Goal: Information Seeking & Learning: Learn about a topic

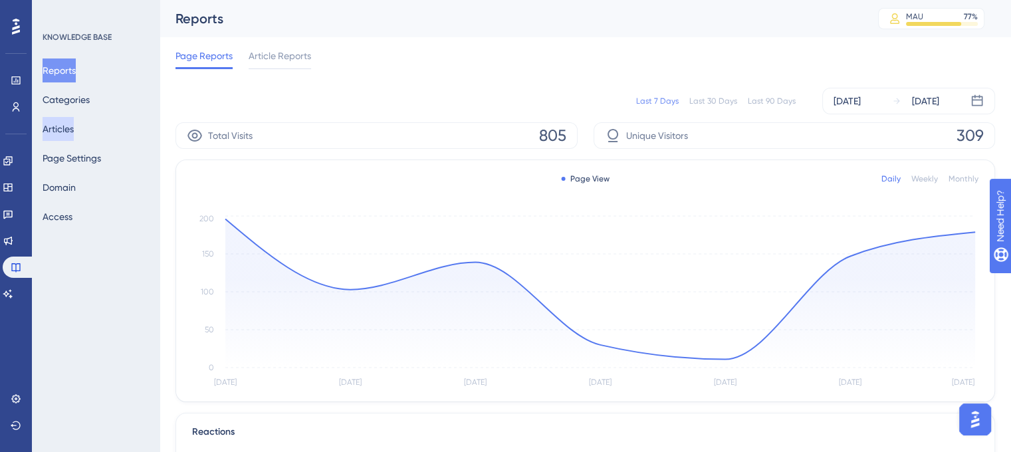
click at [74, 127] on button "Articles" at bounding box center [58, 129] width 31 height 24
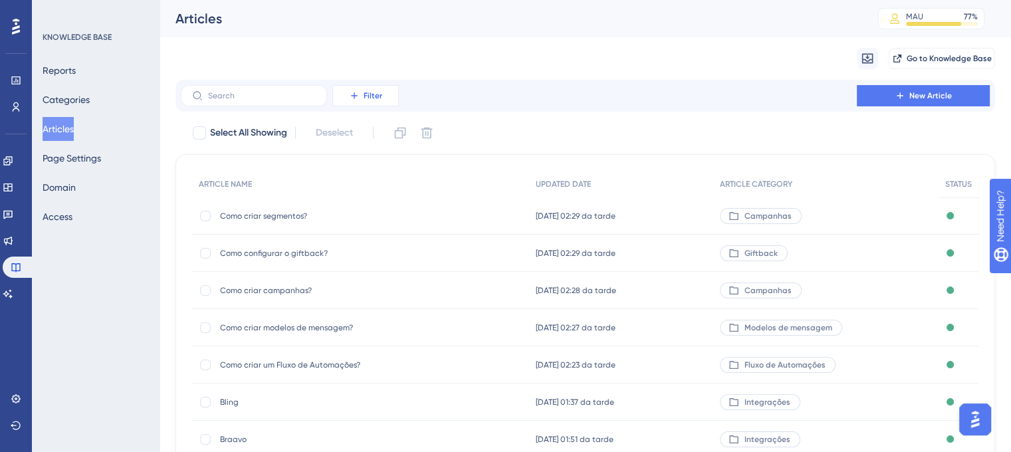
click at [371, 99] on span "Filter" at bounding box center [373, 95] width 19 height 11
click at [392, 217] on div "Category Category" at bounding box center [379, 213] width 76 height 27
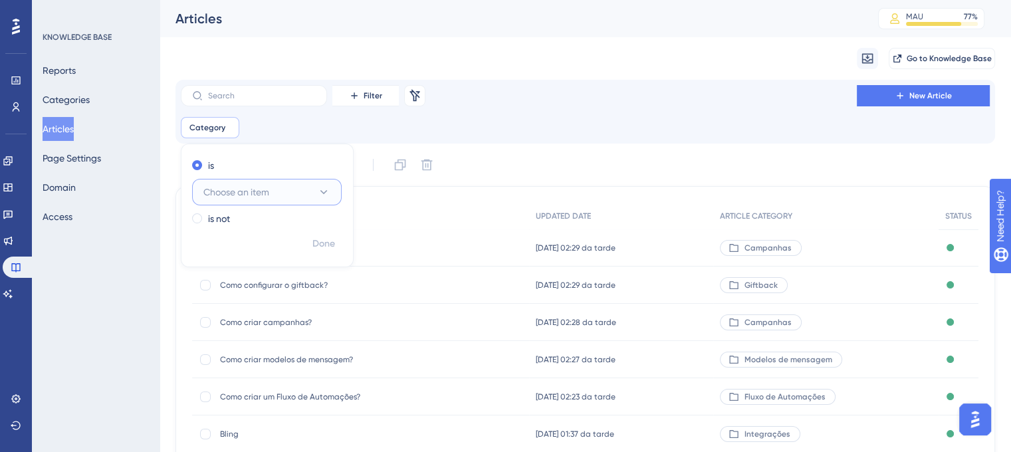
click at [288, 198] on button "Choose an item" at bounding box center [267, 192] width 150 height 27
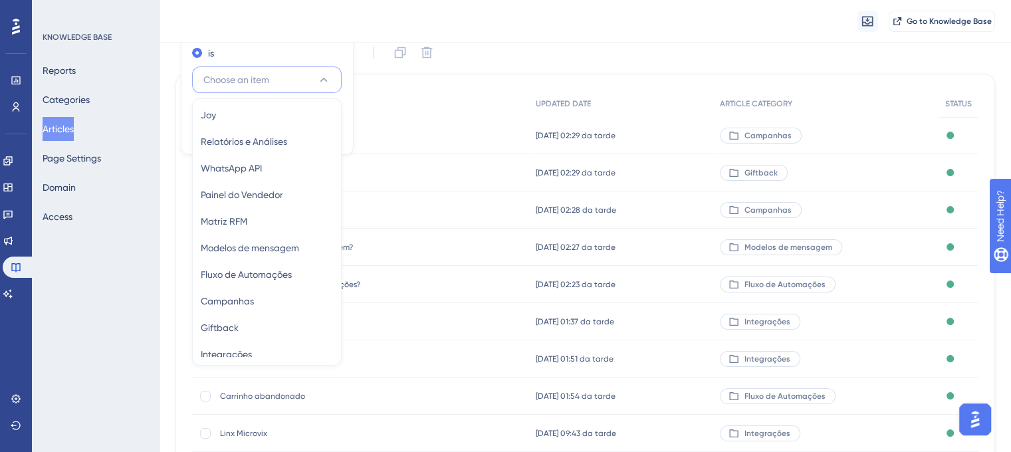
scroll to position [201, 0]
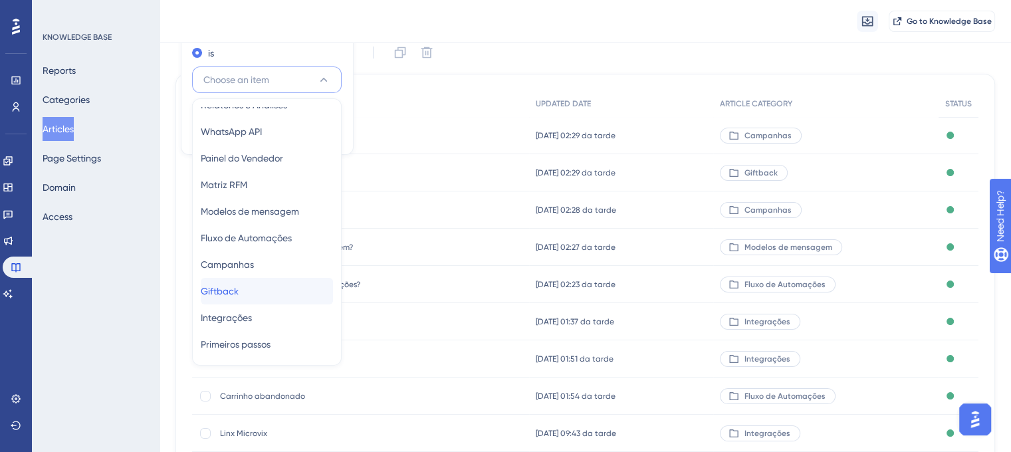
click at [295, 291] on div "Giftback Giftback" at bounding box center [267, 291] width 132 height 27
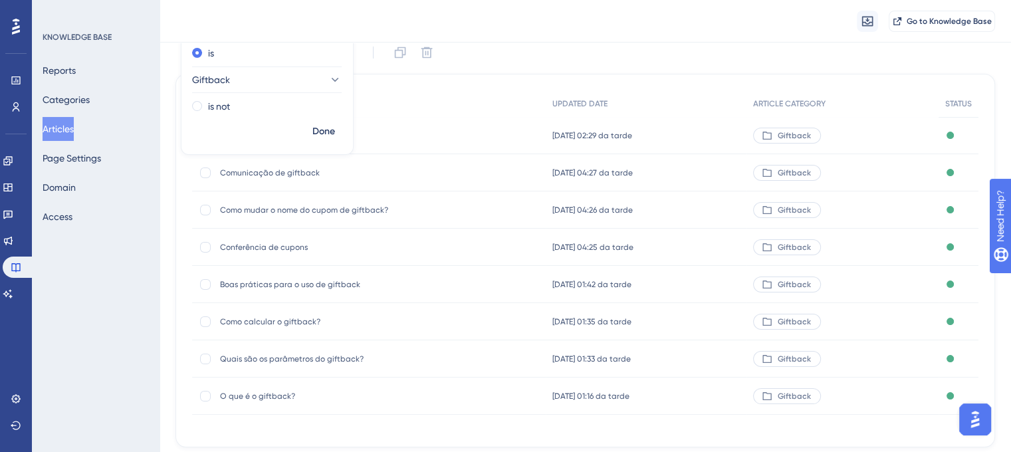
click at [554, 40] on div "Migrate from Go to Knowledge Base" at bounding box center [585, 21] width 851 height 43
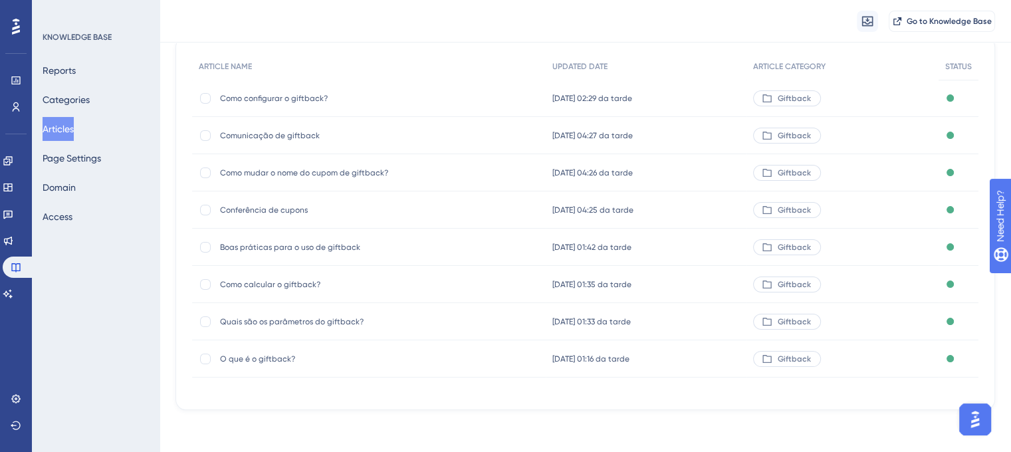
scroll to position [40, 0]
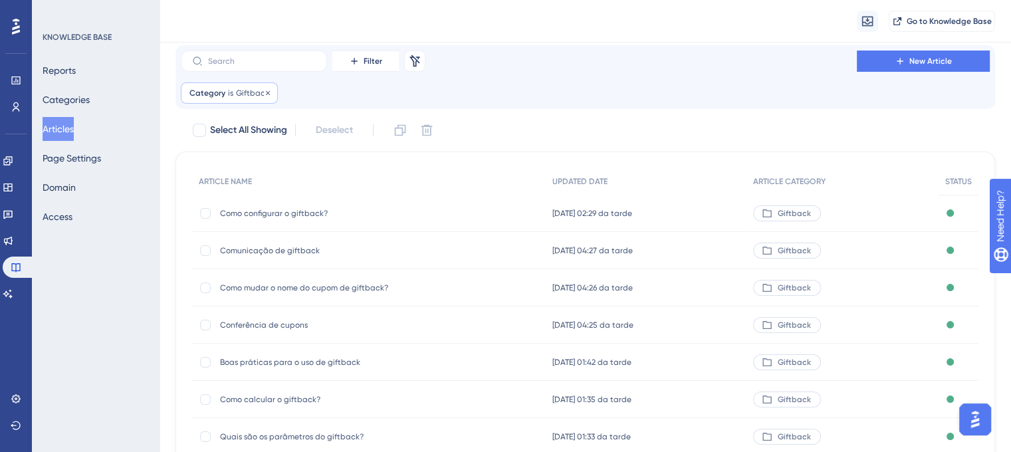
click at [199, 90] on span "Category" at bounding box center [207, 93] width 36 height 11
click at [257, 161] on button "Giftback" at bounding box center [267, 157] width 150 height 27
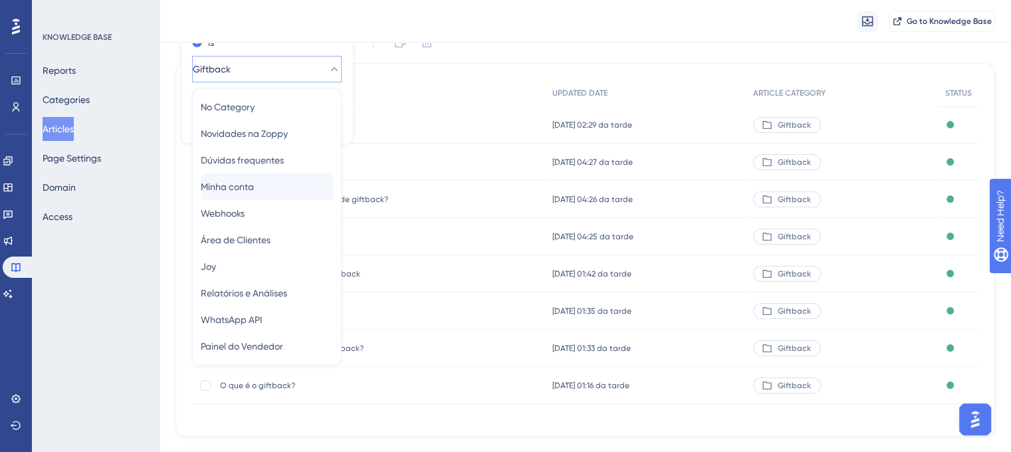
scroll to position [0, 0]
click at [439, 114] on div "Como configurar o giftback? Como configurar o giftback?" at bounding box center [369, 124] width 354 height 37
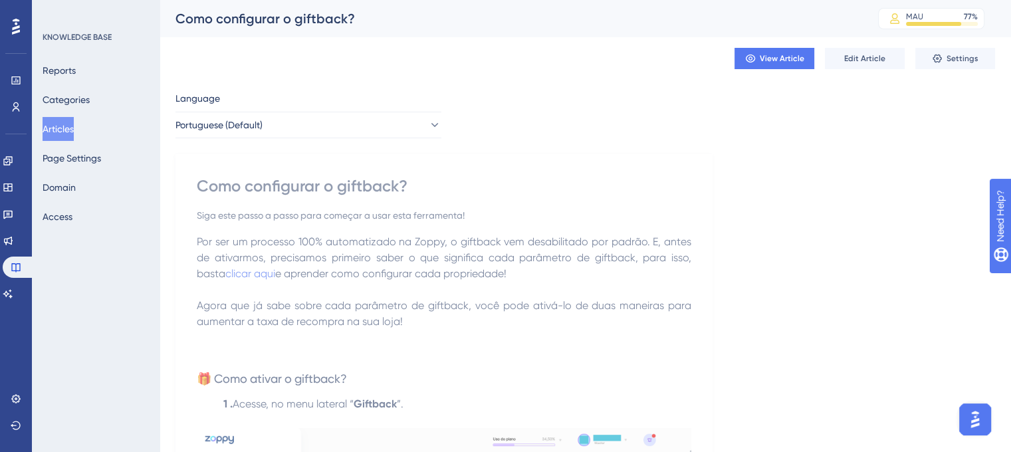
click at [74, 132] on button "Articles" at bounding box center [58, 129] width 31 height 24
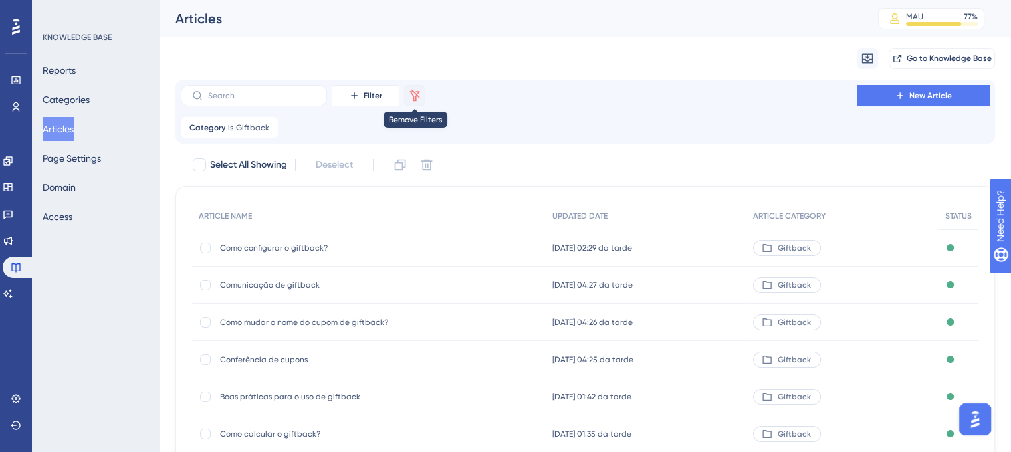
click at [413, 95] on icon at bounding box center [415, 95] width 10 height 12
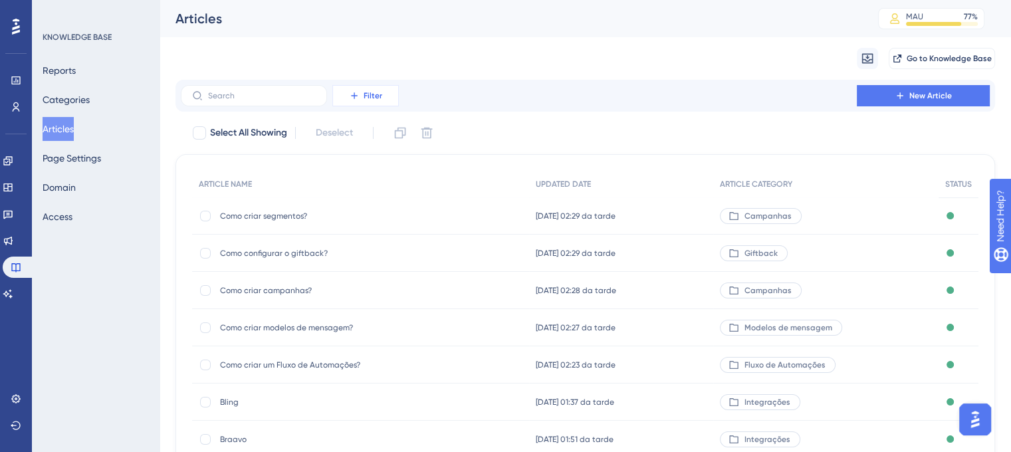
click at [385, 100] on button "Filter" at bounding box center [365, 95] width 66 height 21
click at [366, 205] on span "Category" at bounding box center [361, 213] width 41 height 16
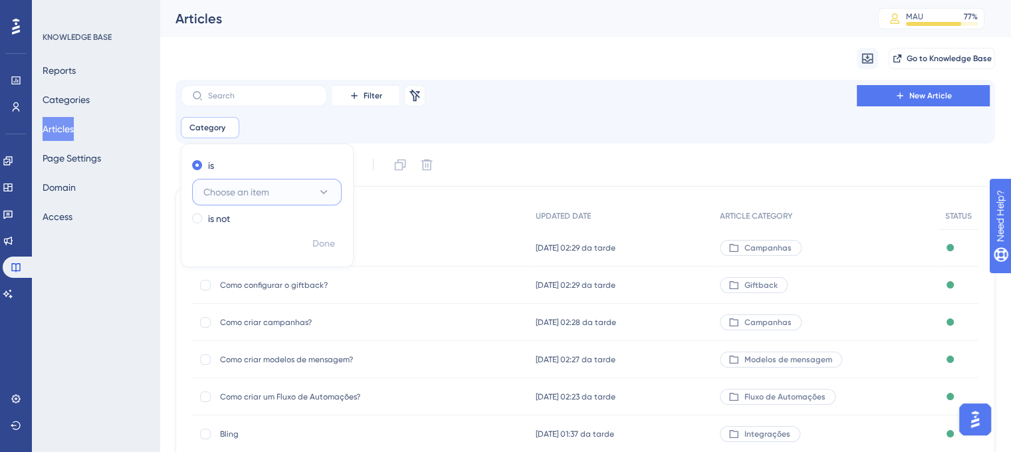
click at [281, 196] on button "Choose an item" at bounding box center [267, 192] width 150 height 27
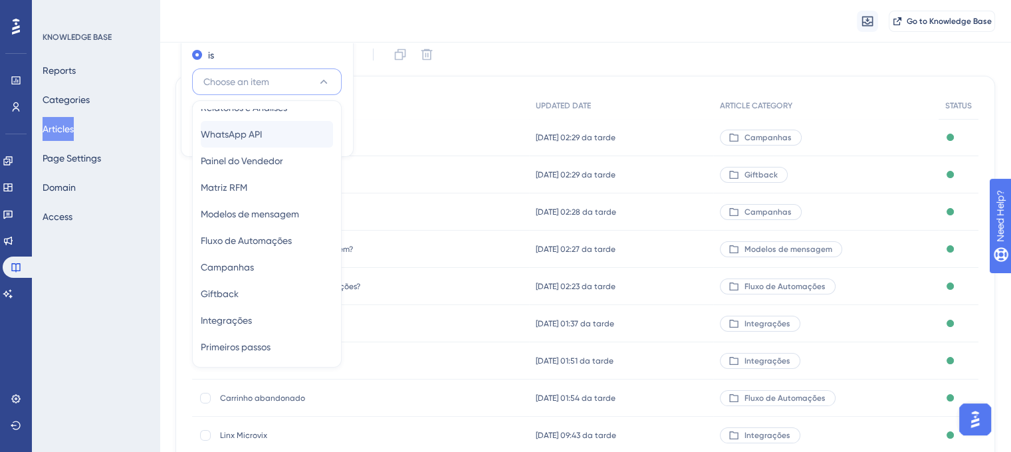
scroll to position [201, 0]
click at [295, 207] on span "Modelos de mensagem" at bounding box center [250, 213] width 98 height 16
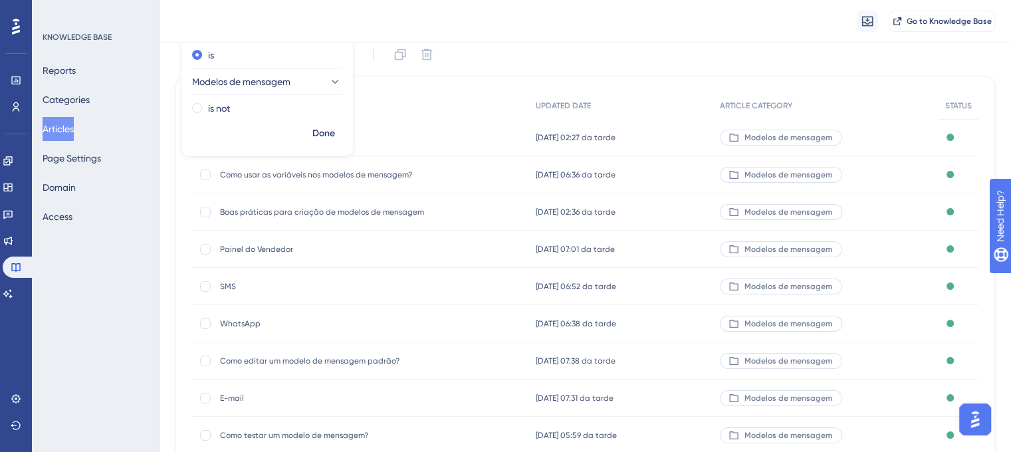
click at [448, 94] on div "ARTICLE NAME" at bounding box center [360, 105] width 337 height 27
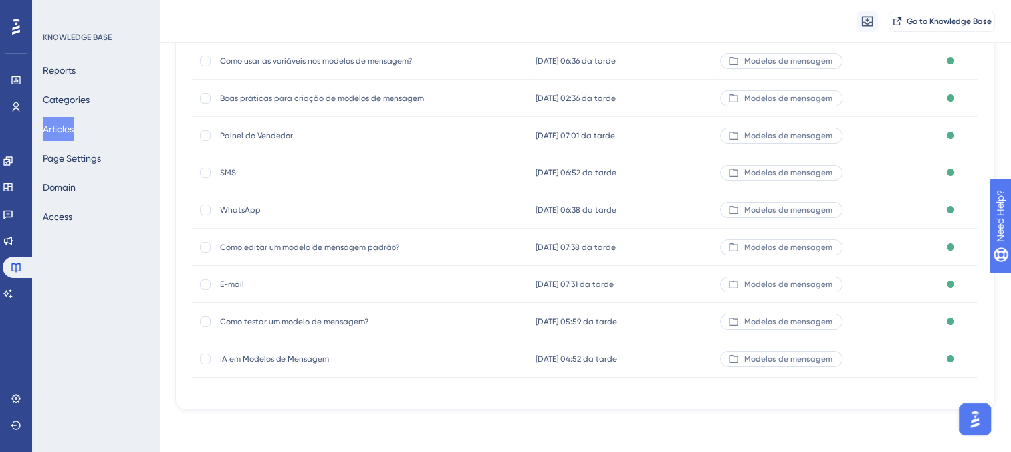
scroll to position [0, 0]
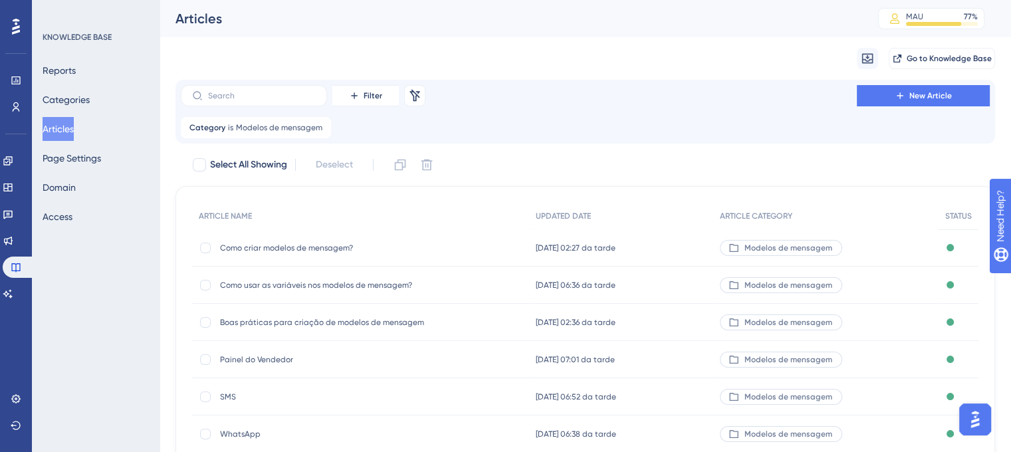
click at [276, 243] on span "Como criar modelos de mensagem?" at bounding box center [326, 248] width 213 height 11
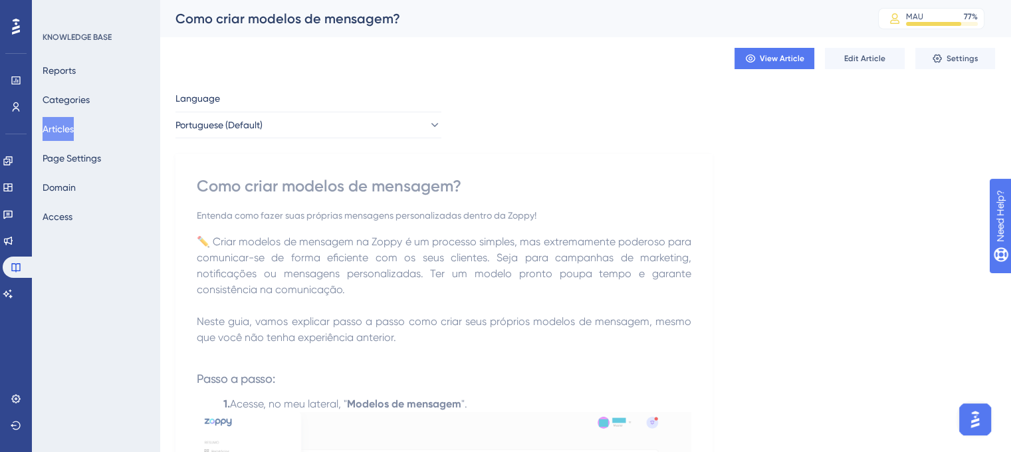
click at [308, 191] on div "Como criar modelos de mensagem?" at bounding box center [444, 185] width 494 height 21
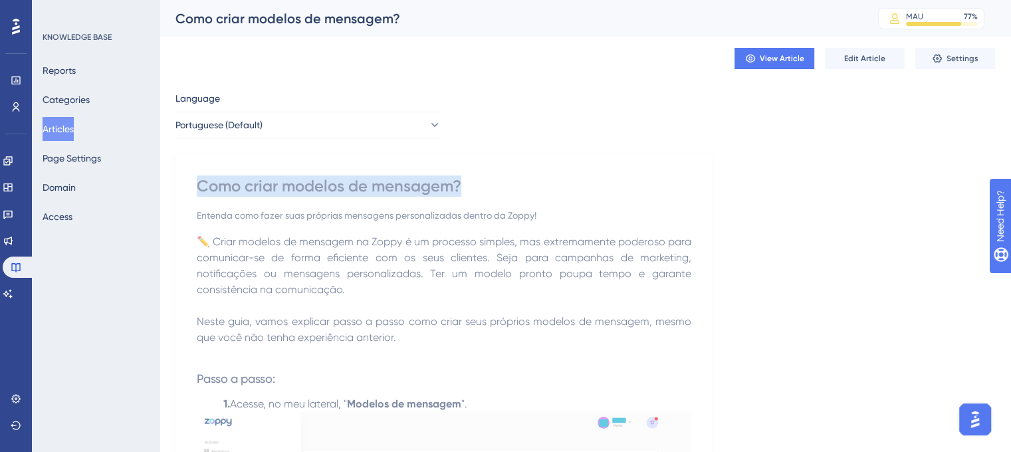
click at [308, 191] on div "Como criar modelos de mensagem?" at bounding box center [444, 185] width 494 height 21
copy div "Como criar modelos de mensagem?"
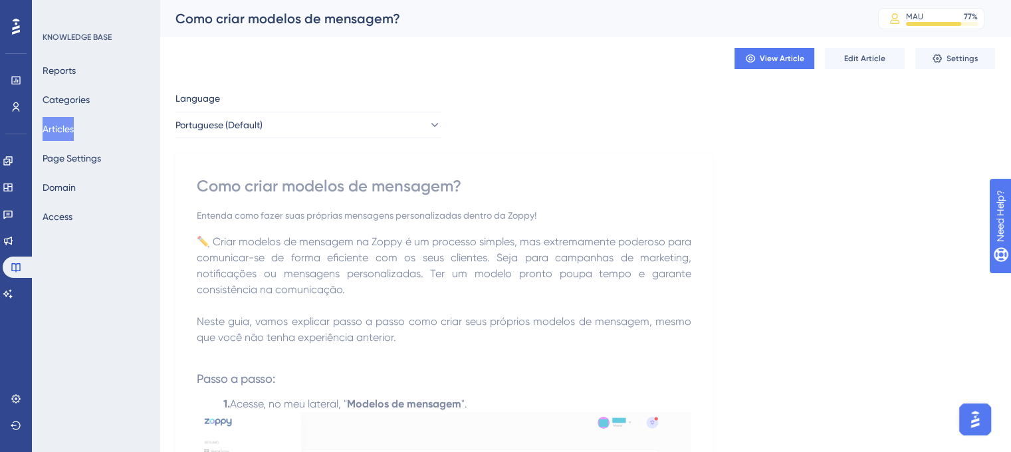
click at [152, 252] on div "KNOWLEDGE BASE Reports Categories Articles Page Settings Domain Access" at bounding box center [96, 226] width 128 height 452
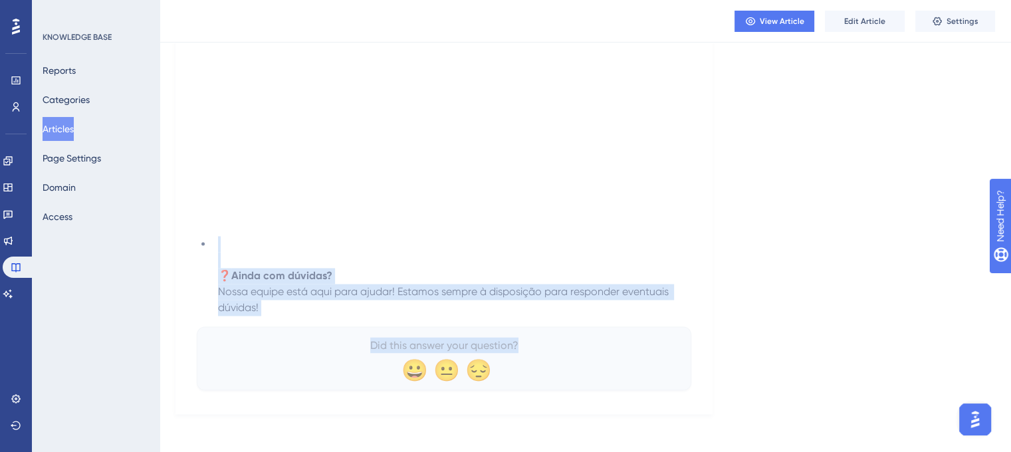
scroll to position [2212, 0]
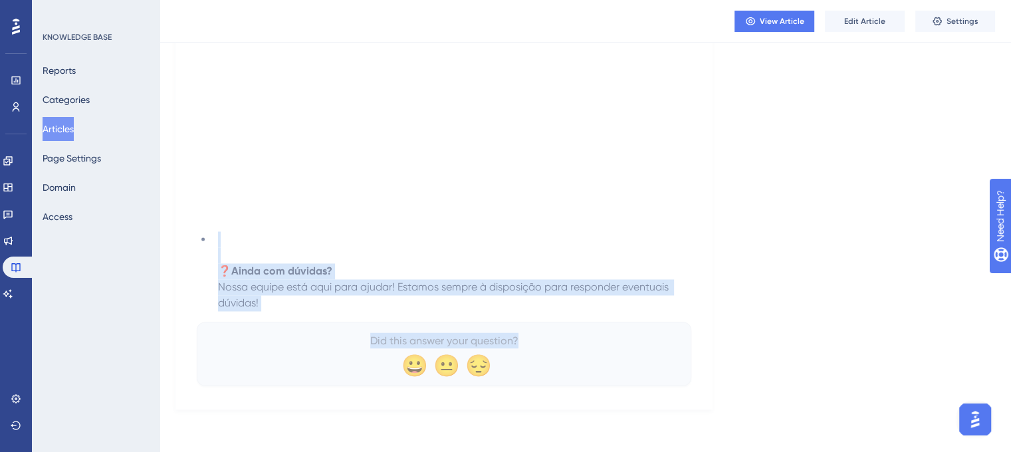
drag, startPoint x: 194, startPoint y: 221, endPoint x: 305, endPoint y: 493, distance: 293.6
click at [327, 305] on li "❓ Ainda com dúvidas? Nossa equipe está aqui para ajudar! Estamos sempre à dispo…" at bounding box center [452, 271] width 479 height 80
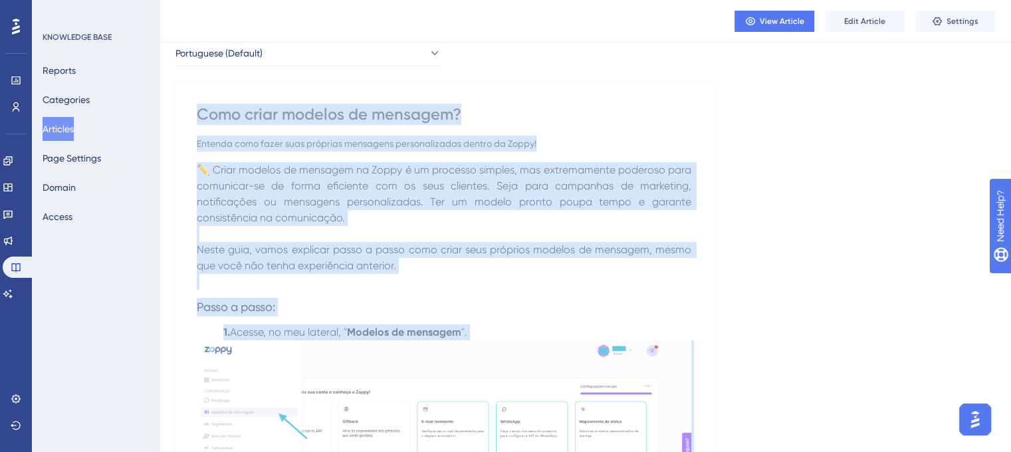
scroll to position [0, 0]
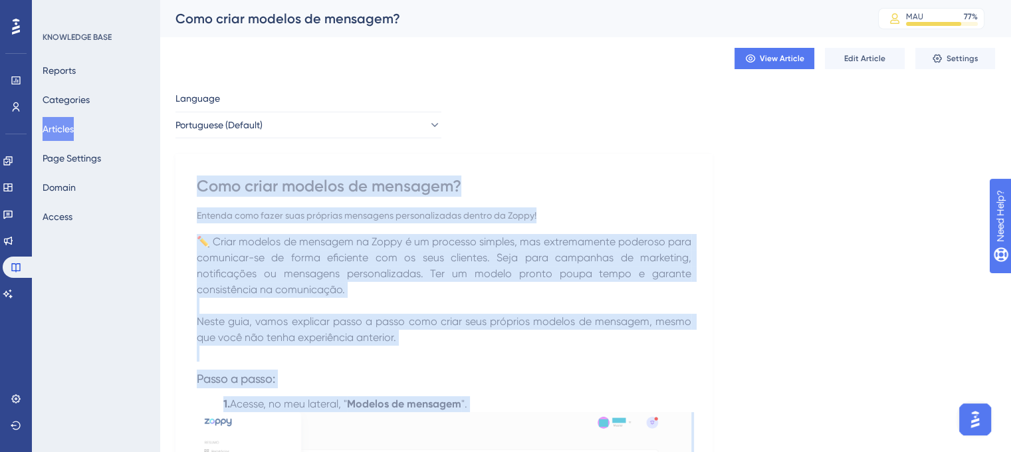
drag, startPoint x: 327, startPoint y: 305, endPoint x: 197, endPoint y: 175, distance: 183.3
click at [443, 221] on div "Entenda como fazer suas próprias mensagens personalizadas dentro da Zoppy!" at bounding box center [444, 215] width 494 height 16
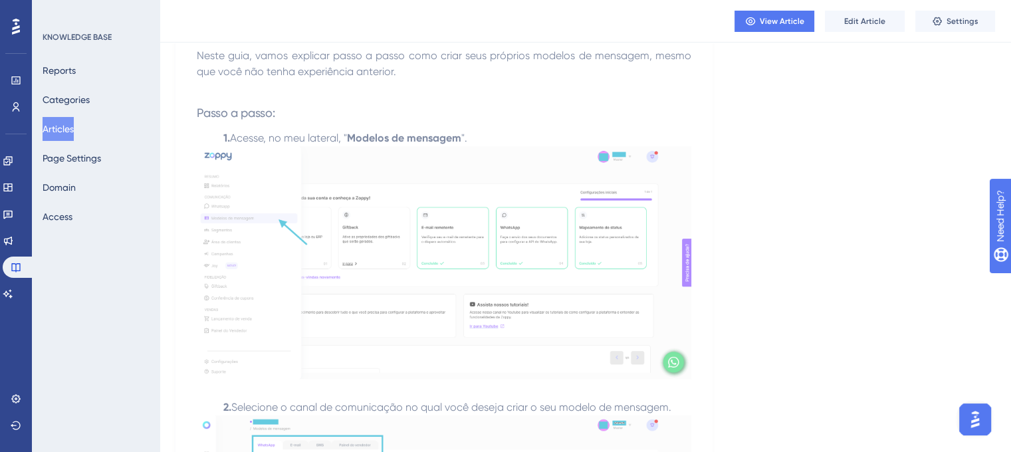
scroll to position [259, 0]
click at [455, 242] on img at bounding box center [444, 264] width 494 height 233
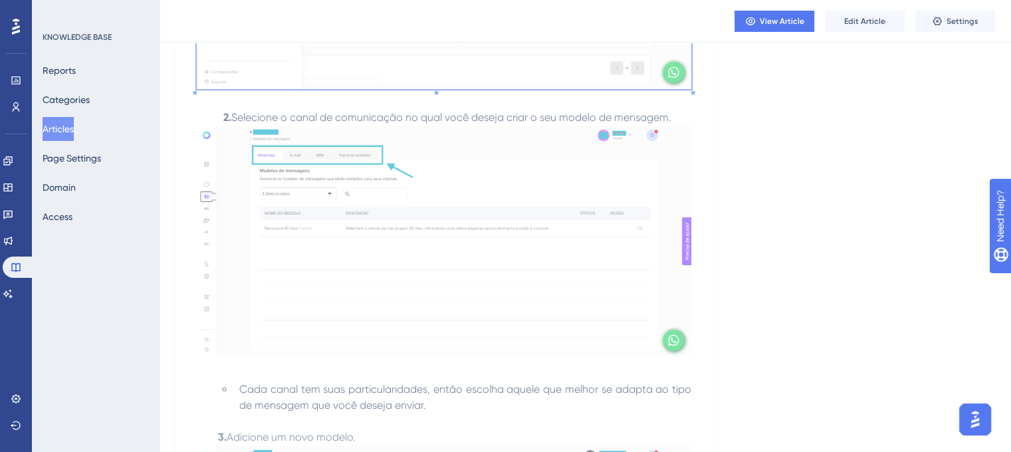
scroll to position [552, 0]
click at [471, 204] on img at bounding box center [444, 239] width 494 height 230
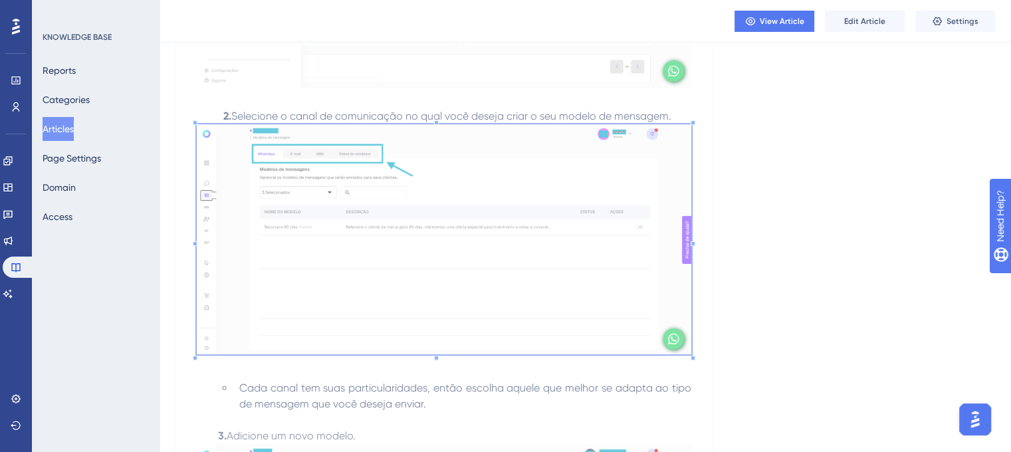
click at [471, 204] on img at bounding box center [444, 239] width 494 height 230
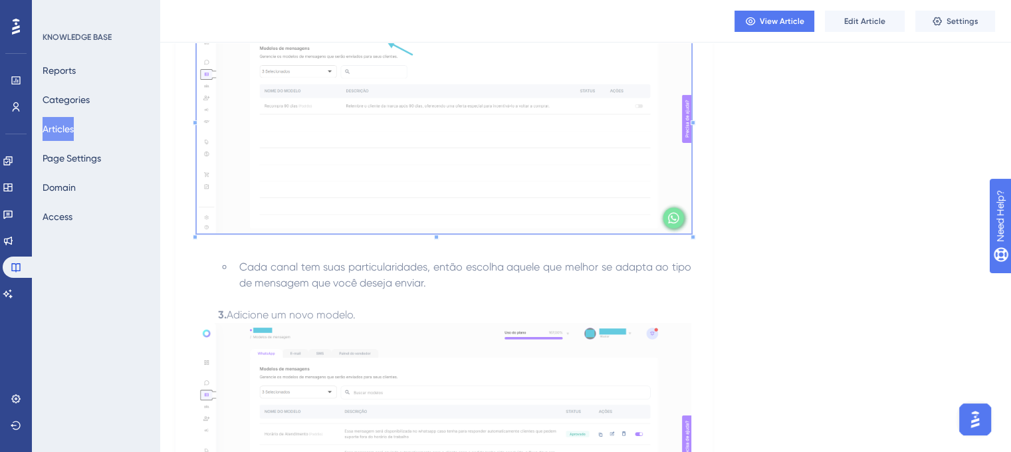
scroll to position [804, 0]
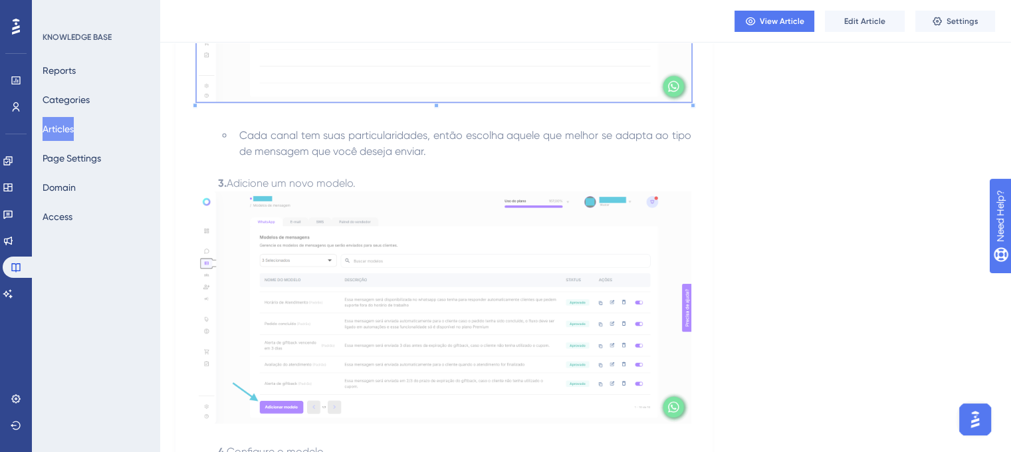
click at [490, 256] on img at bounding box center [444, 307] width 494 height 232
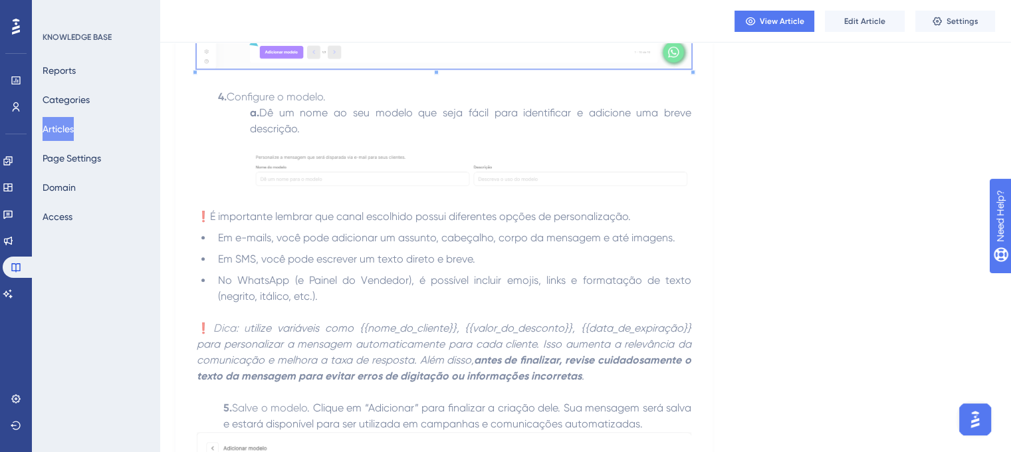
scroll to position [1158, 0]
click at [496, 148] on p "a. Dê um nome ao seu modelo que seja fácil para identificar e adicione uma brev…" at bounding box center [444, 158] width 494 height 104
click at [476, 165] on img at bounding box center [470, 171] width 441 height 35
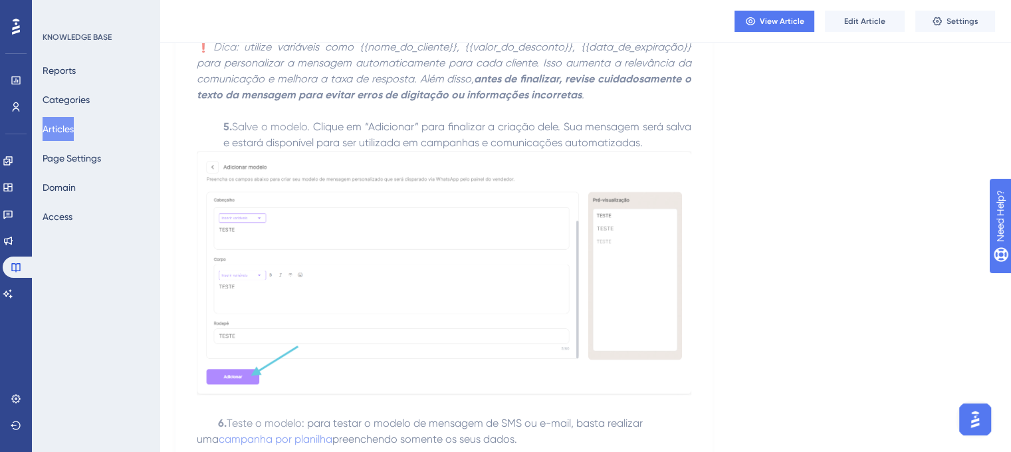
scroll to position [1440, 0]
click at [523, 212] on img at bounding box center [444, 274] width 494 height 244
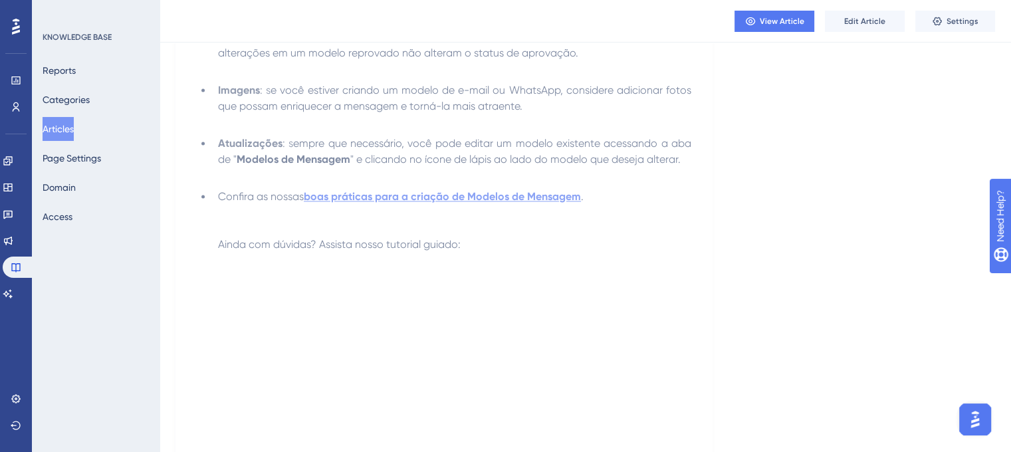
scroll to position [2089, 0]
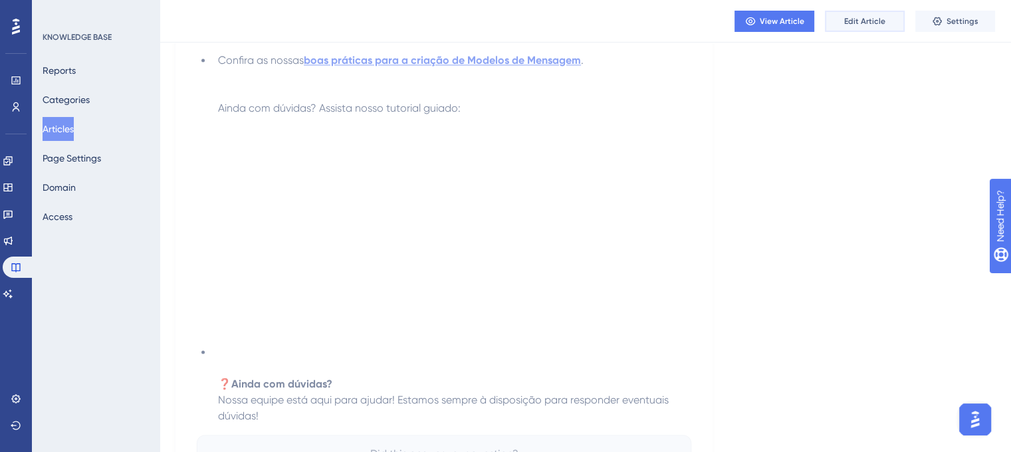
click at [897, 17] on button "Edit Article" at bounding box center [865, 21] width 80 height 21
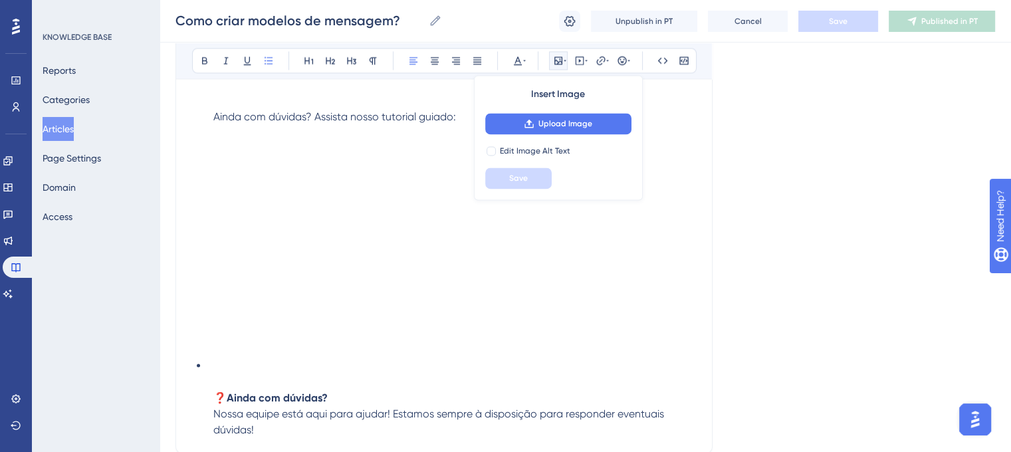
scroll to position [2143, 0]
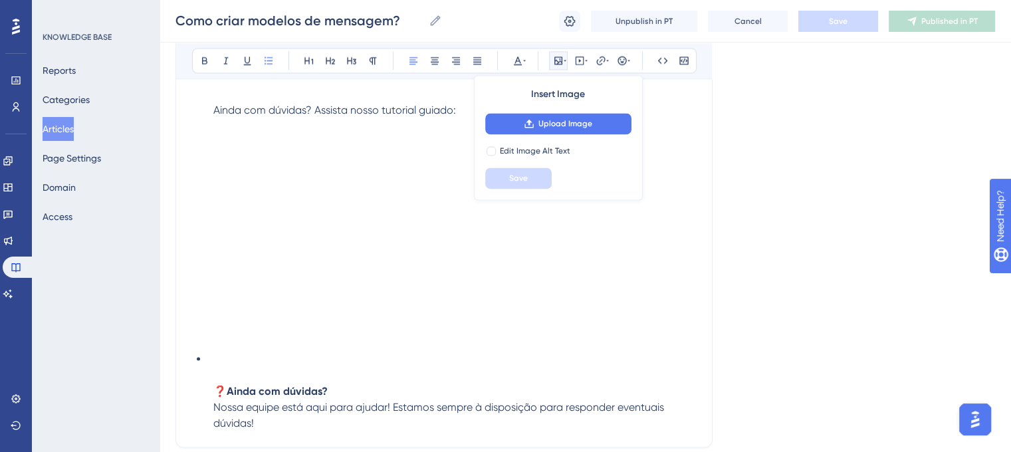
click at [682, 84] on li "Confira as nossas boas práticas para a criação de Modelos de Mensagem . Ainda c…" at bounding box center [452, 94] width 488 height 80
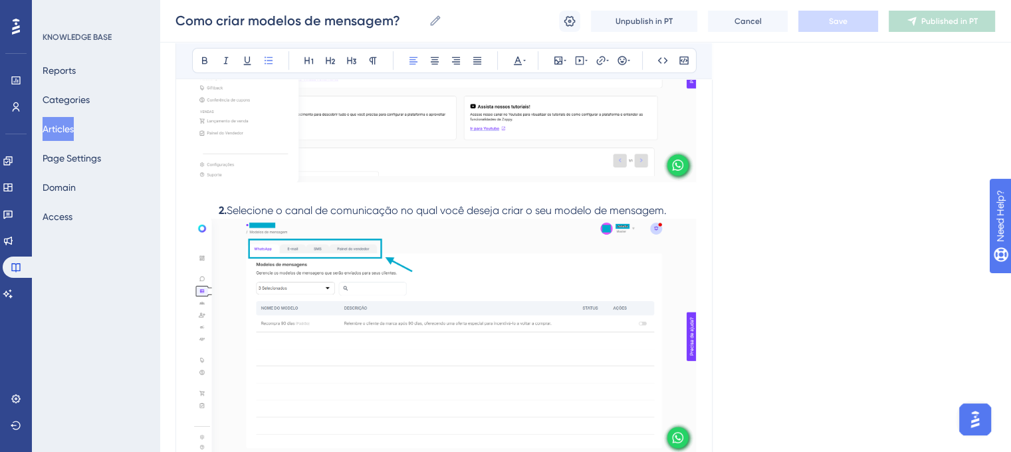
scroll to position [0, 0]
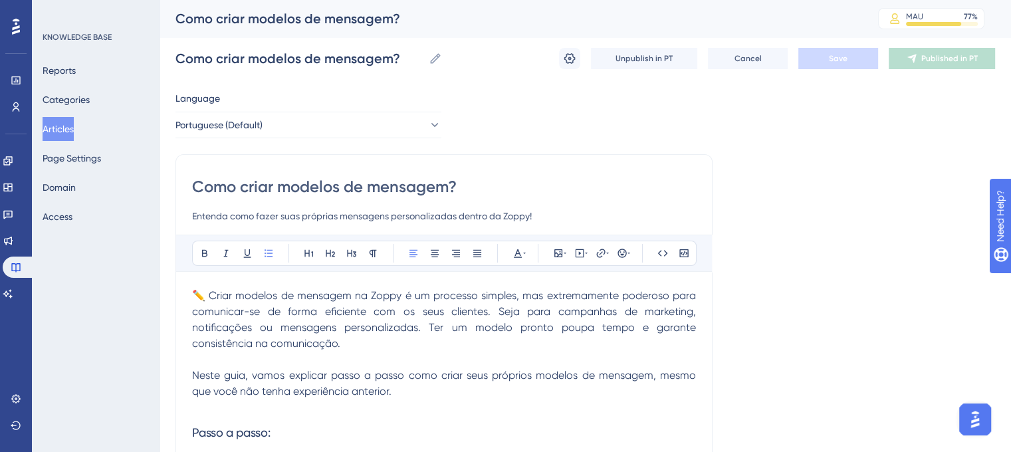
click at [69, 140] on button "Articles" at bounding box center [58, 129] width 31 height 24
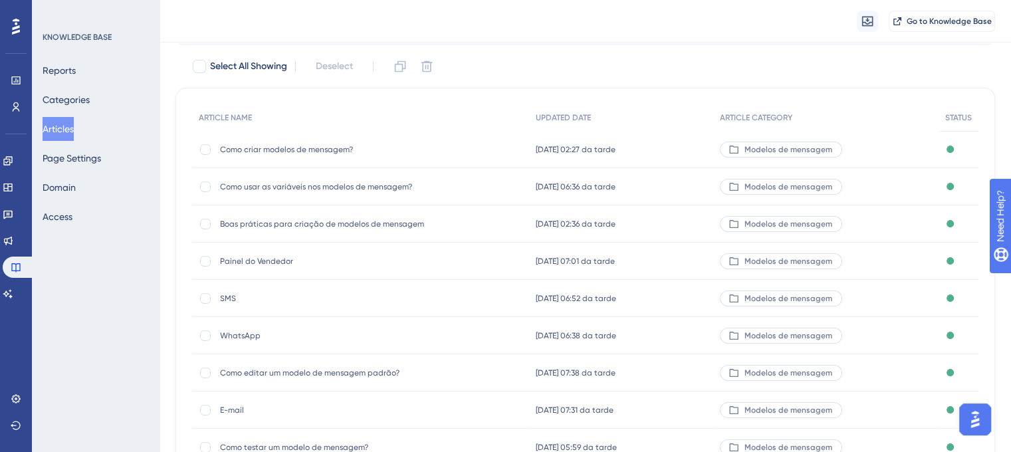
scroll to position [126, 0]
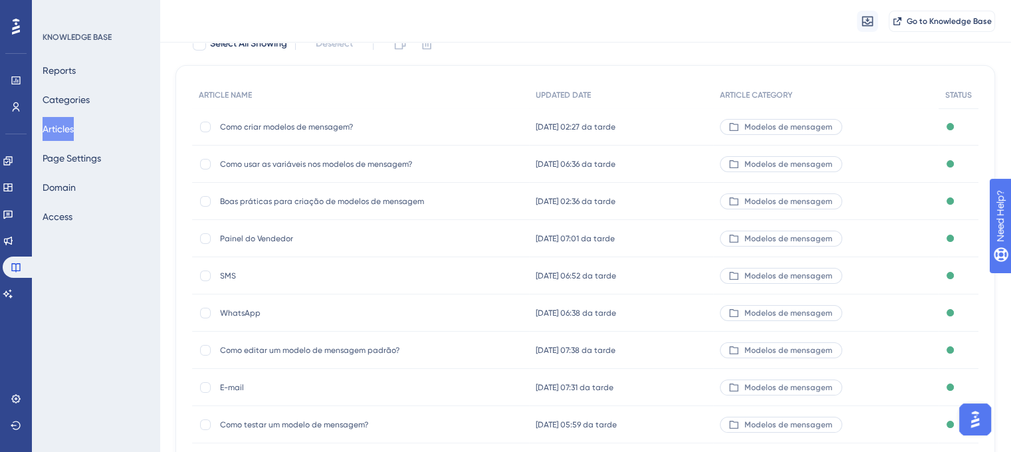
click at [346, 171] on div "Como usar as variáveis nos modelos de mensagem? Como usar as variáveis nos mode…" at bounding box center [326, 164] width 213 height 37
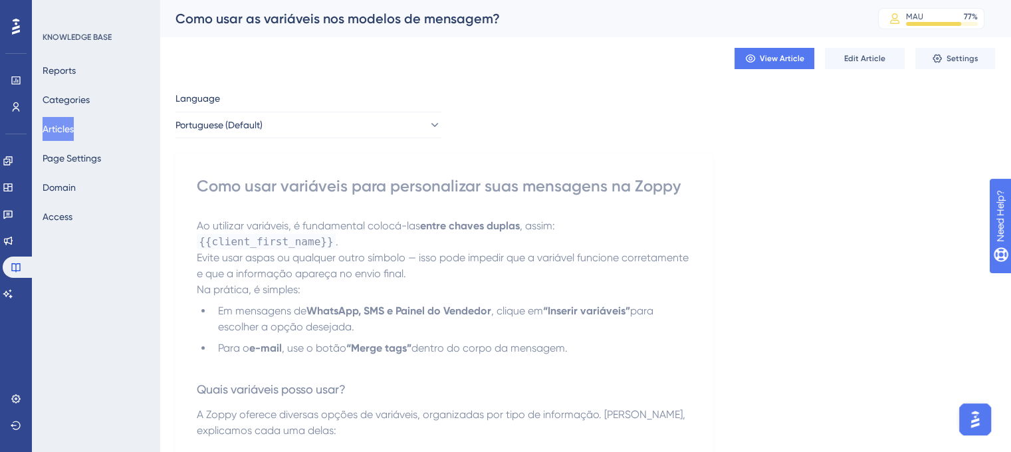
click at [455, 18] on div "Como usar as variáveis nos modelos de mensagem?" at bounding box center [509, 18] width 669 height 19
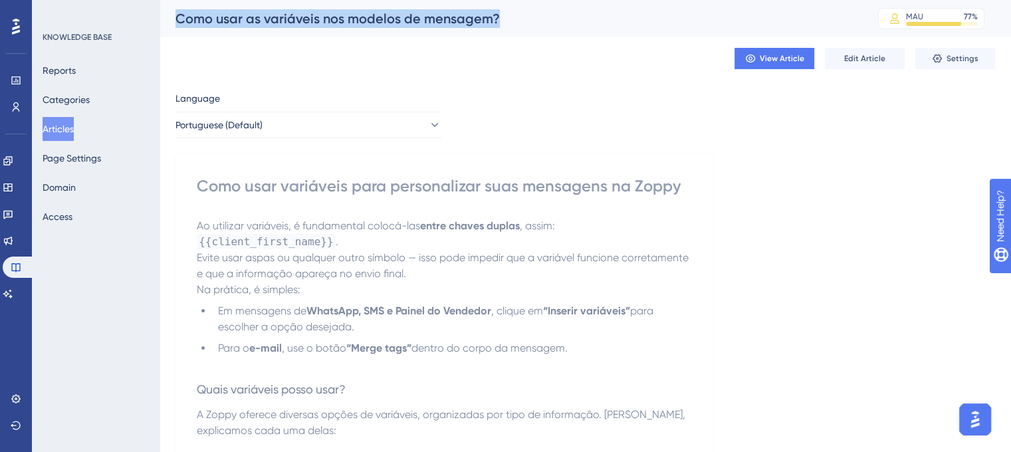
click at [455, 18] on div "Como usar as variáveis nos modelos de mensagem?" at bounding box center [509, 18] width 669 height 19
copy div "Como usar as variáveis nos modelos de mensagem?"
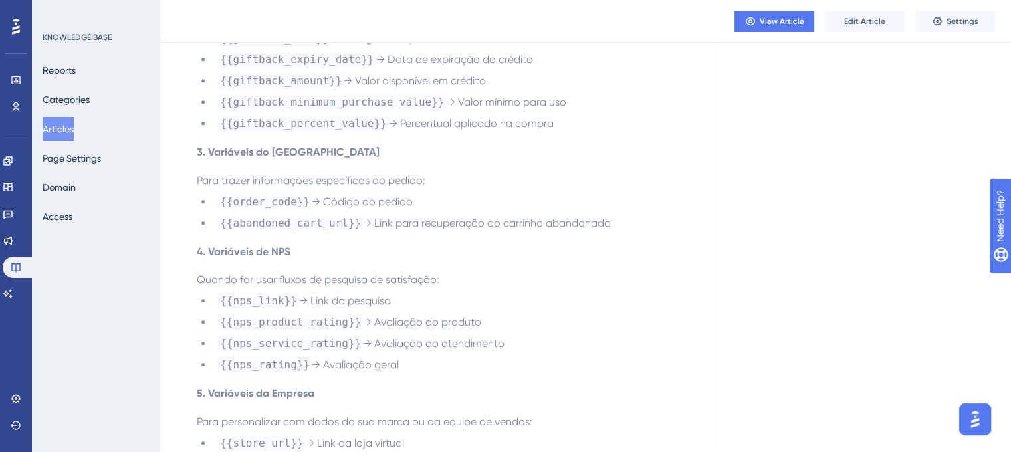
scroll to position [818, 0]
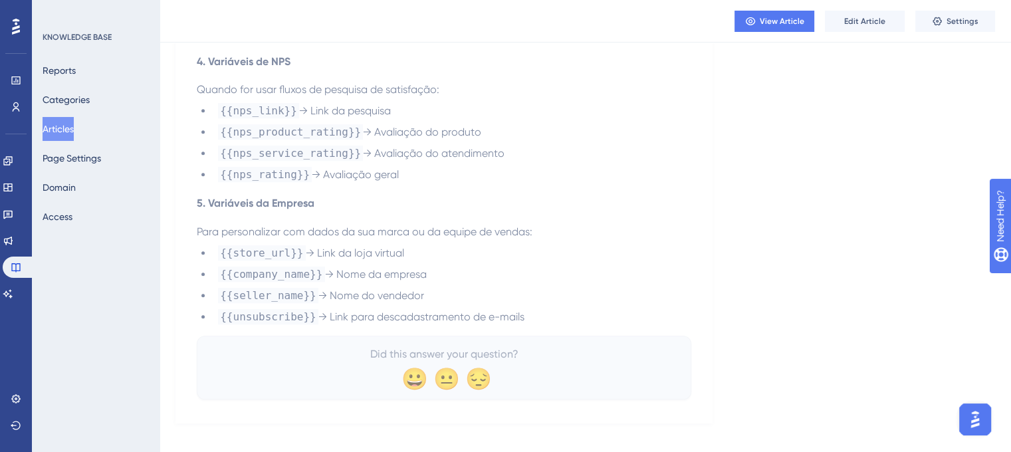
drag, startPoint x: 196, startPoint y: 185, endPoint x: 602, endPoint y: 302, distance: 422.8
copy div "Lore ipsu dolorsita cons adipiscingel sedd eiusmodte in Utlab Et dolorema aliqu…"
click at [69, 124] on button "Articles" at bounding box center [58, 129] width 31 height 24
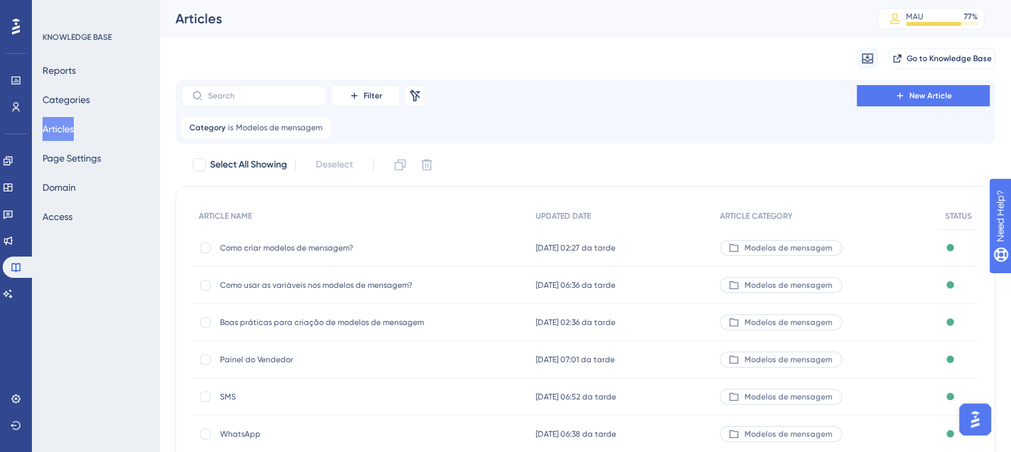
click at [422, 321] on span "Boas práticas para criação de modelos de mensagem" at bounding box center [326, 322] width 213 height 11
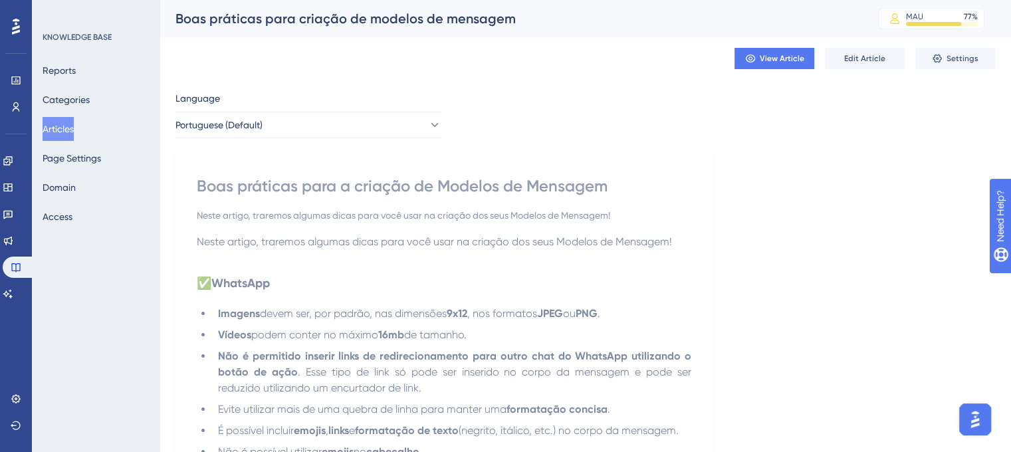
click at [266, 33] on div "Boas práticas para criação de modelos de mensagem MAU 77 % Click to see add-on …" at bounding box center [585, 18] width 851 height 37
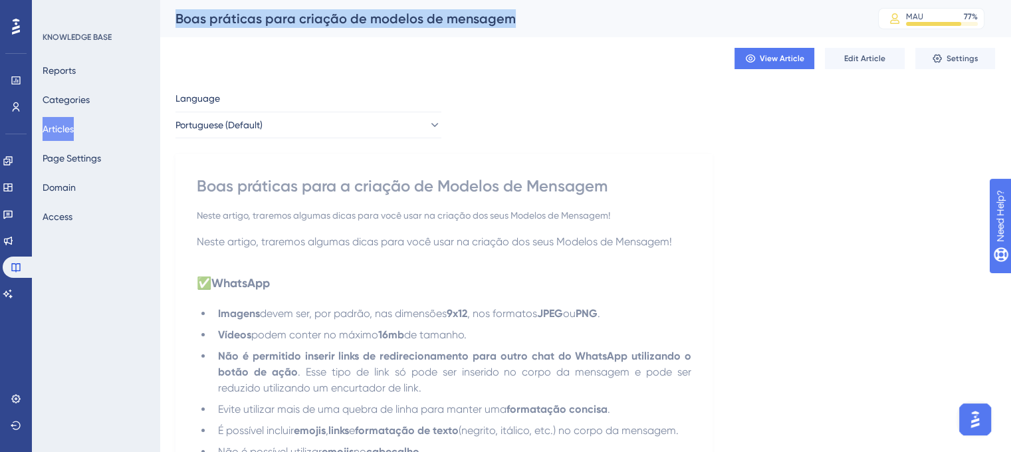
click at [266, 33] on div "Boas práticas para criação de modelos de mensagem MAU 77 % Click to see add-on …" at bounding box center [585, 18] width 851 height 37
copy div "Boas práticas para criação de modelos de mensagem"
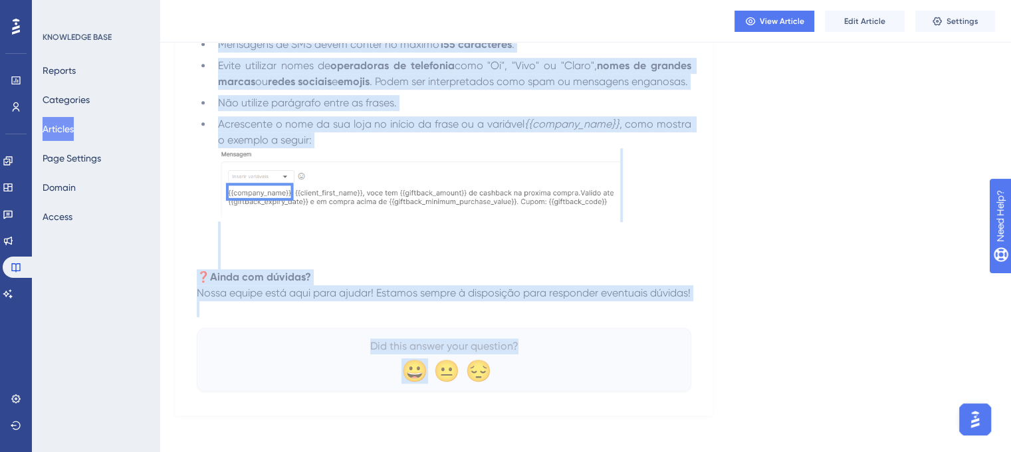
scroll to position [787, 0]
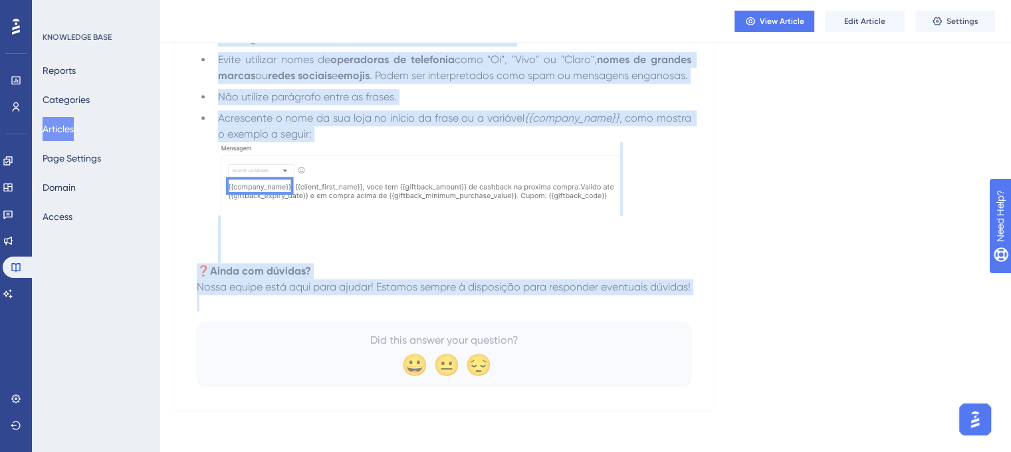
drag, startPoint x: 198, startPoint y: 186, endPoint x: 452, endPoint y: 316, distance: 285.0
copy div "Lore ipsumdol sita c adipisc el Seddoei te Incididu Utlab etdolo, magnaali enim…"
click at [429, 193] on img at bounding box center [419, 176] width 402 height 69
click at [467, 263] on p "❓ Ainda com dúvidas? Nossa equipe está aqui para ajudar! Estamos sempre à dispo…" at bounding box center [444, 279] width 494 height 32
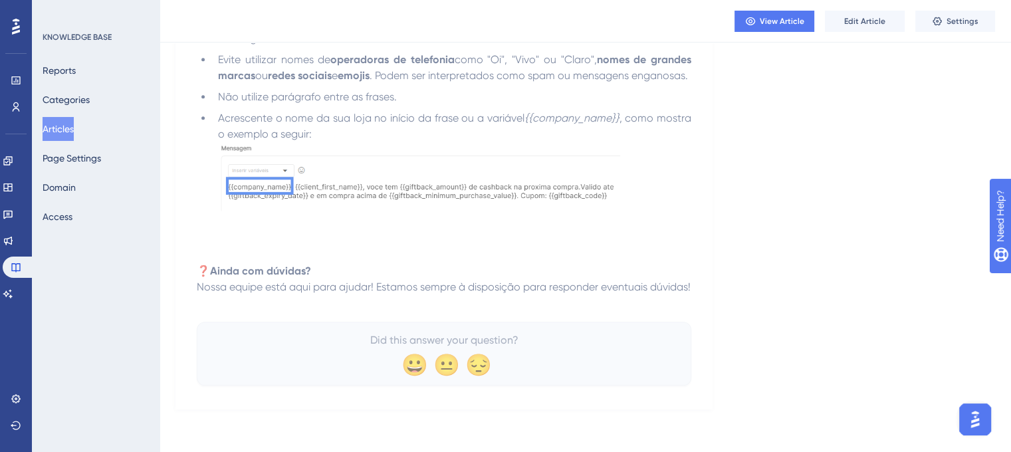
click at [499, 156] on img at bounding box center [419, 176] width 402 height 69
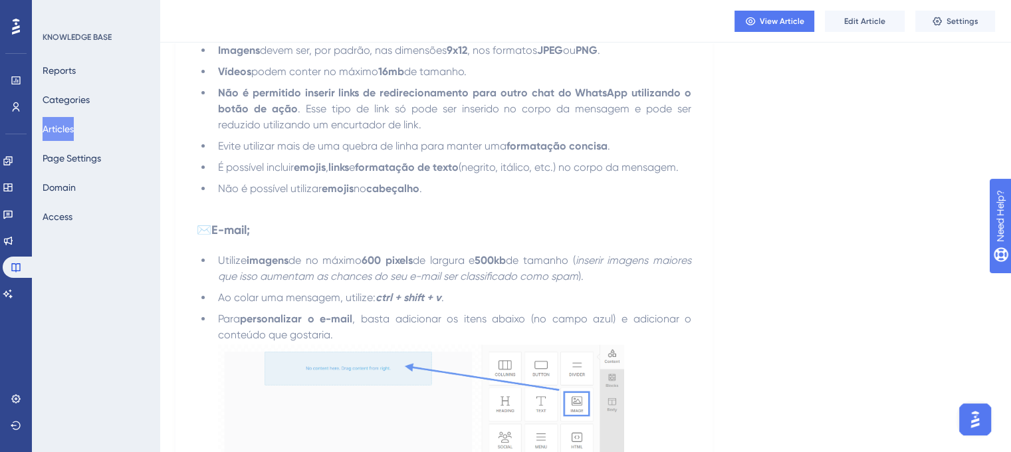
scroll to position [306, 0]
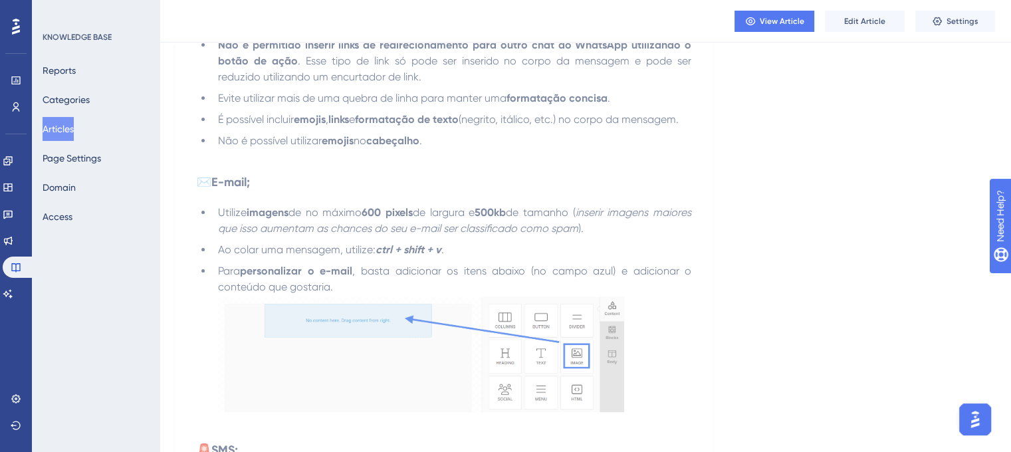
click at [455, 361] on img at bounding box center [422, 353] width 408 height 117
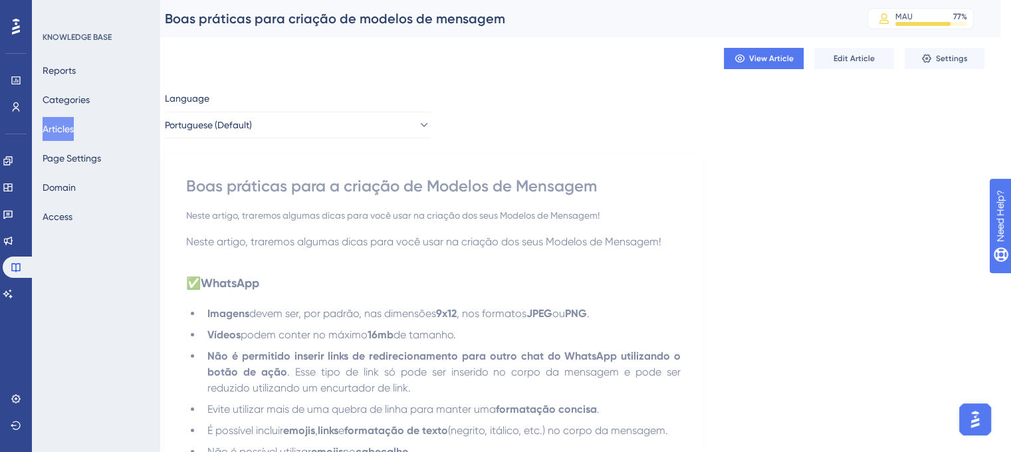
scroll to position [0, 11]
click at [70, 127] on button "Articles" at bounding box center [58, 129] width 31 height 24
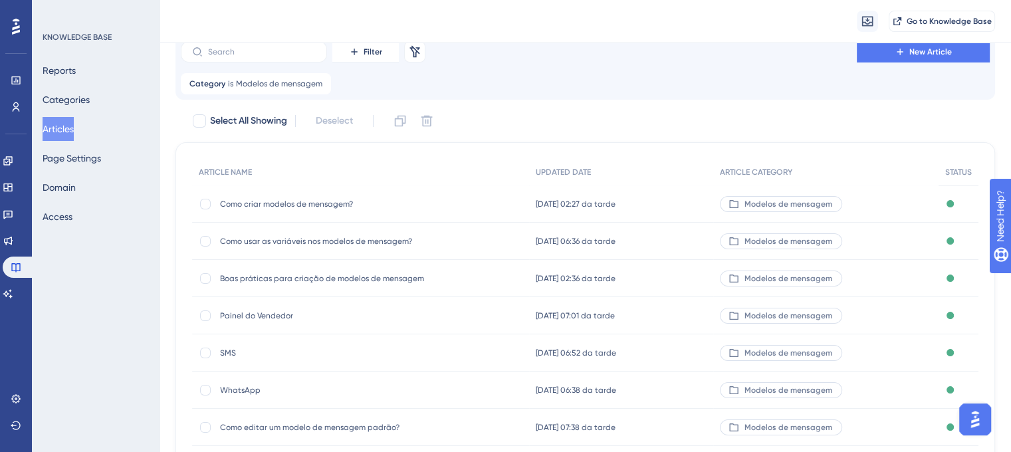
scroll to position [51, 0]
click at [284, 308] on span "Painel do Vendedor" at bounding box center [326, 313] width 213 height 11
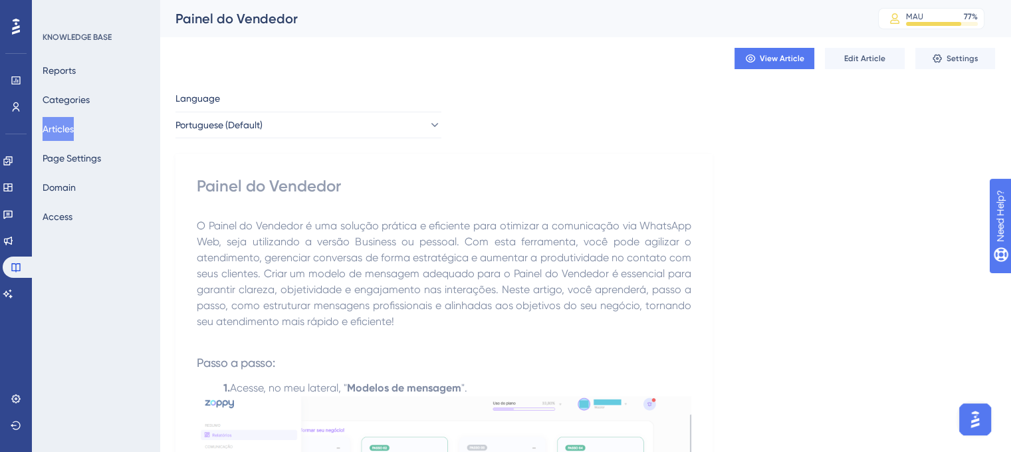
click at [276, 25] on div "Painel do Vendedor" at bounding box center [509, 18] width 669 height 19
copy div "Painel do Vendedor"
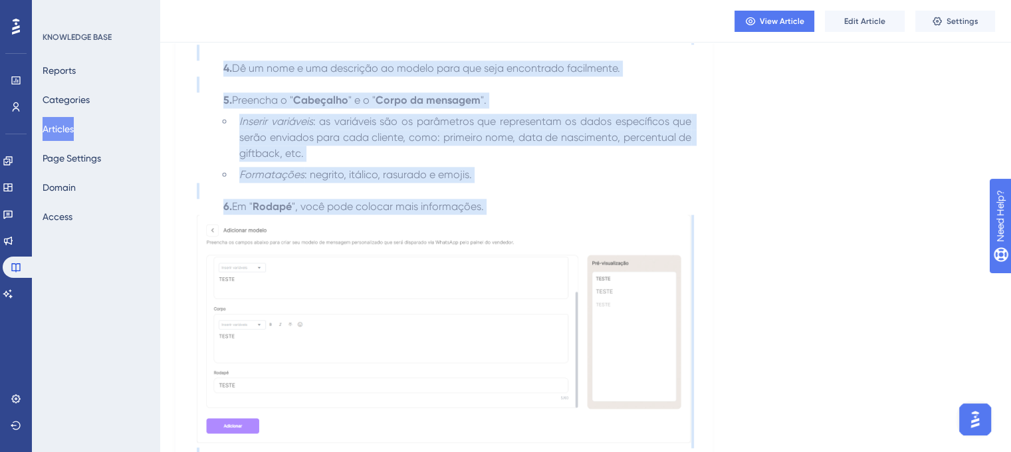
scroll to position [1921, 0]
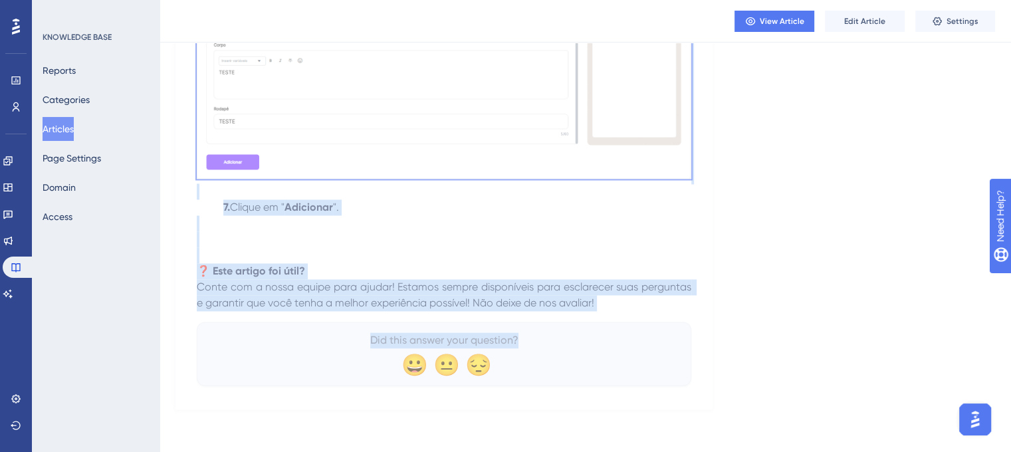
drag, startPoint x: 197, startPoint y: 220, endPoint x: 637, endPoint y: 318, distance: 451.5
click at [606, 297] on p "Conte com a nossa equipe para ajudar! Estamos sempre disponíveis para esclarece…" at bounding box center [444, 295] width 494 height 32
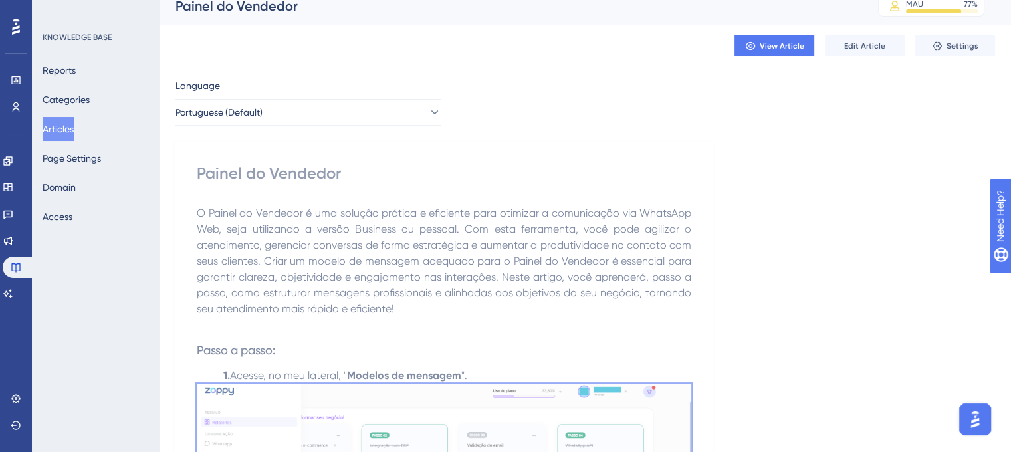
scroll to position [0, 0]
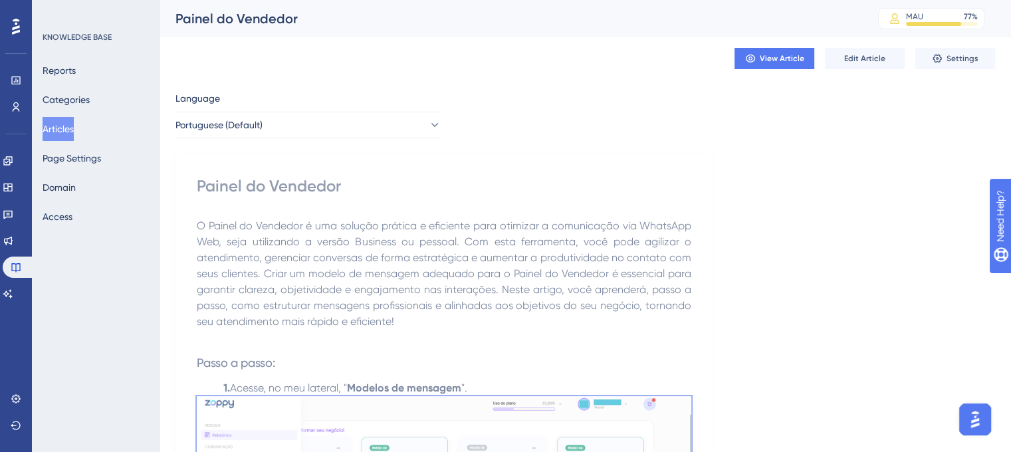
drag, startPoint x: 604, startPoint y: 301, endPoint x: 193, endPoint y: 225, distance: 418.3
copy div "L Ipsumd si Ametcons a eli seddoei tempori u laboreetd magn aliquaen a minimven…"
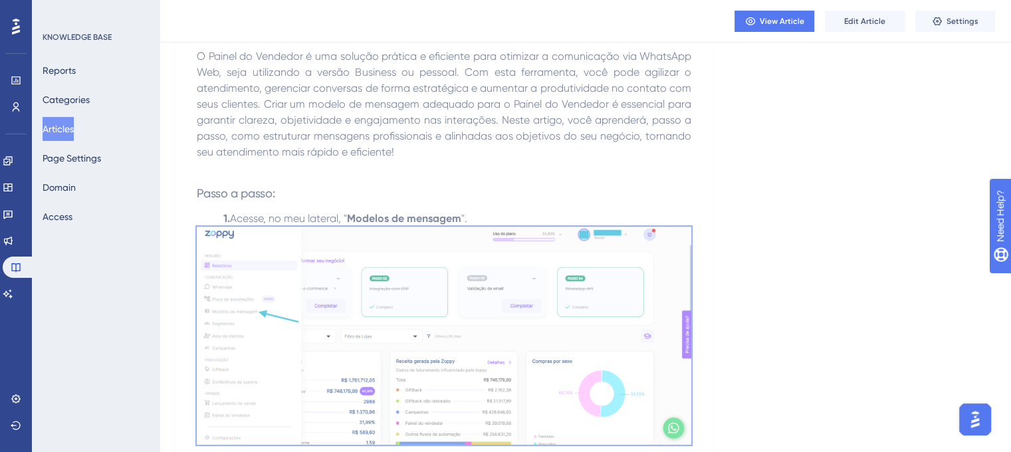
scroll to position [181, 0]
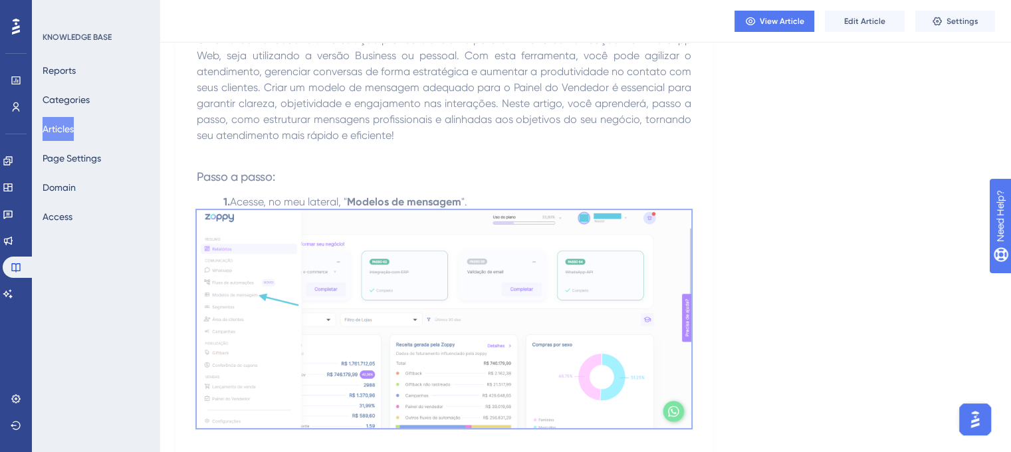
click at [407, 262] on img at bounding box center [444, 319] width 494 height 218
copy div "L Ipsumd si Ametcons a eli seddoei tempori u laboreetd magn aliquaen a minimven…"
click at [484, 279] on img at bounding box center [444, 319] width 494 height 218
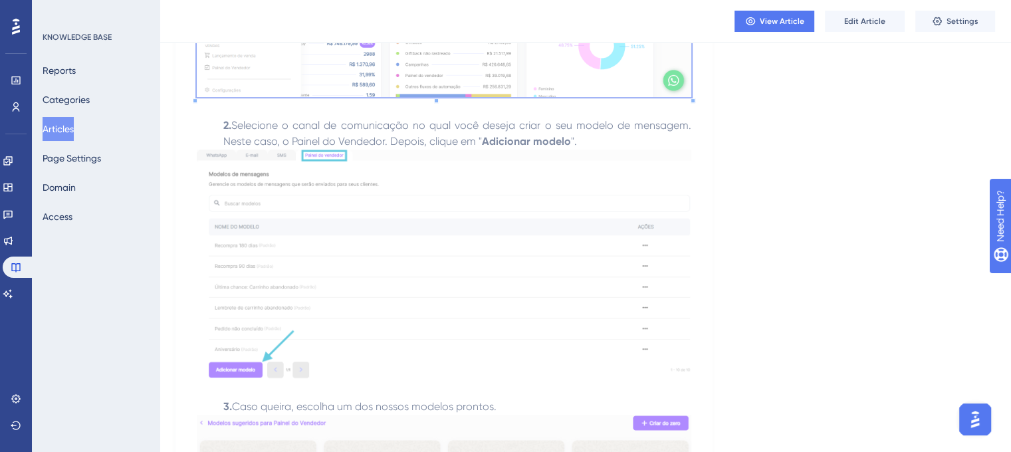
scroll to position [532, 0]
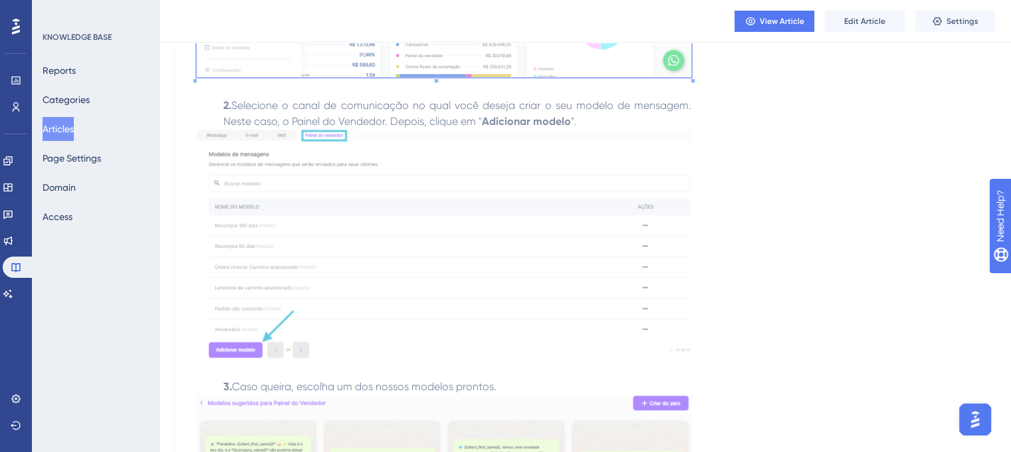
click at [512, 213] on img at bounding box center [444, 244] width 494 height 229
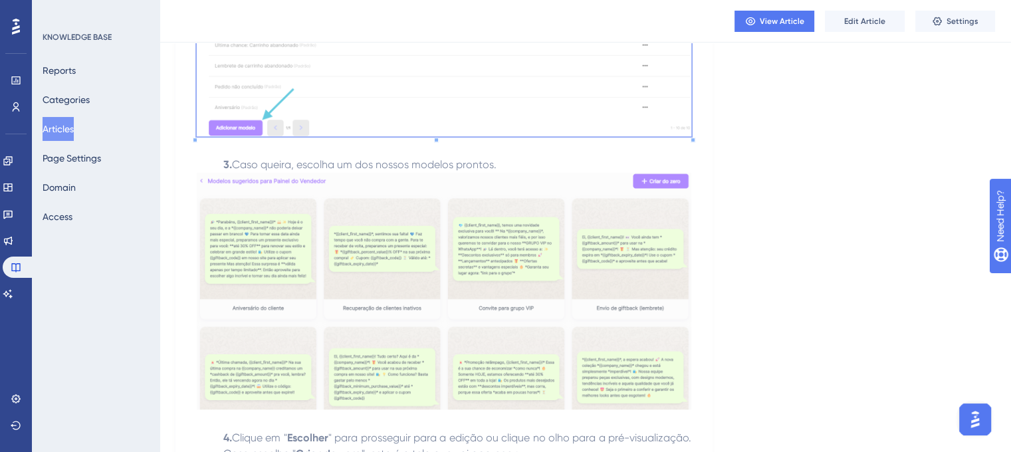
scroll to position [762, 0]
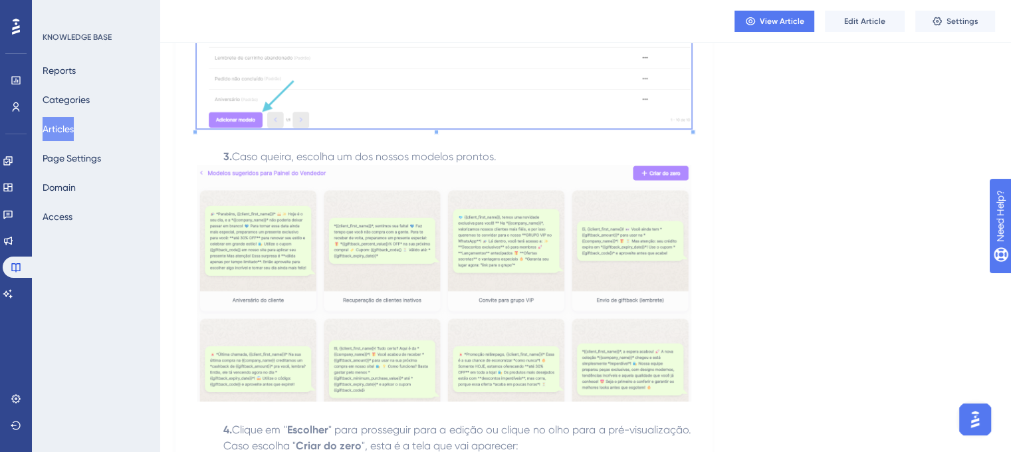
click at [453, 225] on img at bounding box center [444, 283] width 494 height 237
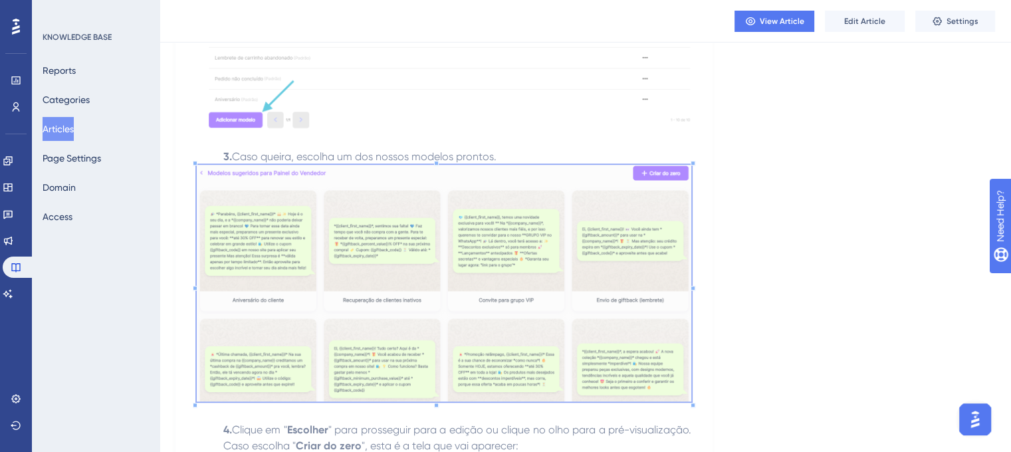
click at [455, 225] on img at bounding box center [444, 283] width 494 height 237
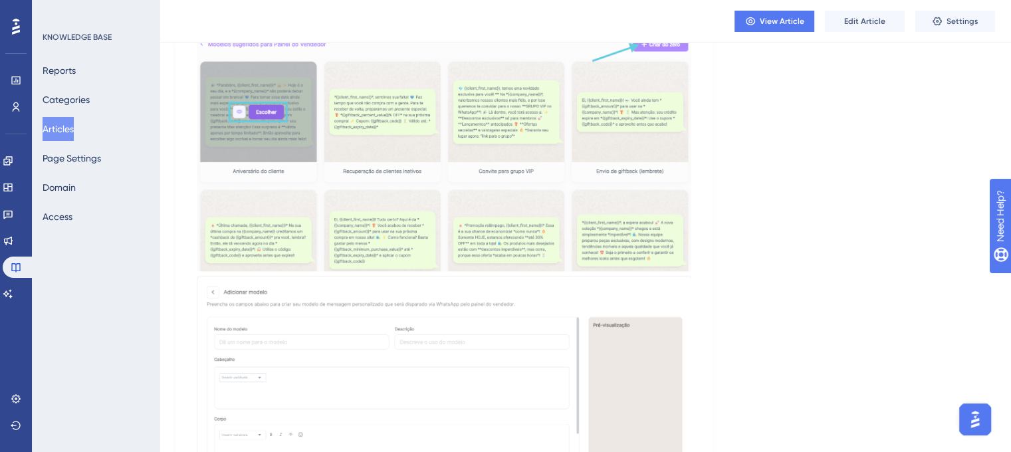
scroll to position [1190, 0]
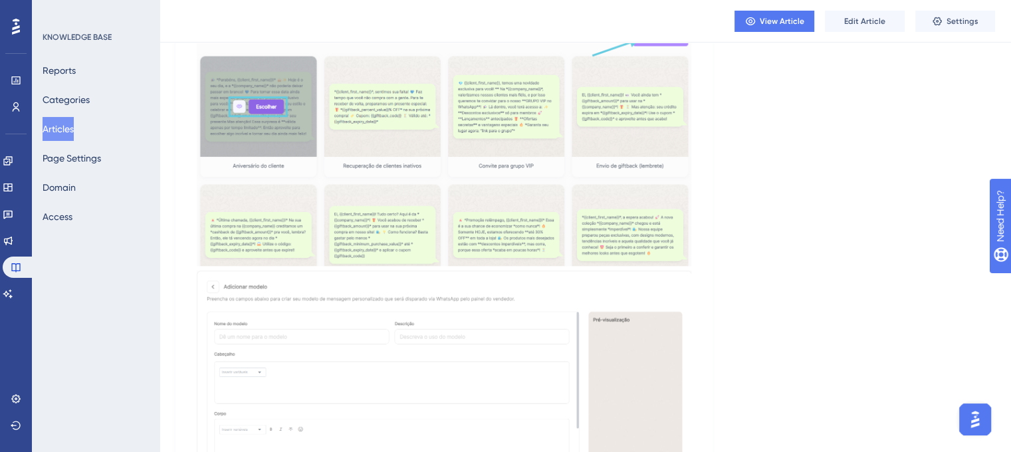
click at [582, 146] on img at bounding box center [444, 146] width 494 height 240
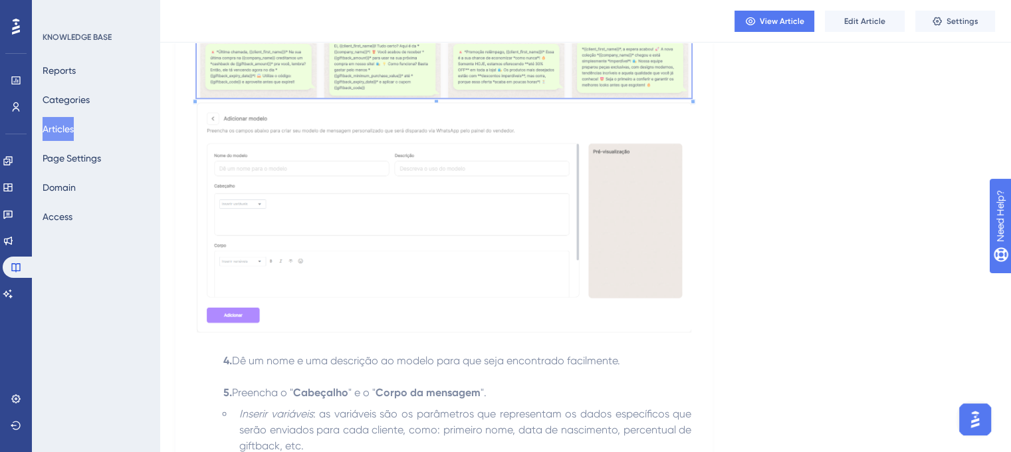
scroll to position [1357, 0]
click at [427, 243] on img at bounding box center [444, 218] width 494 height 230
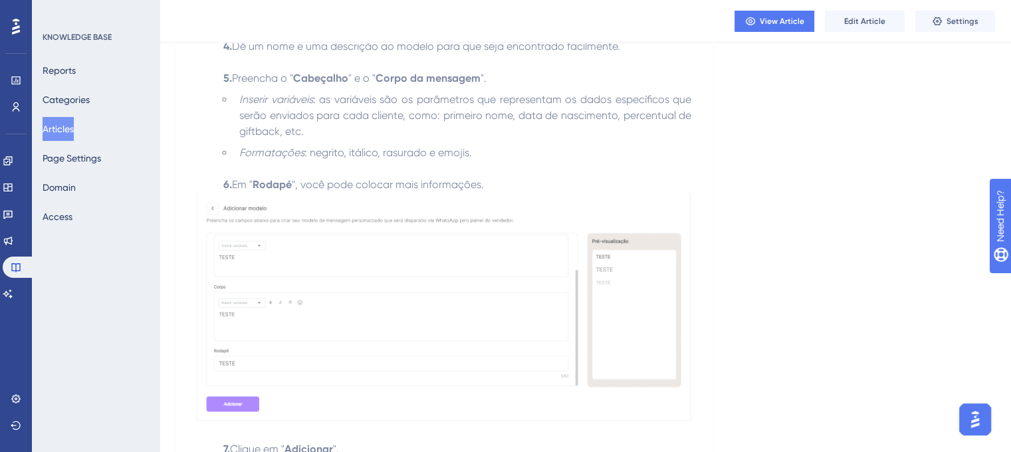
scroll to position [1677, 0]
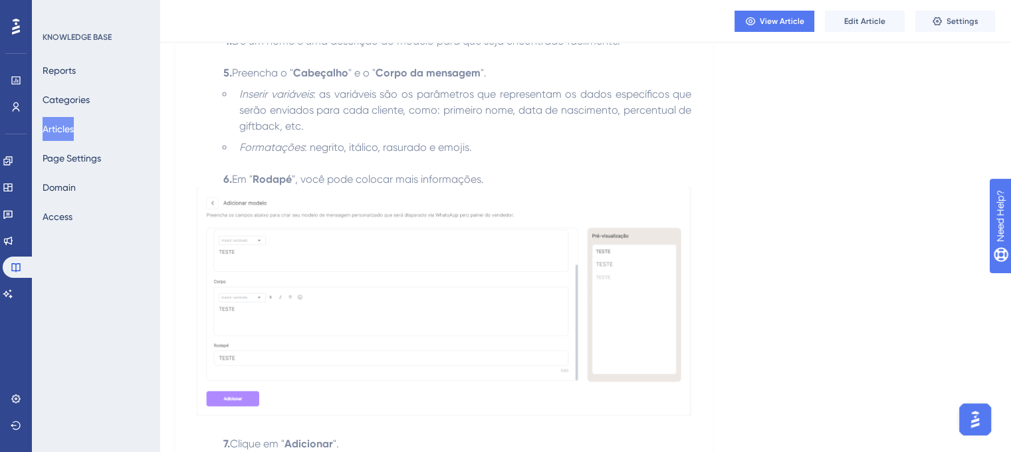
click at [242, 217] on img at bounding box center [444, 301] width 494 height 229
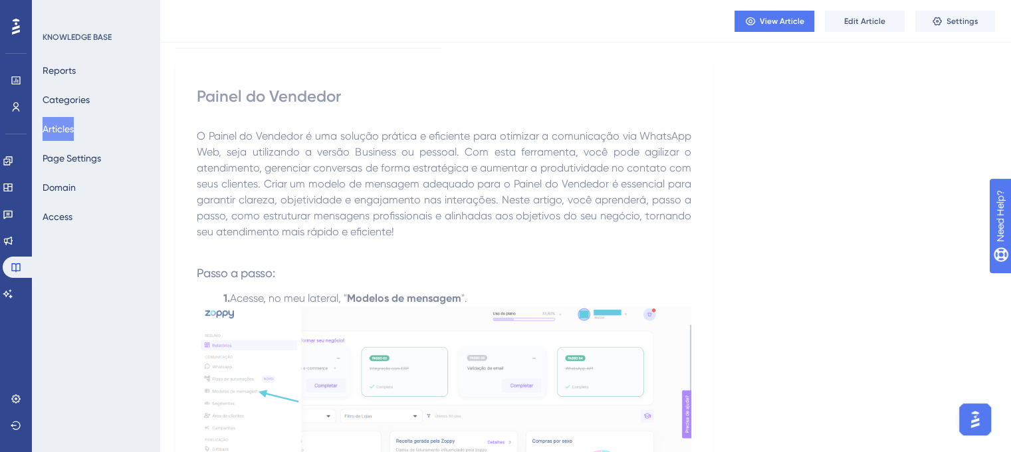
scroll to position [0, 0]
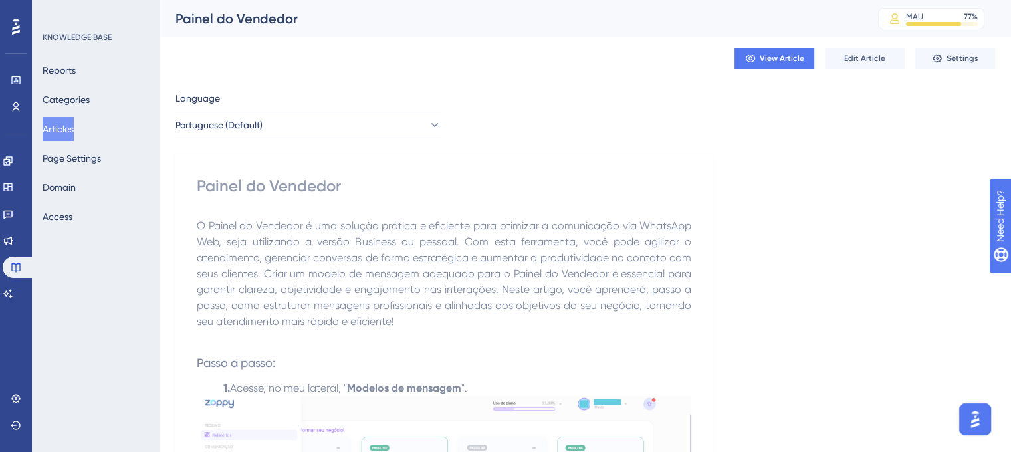
click at [74, 134] on button "Articles" at bounding box center [58, 129] width 31 height 24
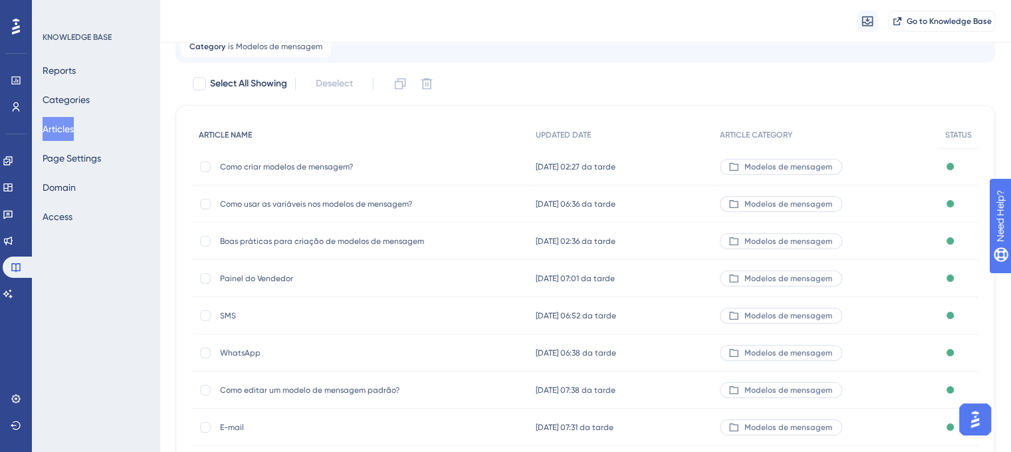
scroll to position [144, 0]
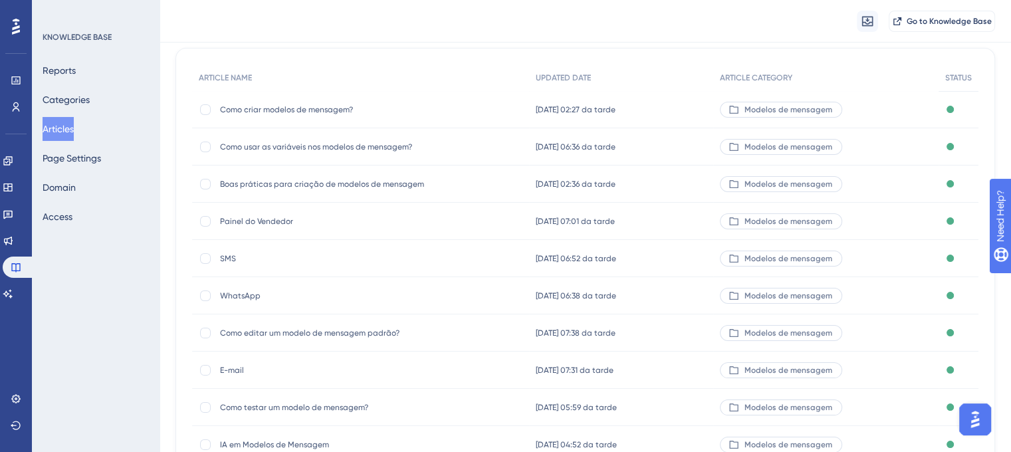
click at [233, 249] on div "SMS SMS" at bounding box center [326, 258] width 213 height 37
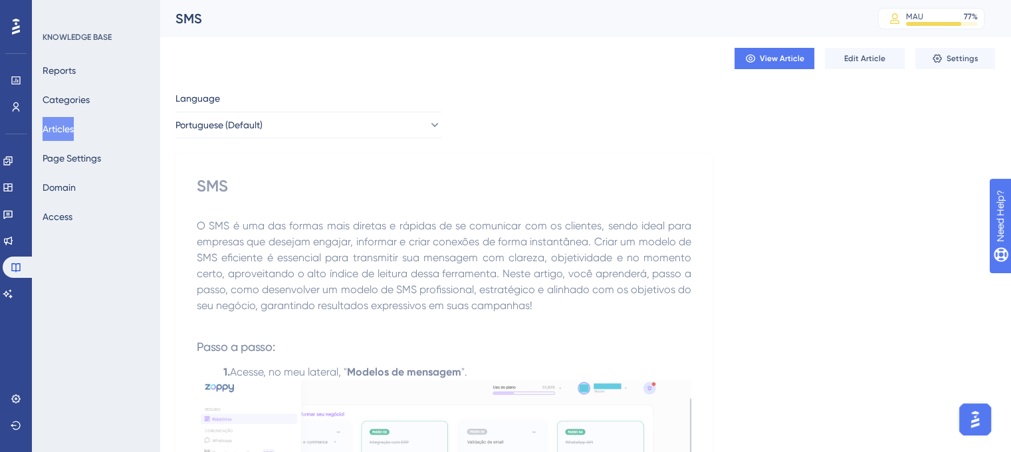
click at [198, 16] on div "SMS" at bounding box center [509, 18] width 669 height 19
copy div "SMS"
click at [199, 233] on p "O SMS é uma das formas mais diretas e rápidas de se comunicar com os clientes, …" at bounding box center [444, 266] width 494 height 96
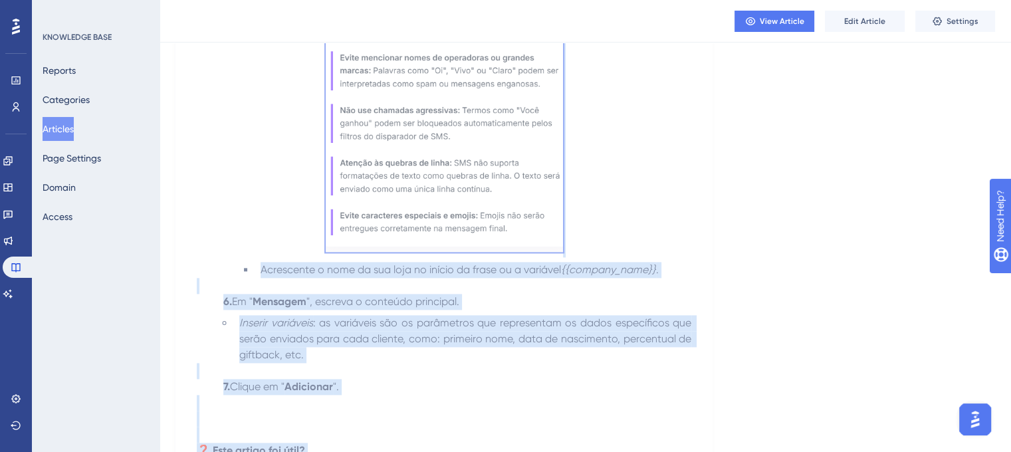
scroll to position [1911, 0]
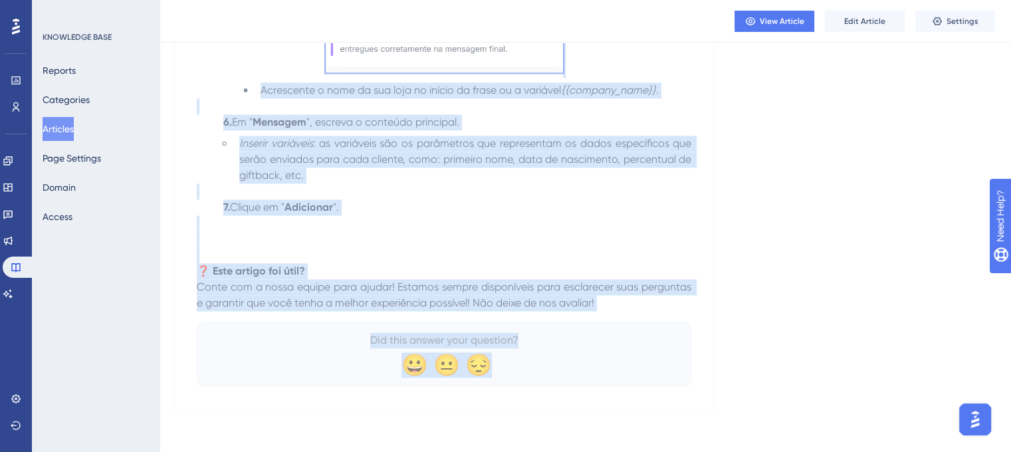
drag, startPoint x: 197, startPoint y: 227, endPoint x: 609, endPoint y: 306, distance: 419.5
copy div "L IPS d sit ame consec adip elitsed d eiusmod te in utlaboree dol ma aliquaen, …"
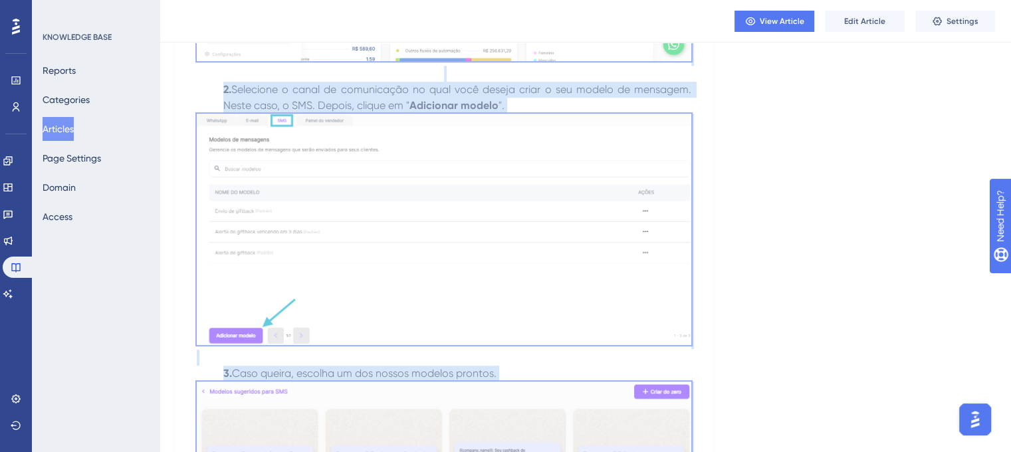
scroll to position [0, 0]
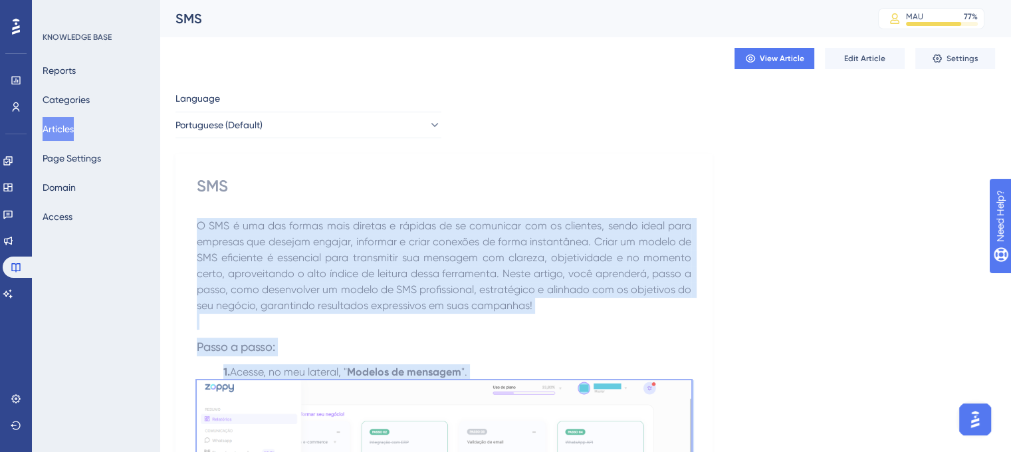
click at [313, 255] on span "O SMS é uma das formas mais diretas e rápidas de se comunicar com os clientes, …" at bounding box center [445, 265] width 497 height 92
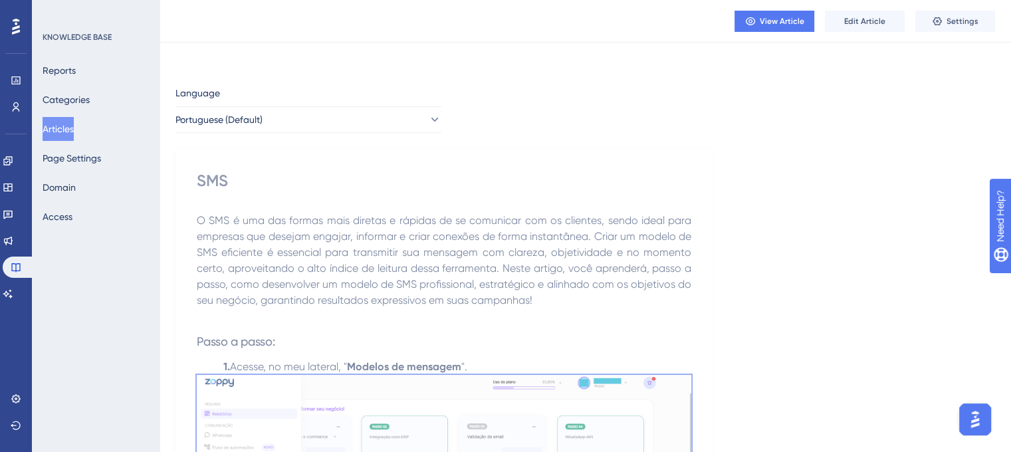
scroll to position [194, 0]
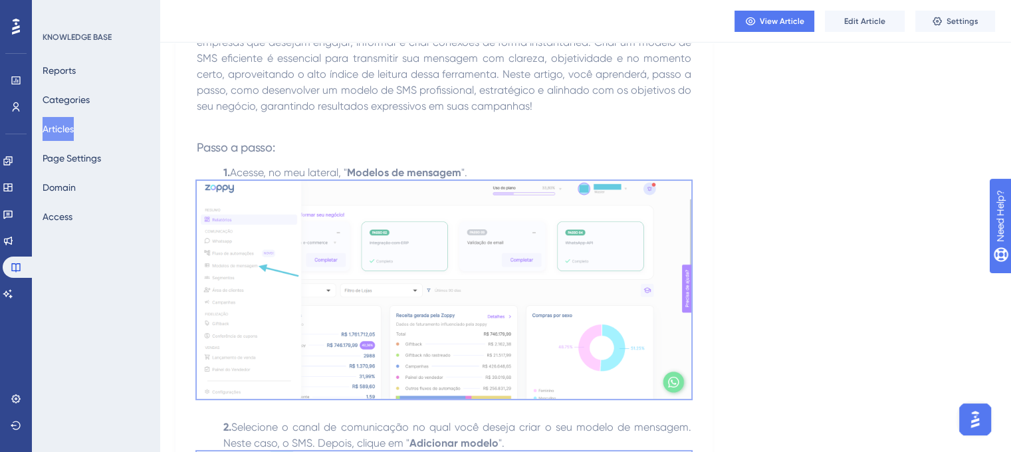
click at [313, 255] on img at bounding box center [444, 290] width 494 height 218
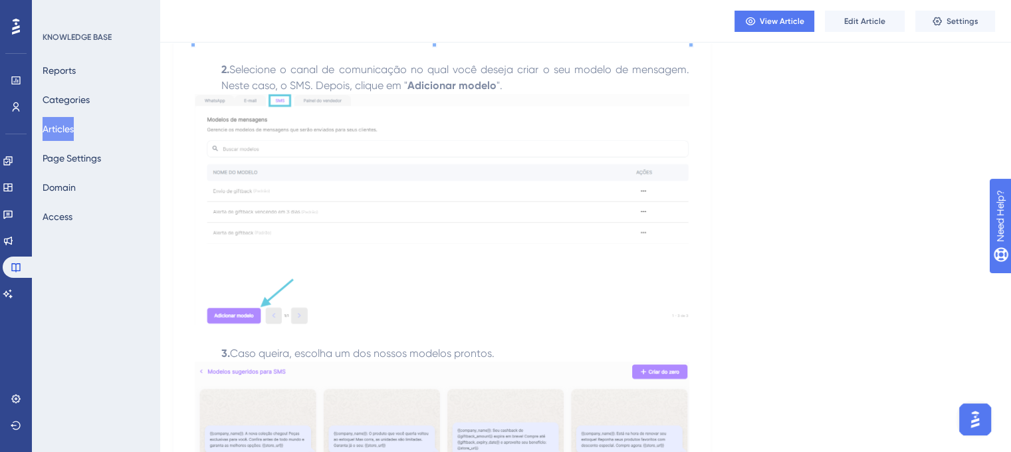
scroll to position [550, 2]
click at [505, 196] on img at bounding box center [442, 210] width 494 height 231
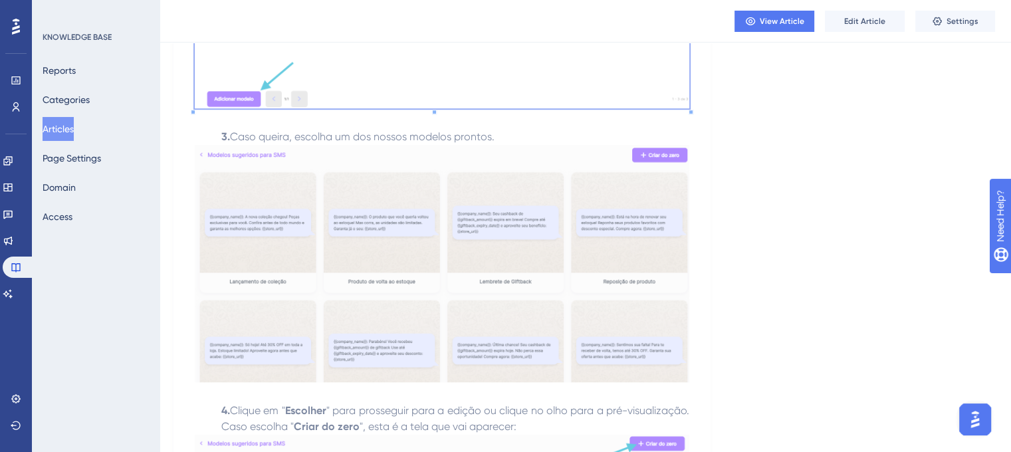
scroll to position [768, 2]
click at [372, 216] on img at bounding box center [442, 264] width 494 height 238
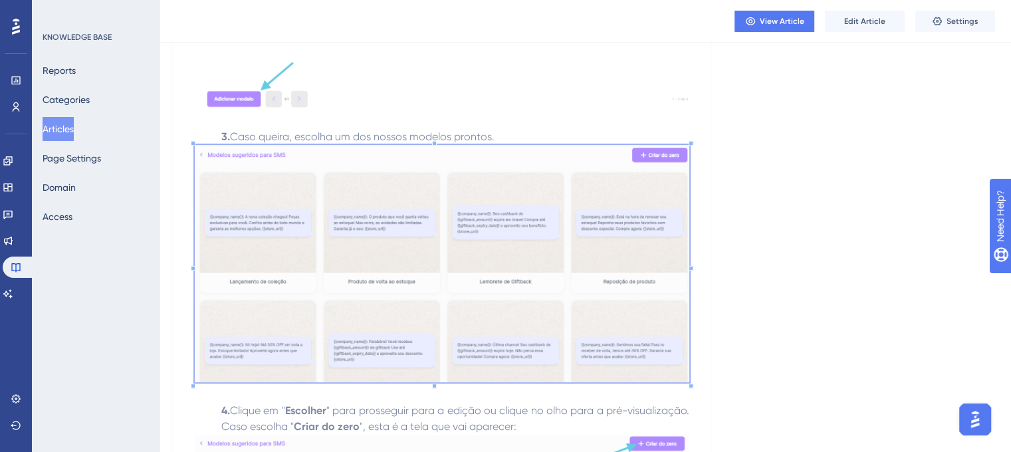
scroll to position [1039, 2]
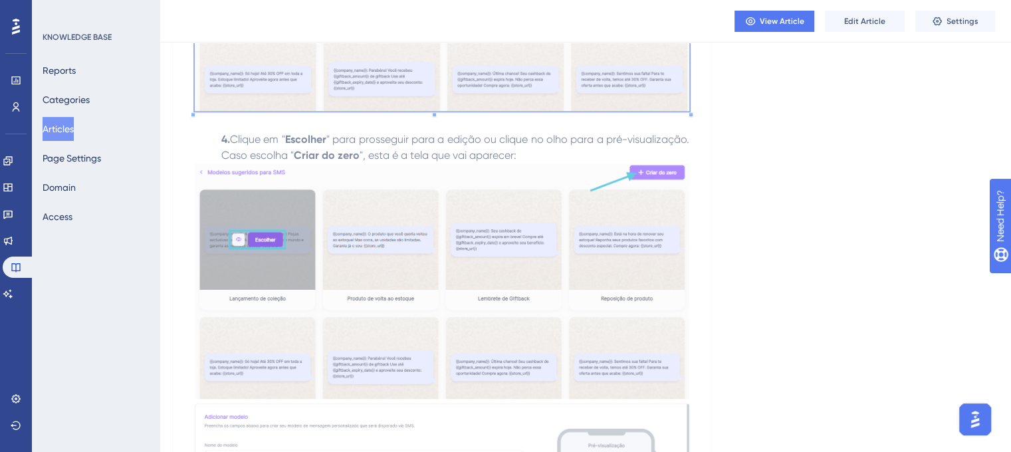
click at [477, 267] on img at bounding box center [442, 280] width 494 height 235
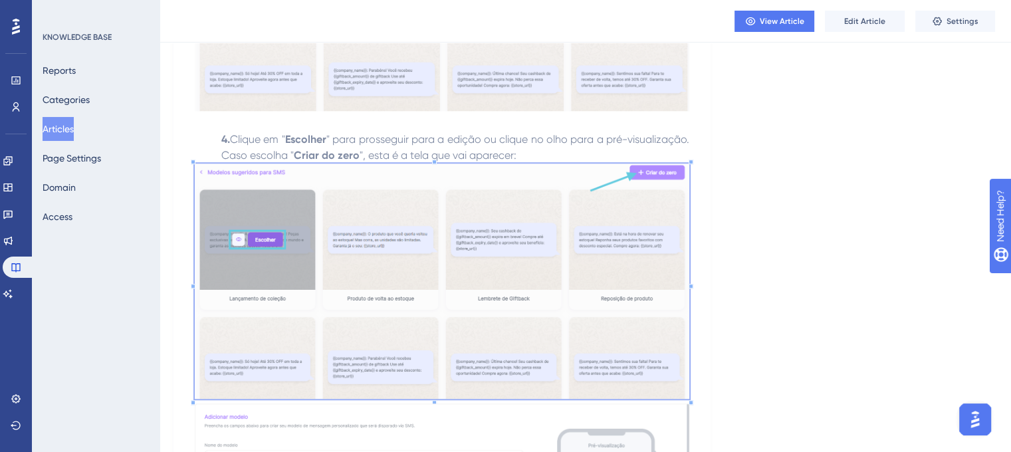
scroll to position [1315, 2]
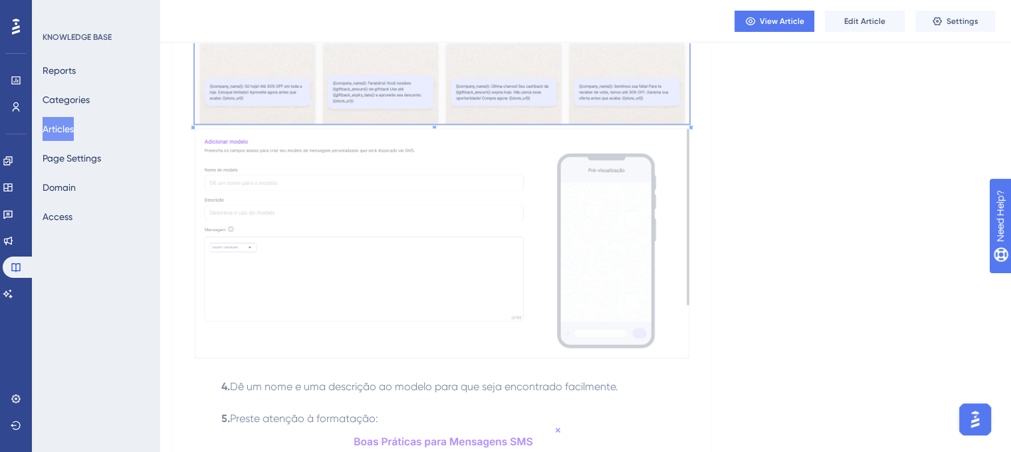
click at [401, 259] on img at bounding box center [442, 242] width 494 height 229
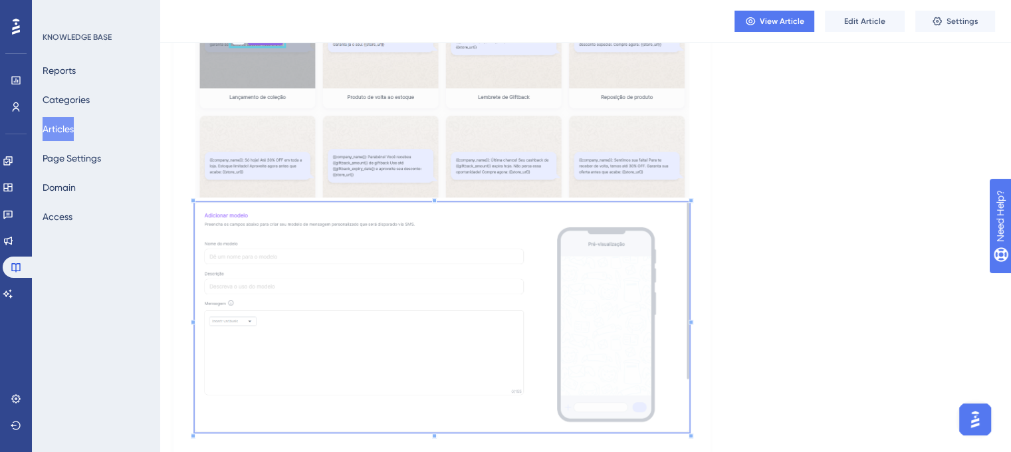
scroll to position [1240, 2]
click at [434, 305] on img at bounding box center [442, 317] width 494 height 229
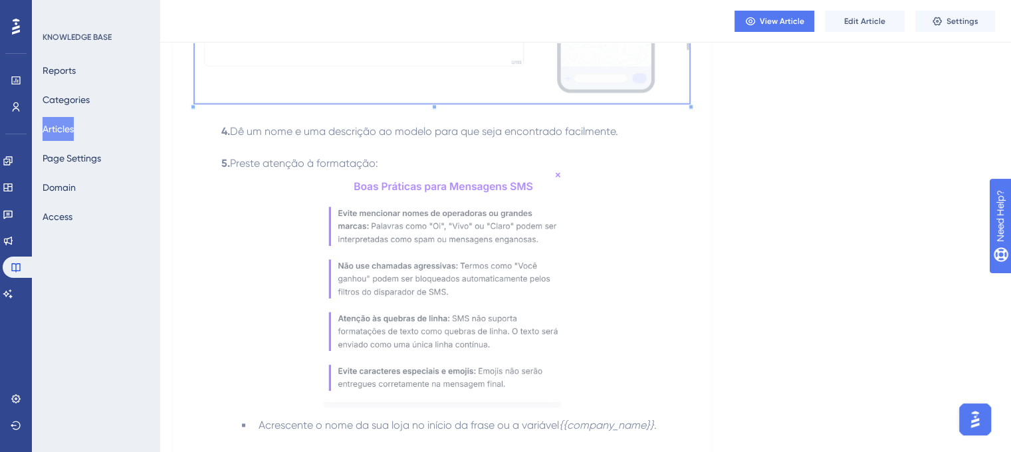
scroll to position [1687, 2]
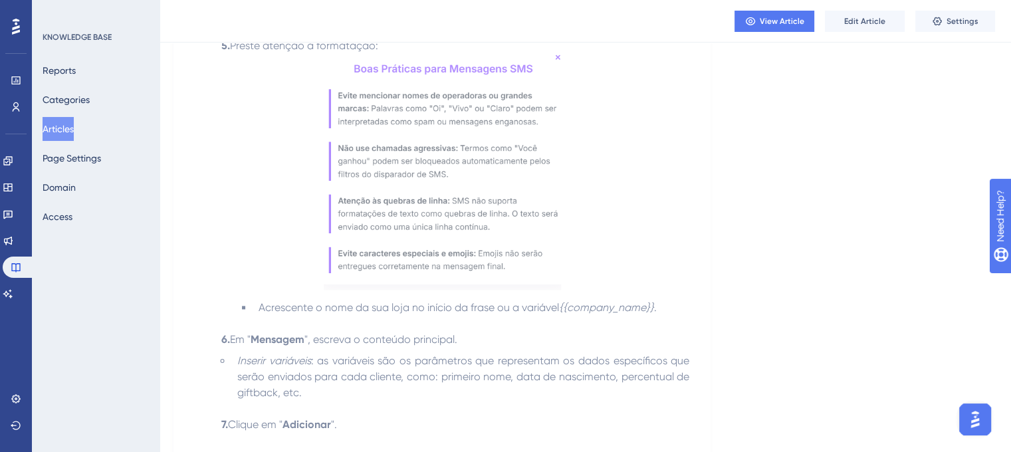
click at [453, 241] on img at bounding box center [442, 172] width 237 height 237
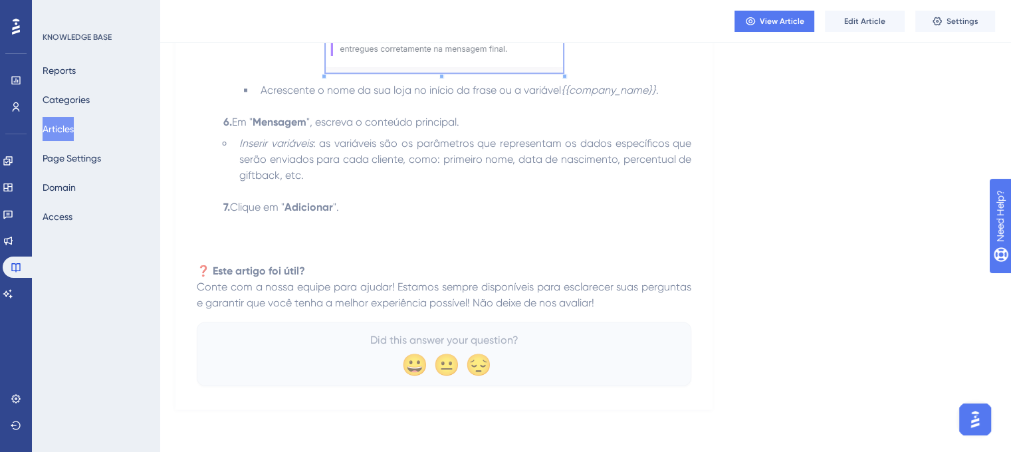
scroll to position [1911, 0]
click at [70, 130] on button "Articles" at bounding box center [58, 129] width 31 height 24
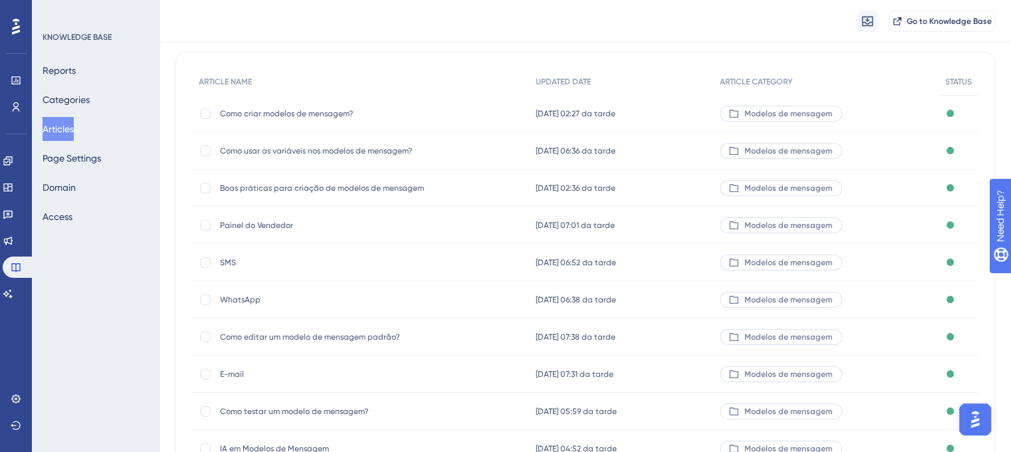
scroll to position [157, 0]
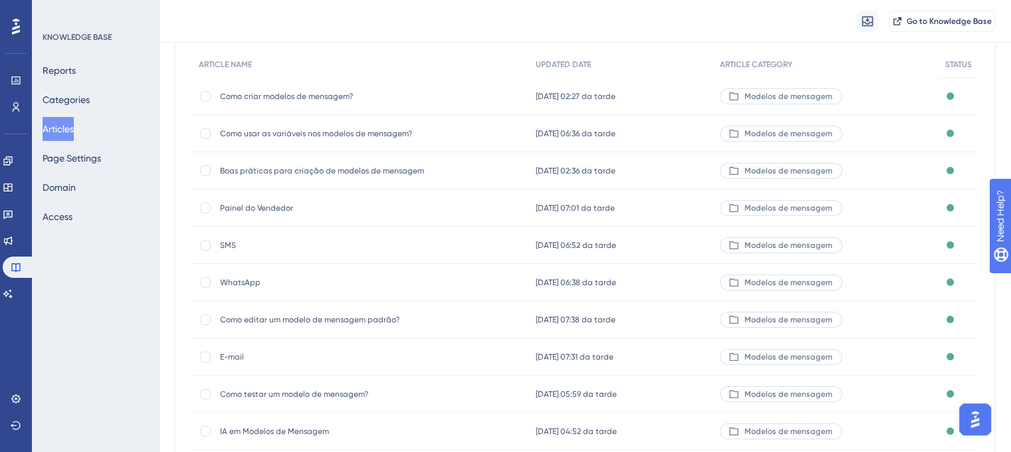
click at [234, 292] on div "WhatsApp WhatsApp" at bounding box center [326, 282] width 213 height 37
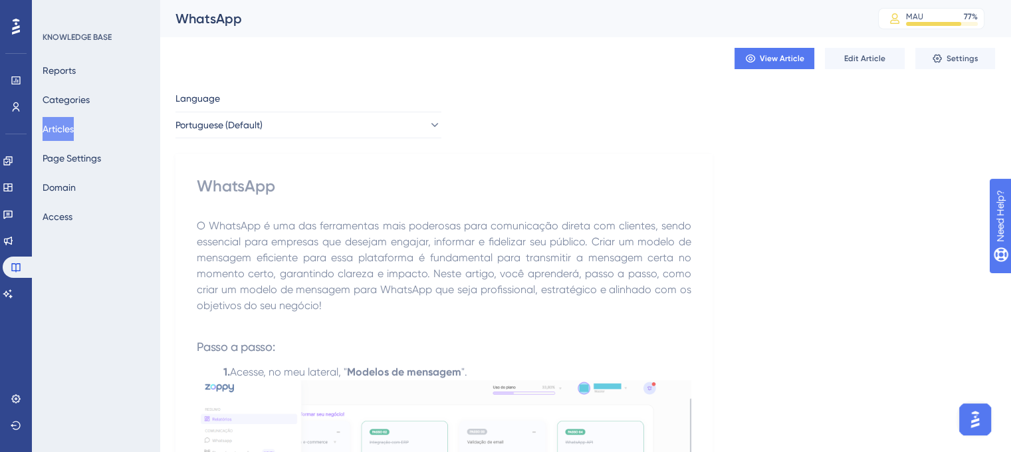
click at [237, 30] on div "WhatsApp MAU 77 % Click to see add-on and upgrade options" at bounding box center [585, 18] width 851 height 37
click at [220, 21] on div "WhatsApp" at bounding box center [509, 18] width 669 height 19
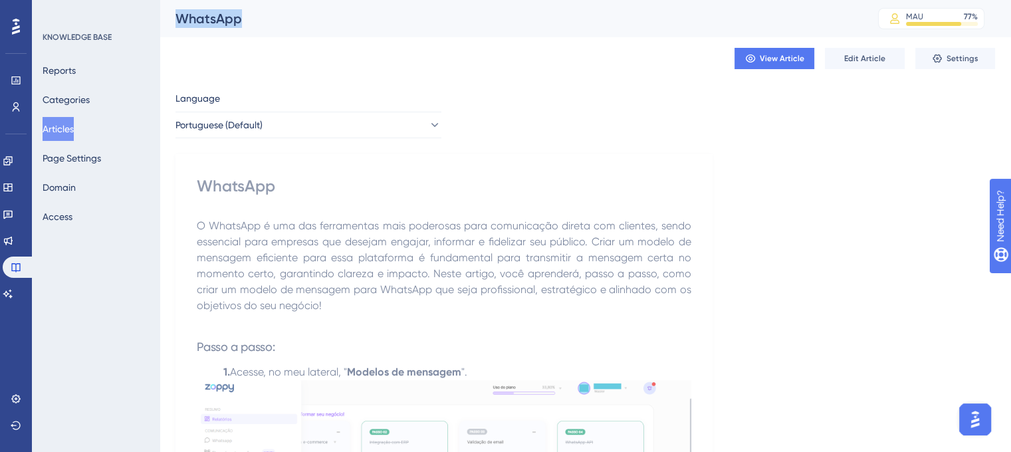
click at [220, 21] on div "WhatsApp" at bounding box center [509, 18] width 669 height 19
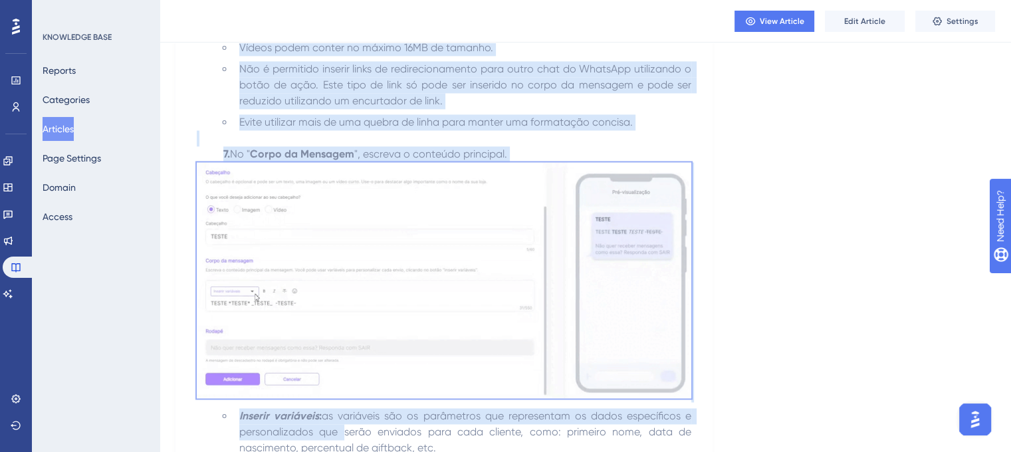
scroll to position [2321, 0]
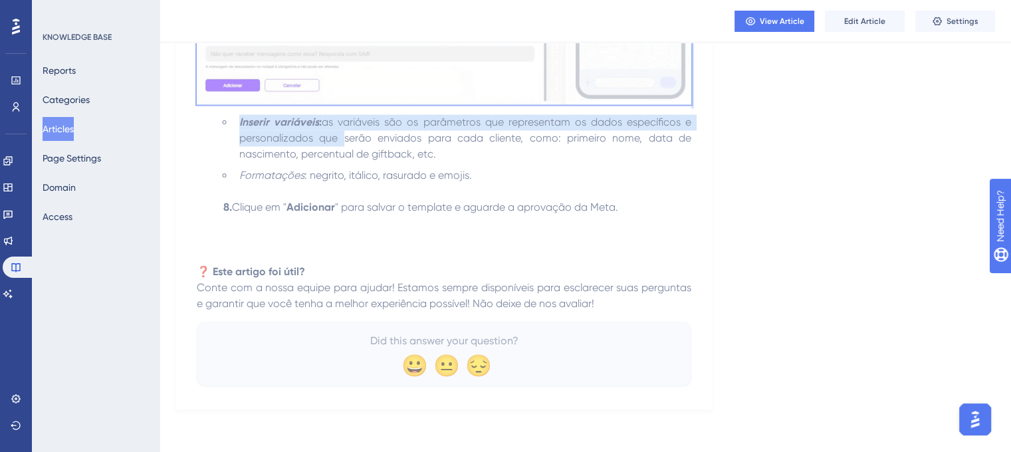
drag, startPoint x: 199, startPoint y: 222, endPoint x: 630, endPoint y: 297, distance: 437.2
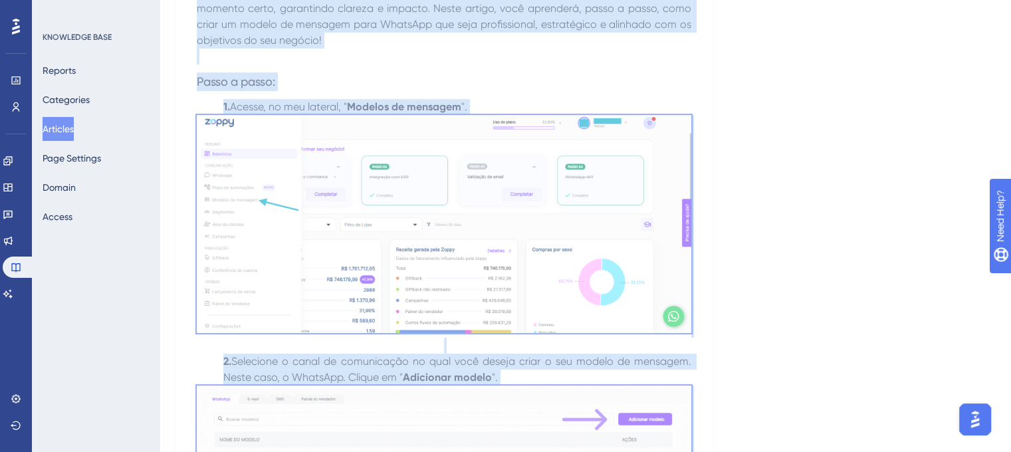
scroll to position [268, 0]
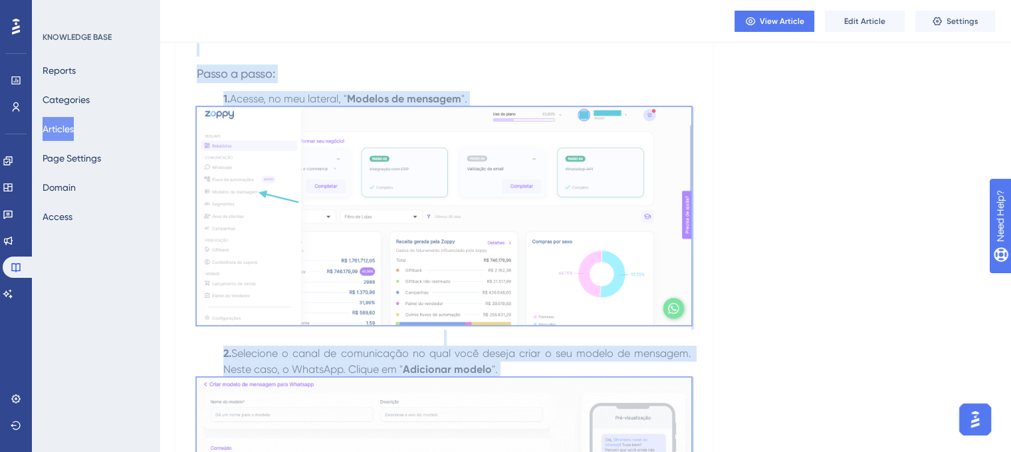
click at [410, 246] on img at bounding box center [444, 216] width 494 height 218
click at [475, 82] on h3 "Passo a passo:" at bounding box center [444, 73] width 494 height 35
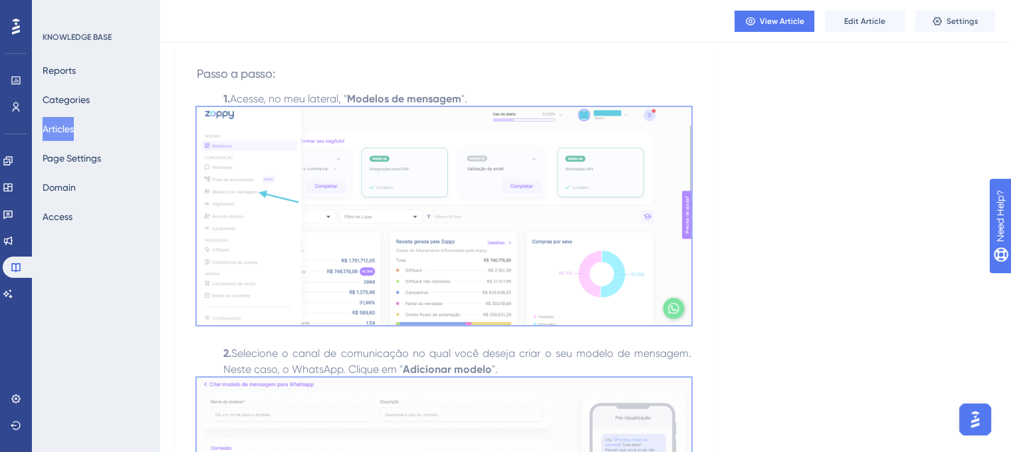
click at [415, 225] on img at bounding box center [444, 216] width 494 height 218
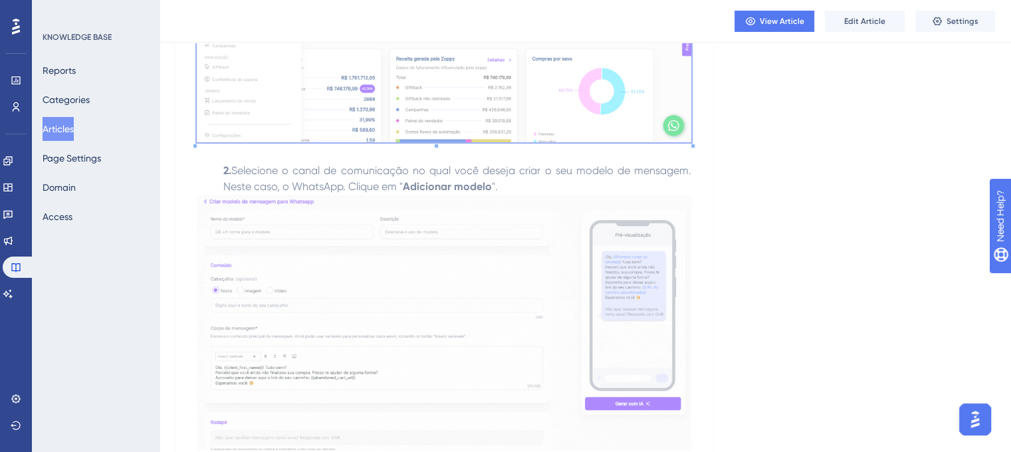
scroll to position [449, 0]
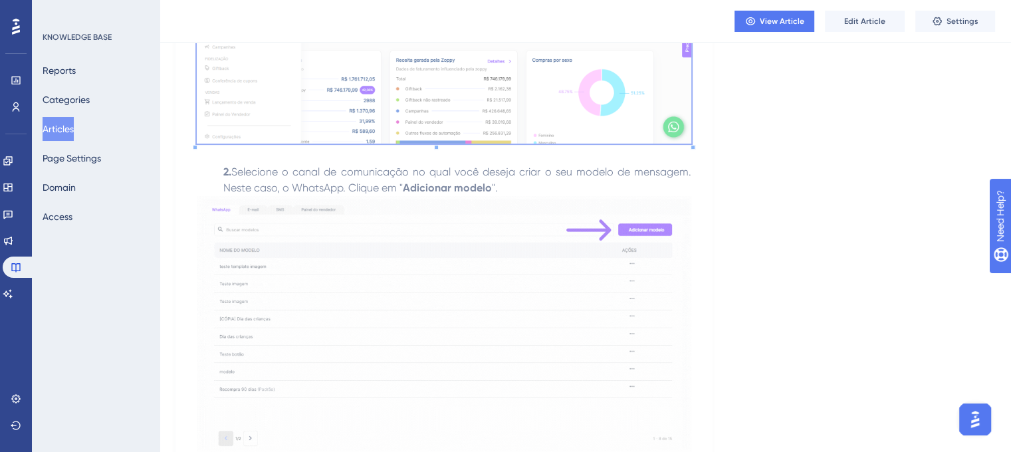
click at [334, 243] on img at bounding box center [444, 323] width 494 height 255
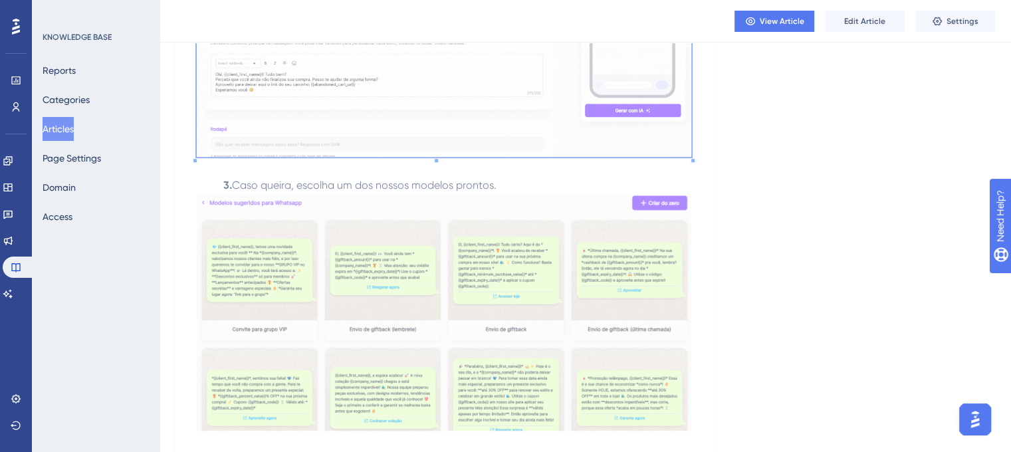
scroll to position [750, 0]
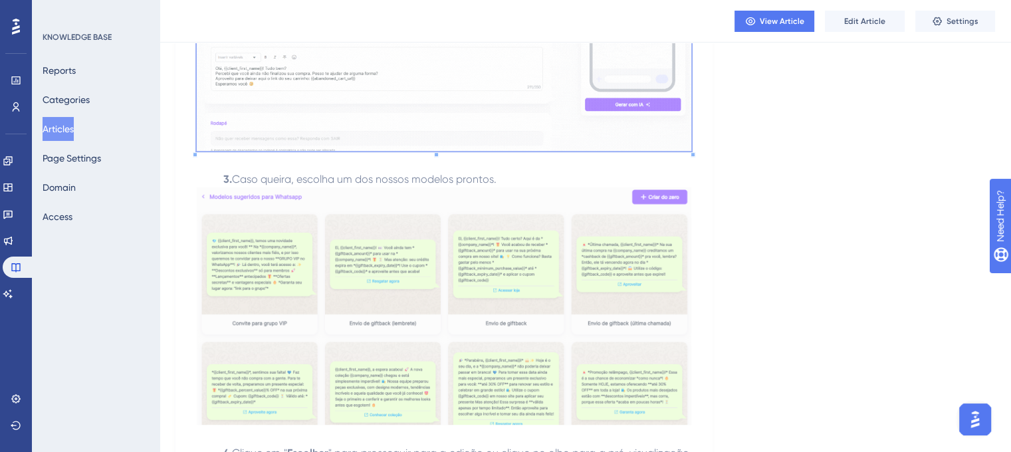
click at [472, 229] on img at bounding box center [444, 305] width 494 height 237
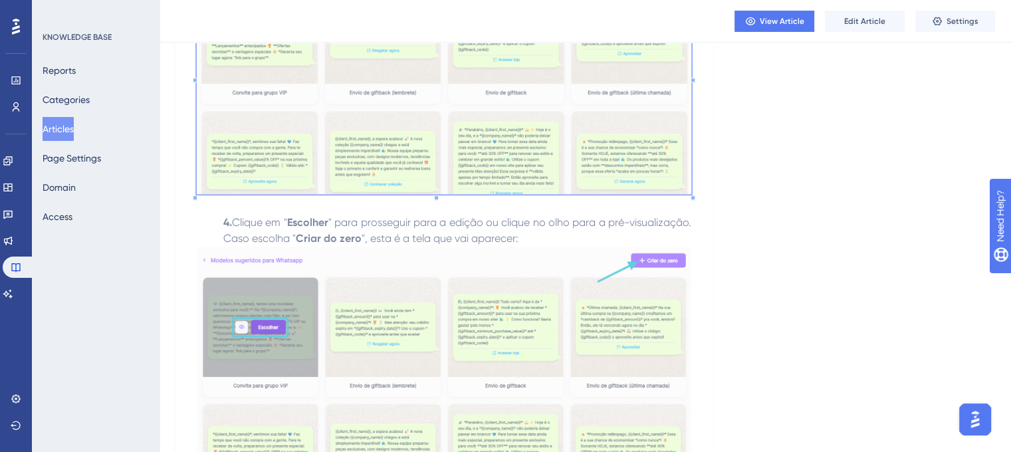
scroll to position [988, 0]
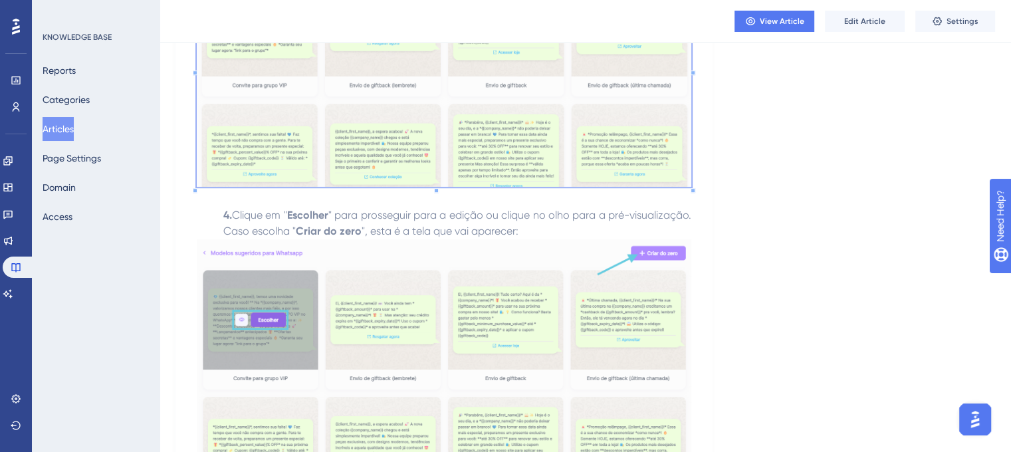
click at [423, 278] on img at bounding box center [444, 359] width 494 height 240
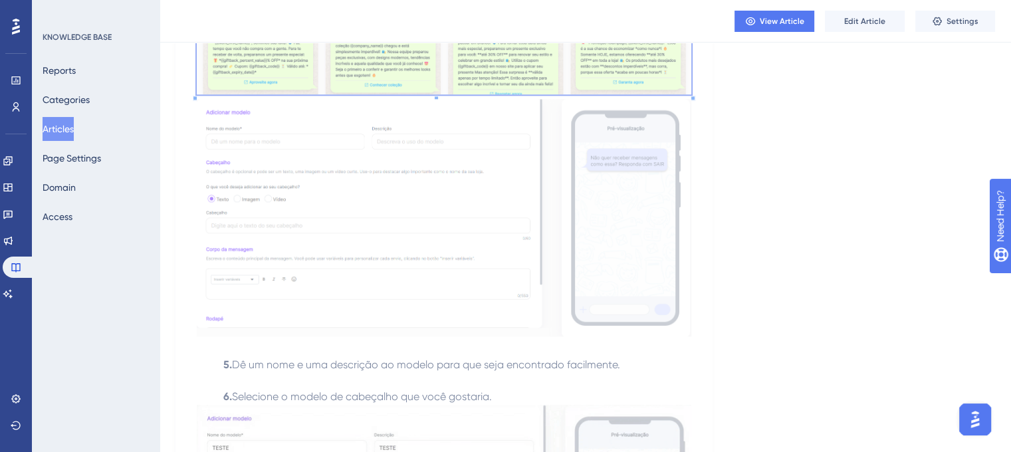
scroll to position [1372, 0]
click at [460, 236] on img at bounding box center [444, 217] width 494 height 237
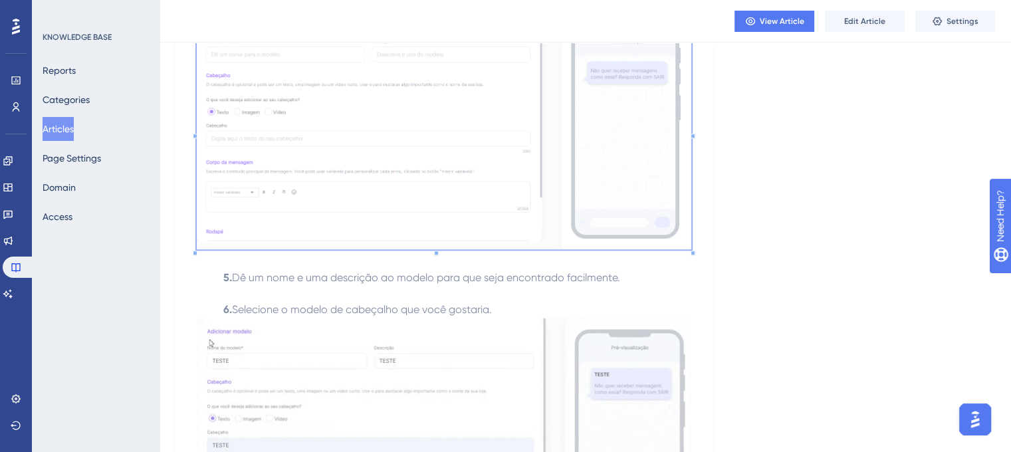
scroll to position [1594, 0]
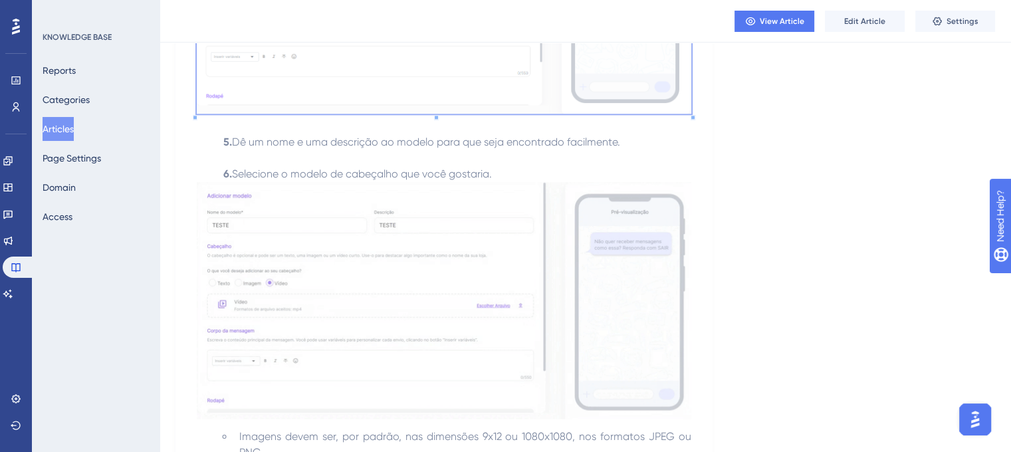
click at [424, 247] on img at bounding box center [444, 300] width 494 height 237
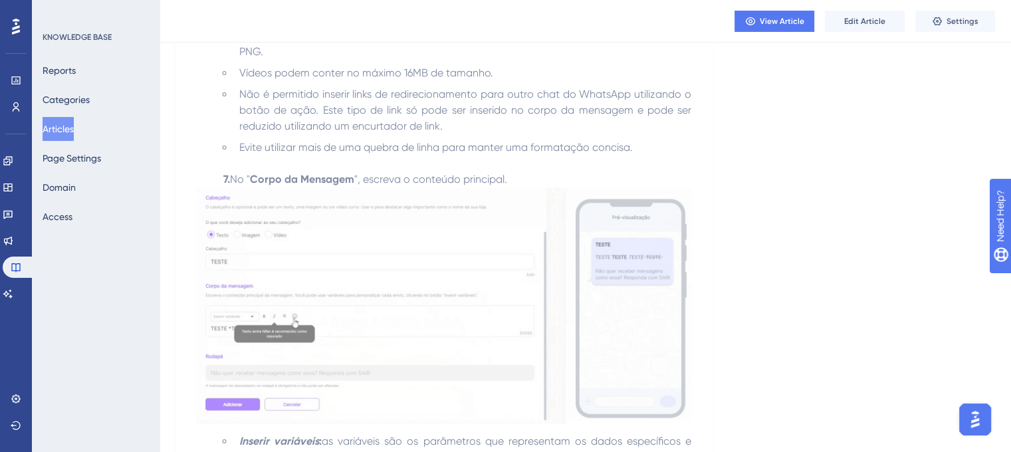
scroll to position [1994, 0]
click at [407, 340] on img at bounding box center [444, 306] width 494 height 235
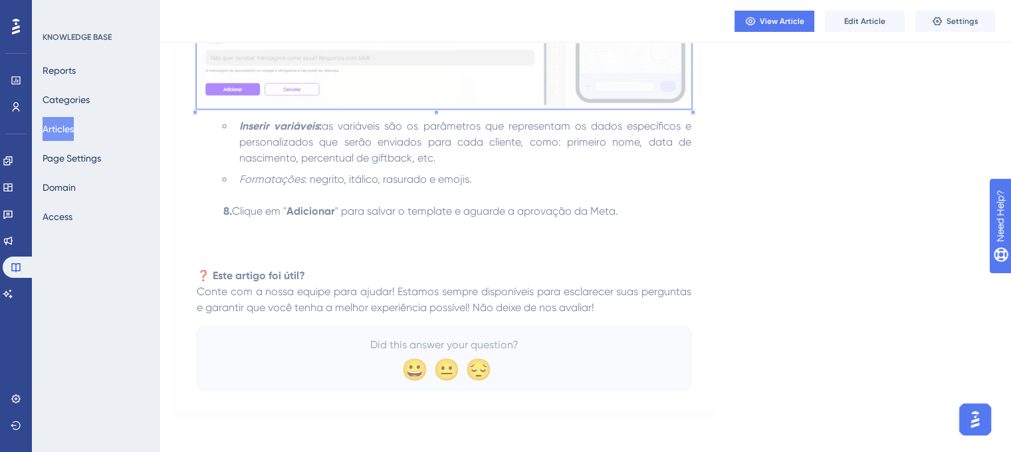
scroll to position [2312, 0]
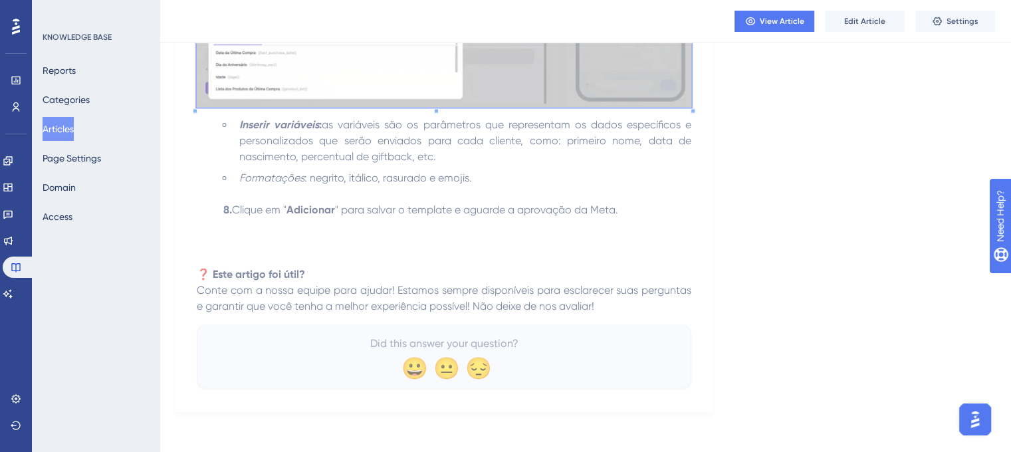
drag, startPoint x: 61, startPoint y: 126, endPoint x: 321, endPoint y: 3, distance: 287.5
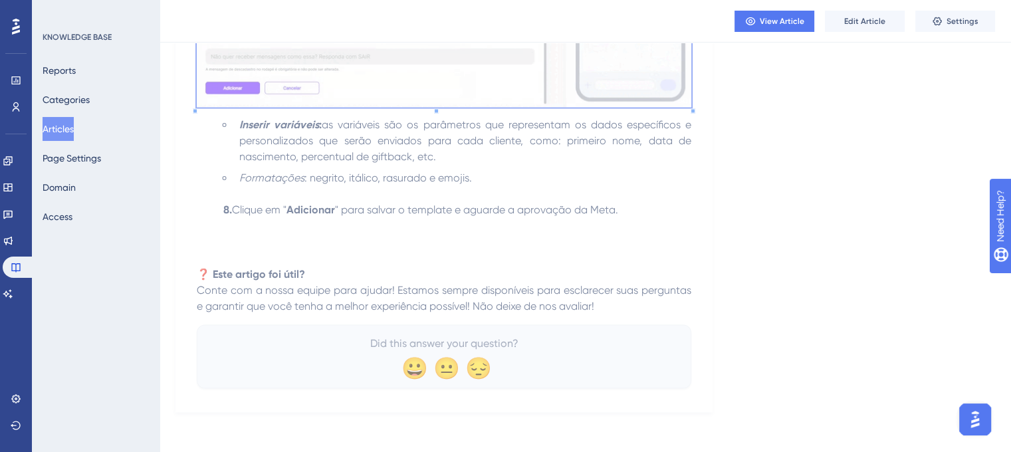
click at [61, 126] on button "Articles" at bounding box center [58, 129] width 31 height 24
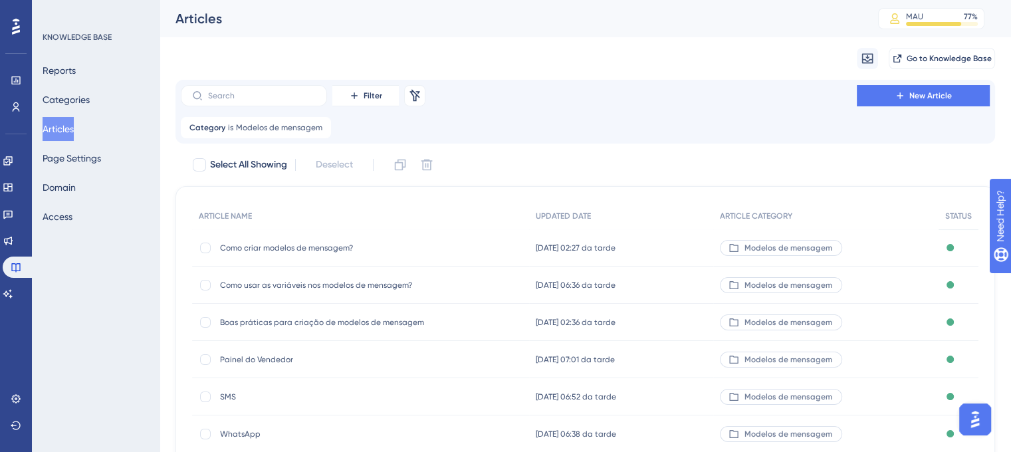
scroll to position [108, 0]
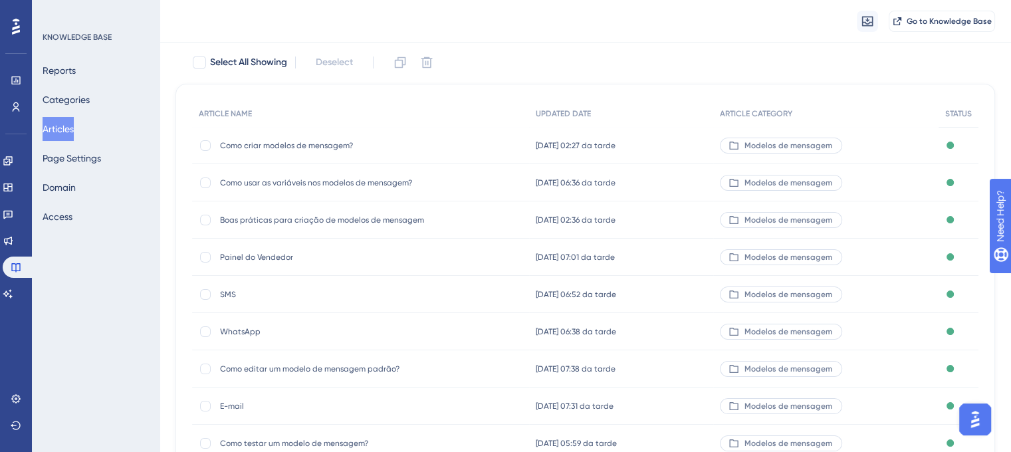
click at [310, 374] on div "Como editar um modelo de mensagem padrão? Como editar um modelo de mensagem pad…" at bounding box center [326, 368] width 213 height 37
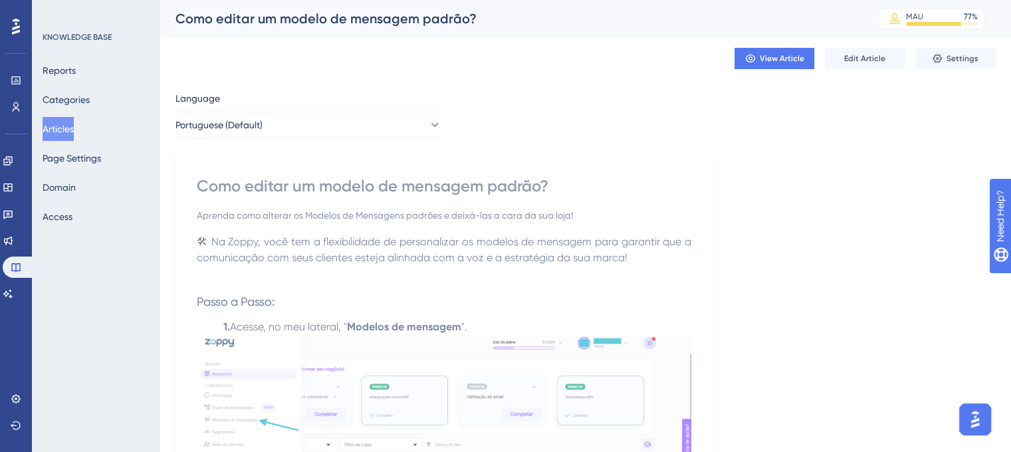
click at [385, 19] on div "Como editar um modelo de mensagem padrão?" at bounding box center [509, 18] width 669 height 19
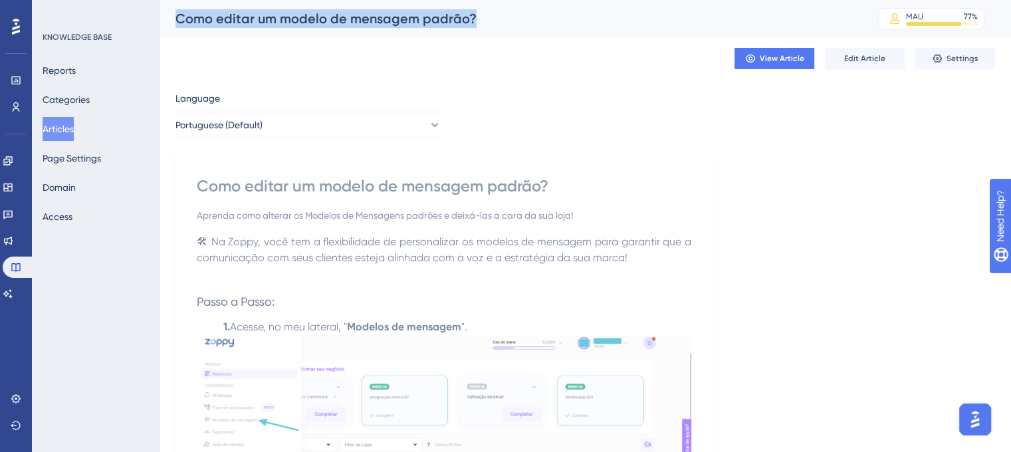
click at [385, 19] on div "Como editar um modelo de mensagem padrão?" at bounding box center [509, 18] width 669 height 19
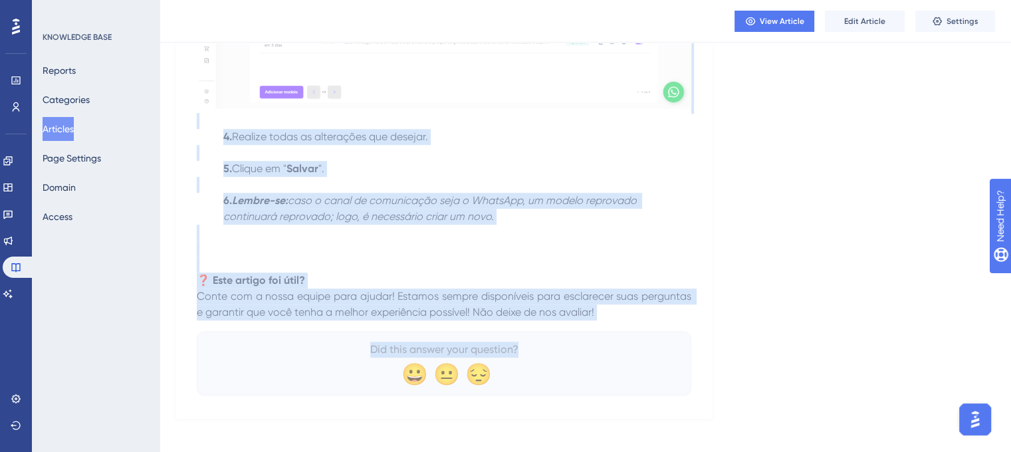
scroll to position [1010, 0]
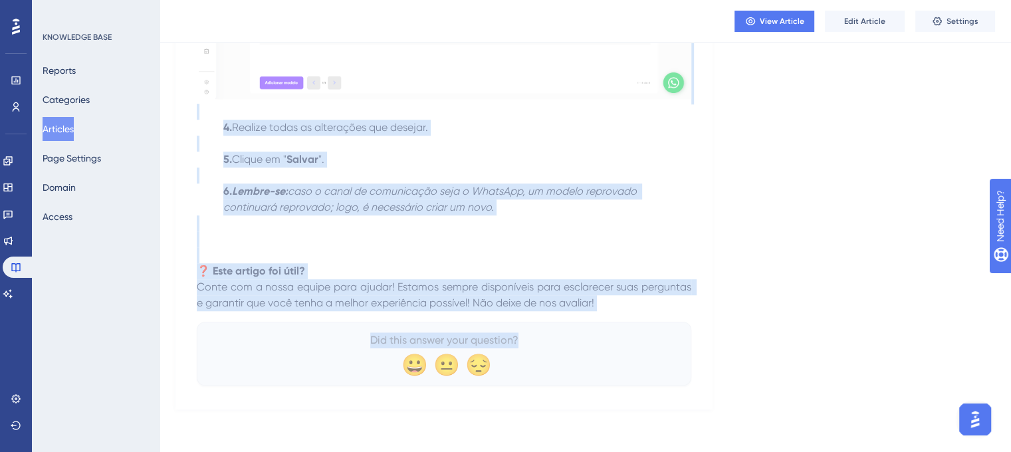
drag, startPoint x: 198, startPoint y: 217, endPoint x: 631, endPoint y: 300, distance: 440.6
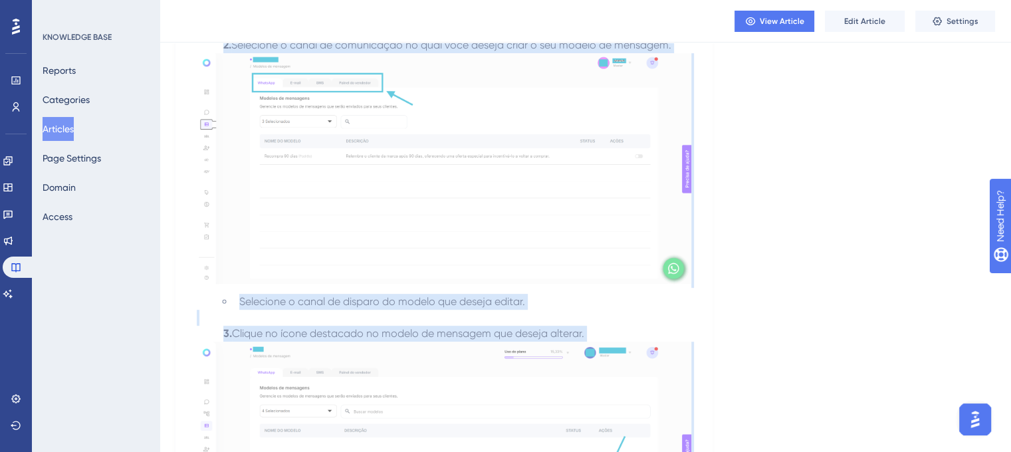
scroll to position [0, 0]
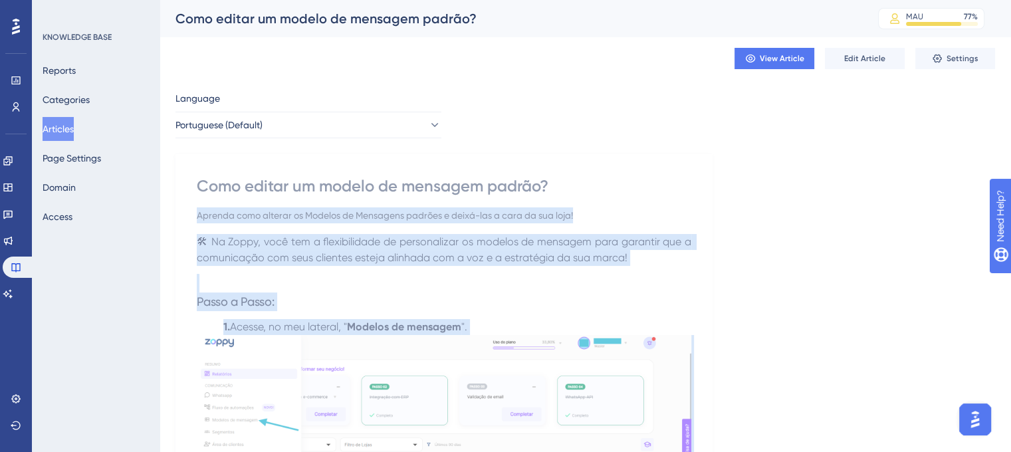
click at [304, 321] on span "Acesse, no meu lateral, "" at bounding box center [288, 326] width 117 height 13
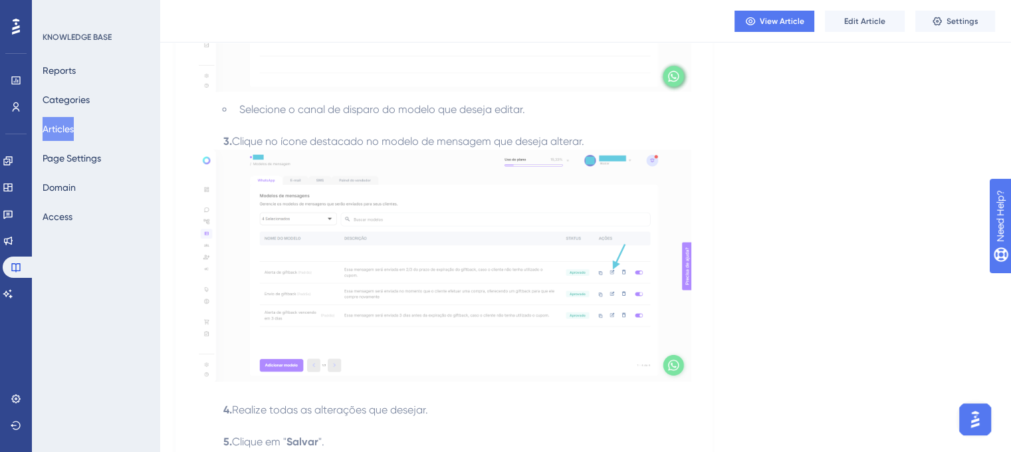
scroll to position [723, 0]
click at [416, 207] on img at bounding box center [444, 266] width 494 height 233
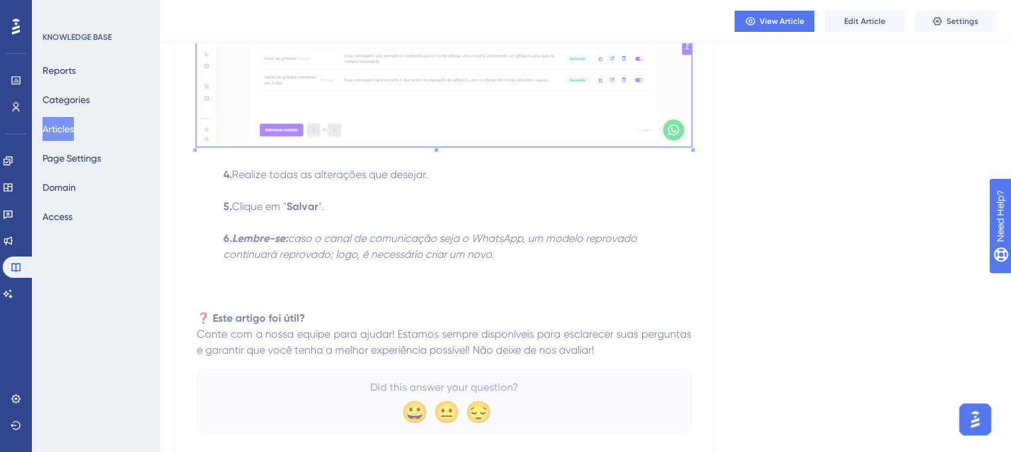
scroll to position [1010, 0]
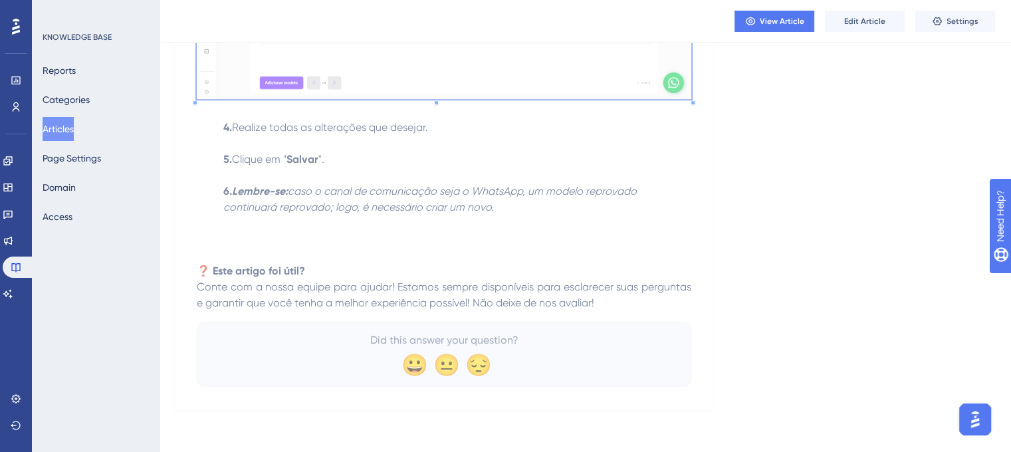
click at [74, 132] on button "Articles" at bounding box center [58, 129] width 31 height 24
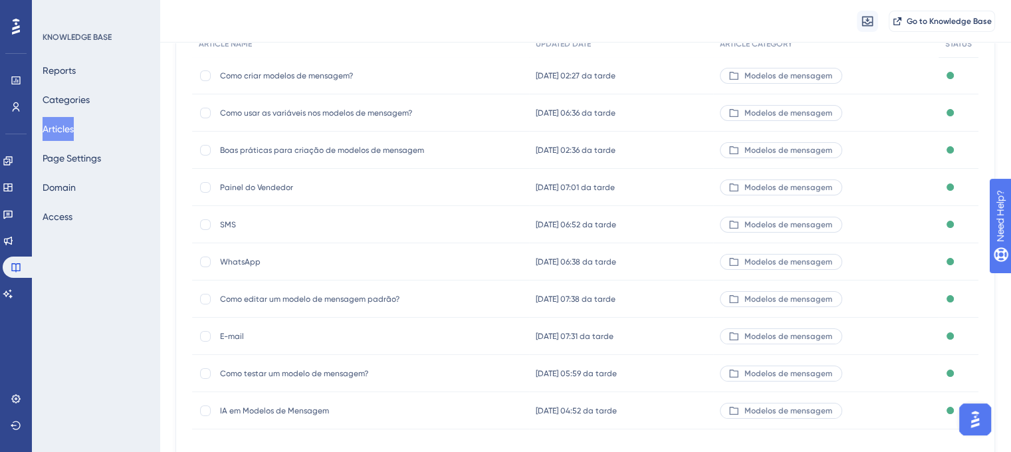
scroll to position [199, 0]
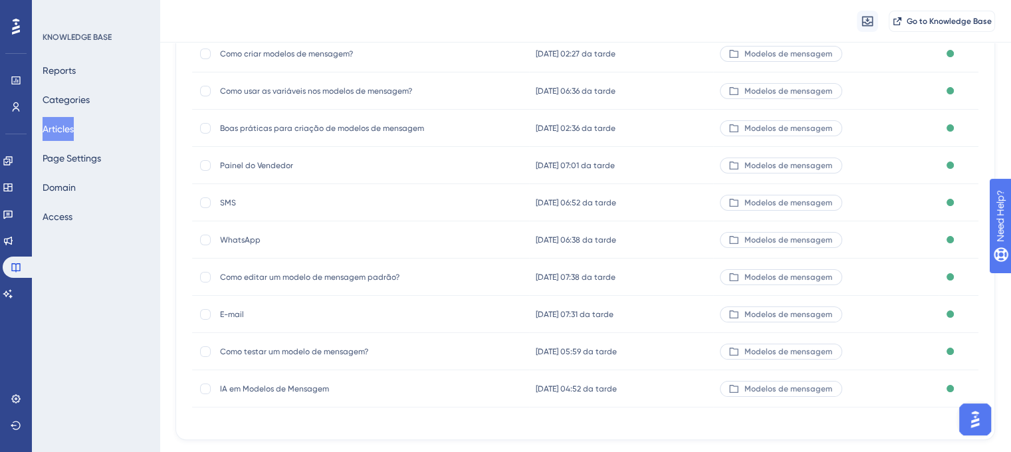
click at [249, 310] on span "E-mail" at bounding box center [326, 314] width 213 height 11
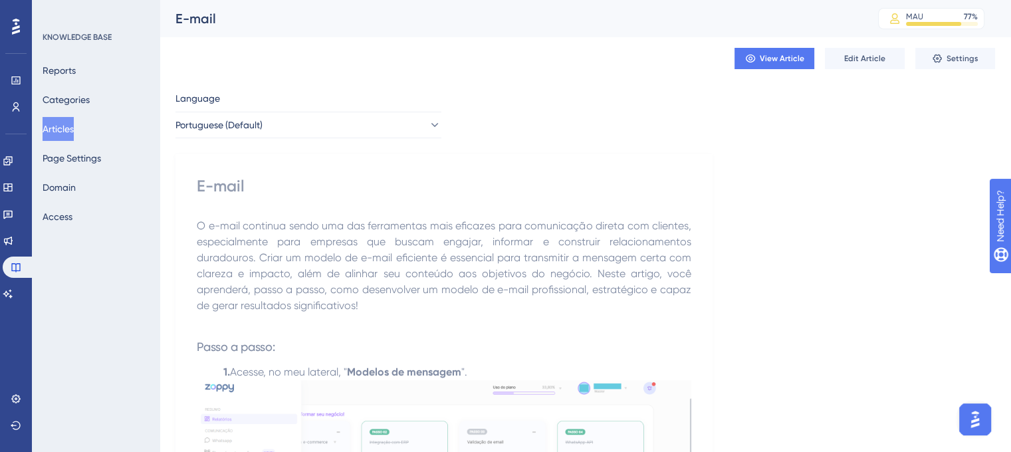
click at [197, 21] on div "E-mail" at bounding box center [509, 18] width 669 height 19
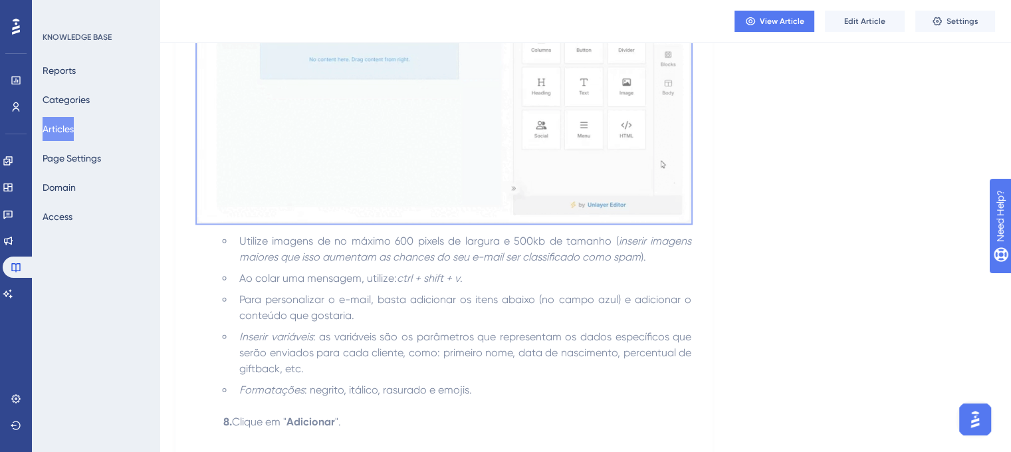
scroll to position [1751, 0]
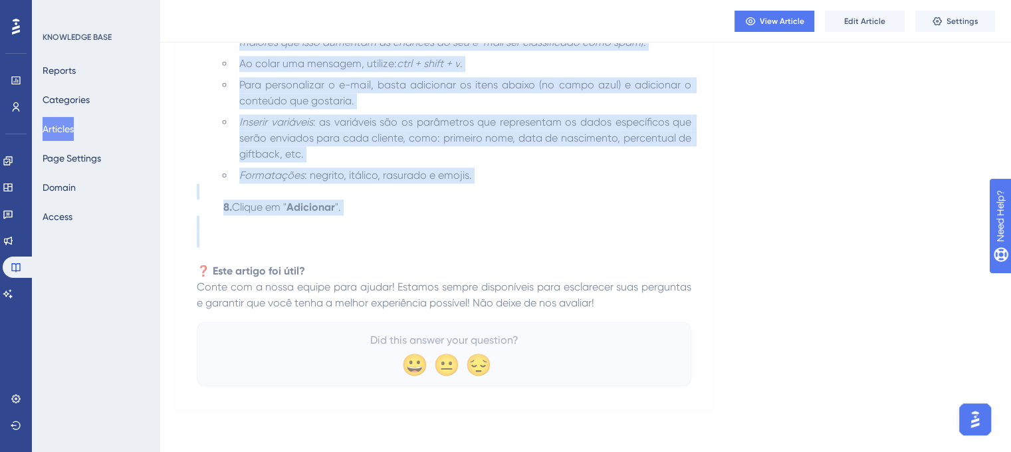
drag, startPoint x: 197, startPoint y: 225, endPoint x: 400, endPoint y: 233, distance: 203.6
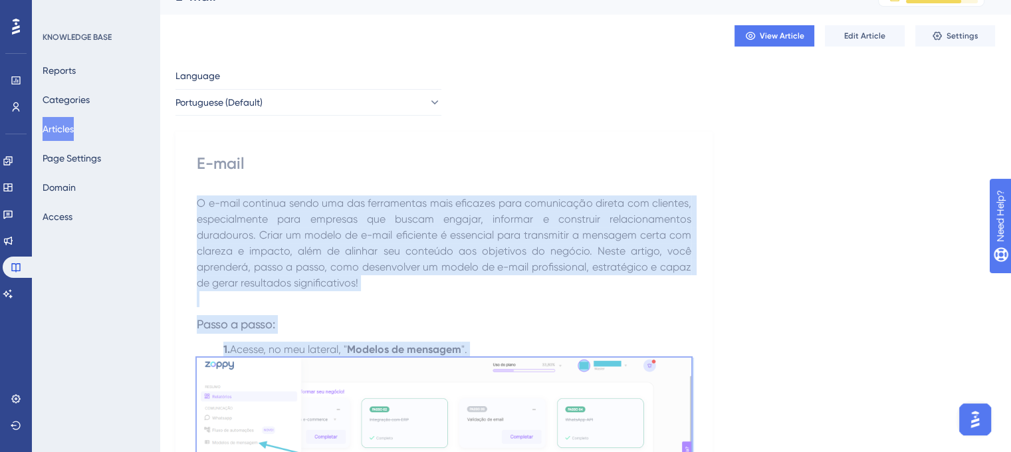
scroll to position [0, 0]
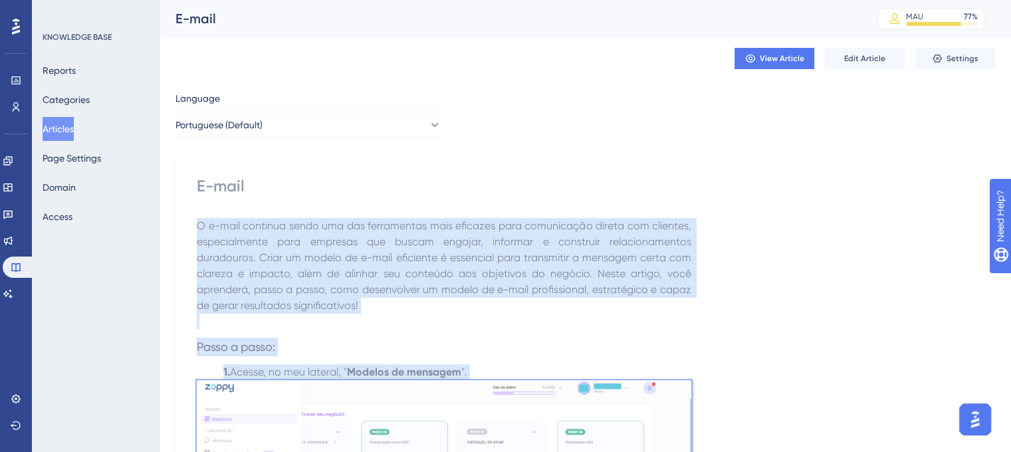
drag, startPoint x: 609, startPoint y: 305, endPoint x: 178, endPoint y: 228, distance: 437.5
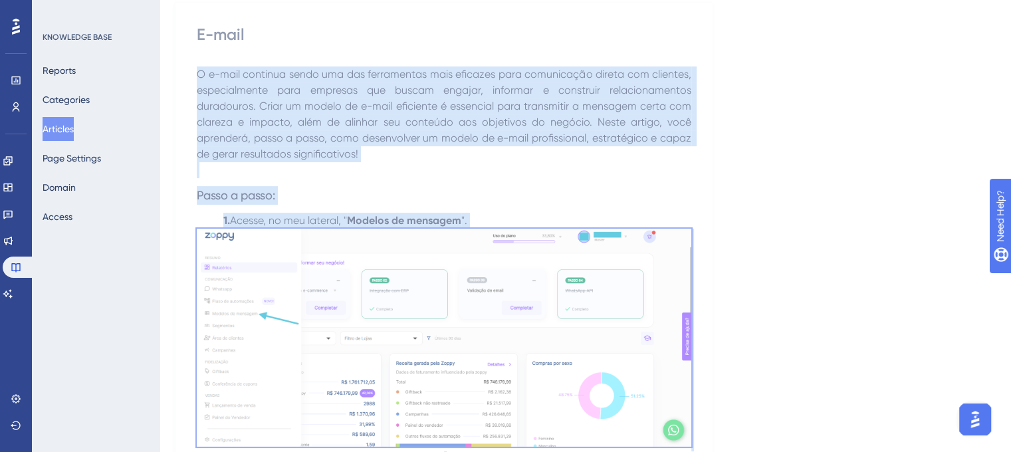
scroll to position [199, 0]
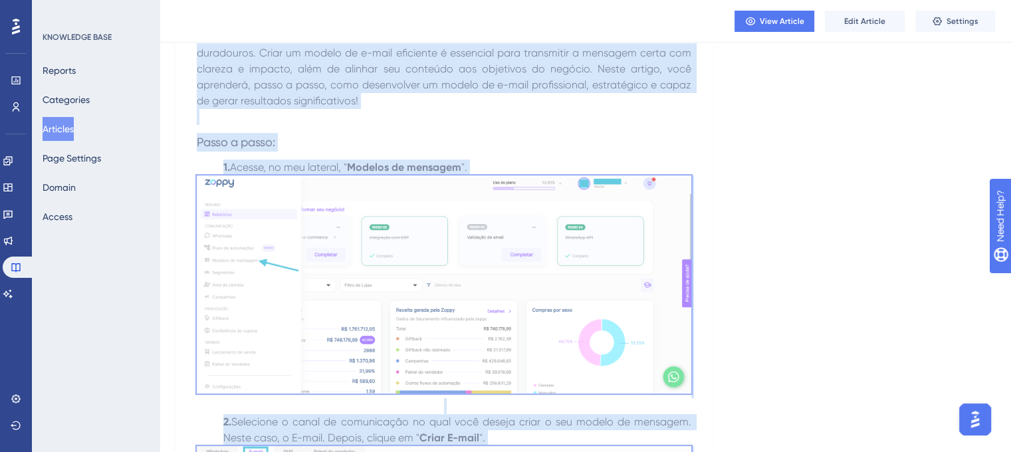
click at [326, 281] on img at bounding box center [444, 284] width 494 height 218
click at [449, 154] on h3 "Passo a passo:" at bounding box center [444, 142] width 494 height 35
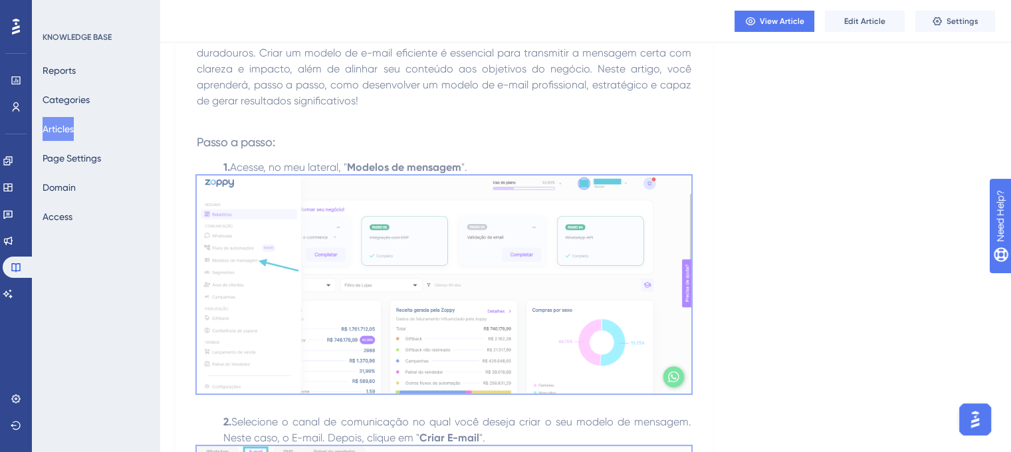
click at [418, 242] on img at bounding box center [444, 284] width 494 height 218
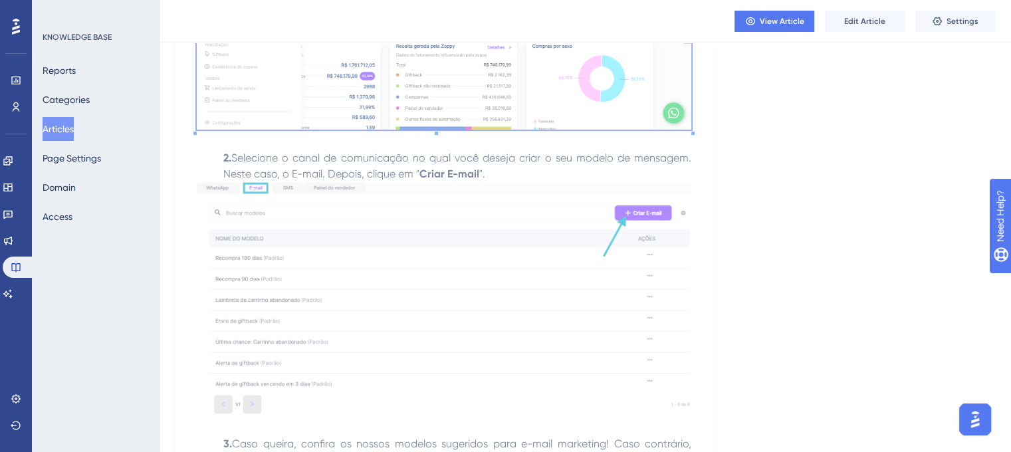
scroll to position [465, 0]
click at [279, 294] on img at bounding box center [444, 296] width 494 height 233
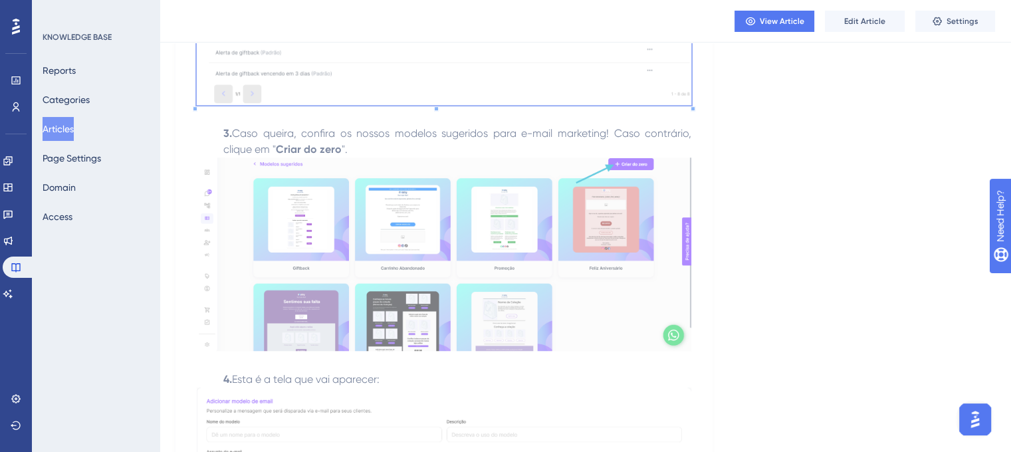
scroll to position [864, 0]
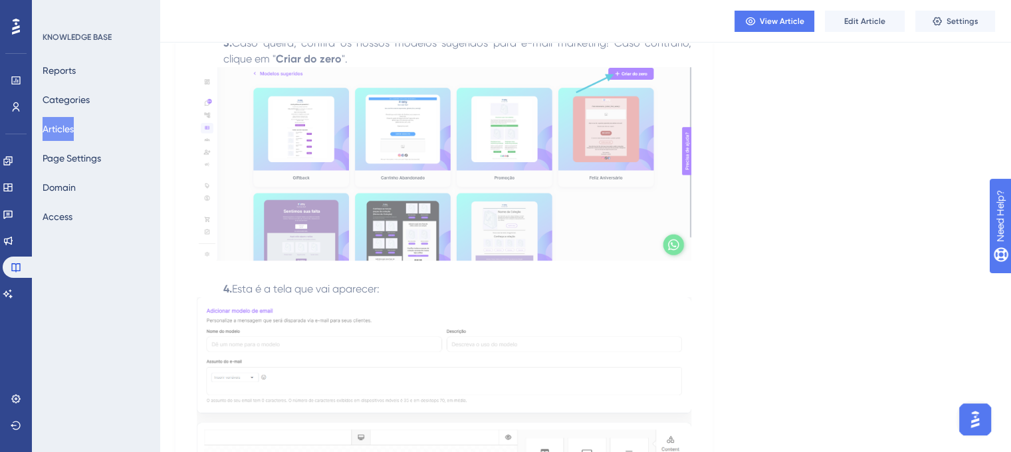
click at [377, 173] on img at bounding box center [444, 163] width 494 height 193
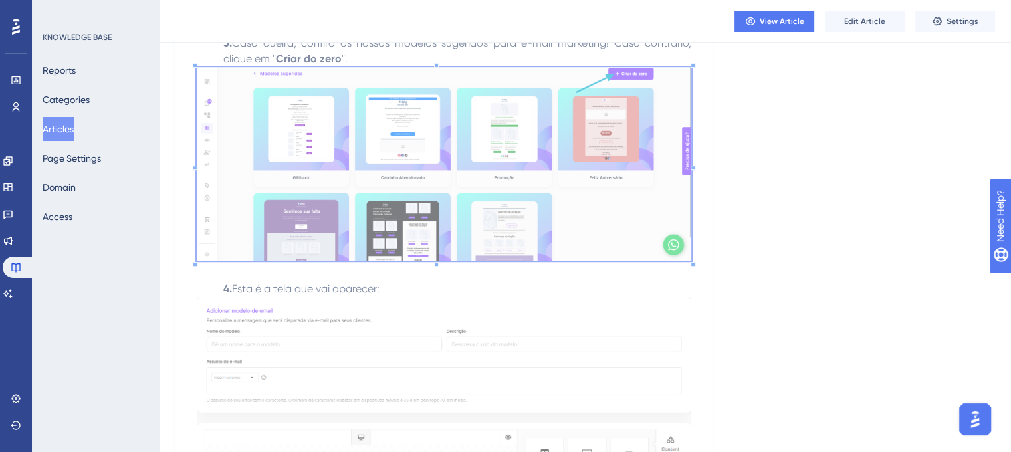
scroll to position [997, 0]
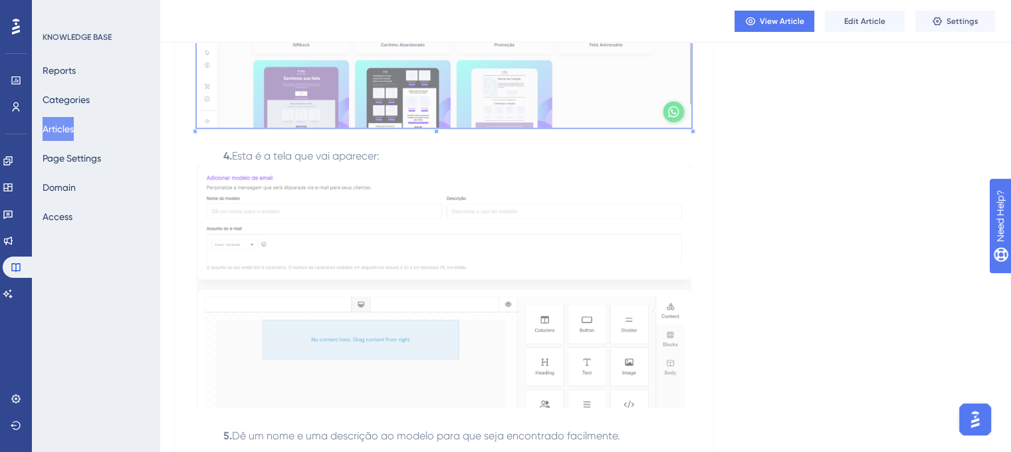
click at [323, 250] on img at bounding box center [444, 285] width 494 height 243
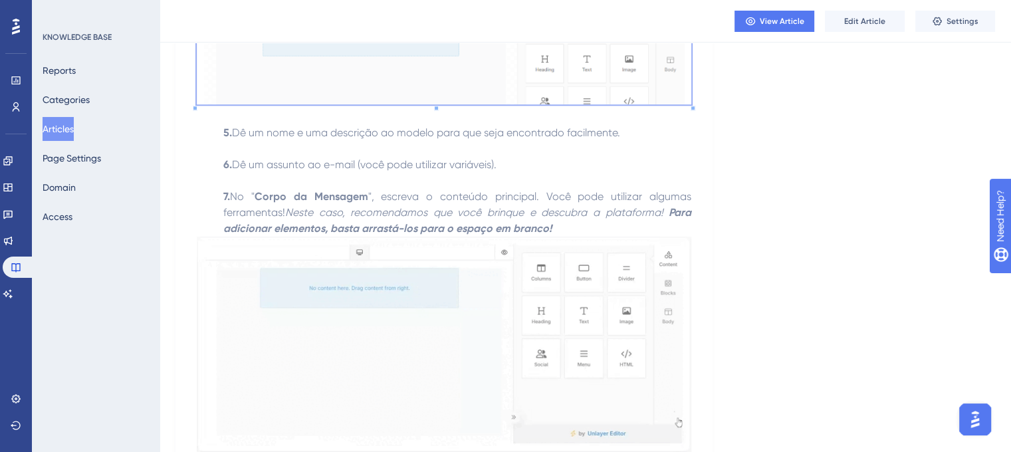
scroll to position [1396, 0]
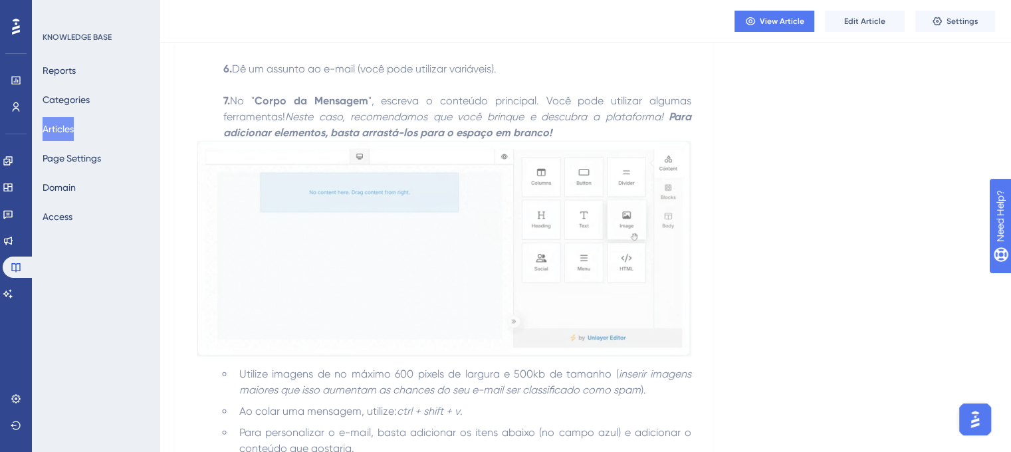
click at [274, 213] on img at bounding box center [444, 248] width 494 height 215
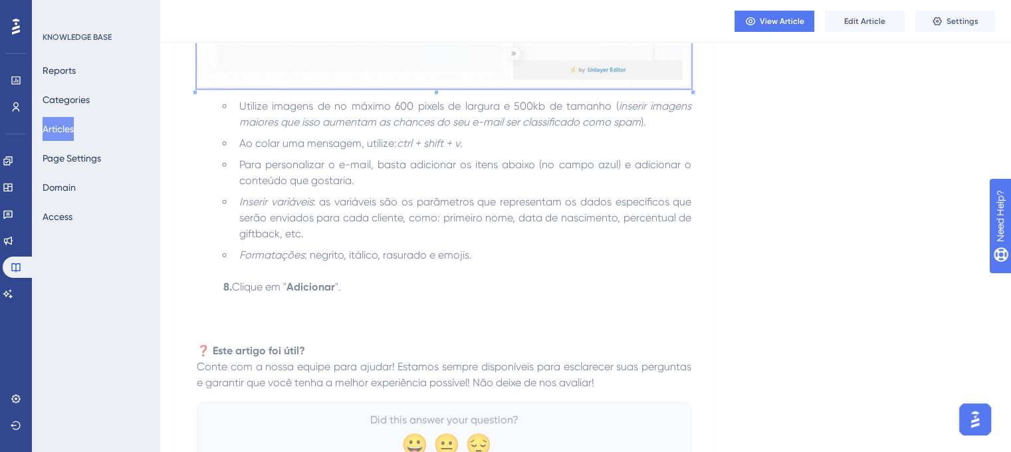
scroll to position [1751, 0]
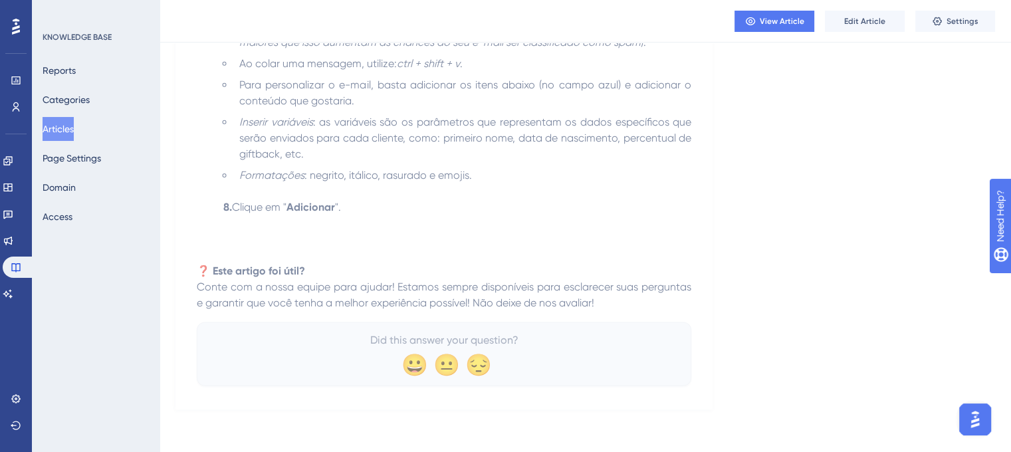
click at [74, 130] on button "Articles" at bounding box center [58, 129] width 31 height 24
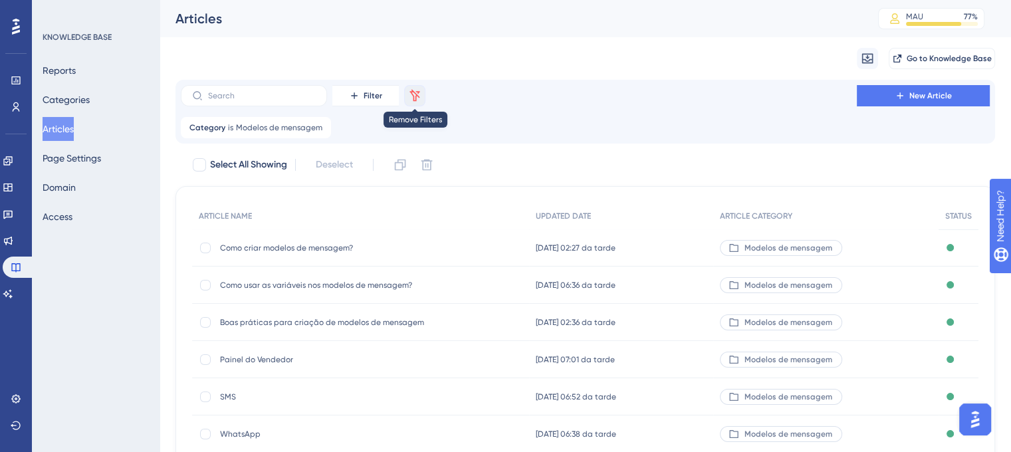
click at [416, 94] on icon at bounding box center [415, 95] width 10 height 12
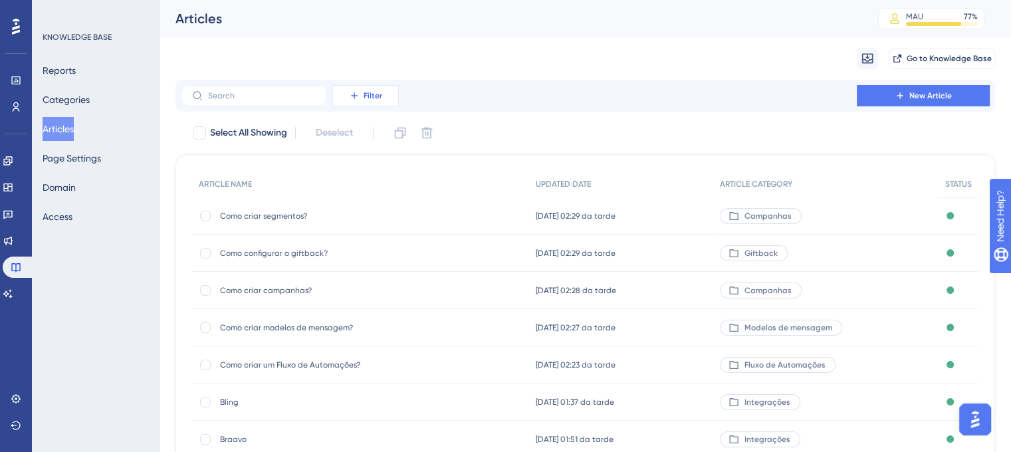
click at [389, 96] on button "Filter" at bounding box center [365, 95] width 66 height 21
click at [381, 206] on span "Category" at bounding box center [361, 213] width 41 height 16
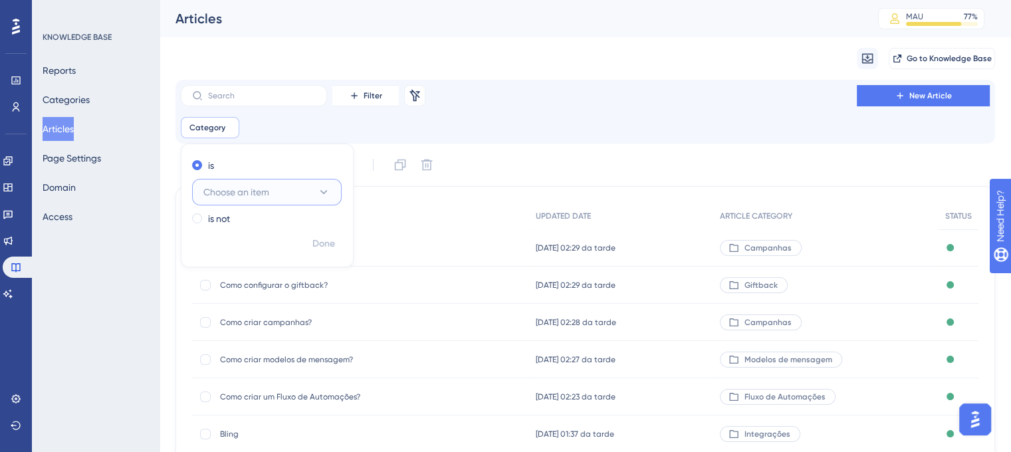
click at [261, 196] on span "Choose an item" at bounding box center [236, 192] width 66 height 16
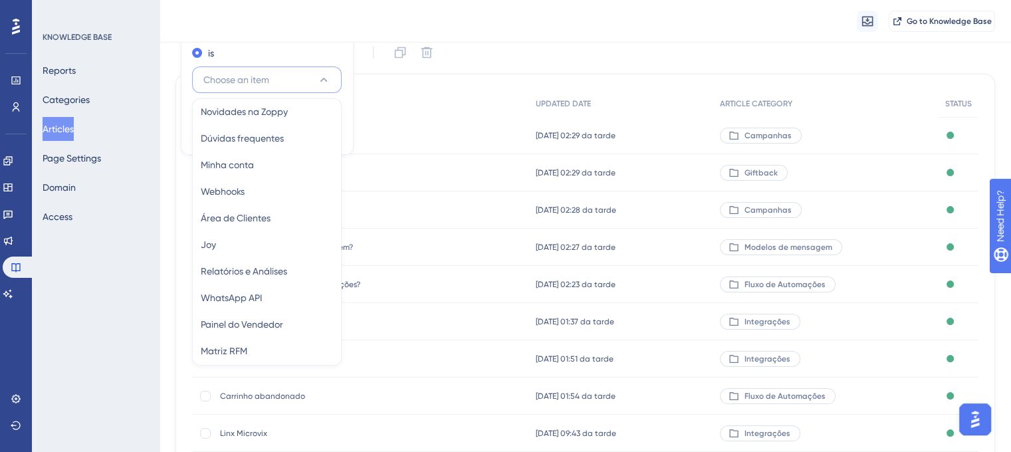
scroll to position [201, 0]
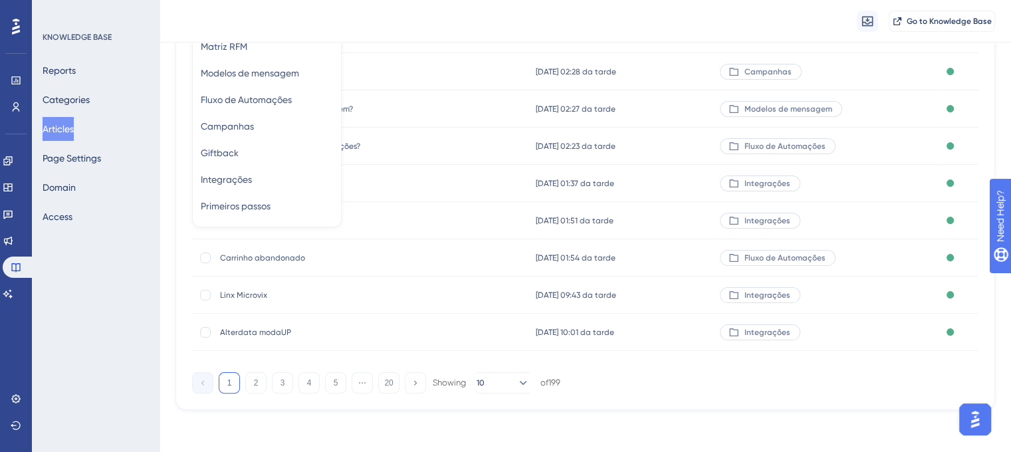
drag, startPoint x: 215, startPoint y: 126, endPoint x: 282, endPoint y: 287, distance: 175.2
click at [281, 290] on div "Filter Remove Filters New Article Category Remove is Choose an item No Category…" at bounding box center [584, 119] width 819 height 581
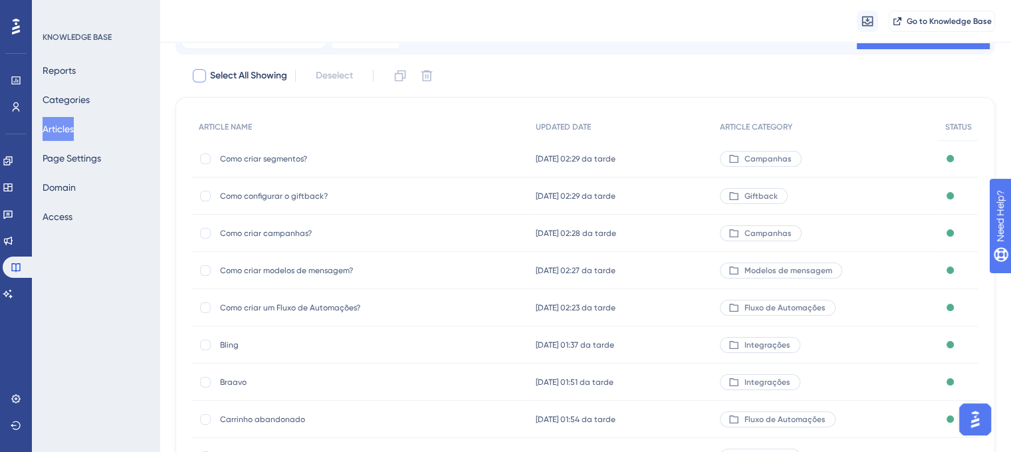
scroll to position [0, 0]
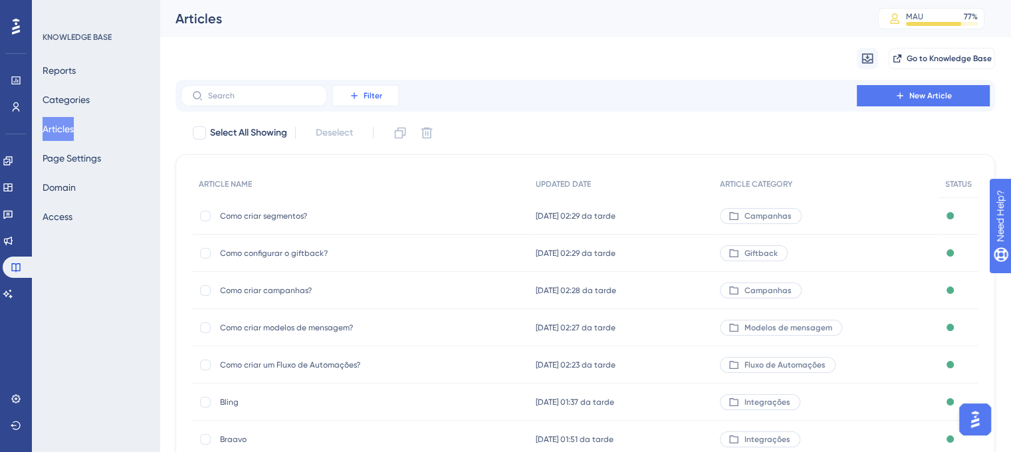
click at [359, 99] on icon at bounding box center [354, 95] width 11 height 11
click at [377, 209] on span "Category" at bounding box center [361, 213] width 41 height 16
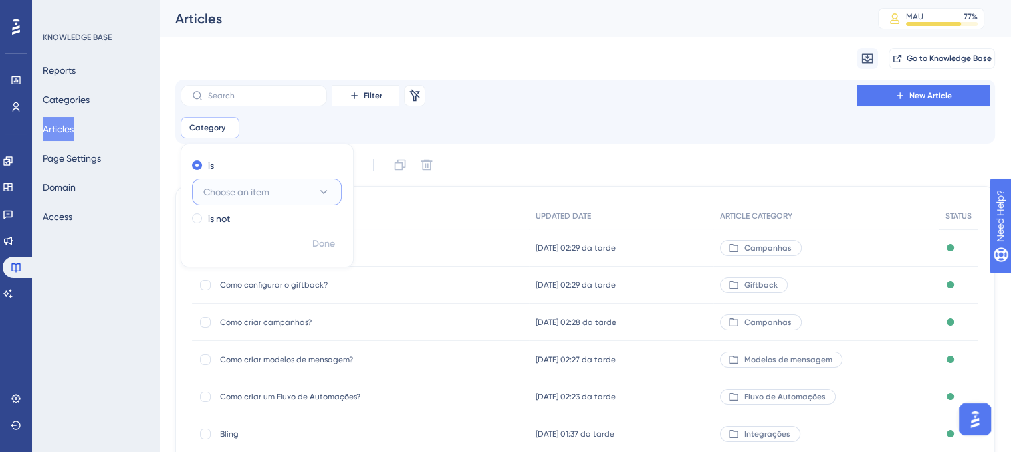
click at [282, 204] on button "Choose an item" at bounding box center [267, 192] width 150 height 27
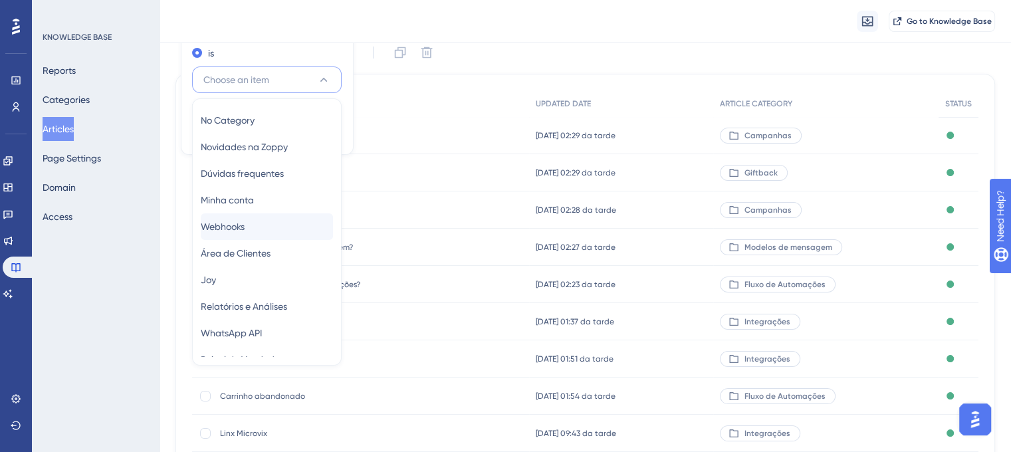
scroll to position [201, 0]
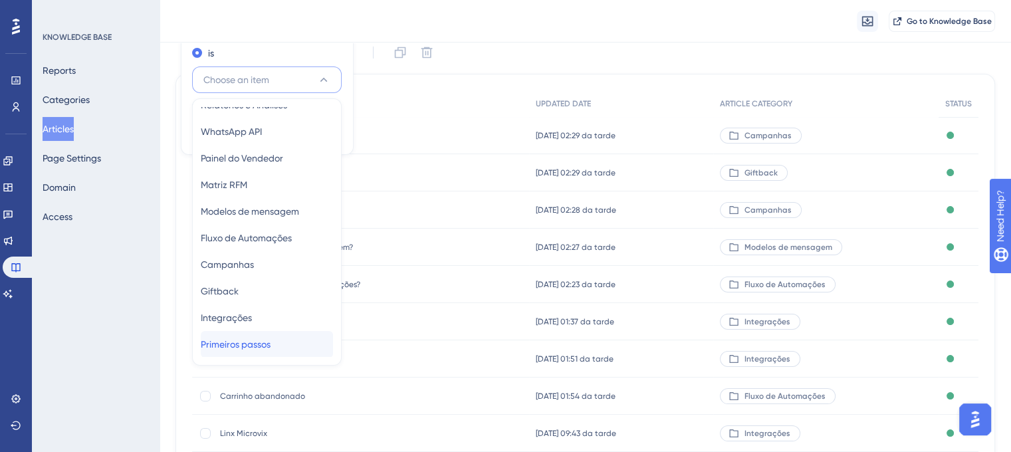
drag, startPoint x: 282, startPoint y: 342, endPoint x: 627, endPoint y: 33, distance: 463.6
click at [627, 33] on div "Performance Users Engagement Widgets Feedback Product Updates Knowledge Base AI…" at bounding box center [585, 225] width 851 height 687
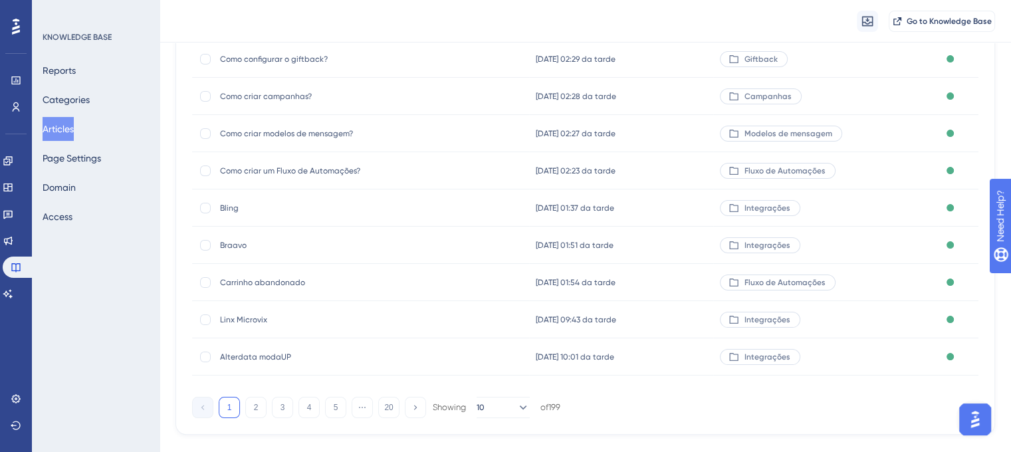
scroll to position [0, 0]
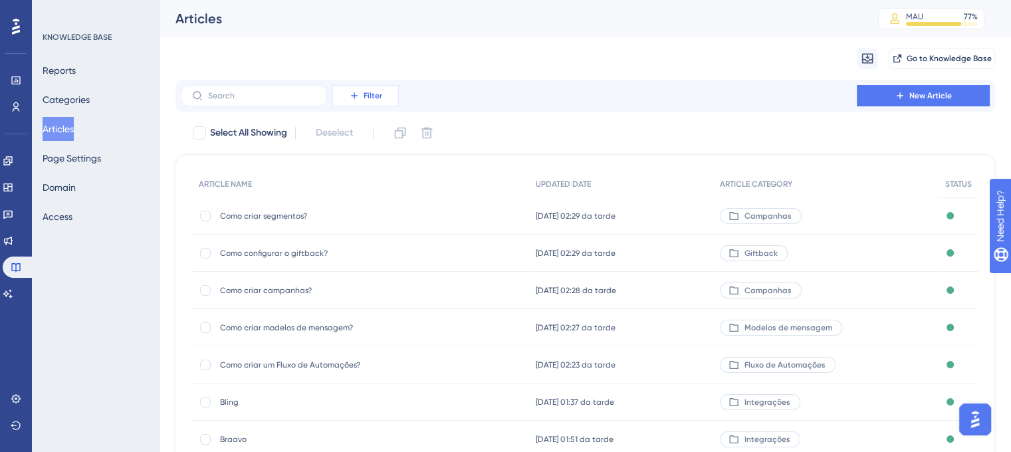
click at [380, 100] on span "Filter" at bounding box center [373, 95] width 19 height 11
click at [371, 203] on div "Category Category" at bounding box center [379, 213] width 76 height 27
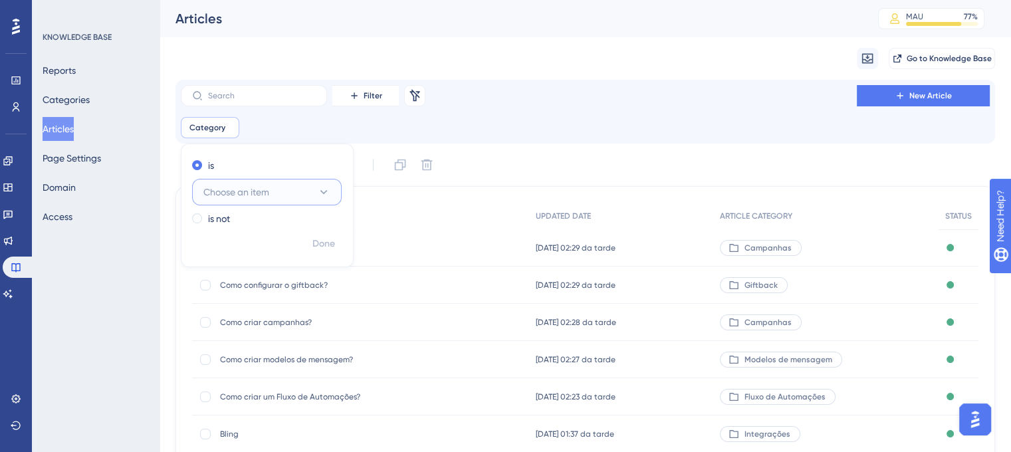
click at [292, 197] on button "Choose an item" at bounding box center [267, 192] width 150 height 27
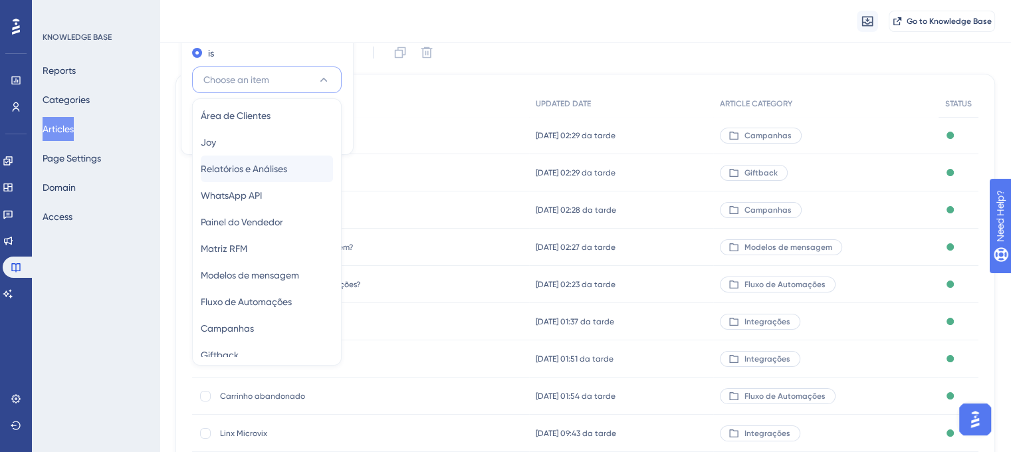
scroll to position [201, 0]
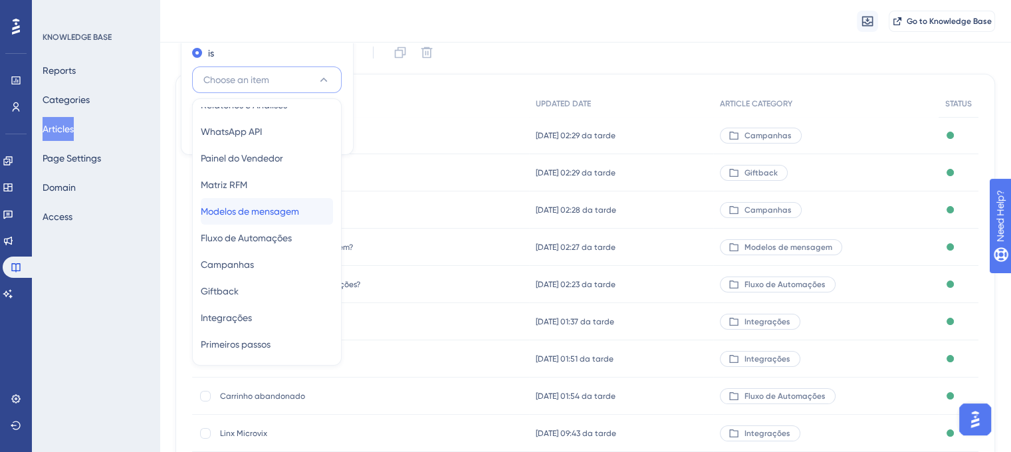
click at [262, 218] on span "Modelos de mensagem" at bounding box center [250, 211] width 98 height 16
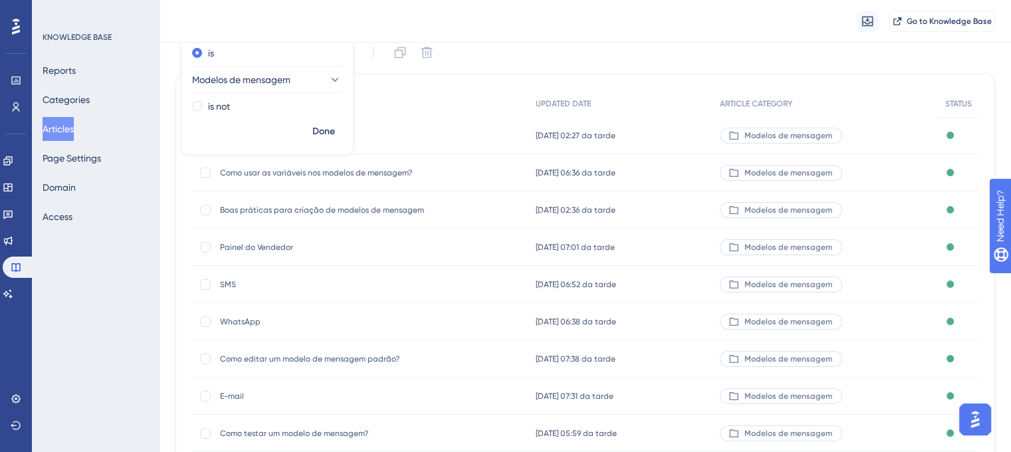
scroll to position [229, 0]
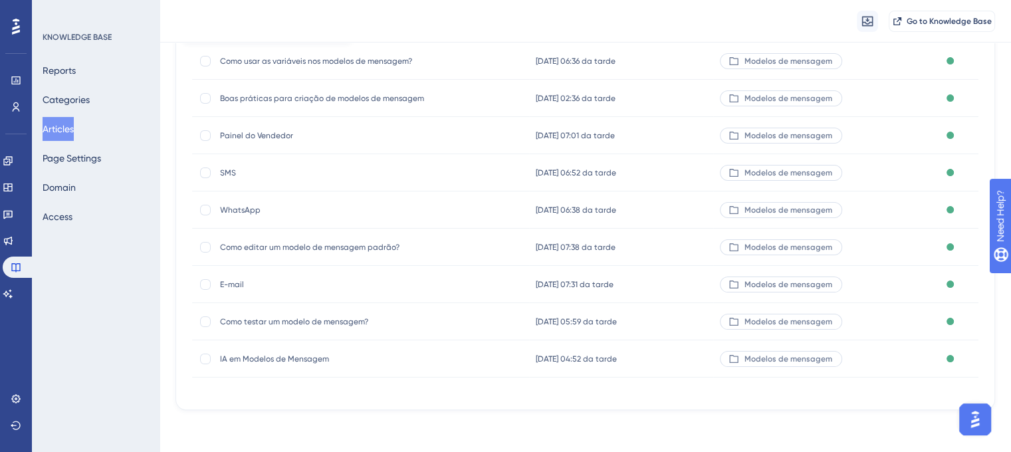
click at [306, 326] on span "Como testar um modelo de mensagem?" at bounding box center [326, 321] width 213 height 11
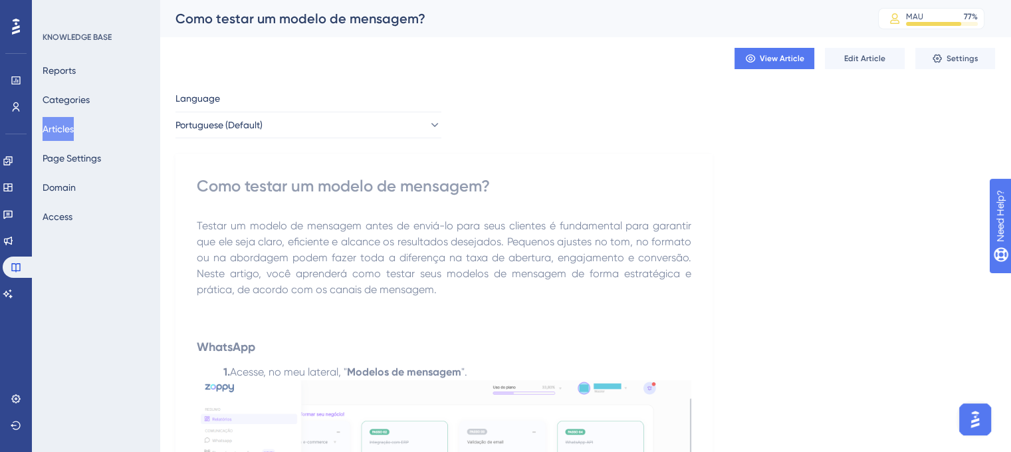
click at [344, 27] on div "Como testar um modelo de mensagem? MAU 77 % Click to see add-on and upgrade opt…" at bounding box center [585, 18] width 851 height 37
click at [342, 31] on div "Como testar um modelo de mensagem? MAU 77 % Click to see add-on and upgrade opt…" at bounding box center [585, 18] width 851 height 37
click at [333, 13] on div "Como testar um modelo de mensagem?" at bounding box center [509, 18] width 669 height 19
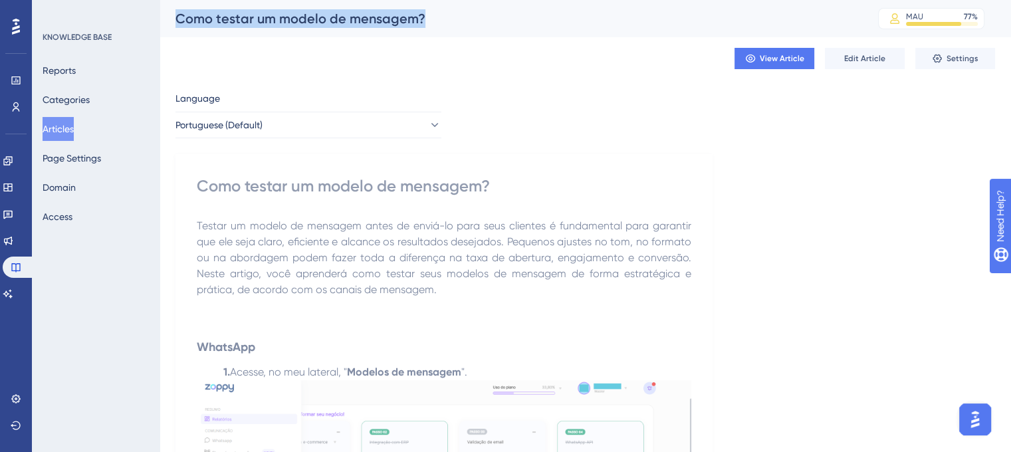
click at [332, 13] on div "Como testar um modelo de mensagem?" at bounding box center [509, 18] width 669 height 19
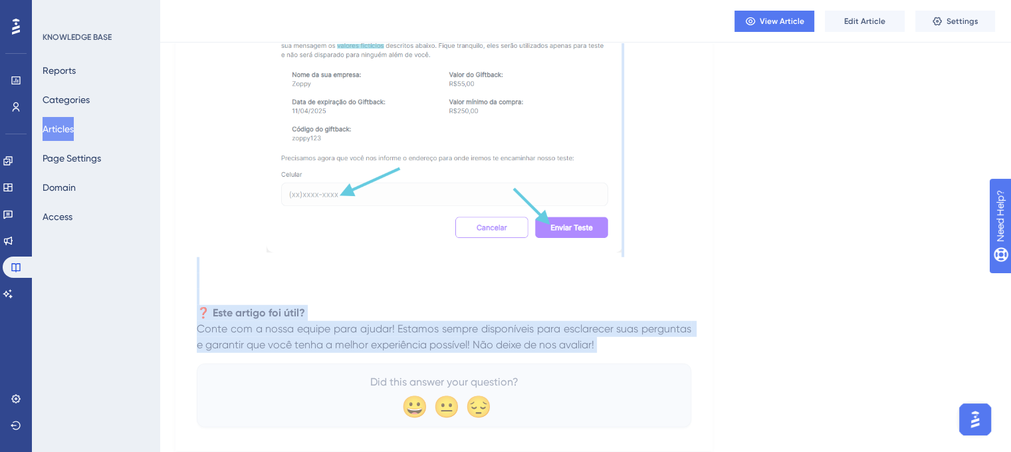
scroll to position [3552, 0]
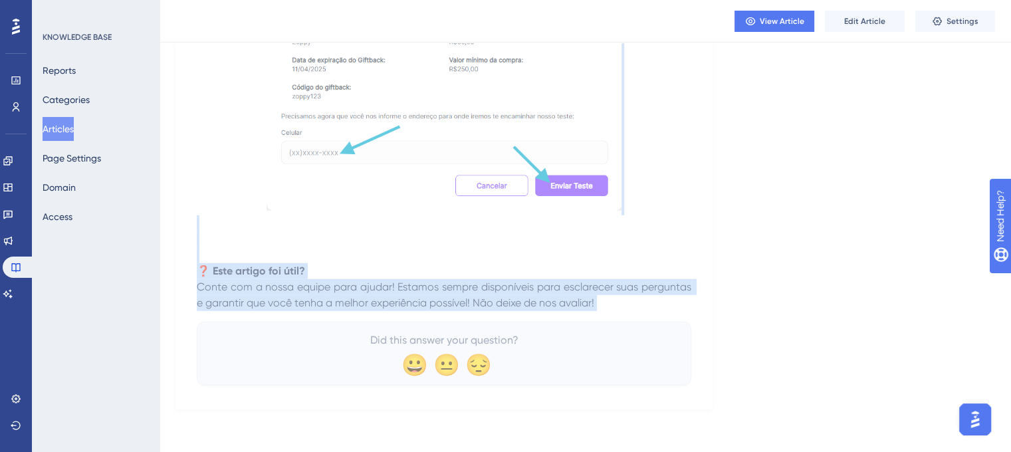
drag, startPoint x: 199, startPoint y: 185, endPoint x: 702, endPoint y: 298, distance: 515.5
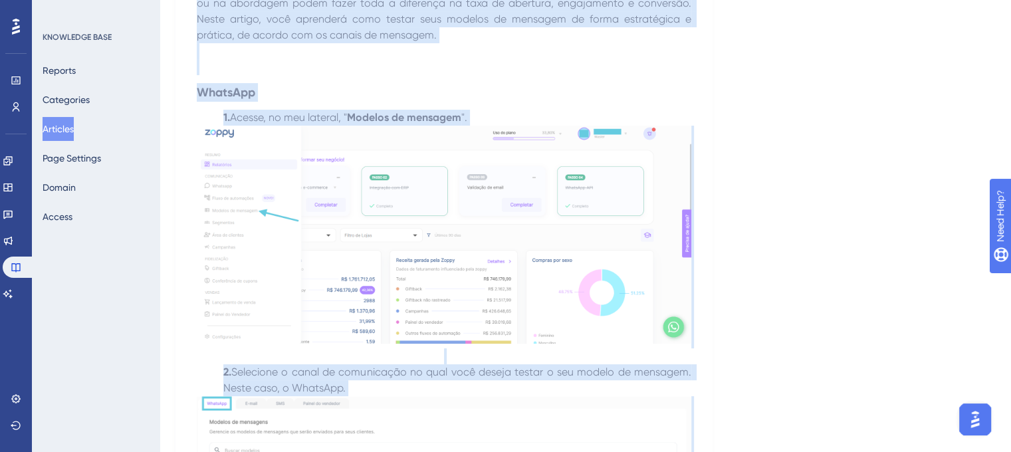
scroll to position [332, 0]
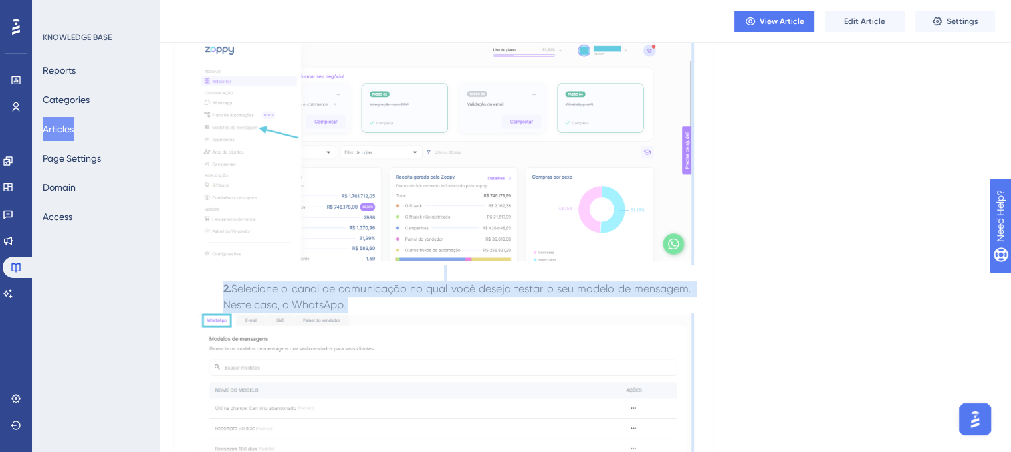
click at [383, 227] on img at bounding box center [444, 152] width 494 height 218
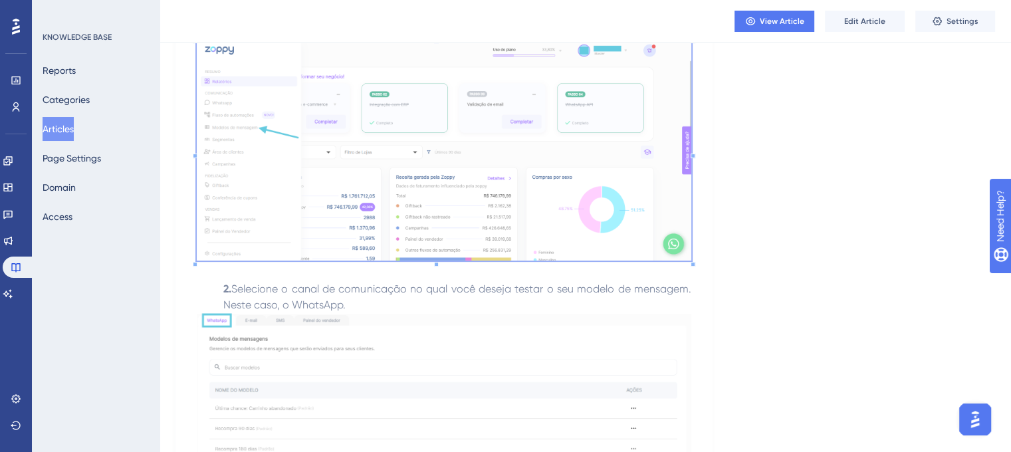
click at [532, 151] on img at bounding box center [444, 152] width 494 height 218
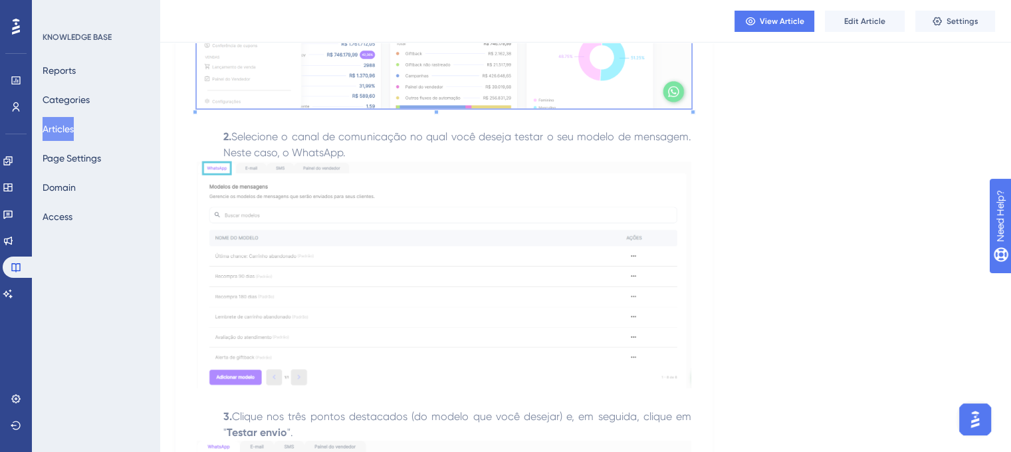
scroll to position [532, 0]
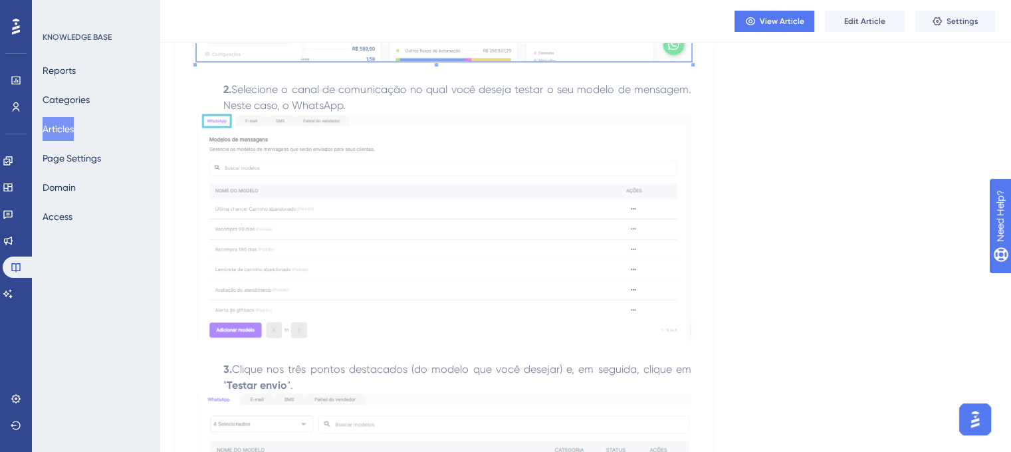
click at [408, 185] on img at bounding box center [444, 227] width 494 height 227
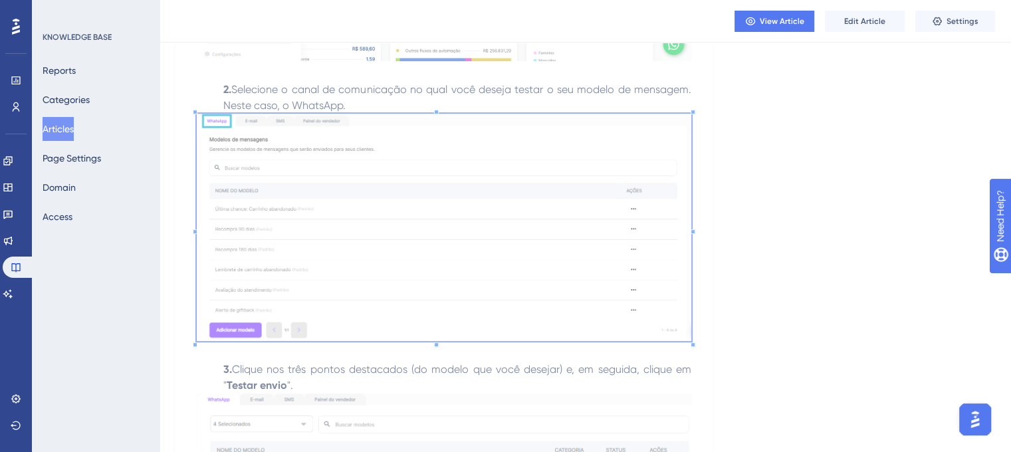
scroll to position [731, 0]
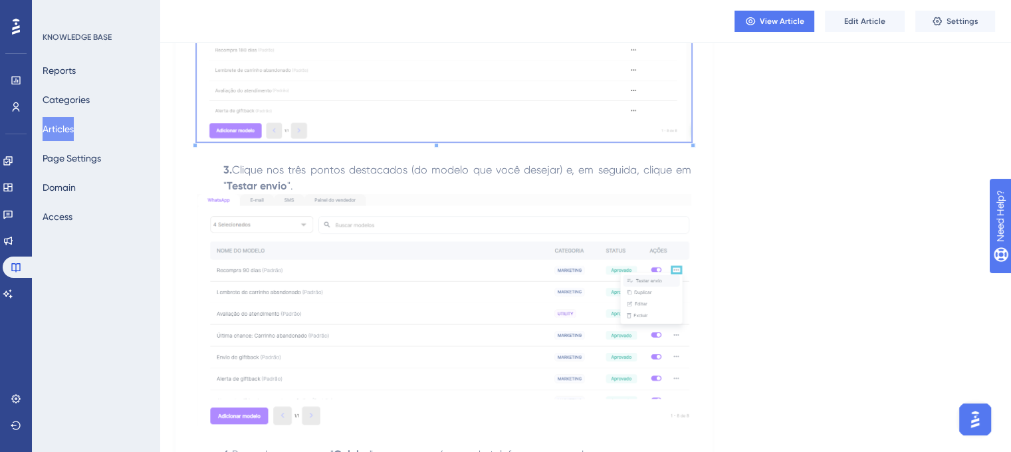
click at [282, 265] on img at bounding box center [444, 310] width 494 height 232
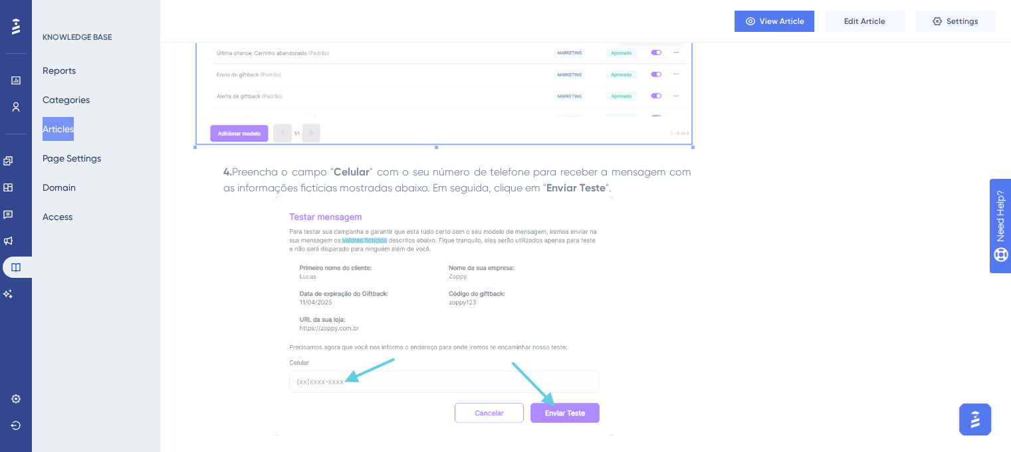
scroll to position [1063, 0]
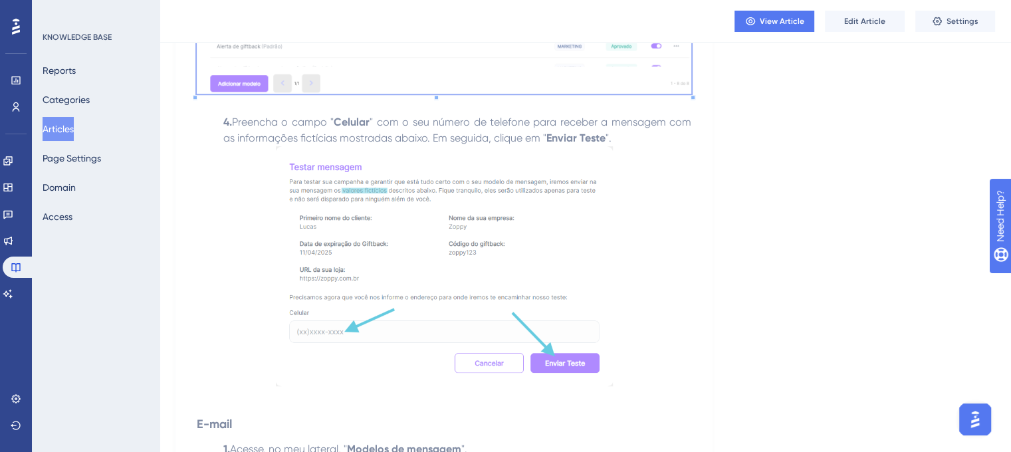
click at [350, 204] on img at bounding box center [444, 266] width 337 height 240
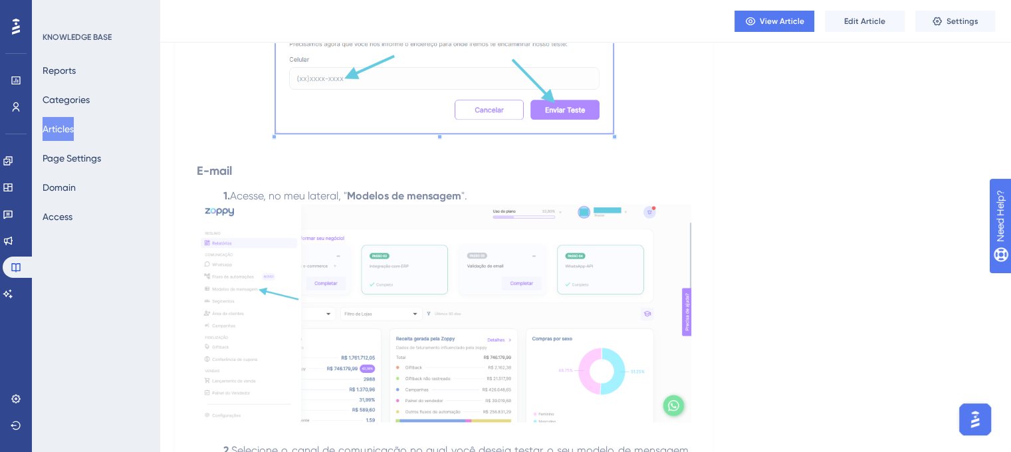
scroll to position [1396, 0]
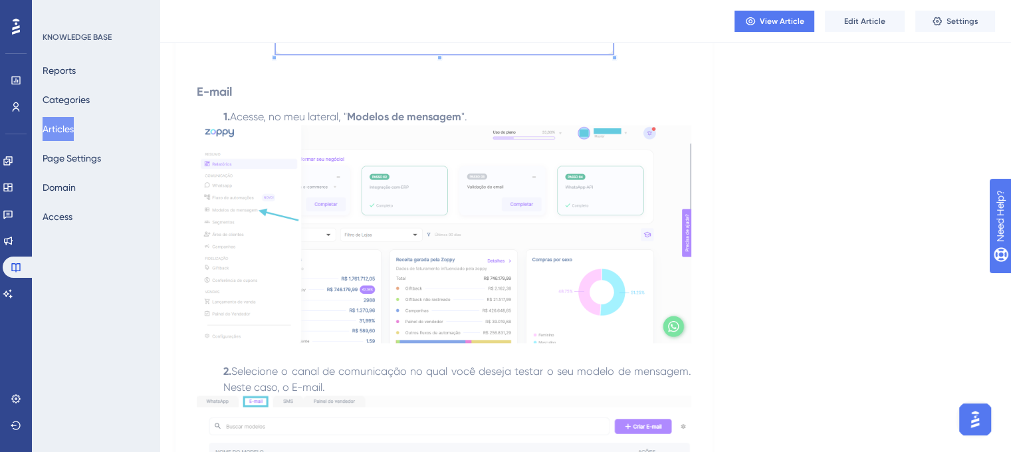
click at [478, 201] on img at bounding box center [444, 234] width 494 height 218
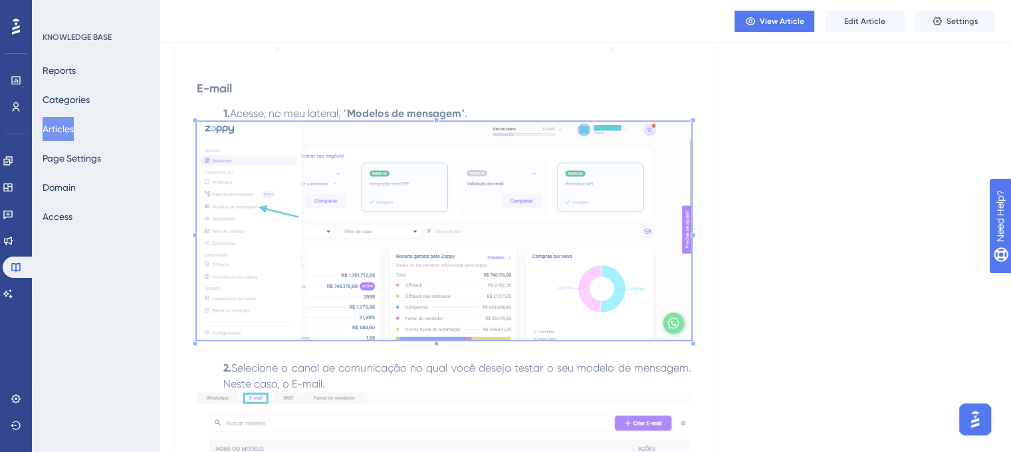
scroll to position [1595, 0]
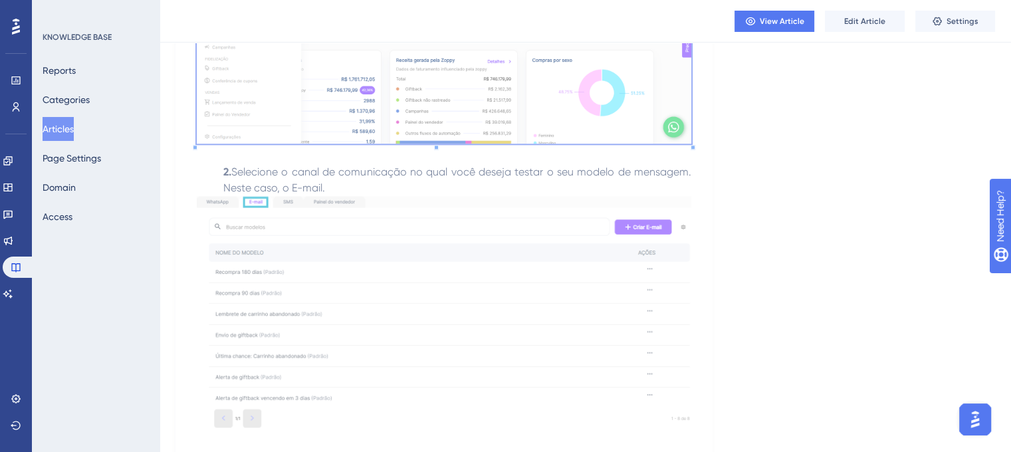
click at [290, 227] on img at bounding box center [444, 312] width 494 height 233
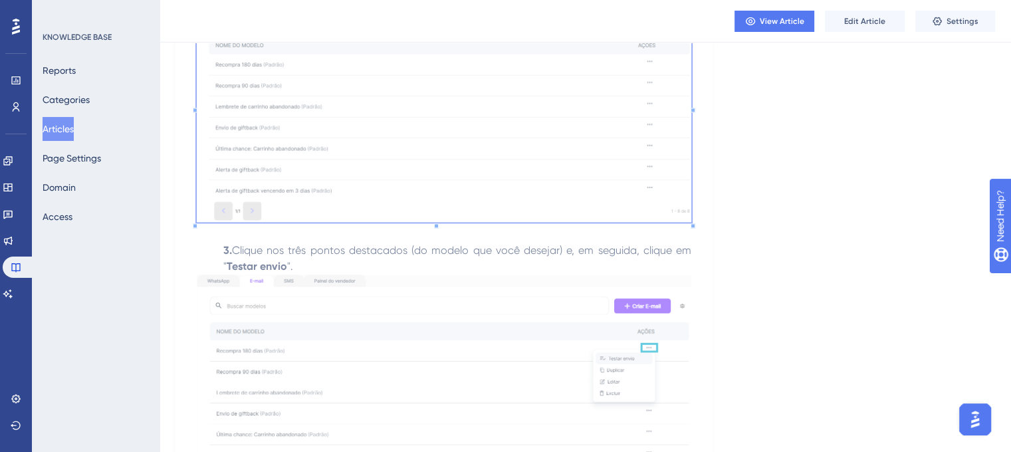
scroll to position [1861, 0]
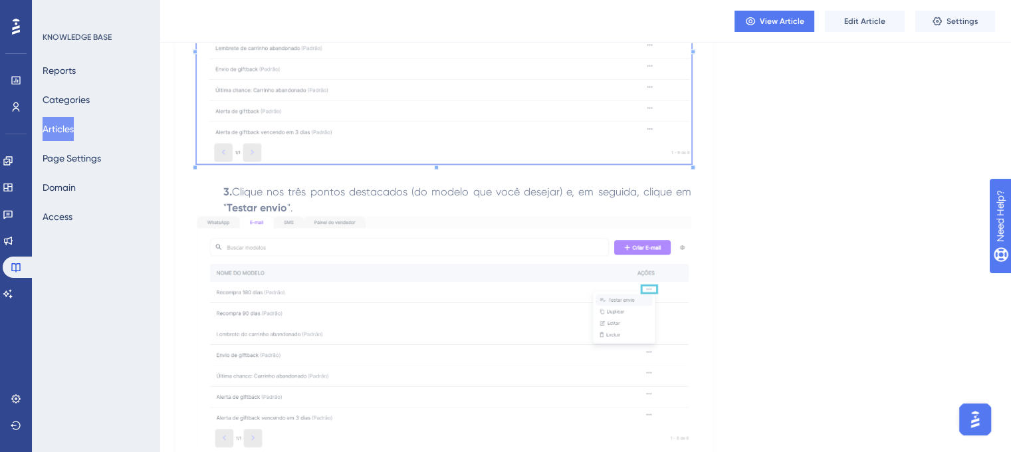
click at [271, 279] on img at bounding box center [444, 332] width 494 height 233
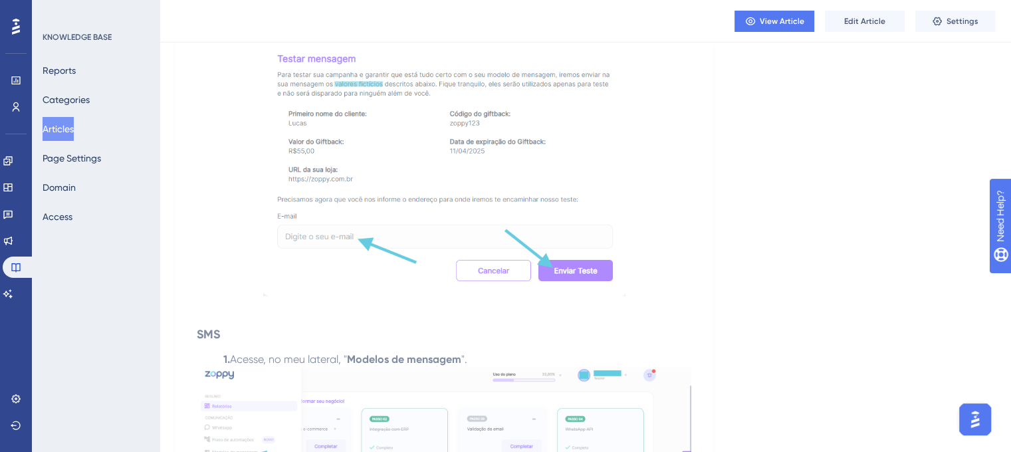
scroll to position [2326, 0]
click at [316, 243] on img at bounding box center [444, 166] width 362 height 260
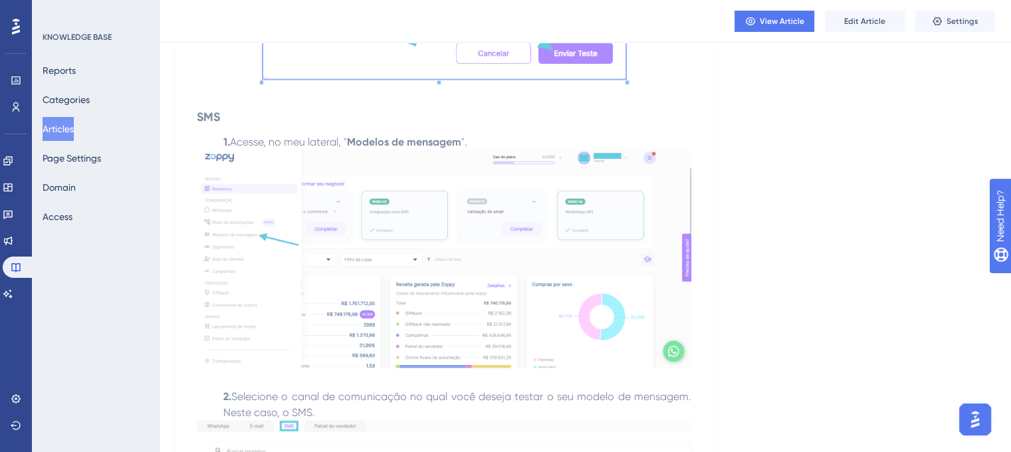
scroll to position [2592, 0]
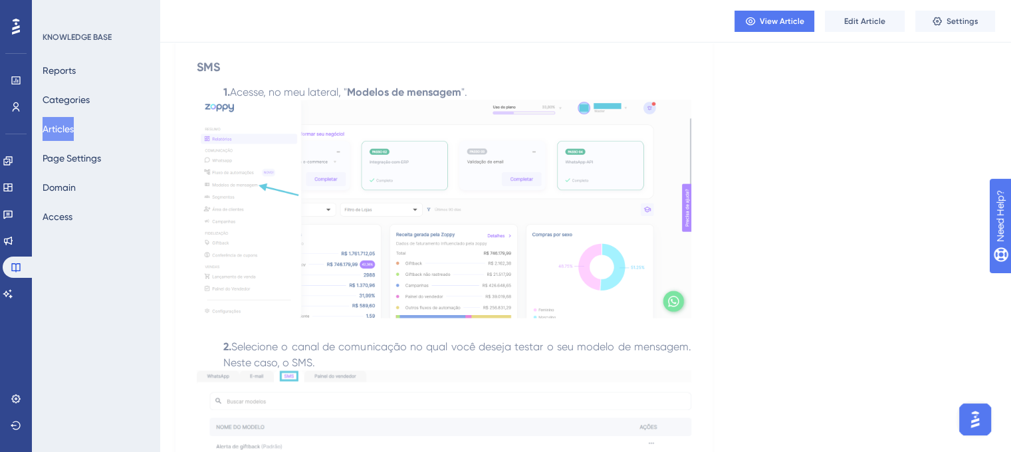
click at [311, 233] on img at bounding box center [444, 209] width 494 height 218
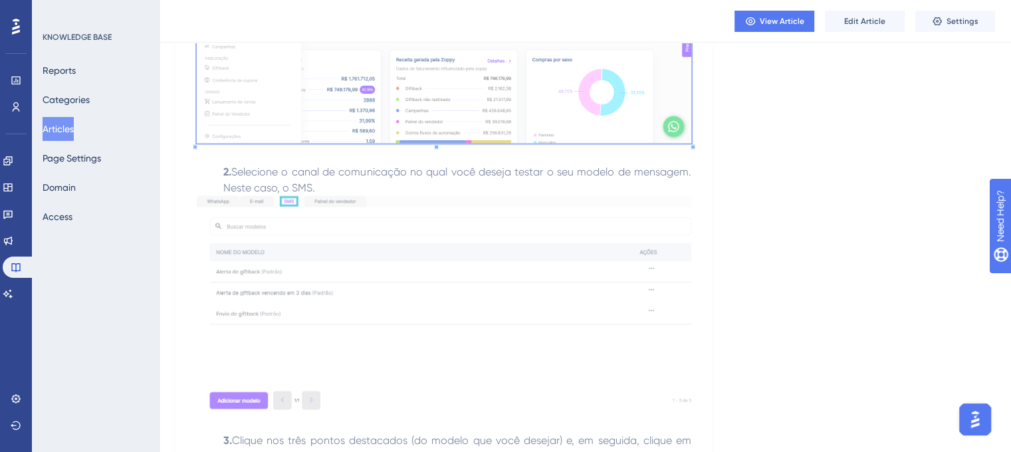
scroll to position [2791, 0]
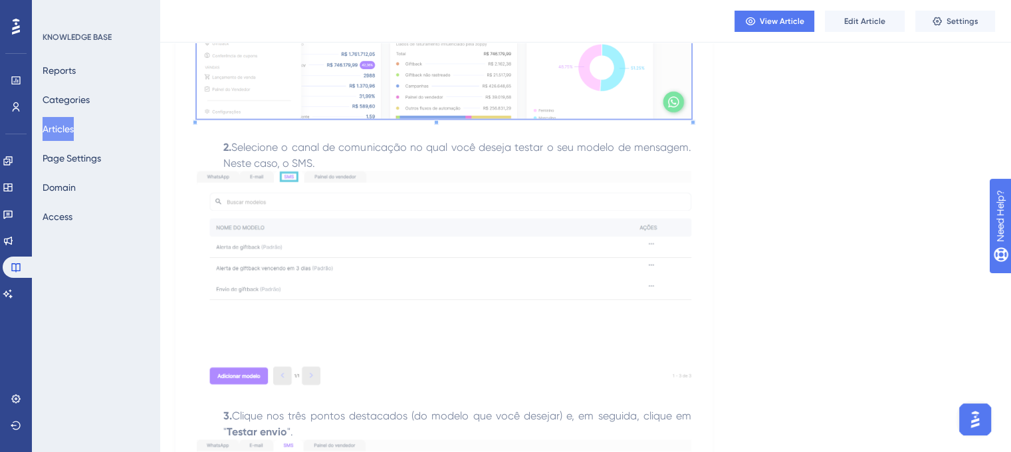
click at [346, 233] on img at bounding box center [444, 279] width 494 height 216
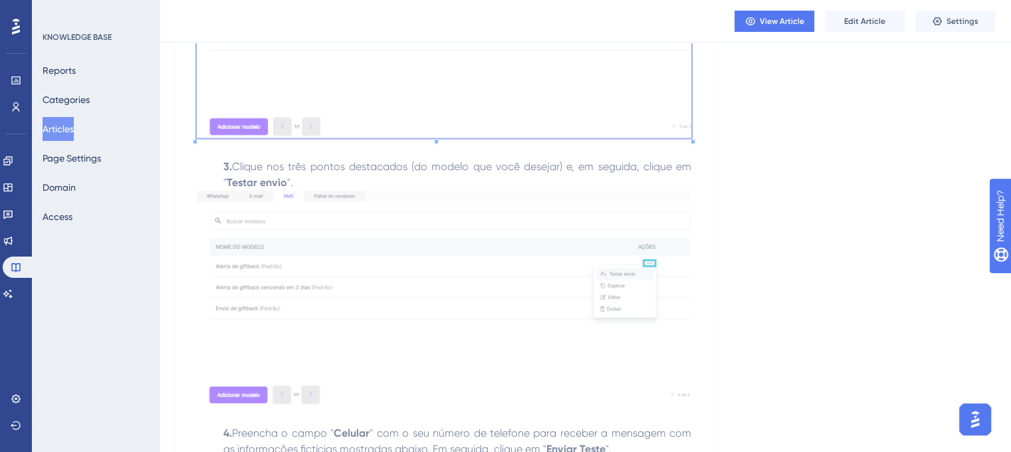
scroll to position [3057, 0]
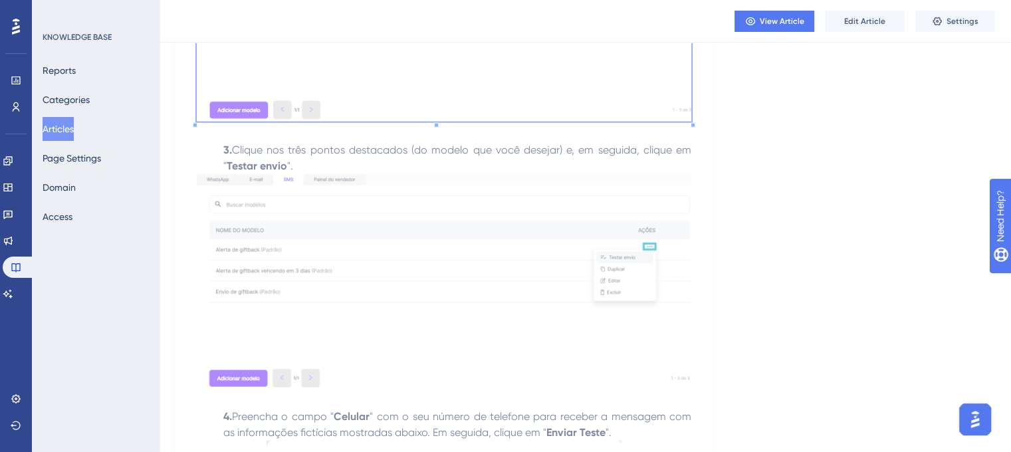
click at [292, 279] on img at bounding box center [444, 280] width 494 height 213
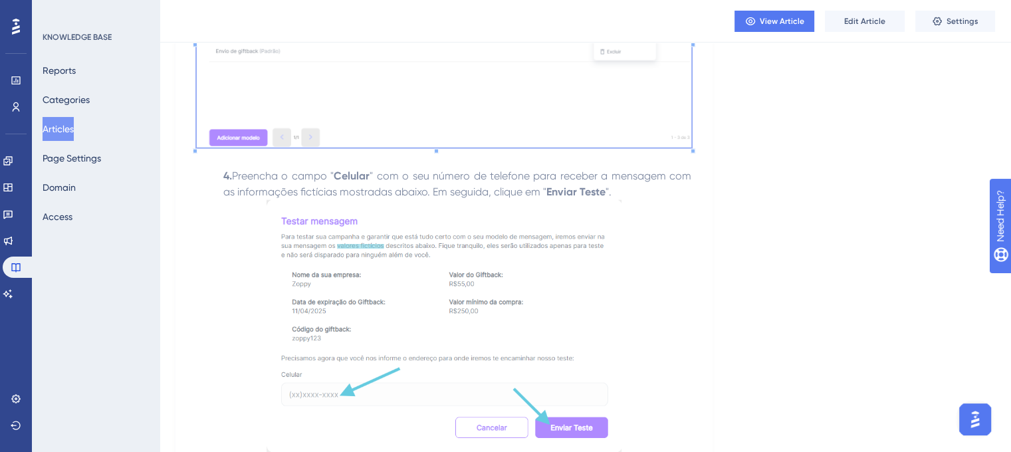
scroll to position [3323, 0]
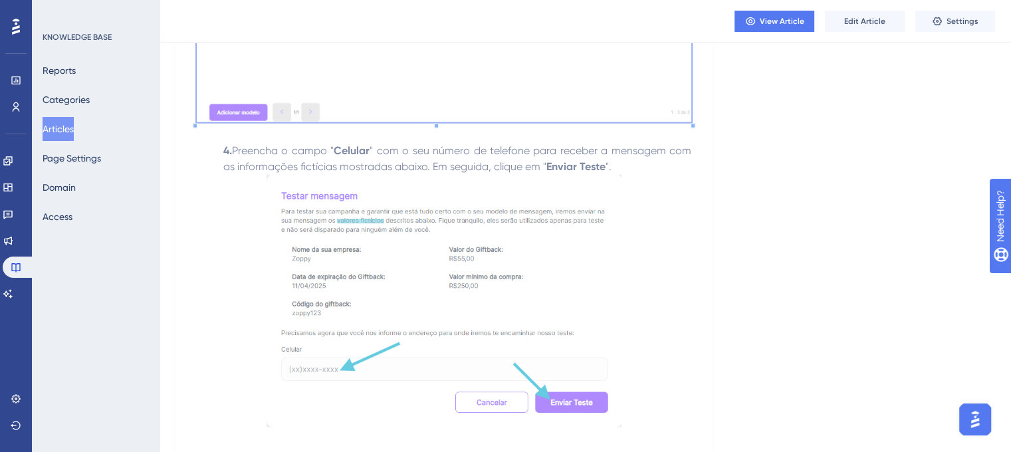
click at [300, 266] on img at bounding box center [444, 301] width 355 height 253
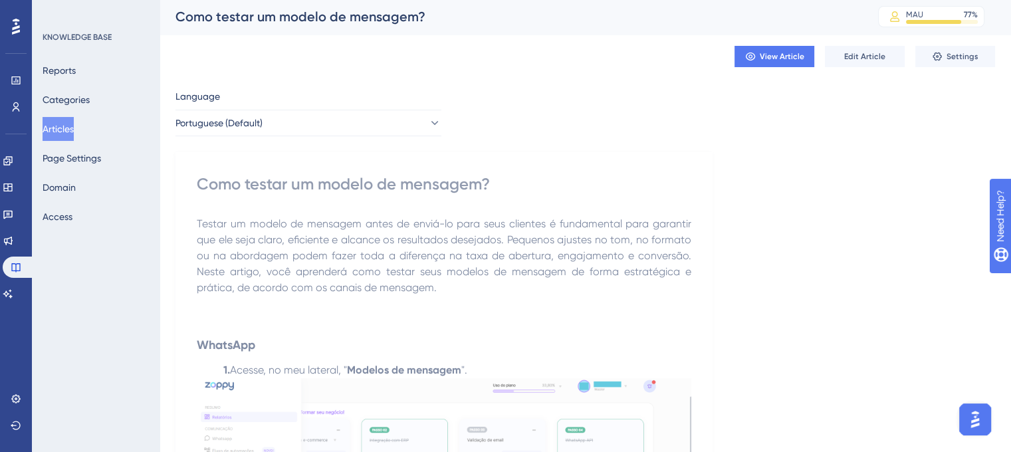
scroll to position [0, 0]
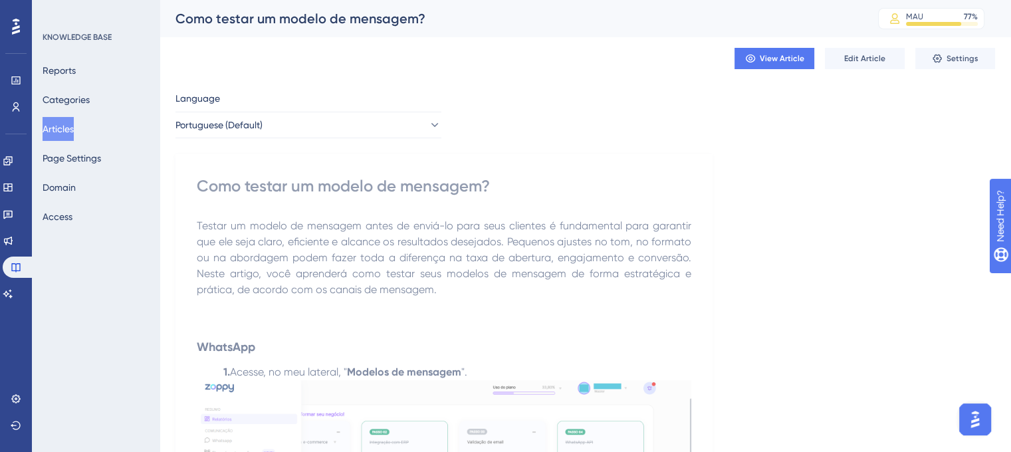
drag, startPoint x: 72, startPoint y: 124, endPoint x: 167, endPoint y: 160, distance: 101.4
click at [72, 124] on button "Articles" at bounding box center [58, 129] width 31 height 24
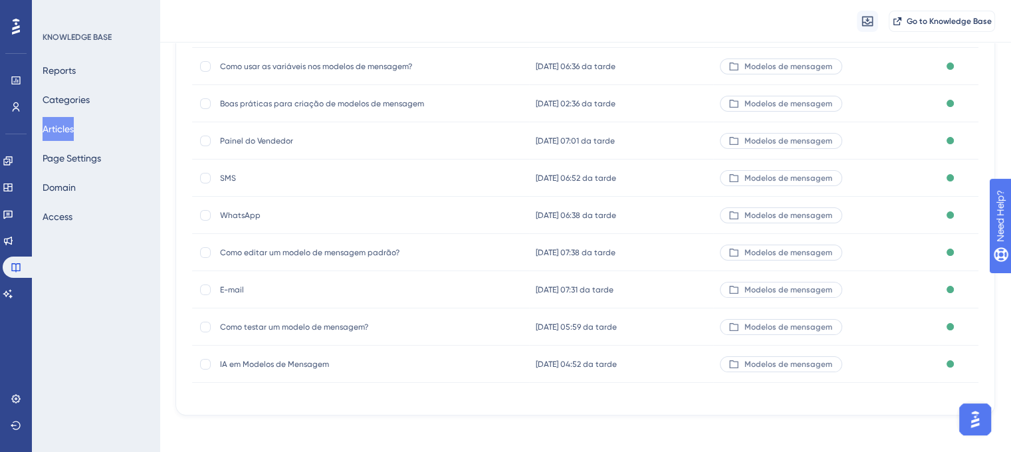
scroll to position [229, 0]
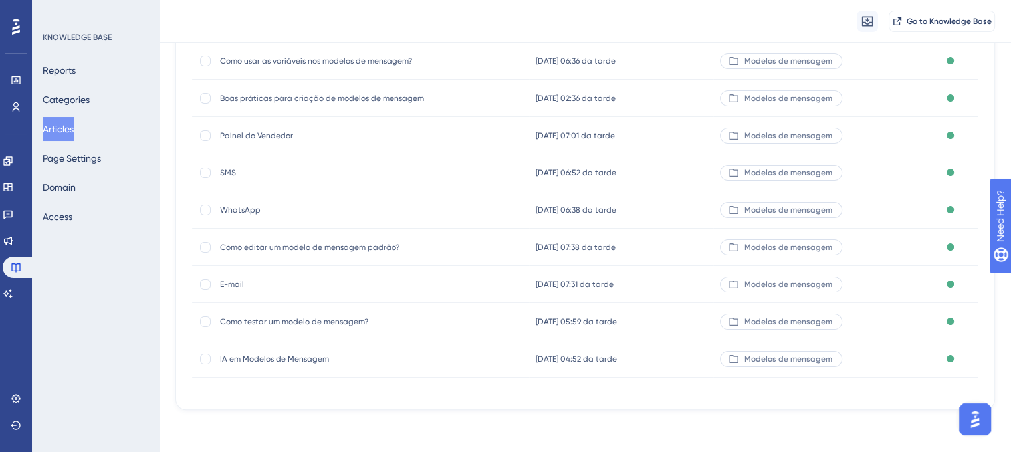
click at [298, 361] on span "IA em Modelos de Mensagem" at bounding box center [326, 359] width 213 height 11
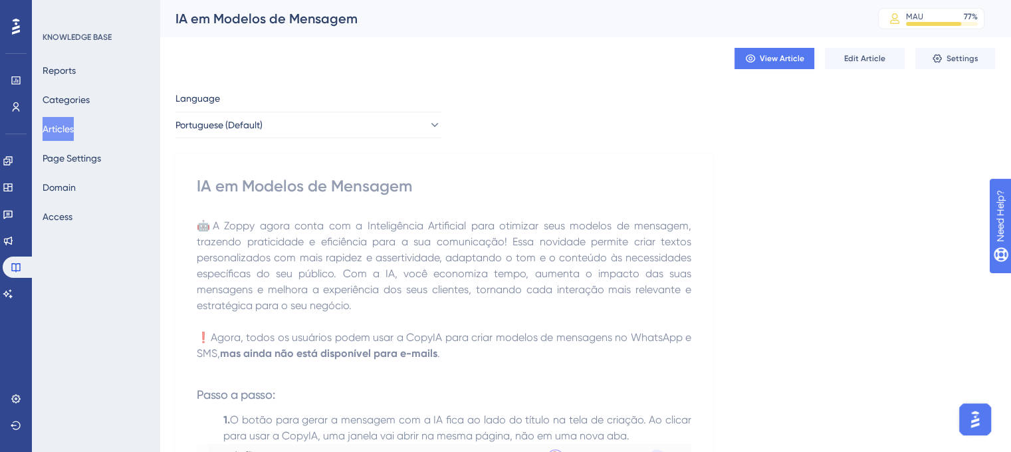
click at [333, 15] on div "IA em Modelos de Mensagem" at bounding box center [509, 18] width 669 height 19
click at [332, 15] on div "IA em Modelos de Mensagem" at bounding box center [509, 18] width 669 height 19
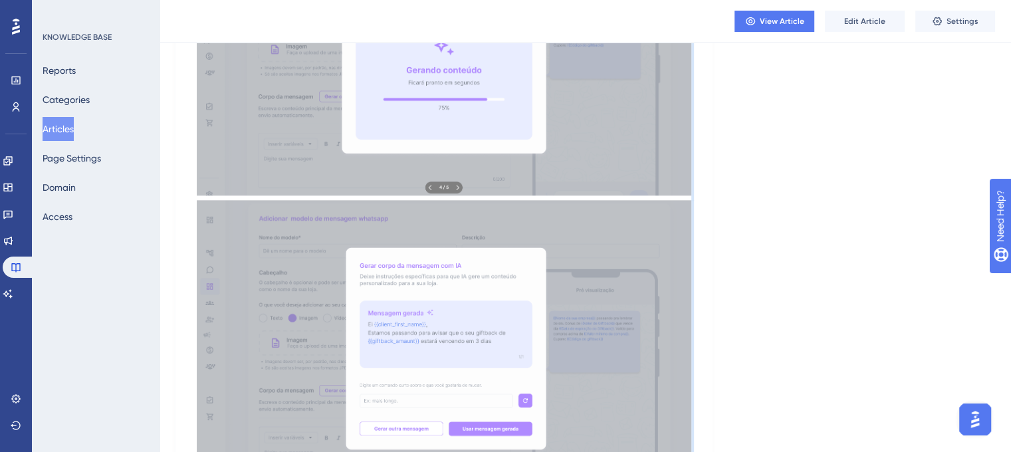
scroll to position [1855, 0]
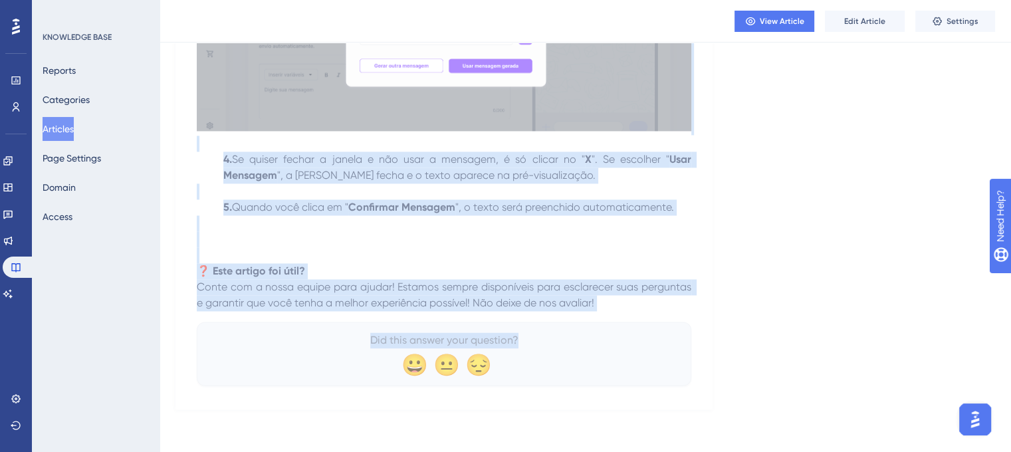
drag, startPoint x: 195, startPoint y: 183, endPoint x: 620, endPoint y: 310, distance: 443.9
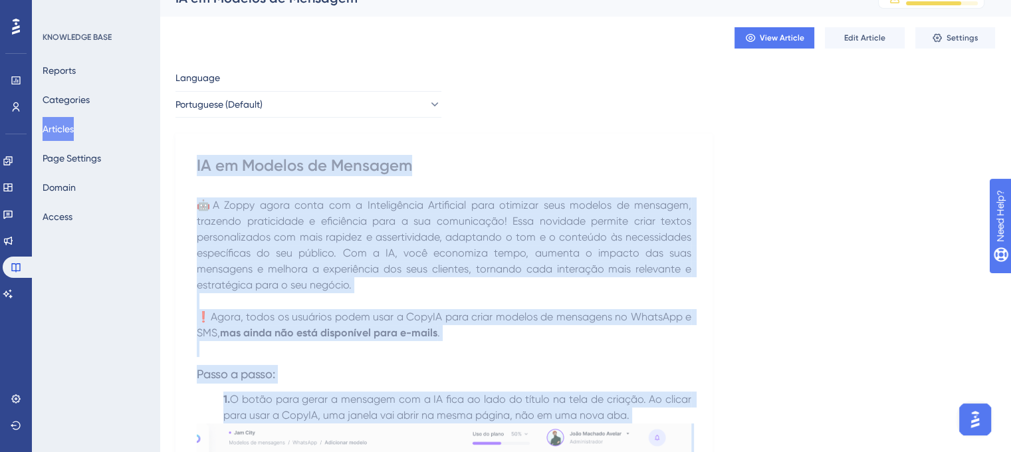
scroll to position [0, 0]
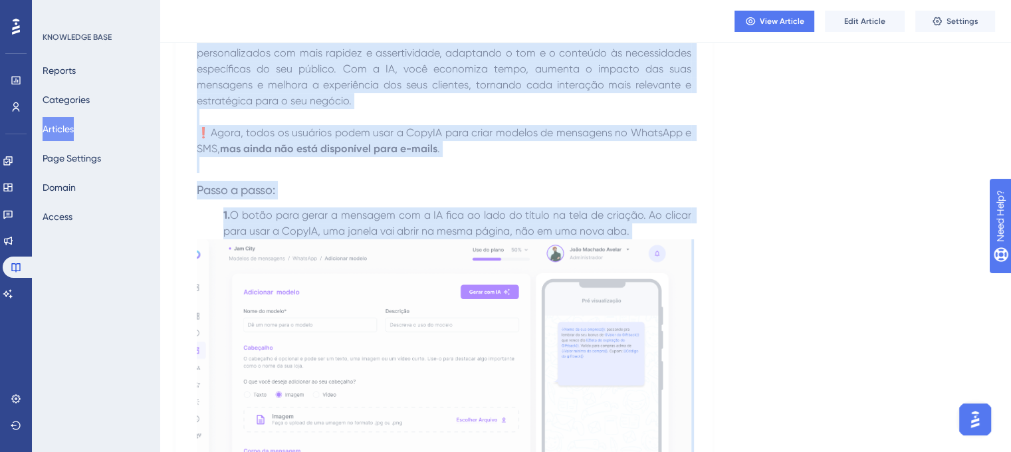
click at [381, 167] on p at bounding box center [444, 165] width 494 height 16
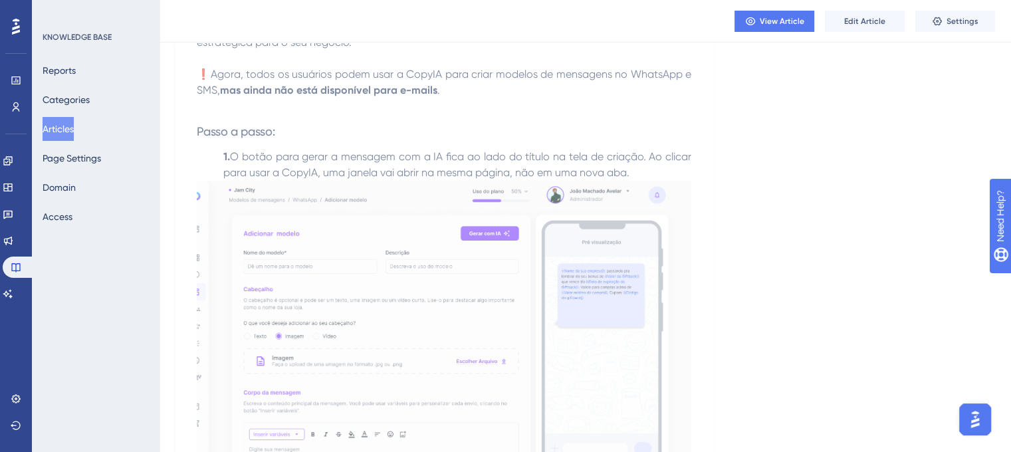
scroll to position [332, 0]
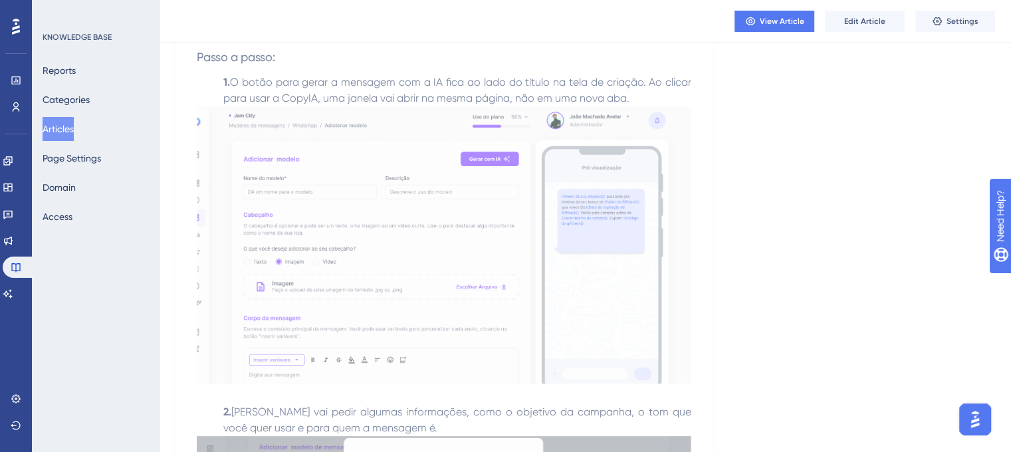
click at [381, 167] on img at bounding box center [444, 244] width 494 height 277
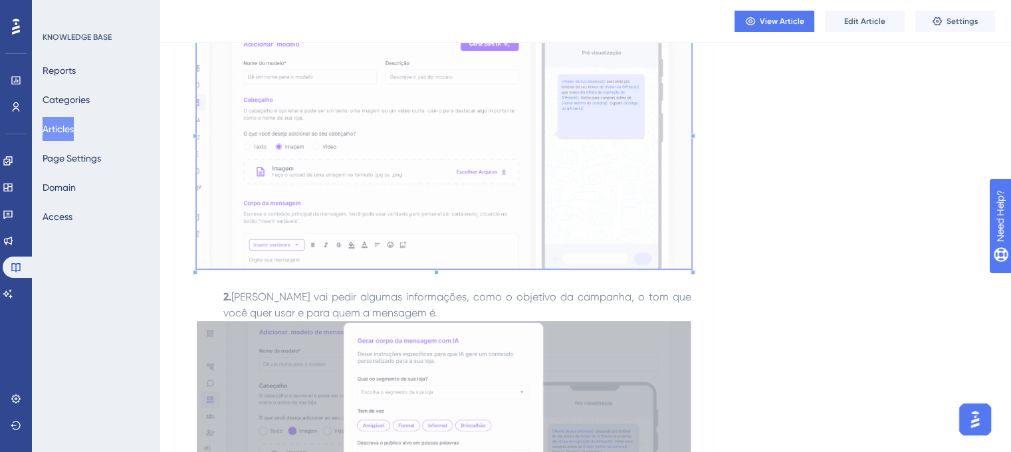
scroll to position [598, 0]
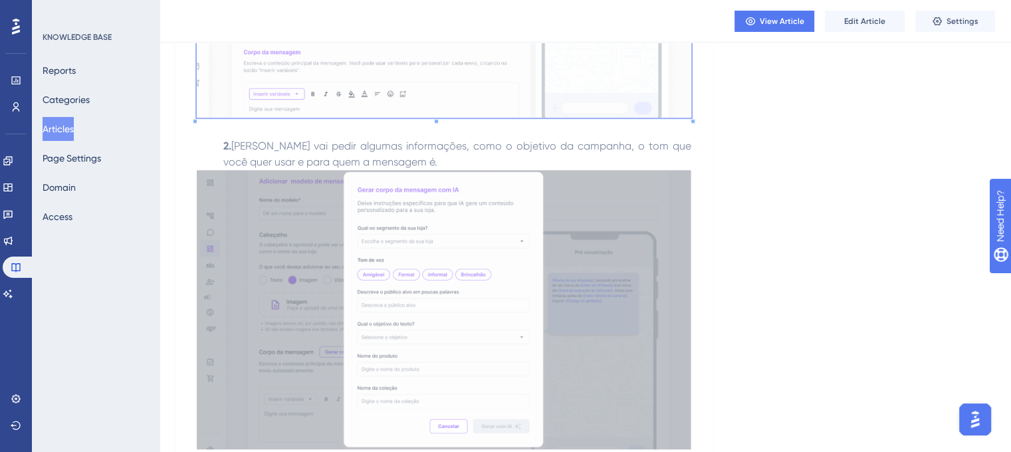
click at [342, 249] on img at bounding box center [444, 309] width 494 height 278
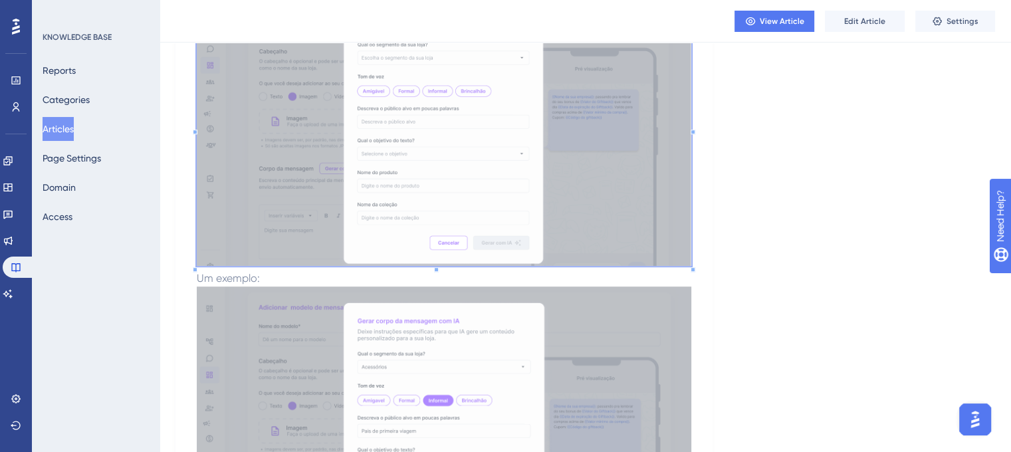
scroll to position [930, 0]
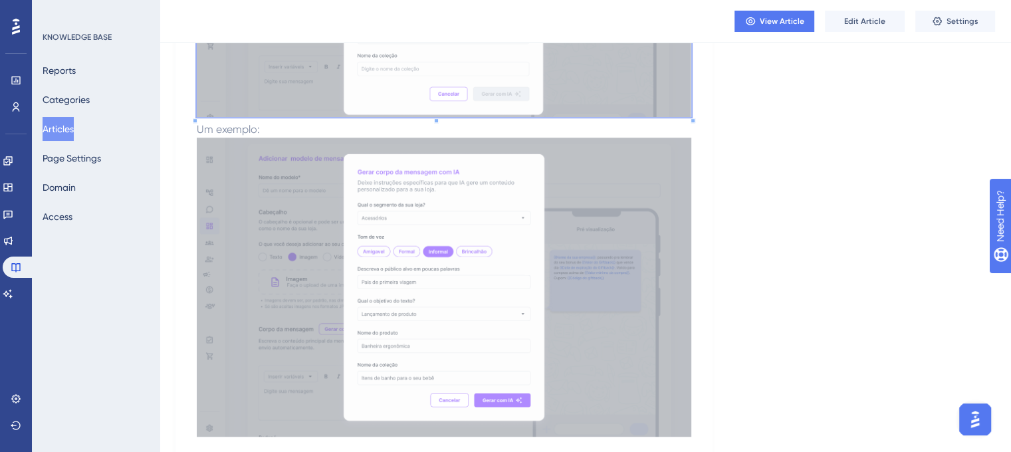
click at [433, 191] on img at bounding box center [444, 287] width 494 height 299
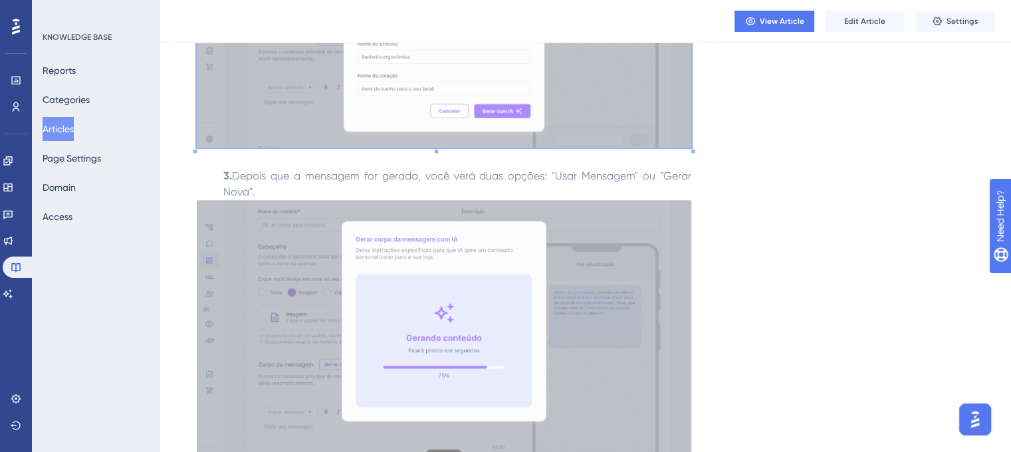
scroll to position [1263, 0]
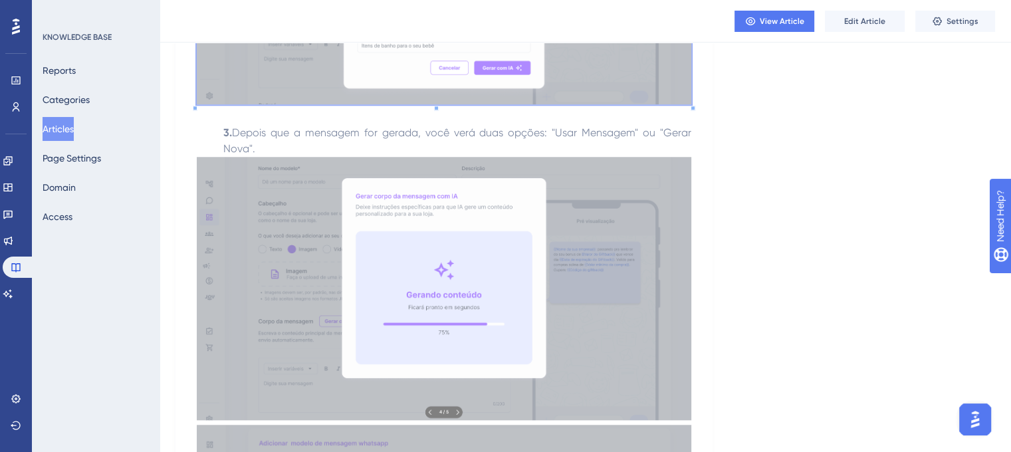
click at [287, 275] on img at bounding box center [444, 289] width 494 height 264
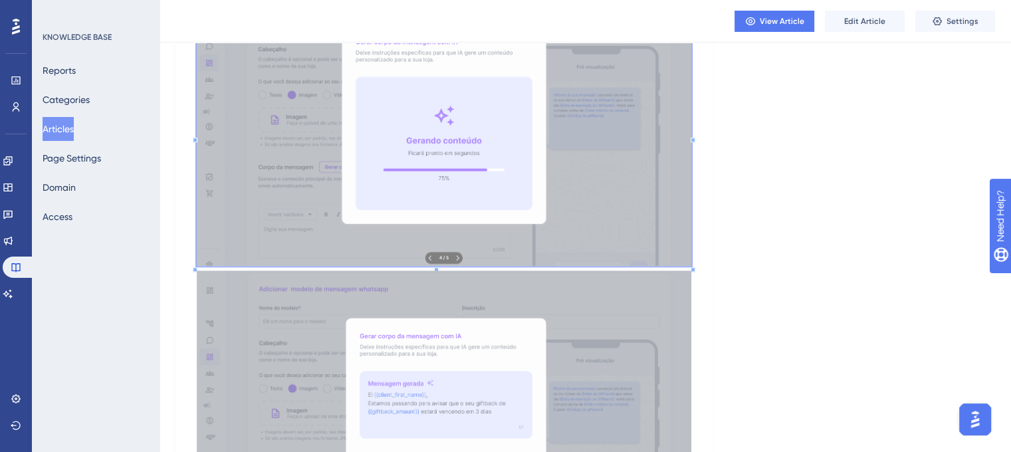
scroll to position [1595, 0]
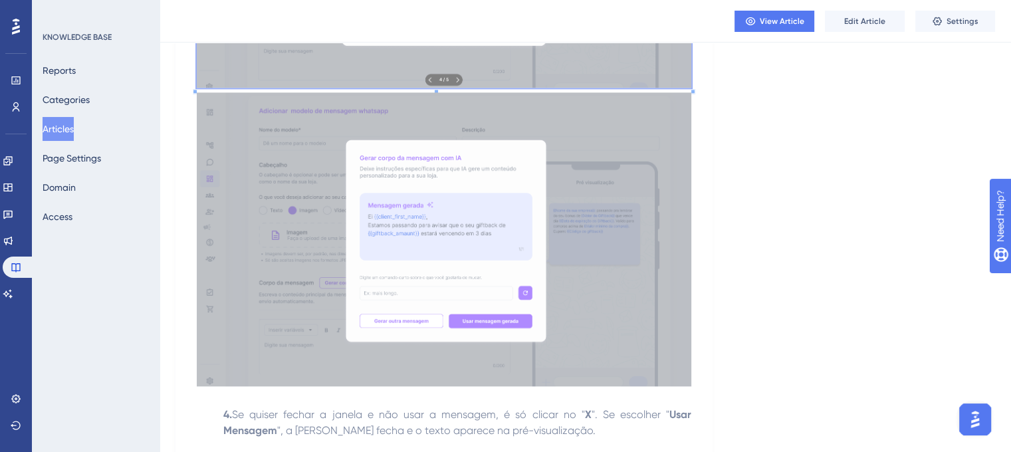
click at [340, 238] on img at bounding box center [444, 238] width 494 height 293
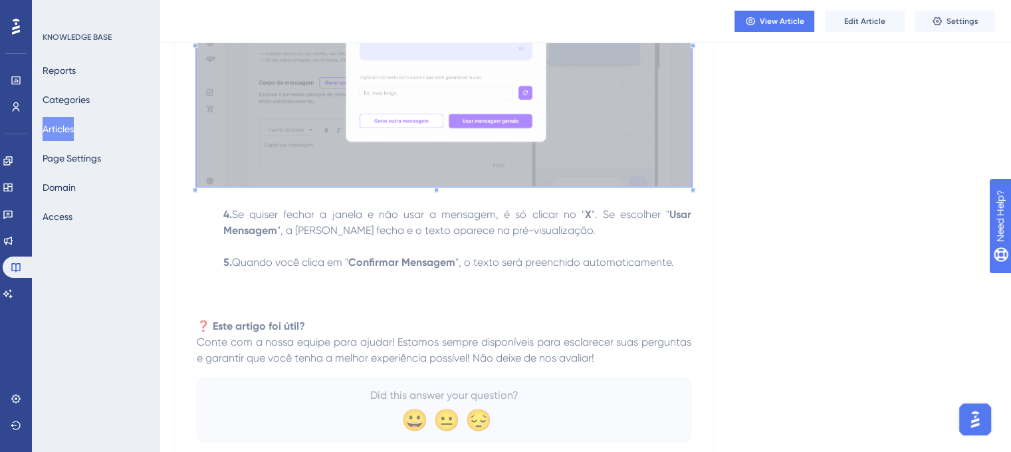
scroll to position [1855, 0]
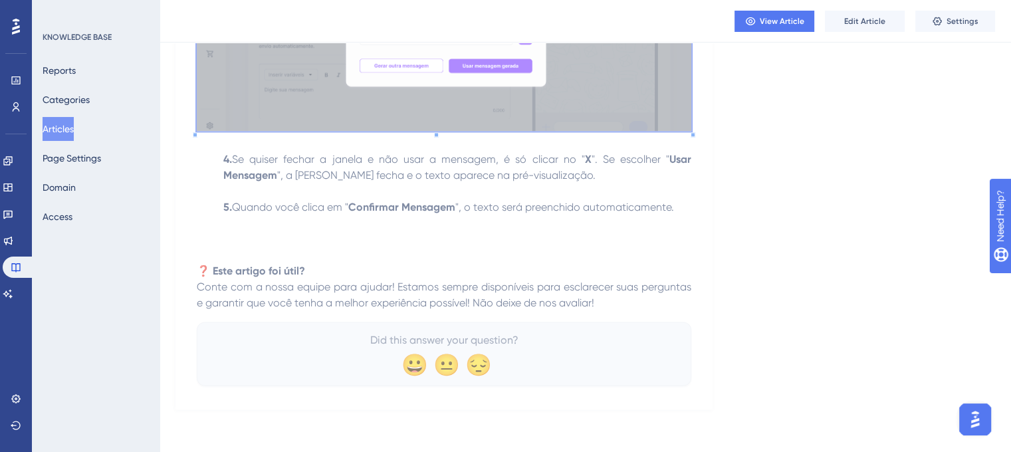
click at [63, 129] on button "Articles" at bounding box center [58, 129] width 31 height 24
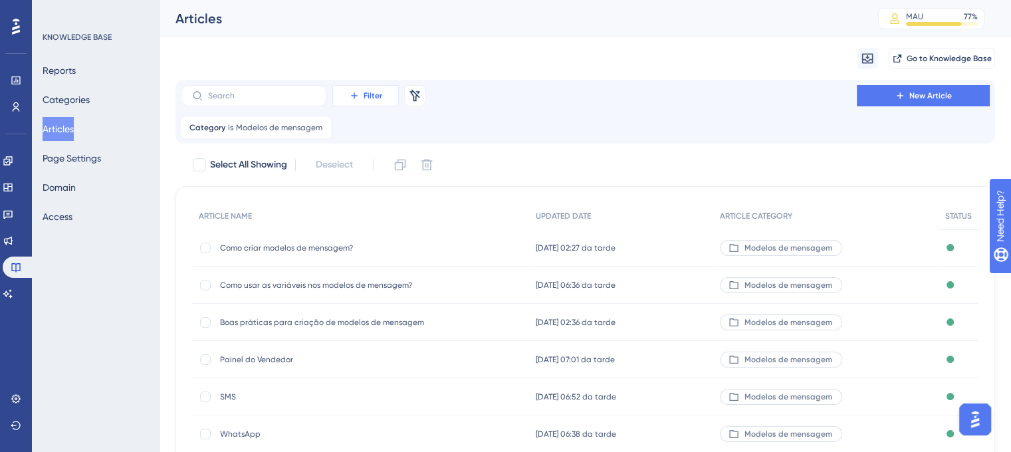
click at [377, 97] on span "Filter" at bounding box center [373, 95] width 19 height 11
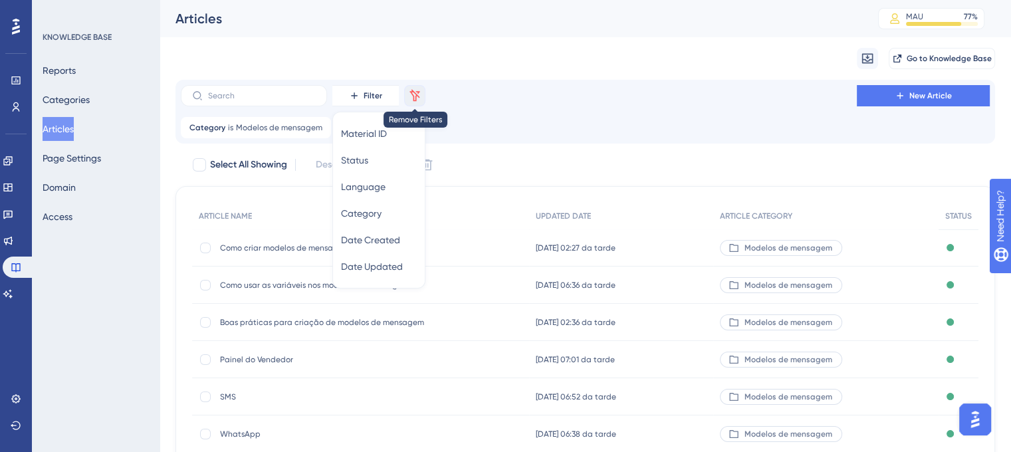
click at [413, 94] on icon at bounding box center [414, 95] width 13 height 13
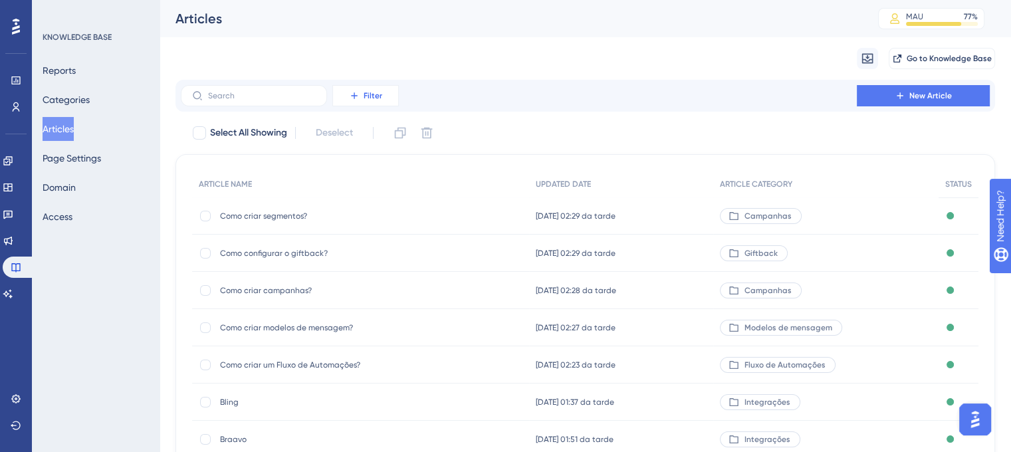
click at [377, 94] on span "Filter" at bounding box center [373, 95] width 19 height 11
click at [394, 217] on div "Category Category" at bounding box center [379, 213] width 76 height 27
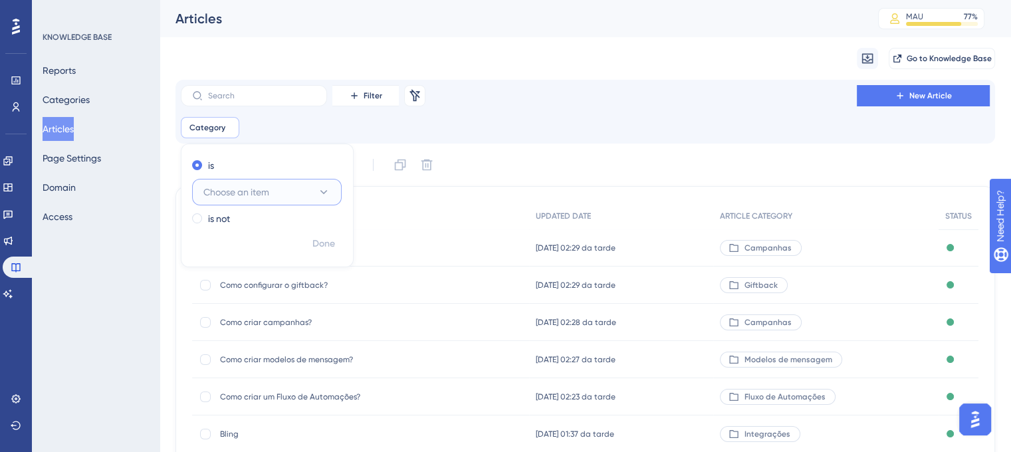
click at [331, 187] on button "Choose an item" at bounding box center [267, 192] width 150 height 27
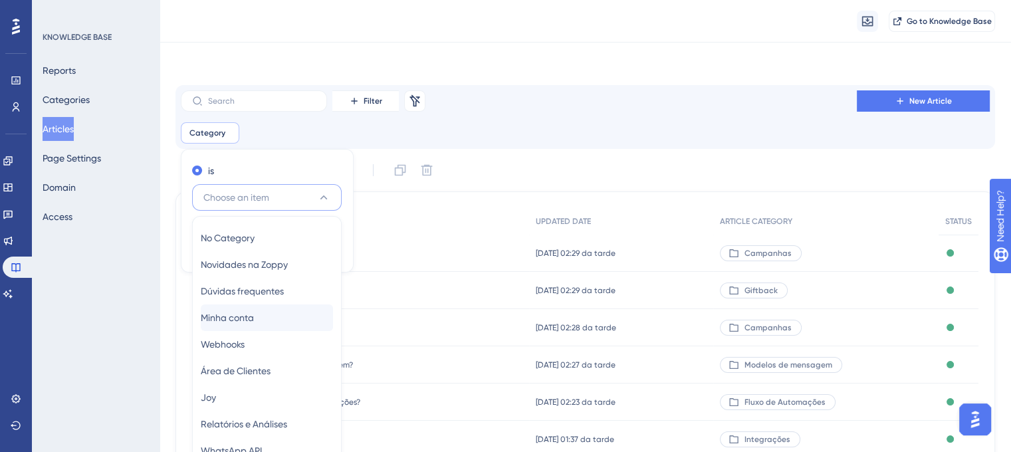
scroll to position [118, 0]
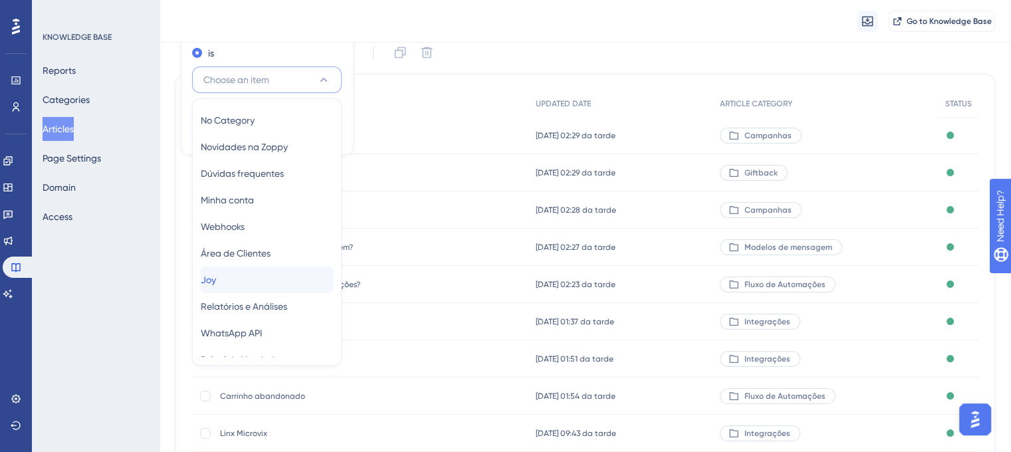
click at [250, 269] on div "[PERSON_NAME]" at bounding box center [267, 280] width 132 height 27
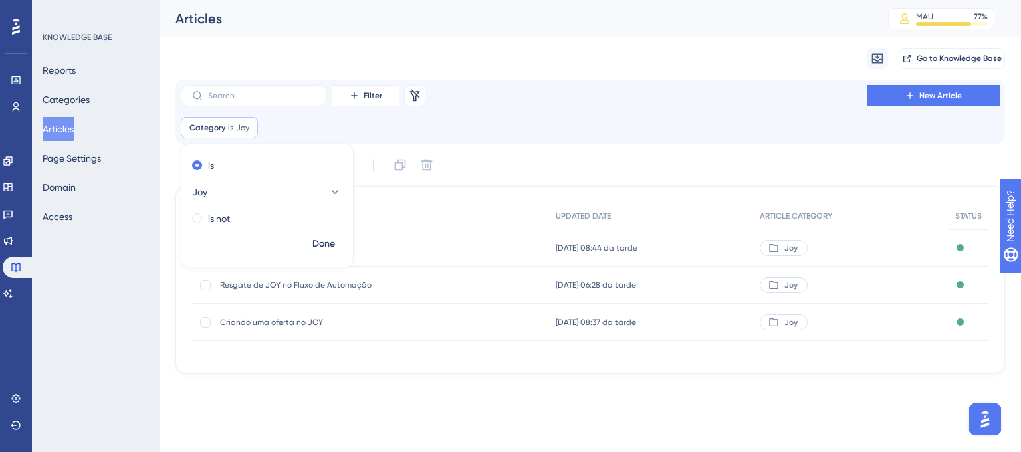
click at [506, 100] on div "Filter Remove Filters New Article" at bounding box center [590, 95] width 819 height 21
click at [273, 259] on div "Conheça o JOY Conheça o JOY" at bounding box center [326, 247] width 213 height 37
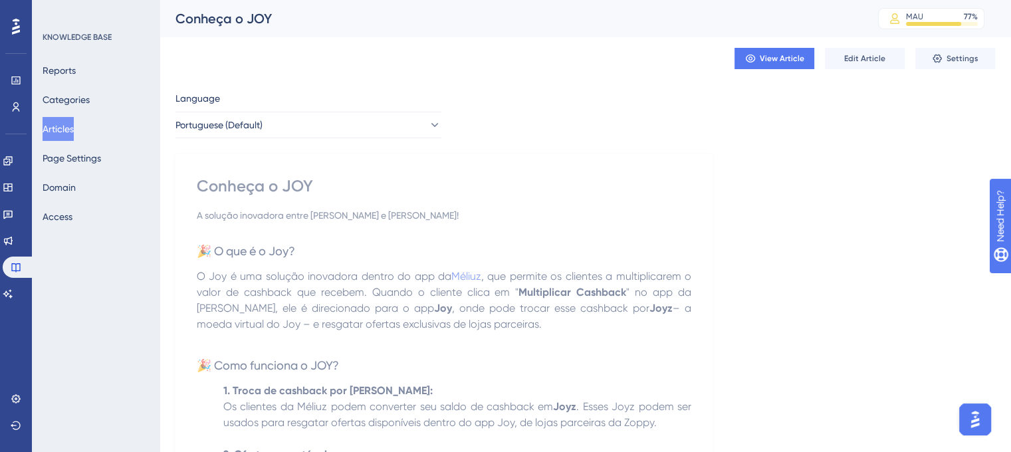
click at [247, 17] on div "Conheça o JOY" at bounding box center [509, 18] width 669 height 19
click at [287, 209] on div "A solução inovadora entre [PERSON_NAME] e [PERSON_NAME]!" at bounding box center [444, 215] width 494 height 16
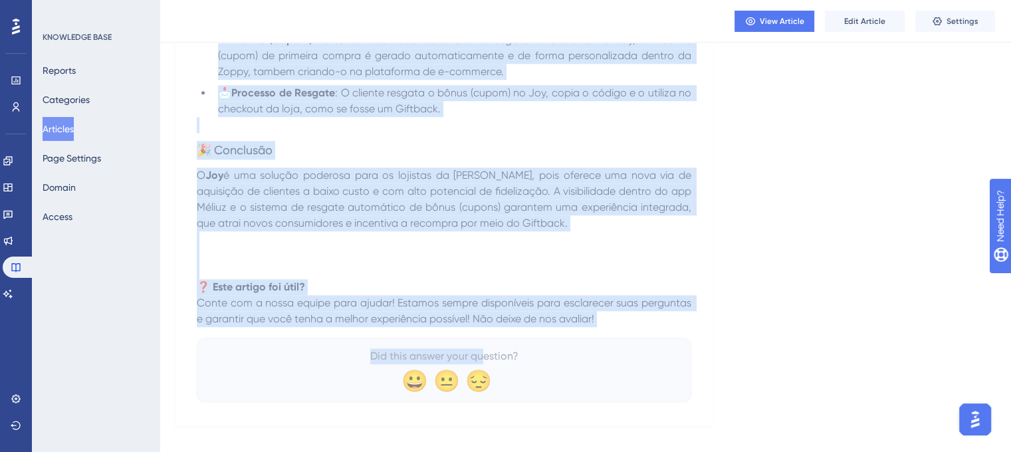
scroll to position [1111, 0]
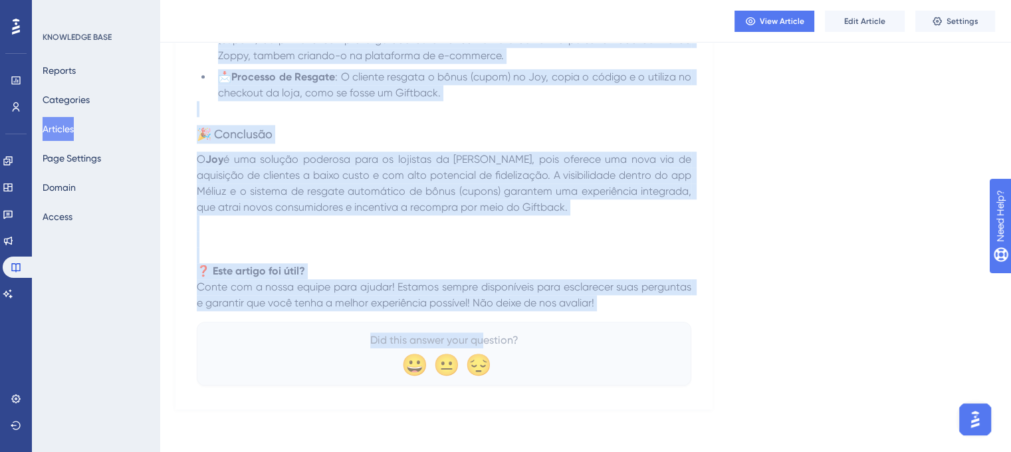
drag, startPoint x: 197, startPoint y: 188, endPoint x: 625, endPoint y: 309, distance: 444.8
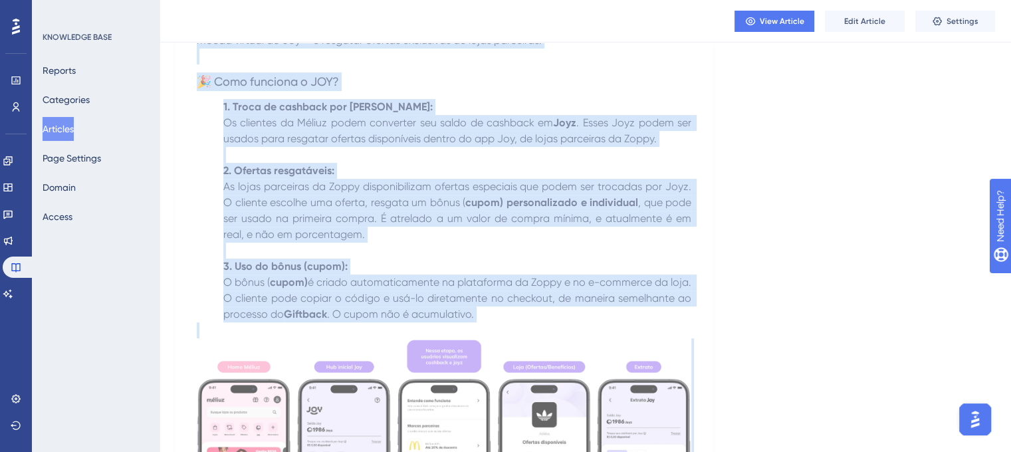
scroll to position [465, 0]
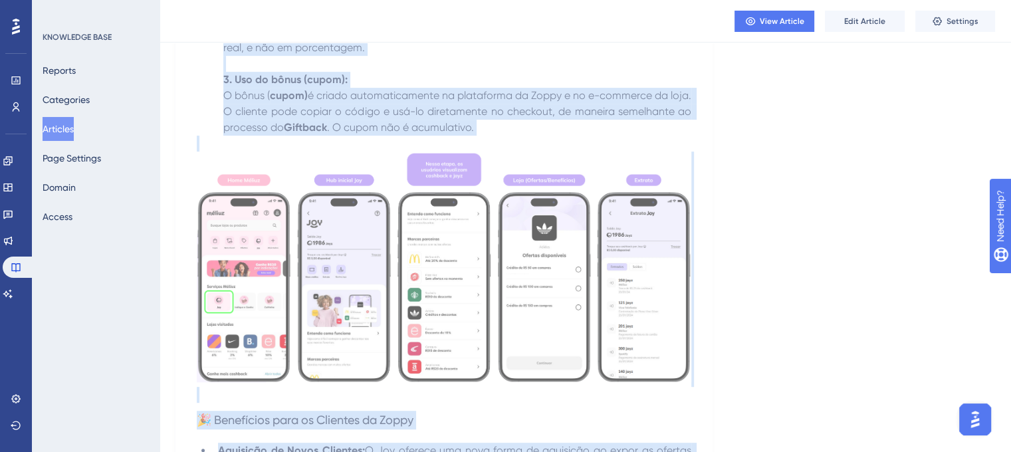
click at [431, 263] on img at bounding box center [444, 267] width 494 height 231
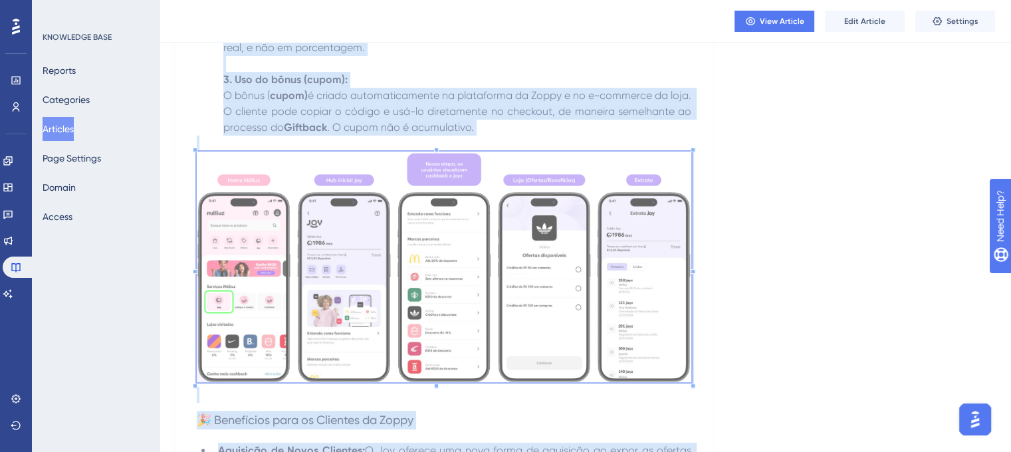
click at [704, 245] on div "Conheça o JOY A solução inovadora entre [PERSON_NAME] e [PERSON_NAME]! 🎉 O que …" at bounding box center [443, 365] width 537 height 1362
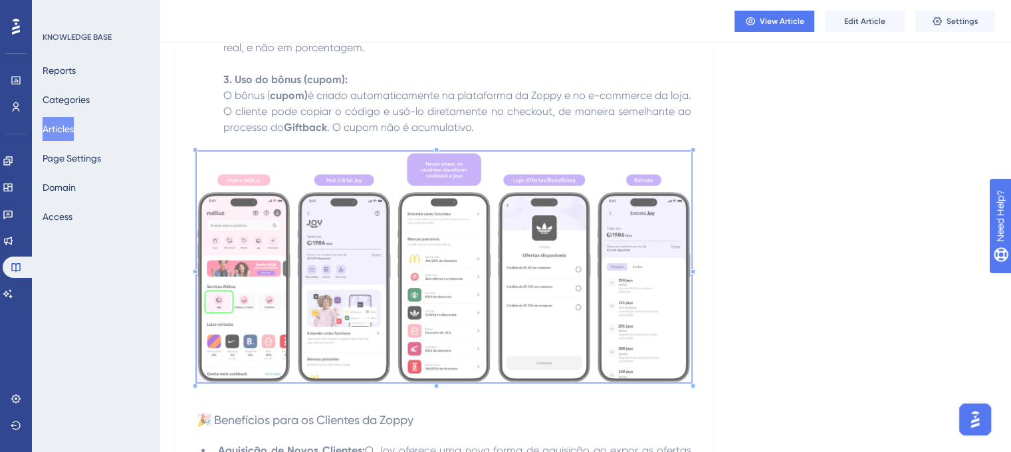
click at [513, 214] on img at bounding box center [444, 267] width 494 height 231
click at [68, 124] on button "Articles" at bounding box center [58, 129] width 31 height 24
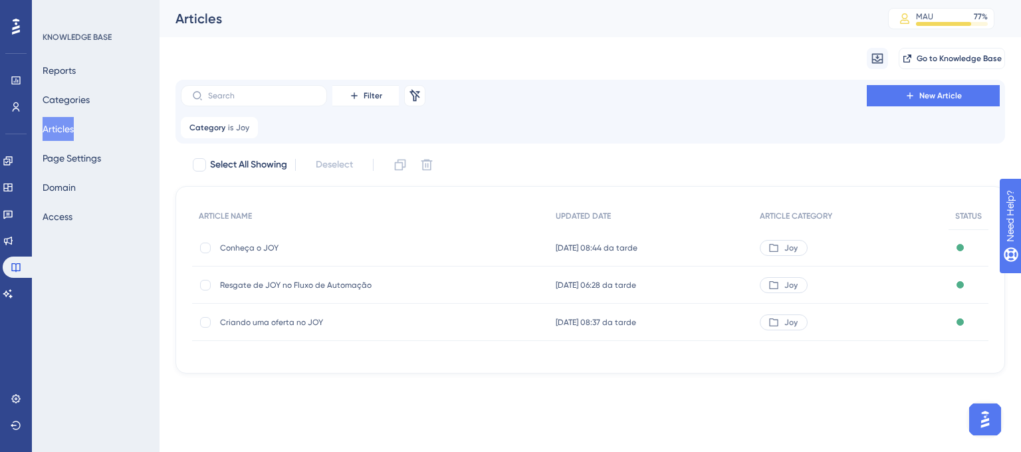
click at [252, 281] on span "Resgate de JOY no Fluxo de Automação" at bounding box center [326, 285] width 213 height 11
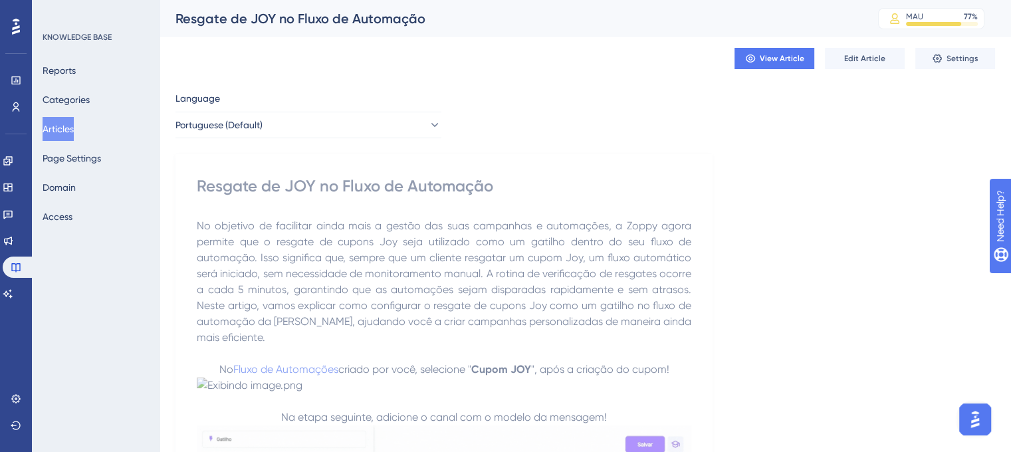
click at [360, 23] on div "Resgate de JOY no Fluxo de Automação" at bounding box center [509, 18] width 669 height 19
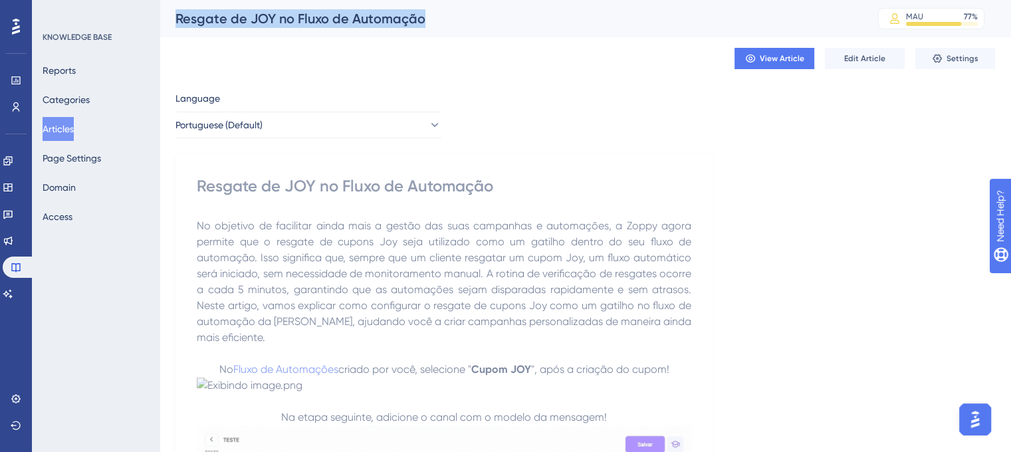
click at [360, 23] on div "Resgate de JOY no Fluxo de Automação" at bounding box center [509, 18] width 669 height 19
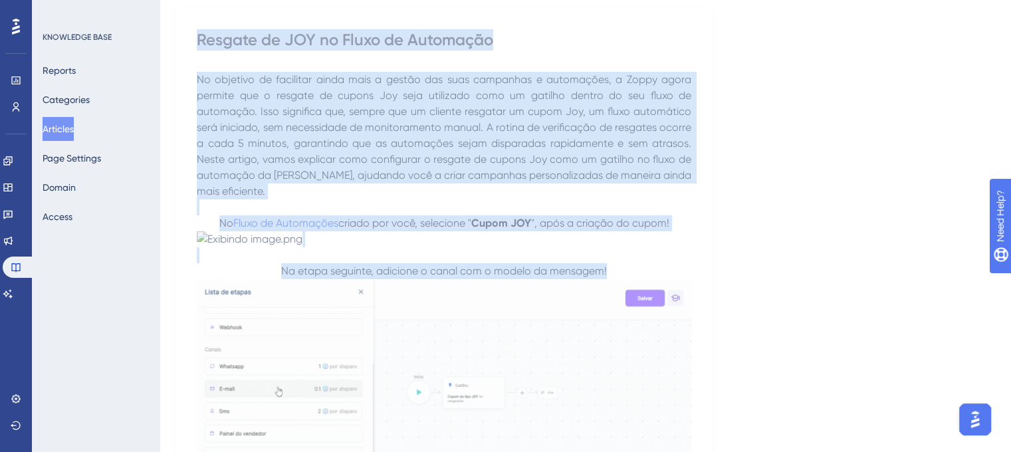
scroll to position [435, 0]
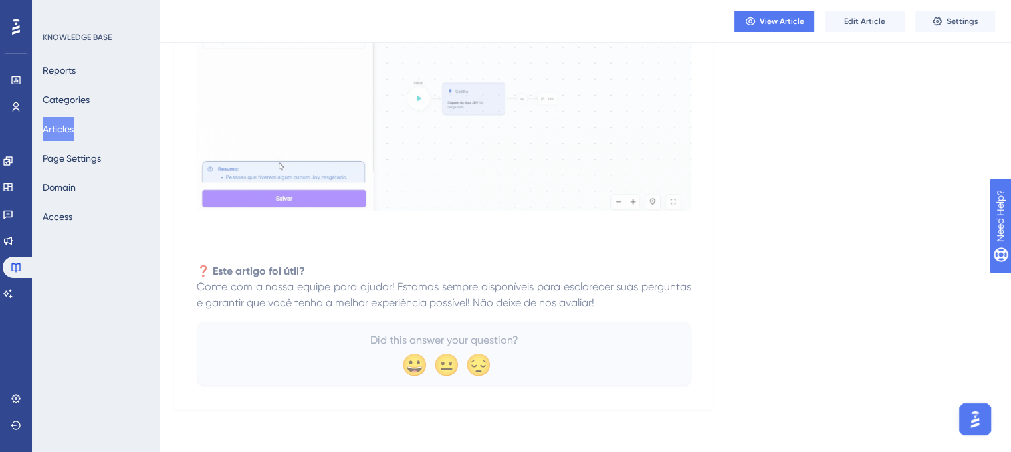
drag, startPoint x: 199, startPoint y: 183, endPoint x: 603, endPoint y: 310, distance: 423.4
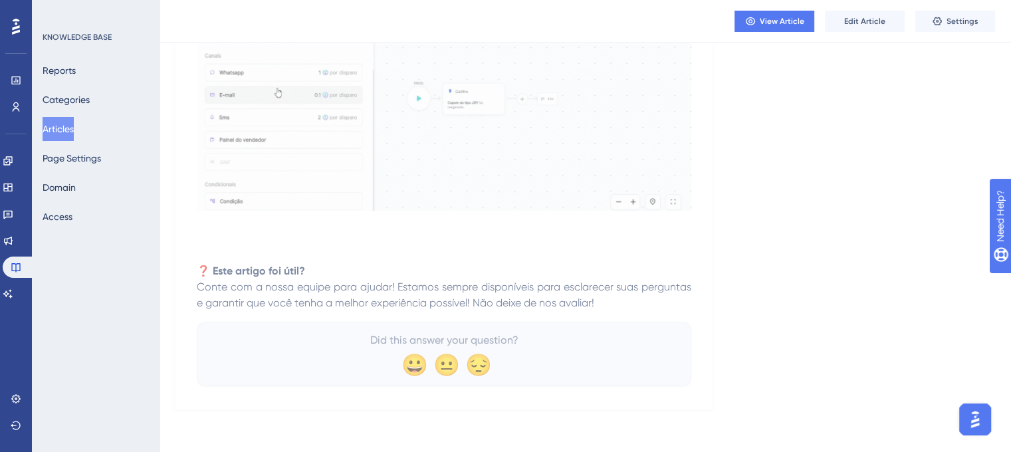
click at [603, 310] on div "Resgate de JOY no Fluxo de Automação No objetivo de facilitar ainda mais a gest…" at bounding box center [444, 60] width 494 height 650
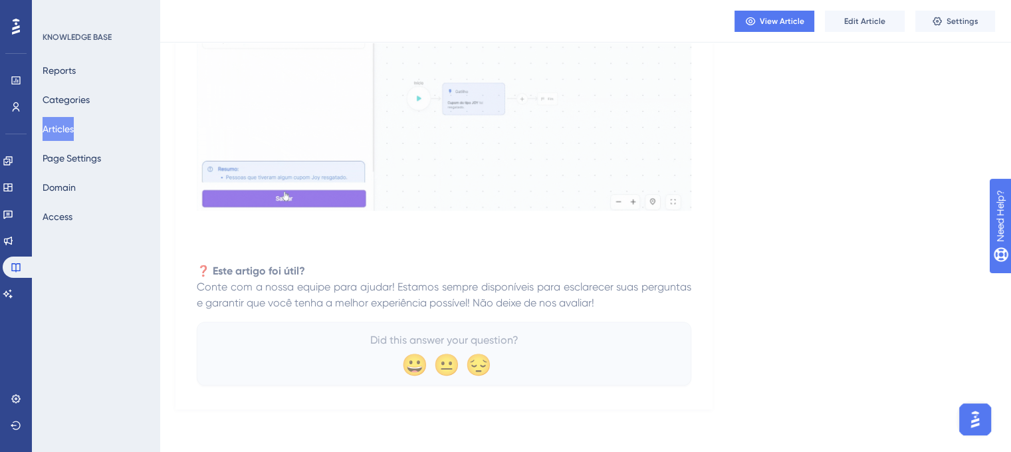
scroll to position [0, 0]
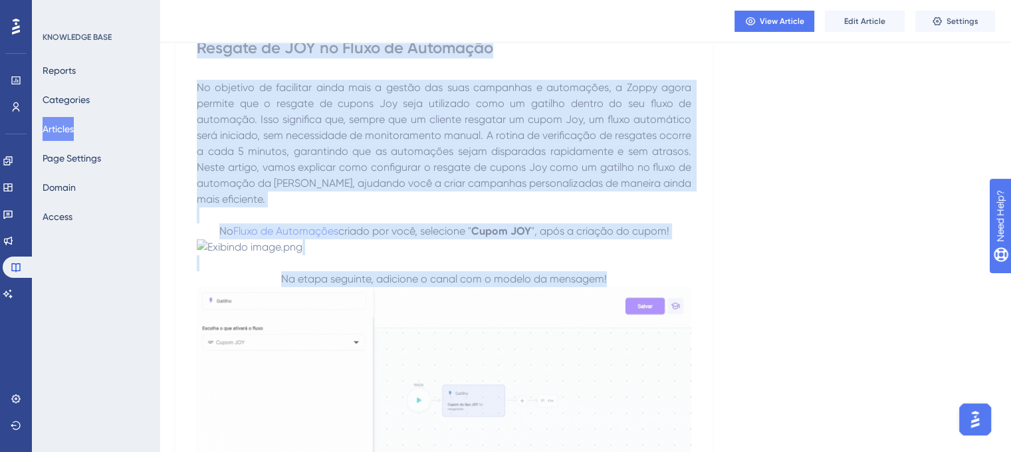
click at [506, 148] on span "No objetivo de facilitar ainda mais a gestão das suas campanhas e automações, a…" at bounding box center [445, 143] width 497 height 124
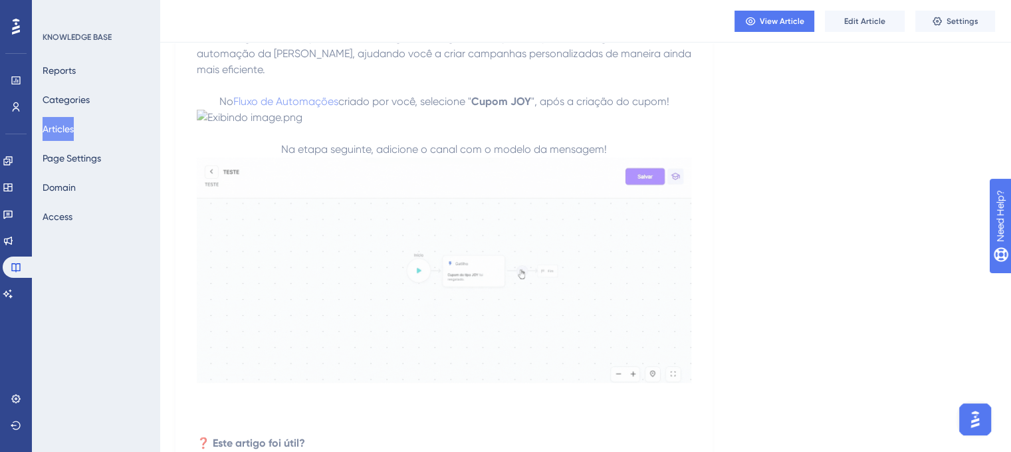
scroll to position [266, 0]
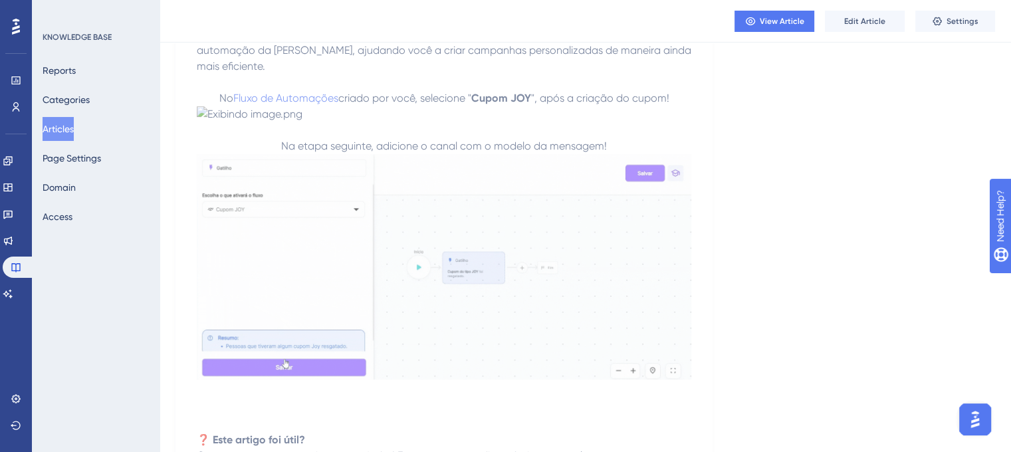
click at [388, 286] on img at bounding box center [444, 266] width 494 height 225
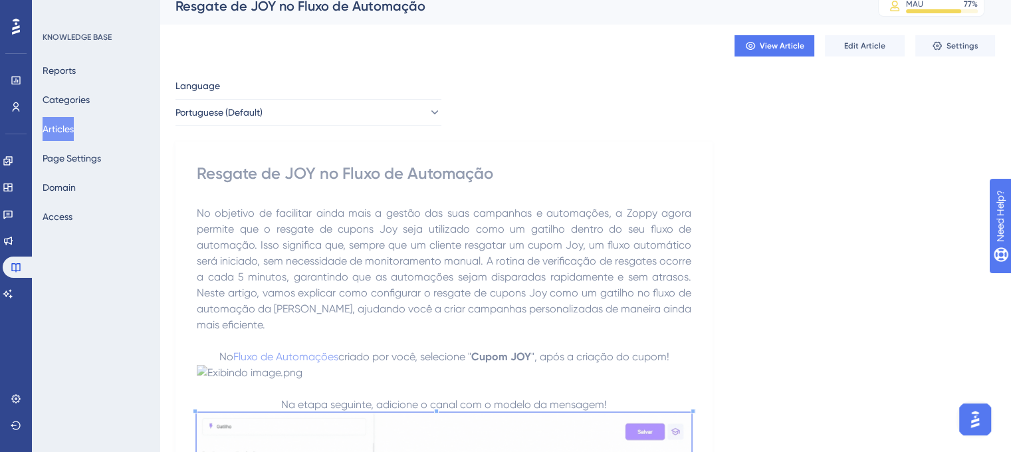
scroll to position [0, 0]
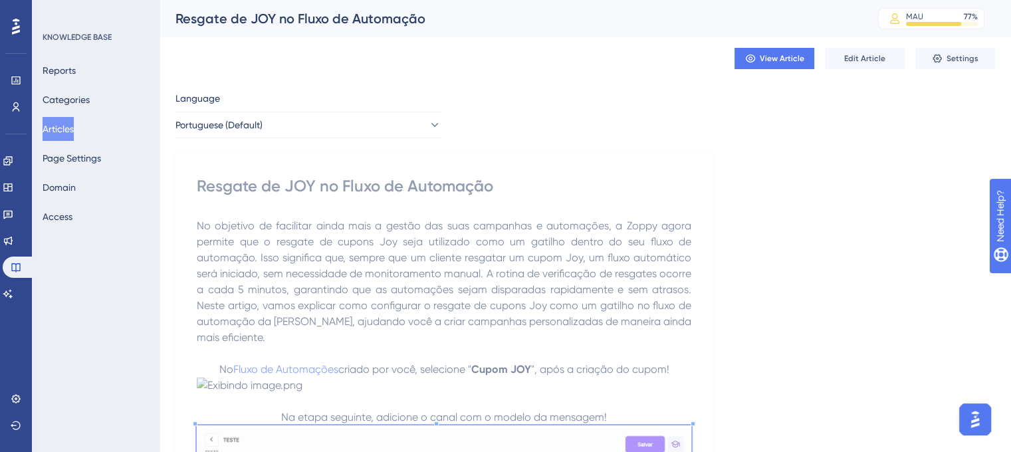
click at [66, 134] on button "Articles" at bounding box center [58, 129] width 31 height 24
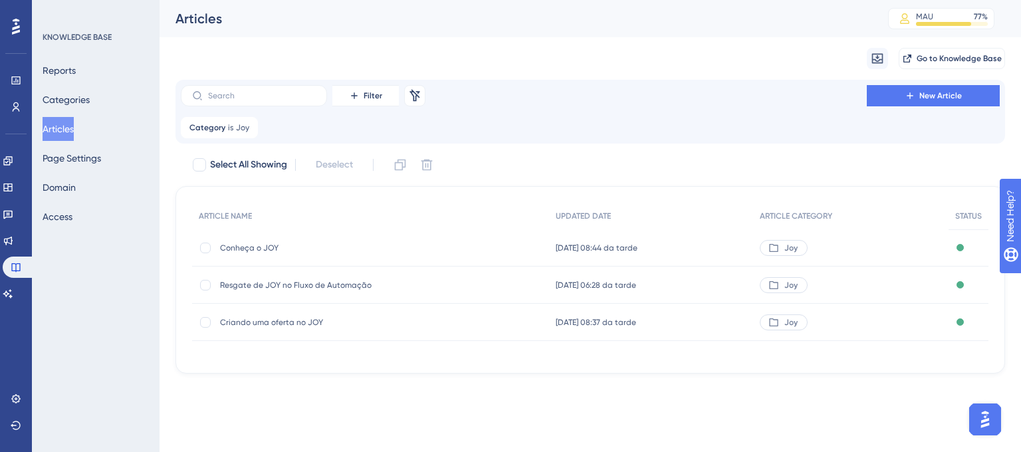
click at [295, 322] on span "Criando uma oferta no JOY" at bounding box center [326, 322] width 213 height 11
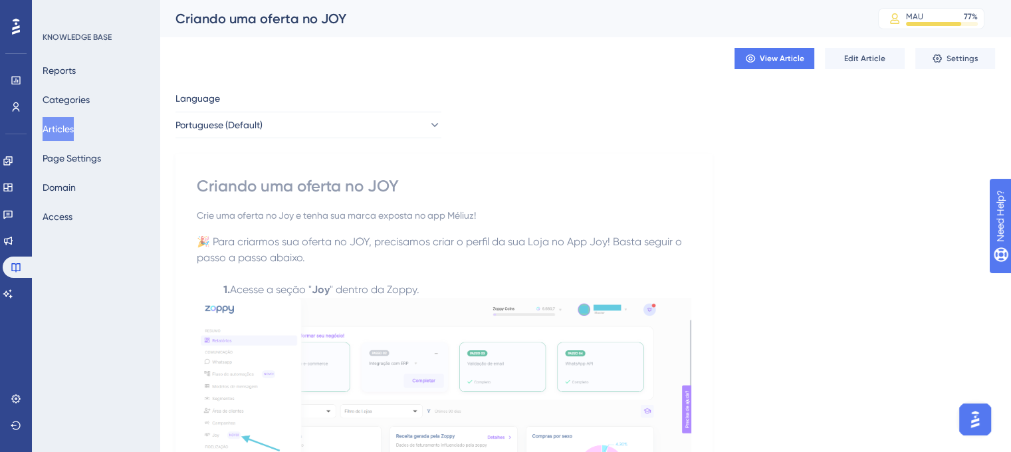
click at [298, 18] on div "Criando uma oferta no JOY" at bounding box center [509, 18] width 669 height 19
click at [296, 19] on div "Criando uma oferta no JOY" at bounding box center [509, 18] width 669 height 19
click at [211, 284] on p "1. Acesse a seção " Joy " dentro da Zoppy." at bounding box center [444, 290] width 494 height 16
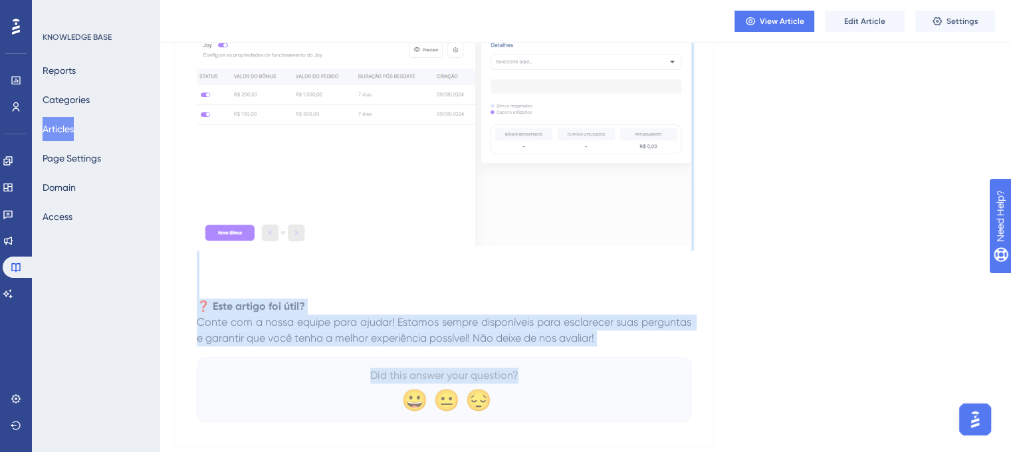
scroll to position [1416, 0]
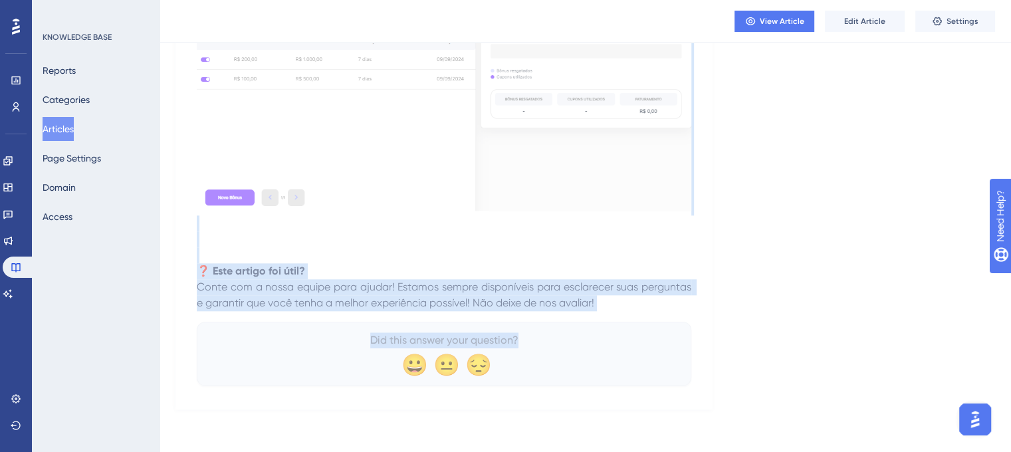
drag, startPoint x: 235, startPoint y: 199, endPoint x: 627, endPoint y: 302, distance: 406.1
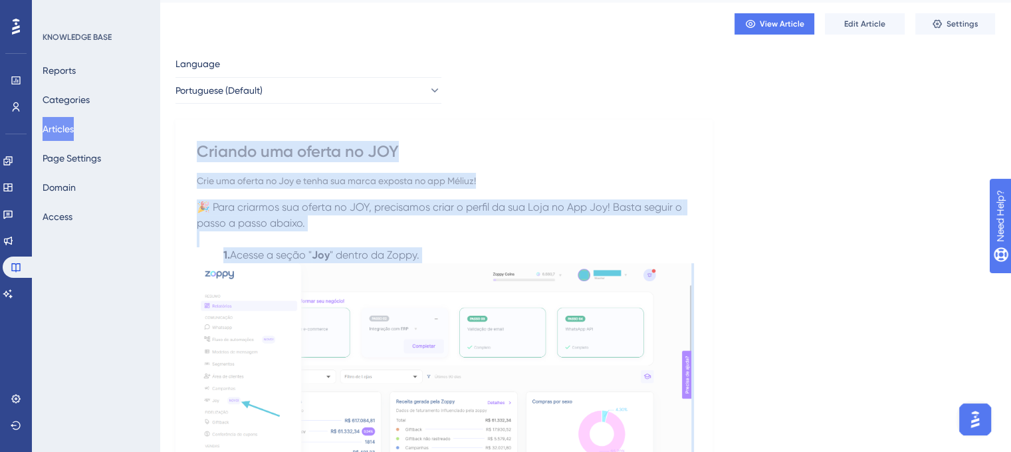
scroll to position [0, 0]
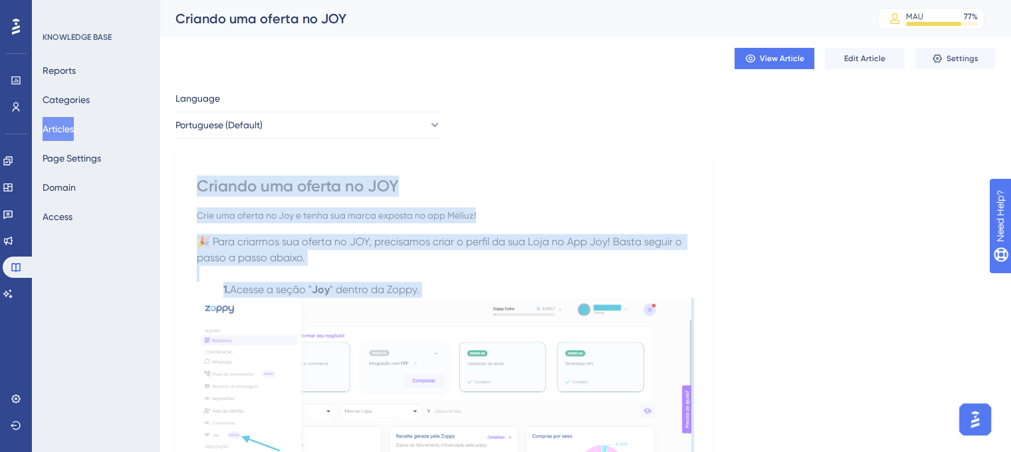
click at [395, 269] on p at bounding box center [444, 274] width 494 height 16
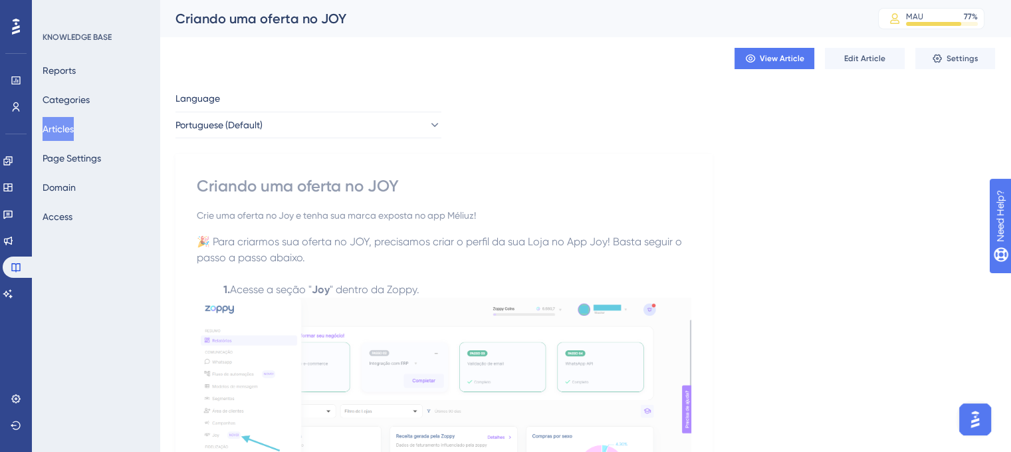
drag, startPoint x: 403, startPoint y: 296, endPoint x: 398, endPoint y: 309, distance: 13.7
click at [403, 297] on p "1. Acesse a seção " Joy " dentro da Zoppy." at bounding box center [444, 290] width 494 height 16
click at [397, 310] on img at bounding box center [444, 408] width 494 height 221
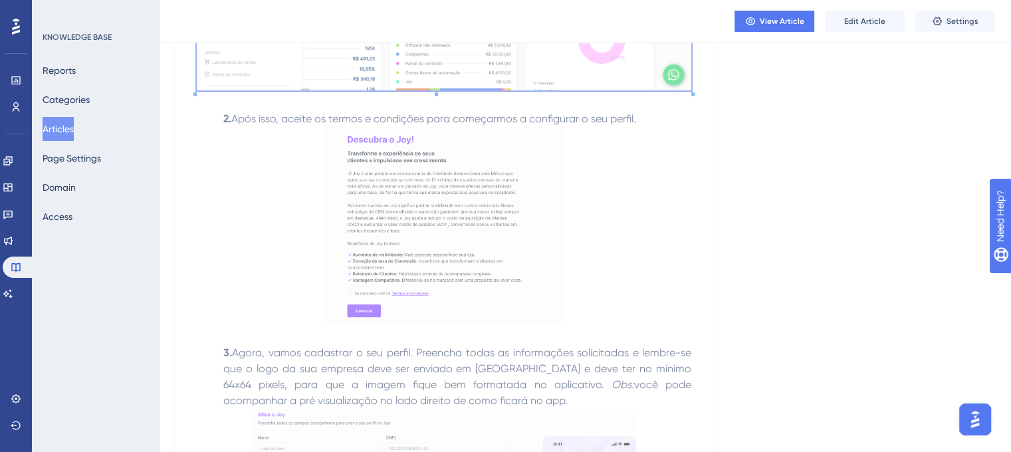
scroll to position [532, 0]
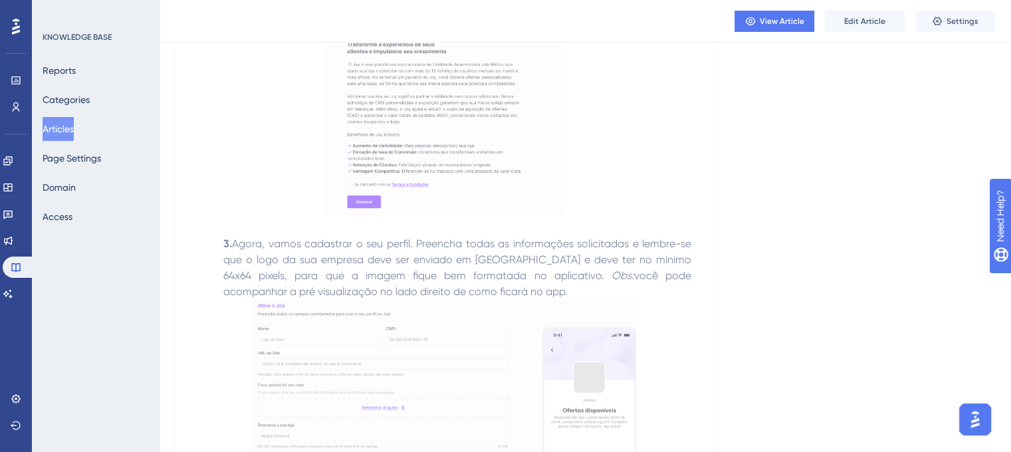
click at [379, 140] on img at bounding box center [443, 116] width 239 height 197
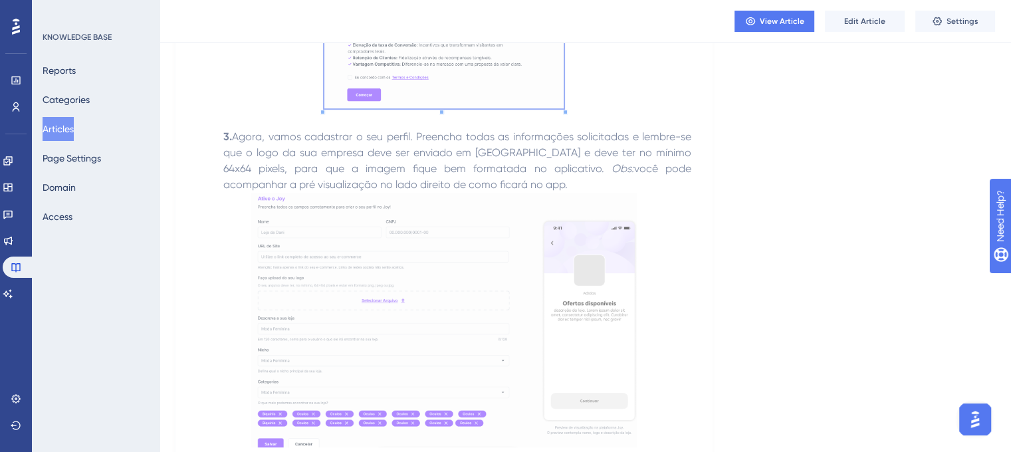
scroll to position [798, 0]
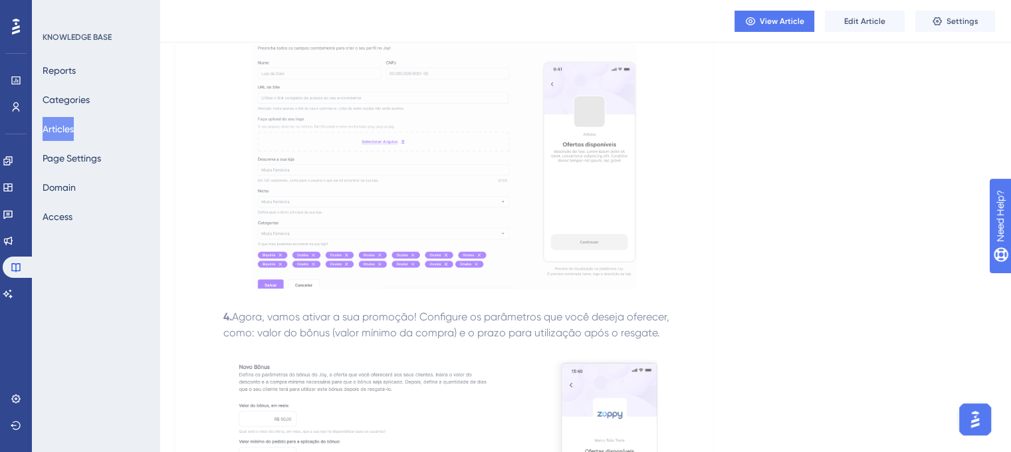
click at [403, 164] on img at bounding box center [443, 161] width 385 height 255
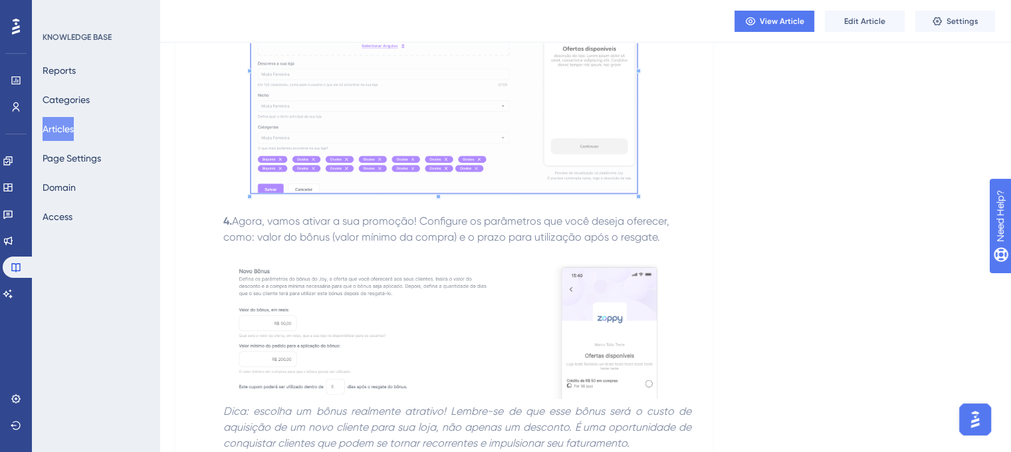
scroll to position [997, 0]
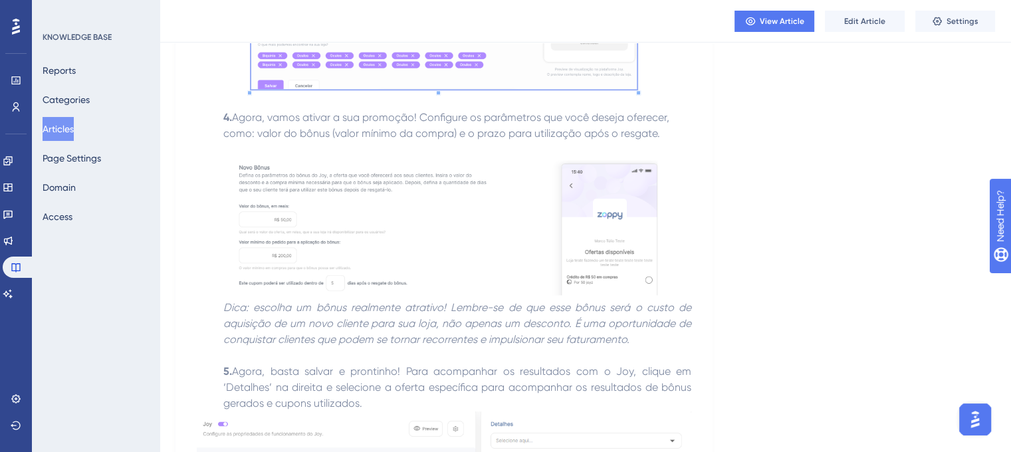
click at [408, 244] on img at bounding box center [444, 227] width 426 height 138
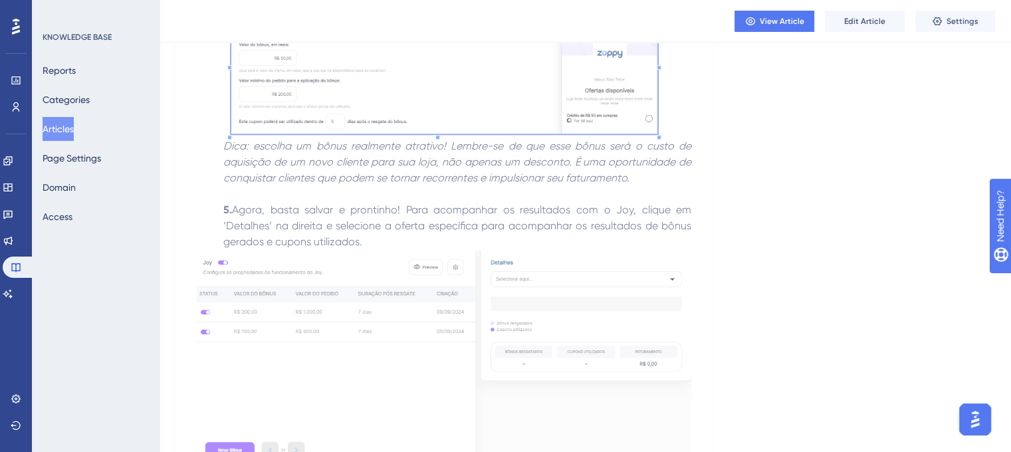
scroll to position [1263, 0]
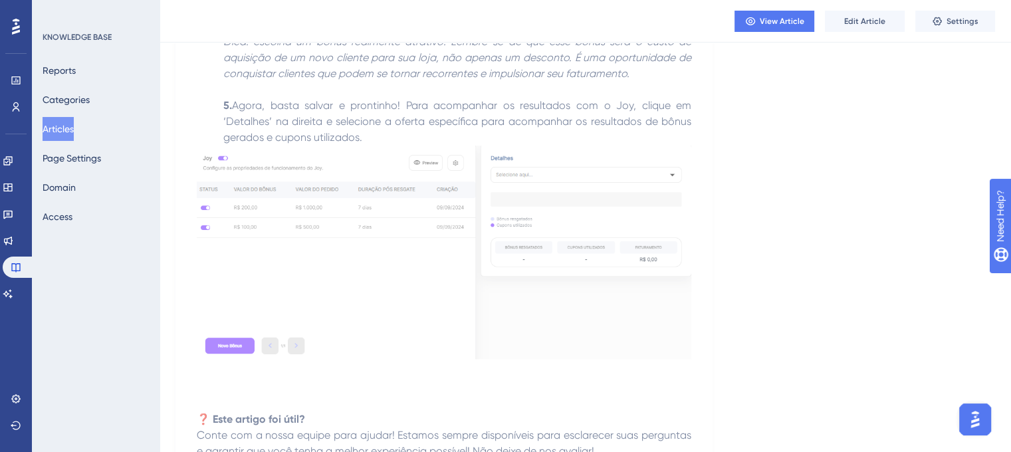
click at [330, 215] on img at bounding box center [444, 252] width 494 height 213
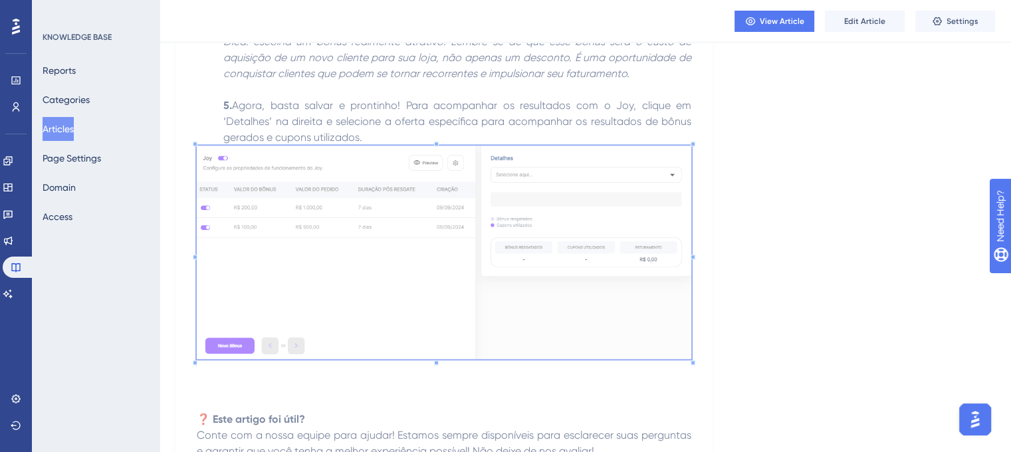
click at [66, 121] on button "Articles" at bounding box center [58, 129] width 31 height 24
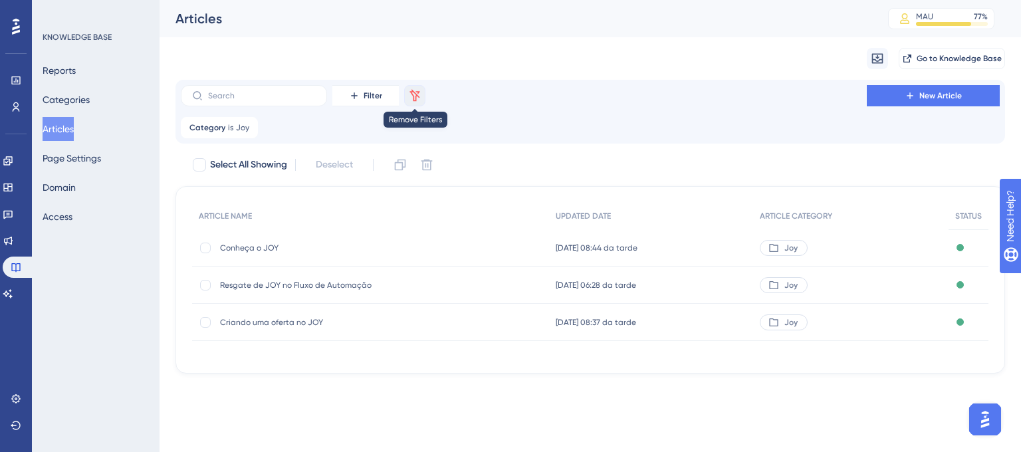
click at [408, 100] on icon at bounding box center [414, 95] width 13 height 13
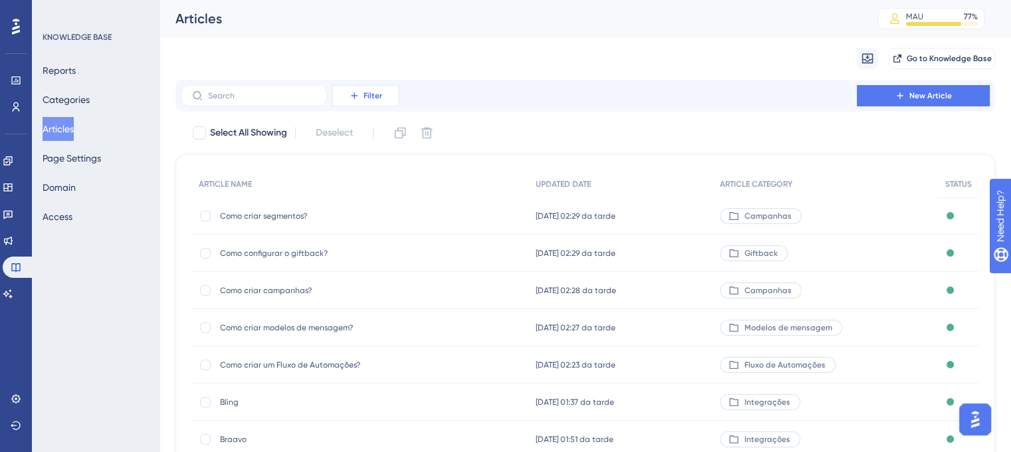
click at [377, 103] on button "Filter" at bounding box center [365, 95] width 66 height 21
click at [381, 161] on div "Status Status" at bounding box center [379, 160] width 76 height 27
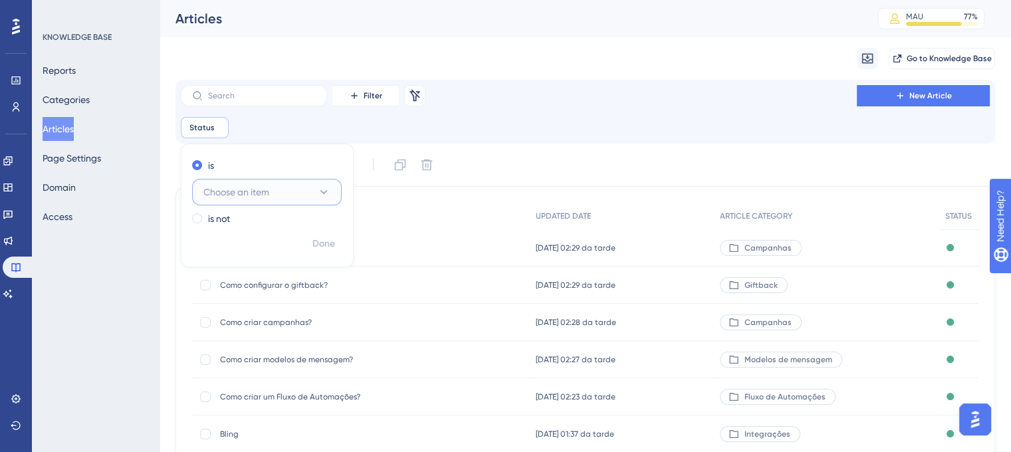
click at [315, 181] on button "Choose an item" at bounding box center [267, 192] width 150 height 27
click at [415, 101] on icon at bounding box center [414, 95] width 13 height 13
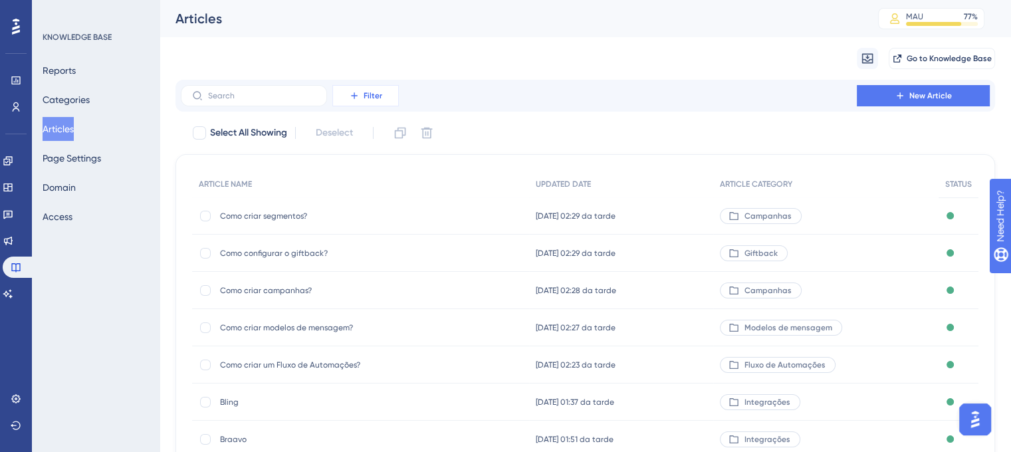
click at [393, 95] on button "Filter" at bounding box center [365, 95] width 66 height 21
click at [368, 218] on span "Category" at bounding box center [361, 213] width 41 height 16
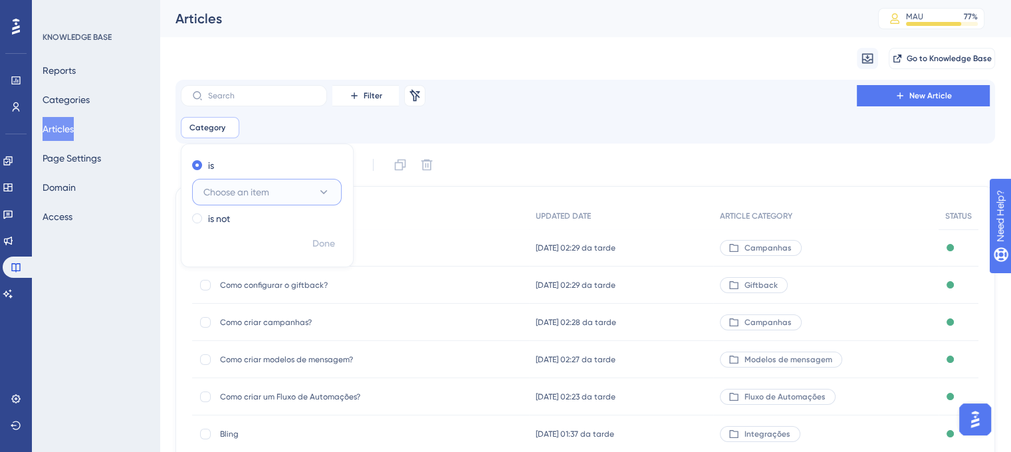
click at [314, 193] on button "Choose an item" at bounding box center [267, 192] width 150 height 27
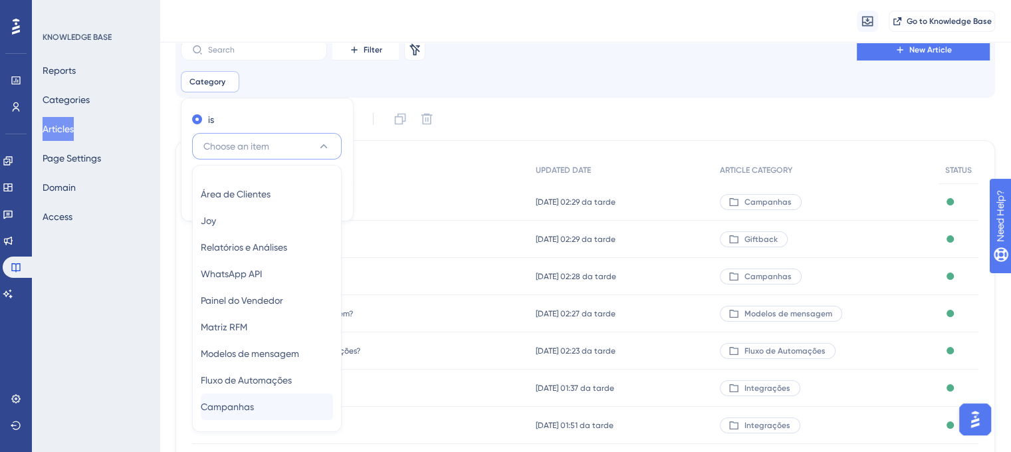
scroll to position [201, 0]
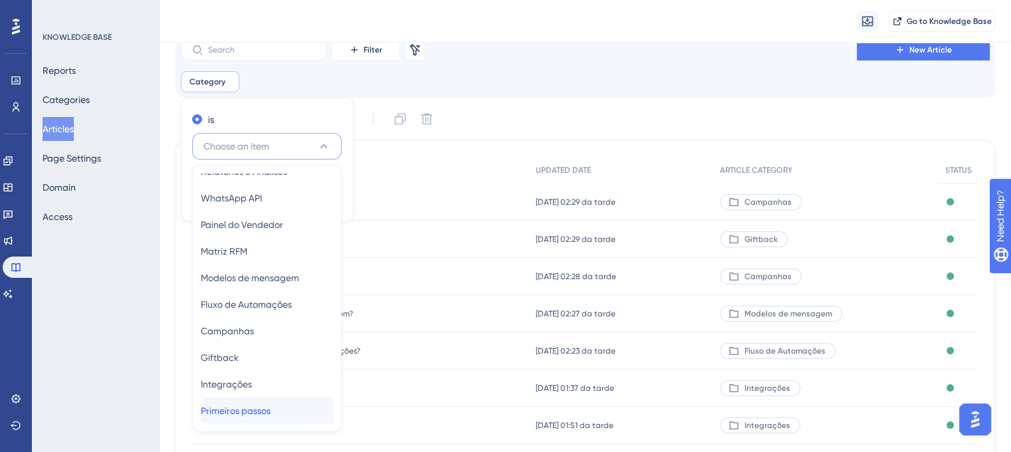
click at [266, 413] on span "Primeiros passos" at bounding box center [236, 411] width 70 height 16
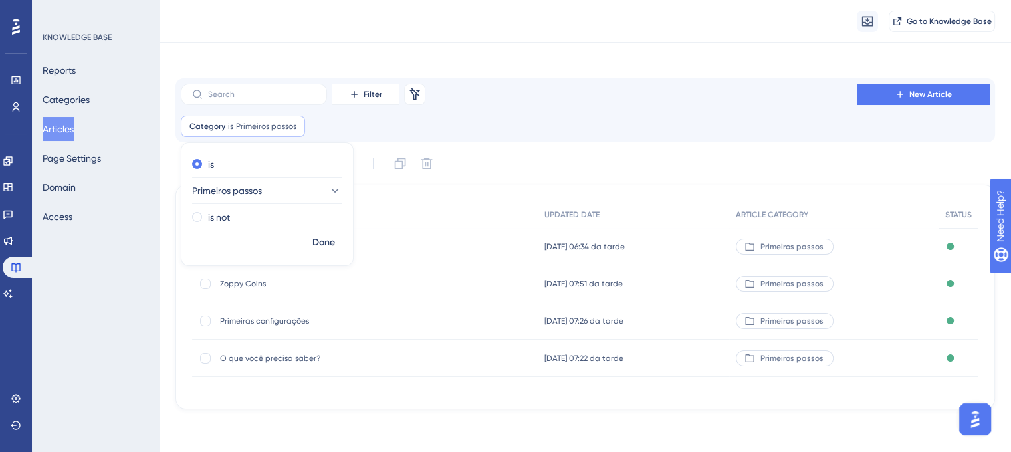
scroll to position [0, 0]
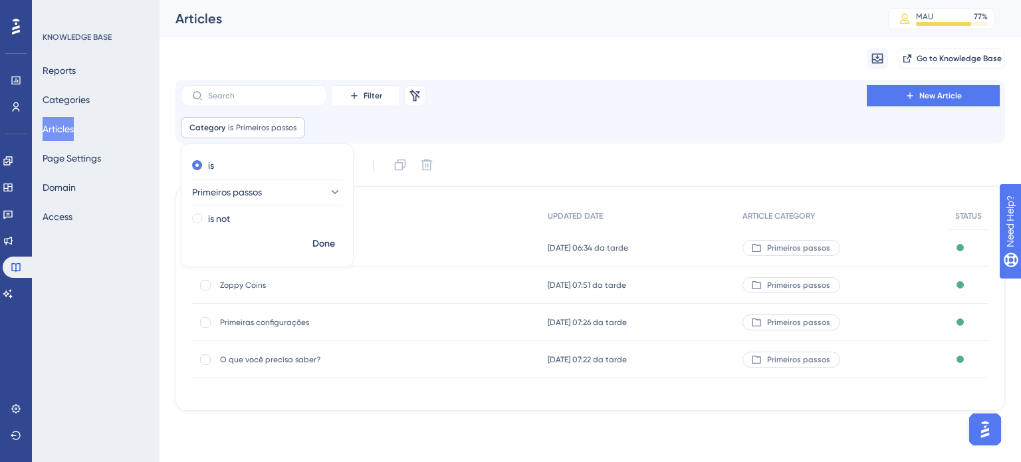
click at [493, 161] on div "Select All Showing Deselect" at bounding box center [597, 164] width 813 height 21
click at [257, 245] on span "Painel Inicial" at bounding box center [326, 248] width 213 height 11
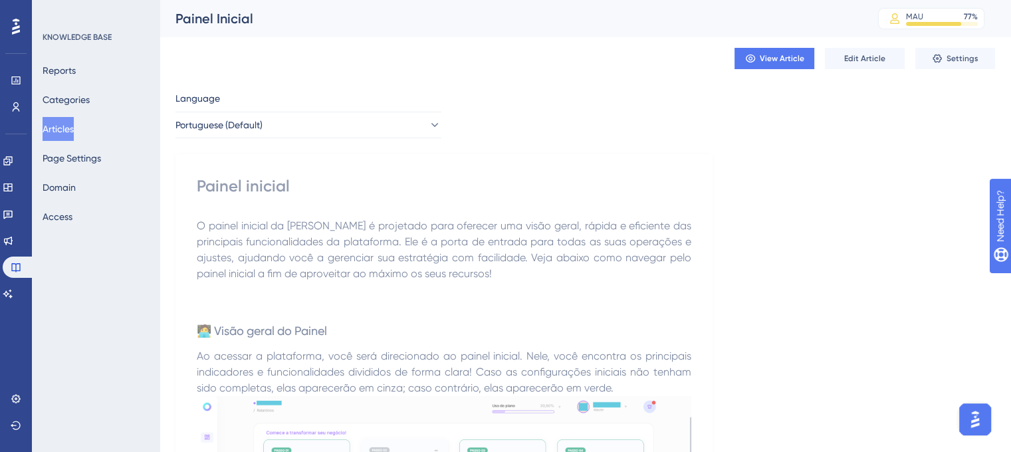
click at [232, 17] on div "Painel Inicial" at bounding box center [509, 18] width 669 height 19
click at [55, 130] on button "Articles" at bounding box center [58, 129] width 31 height 24
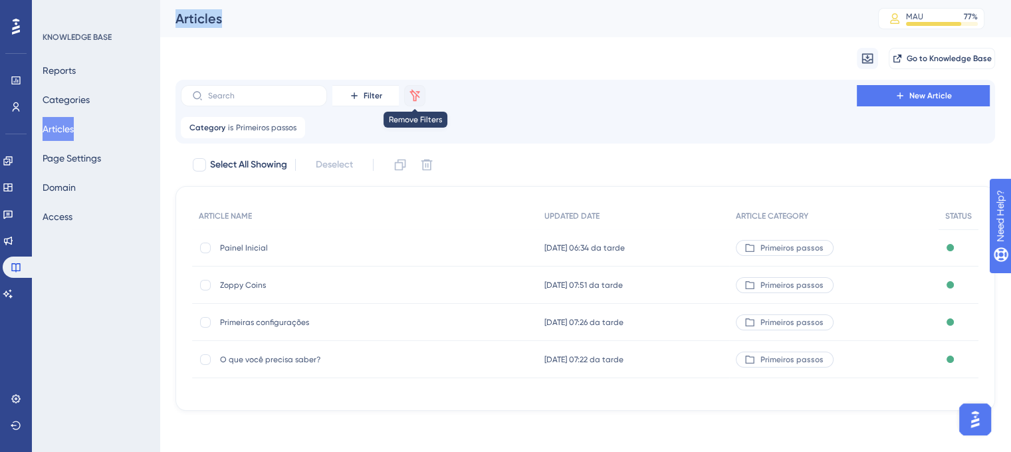
click at [409, 97] on icon at bounding box center [414, 95] width 13 height 13
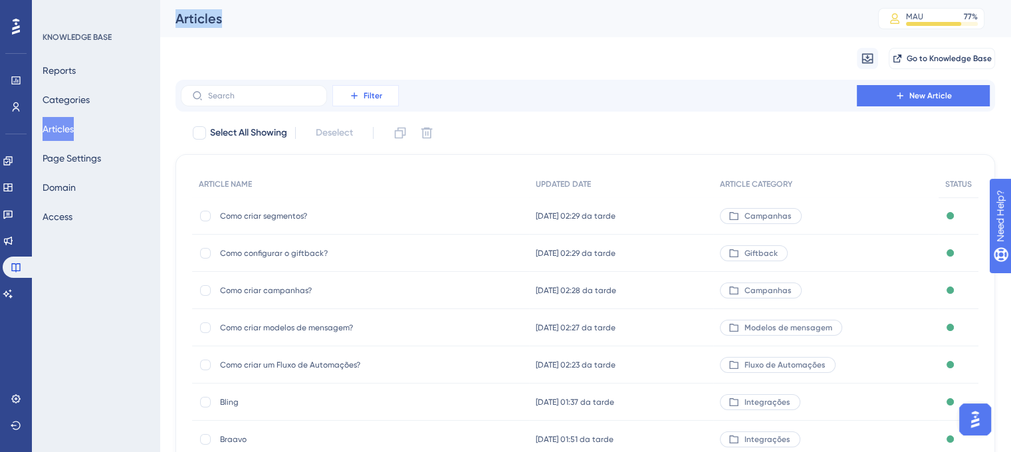
click at [390, 87] on button "Filter" at bounding box center [365, 95] width 66 height 21
click at [371, 203] on div "Category Category" at bounding box center [379, 213] width 76 height 27
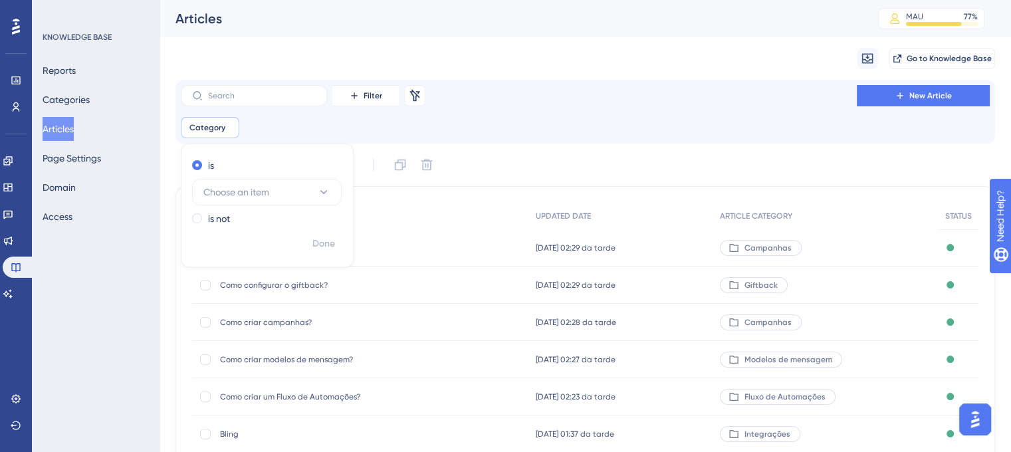
click at [292, 176] on div "is Choose an item" at bounding box center [264, 182] width 145 height 48
click at [287, 185] on button "Choose an item" at bounding box center [267, 192] width 150 height 27
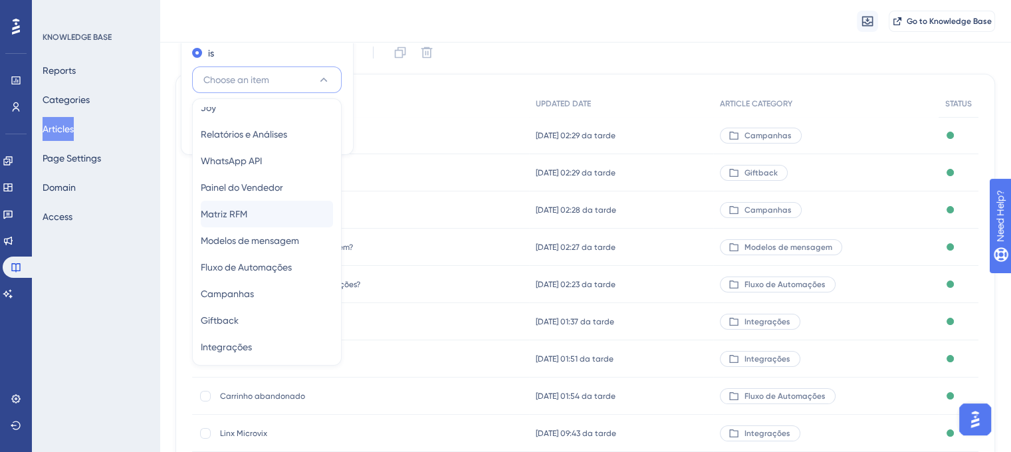
scroll to position [201, 0]
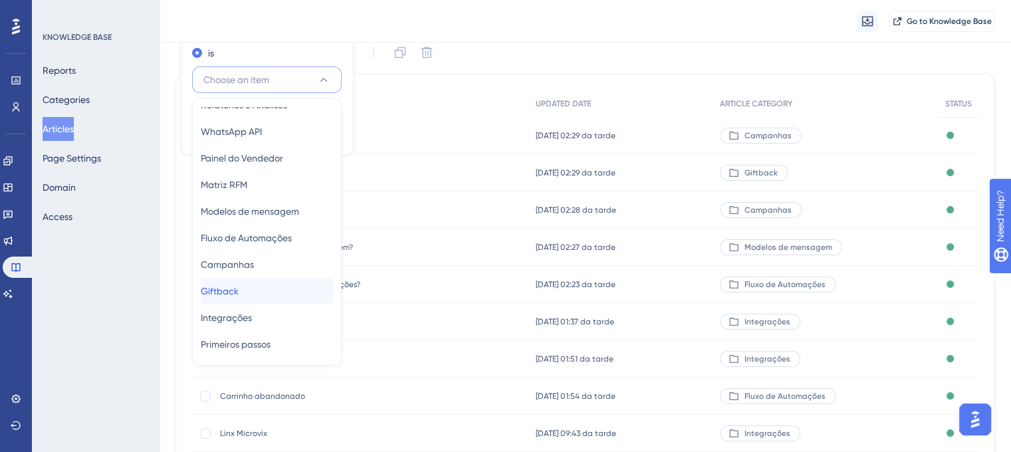
click at [259, 286] on div "Giftback Giftback" at bounding box center [267, 291] width 132 height 27
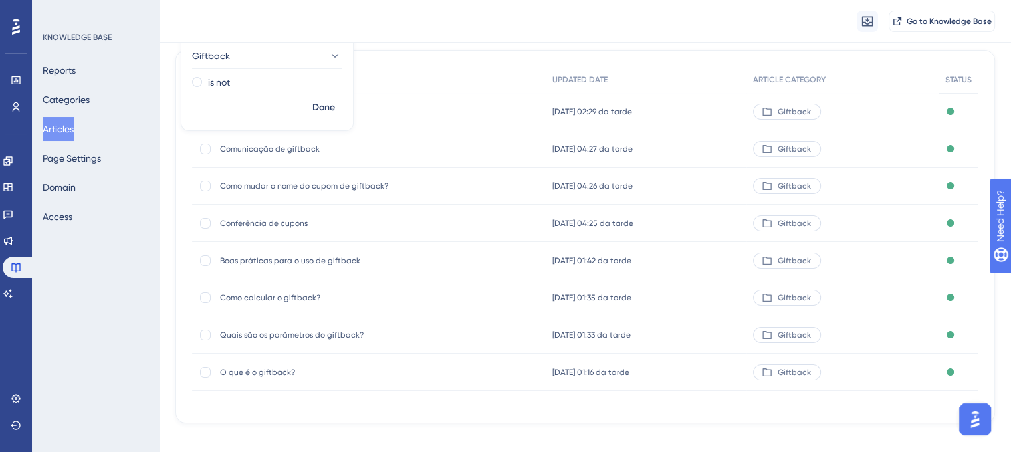
scroll to position [155, 0]
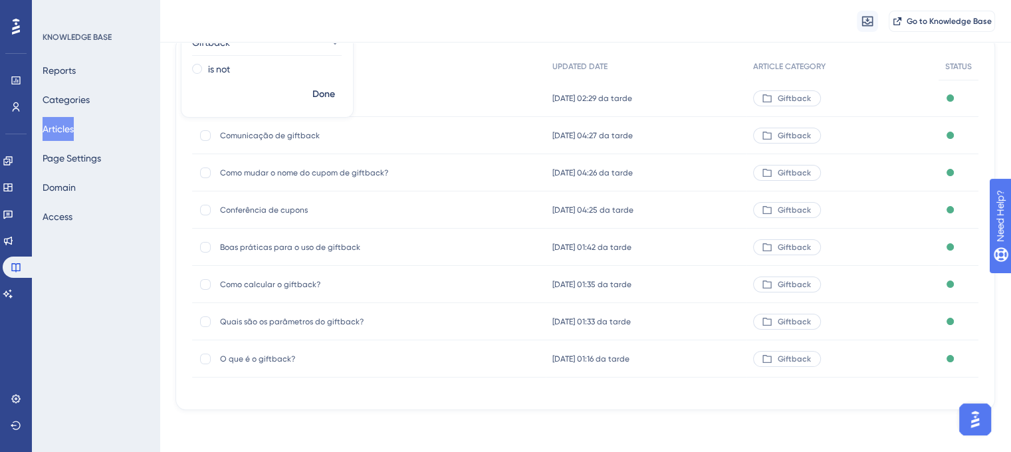
click at [473, 74] on div "ARTICLE NAME" at bounding box center [369, 66] width 354 height 27
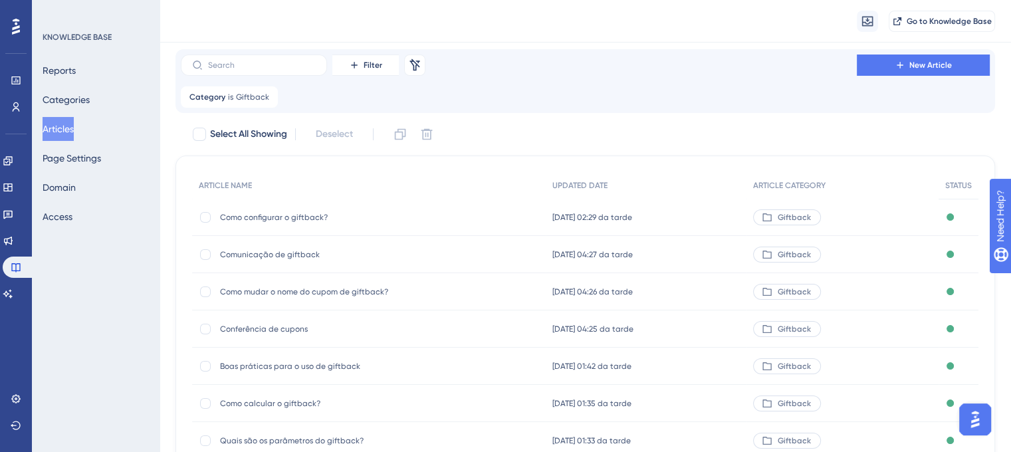
scroll to position [66, 0]
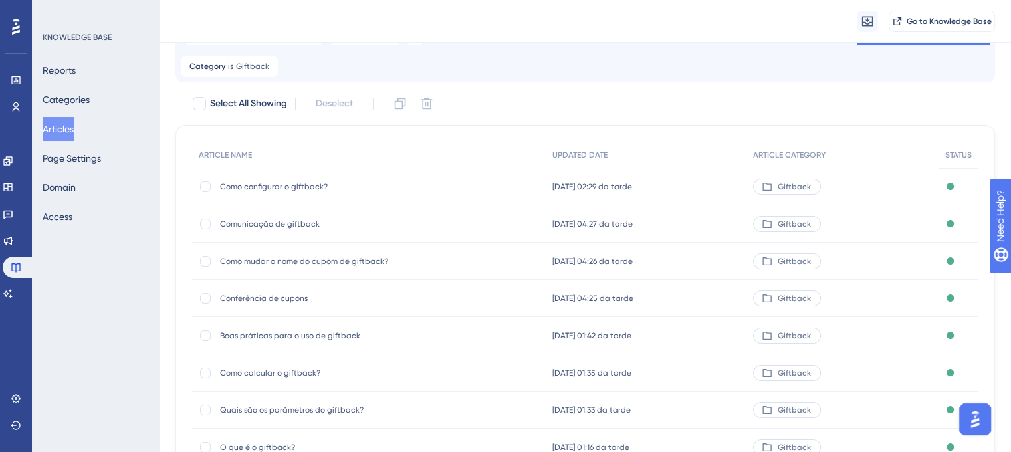
click at [331, 179] on div "Como configurar o giftback? Como configurar o giftback?" at bounding box center [326, 186] width 213 height 37
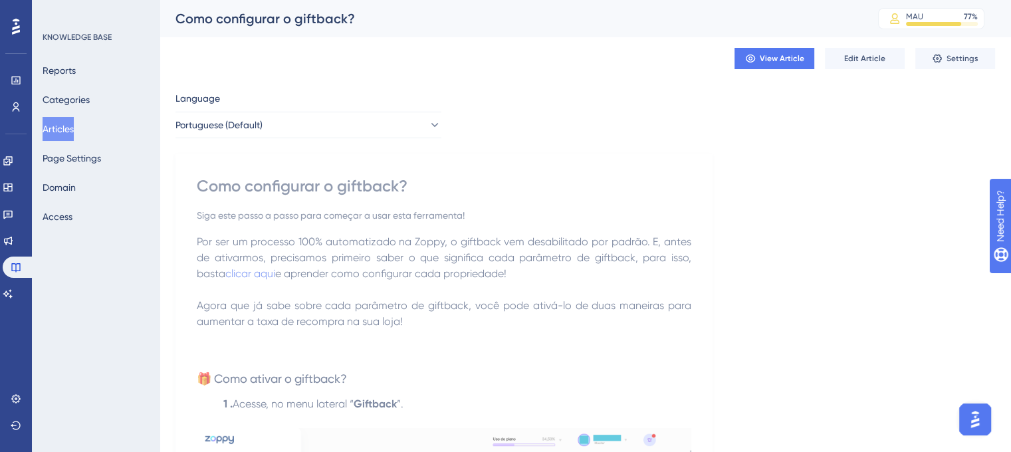
click at [69, 130] on button "Articles" at bounding box center [58, 129] width 31 height 24
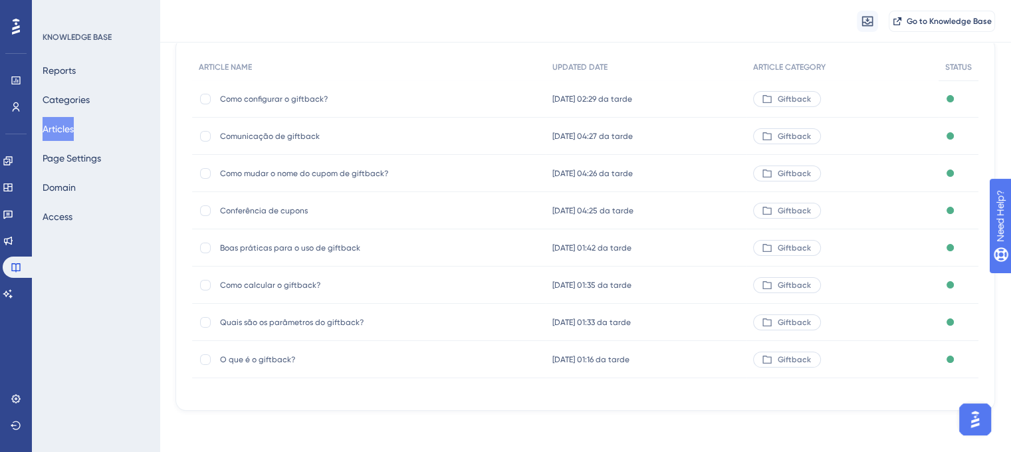
scroll to position [155, 0]
click at [283, 354] on span "O que é o giftback?" at bounding box center [326, 359] width 213 height 11
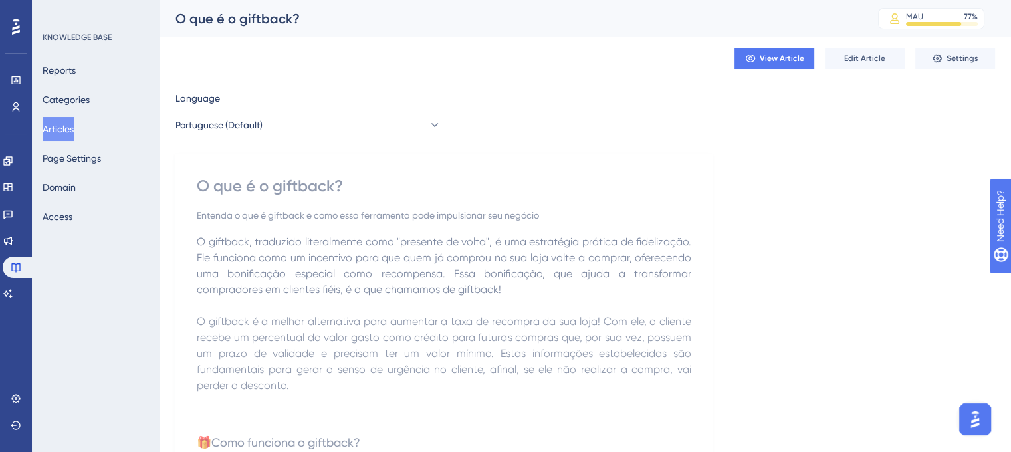
click at [280, 14] on div "O que é o giftback?" at bounding box center [509, 18] width 669 height 19
click at [234, 185] on div "O que é o giftback?" at bounding box center [444, 185] width 494 height 21
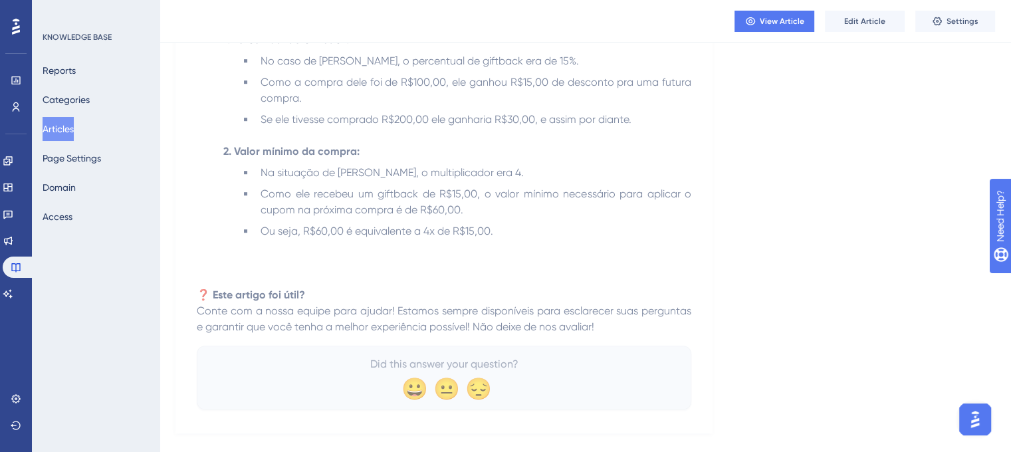
scroll to position [851, 0]
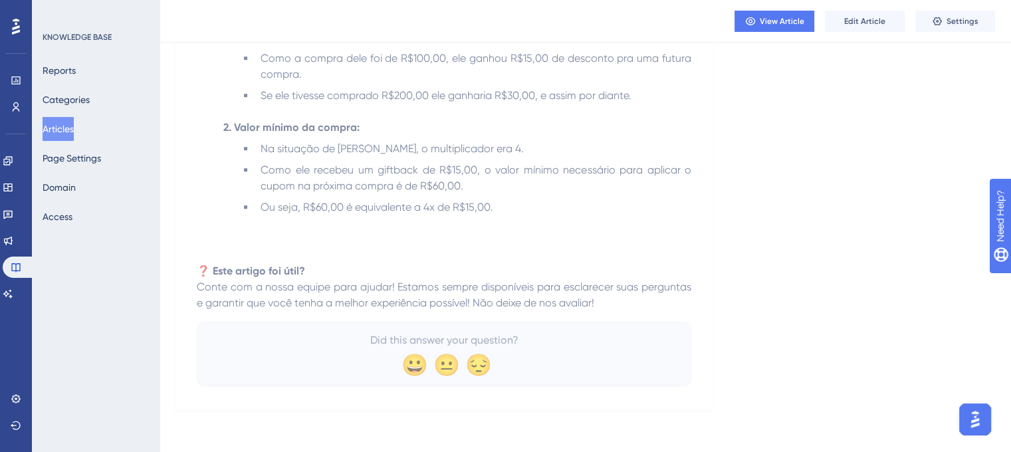
drag, startPoint x: 197, startPoint y: 187, endPoint x: 619, endPoint y: 308, distance: 439.2
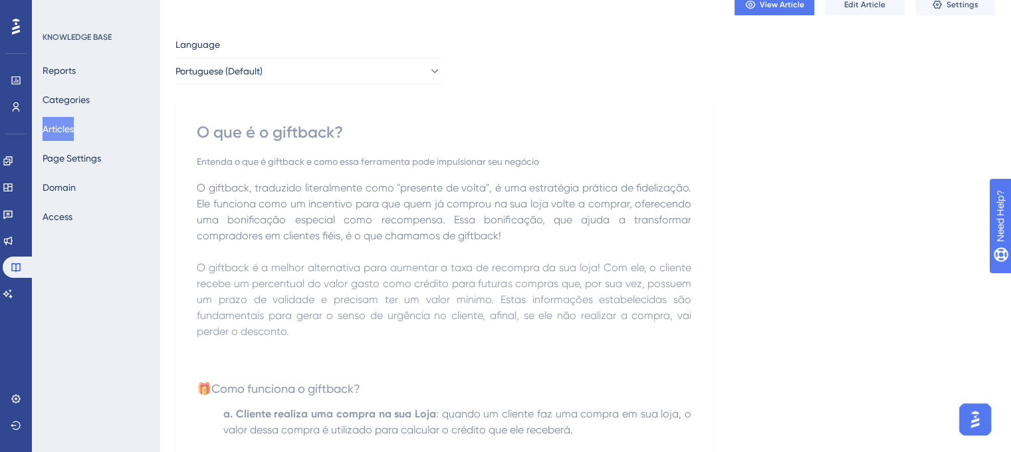
scroll to position [0, 0]
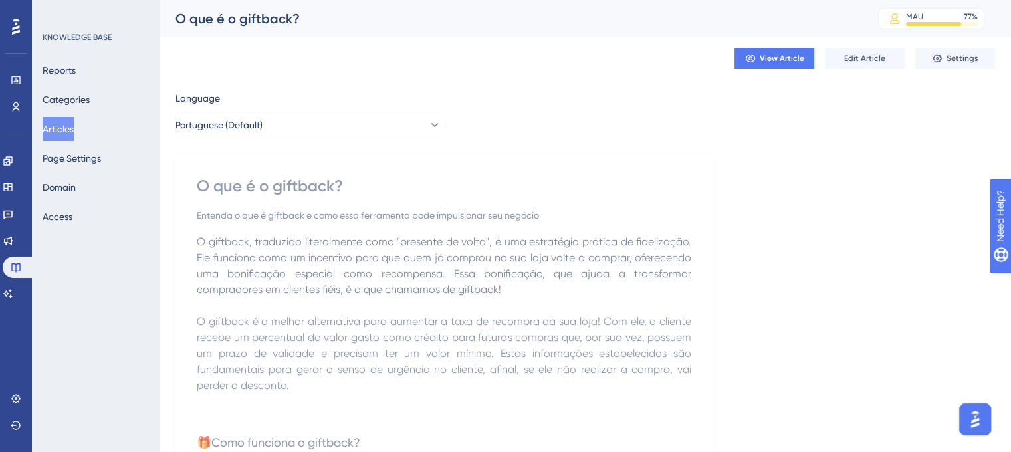
click at [72, 130] on button "Articles" at bounding box center [58, 129] width 31 height 24
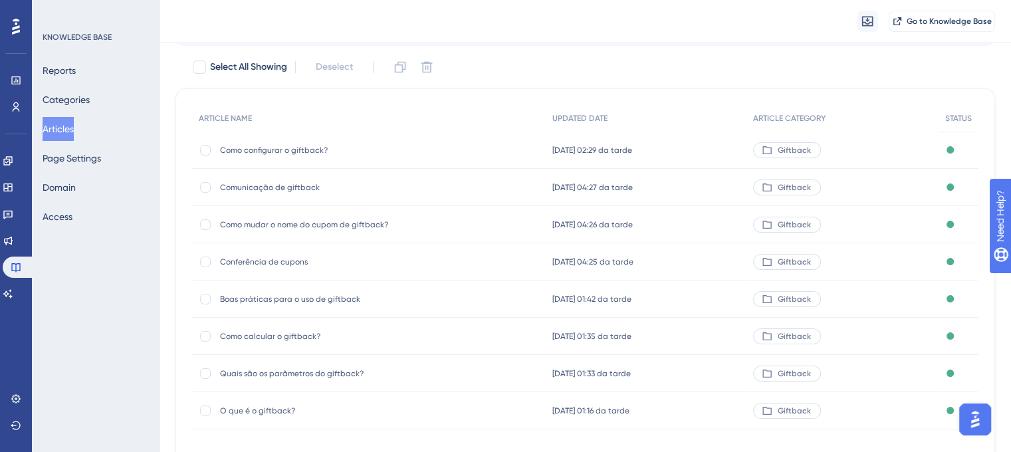
scroll to position [150, 0]
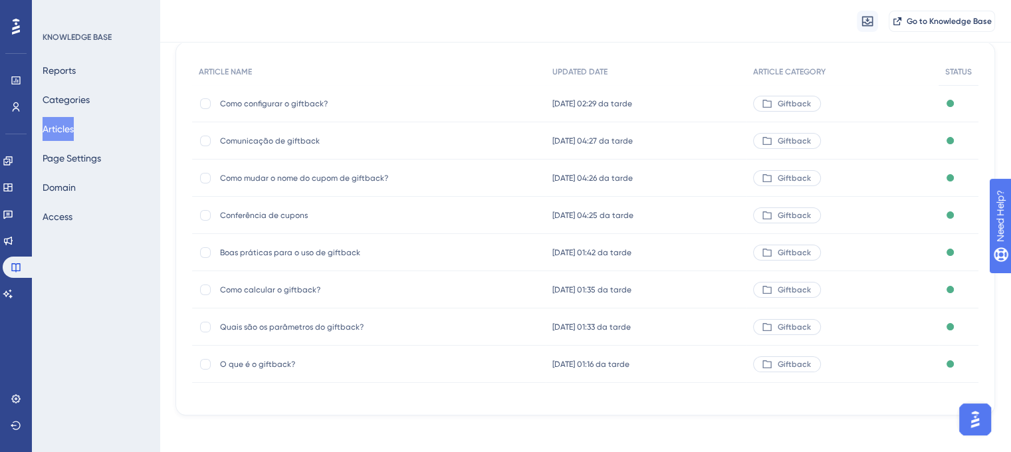
click at [295, 332] on div "Quais são os parâmetros do giftback? Quais são os parâmetros do giftback?" at bounding box center [326, 326] width 213 height 37
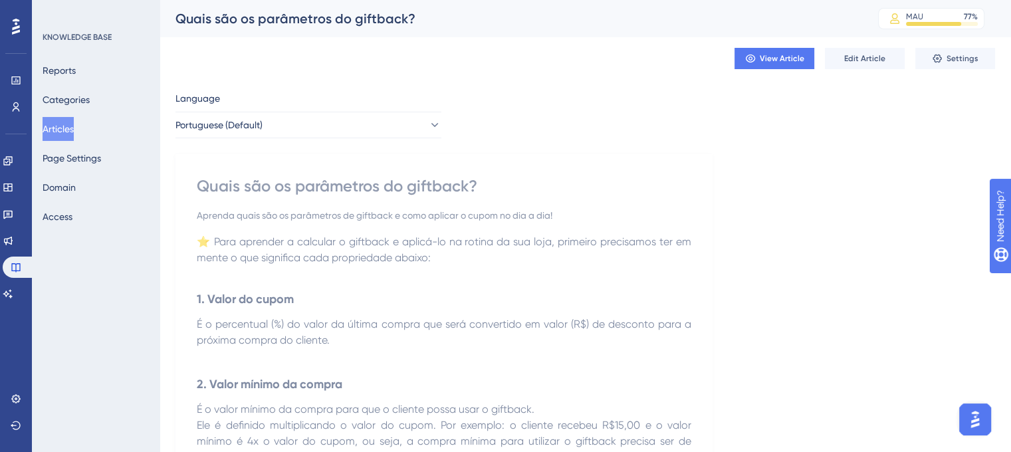
click at [348, 18] on div "Quais são os parâmetros do giftback?" at bounding box center [509, 18] width 669 height 19
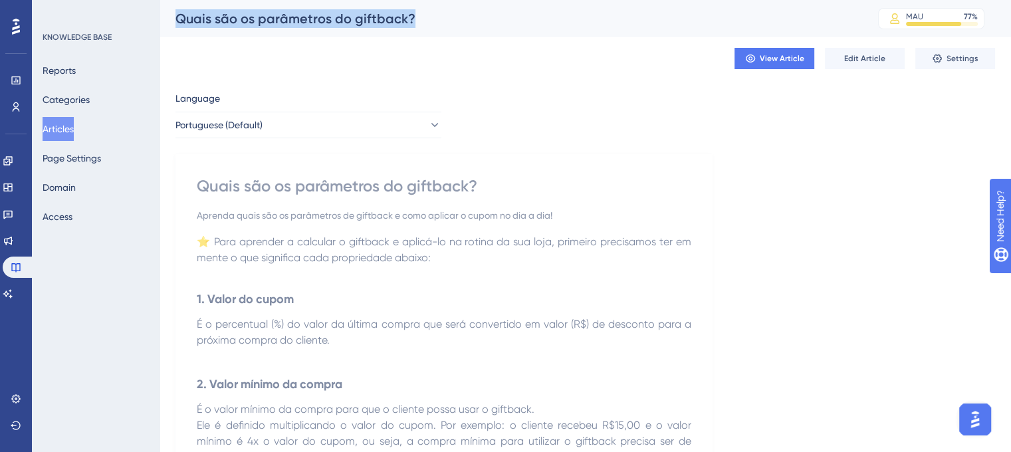
click at [348, 18] on div "Quais são os parâmetros do giftback?" at bounding box center [509, 18] width 669 height 19
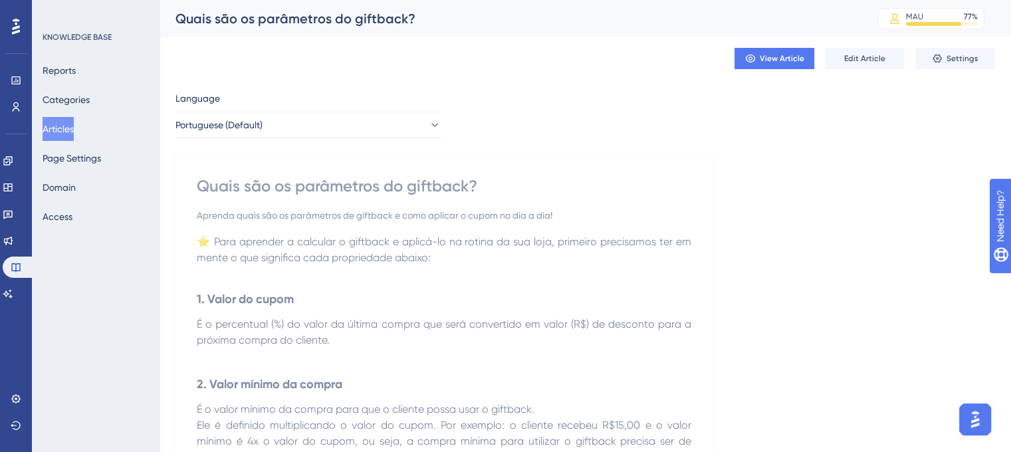
click at [288, 189] on div "Quais são os parâmetros do giftback?" at bounding box center [444, 185] width 494 height 21
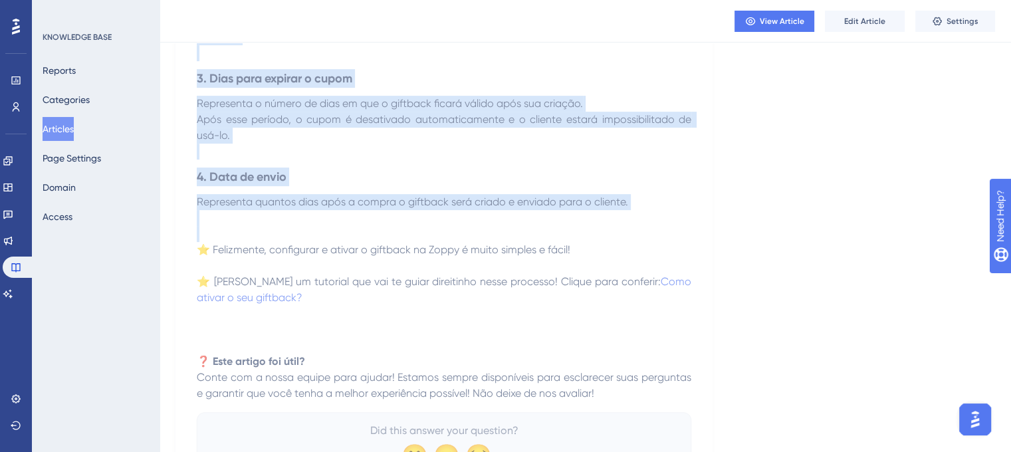
scroll to position [505, 0]
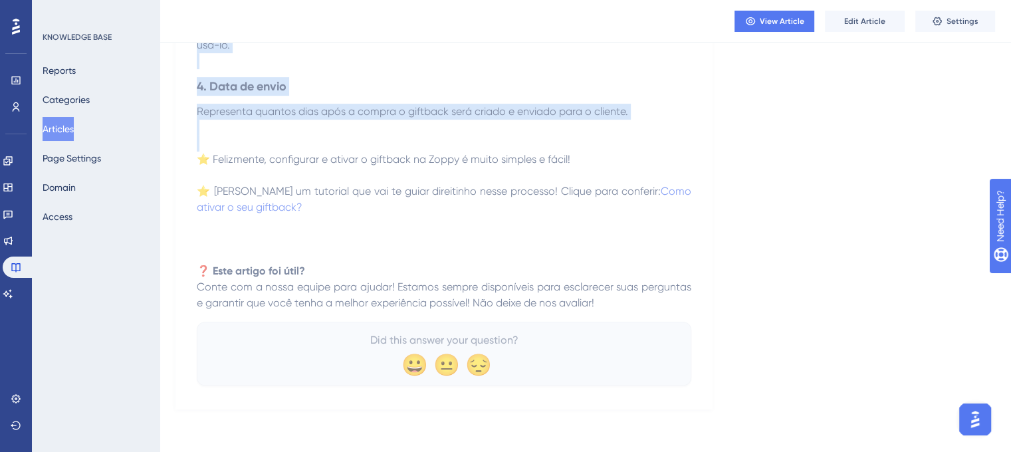
drag, startPoint x: 199, startPoint y: 178, endPoint x: 637, endPoint y: 305, distance: 456.6
click at [637, 305] on div "Quais são os parâmetros do giftback? Aprenda quais são os parâmetros de giftbac…" at bounding box center [444, 25] width 494 height 720
click at [58, 134] on button "Articles" at bounding box center [58, 129] width 31 height 24
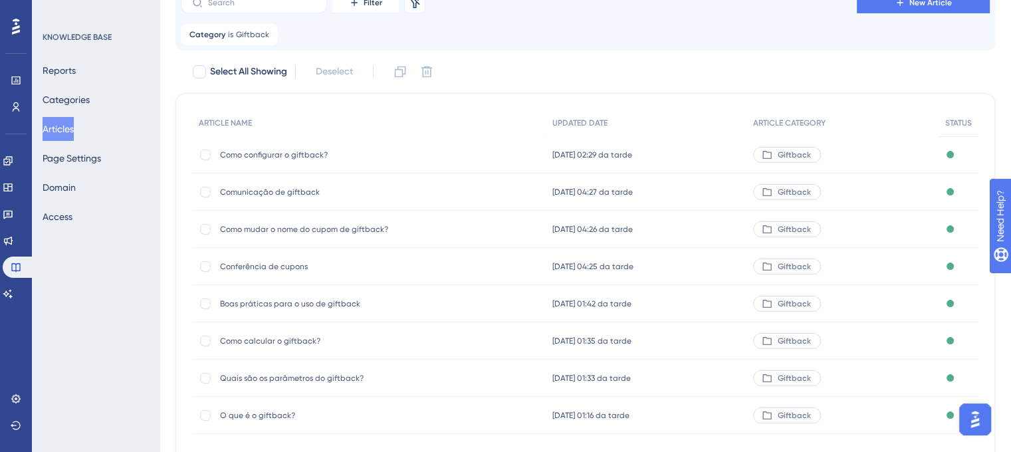
scroll to position [150, 0]
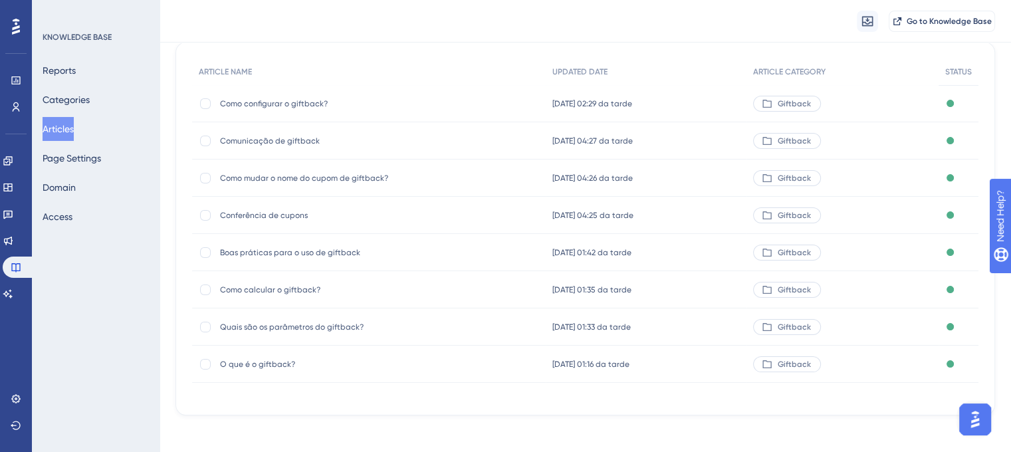
click at [263, 290] on span "Como calcular o giftback?" at bounding box center [326, 289] width 213 height 11
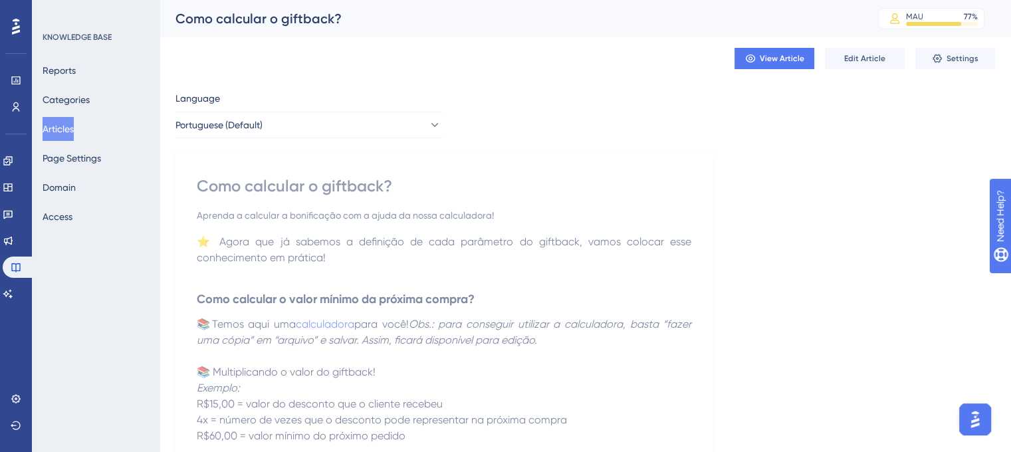
click at [267, 23] on div "Como calcular o giftback?" at bounding box center [509, 18] width 669 height 19
click at [243, 185] on div "Como calcular o giftback?" at bounding box center [444, 185] width 494 height 21
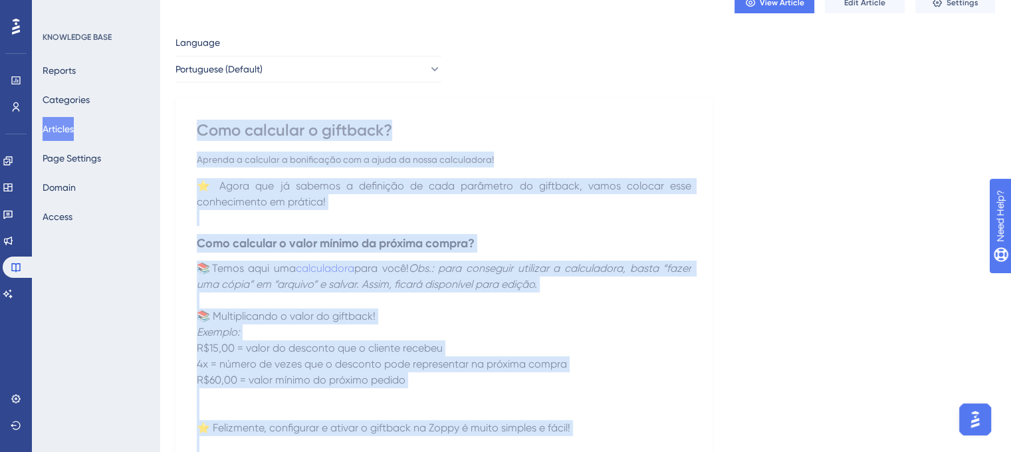
scroll to position [319, 0]
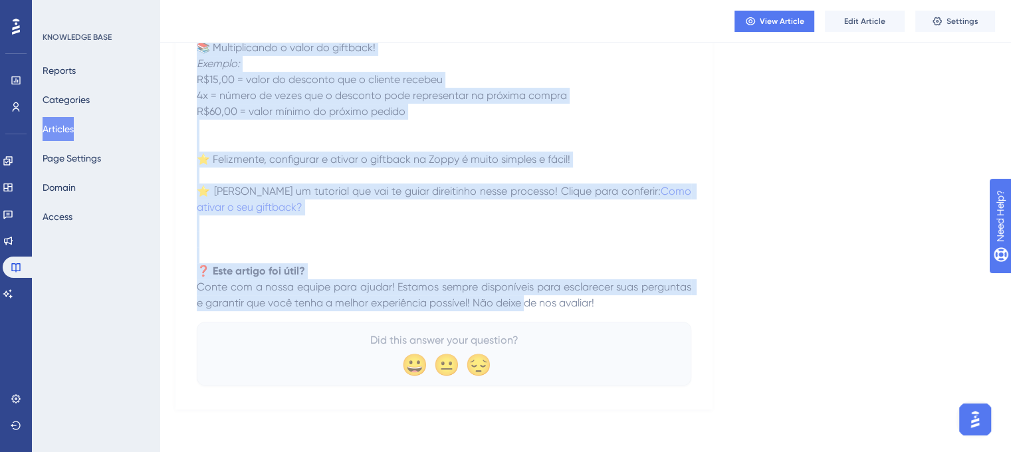
drag, startPoint x: 198, startPoint y: 187, endPoint x: 691, endPoint y: 302, distance: 505.9
click at [692, 305] on div "Como calcular o giftback? Aprenda a calcular a bonificação com a ajuda da nossa…" at bounding box center [443, 120] width 537 height 580
click at [69, 126] on button "Articles" at bounding box center [58, 129] width 31 height 24
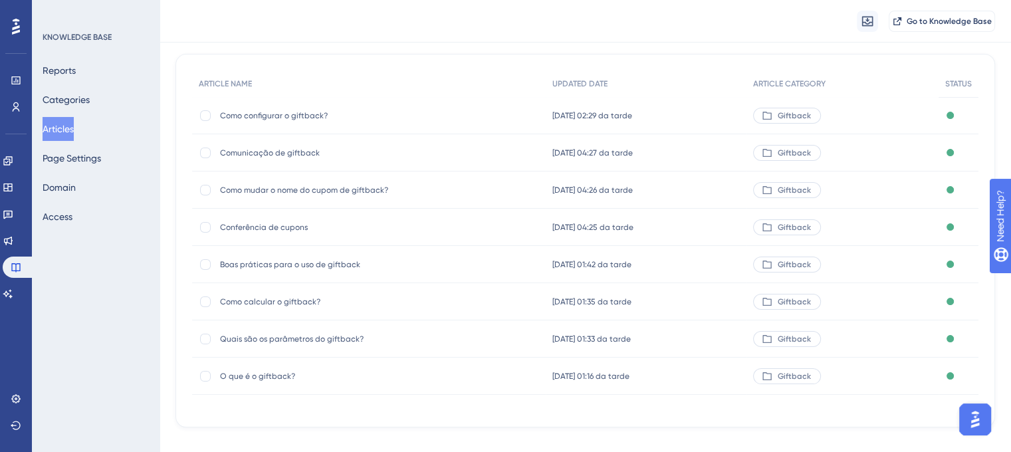
scroll to position [150, 0]
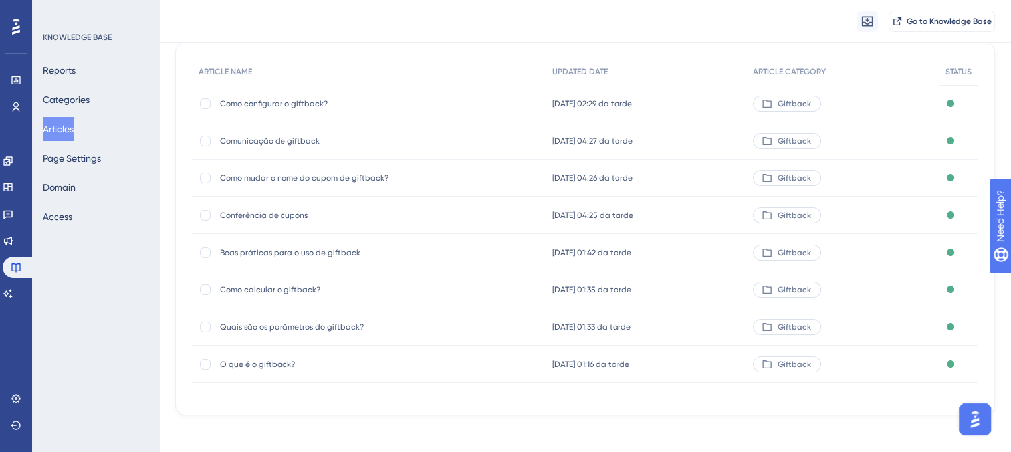
click at [282, 252] on span "Boas práticas para o uso de giftback" at bounding box center [326, 252] width 213 height 11
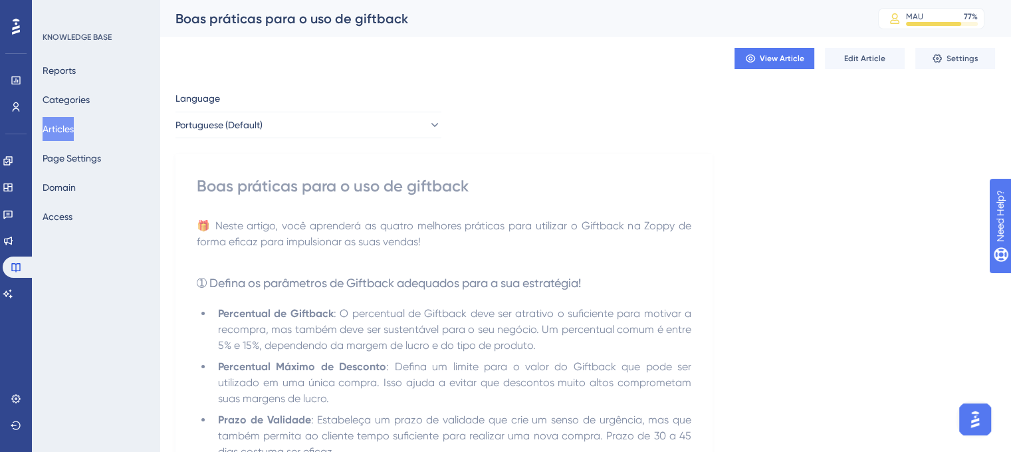
click at [341, 29] on div "Boas práticas para o uso de giftback MAU 77 % Click to see add-on and upgrade o…" at bounding box center [585, 18] width 851 height 37
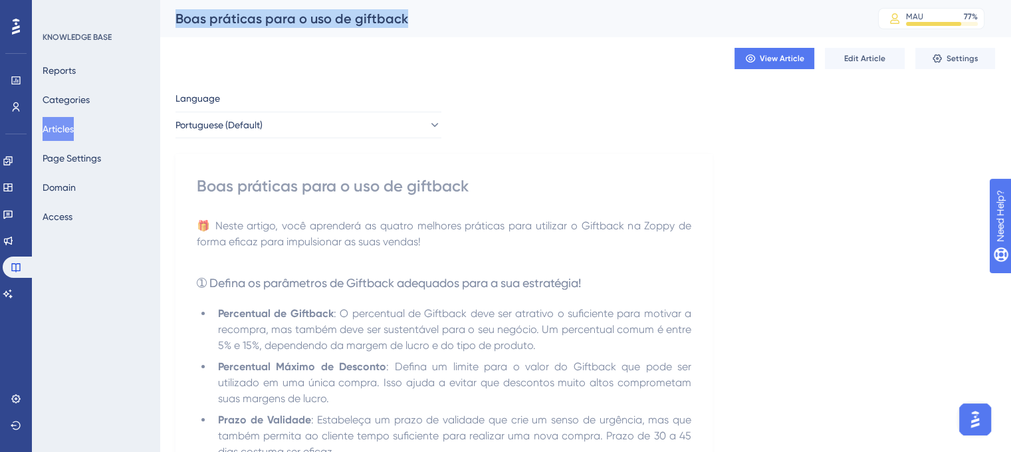
click at [341, 29] on div "Boas práticas para o uso de giftback MAU 77 % Click to see add-on and upgrade o…" at bounding box center [585, 18] width 851 height 37
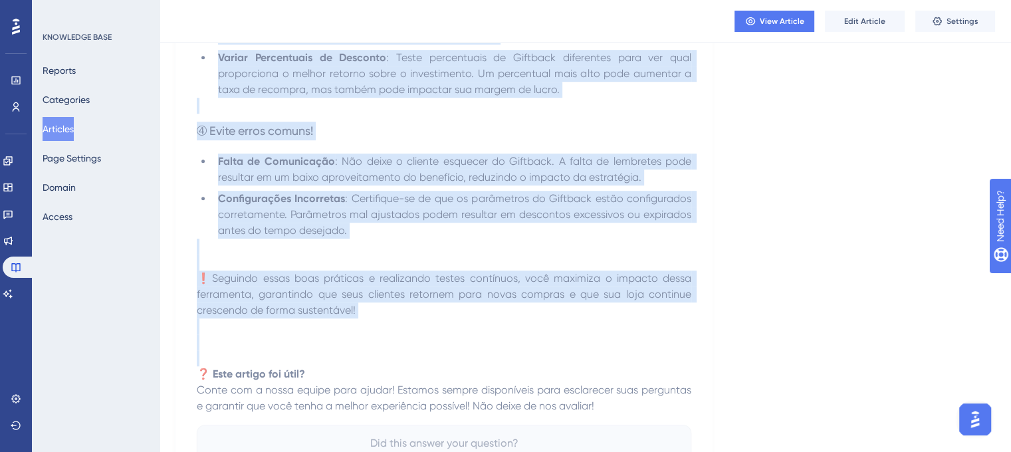
scroll to position [798, 0]
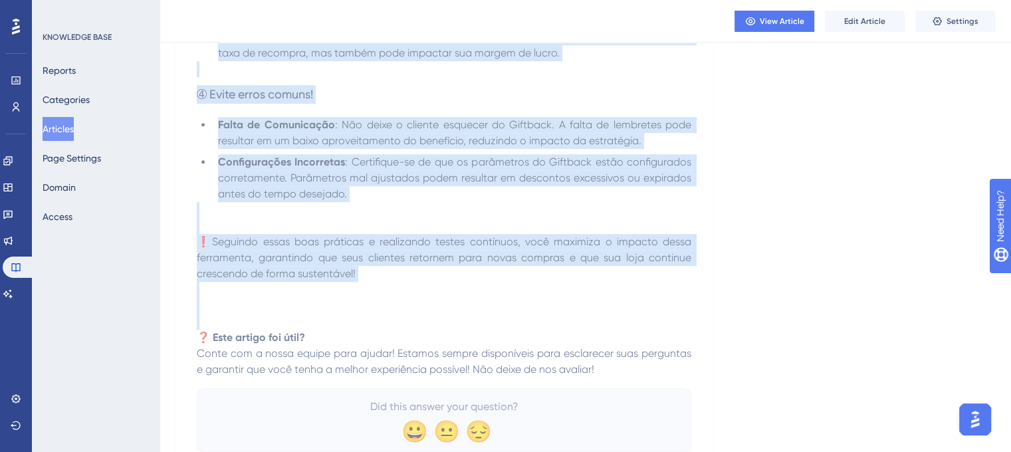
drag, startPoint x: 195, startPoint y: 179, endPoint x: 769, endPoint y: 379, distance: 607.2
click at [62, 126] on button "Articles" at bounding box center [58, 129] width 31 height 24
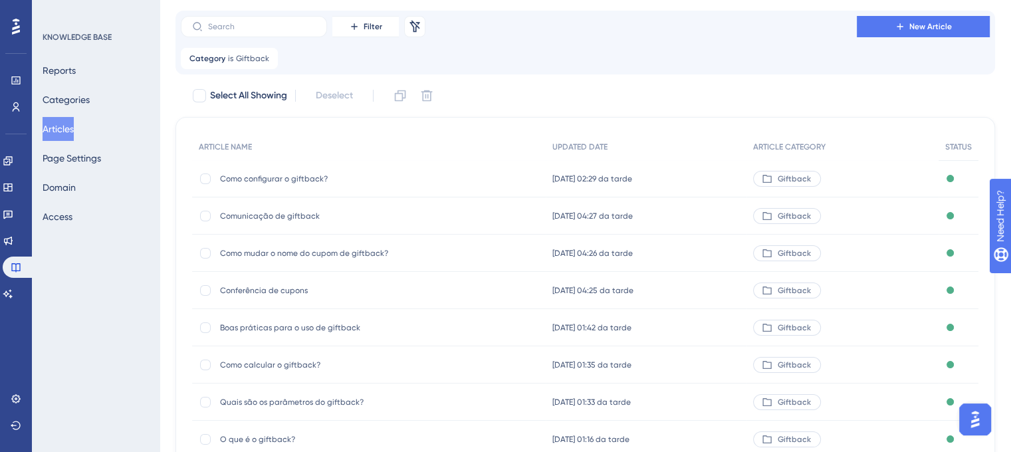
scroll to position [155, 0]
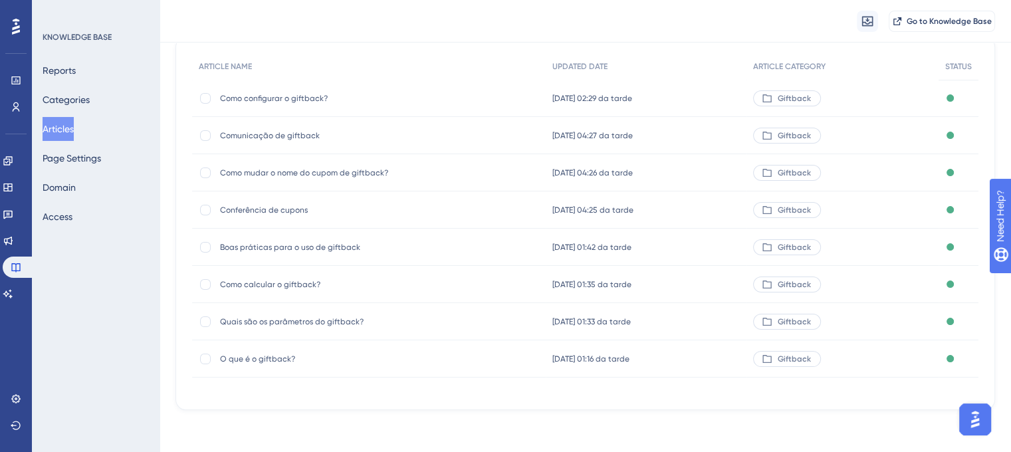
click at [287, 211] on span "Conferência de cupons" at bounding box center [326, 210] width 213 height 11
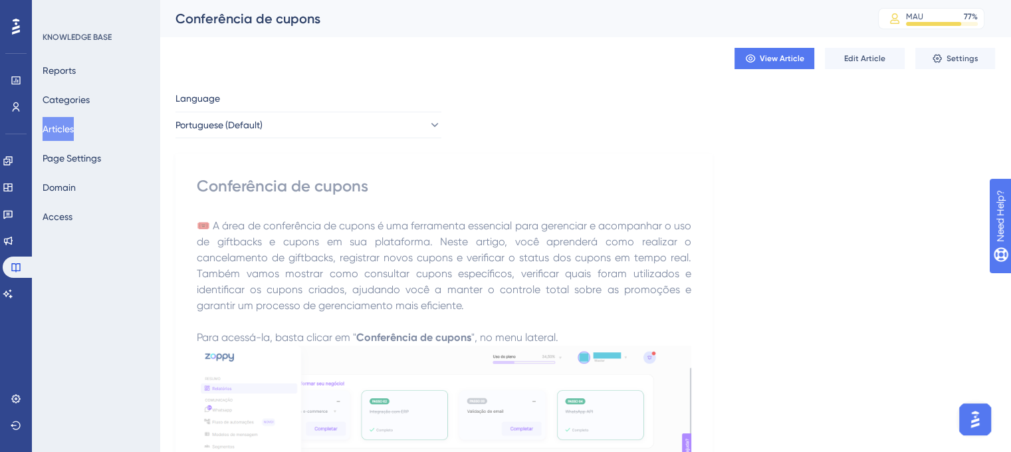
click at [298, 27] on div "Conferência de cupons" at bounding box center [509, 18] width 669 height 19
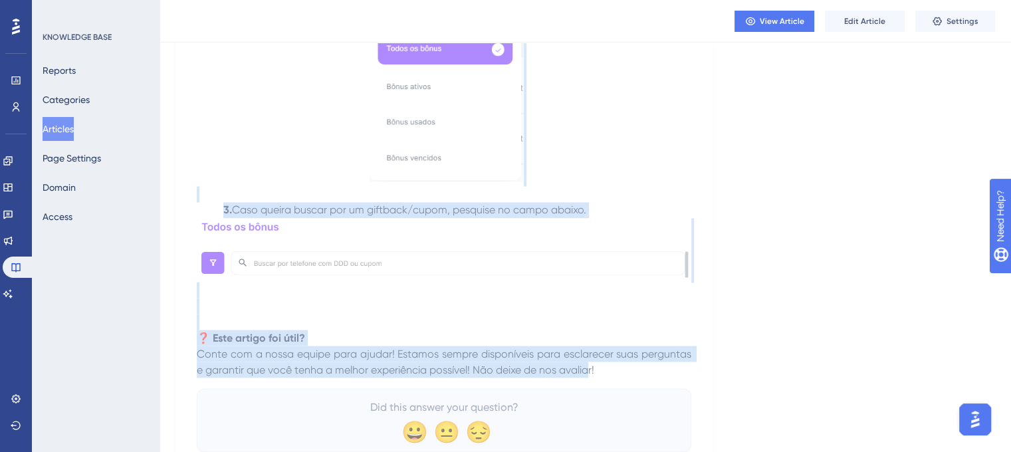
scroll to position [2333, 0]
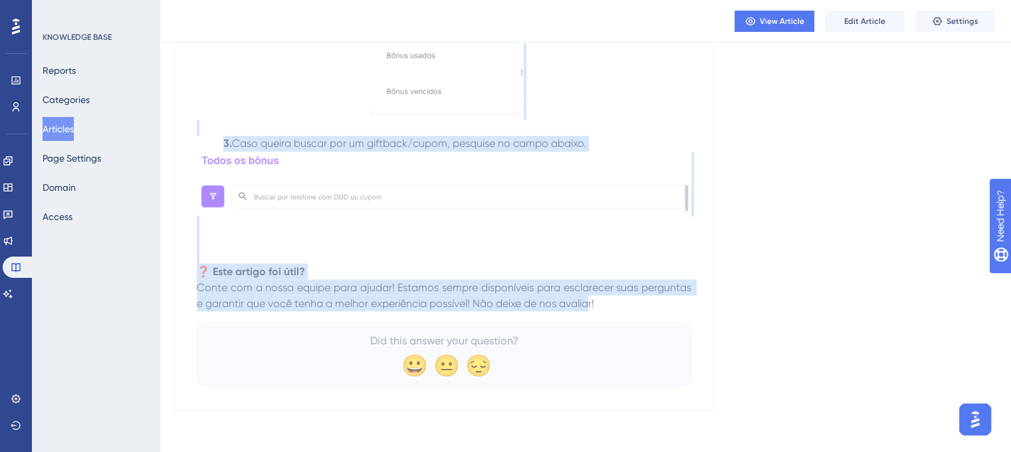
drag, startPoint x: 197, startPoint y: 181, endPoint x: 626, endPoint y: 306, distance: 447.3
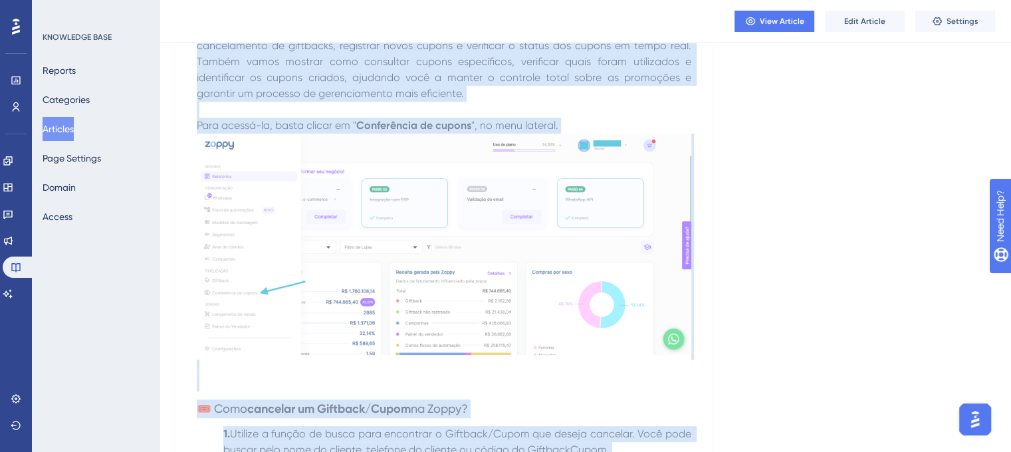
scroll to position [0, 0]
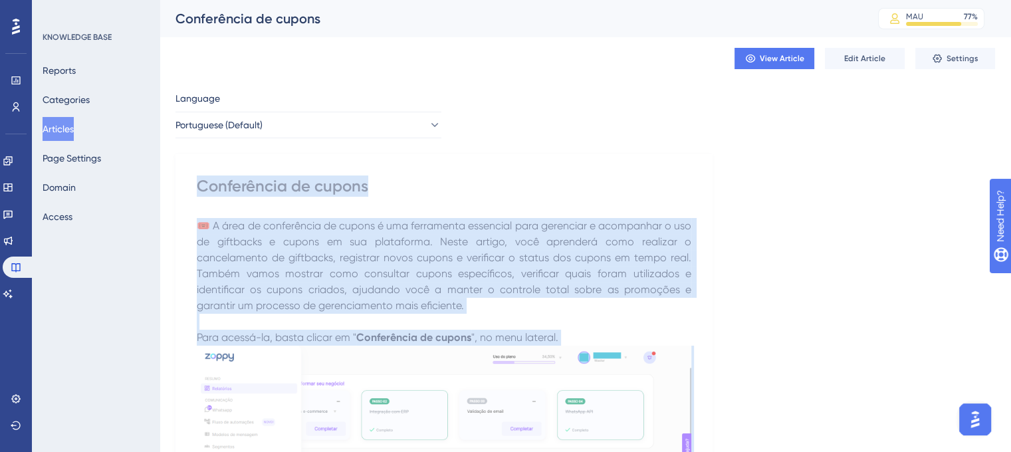
click at [340, 296] on p "🎟️ A área de conferência de cupons é uma ferramenta essencial para gerenciar e …" at bounding box center [444, 266] width 494 height 96
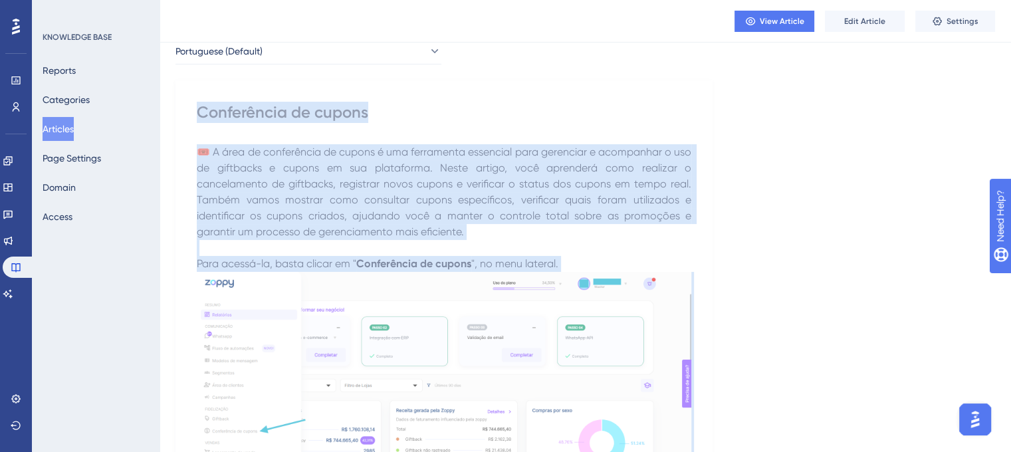
scroll to position [133, 0]
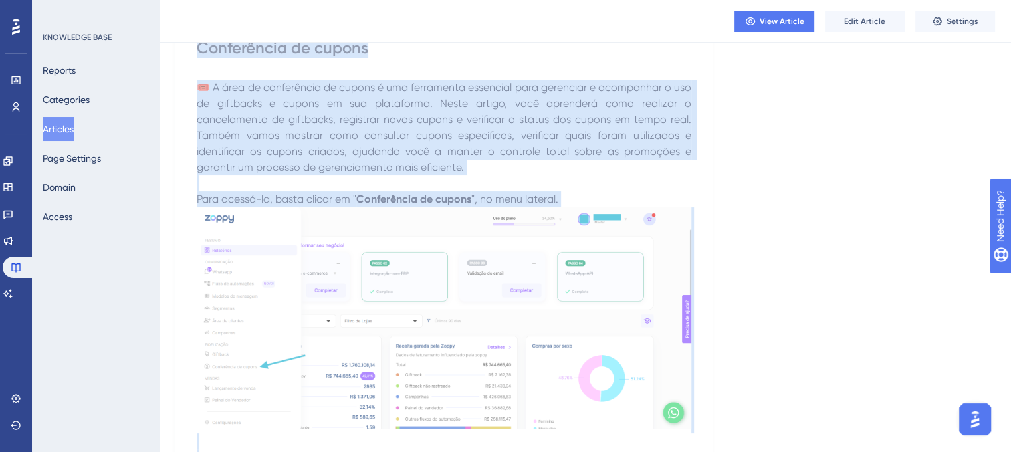
click at [433, 152] on span "🎟️ A área de conferência de cupons é uma ferramenta essencial para gerenciar e …" at bounding box center [445, 127] width 497 height 92
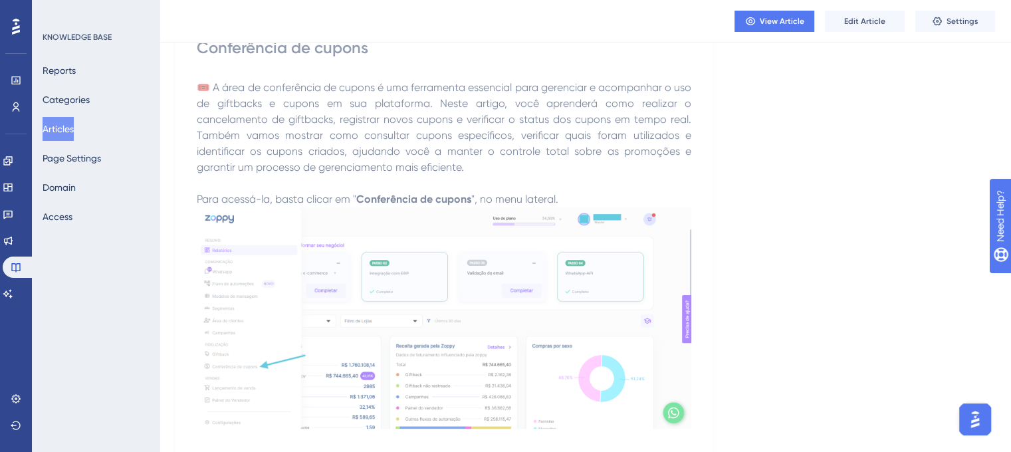
click at [425, 268] on img at bounding box center [444, 317] width 494 height 221
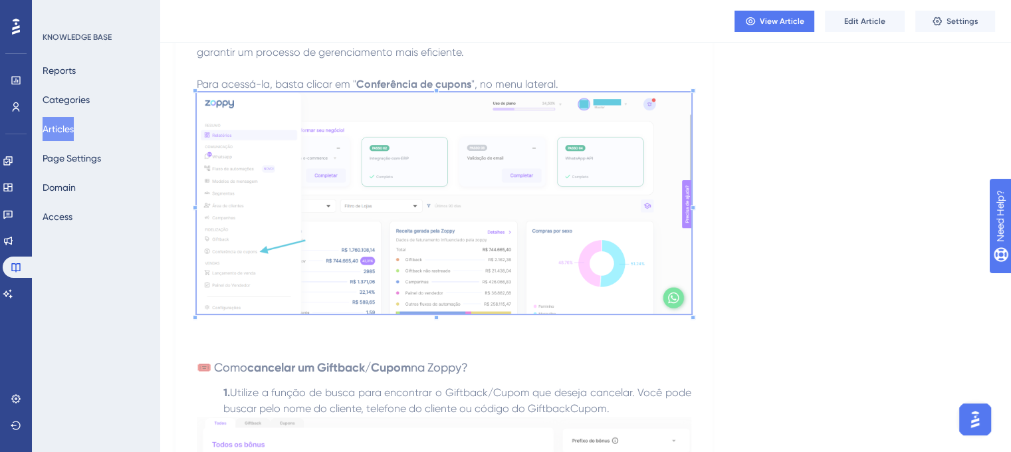
scroll to position [465, 0]
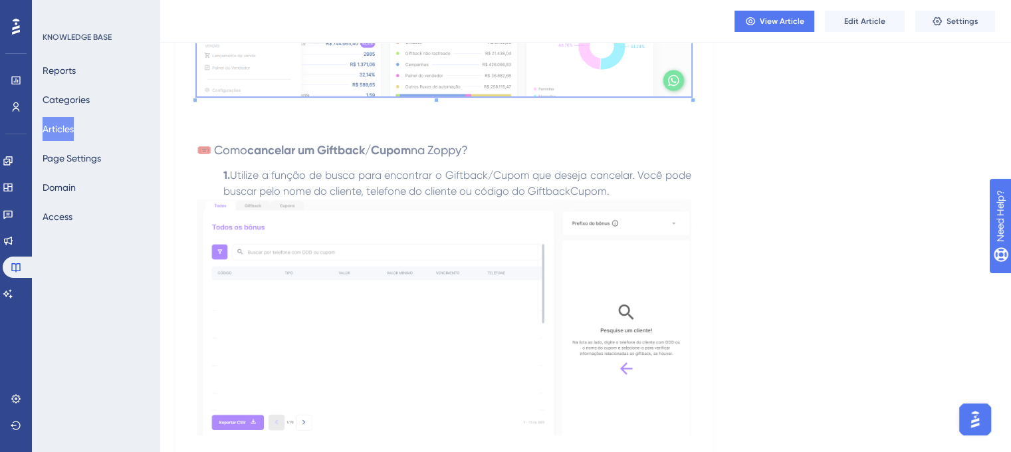
click at [301, 240] on img at bounding box center [444, 317] width 494 height 237
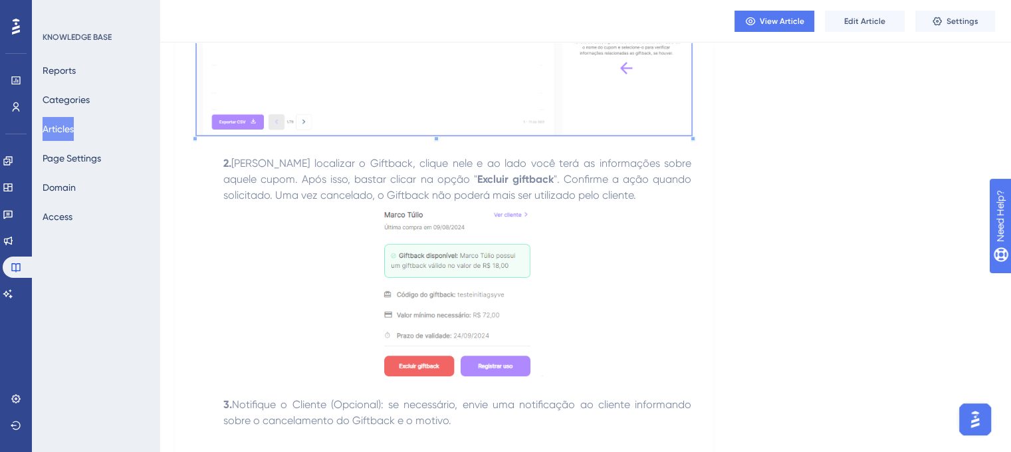
scroll to position [798, 0]
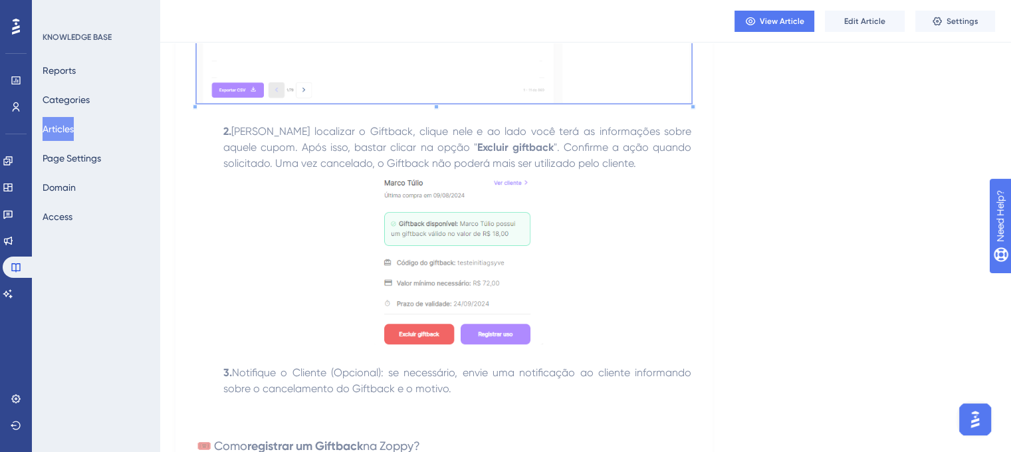
click at [276, 225] on p at bounding box center [444, 259] width 494 height 177
click at [372, 222] on p at bounding box center [444, 259] width 494 height 177
click at [401, 228] on img at bounding box center [458, 257] width 169 height 173
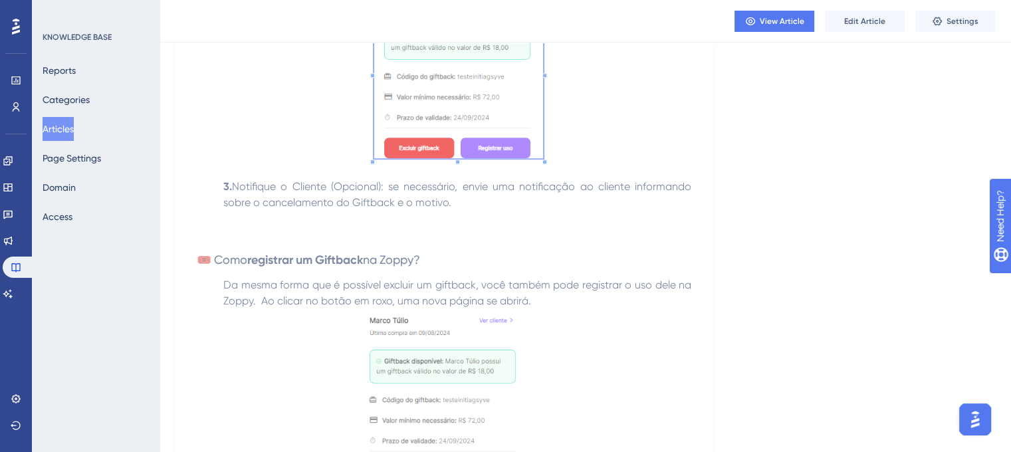
scroll to position [1063, 0]
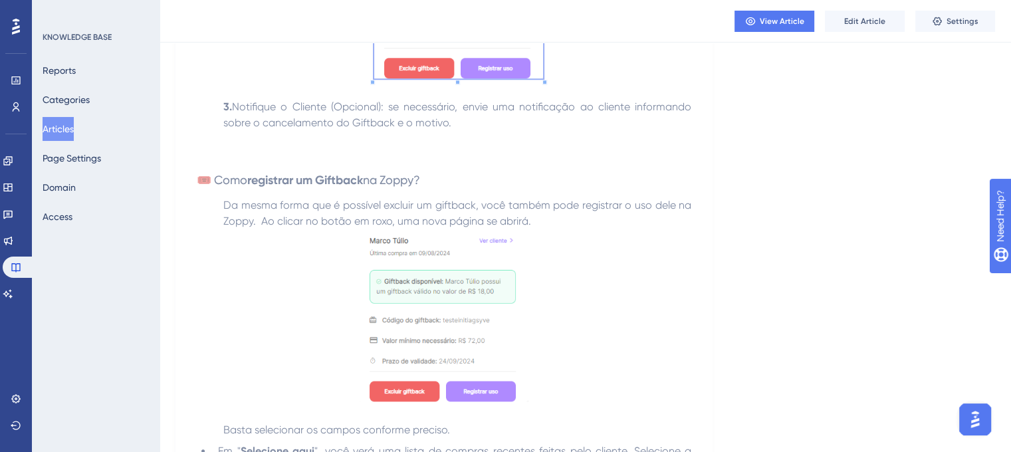
click at [473, 294] on img at bounding box center [444, 315] width 169 height 173
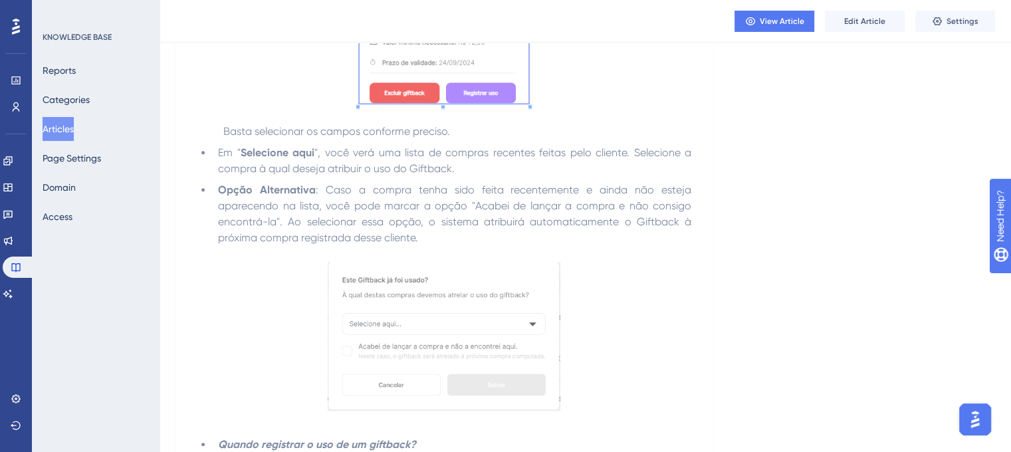
scroll to position [1462, 0]
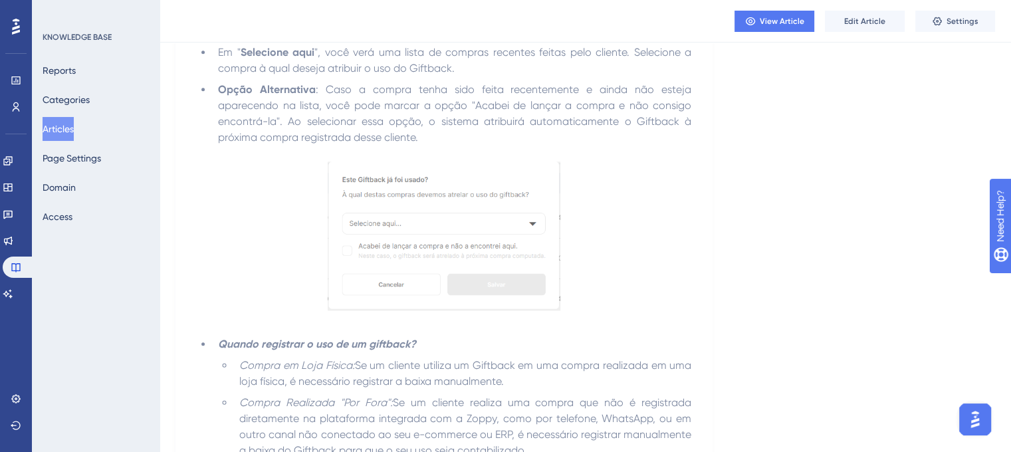
click at [459, 255] on img at bounding box center [444, 235] width 233 height 148
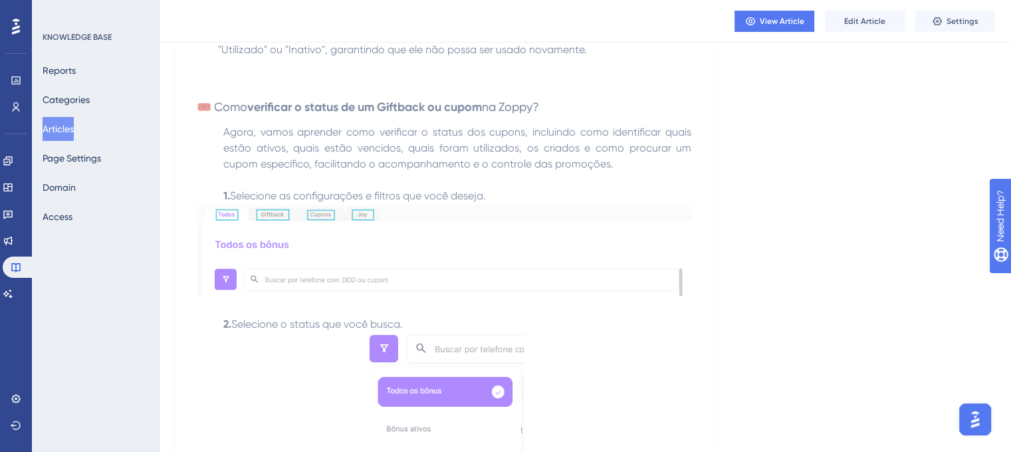
scroll to position [1994, 0]
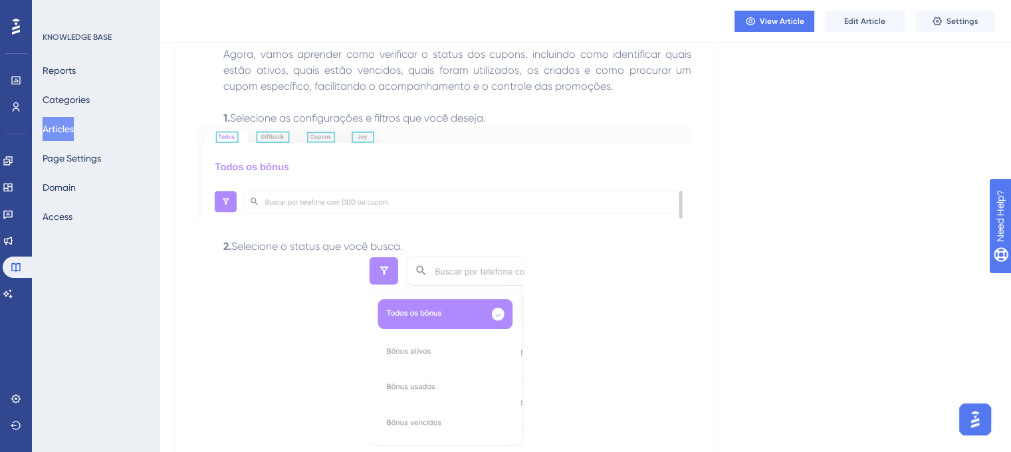
click at [399, 239] on p at bounding box center [444, 231] width 494 height 16
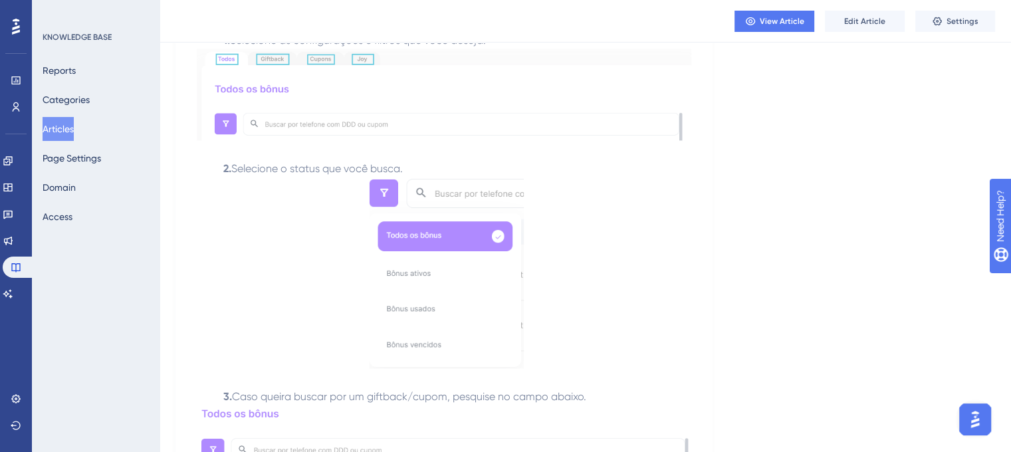
scroll to position [2127, 0]
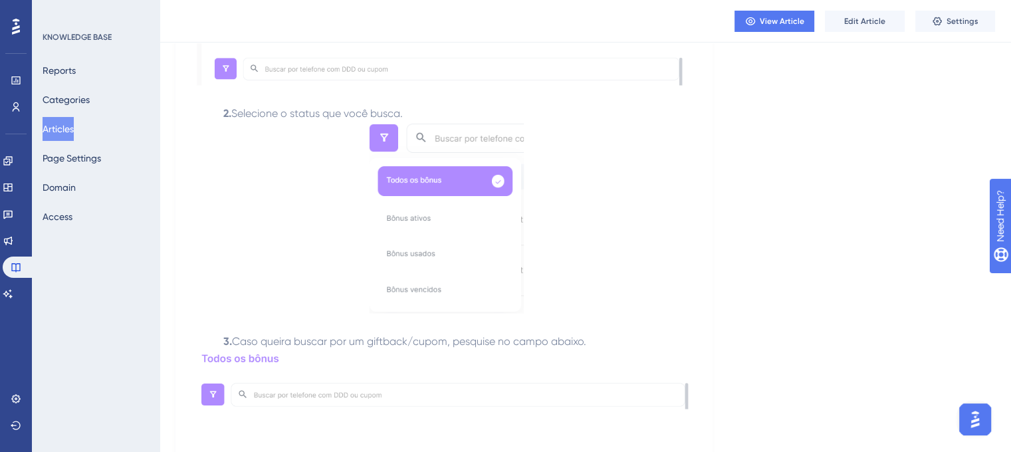
click at [448, 62] on img at bounding box center [444, 39] width 494 height 92
click at [395, 199] on img at bounding box center [444, 217] width 159 height 191
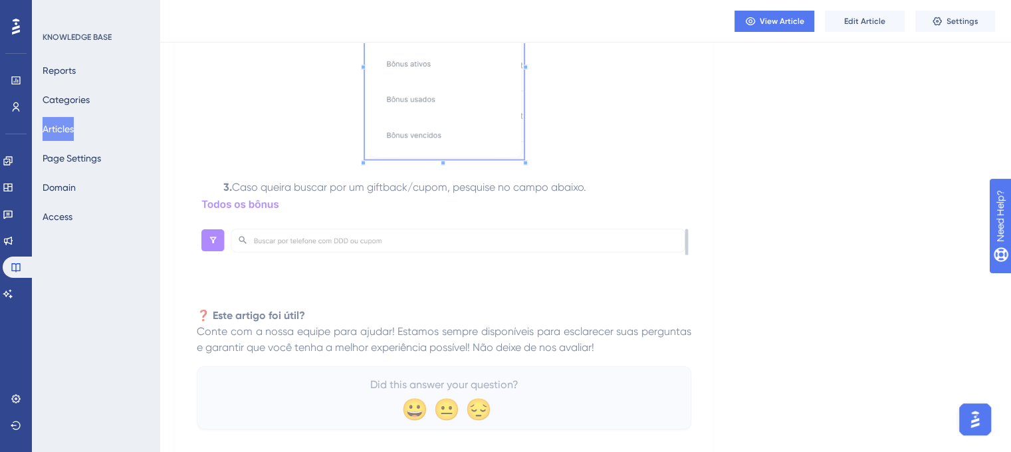
scroll to position [2326, 0]
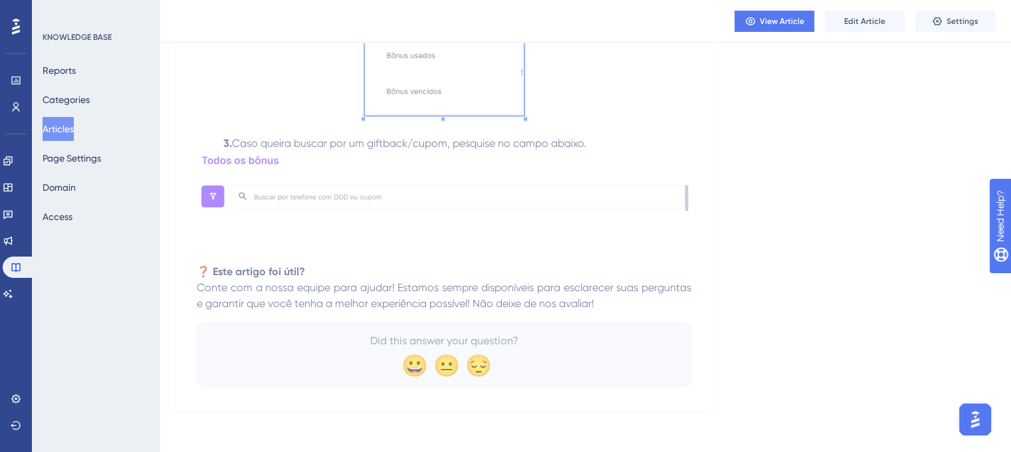
click at [388, 231] on p at bounding box center [444, 223] width 494 height 16
click at [381, 207] on img at bounding box center [444, 182] width 494 height 60
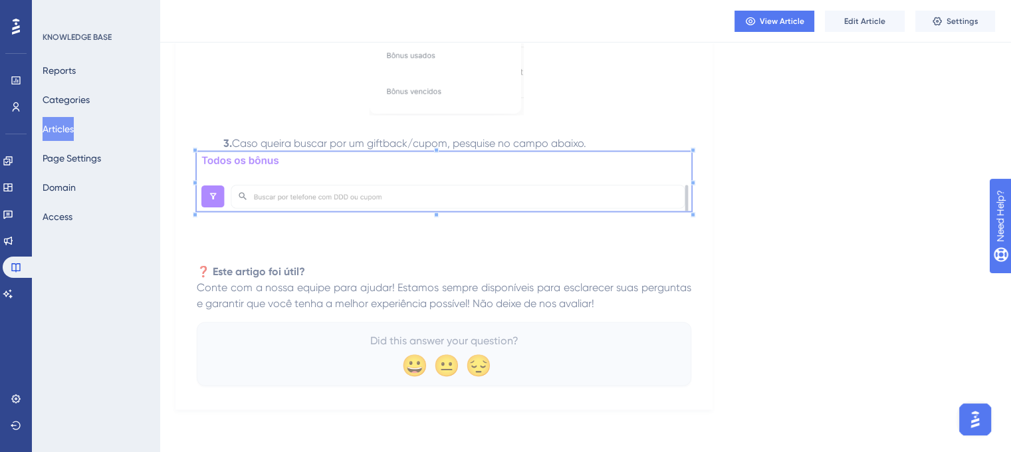
scroll to position [2333, 0]
click at [60, 124] on button "Articles" at bounding box center [58, 129] width 31 height 24
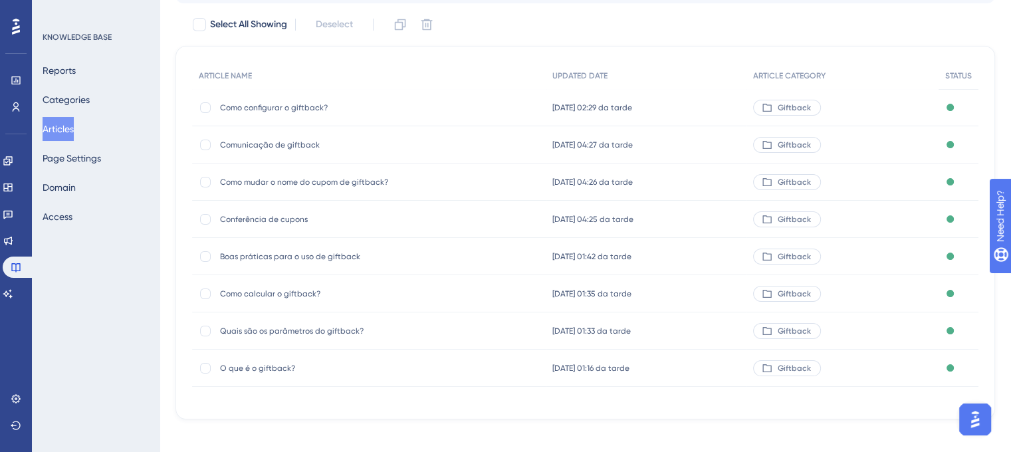
scroll to position [155, 0]
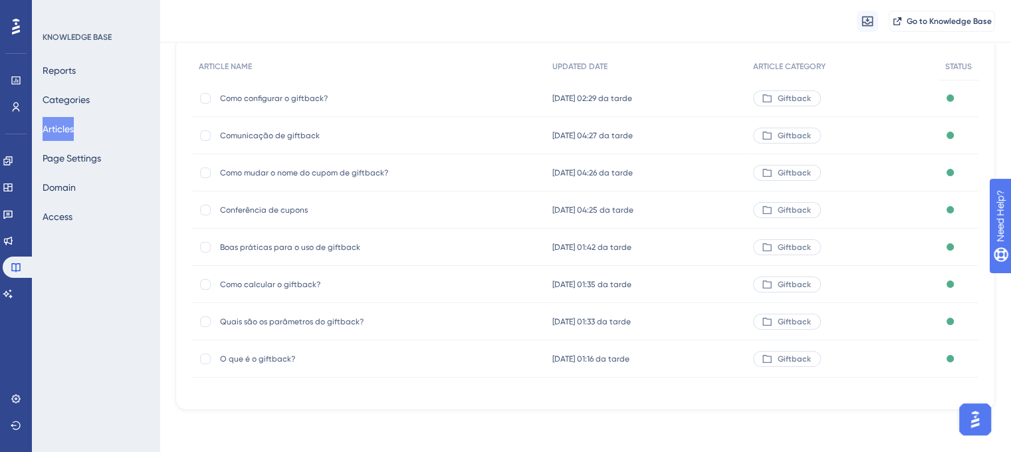
click at [307, 172] on span "Como mudar o nome do cupom de giftback?" at bounding box center [326, 172] width 213 height 11
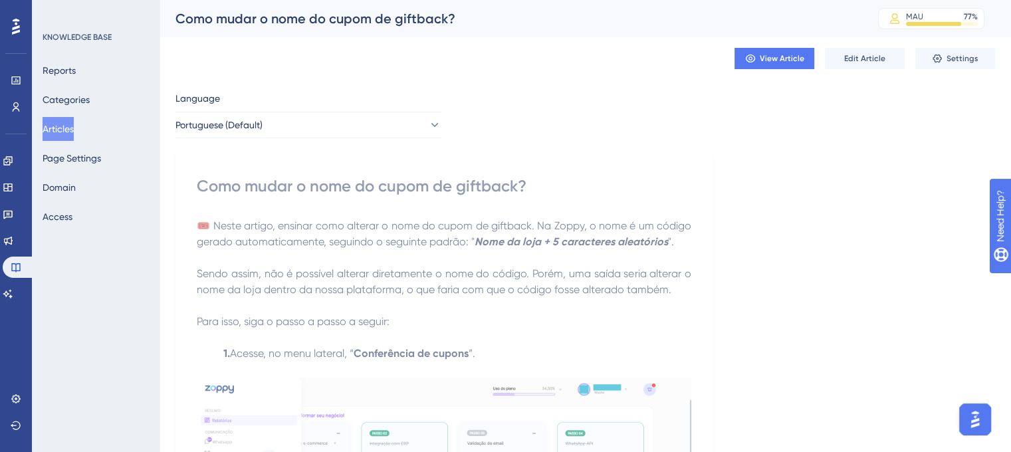
click at [258, 23] on div "Como mudar o nome do cupom de giftback?" at bounding box center [509, 18] width 669 height 19
click at [258, 21] on div "Como mudar o nome do cupom de giftback?" at bounding box center [509, 18] width 669 height 19
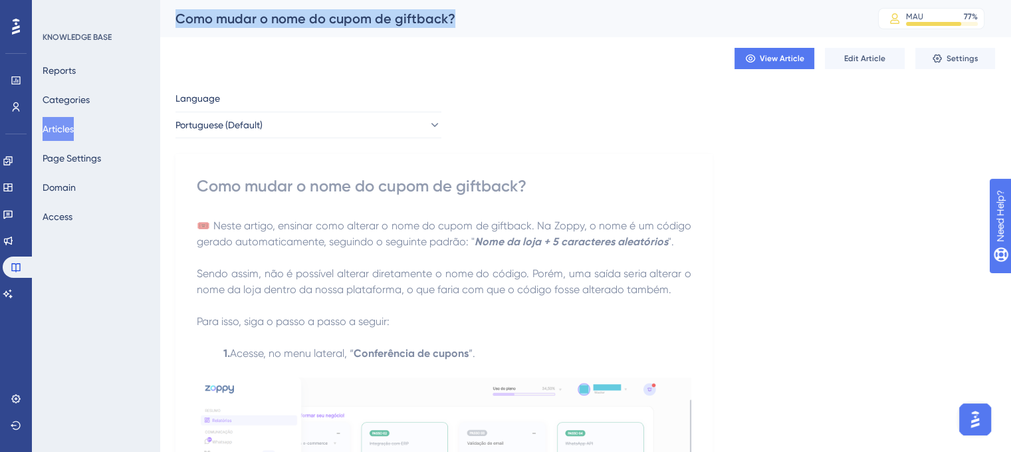
click at [258, 21] on div "Como mudar o nome do cupom de giftback?" at bounding box center [509, 18] width 669 height 19
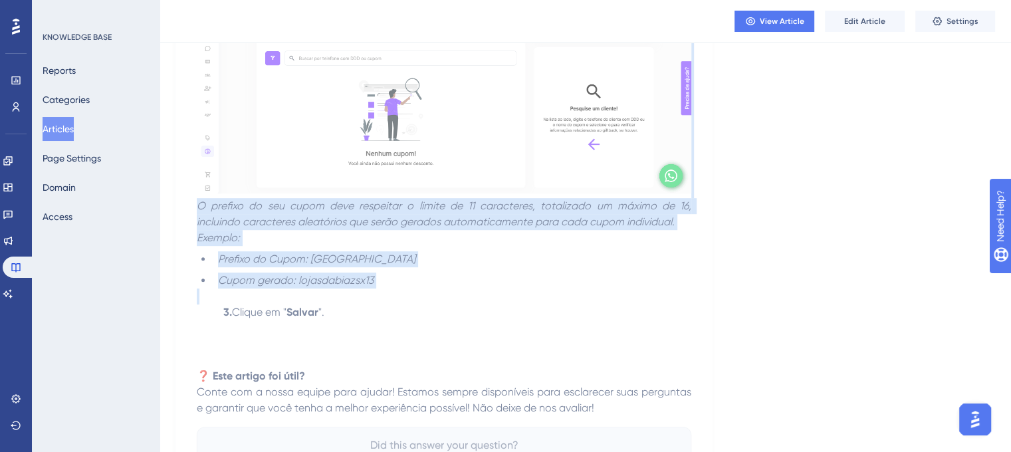
scroll to position [731, 0]
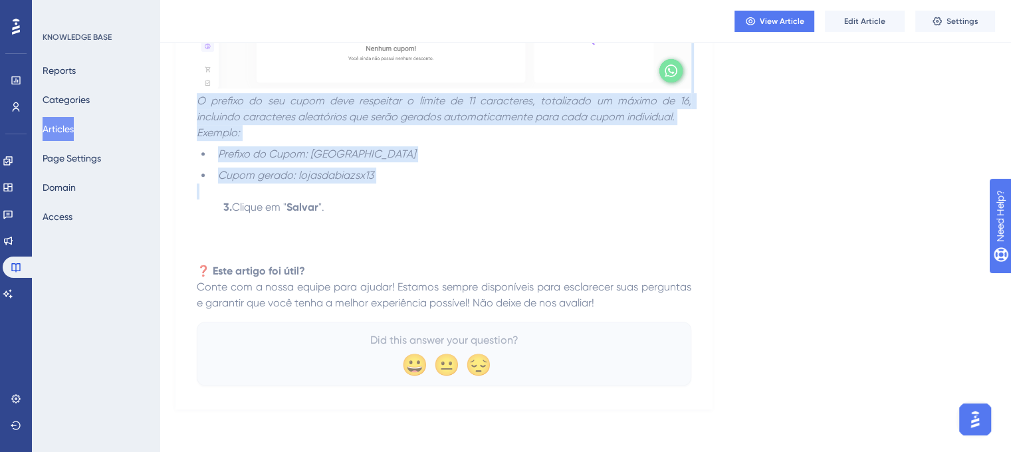
drag, startPoint x: 226, startPoint y: 191, endPoint x: 620, endPoint y: 306, distance: 410.7
click at [435, 254] on p at bounding box center [444, 255] width 494 height 16
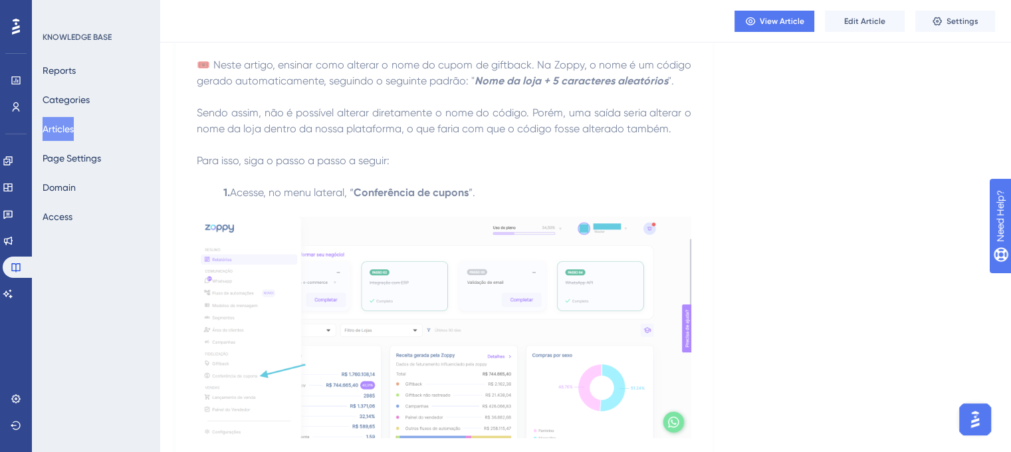
scroll to position [133, 0]
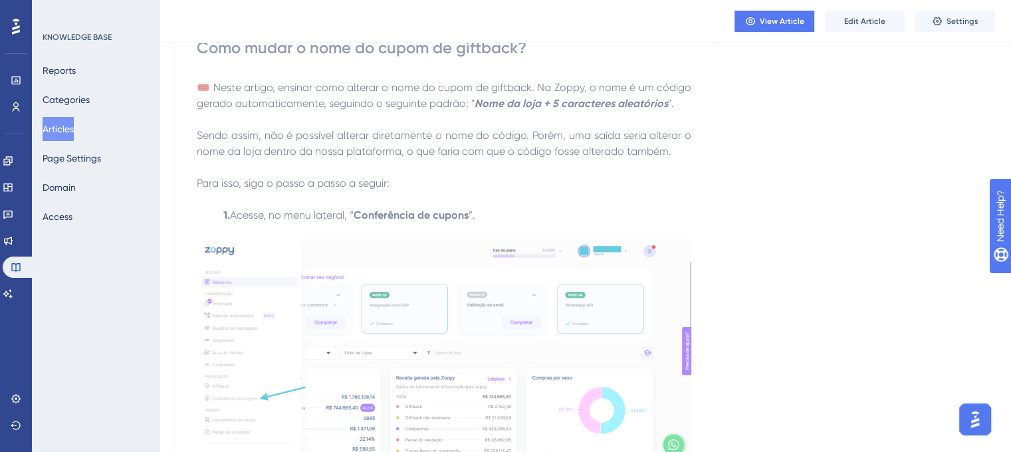
click at [457, 260] on img at bounding box center [444, 349] width 494 height 221
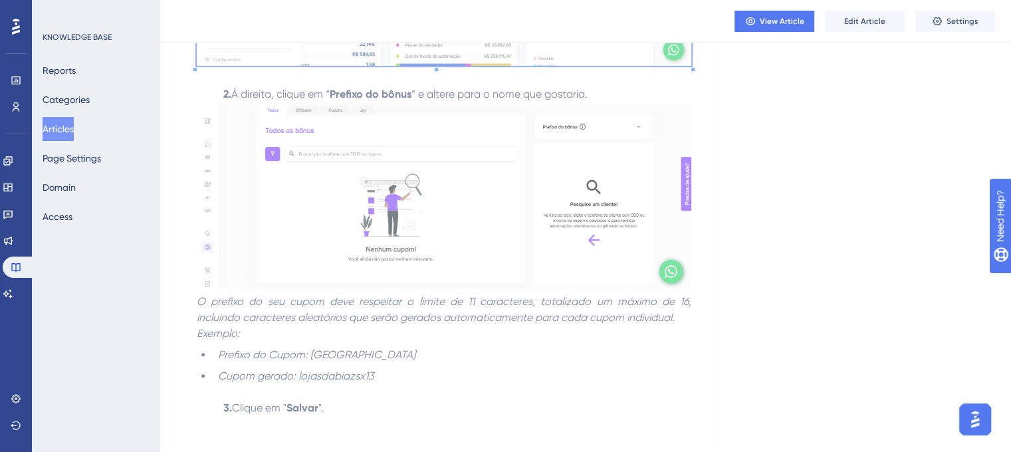
scroll to position [532, 0]
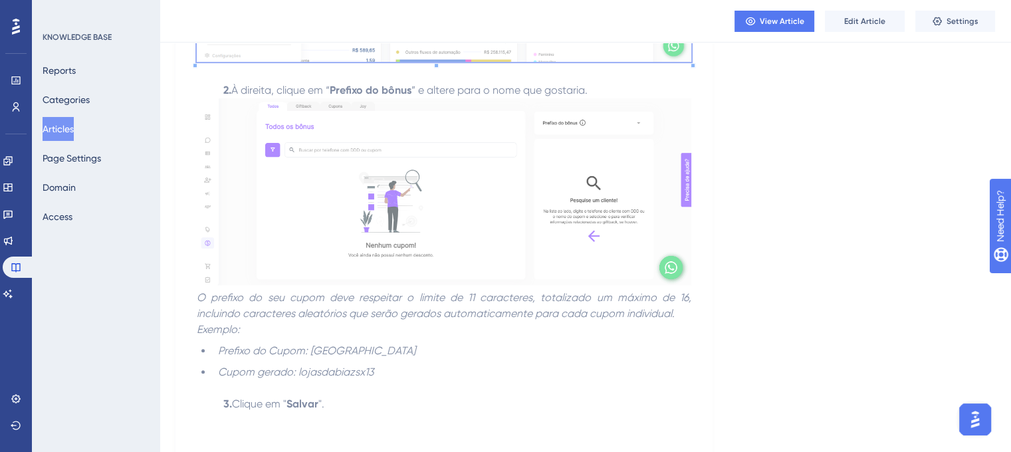
drag, startPoint x: 338, startPoint y: 241, endPoint x: 368, endPoint y: 239, distance: 30.7
click at [338, 241] on img at bounding box center [444, 191] width 494 height 187
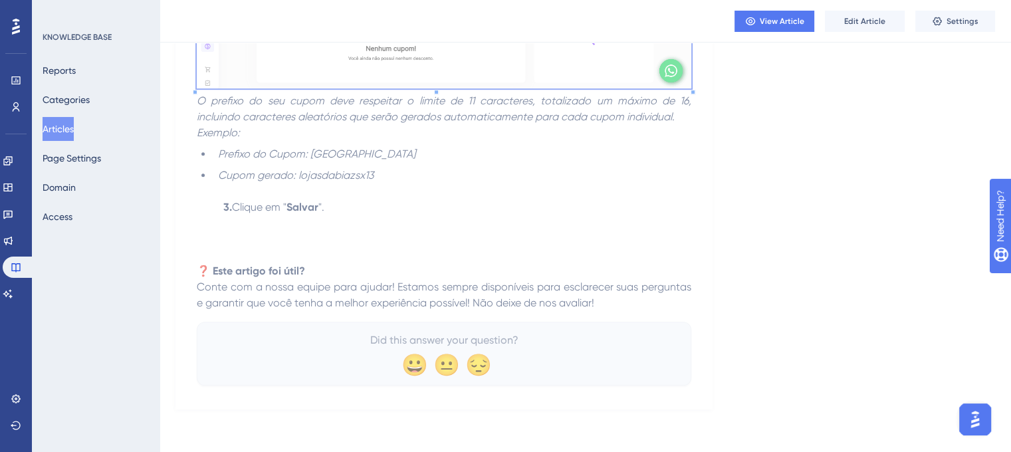
scroll to position [731, 0]
click at [74, 126] on button "Articles" at bounding box center [58, 129] width 31 height 24
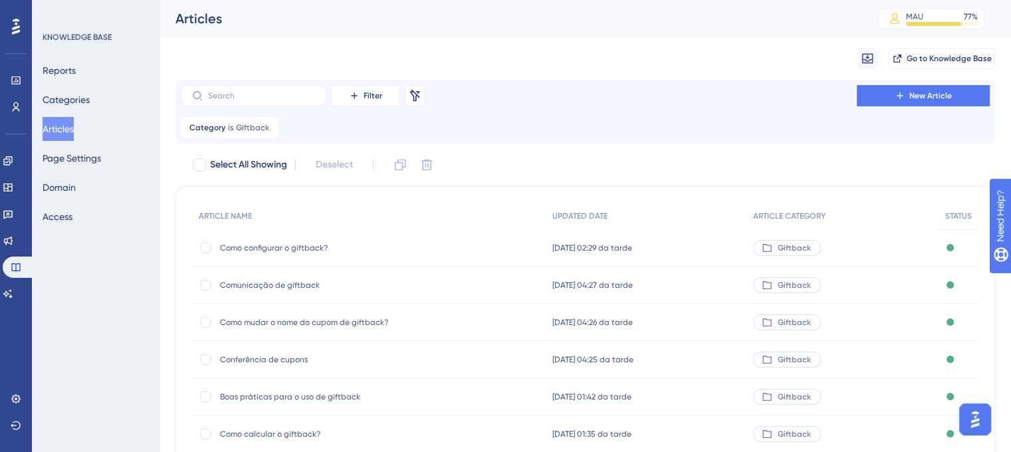
click at [286, 284] on span "Comunicação de giftback" at bounding box center [326, 285] width 213 height 11
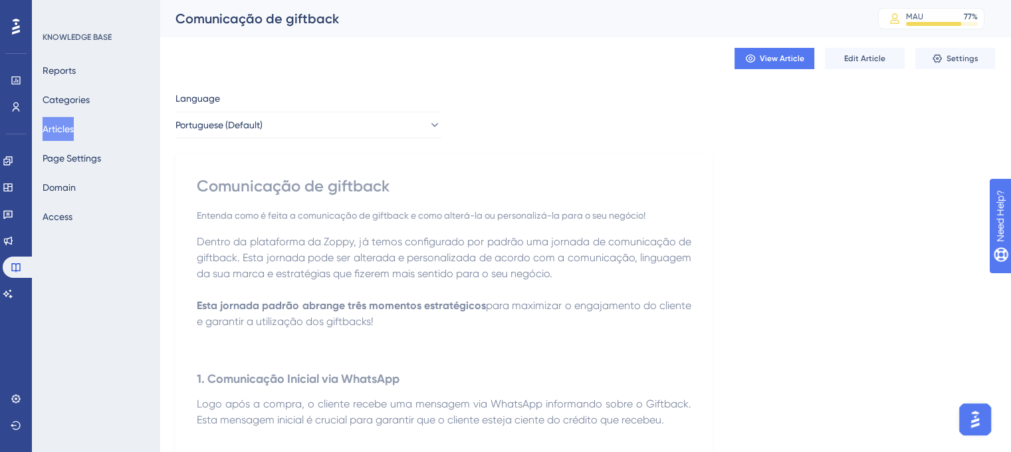
click at [308, 7] on div "Comunicação de giftback MAU 77 % Click to see add-on and upgrade options" at bounding box center [585, 18] width 851 height 37
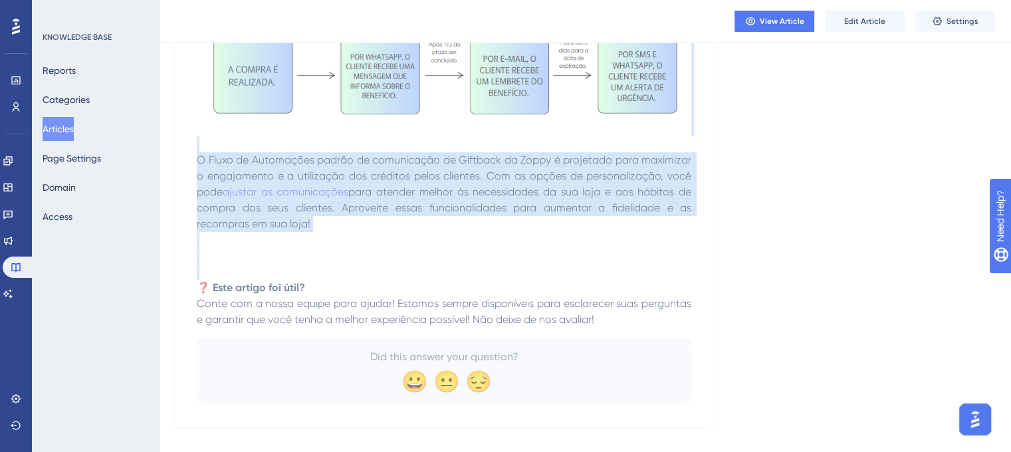
scroll to position [618, 0]
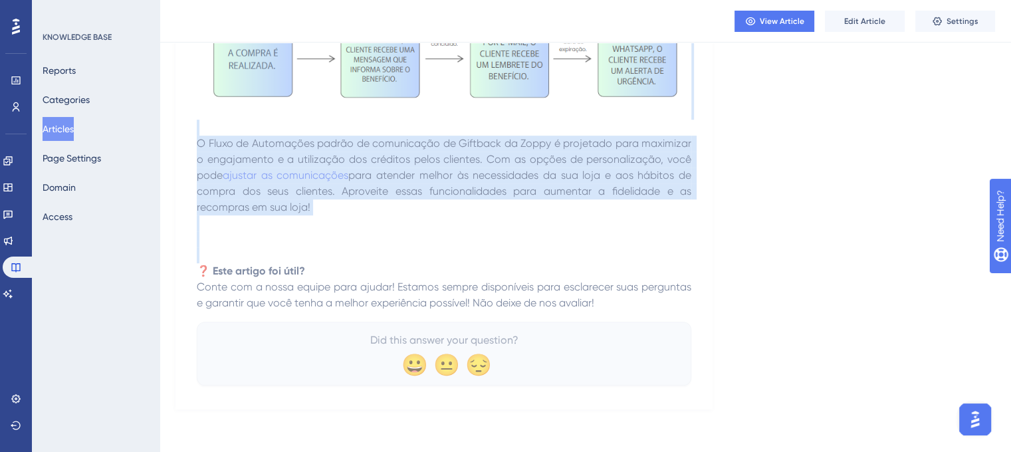
drag, startPoint x: 197, startPoint y: 186, endPoint x: 603, endPoint y: 308, distance: 423.9
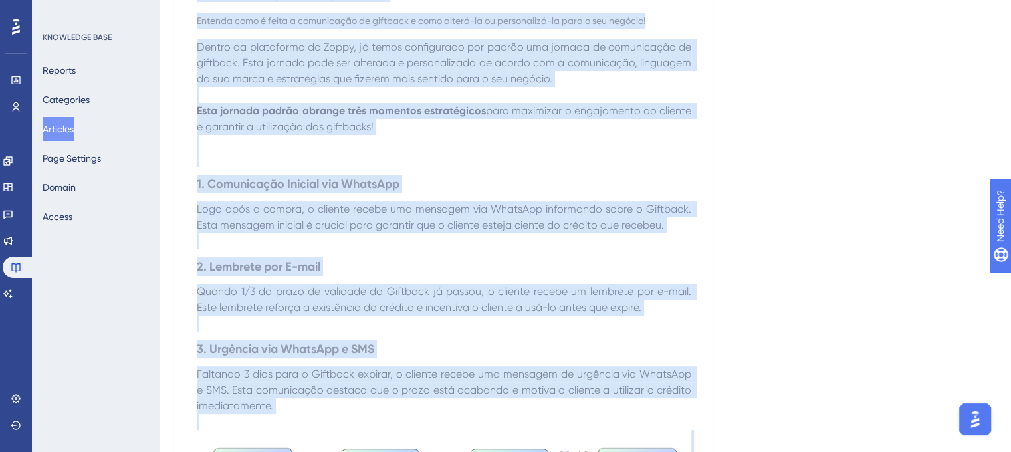
scroll to position [532, 0]
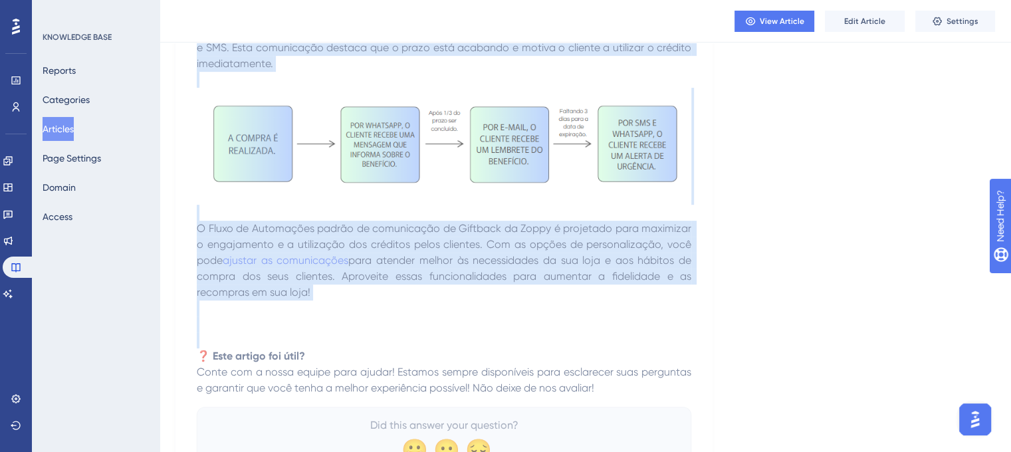
click at [377, 156] on img at bounding box center [444, 144] width 494 height 112
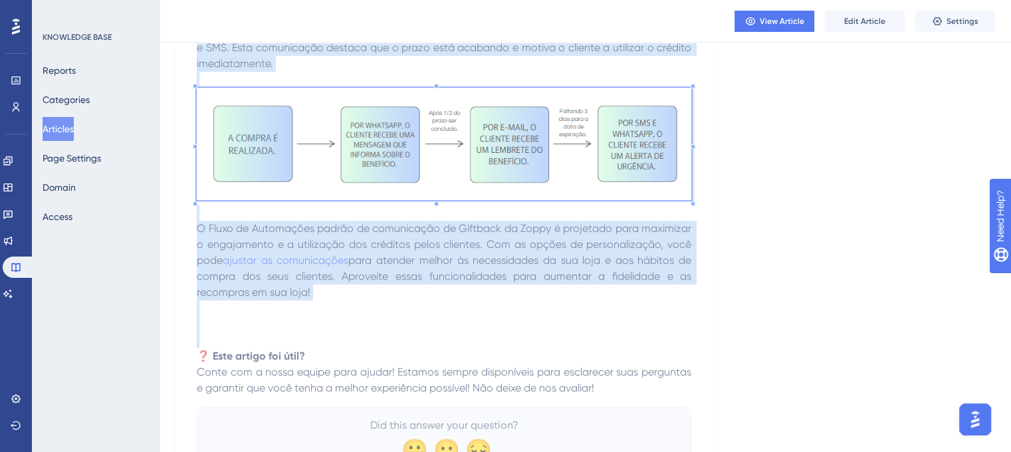
drag, startPoint x: 377, startPoint y: 156, endPoint x: 861, endPoint y: 143, distance: 484.0
click at [861, 143] on div "Language Portuguese (Default) Comunicação de giftback Entenda como é feita a co…" at bounding box center [584, 23] width 819 height 941
click at [504, 82] on p "Faltando 3 dias para o Giftback expirar, o cliente recebe uma mensagem de urgên…" at bounding box center [444, 114] width 494 height 181
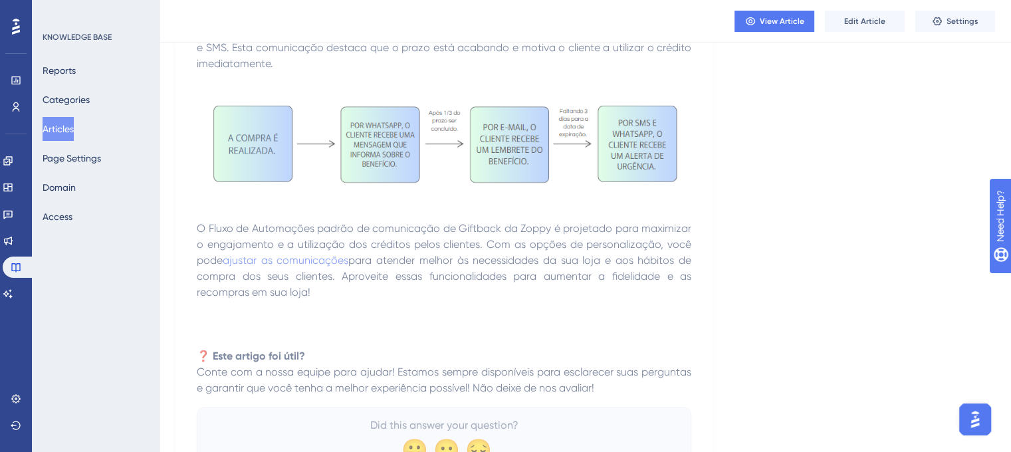
click at [491, 130] on img at bounding box center [444, 144] width 494 height 112
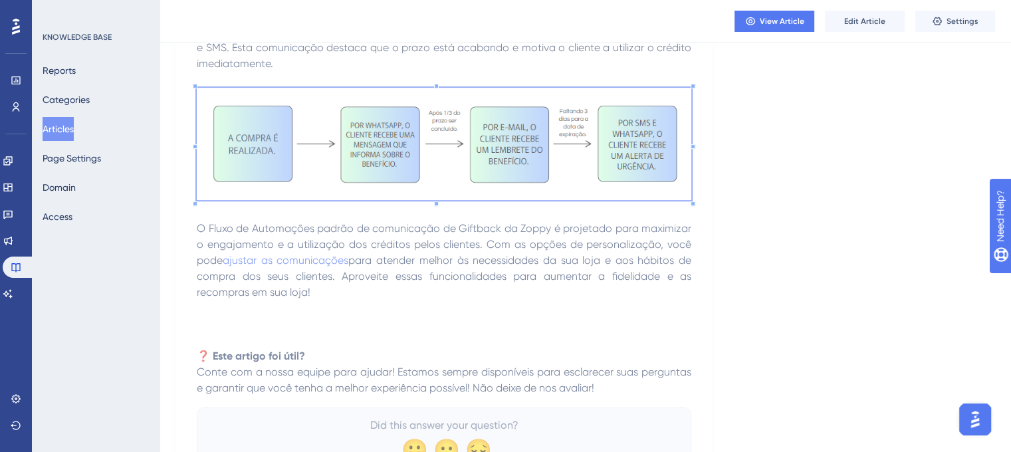
scroll to position [618, 0]
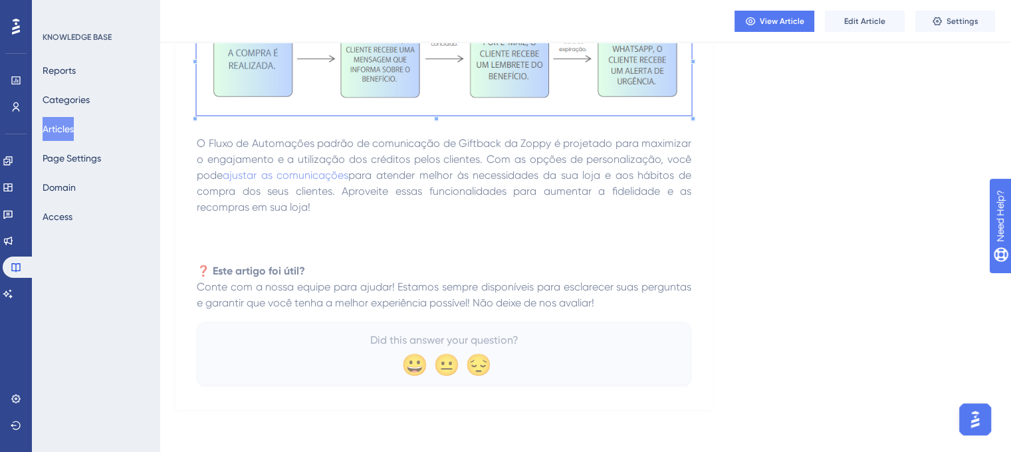
click at [623, 175] on span "para atender melhor às necessidades da sua loja e aos hábitos de compra dos seu…" at bounding box center [445, 191] width 497 height 45
click at [50, 131] on button "Articles" at bounding box center [58, 129] width 31 height 24
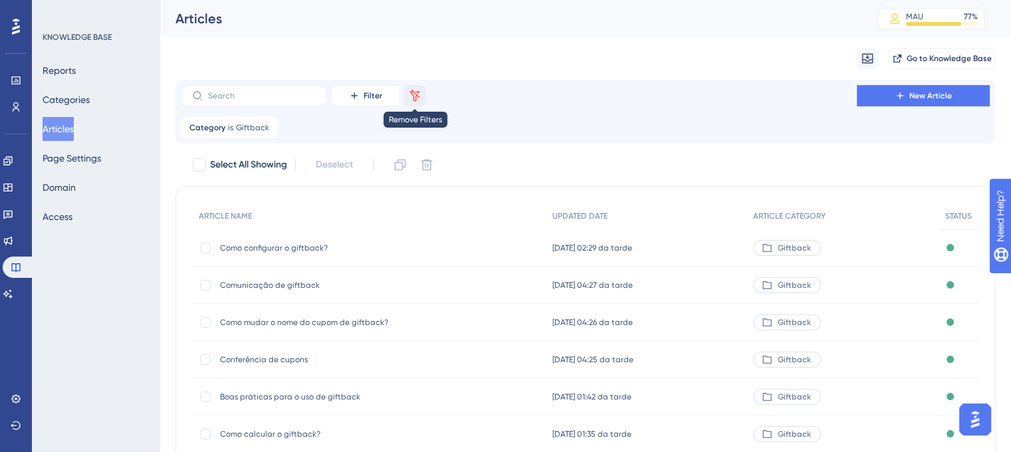
click at [421, 97] on button at bounding box center [414, 95] width 21 height 21
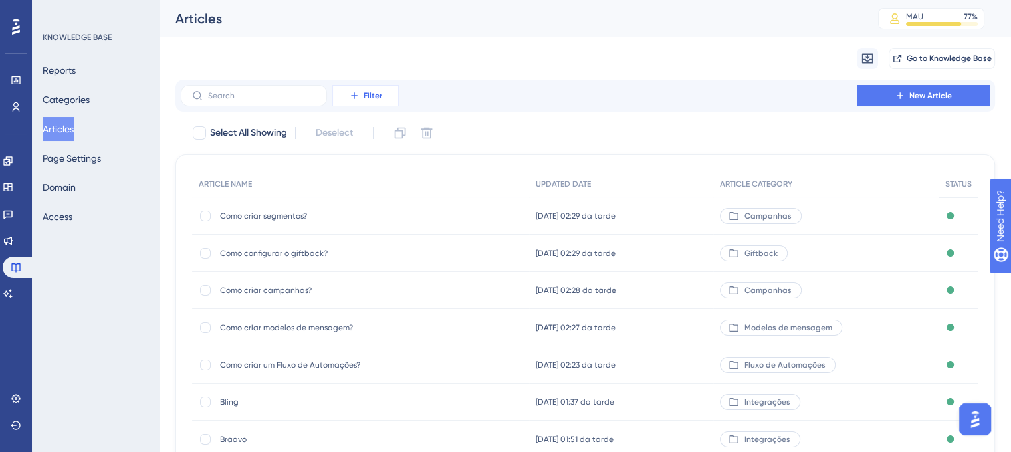
click at [387, 95] on button "Filter" at bounding box center [365, 95] width 66 height 21
click at [366, 207] on span "Category" at bounding box center [361, 213] width 41 height 16
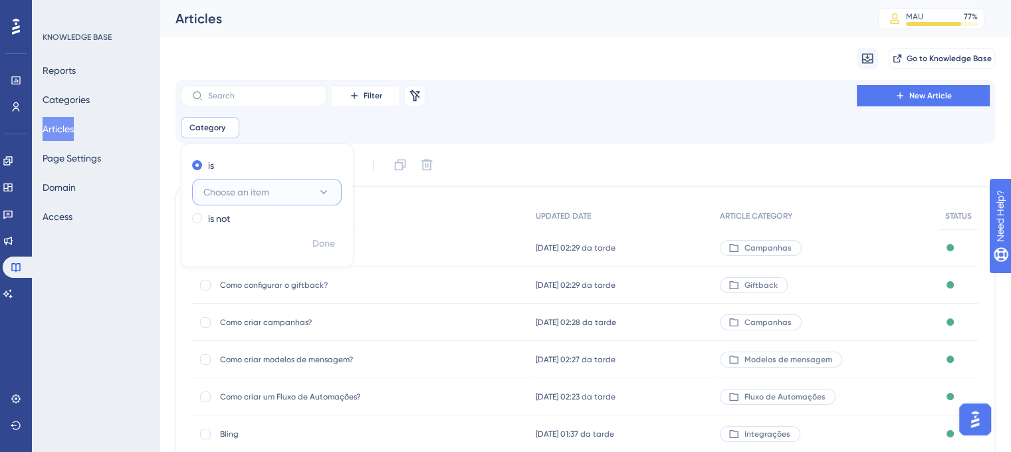
click at [298, 183] on button "Choose an item" at bounding box center [267, 192] width 150 height 27
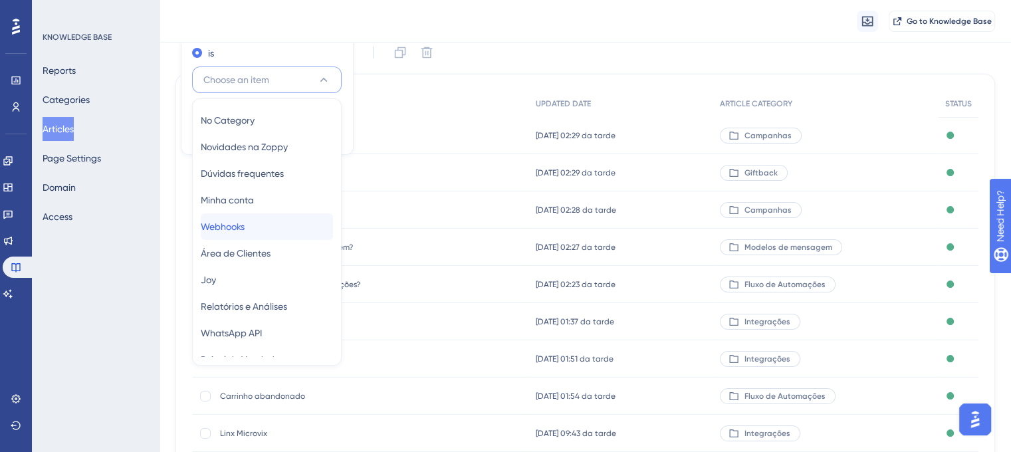
click at [258, 222] on div "Webhooks Webhooks" at bounding box center [267, 226] width 132 height 27
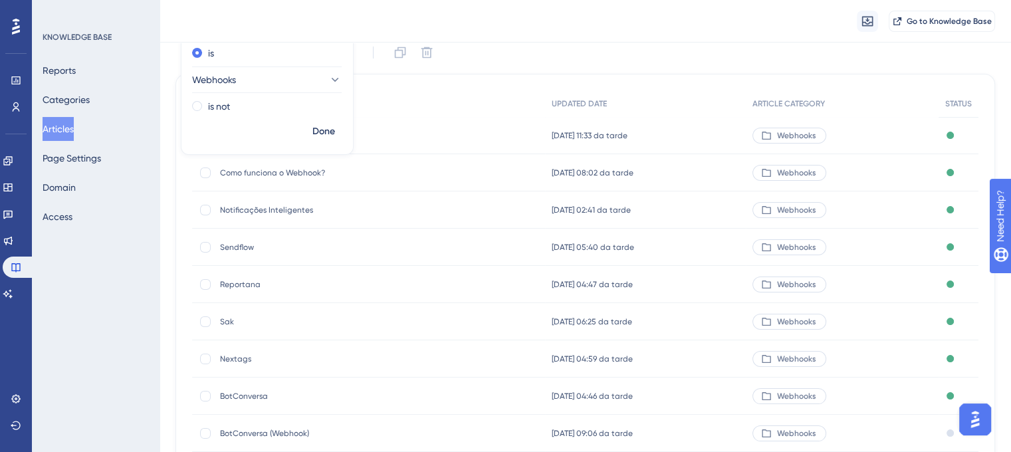
click at [460, 104] on div "ARTICLE NAME" at bounding box center [368, 103] width 353 height 27
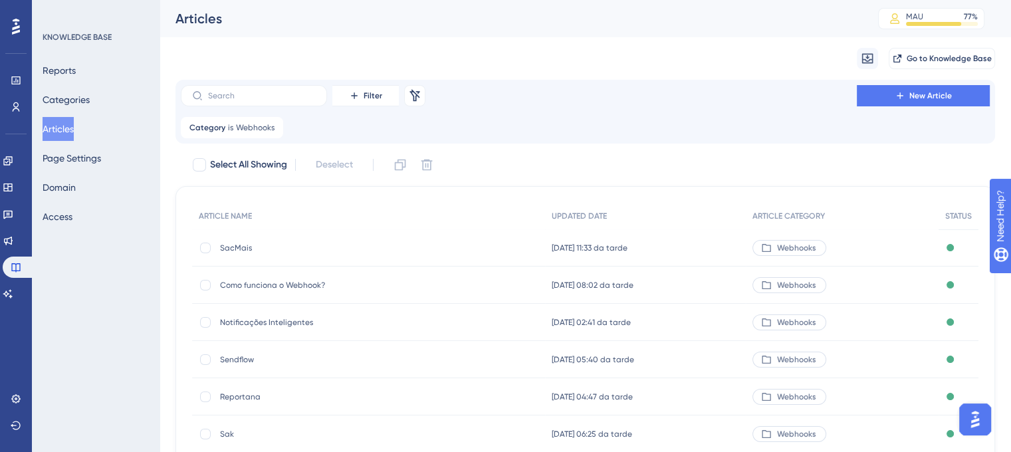
click at [225, 245] on span "SacMais" at bounding box center [326, 248] width 213 height 11
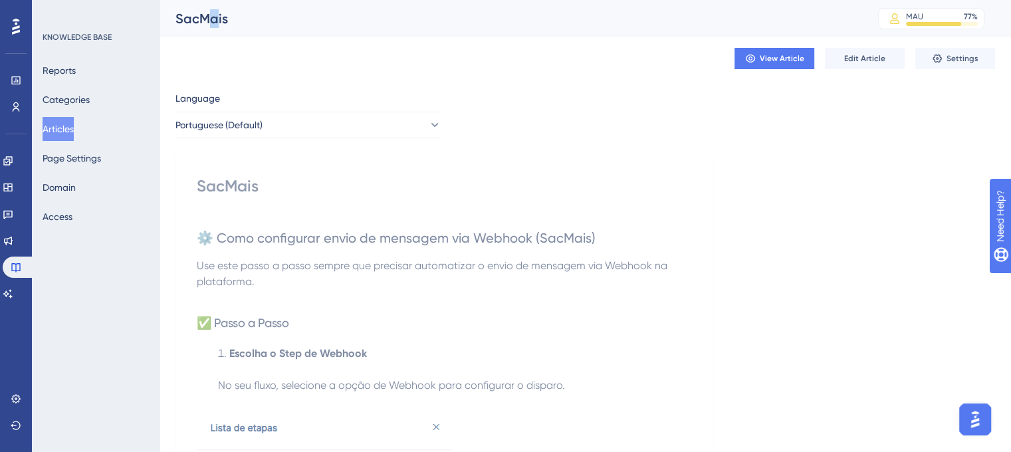
click at [213, 25] on div "SacMais" at bounding box center [509, 18] width 669 height 19
click at [229, 228] on h2 "⚙️ Como configurar envio de mensagem via Webhook (SacMais)" at bounding box center [444, 238] width 494 height 40
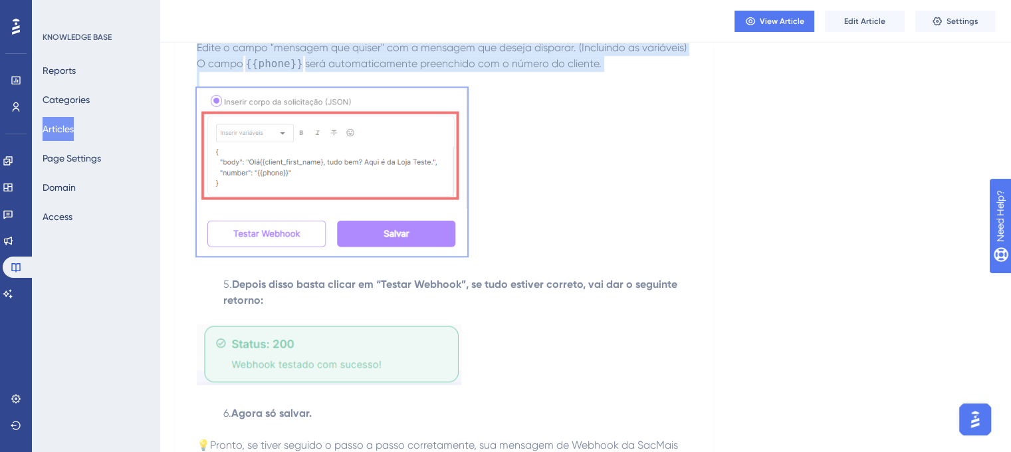
scroll to position [1586, 0]
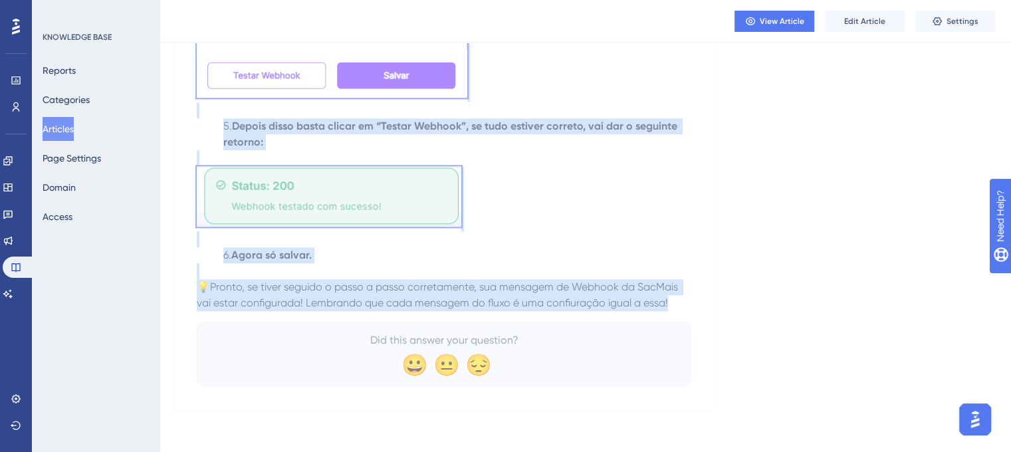
drag, startPoint x: 193, startPoint y: 231, endPoint x: 606, endPoint y: 300, distance: 419.1
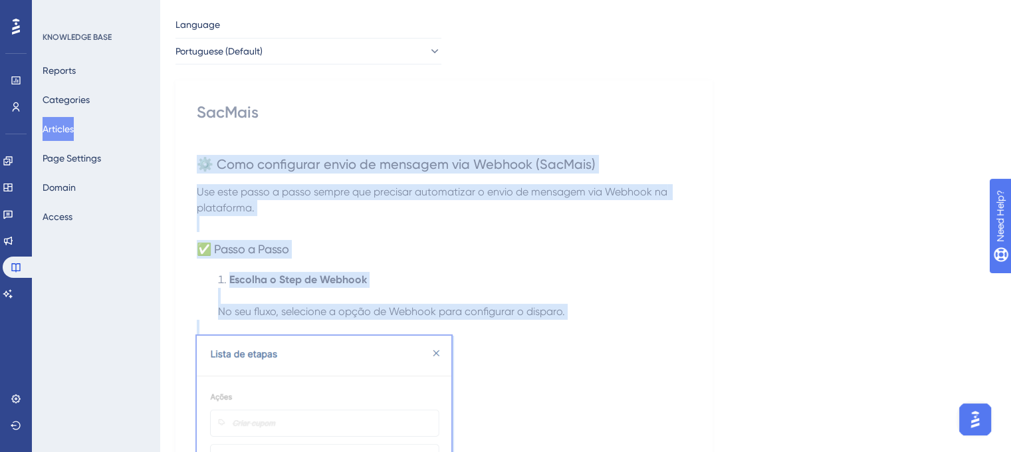
scroll to position [0, 0]
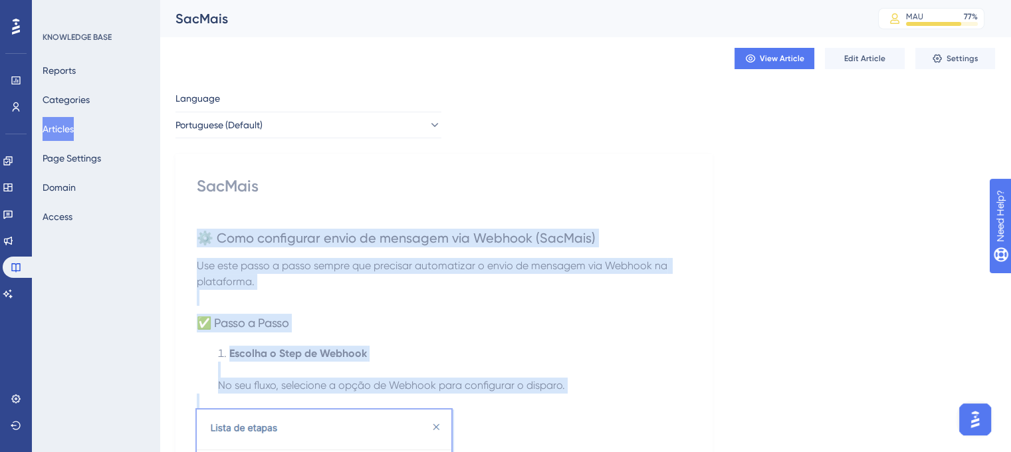
click at [650, 263] on span "Use este passo a passo sempre que precisar automatizar o envio de mensagem via …" at bounding box center [433, 273] width 473 height 29
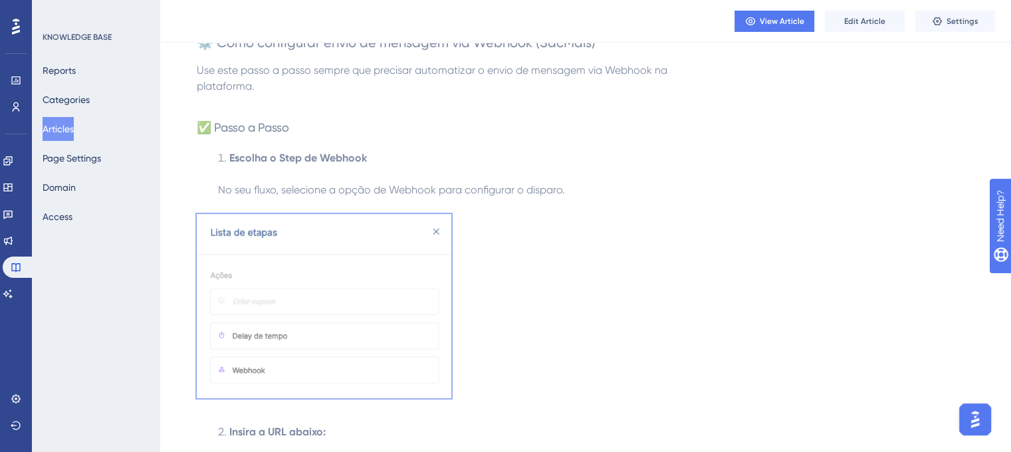
scroll to position [332, 0]
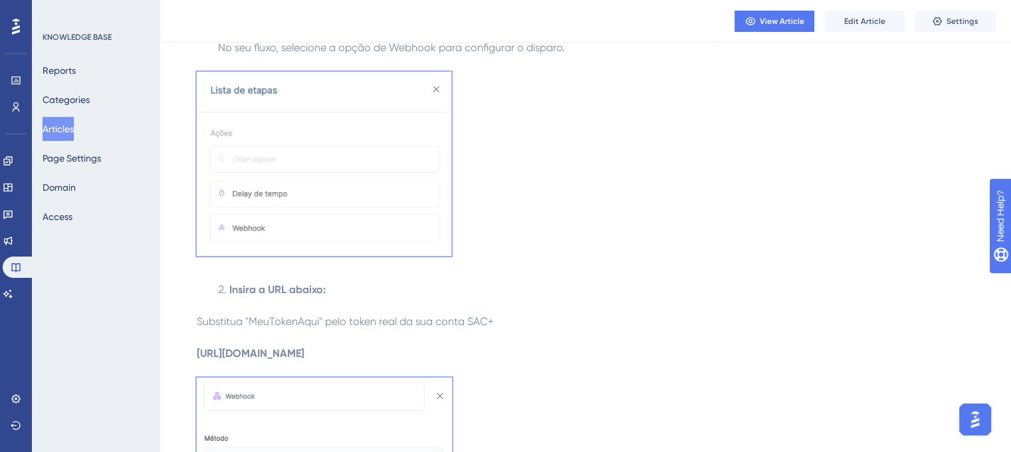
click at [245, 205] on img at bounding box center [324, 164] width 255 height 184
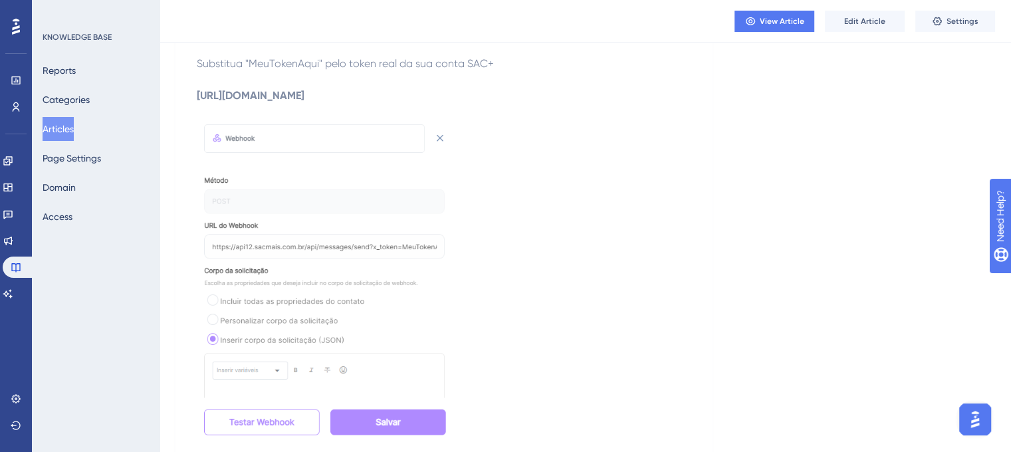
scroll to position [598, 0]
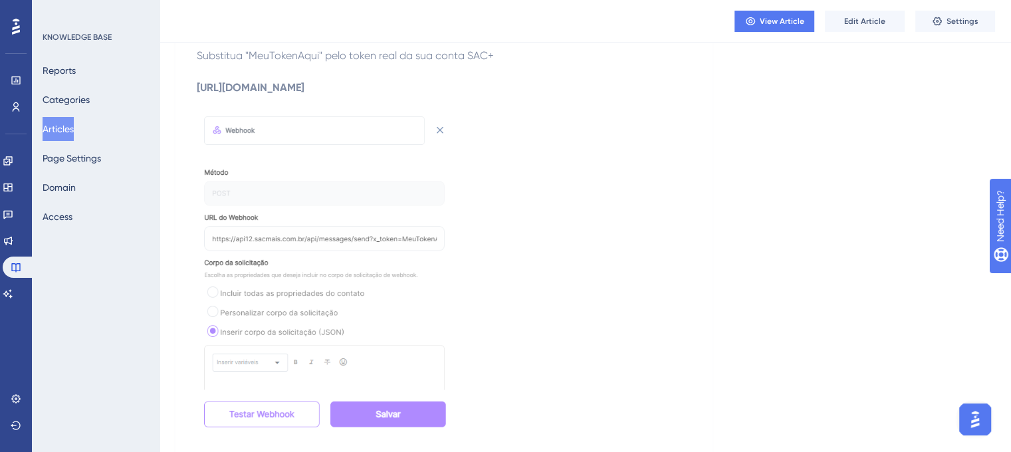
click at [346, 245] on img at bounding box center [324, 272] width 255 height 321
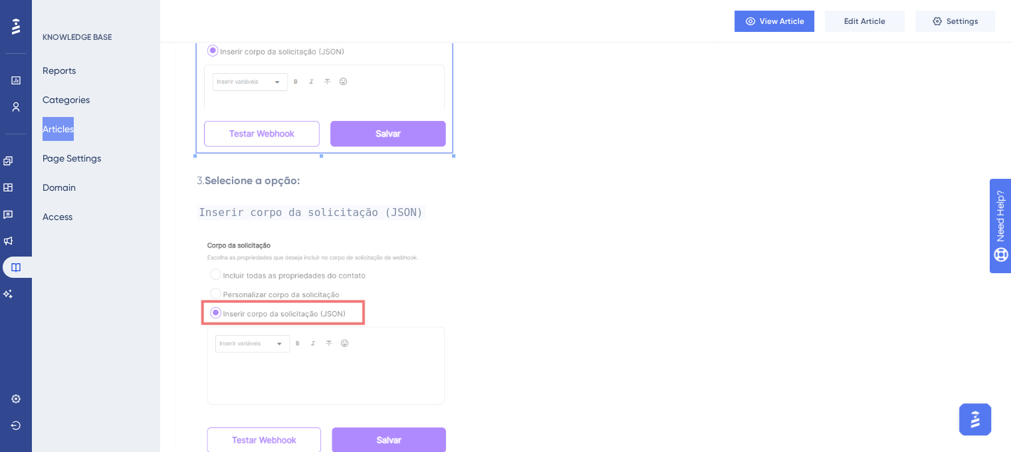
scroll to position [930, 0]
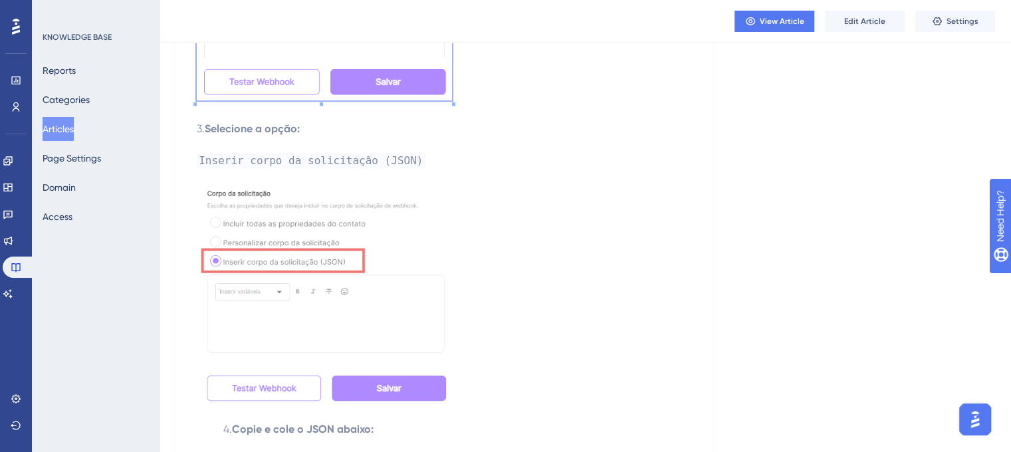
click at [324, 208] on img at bounding box center [326, 293] width 258 height 217
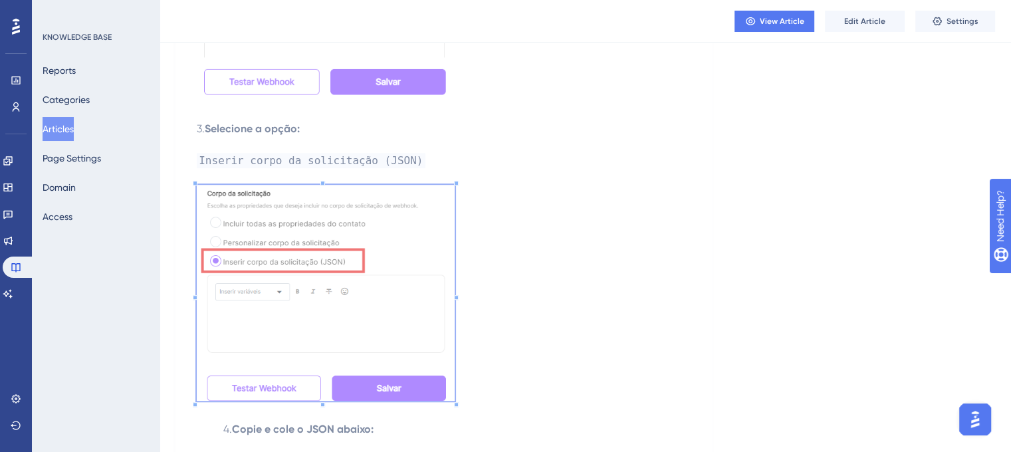
drag, startPoint x: 322, startPoint y: 209, endPoint x: 351, endPoint y: 158, distance: 58.9
click at [351, 158] on span "Inserir corpo da solicitação (JSON)" at bounding box center [311, 160] width 229 height 15
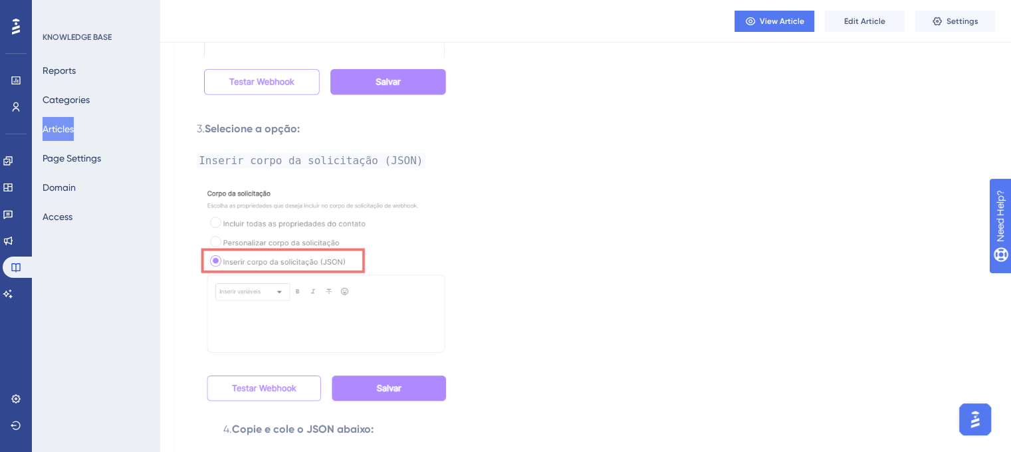
click at [328, 225] on img at bounding box center [326, 293] width 258 height 217
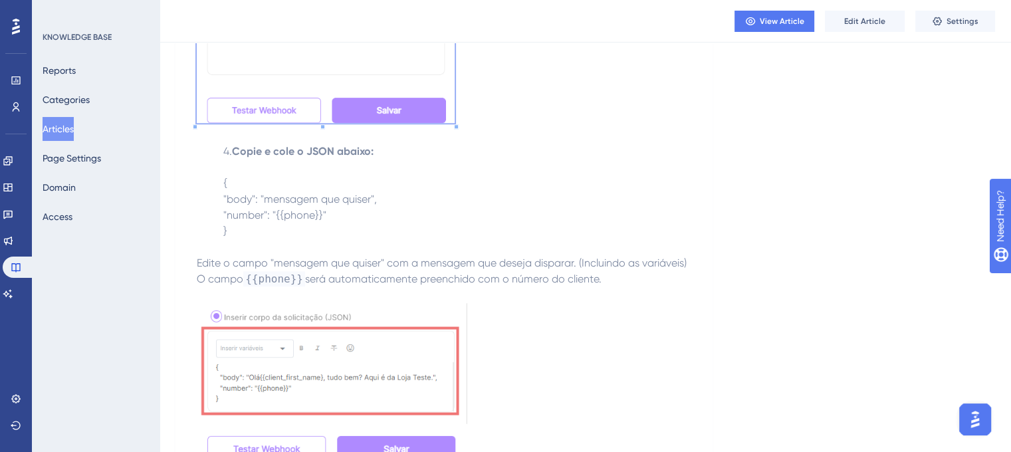
scroll to position [1263, 0]
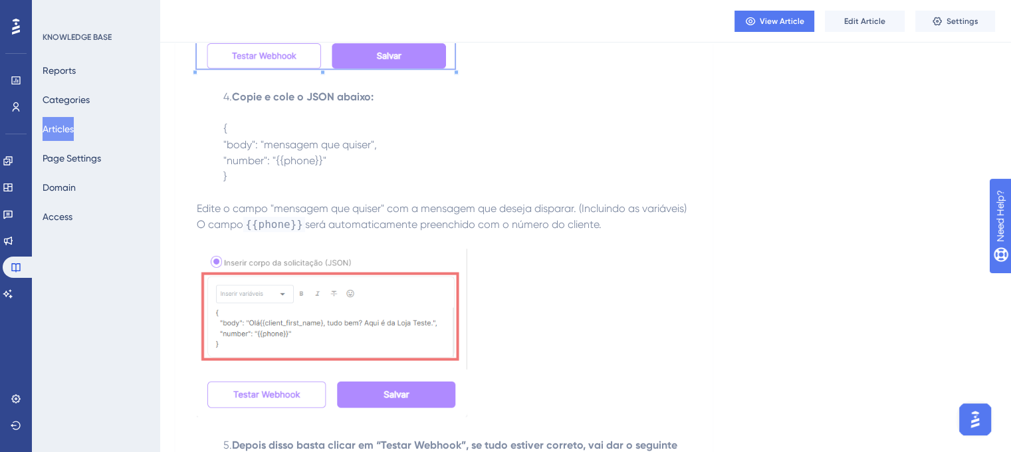
click at [285, 148] on span ""body": "mensagem que quiser"," at bounding box center [300, 144] width 154 height 13
click at [308, 313] on img at bounding box center [332, 332] width 270 height 167
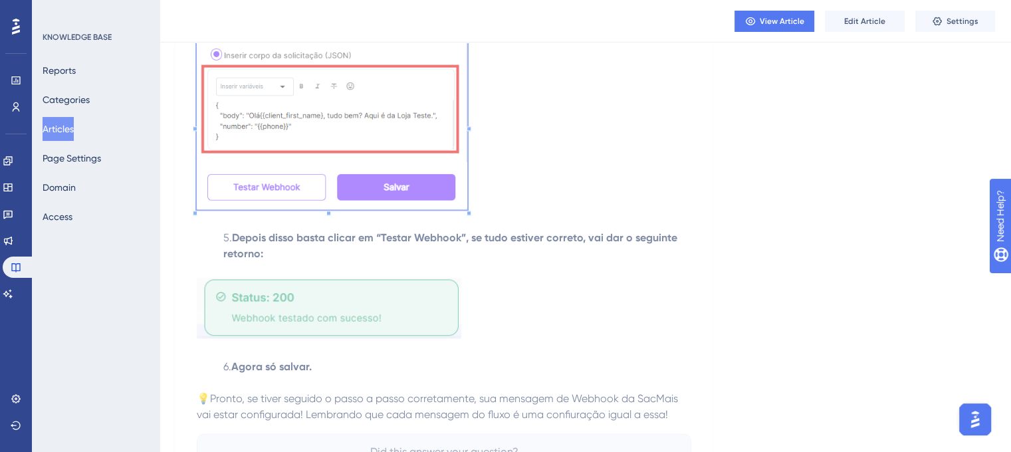
scroll to position [1529, 0]
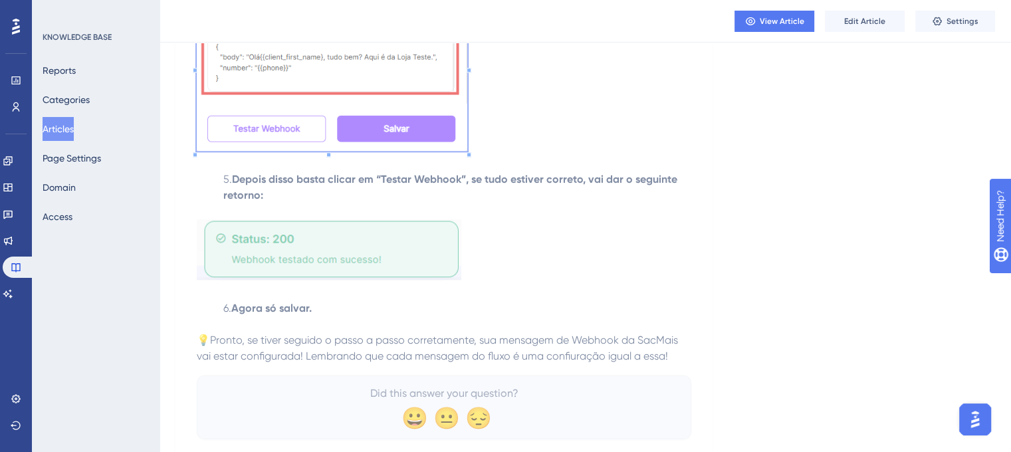
click at [352, 261] on img at bounding box center [329, 249] width 265 height 60
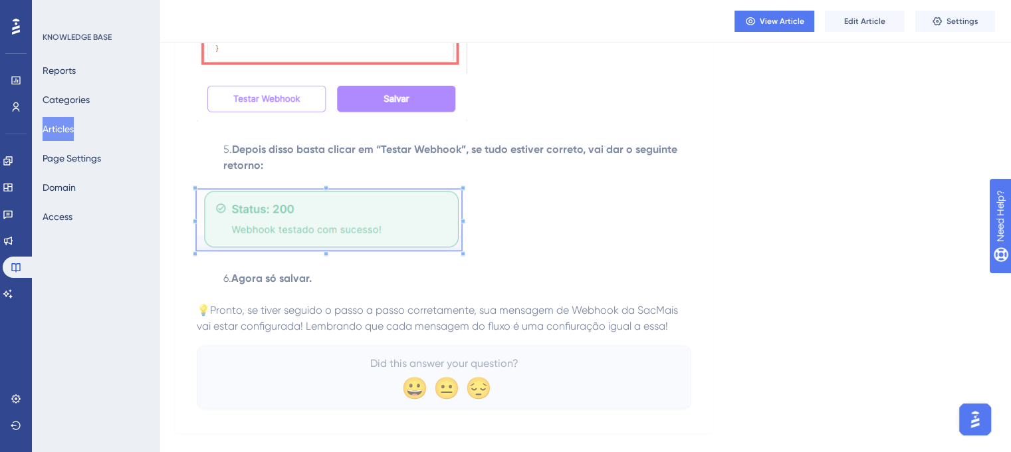
scroll to position [1586, 0]
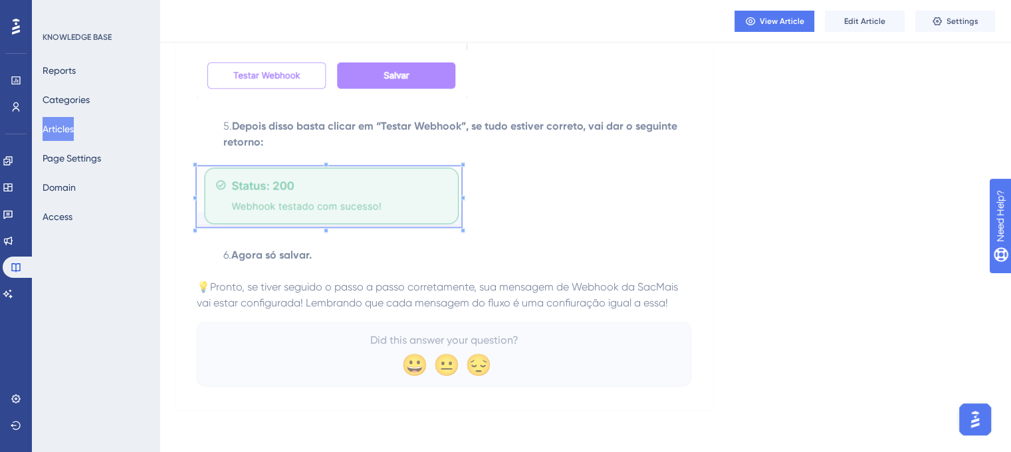
click at [60, 120] on button "Articles" at bounding box center [58, 129] width 31 height 24
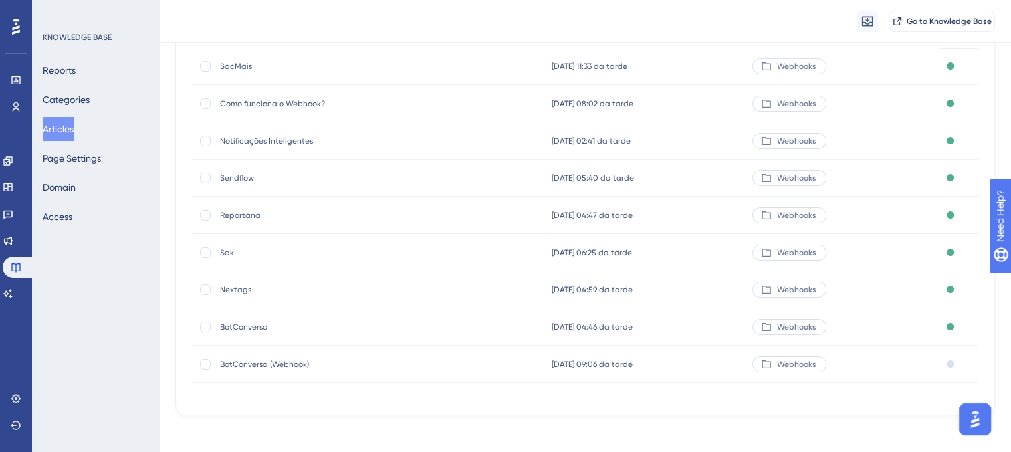
scroll to position [192, 0]
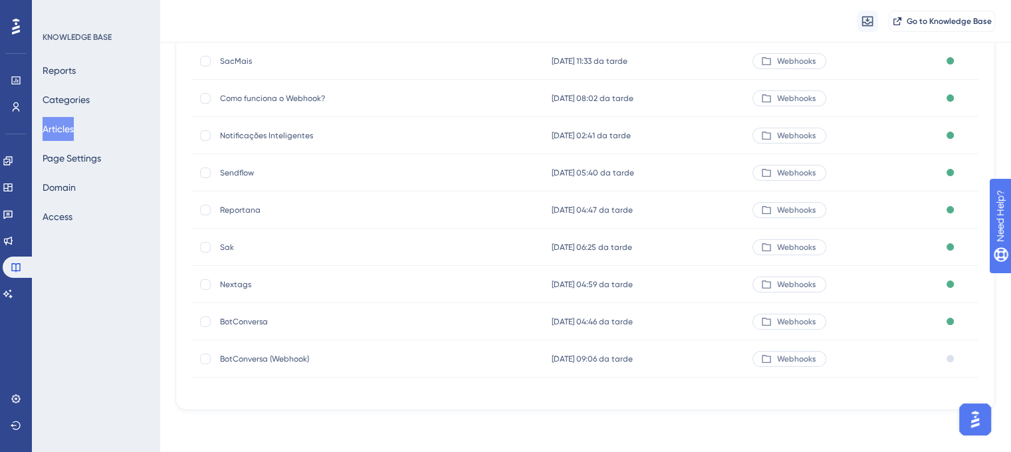
click at [237, 319] on span "BotConversa" at bounding box center [326, 321] width 213 height 11
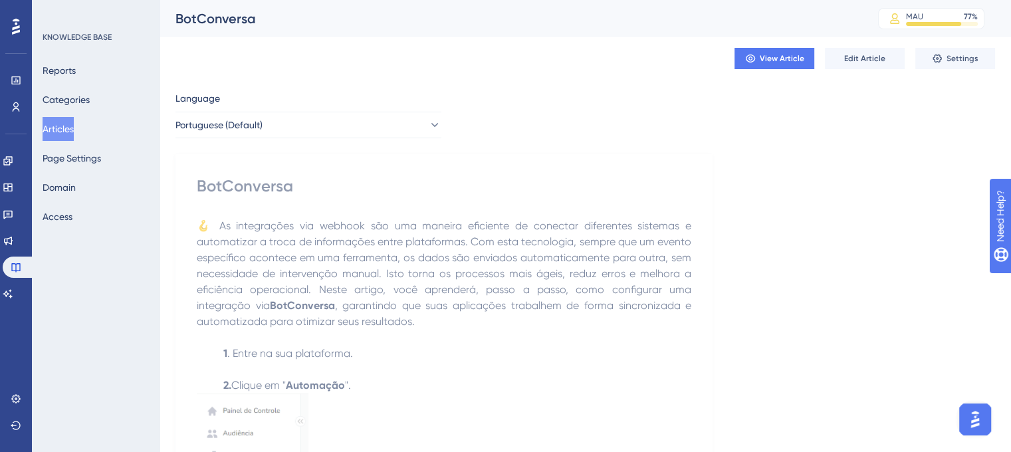
click at [58, 124] on button "Articles" at bounding box center [58, 129] width 31 height 24
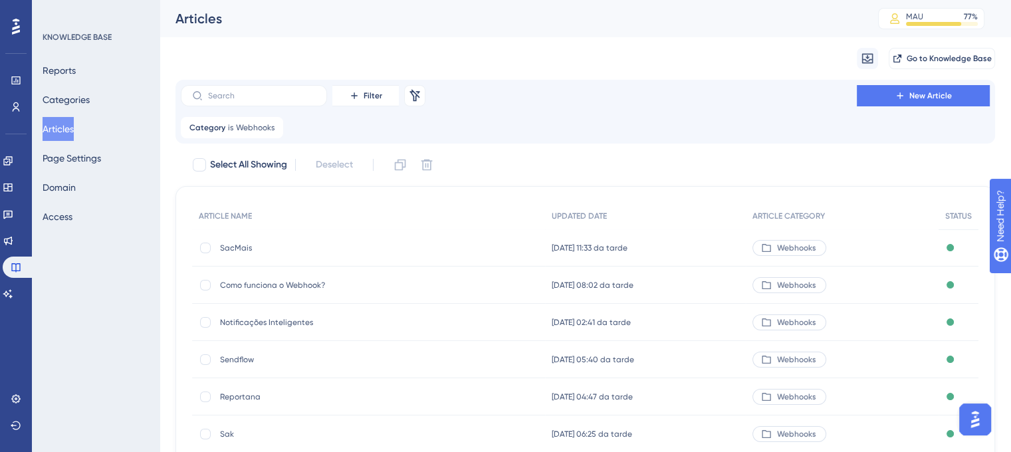
click at [259, 280] on span "Como funciona o Webhook?" at bounding box center [326, 285] width 213 height 11
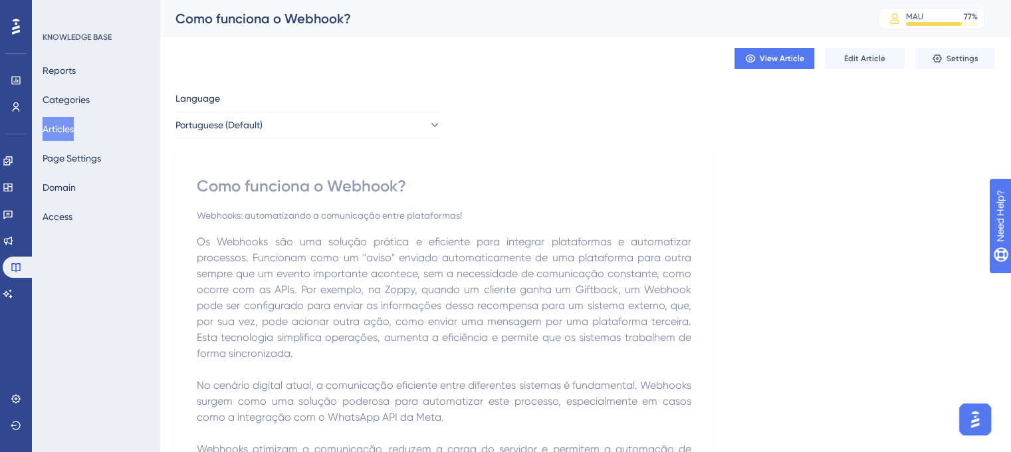
click at [261, 28] on div "Como funciona o Webhook? MAU 77 % Click to see add-on and upgrade options" at bounding box center [585, 18] width 851 height 37
drag, startPoint x: 226, startPoint y: 163, endPoint x: 213, endPoint y: 169, distance: 14.9
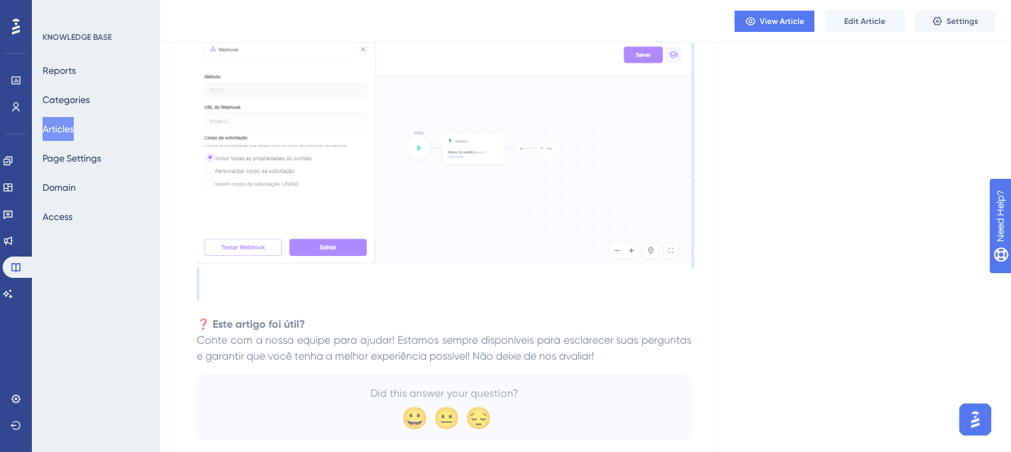
scroll to position [2488, 0]
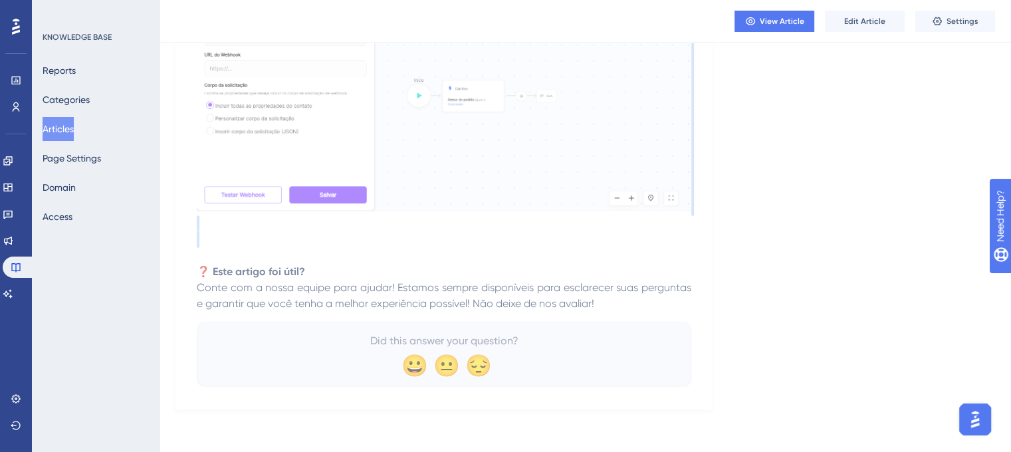
drag, startPoint x: 193, startPoint y: 177, endPoint x: 652, endPoint y: 296, distance: 473.9
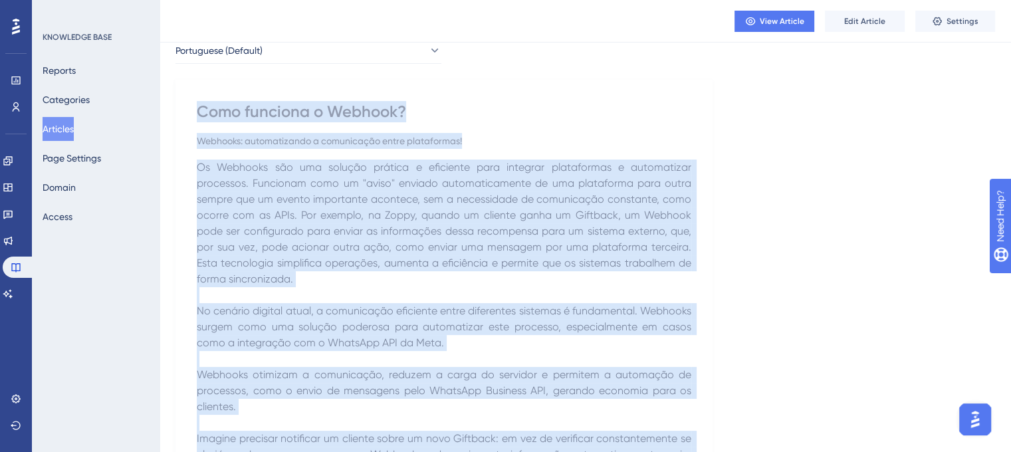
scroll to position [0, 0]
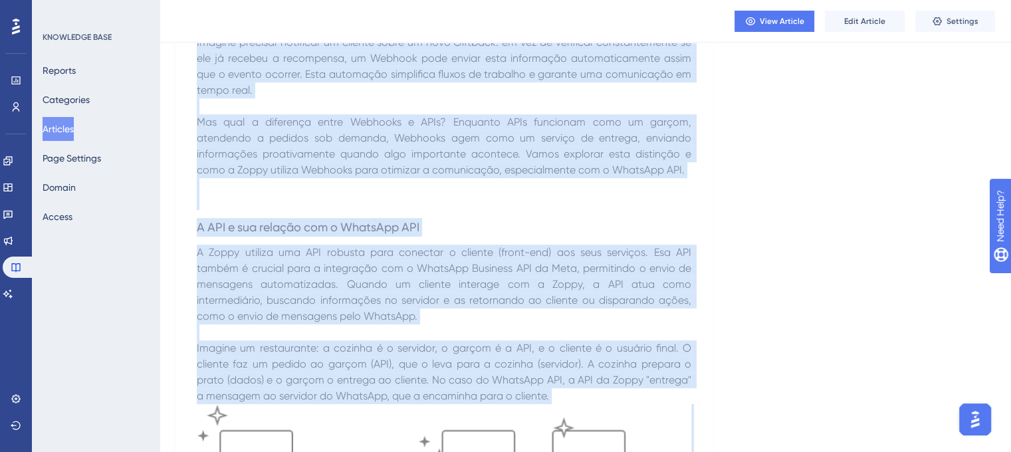
click at [360, 164] on span "Mas qual a diferença entre Webhooks e APIs? Enquanto APIs funcionam como um gar…" at bounding box center [445, 146] width 497 height 60
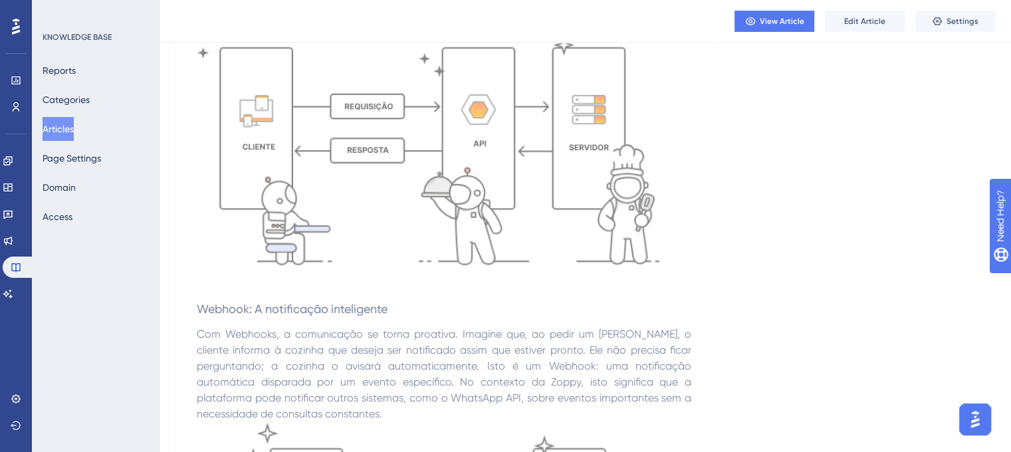
scroll to position [731, 0]
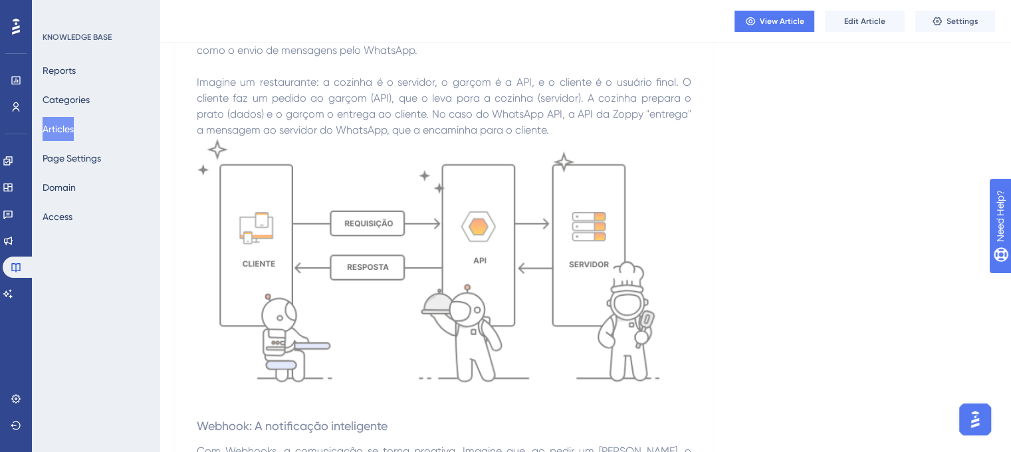
click at [409, 233] on img at bounding box center [444, 263] width 494 height 250
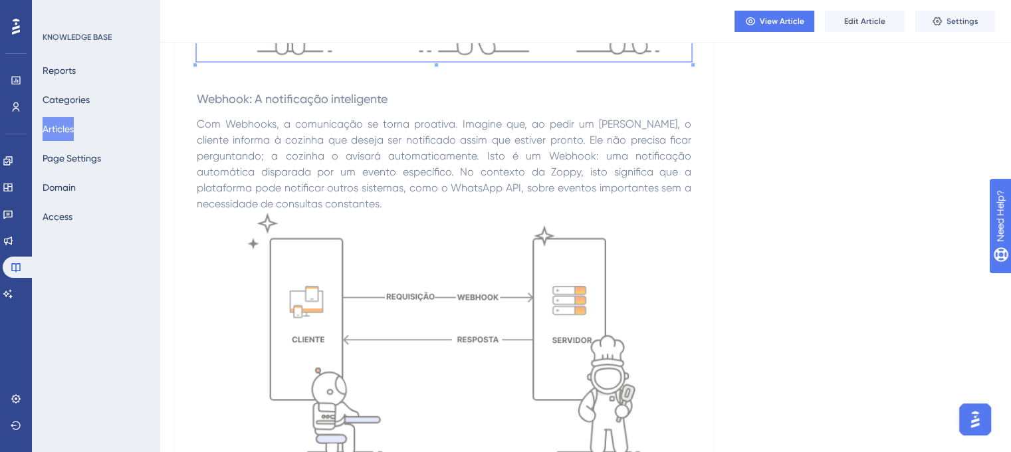
scroll to position [1196, 0]
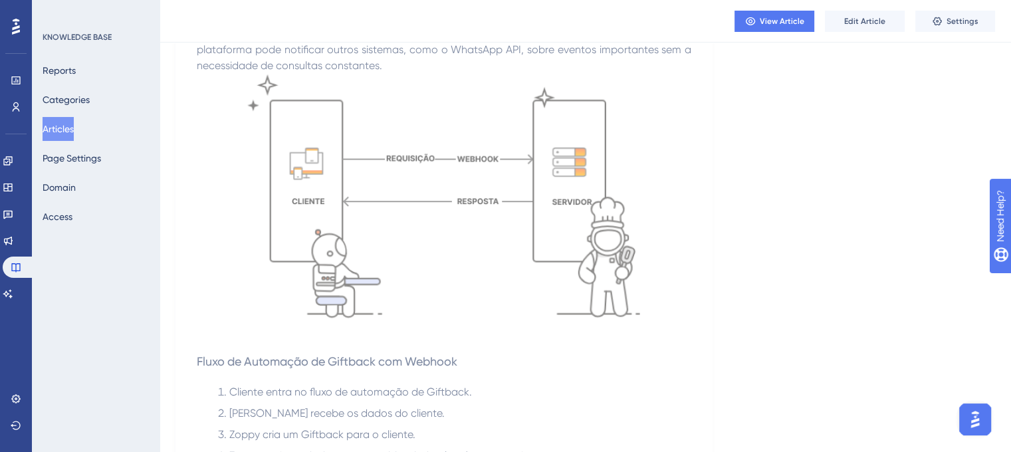
click at [404, 239] on img at bounding box center [444, 199] width 494 height 250
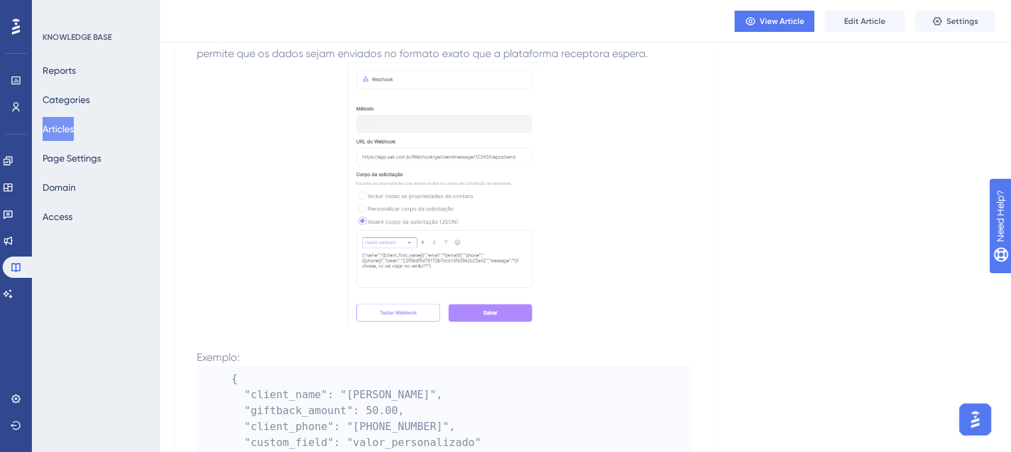
scroll to position [1994, 0]
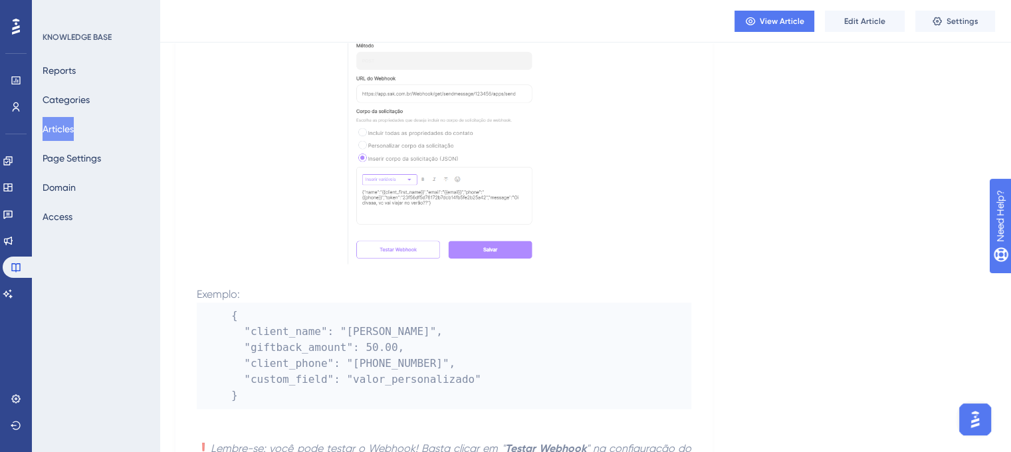
click at [436, 221] on img at bounding box center [444, 133] width 193 height 268
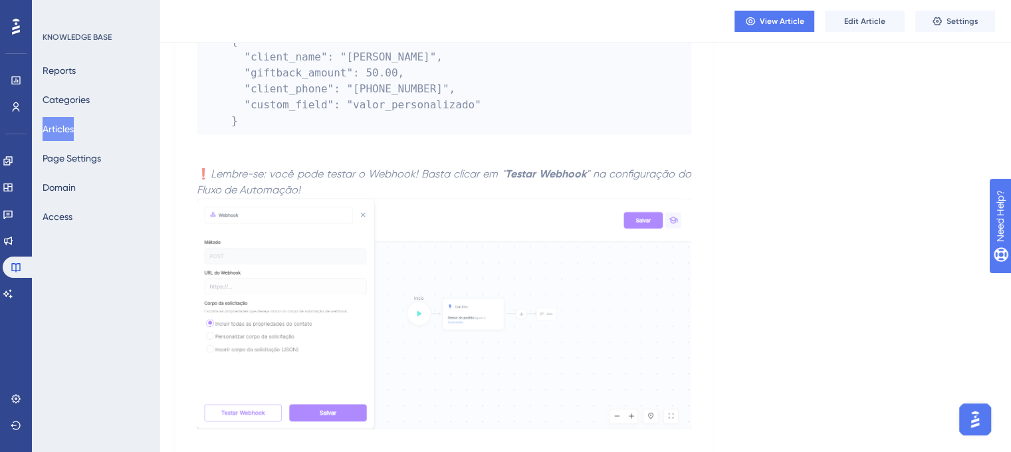
scroll to position [2326, 0]
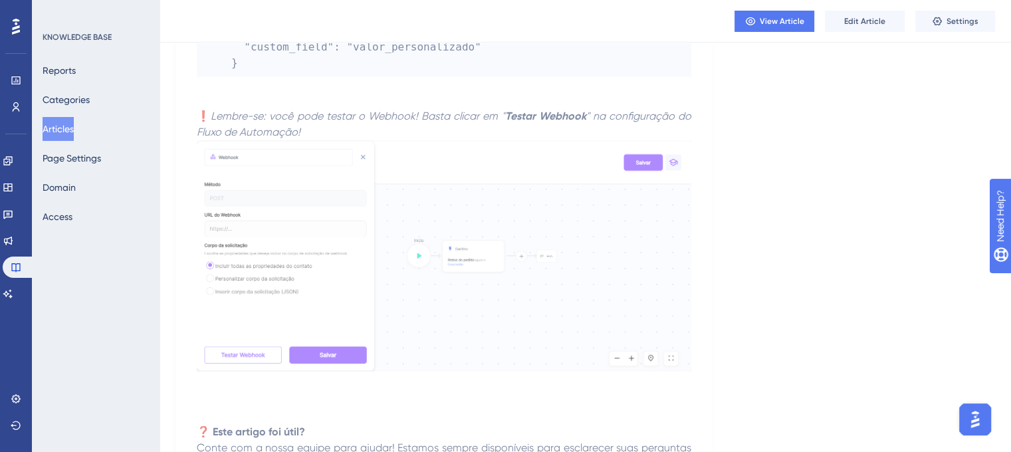
click at [293, 253] on img at bounding box center [444, 255] width 494 height 231
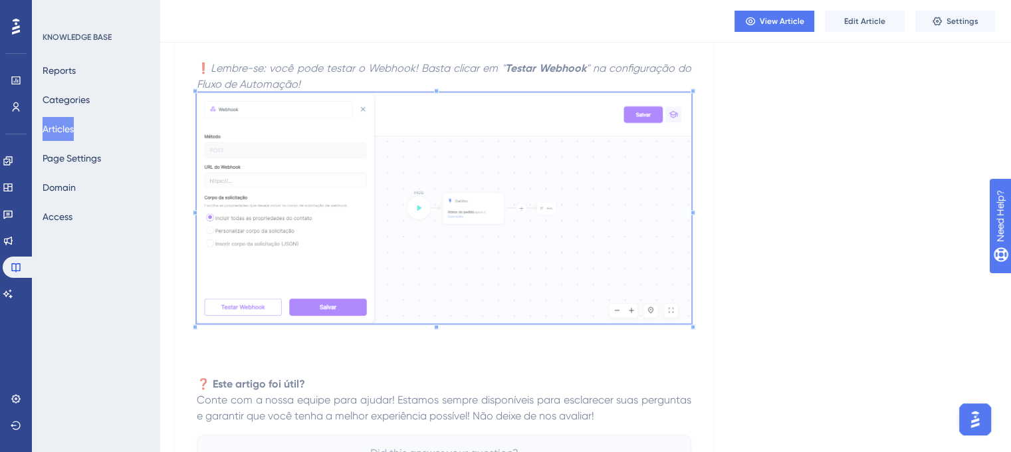
scroll to position [2459, 0]
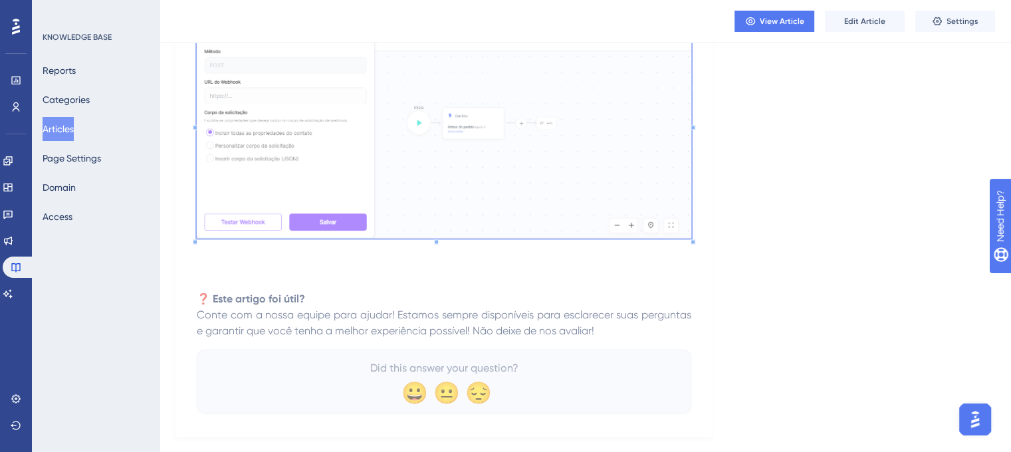
click at [70, 123] on button "Articles" at bounding box center [58, 129] width 31 height 24
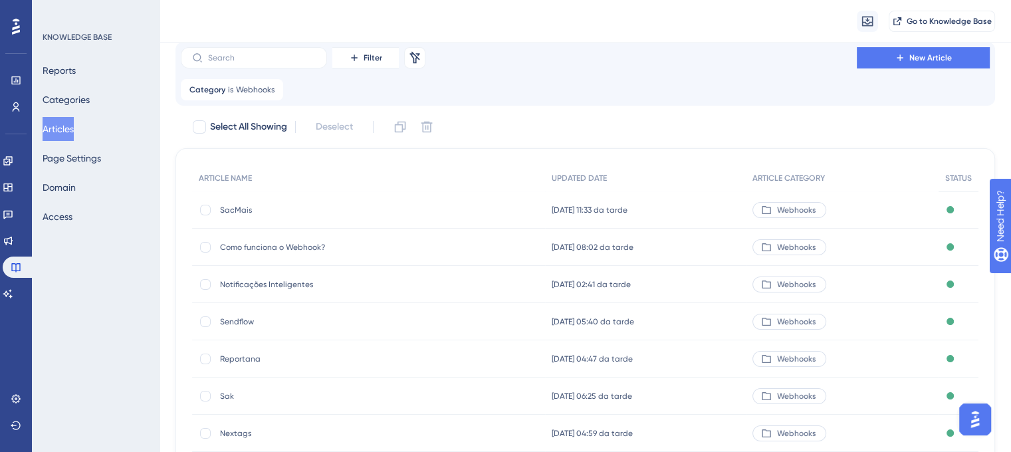
scroll to position [66, 0]
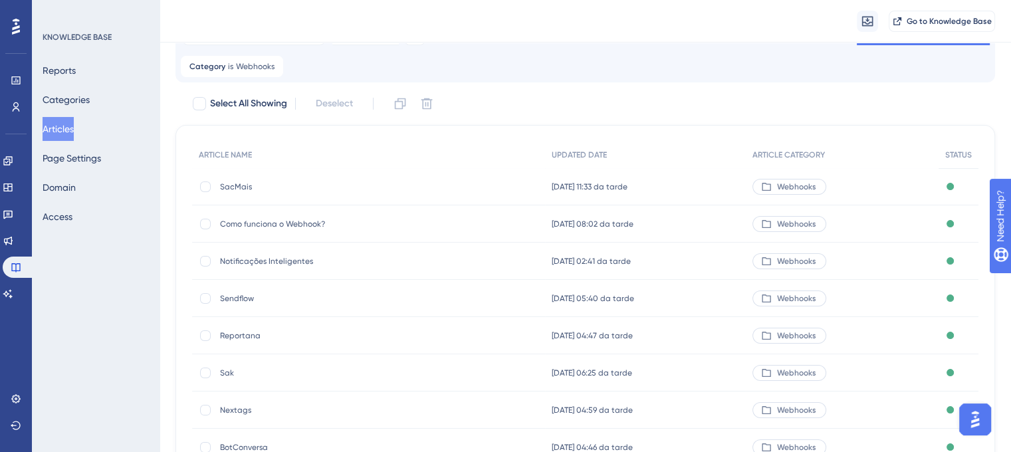
click at [258, 263] on span "Notificações Inteligentes" at bounding box center [326, 261] width 213 height 11
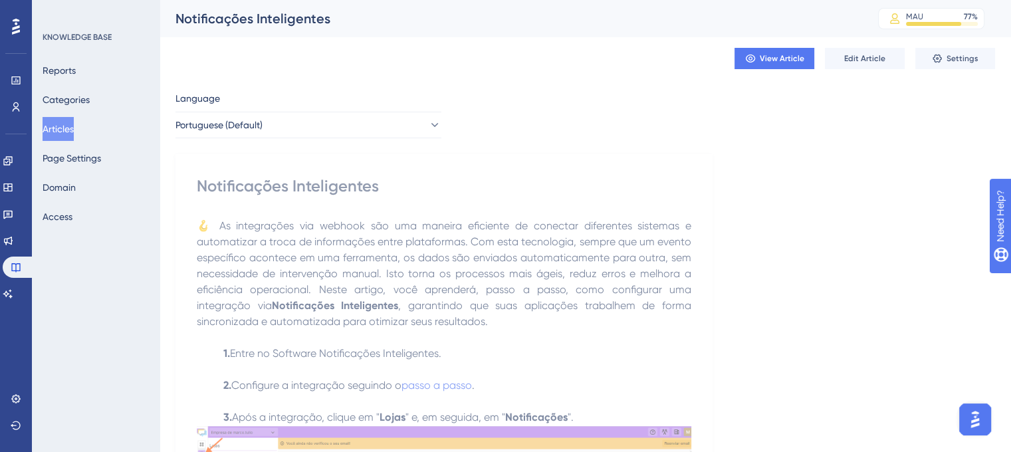
click at [285, 15] on div "Notificações Inteligentes" at bounding box center [509, 18] width 669 height 19
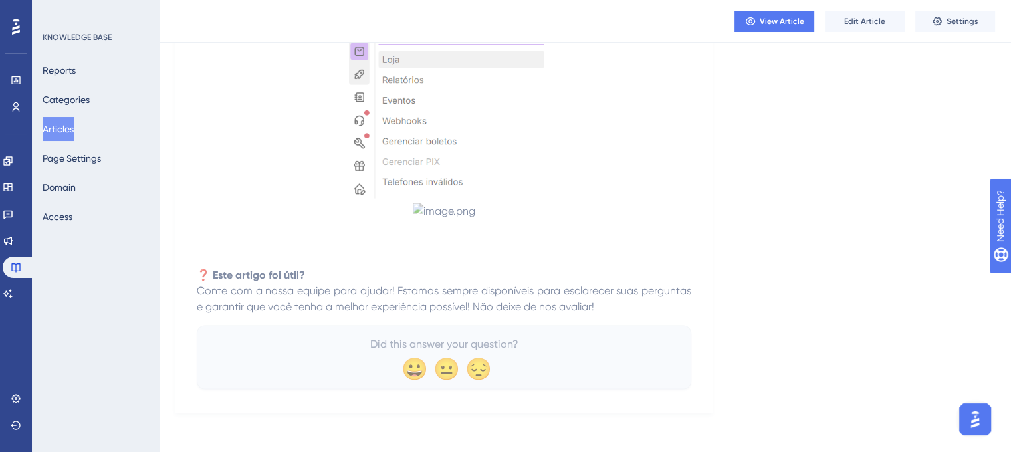
scroll to position [2361, 0]
drag, startPoint x: 195, startPoint y: 183, endPoint x: 677, endPoint y: 311, distance: 498.6
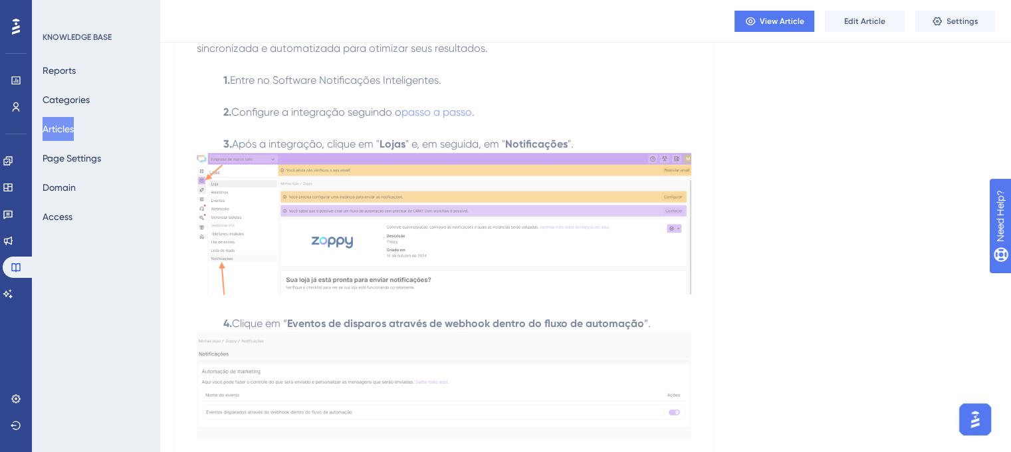
scroll to position [0, 0]
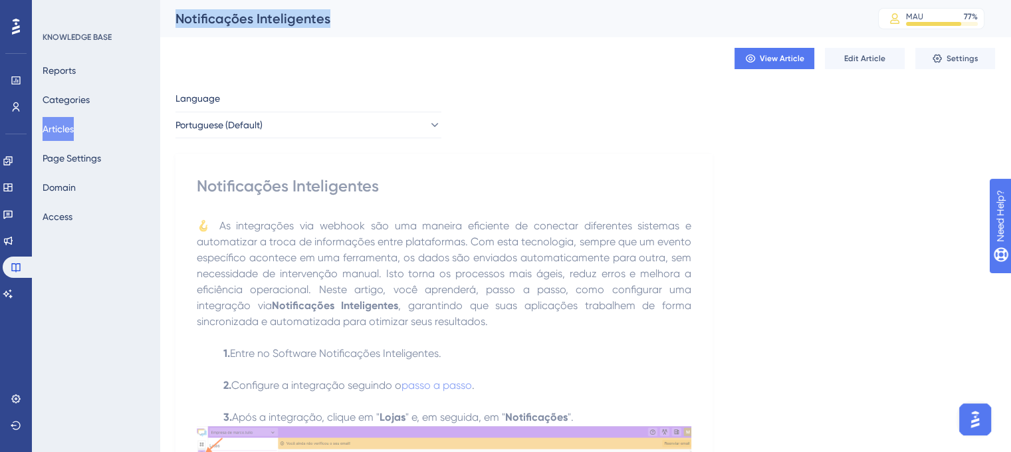
click at [471, 233] on p "🪝 As integrações via webhook são uma maneira eficiente de conectar diferentes s…" at bounding box center [444, 274] width 494 height 112
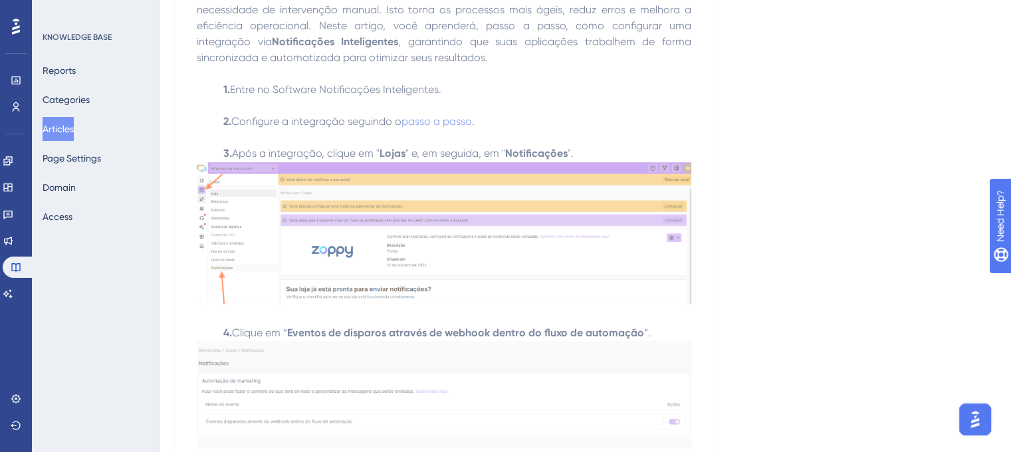
scroll to position [332, 0]
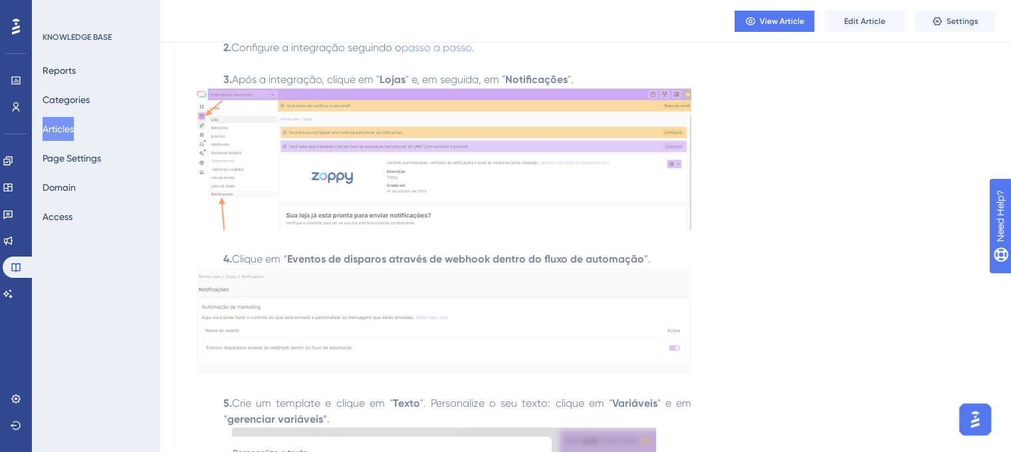
click at [436, 201] on img at bounding box center [444, 159] width 494 height 143
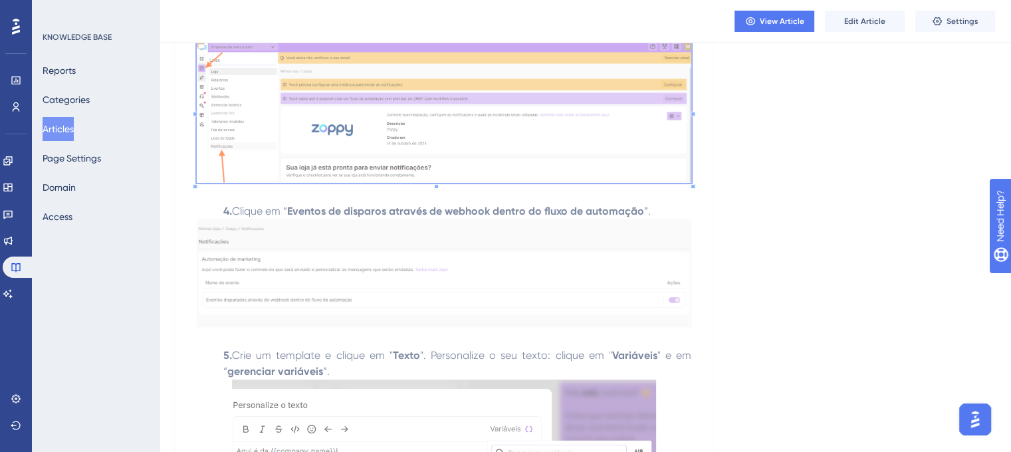
scroll to position [465, 0]
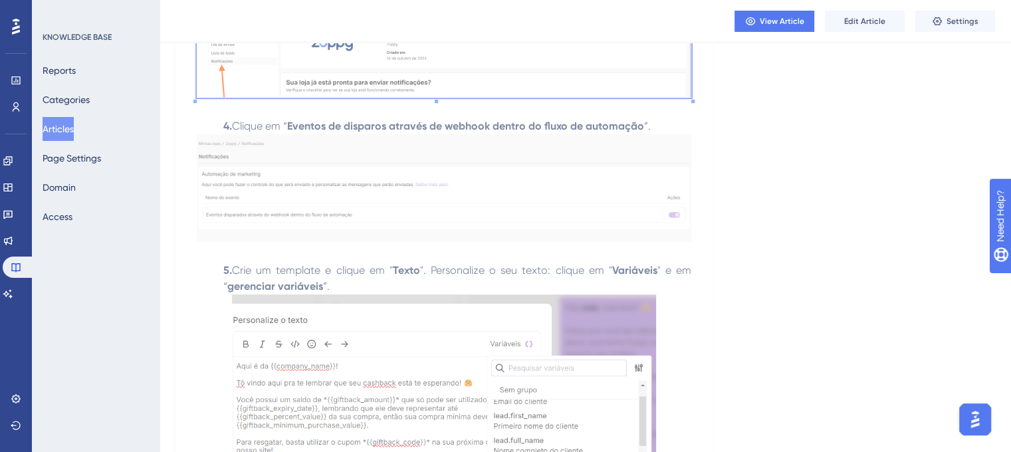
click at [354, 175] on img at bounding box center [444, 187] width 494 height 107
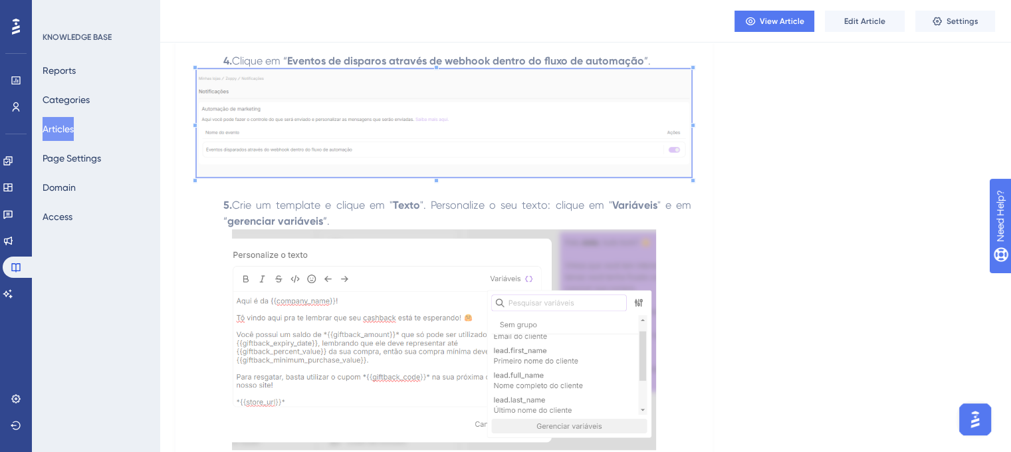
scroll to position [598, 0]
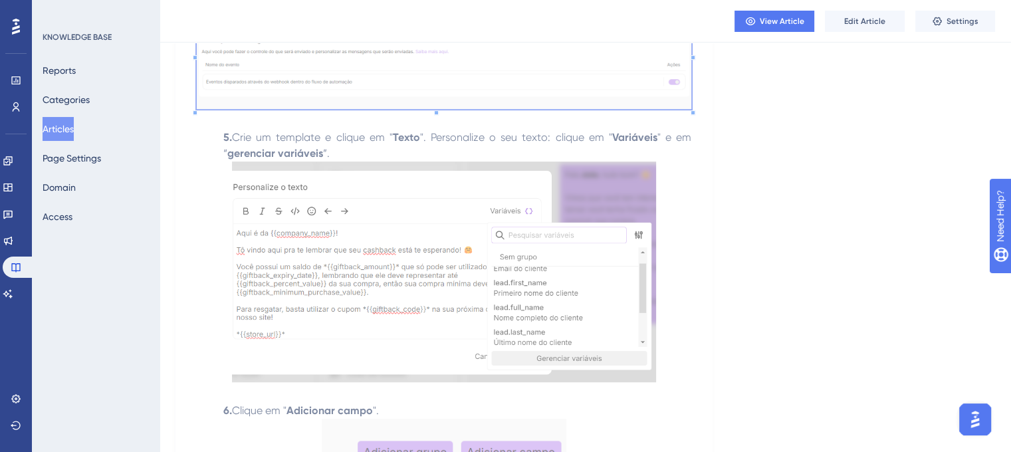
click at [303, 265] on img at bounding box center [444, 271] width 424 height 221
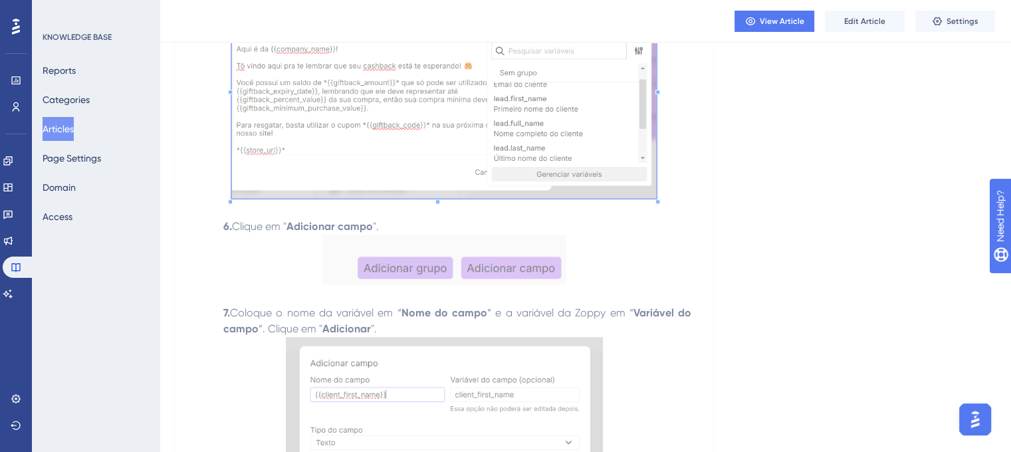
scroll to position [798, 0]
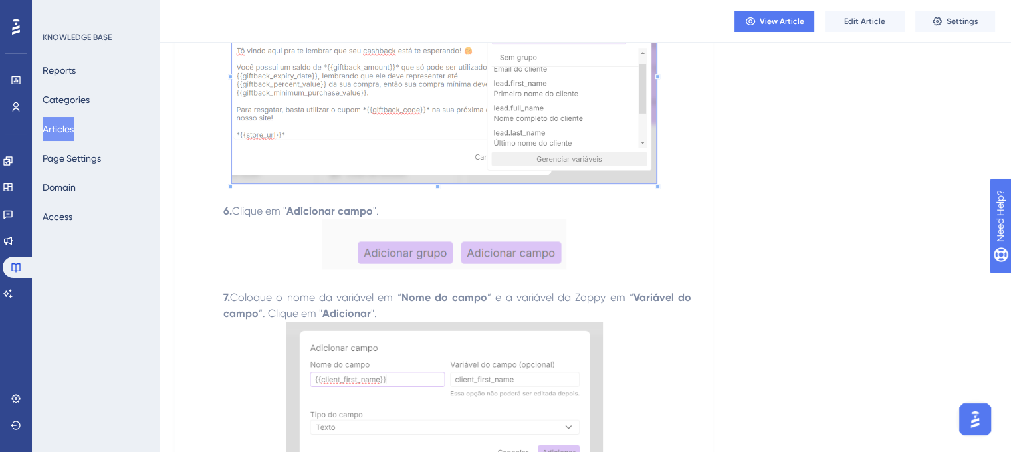
click at [383, 257] on img at bounding box center [444, 244] width 245 height 50
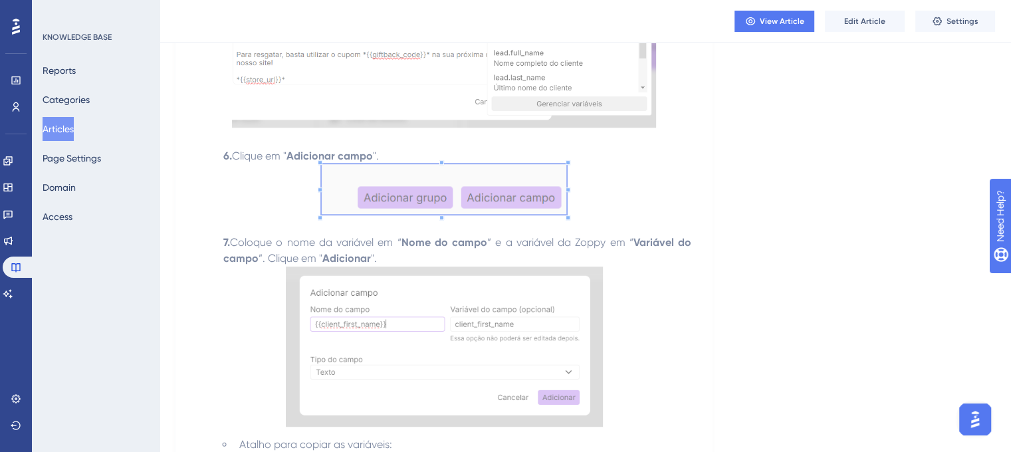
scroll to position [930, 0]
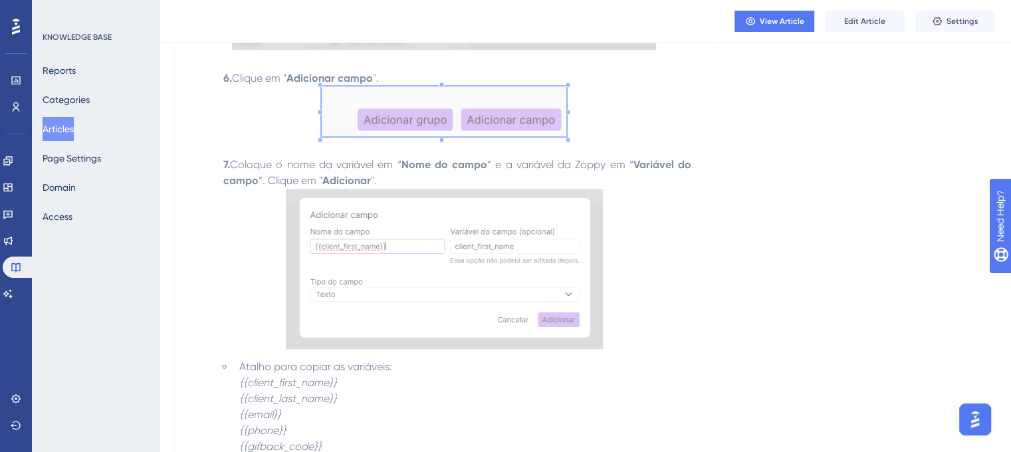
click at [465, 248] on img at bounding box center [444, 269] width 317 height 161
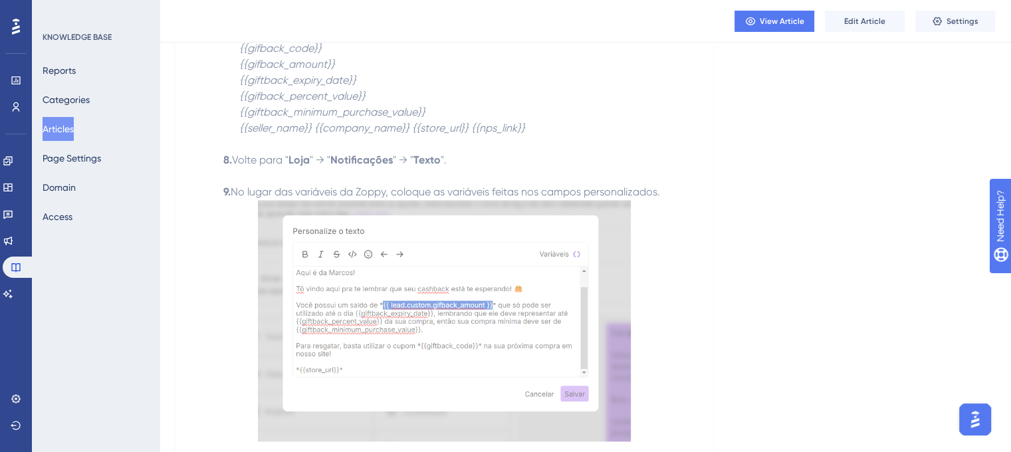
scroll to position [1396, 0]
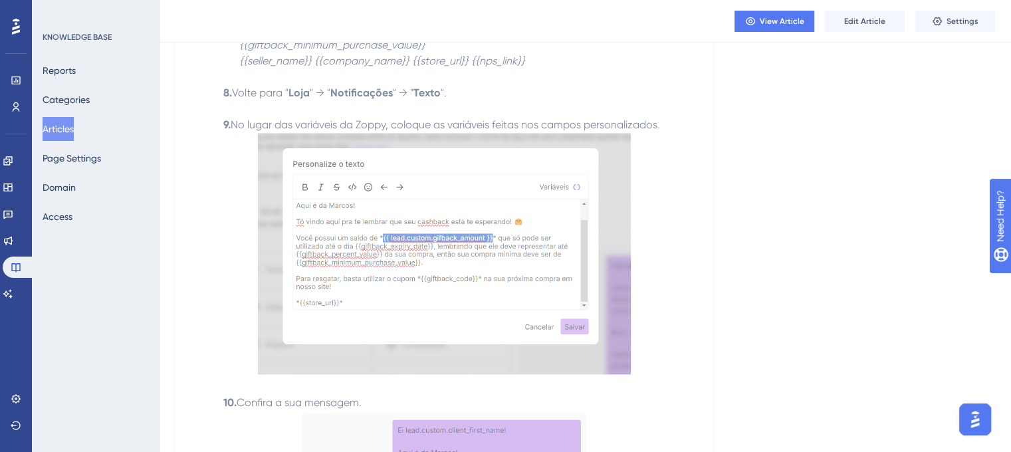
click at [461, 177] on img at bounding box center [444, 253] width 373 height 241
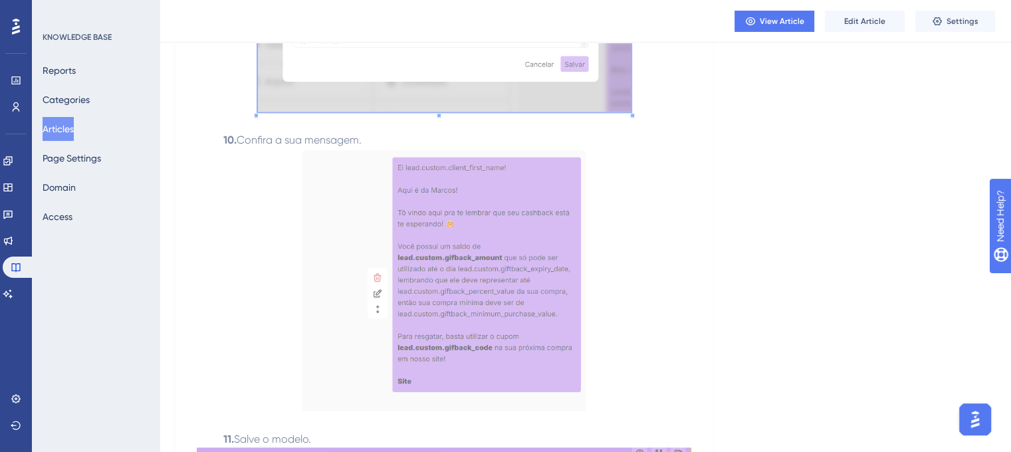
scroll to position [1662, 0]
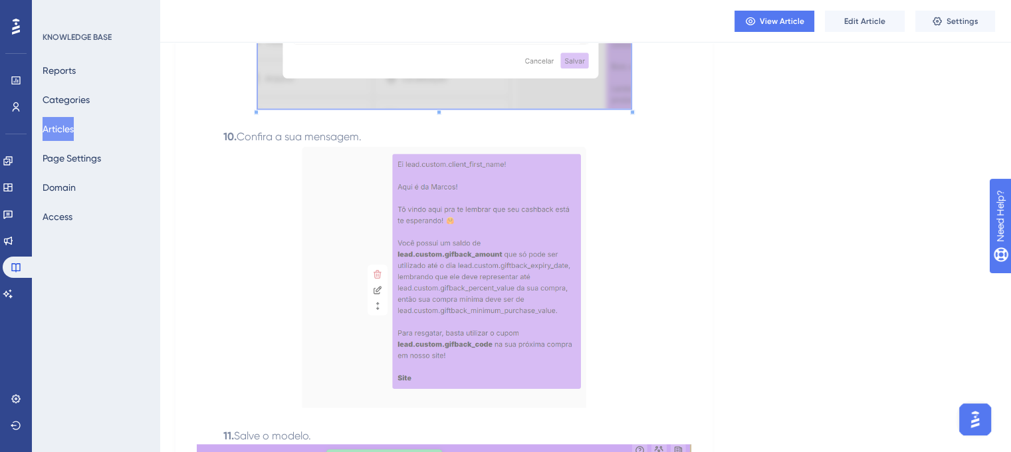
click at [391, 257] on img at bounding box center [443, 276] width 287 height 263
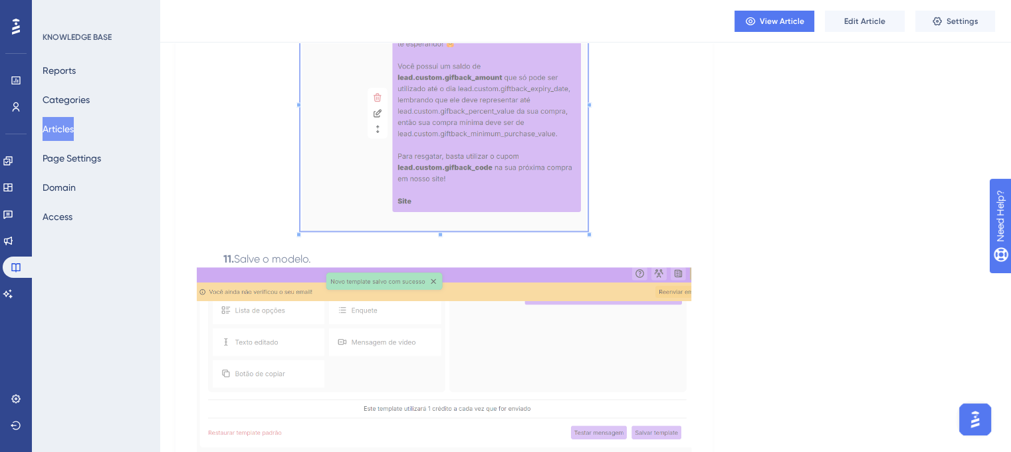
scroll to position [1861, 0]
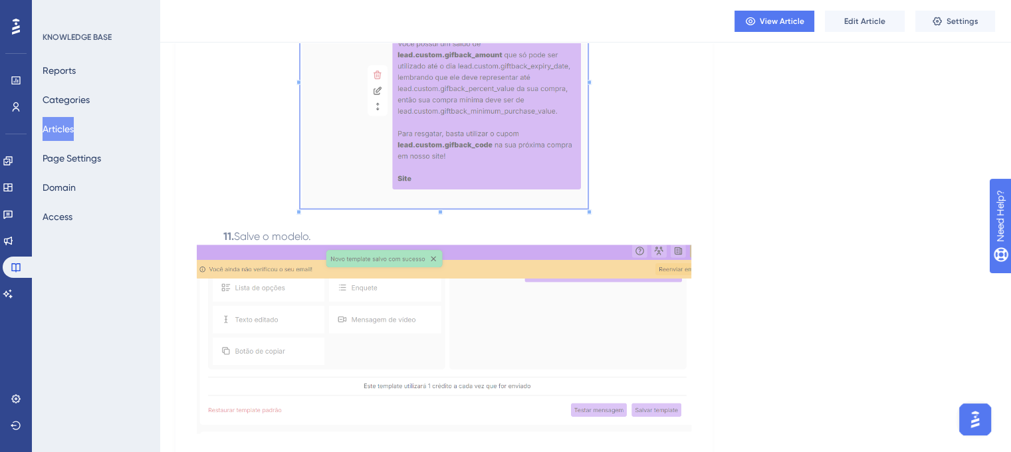
click at [369, 273] on img at bounding box center [444, 339] width 494 height 189
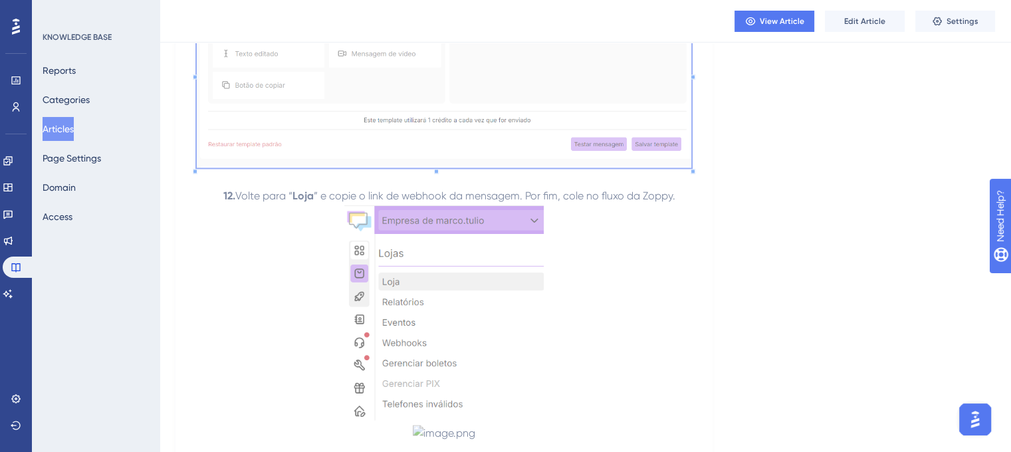
scroll to position [2193, 0]
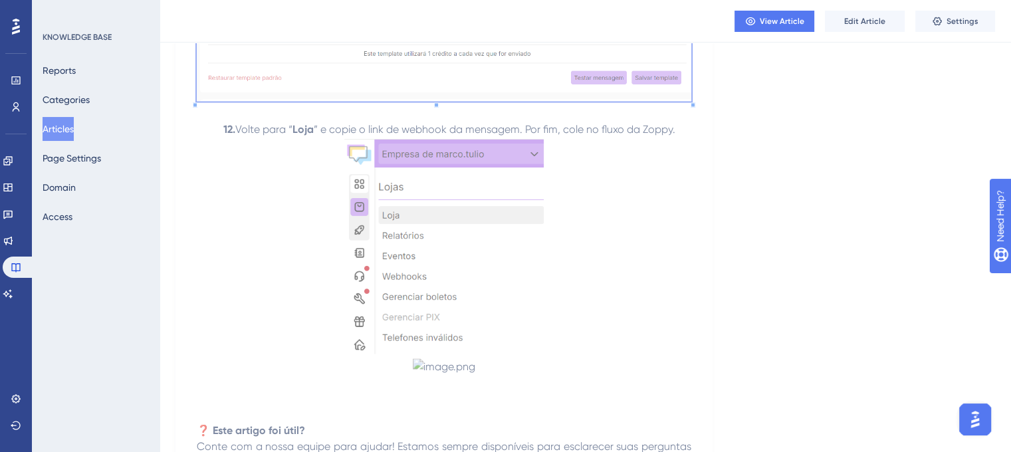
click at [480, 224] on img at bounding box center [443, 246] width 199 height 216
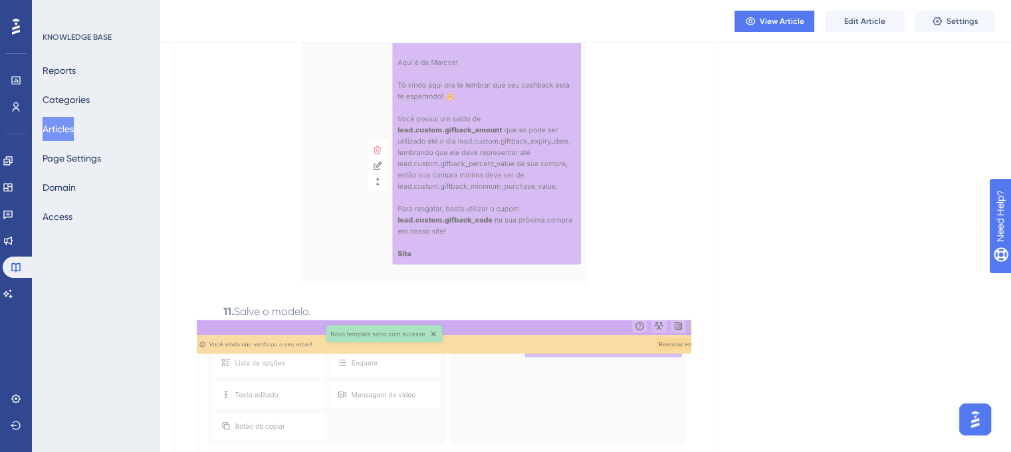
scroll to position [1298, 0]
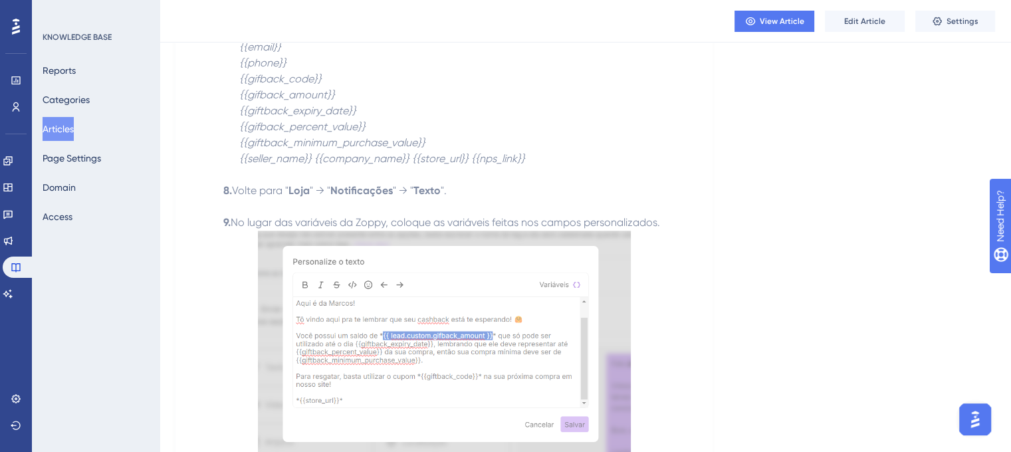
click at [74, 122] on button "Articles" at bounding box center [58, 129] width 31 height 24
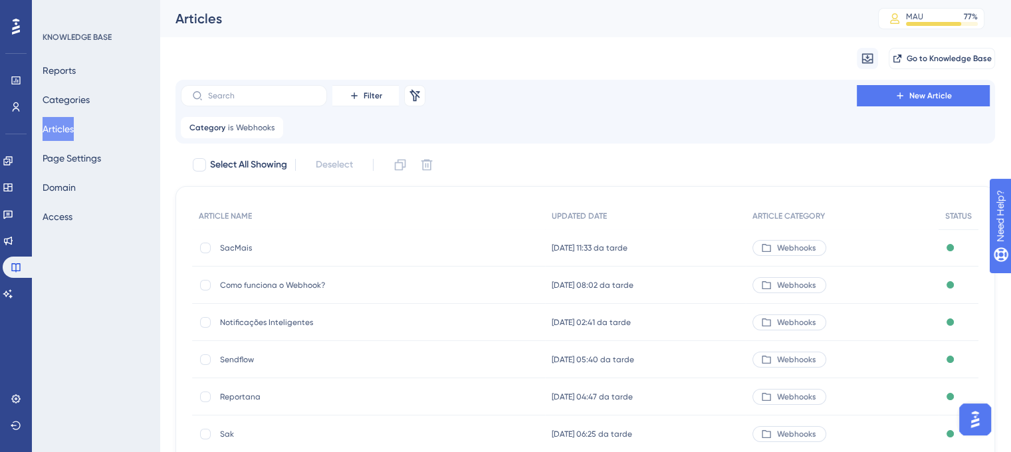
click at [248, 354] on span "Sendflow" at bounding box center [326, 359] width 213 height 11
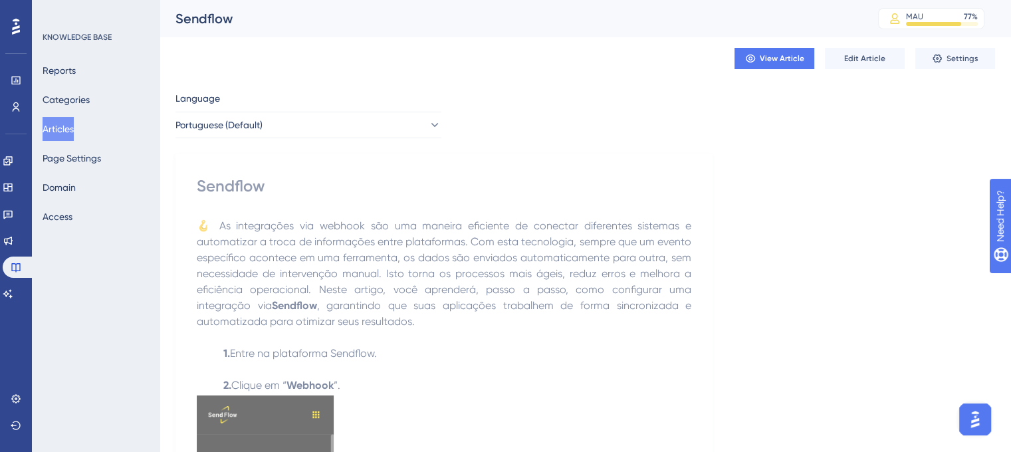
click at [226, 17] on div "Sendflow" at bounding box center [509, 18] width 669 height 19
click at [235, 190] on div "Sendflow" at bounding box center [444, 185] width 494 height 21
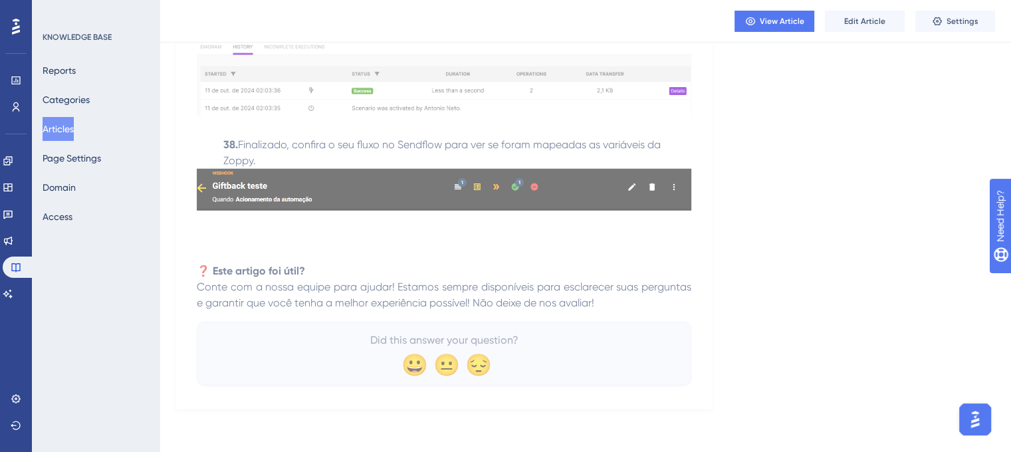
scroll to position [8672, 0]
drag, startPoint x: 197, startPoint y: 182, endPoint x: 619, endPoint y: 304, distance: 440.0
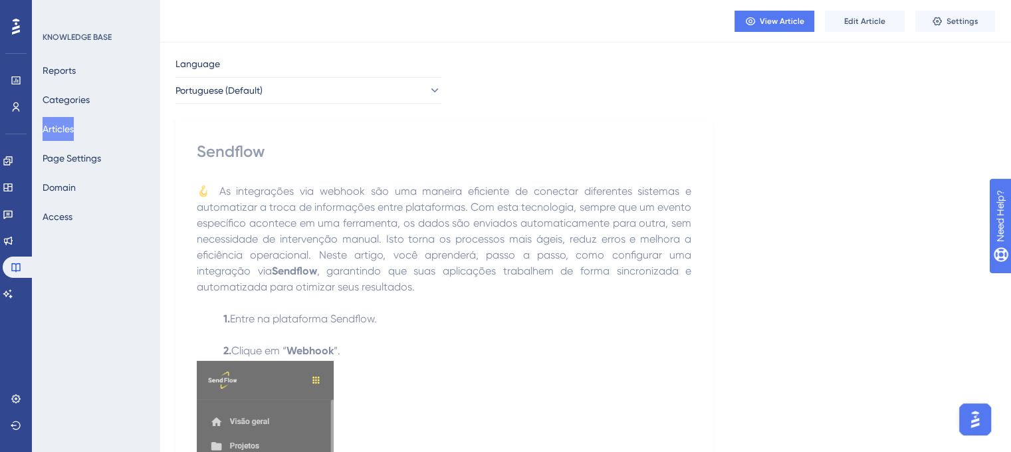
scroll to position [0, 0]
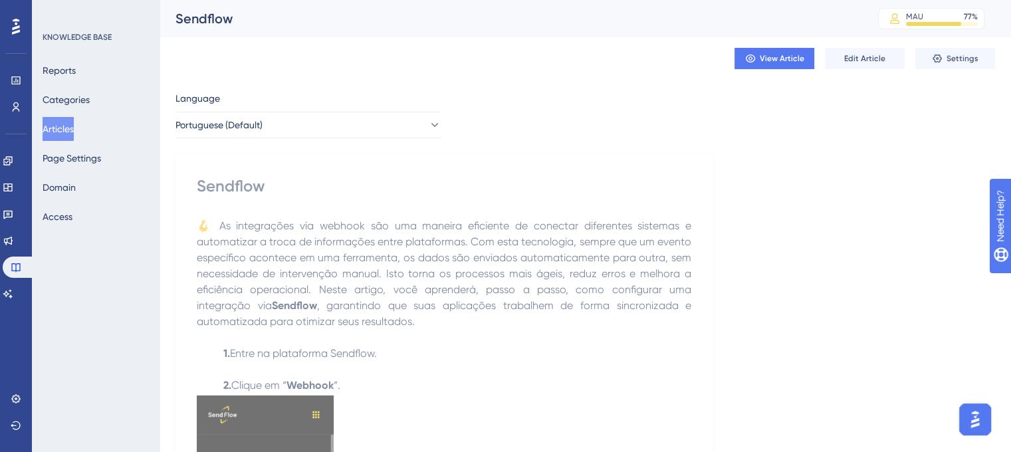
drag, startPoint x: 566, startPoint y: 269, endPoint x: 556, endPoint y: 277, distance: 12.3
click at [565, 269] on span "🪝 As integrações via webhook são uma maneira eficiente de conectar diferentes s…" at bounding box center [445, 265] width 497 height 92
click at [334, 305] on span ", garantindo que suas aplicações trabalhem de forma sincronizada e automatizada…" at bounding box center [445, 313] width 497 height 29
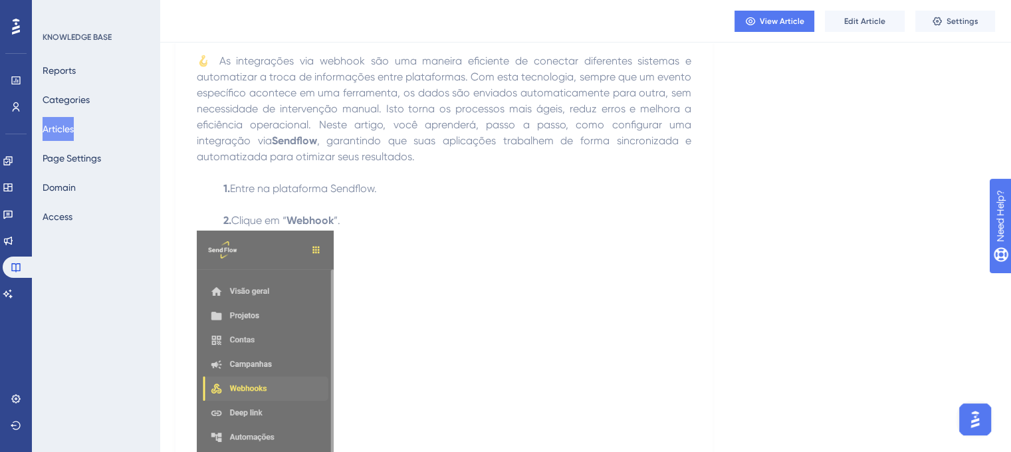
scroll to position [199, 0]
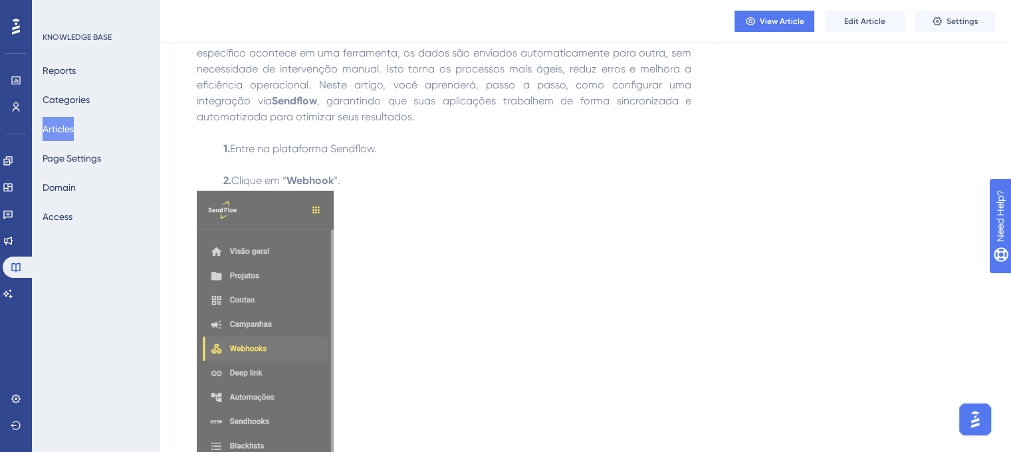
click at [290, 250] on img at bounding box center [265, 328] width 137 height 278
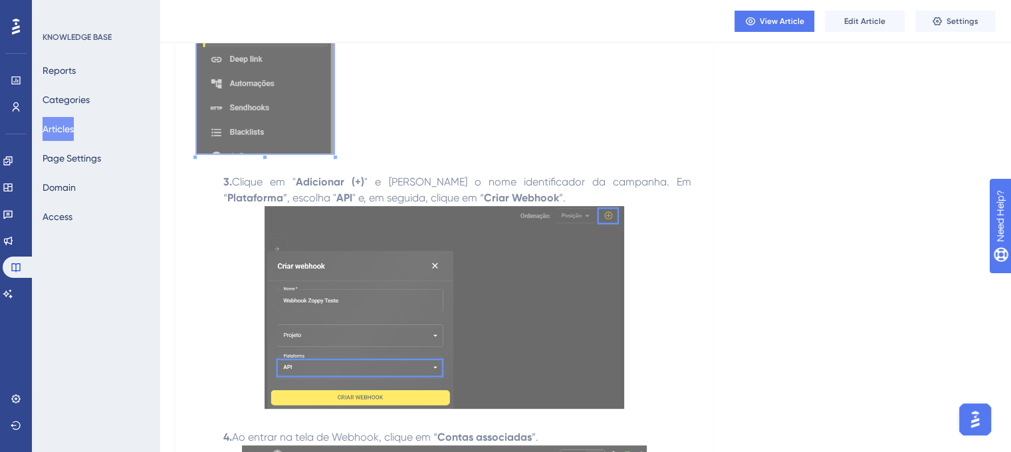
scroll to position [598, 0]
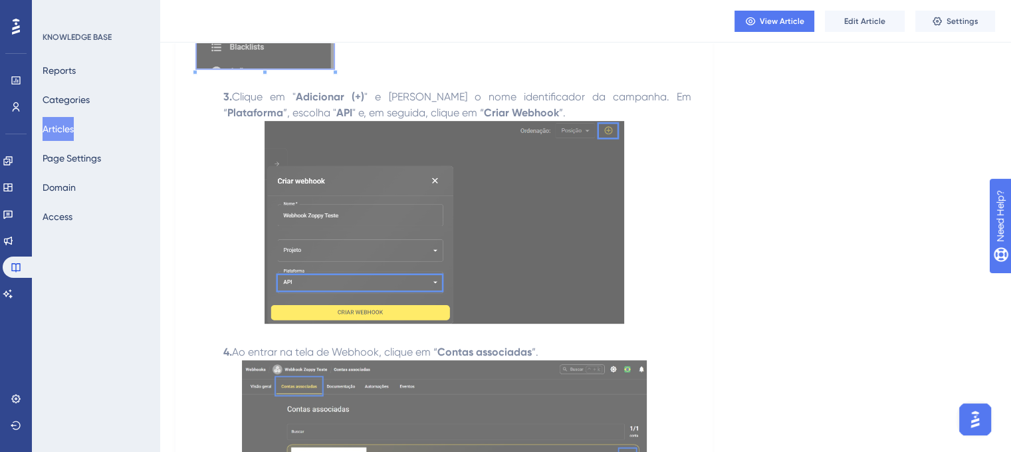
click at [465, 171] on img at bounding box center [445, 222] width 360 height 203
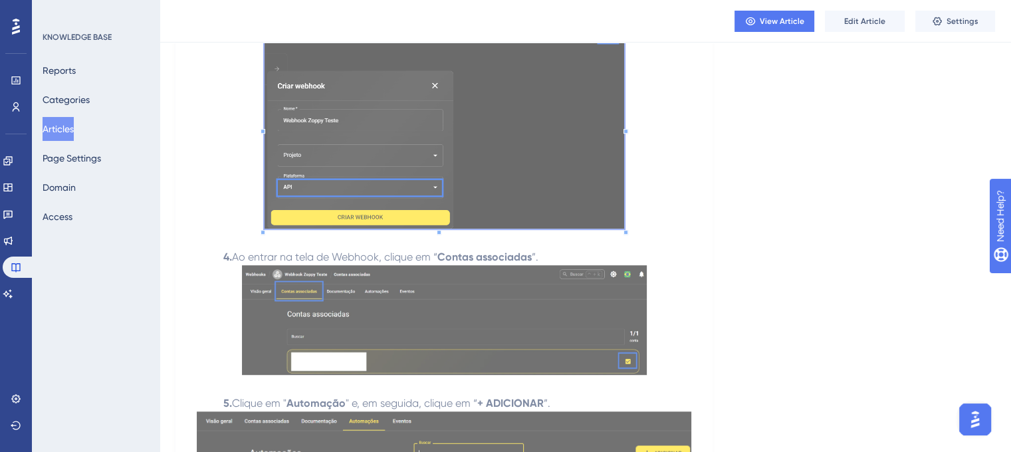
scroll to position [731, 0]
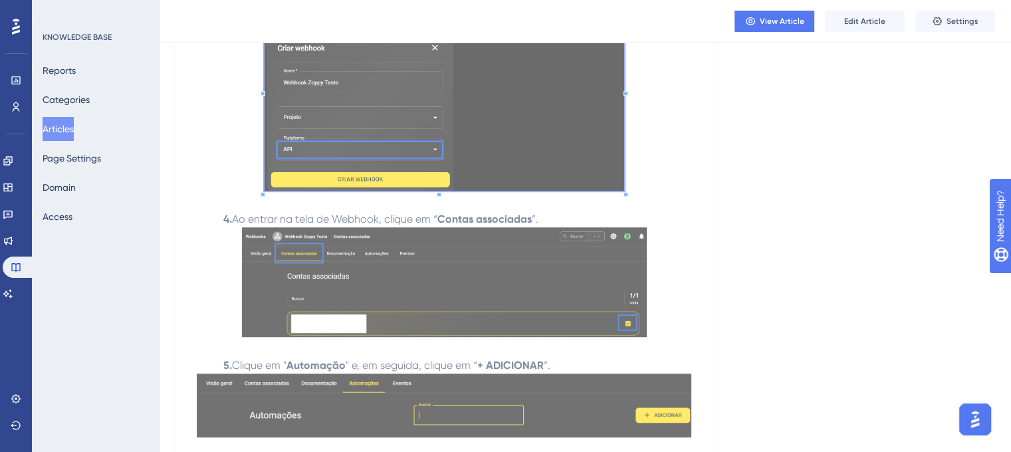
click at [445, 276] on img at bounding box center [444, 281] width 405 height 109
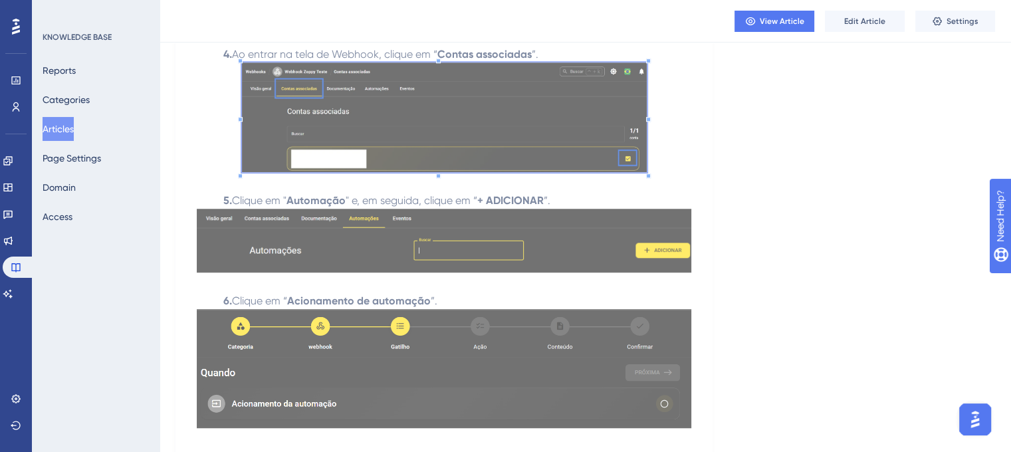
scroll to position [930, 0]
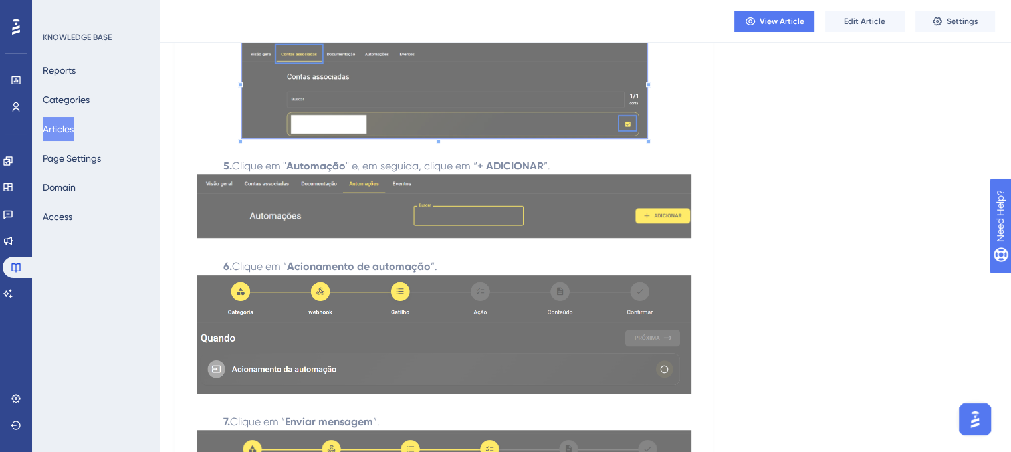
click at [401, 223] on img at bounding box center [444, 206] width 494 height 64
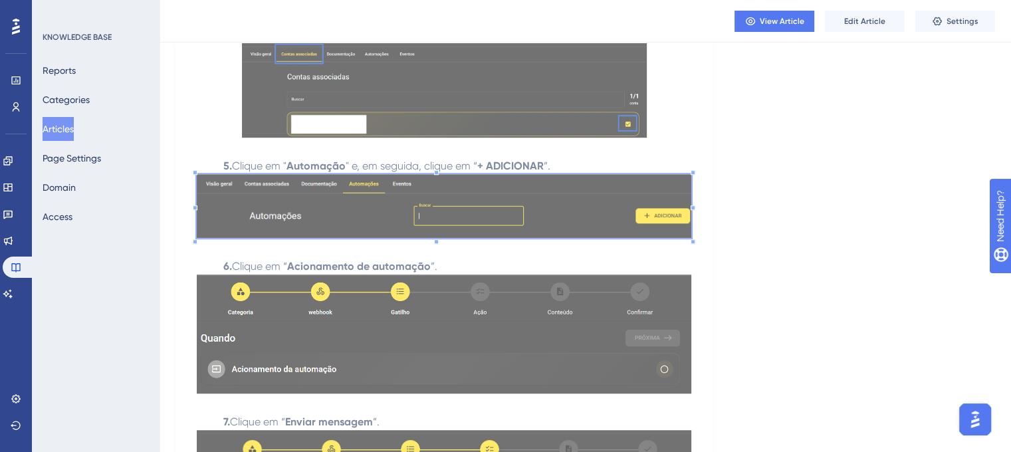
click at [462, 207] on img at bounding box center [444, 206] width 494 height 64
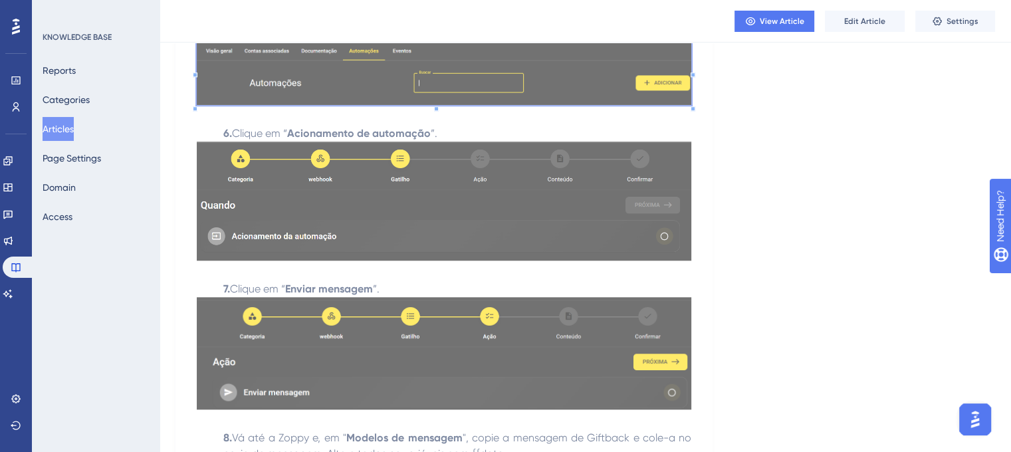
click at [394, 164] on img at bounding box center [444, 201] width 494 height 118
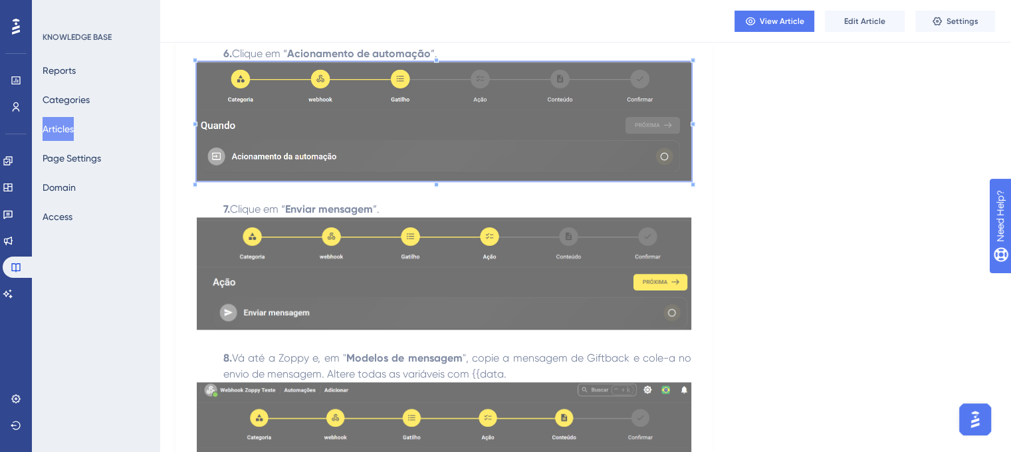
scroll to position [1196, 0]
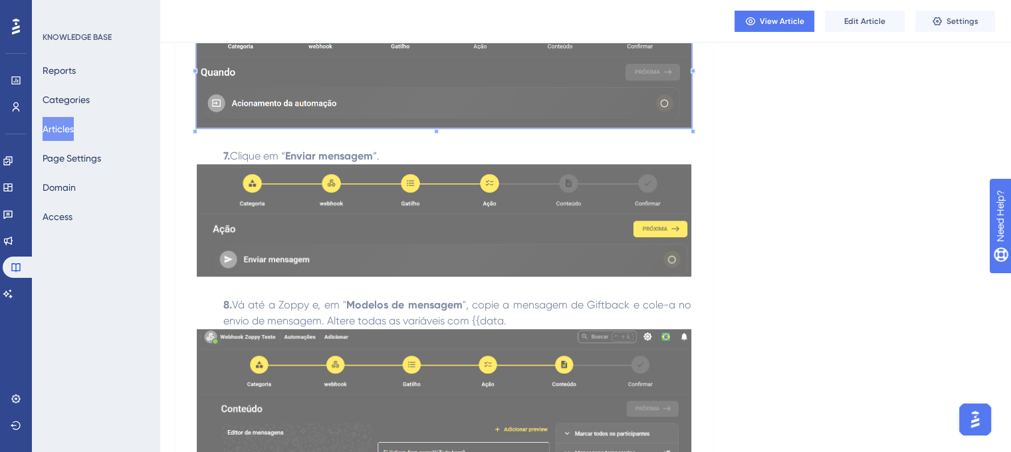
click at [380, 253] on img at bounding box center [444, 220] width 494 height 113
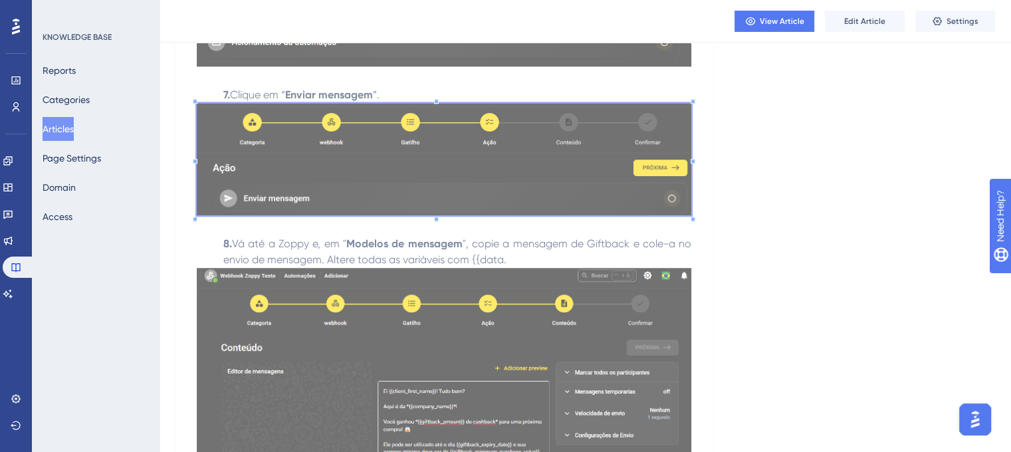
scroll to position [1329, 0]
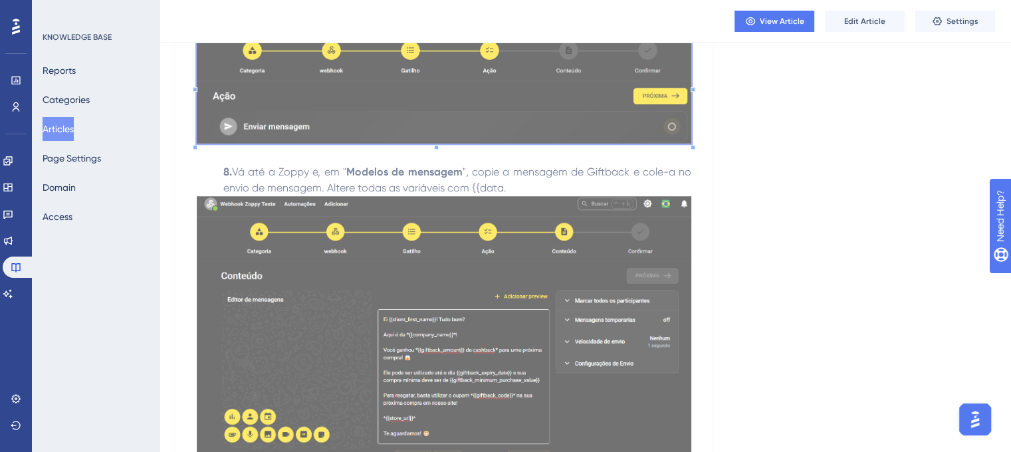
click at [365, 241] on img at bounding box center [444, 332] width 494 height 273
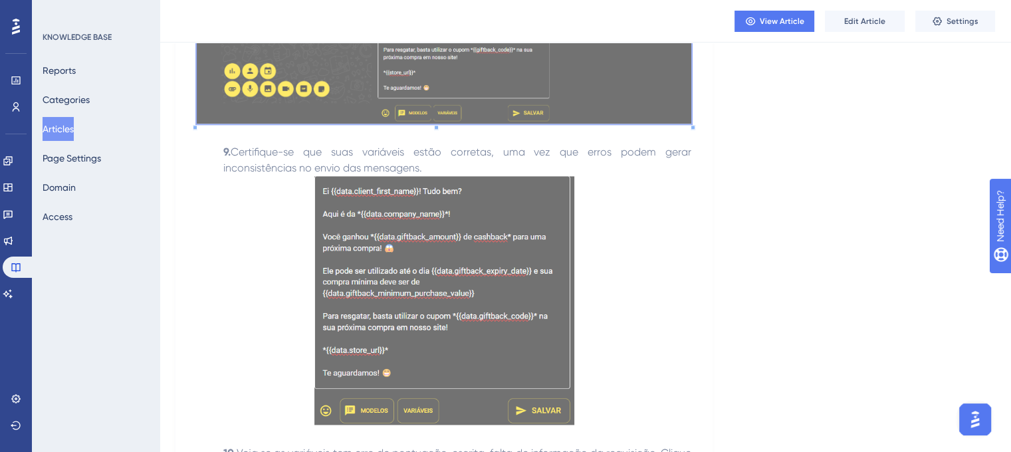
scroll to position [1728, 0]
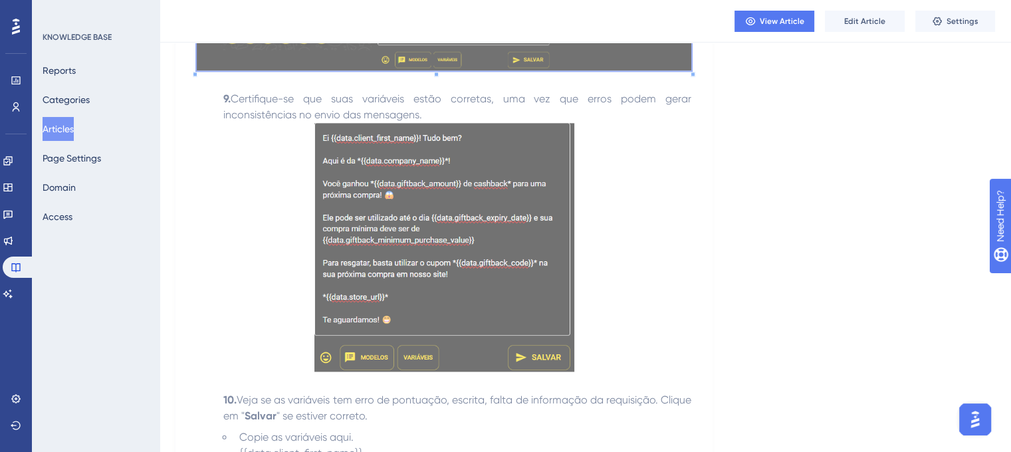
click at [441, 202] on img at bounding box center [444, 247] width 260 height 248
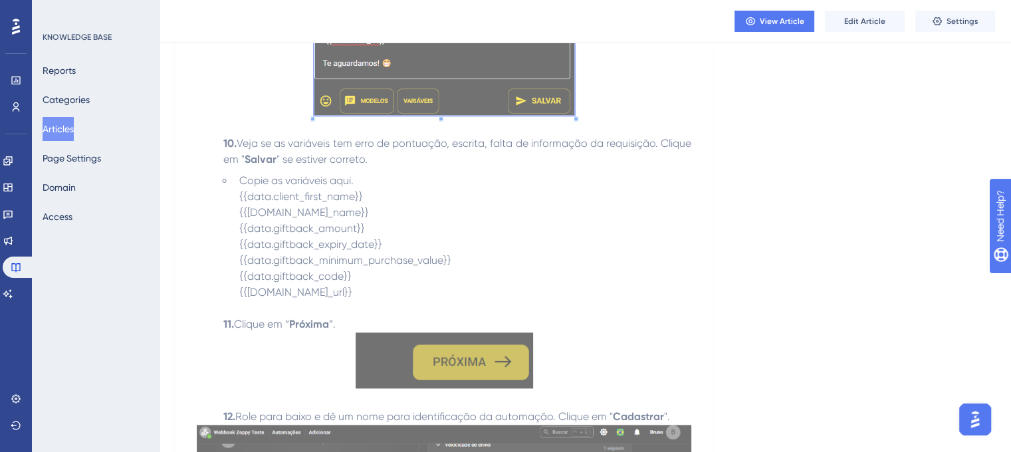
scroll to position [2060, 0]
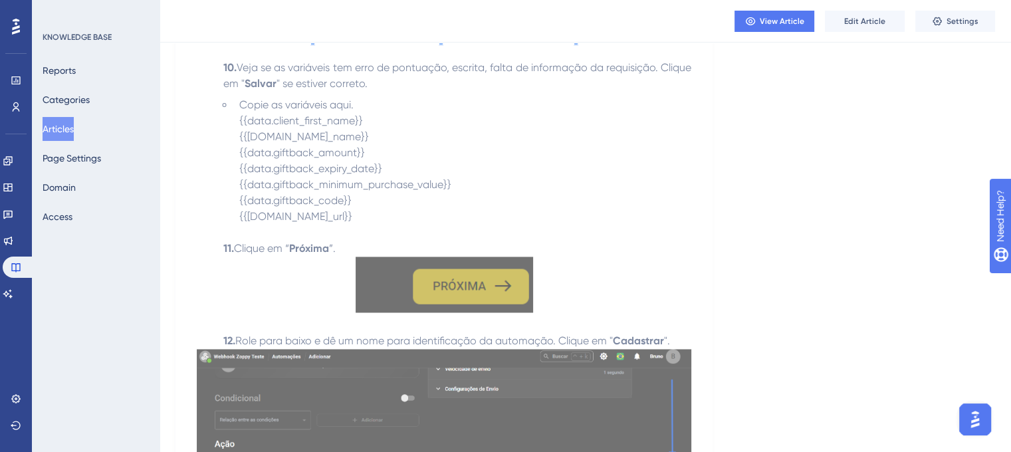
click at [428, 280] on img at bounding box center [444, 285] width 177 height 56
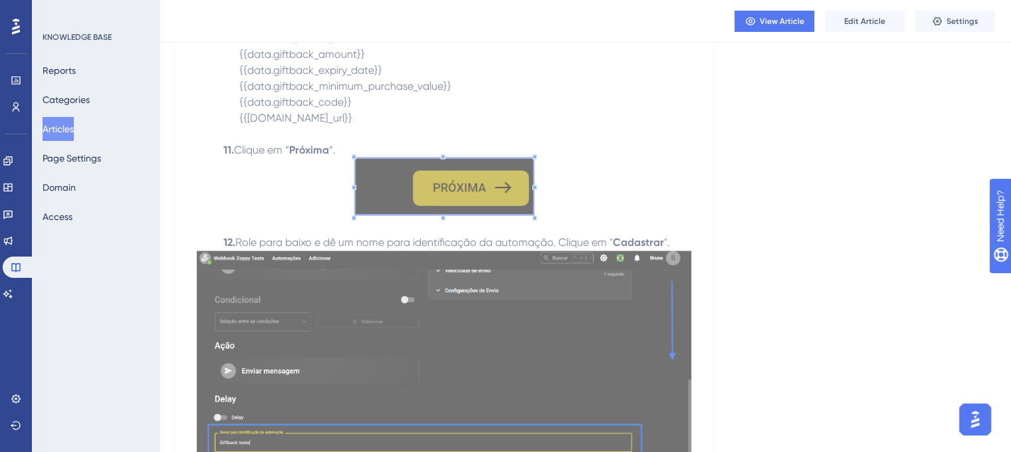
scroll to position [2326, 0]
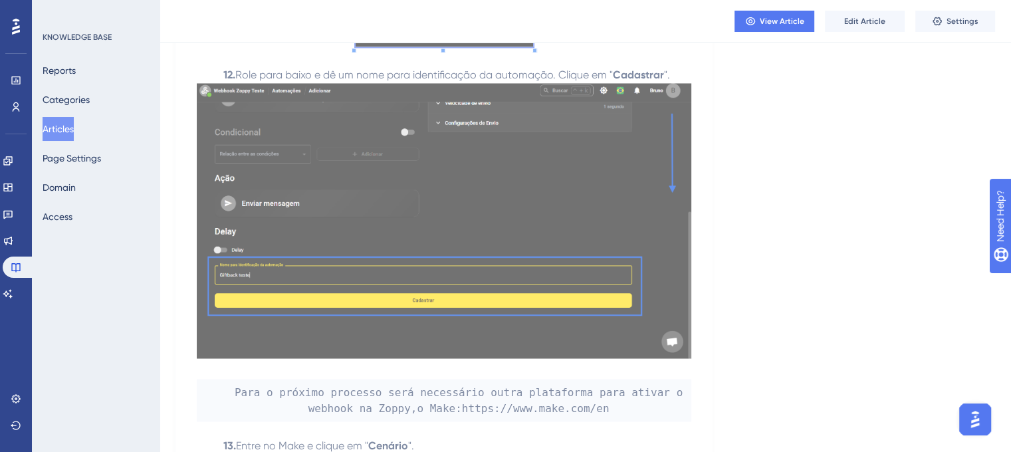
click at [497, 188] on img at bounding box center [444, 220] width 494 height 275
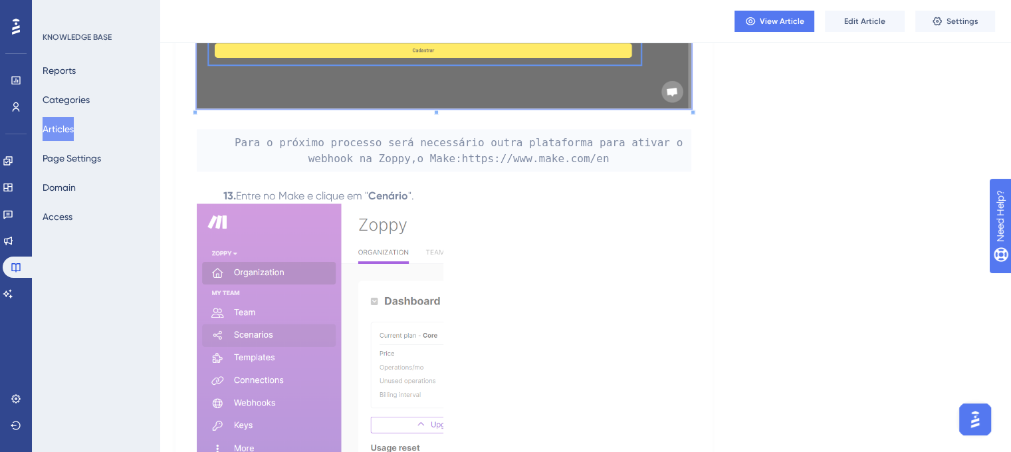
scroll to position [2725, 0]
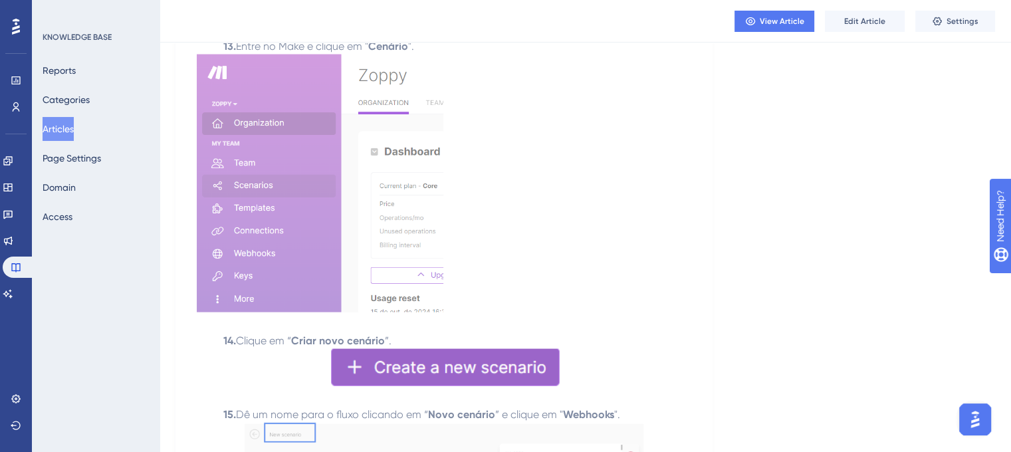
click at [368, 201] on img at bounding box center [320, 182] width 247 height 257
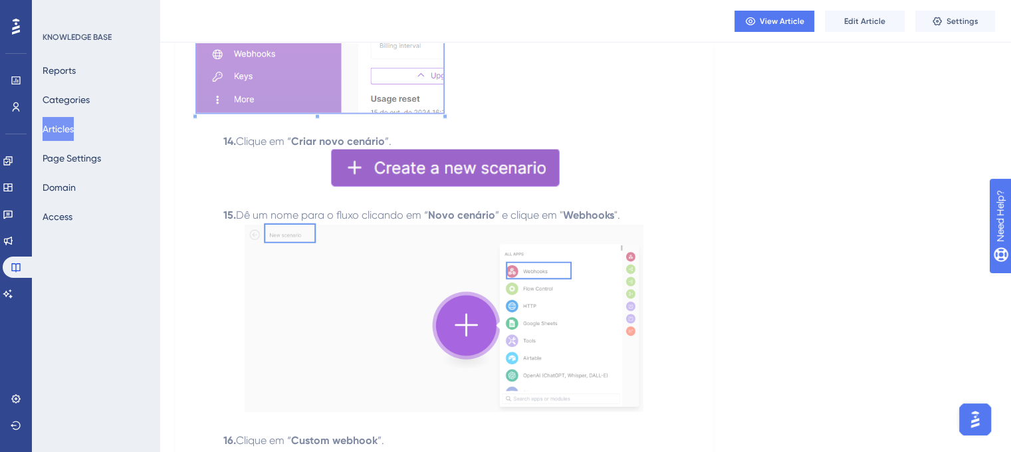
click at [435, 161] on img at bounding box center [444, 168] width 234 height 37
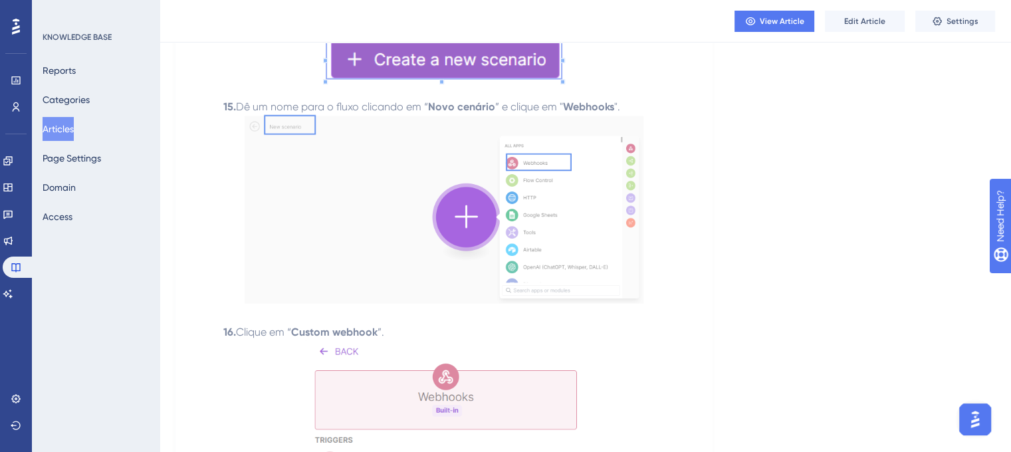
scroll to position [3057, 0]
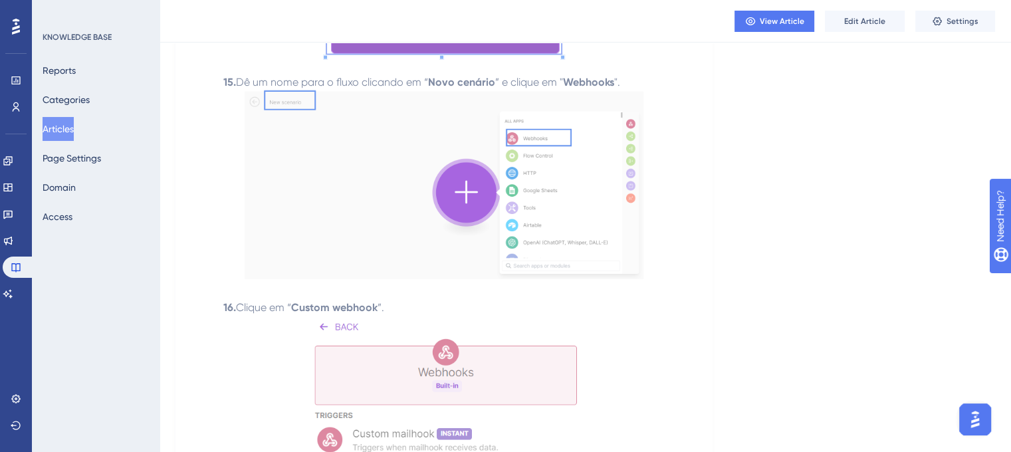
click at [507, 199] on img at bounding box center [444, 184] width 399 height 189
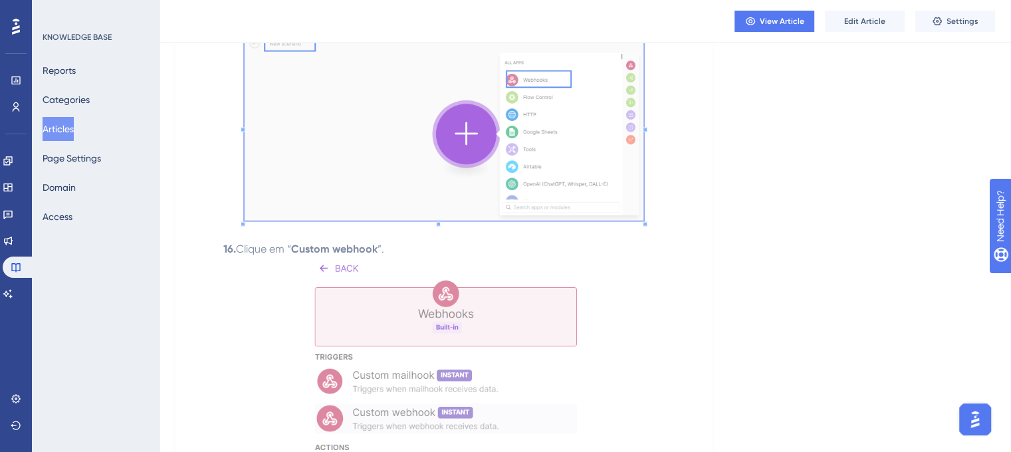
scroll to position [3190, 0]
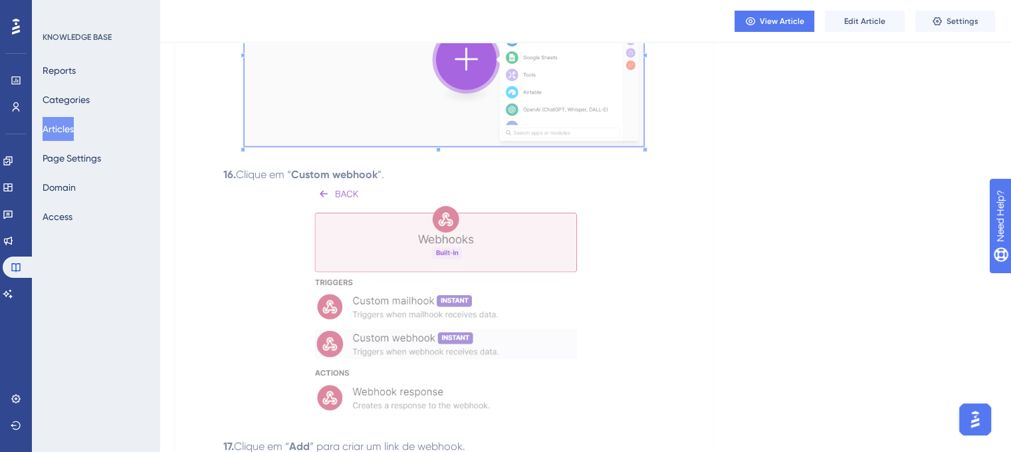
click at [482, 222] on img at bounding box center [444, 300] width 276 height 235
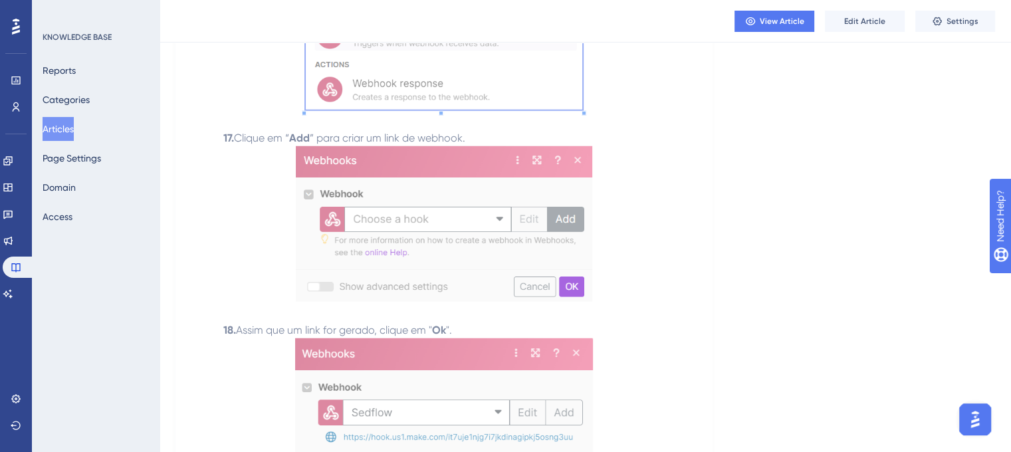
scroll to position [3522, 0]
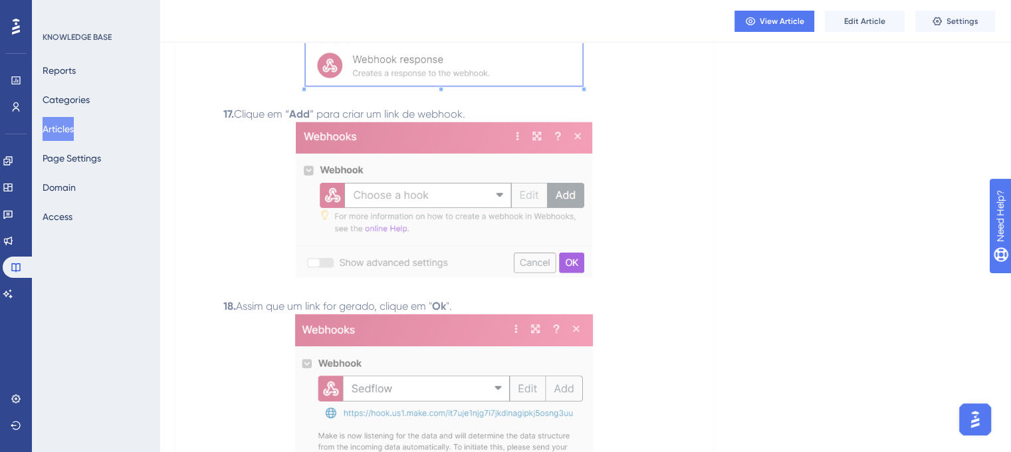
click at [433, 183] on img at bounding box center [444, 200] width 296 height 156
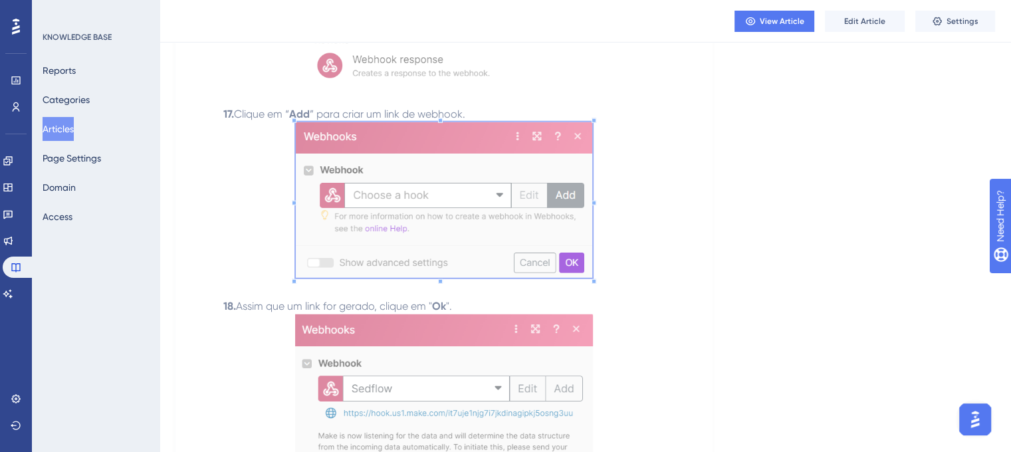
scroll to position [3655, 0]
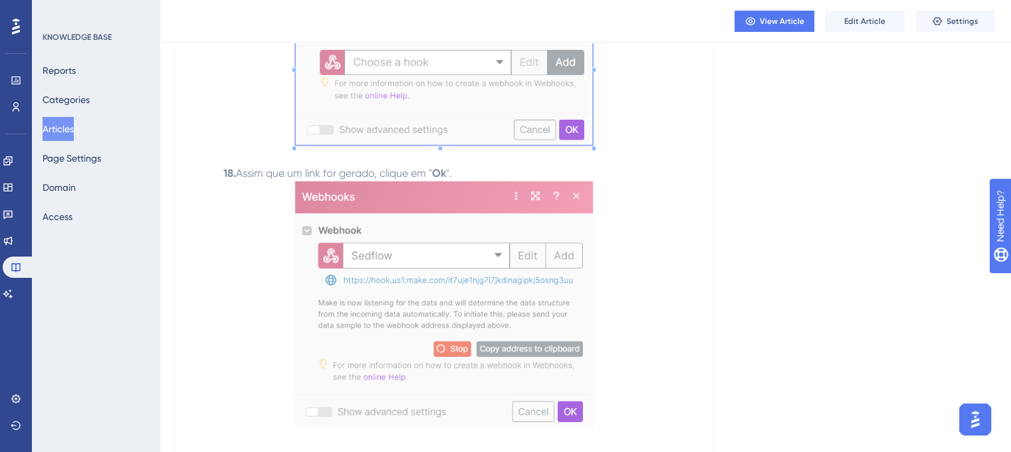
click at [426, 244] on img at bounding box center [444, 304] width 298 height 247
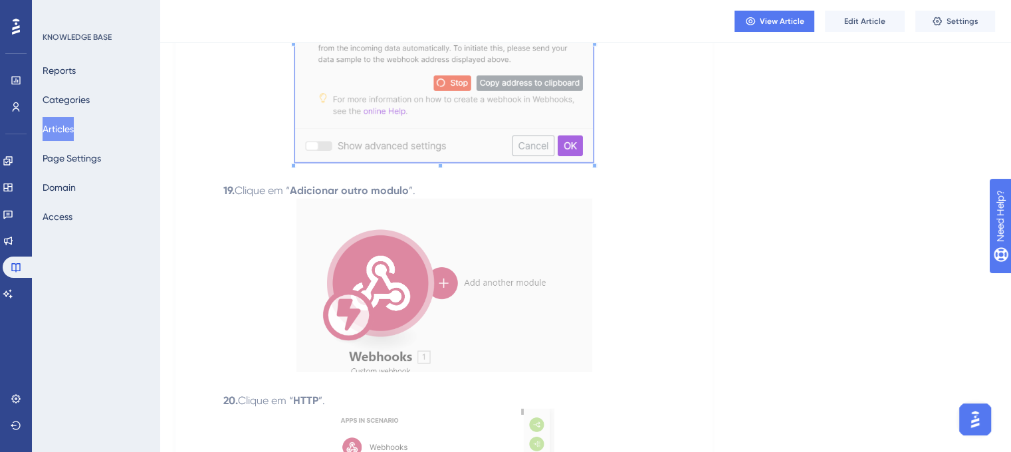
click at [404, 275] on img at bounding box center [444, 285] width 296 height 173
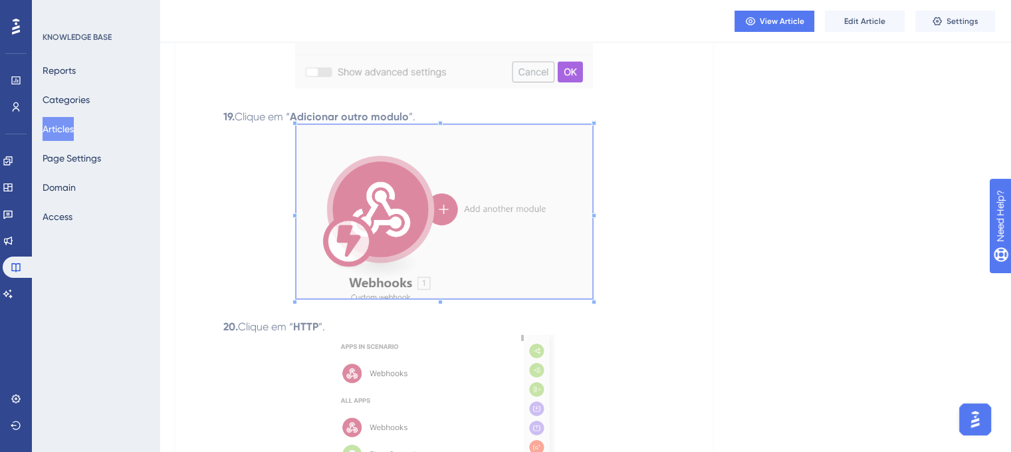
scroll to position [4121, 0]
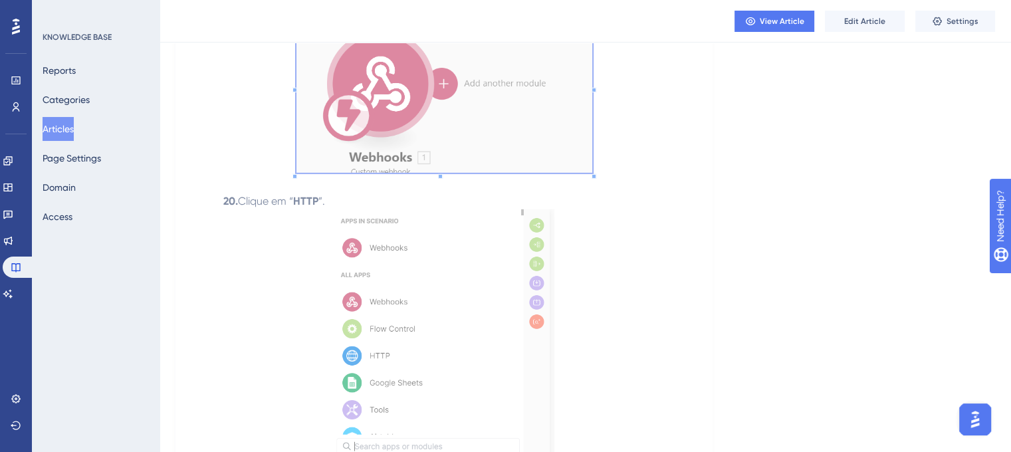
click at [465, 286] on img at bounding box center [444, 334] width 220 height 251
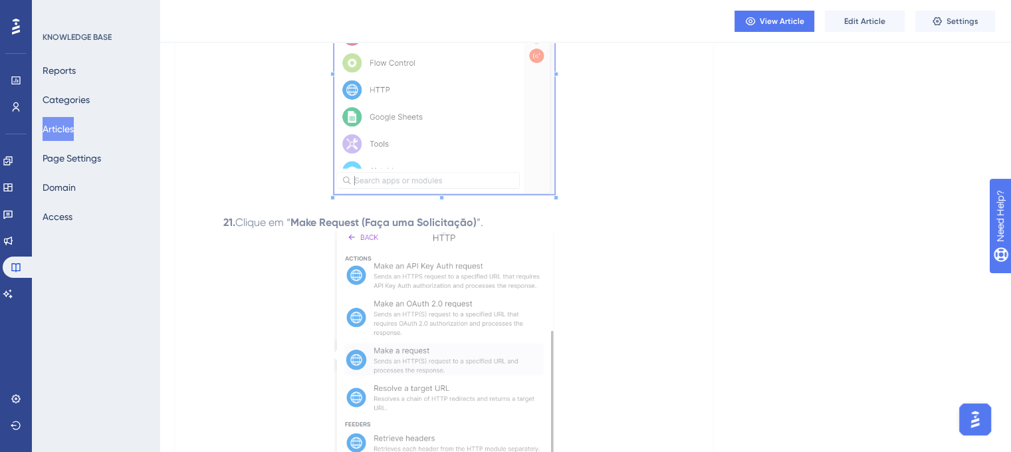
scroll to position [4519, 0]
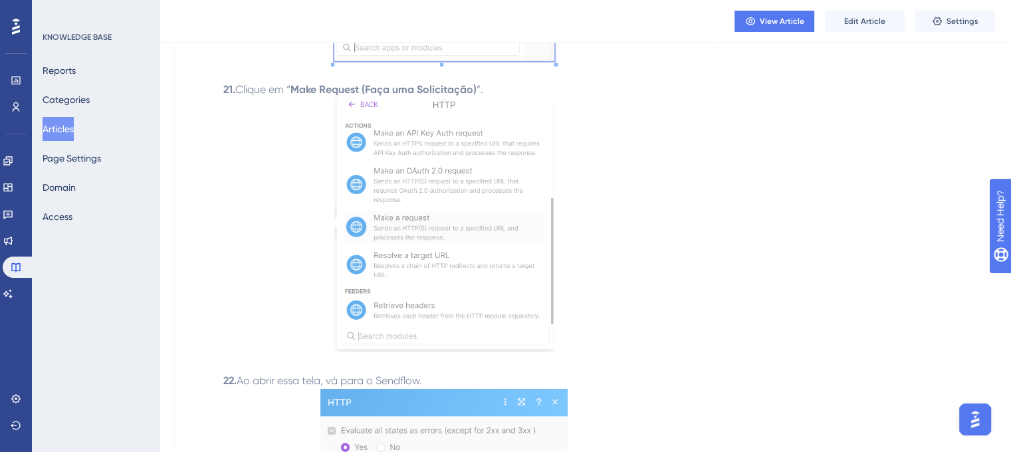
click at [444, 211] on img at bounding box center [443, 225] width 219 height 255
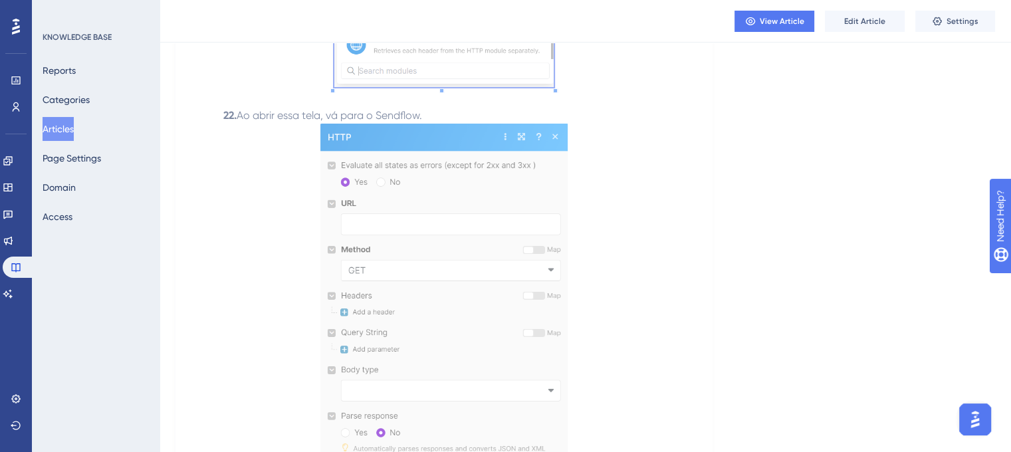
scroll to position [4785, 0]
click at [429, 227] on img at bounding box center [443, 300] width 247 height 354
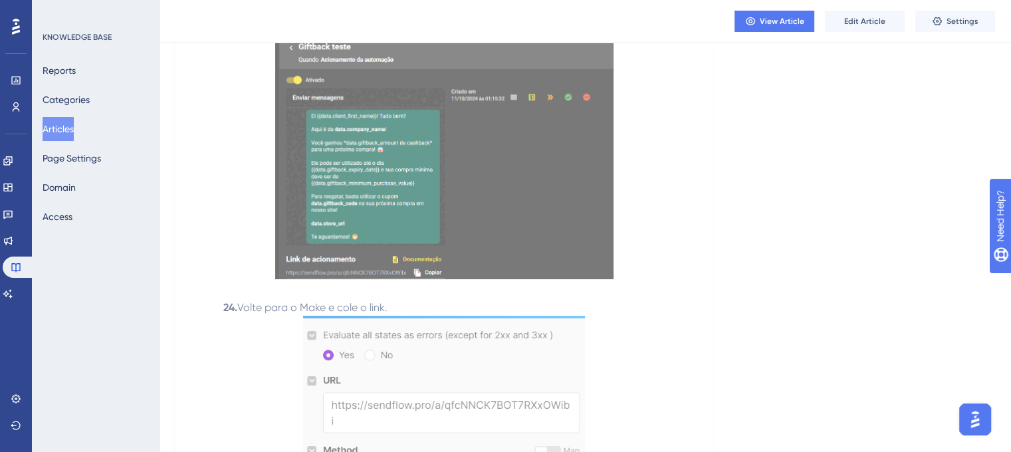
click at [460, 182] on img at bounding box center [444, 152] width 338 height 255
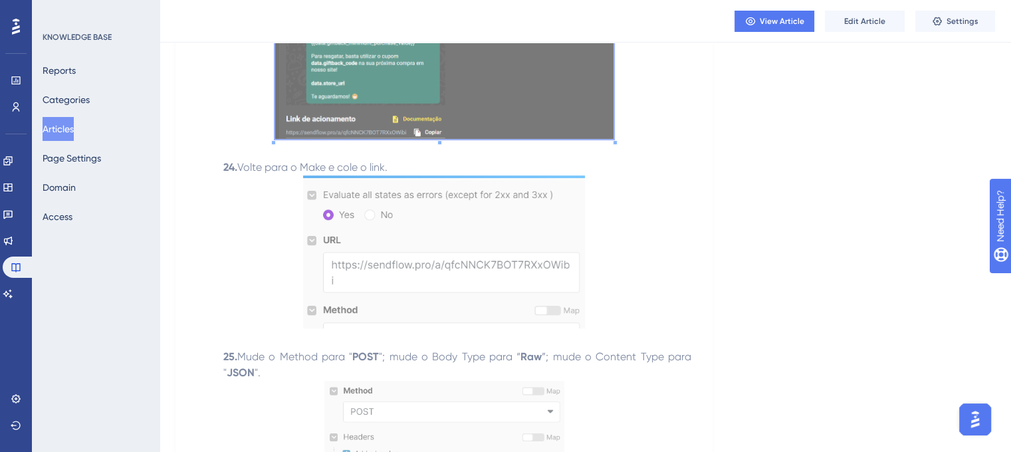
scroll to position [5450, 0]
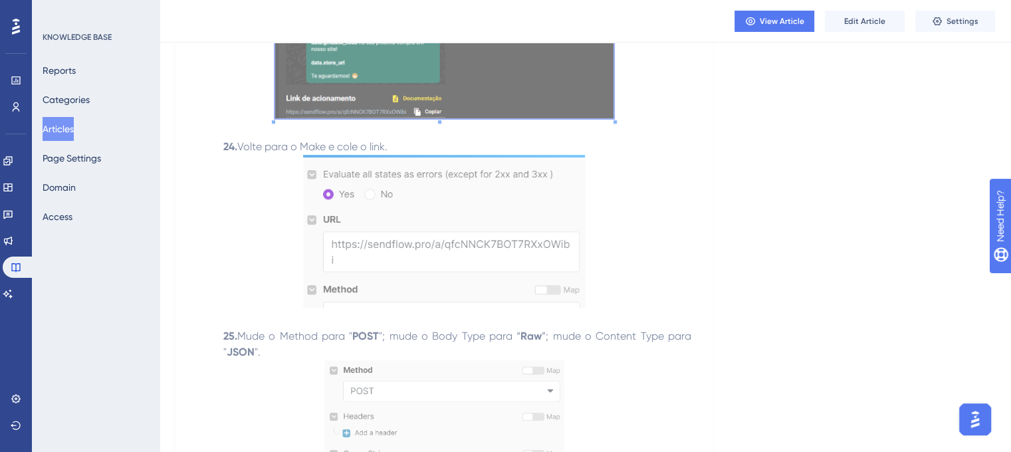
click at [457, 255] on img at bounding box center [444, 231] width 282 height 153
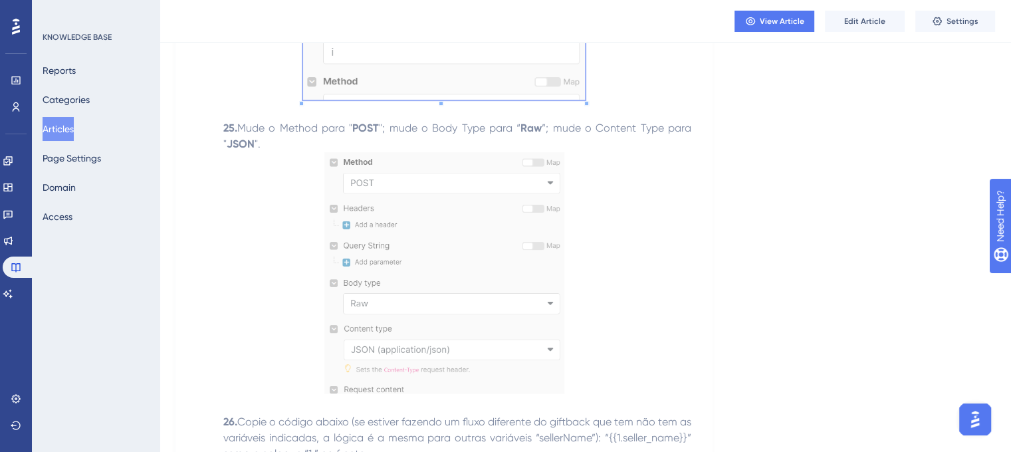
scroll to position [5716, 0]
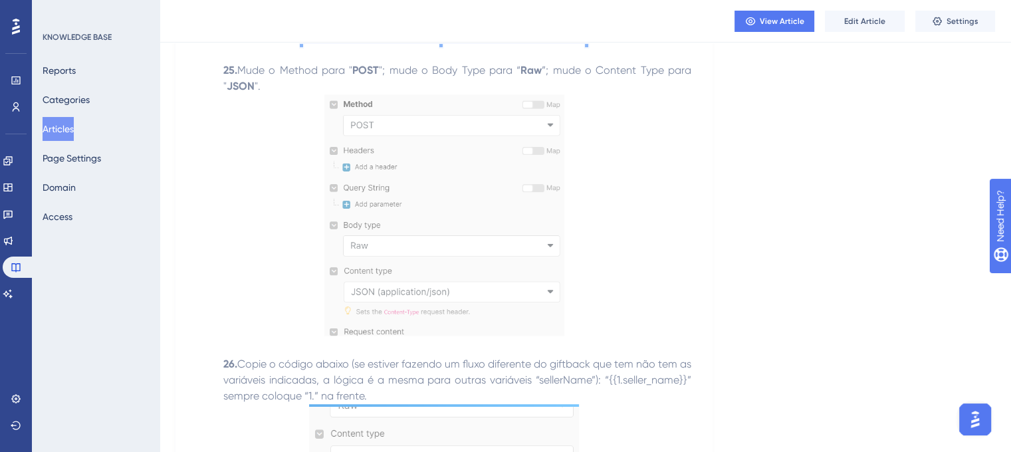
click at [446, 223] on img at bounding box center [444, 214] width 240 height 241
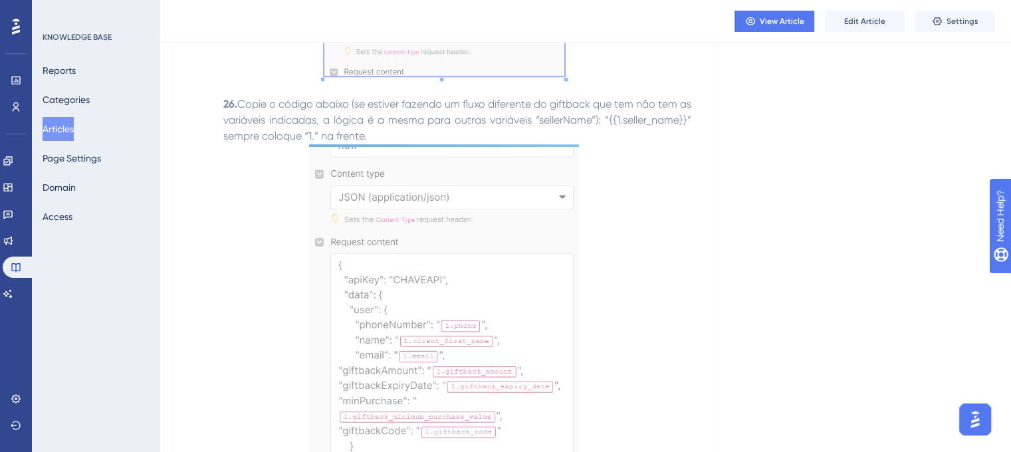
scroll to position [6048, 0]
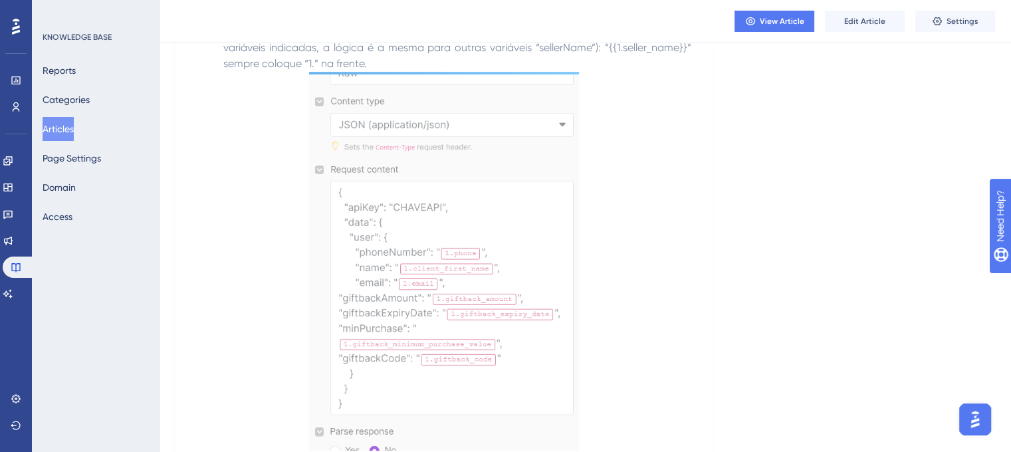
click at [636, 223] on p at bounding box center [444, 263] width 494 height 383
click at [401, 195] on img at bounding box center [444, 261] width 270 height 379
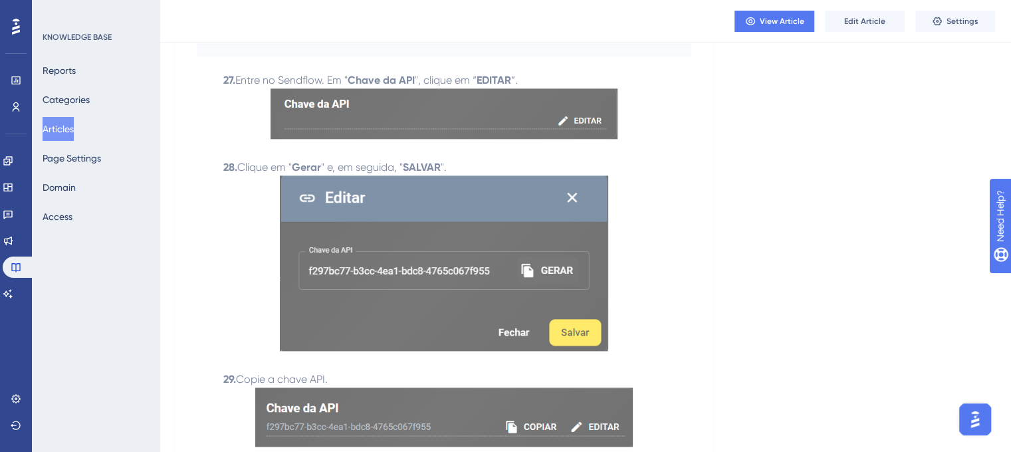
scroll to position [6646, 0]
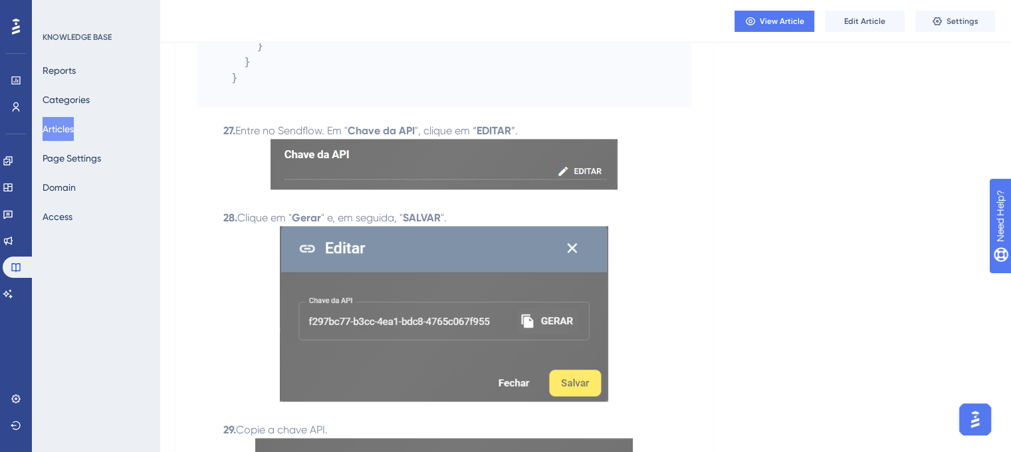
click at [412, 183] on img at bounding box center [443, 164] width 347 height 51
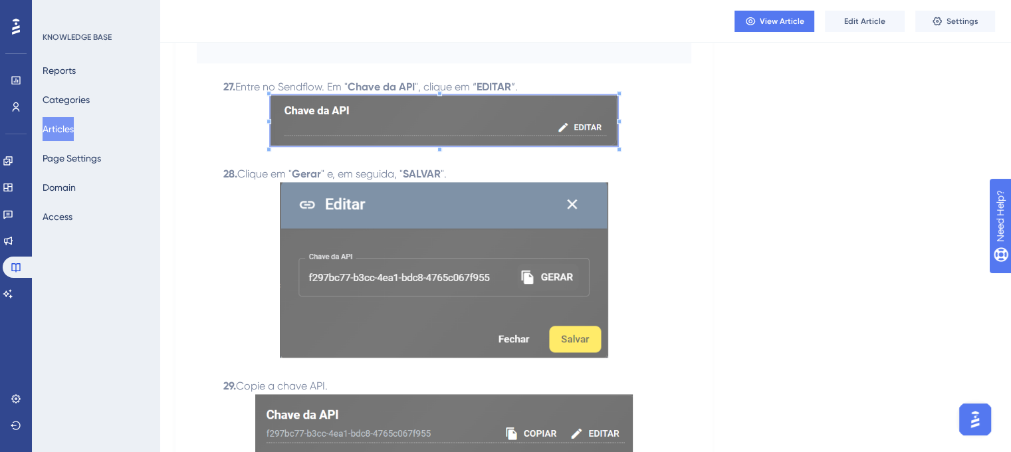
scroll to position [6779, 0]
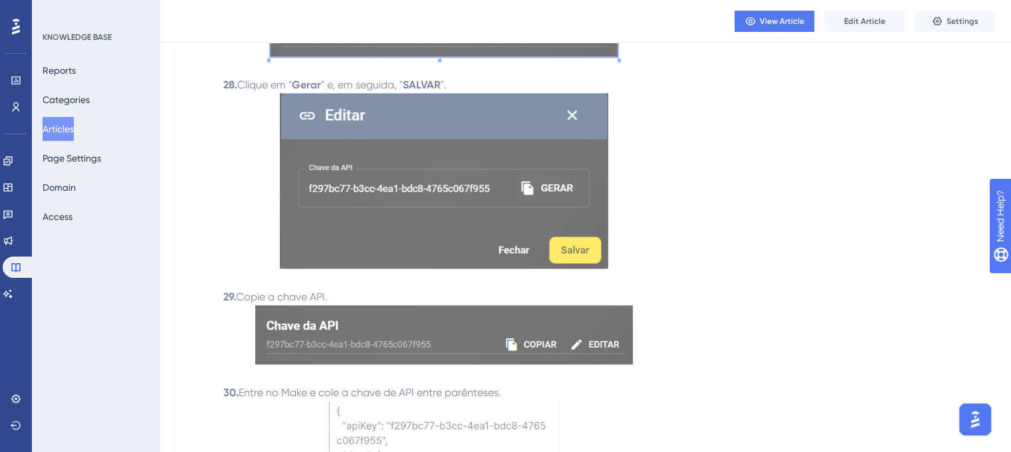
click at [381, 238] on img at bounding box center [444, 180] width 328 height 175
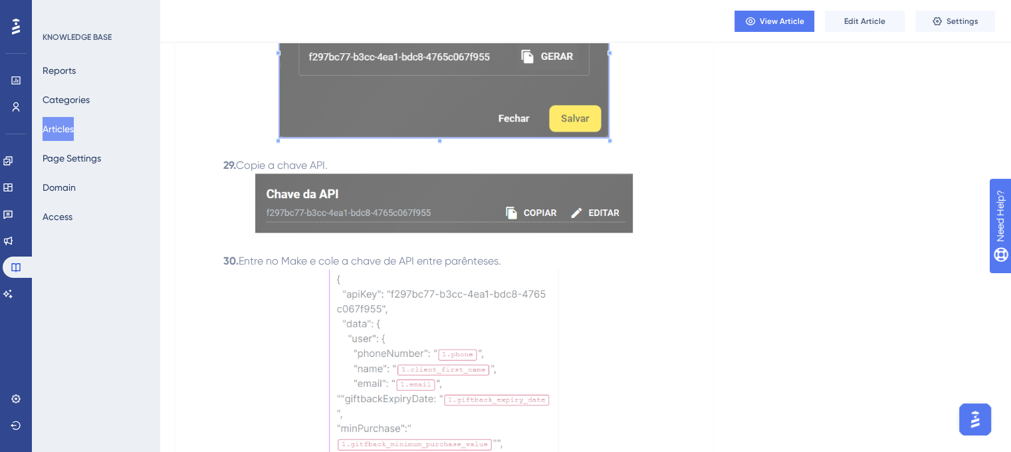
scroll to position [6912, 0]
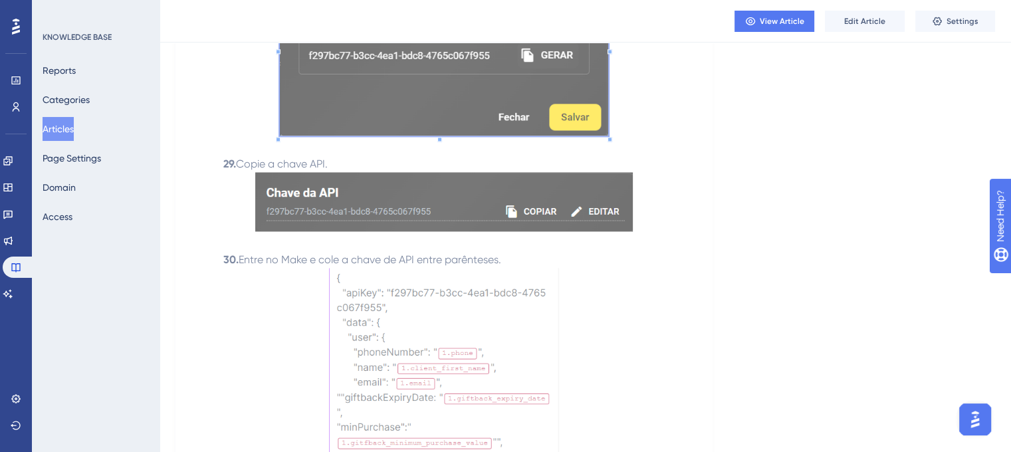
click at [415, 212] on img at bounding box center [443, 202] width 377 height 60
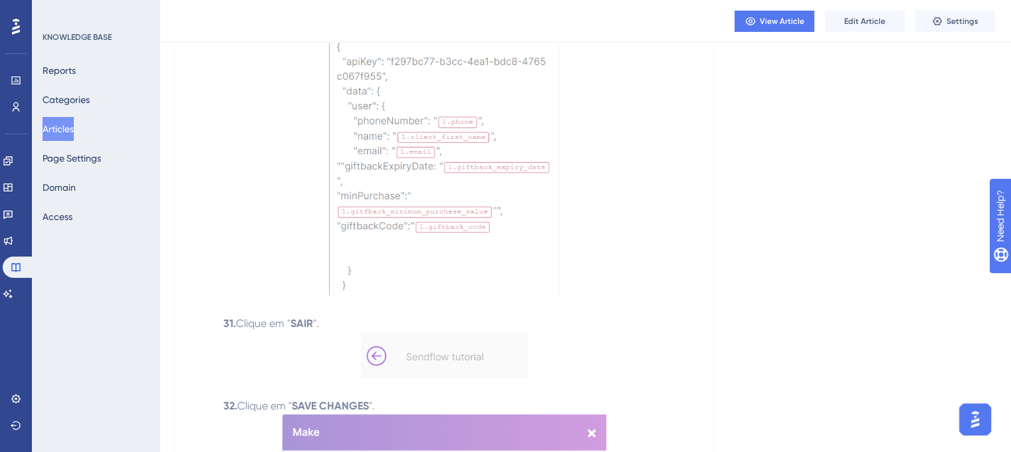
scroll to position [7010, 0]
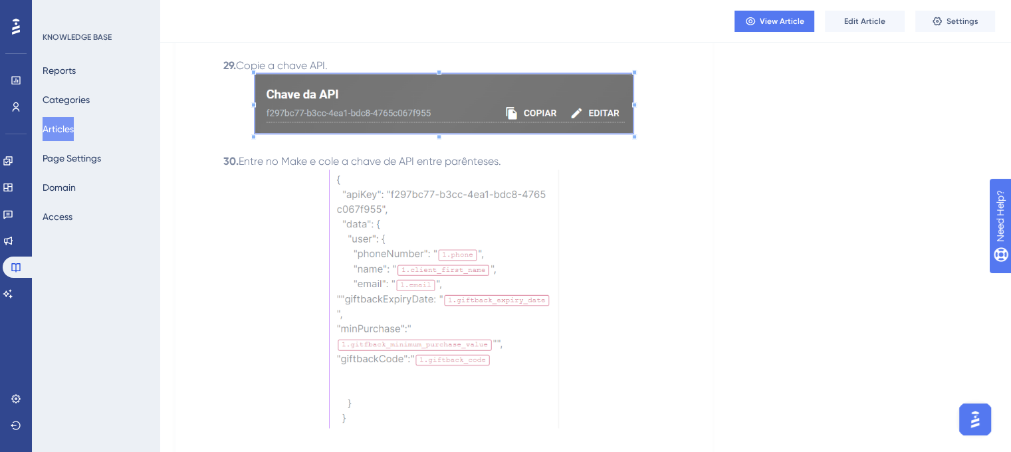
click at [390, 300] on img at bounding box center [444, 298] width 230 height 258
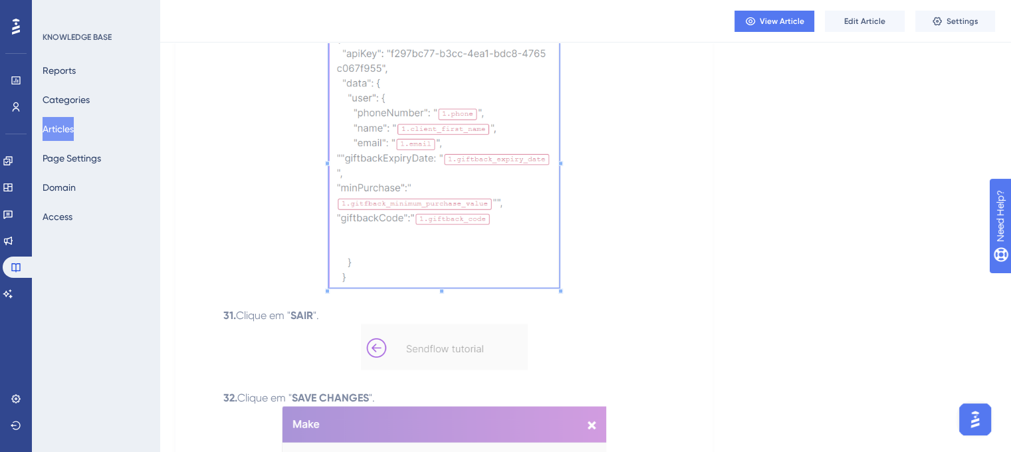
scroll to position [7210, 0]
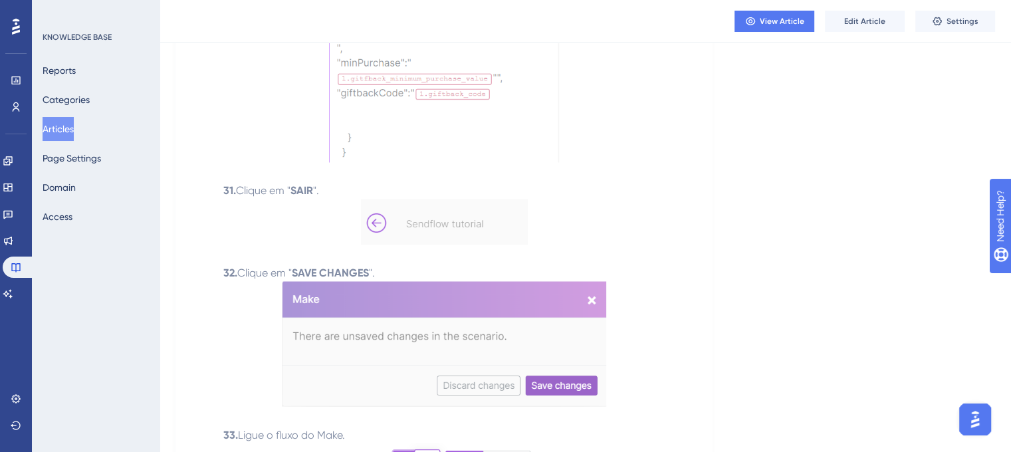
drag, startPoint x: 423, startPoint y: 239, endPoint x: 407, endPoint y: 249, distance: 19.7
click at [407, 245] on img at bounding box center [444, 222] width 167 height 47
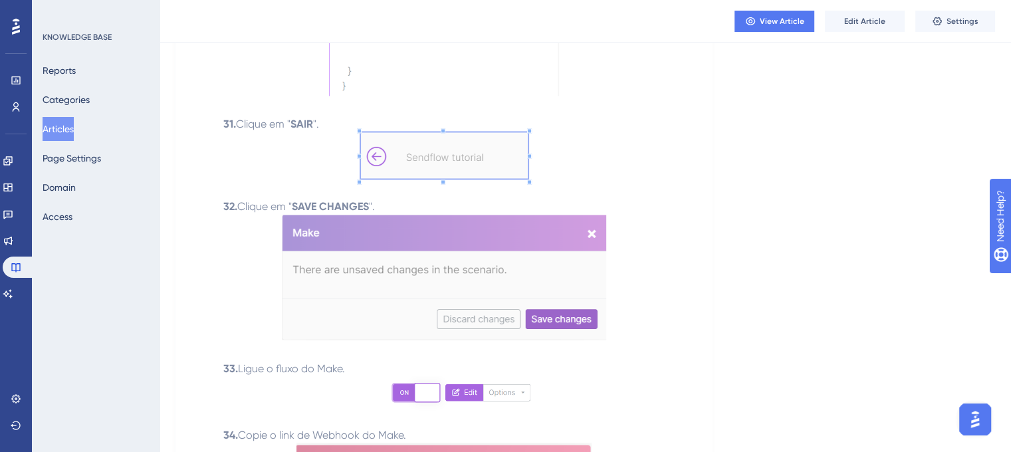
click at [351, 284] on img at bounding box center [444, 277] width 324 height 125
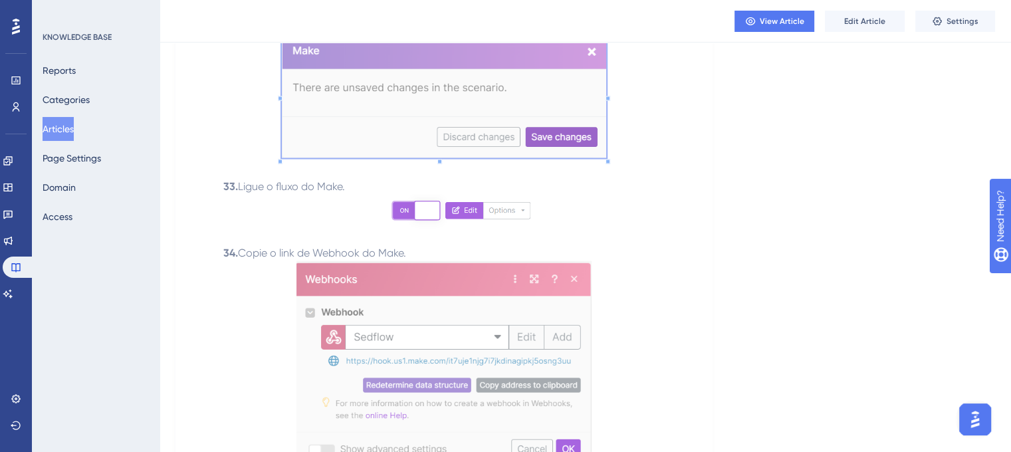
scroll to position [7542, 0]
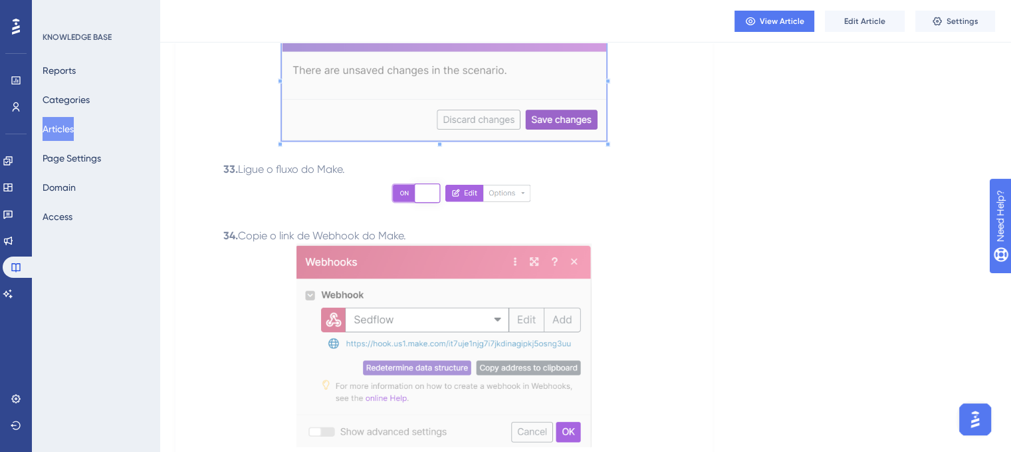
click at [437, 221] on img at bounding box center [444, 200] width 188 height 46
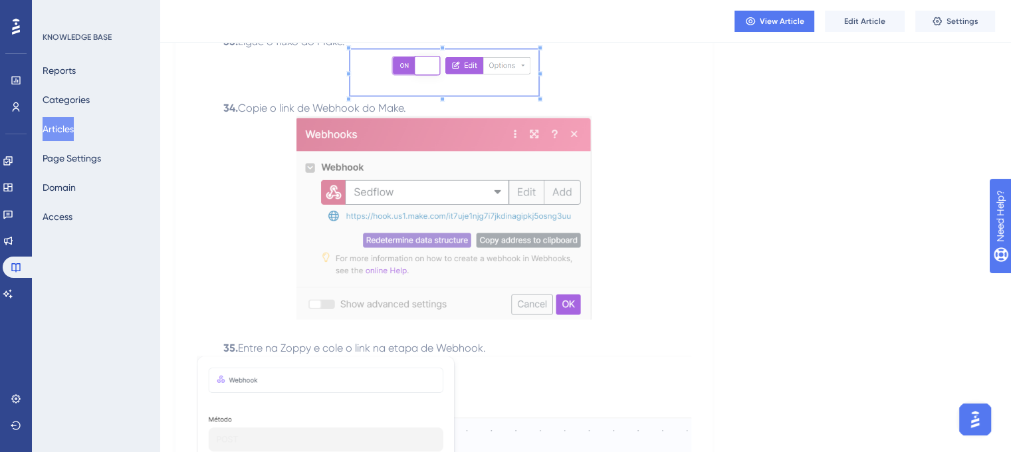
click at [444, 184] on img at bounding box center [443, 217] width 295 height 203
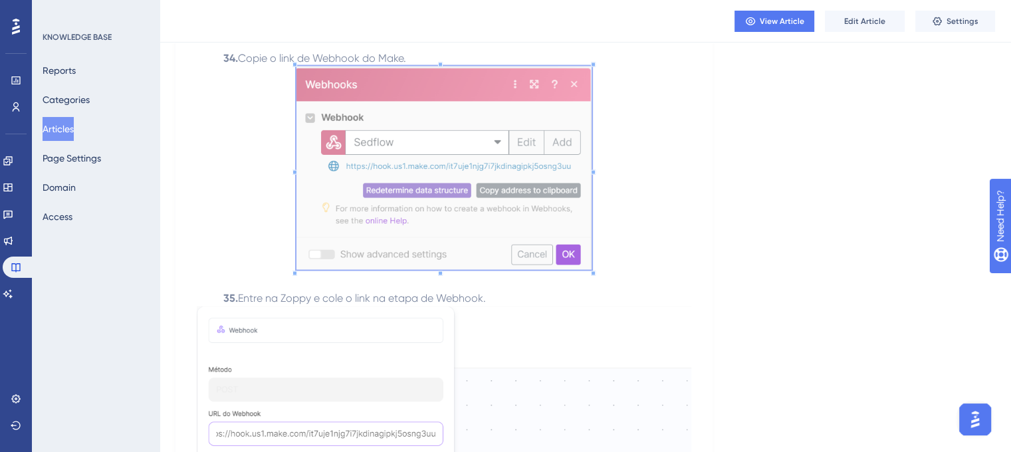
scroll to position [7741, 0]
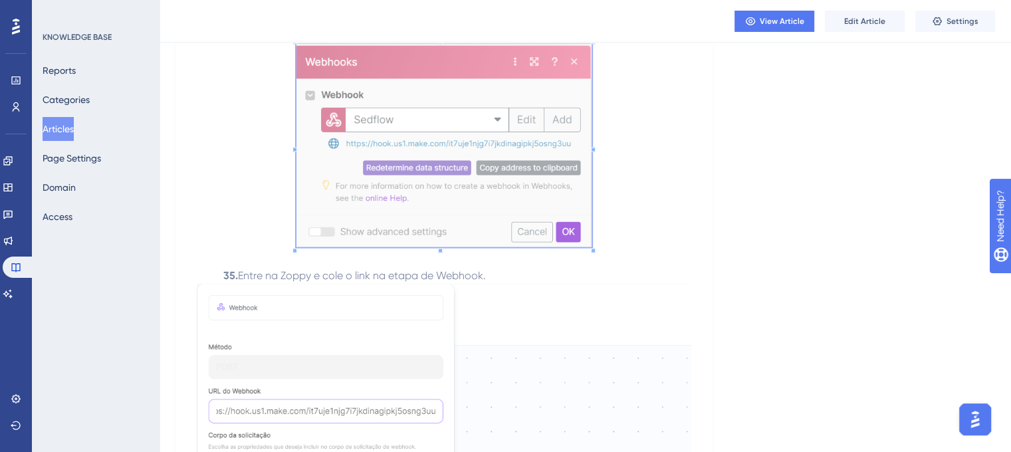
click at [303, 337] on img at bounding box center [444, 439] width 494 height 310
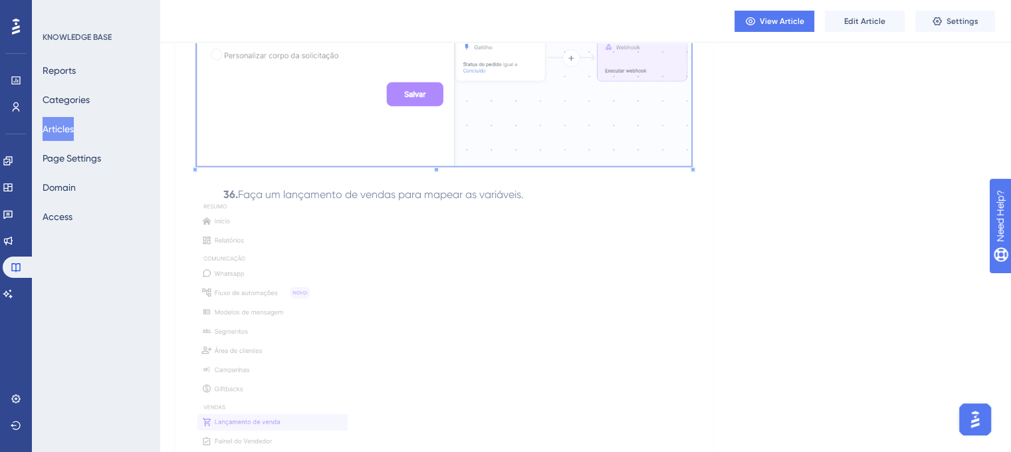
scroll to position [8207, 0]
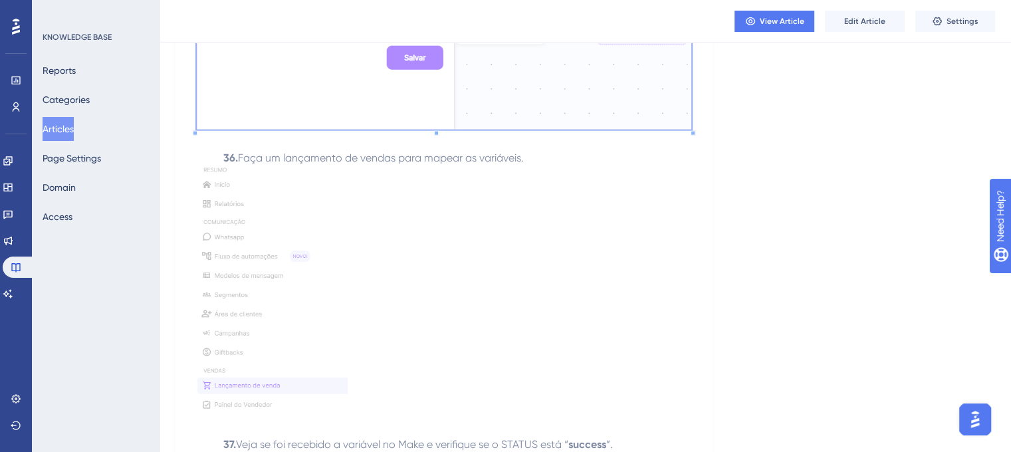
click at [335, 241] on img at bounding box center [272, 299] width 151 height 267
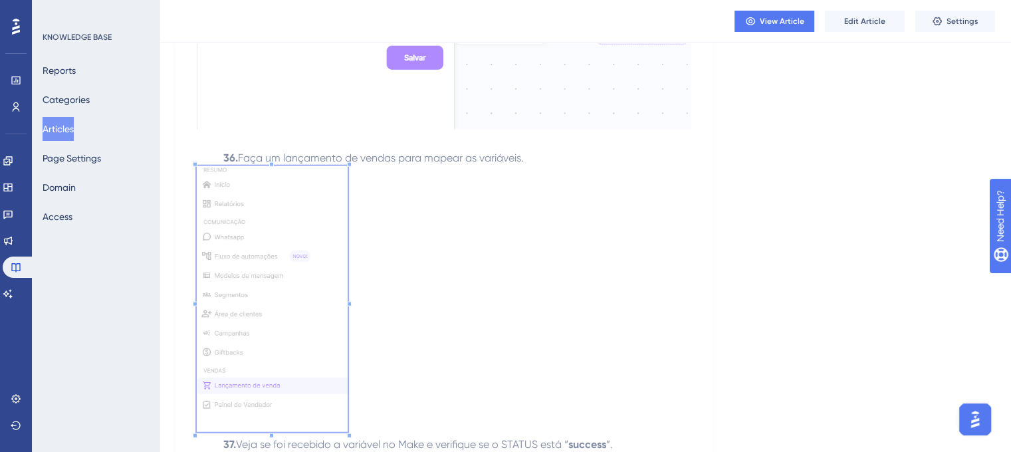
scroll to position [8472, 0]
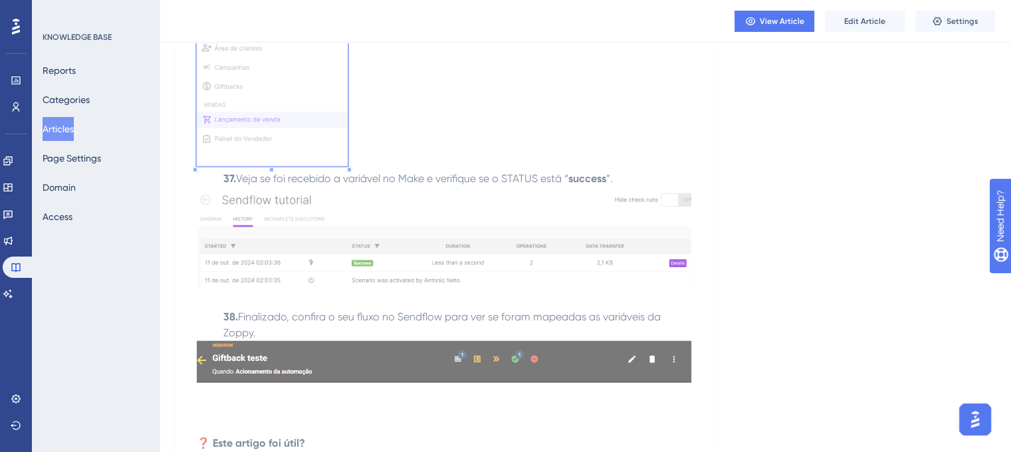
click at [288, 252] on img at bounding box center [444, 237] width 494 height 101
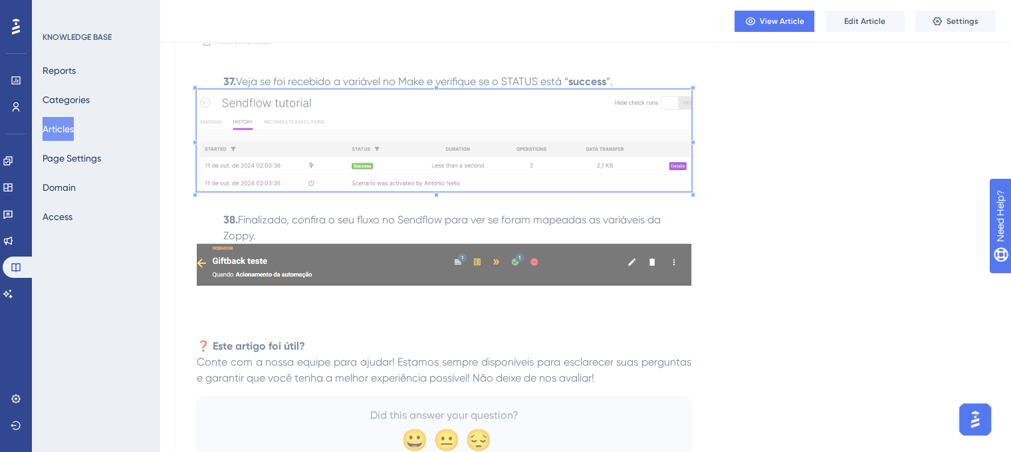
scroll to position [8605, 0]
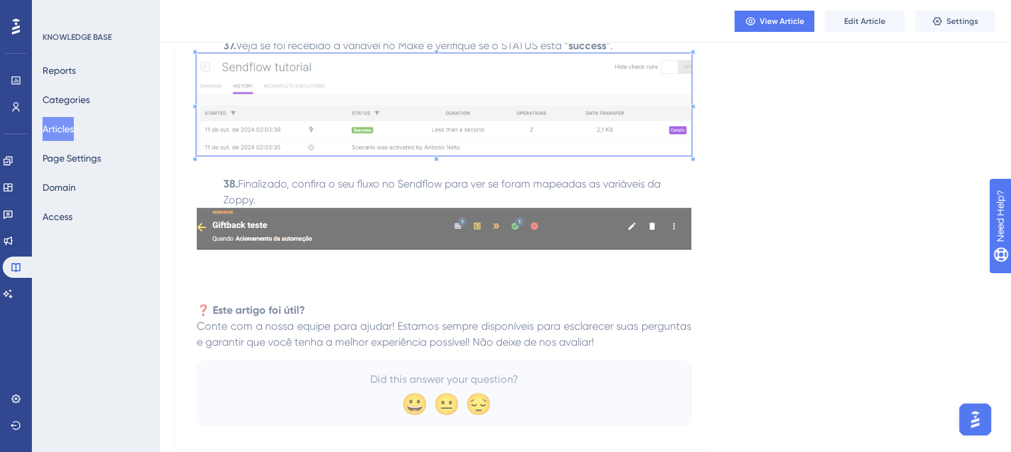
click at [340, 250] on img at bounding box center [444, 229] width 494 height 42
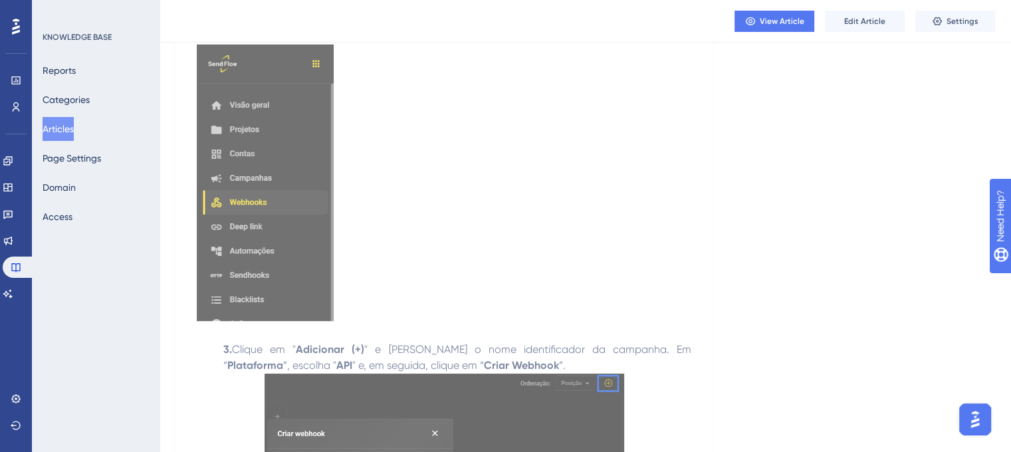
scroll to position [0, 0]
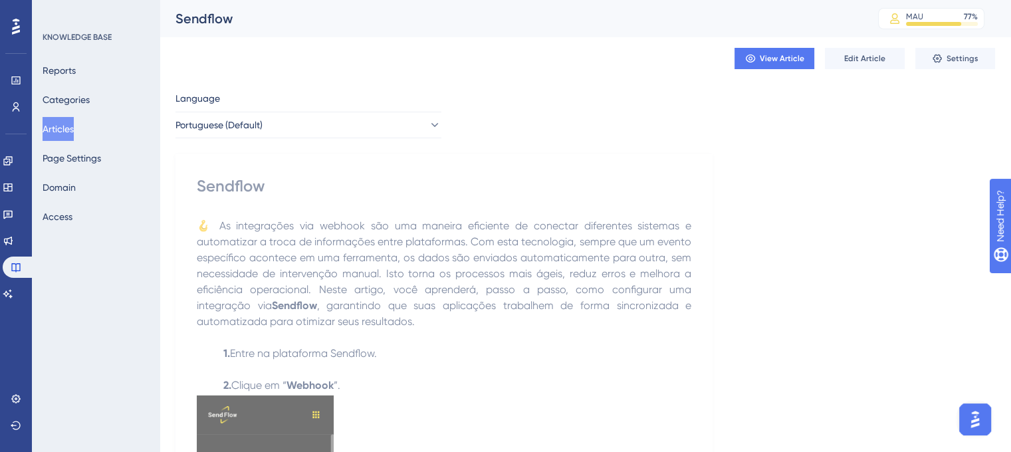
click at [69, 129] on button "Articles" at bounding box center [58, 129] width 31 height 24
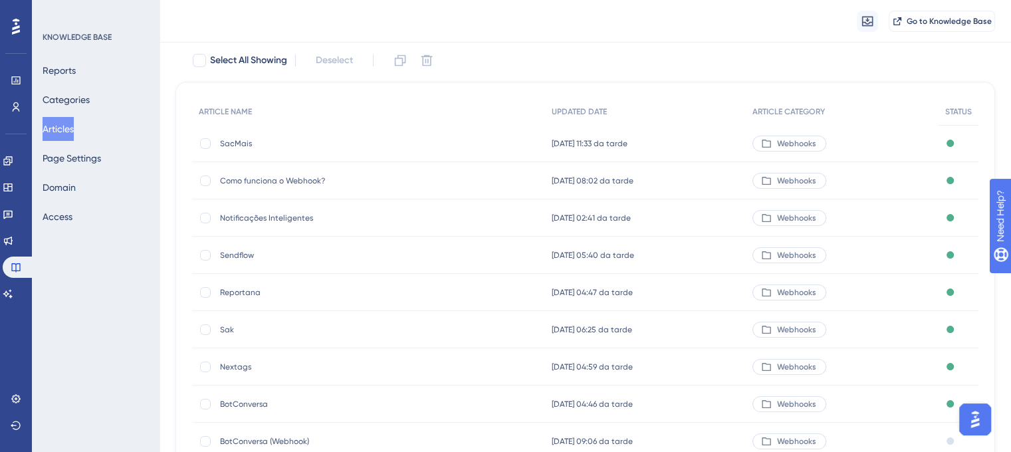
scroll to position [133, 0]
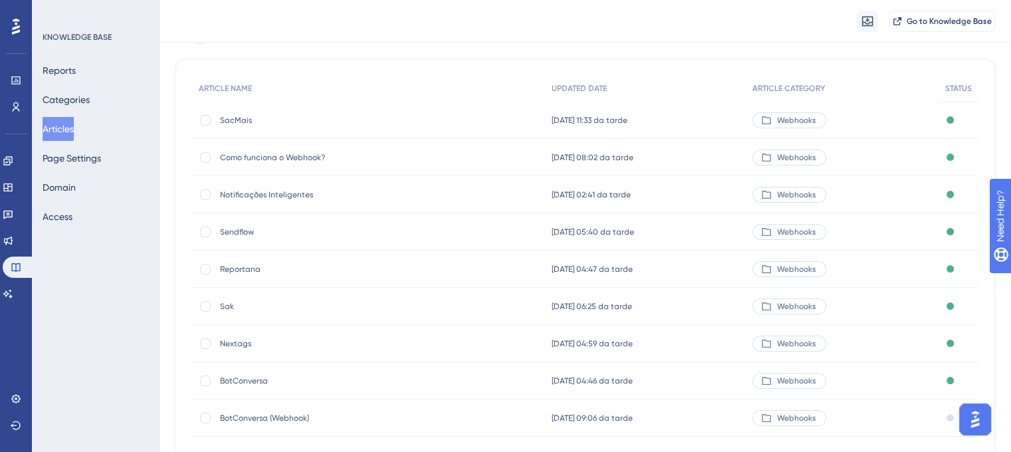
click at [241, 269] on span "Reportana" at bounding box center [326, 269] width 213 height 11
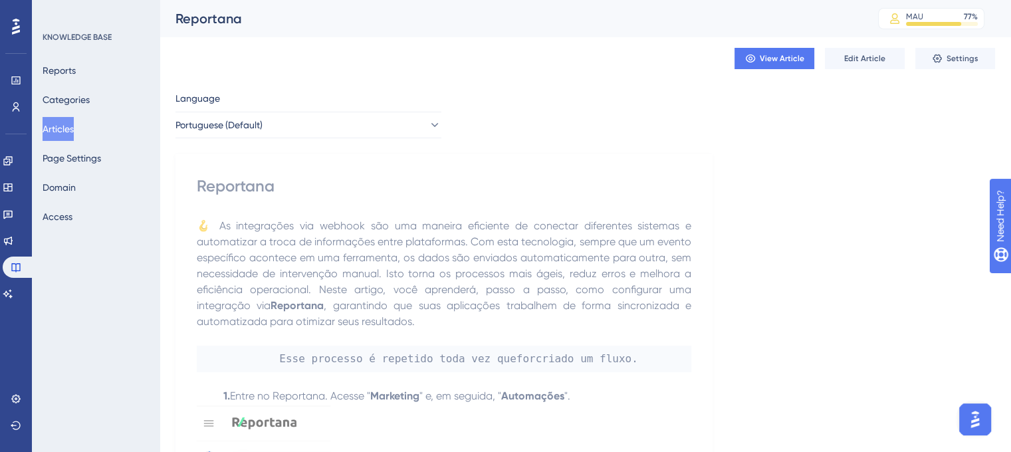
click at [211, 21] on div "Reportana" at bounding box center [509, 18] width 669 height 19
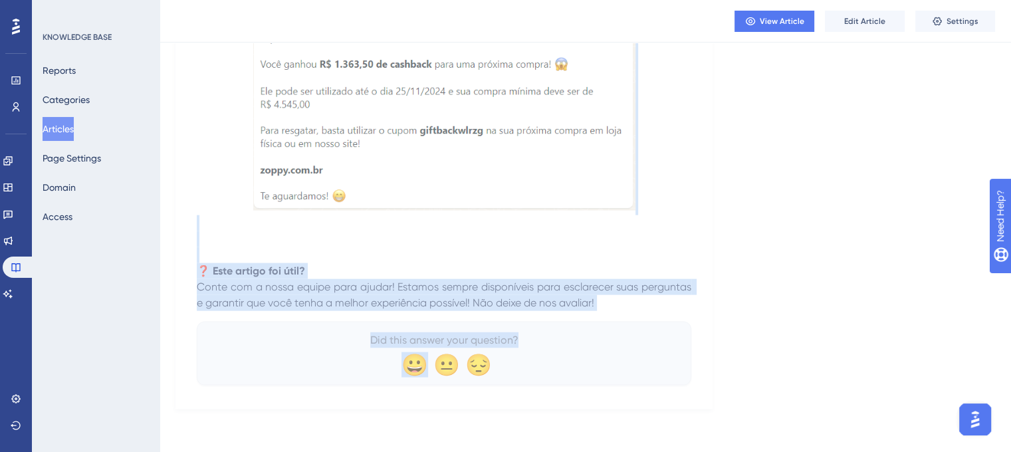
scroll to position [7808, 0]
drag, startPoint x: 197, startPoint y: 183, endPoint x: 593, endPoint y: 306, distance: 415.6
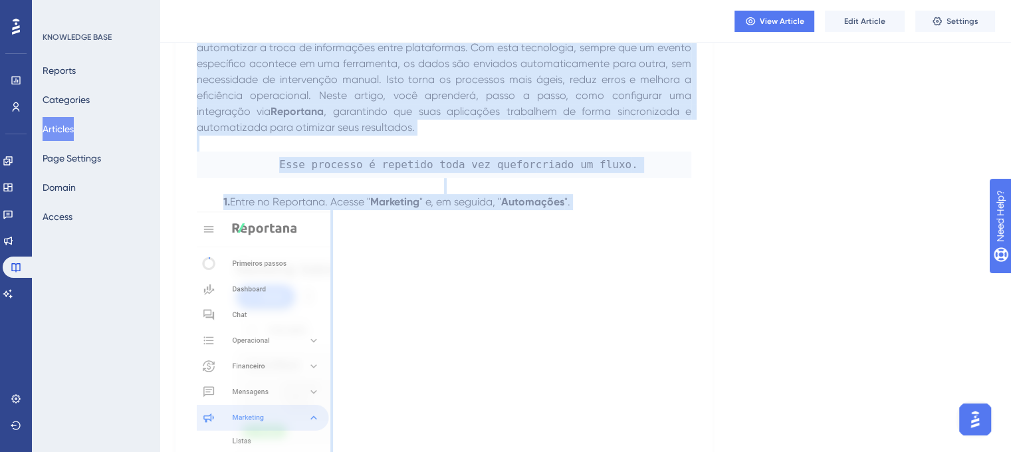
scroll to position [0, 0]
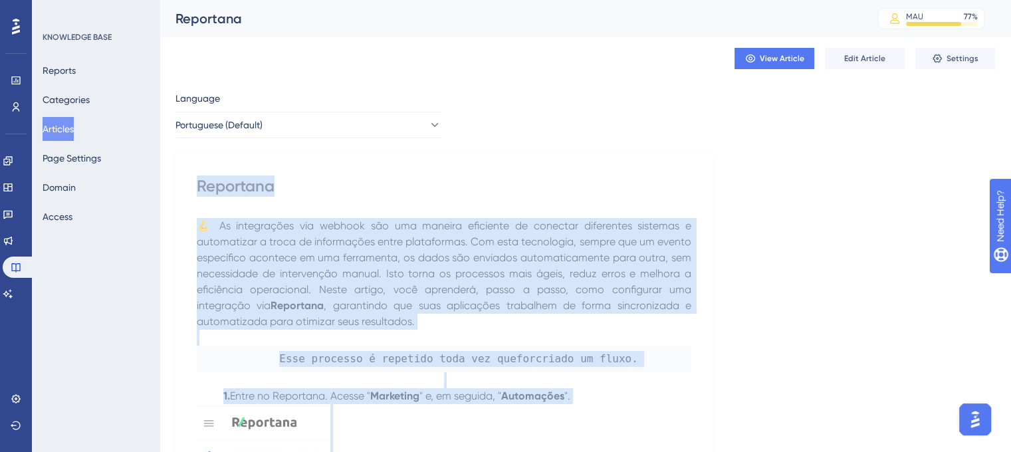
click at [454, 236] on span "🪝 As integrações via webhook são uma maneira eficiente de conectar diferentes s…" at bounding box center [445, 265] width 497 height 92
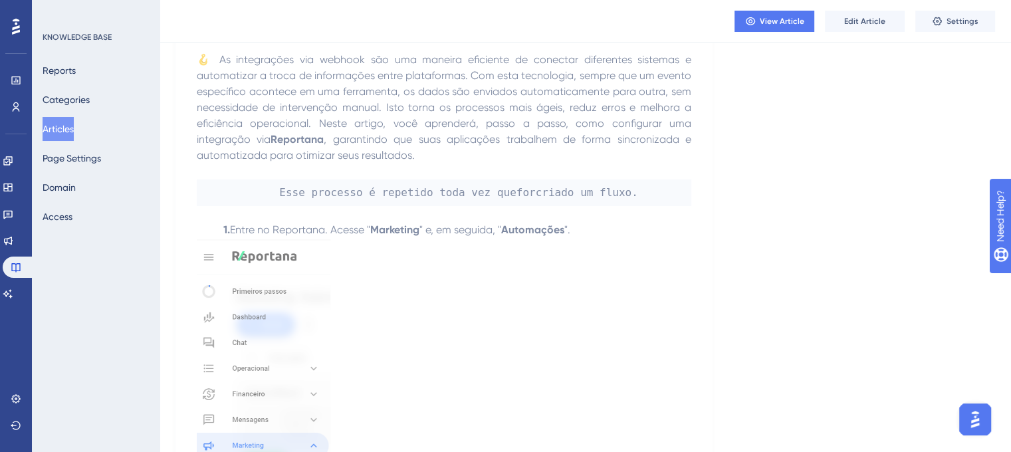
scroll to position [266, 0]
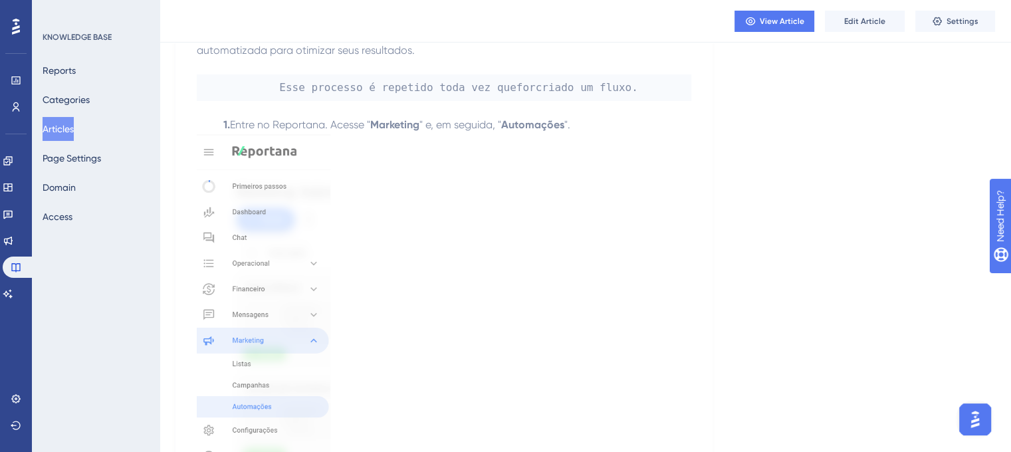
click at [360, 203] on p at bounding box center [444, 303] width 494 height 341
click at [274, 207] on img at bounding box center [264, 301] width 134 height 336
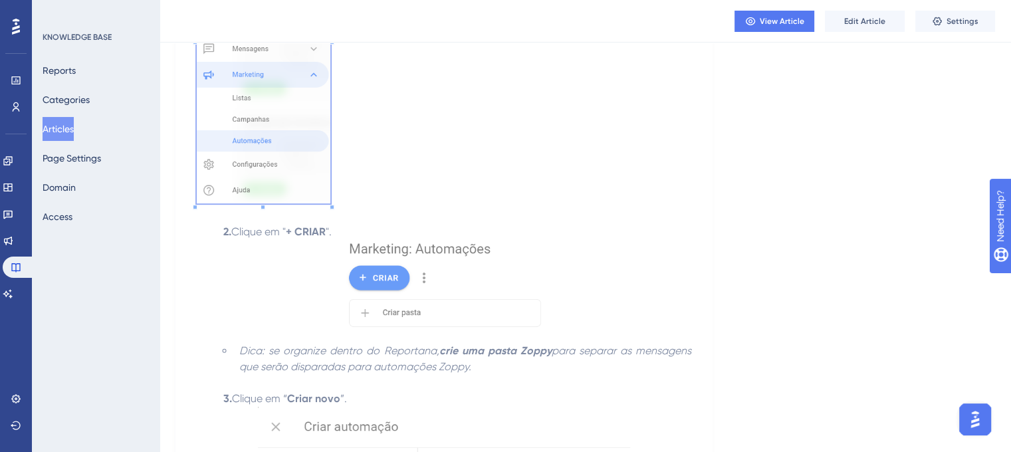
scroll to position [665, 0]
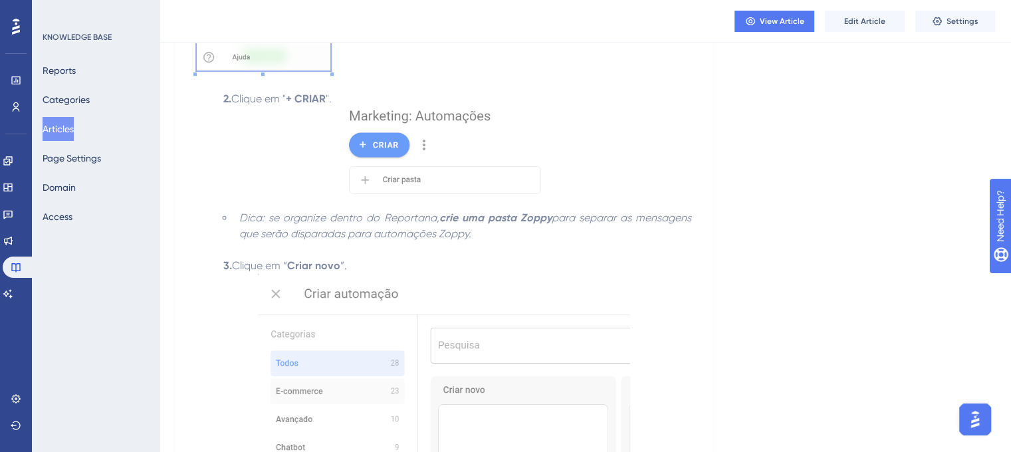
click at [379, 154] on img at bounding box center [444, 153] width 204 height 92
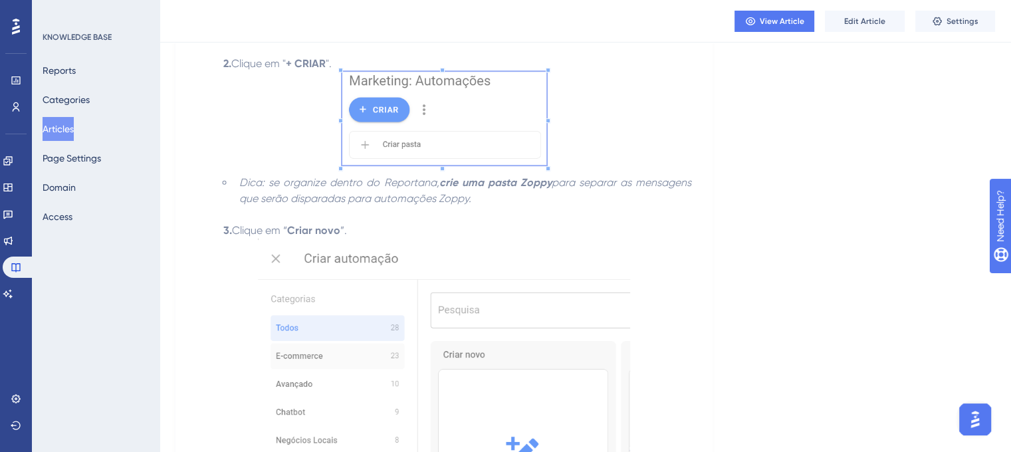
scroll to position [798, 0]
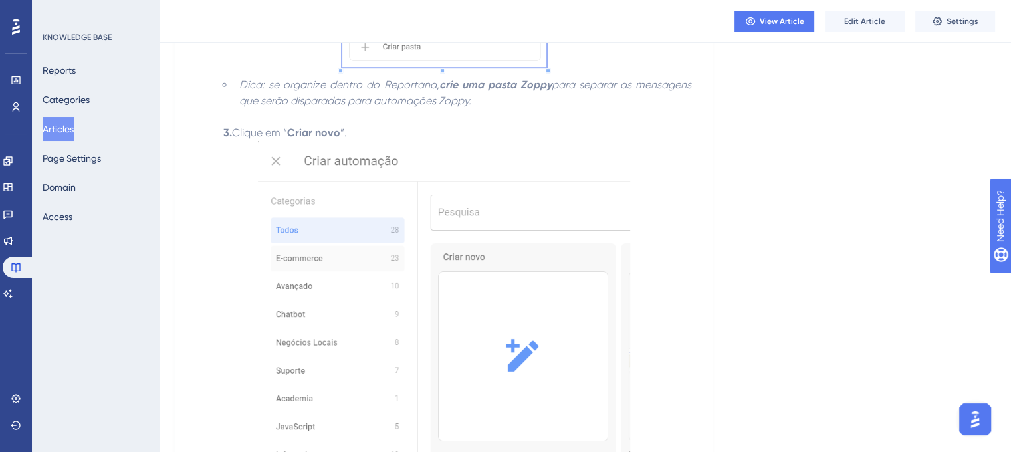
click at [306, 228] on img at bounding box center [444, 302] width 372 height 322
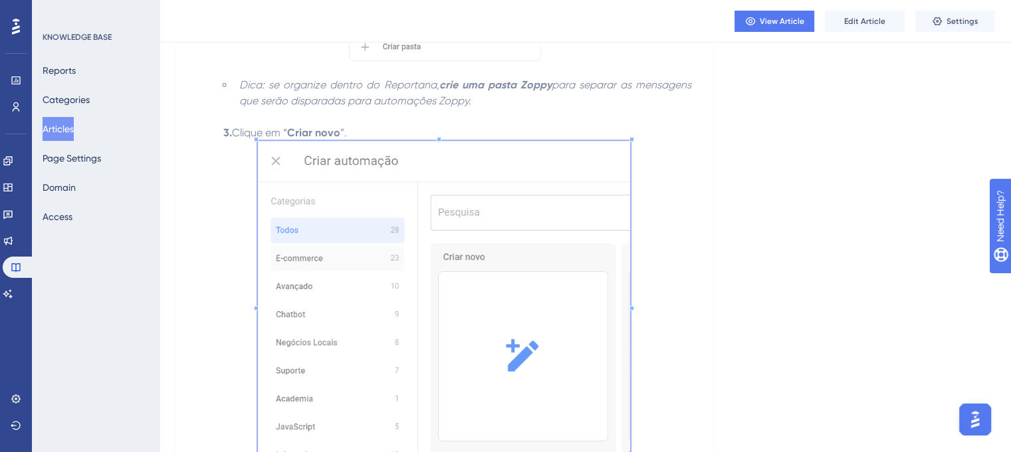
scroll to position [1130, 0]
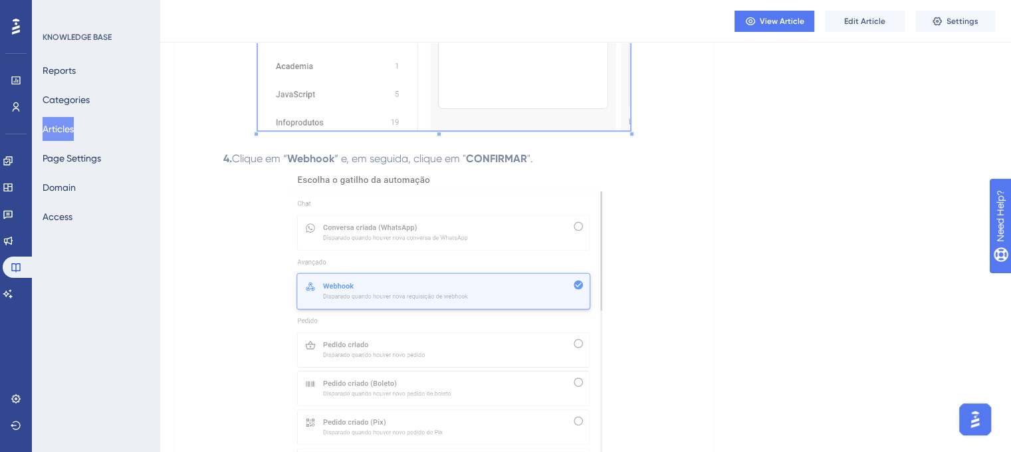
click at [484, 234] on img at bounding box center [444, 322] width 316 height 311
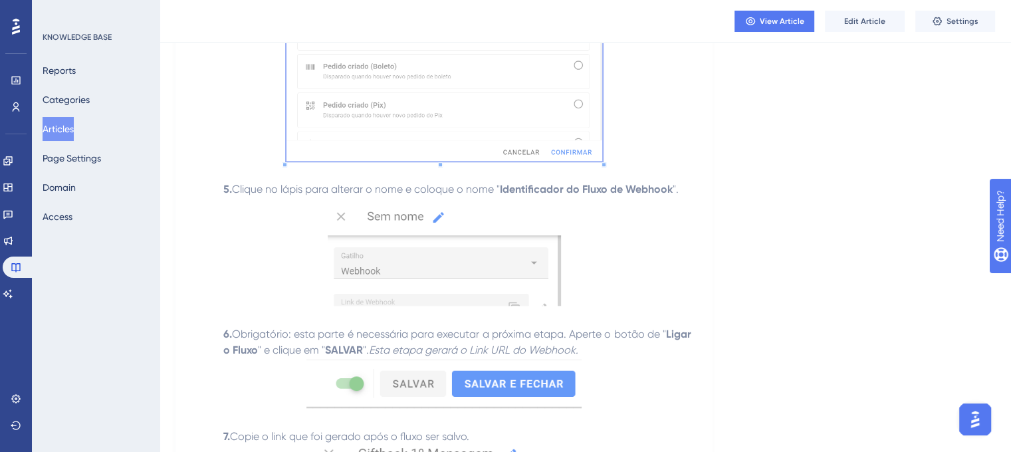
scroll to position [1462, 0]
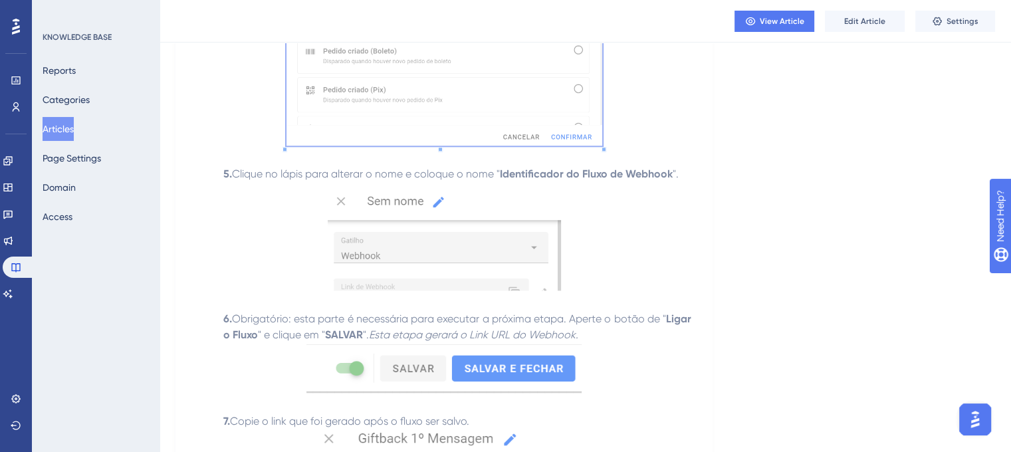
click at [376, 241] on img at bounding box center [444, 236] width 233 height 108
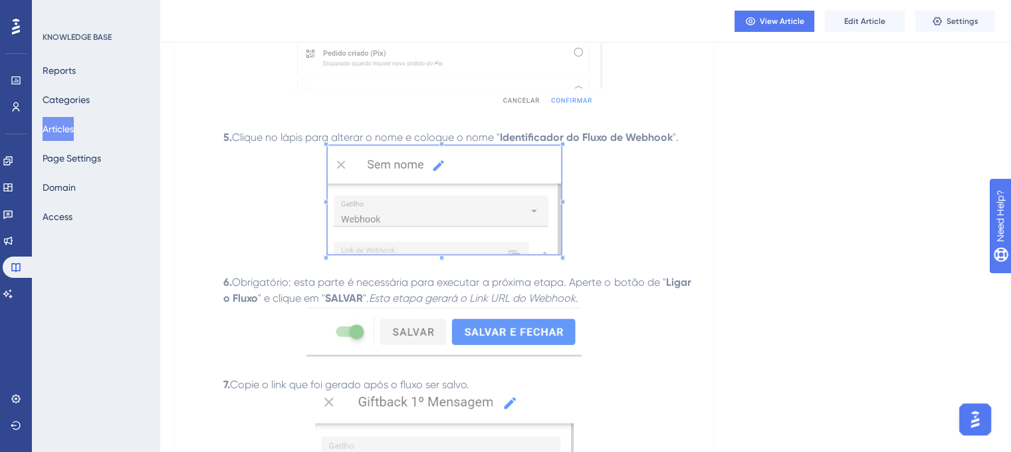
scroll to position [1595, 0]
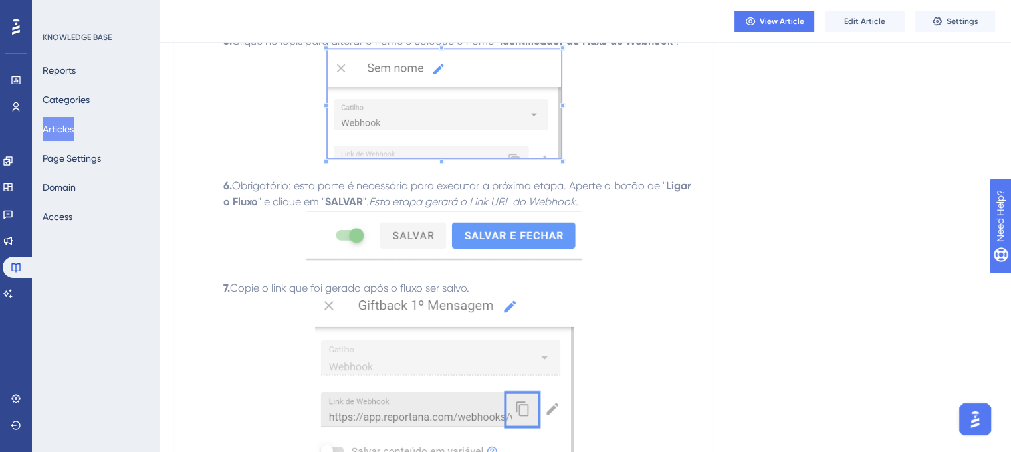
click at [443, 231] on img at bounding box center [443, 235] width 275 height 50
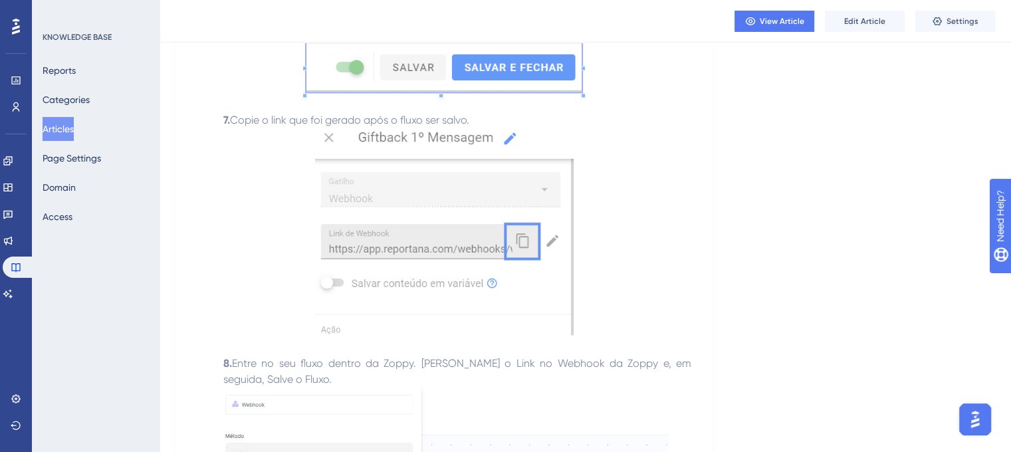
scroll to position [1794, 0]
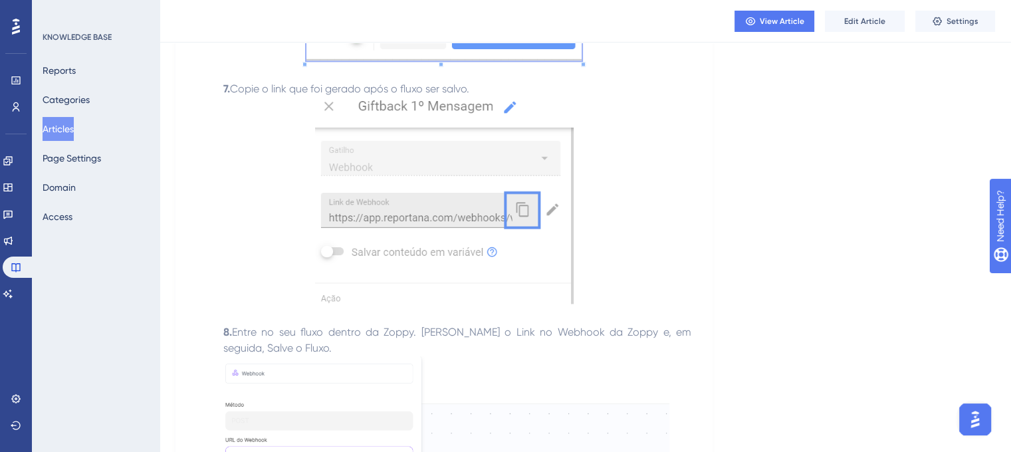
click at [451, 210] on img at bounding box center [444, 200] width 259 height 207
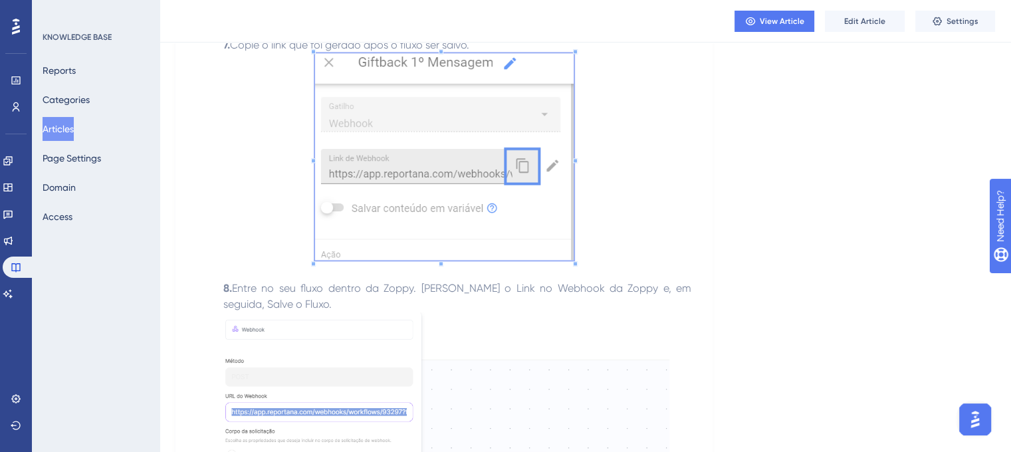
scroll to position [1927, 0]
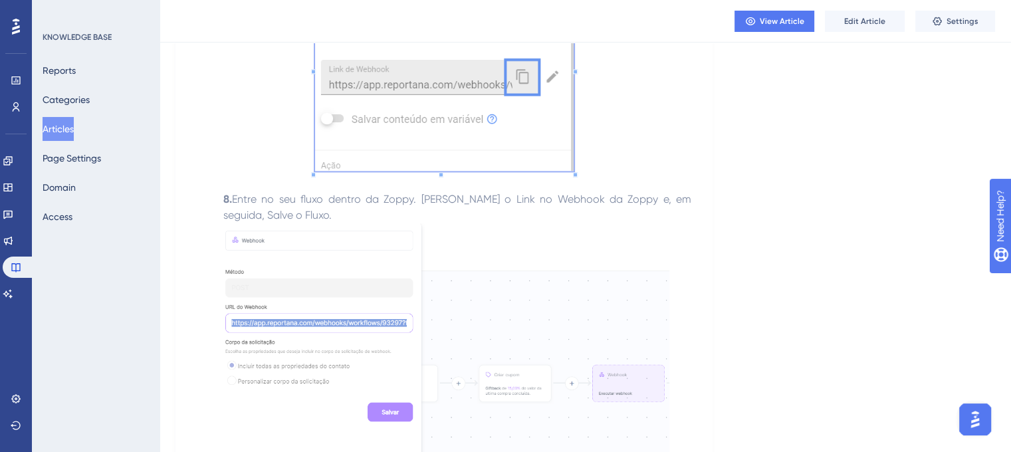
click at [352, 257] on img at bounding box center [444, 339] width 451 height 232
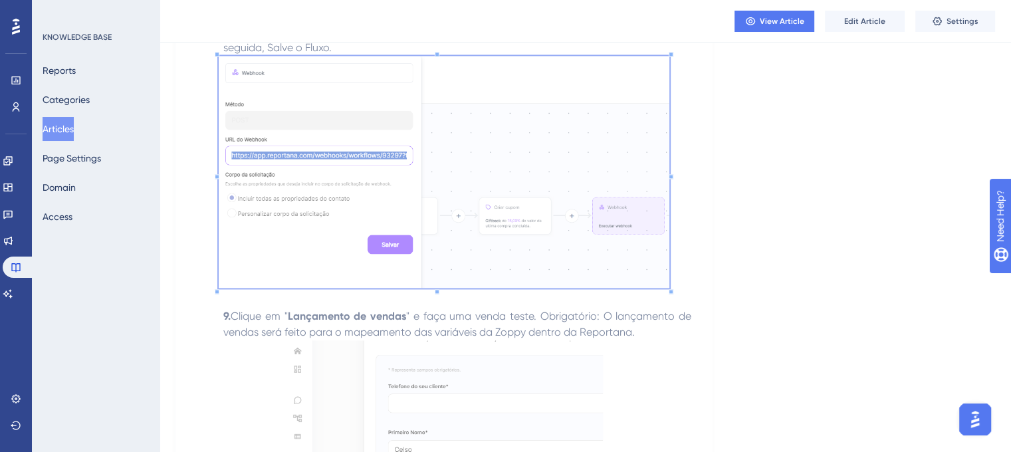
scroll to position [2326, 0]
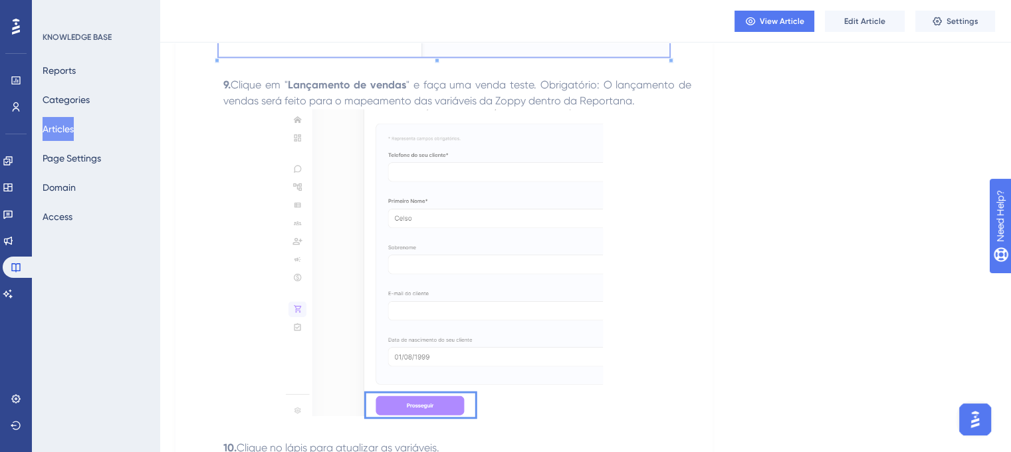
click at [447, 149] on img at bounding box center [444, 264] width 317 height 310
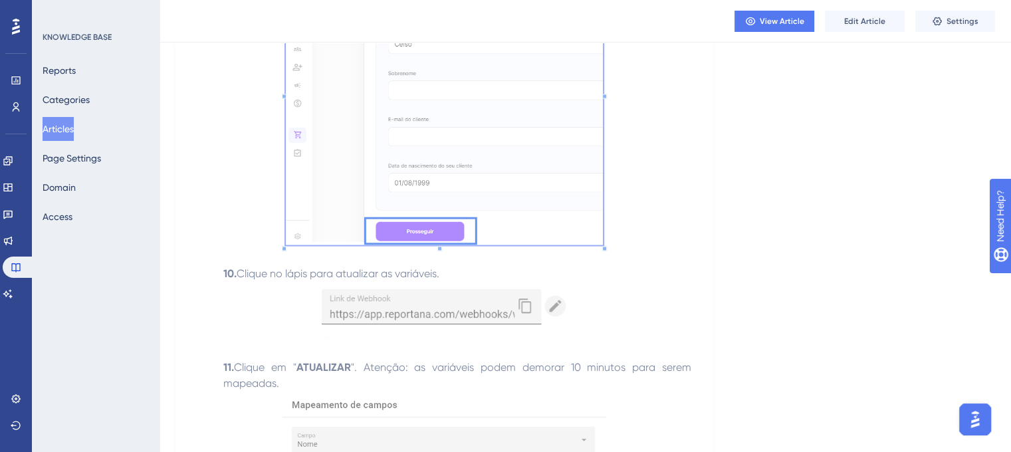
scroll to position [2658, 0]
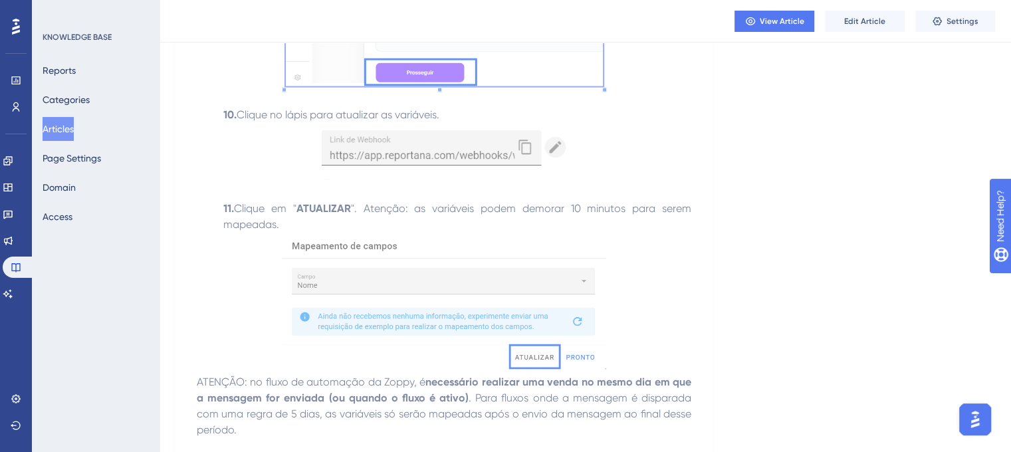
click at [396, 173] on img at bounding box center [443, 151] width 251 height 57
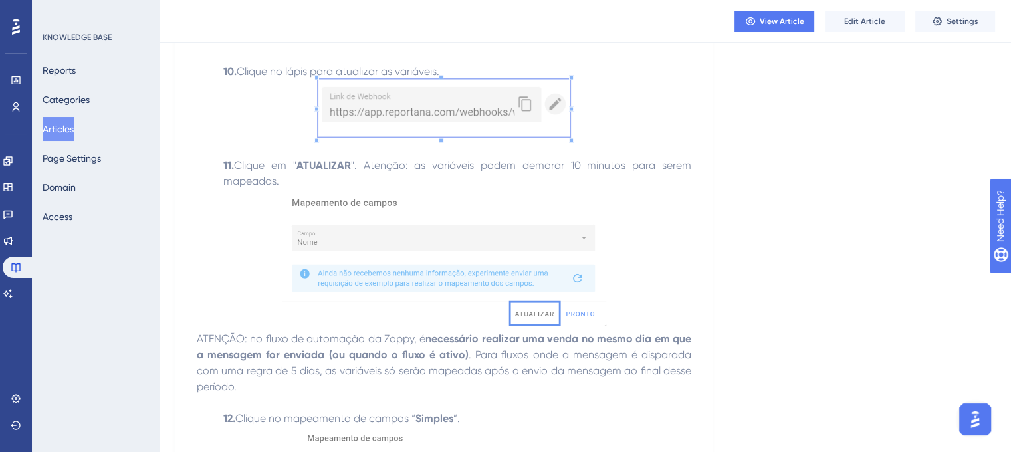
scroll to position [2725, 0]
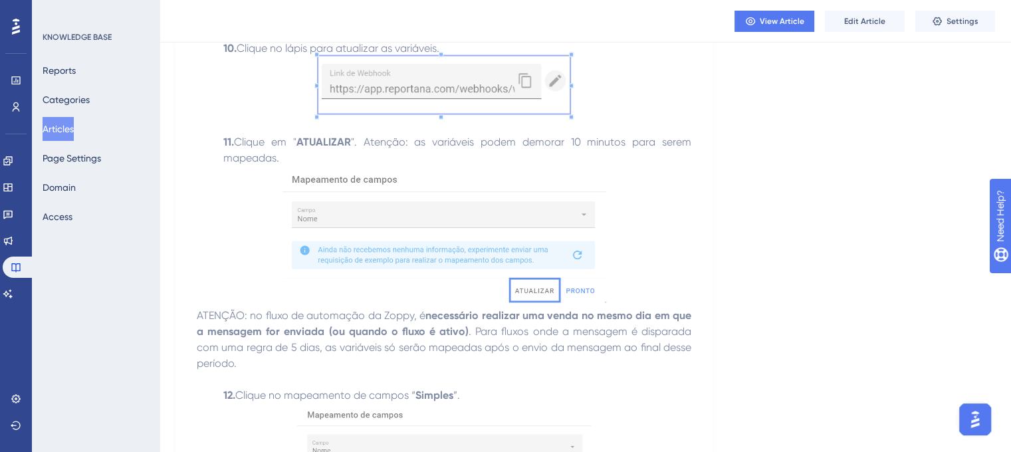
click at [444, 215] on img at bounding box center [444, 234] width 324 height 137
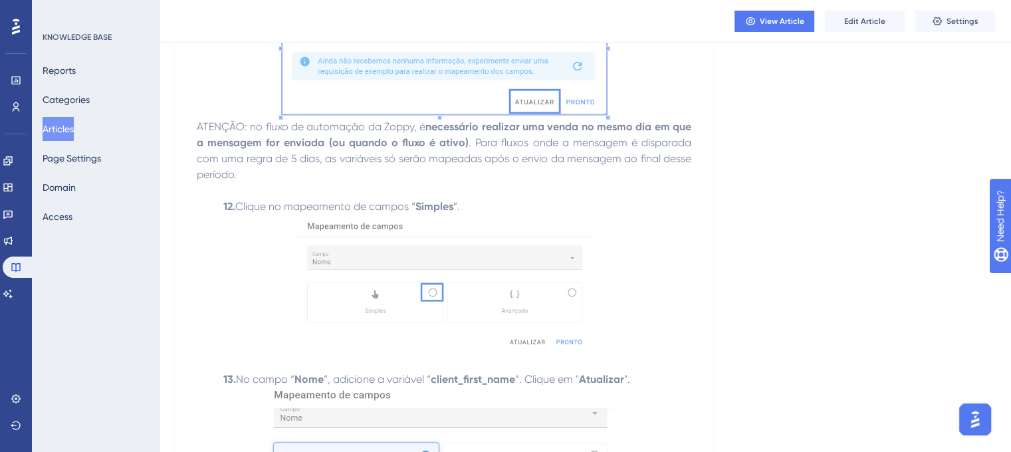
scroll to position [2991, 0]
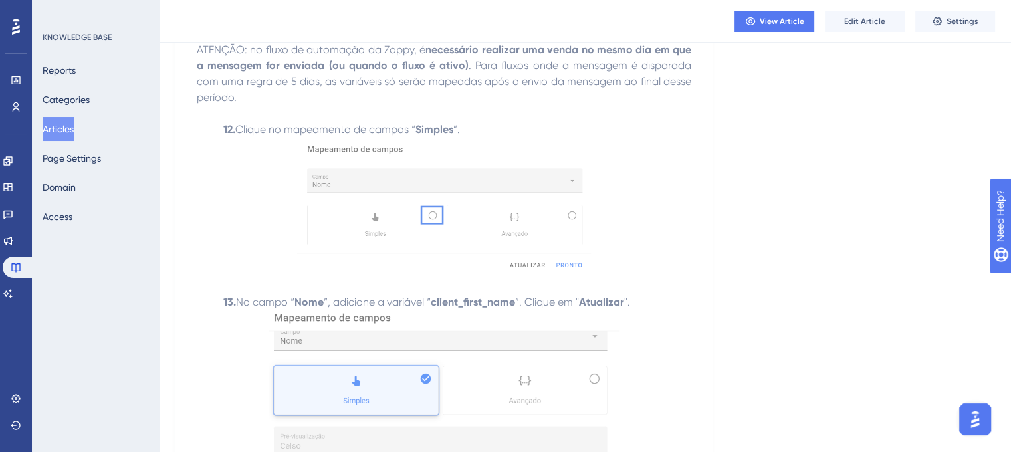
click at [419, 175] on img at bounding box center [444, 206] width 294 height 136
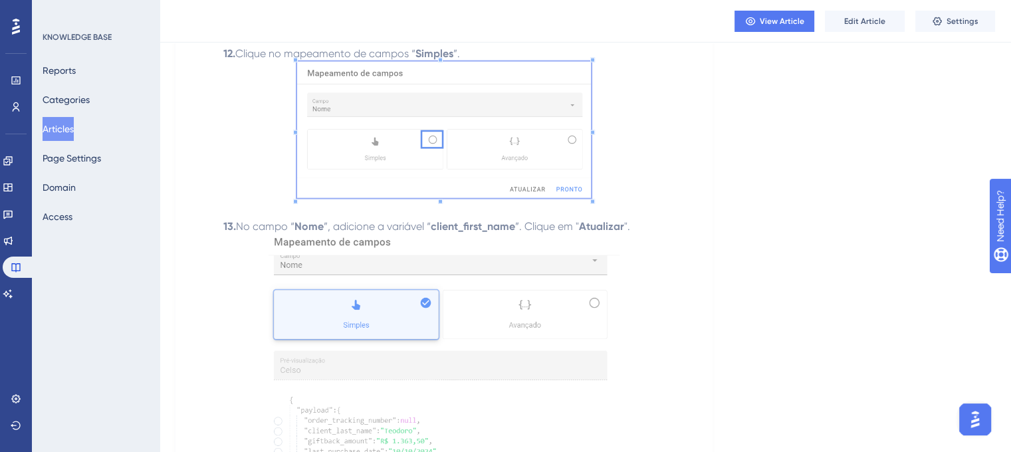
scroll to position [3124, 0]
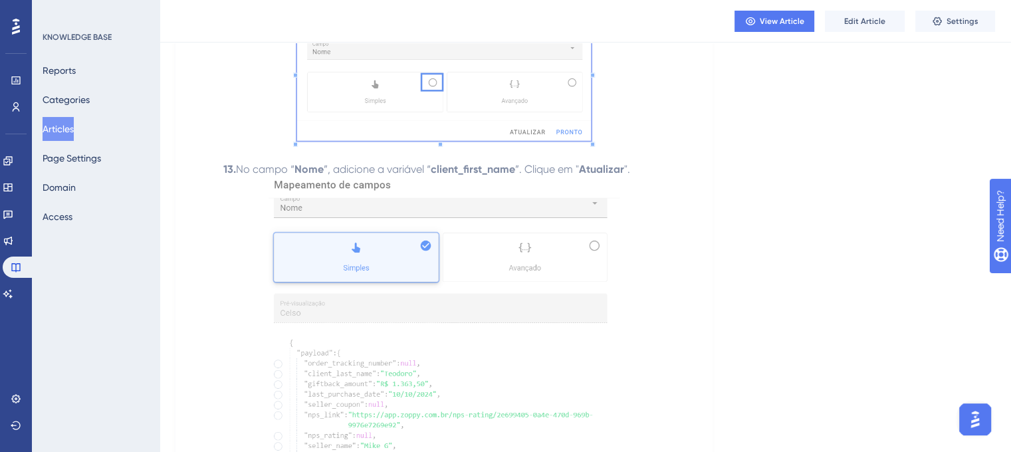
click at [439, 223] on img at bounding box center [444, 351] width 351 height 348
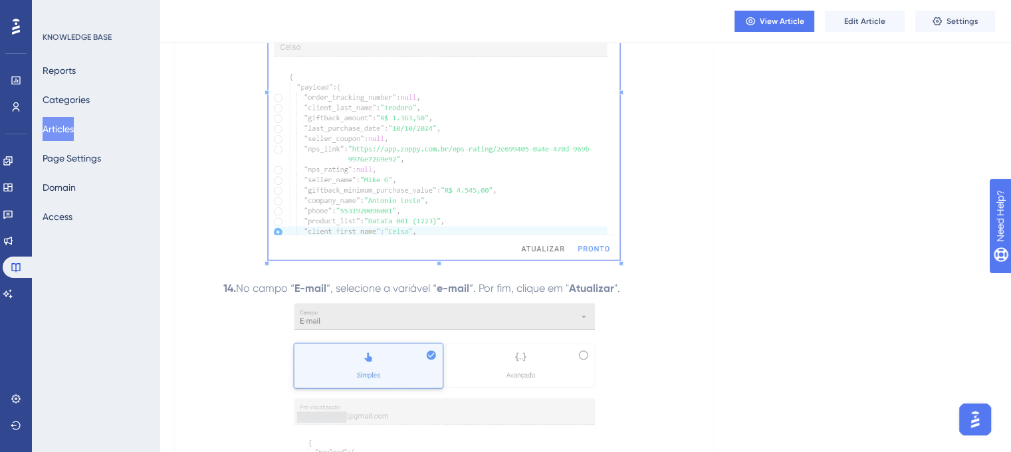
scroll to position [3522, 0]
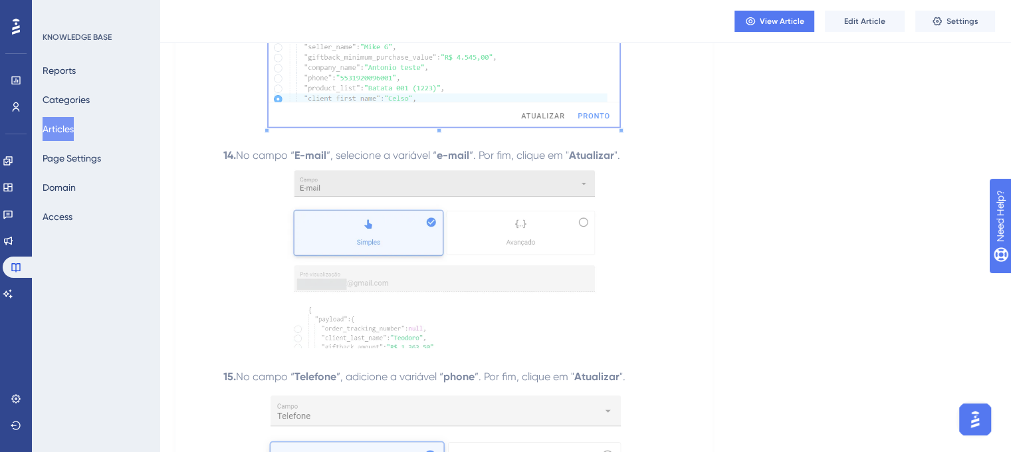
click at [391, 211] on img at bounding box center [444, 255] width 314 height 185
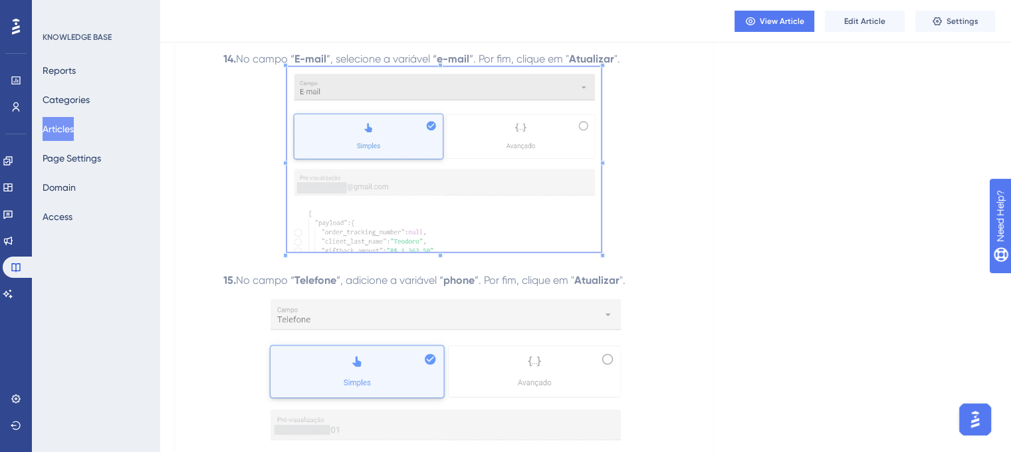
scroll to position [3788, 0]
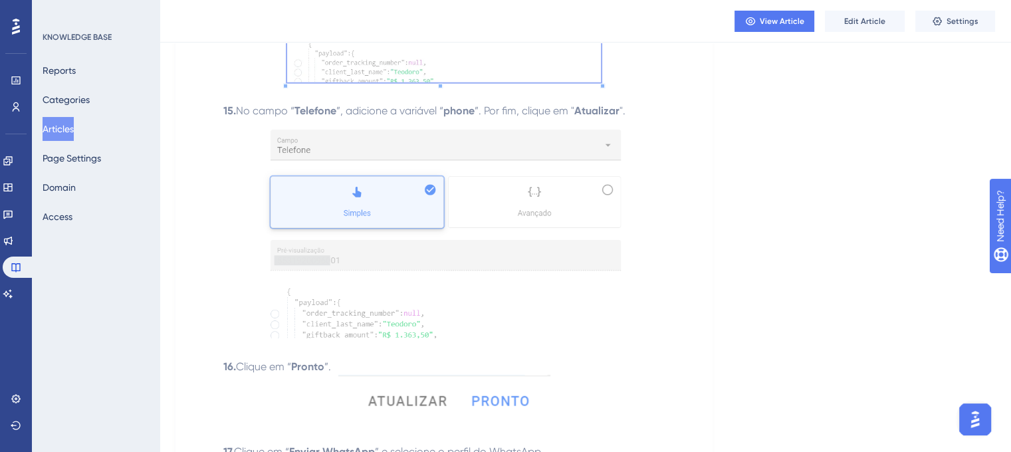
click at [411, 239] on img at bounding box center [444, 229] width 364 height 220
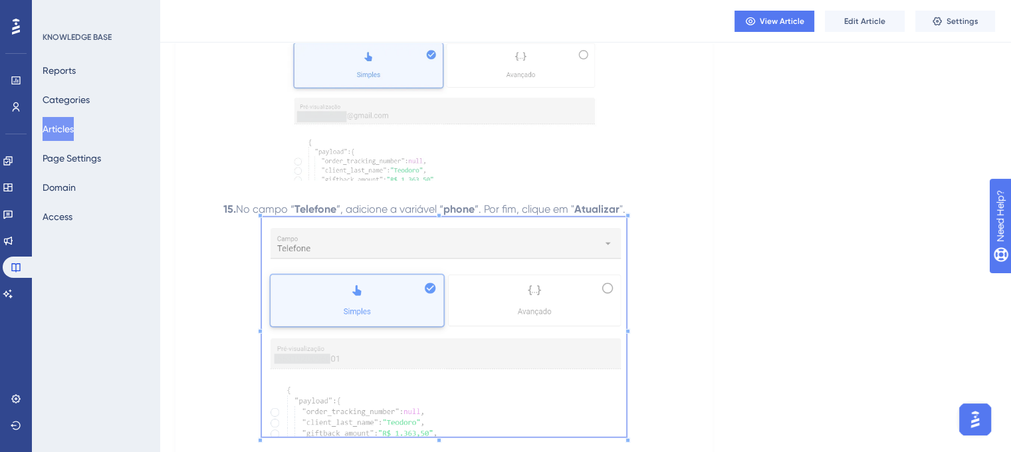
scroll to position [3589, 0]
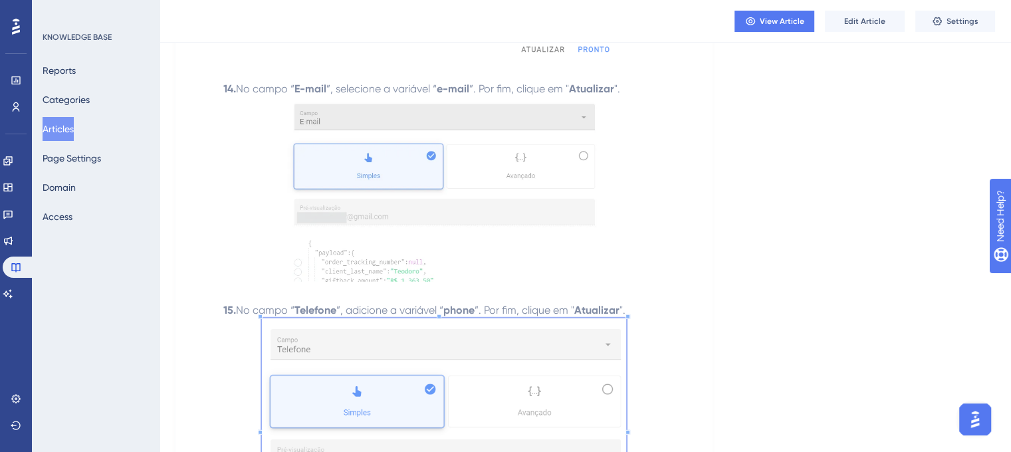
click at [449, 194] on img at bounding box center [444, 189] width 314 height 185
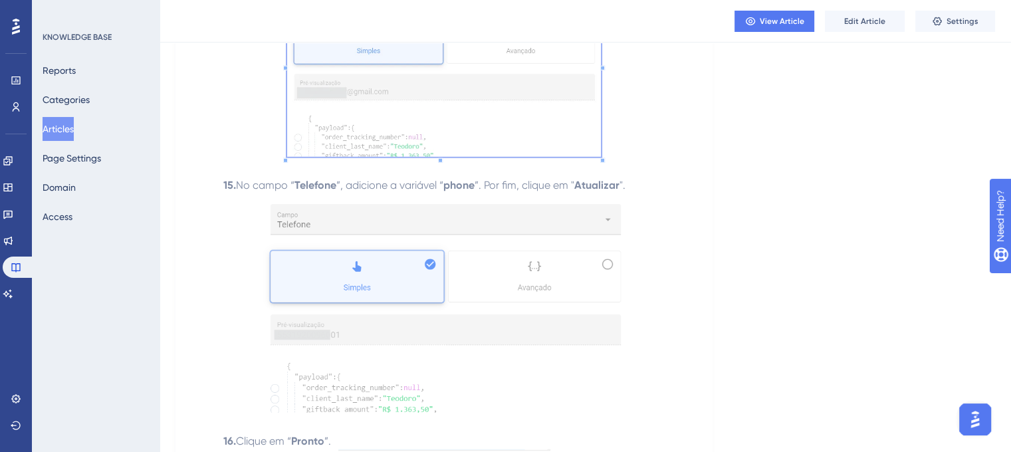
scroll to position [3722, 0]
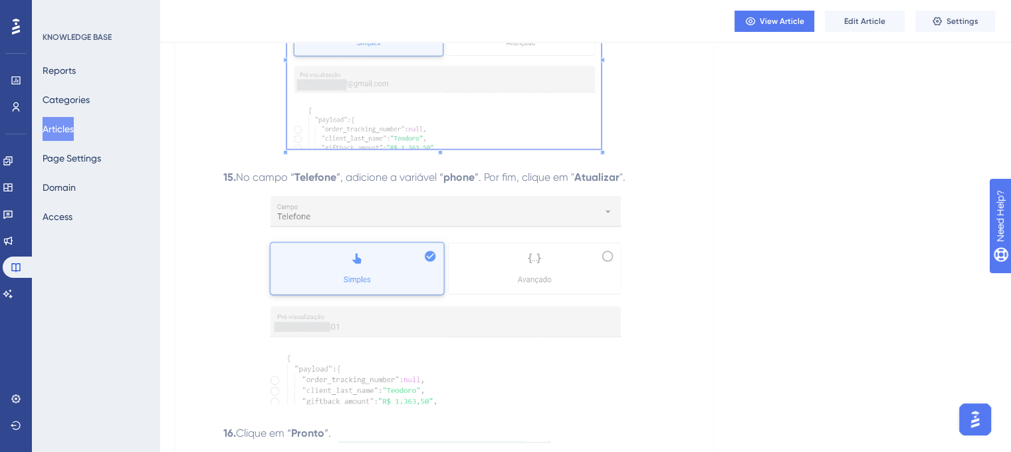
click at [427, 316] on img at bounding box center [444, 295] width 364 height 220
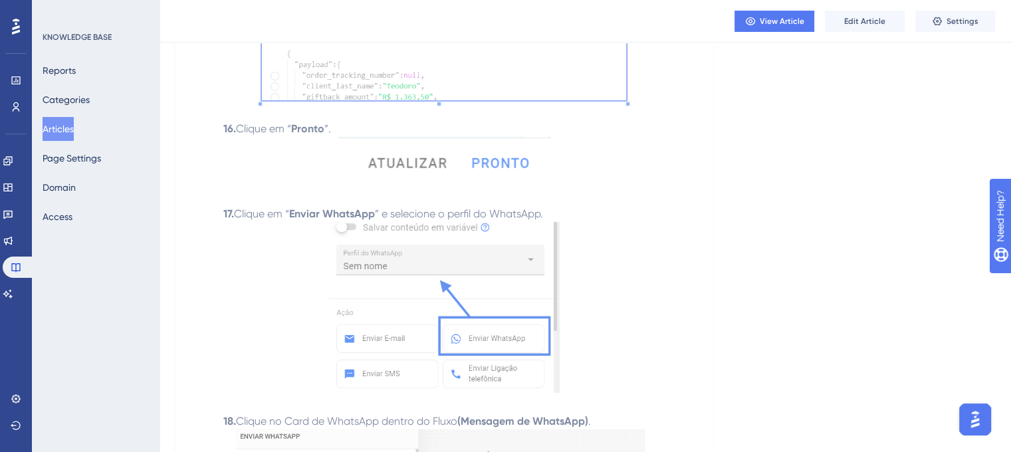
scroll to position [4054, 0]
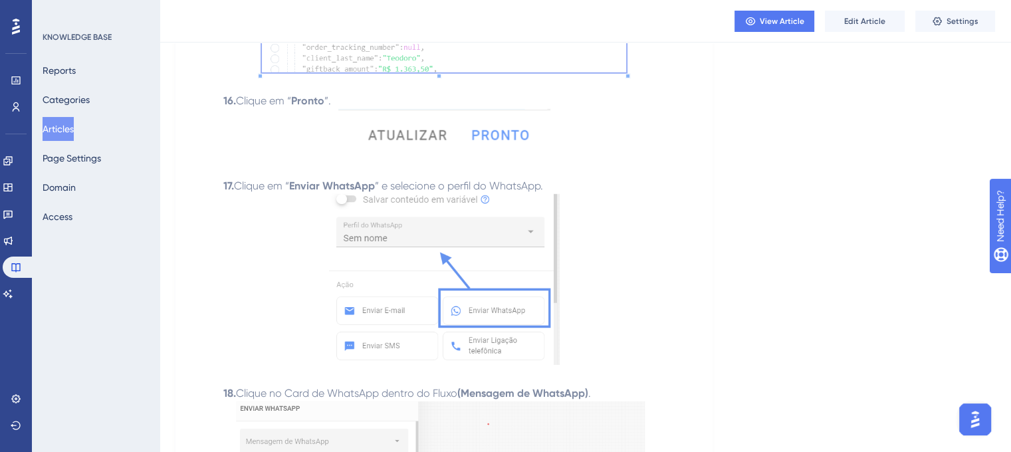
click at [368, 146] on img at bounding box center [444, 133] width 212 height 48
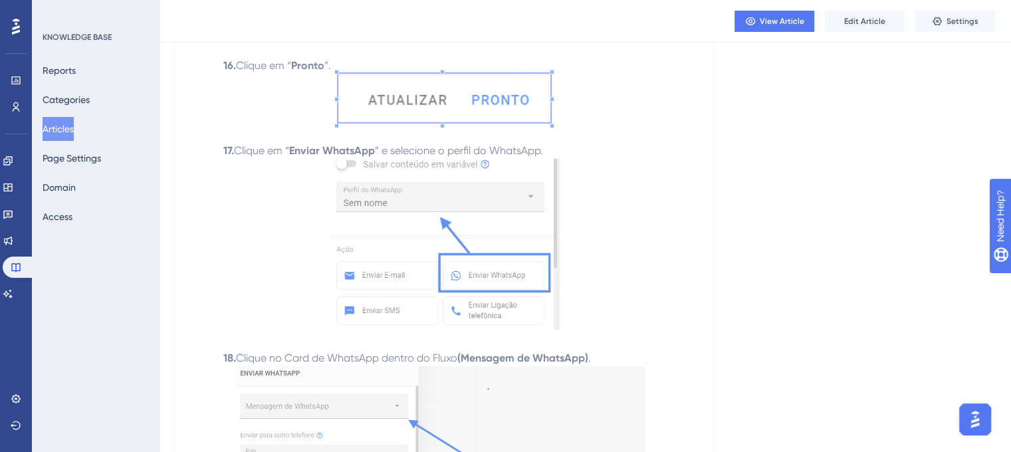
scroll to position [4121, 0]
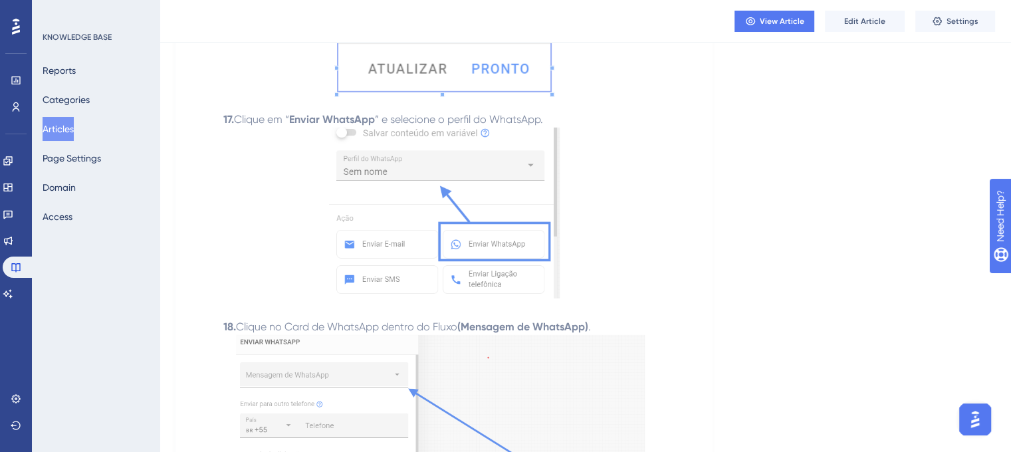
click at [441, 191] on img at bounding box center [444, 213] width 231 height 171
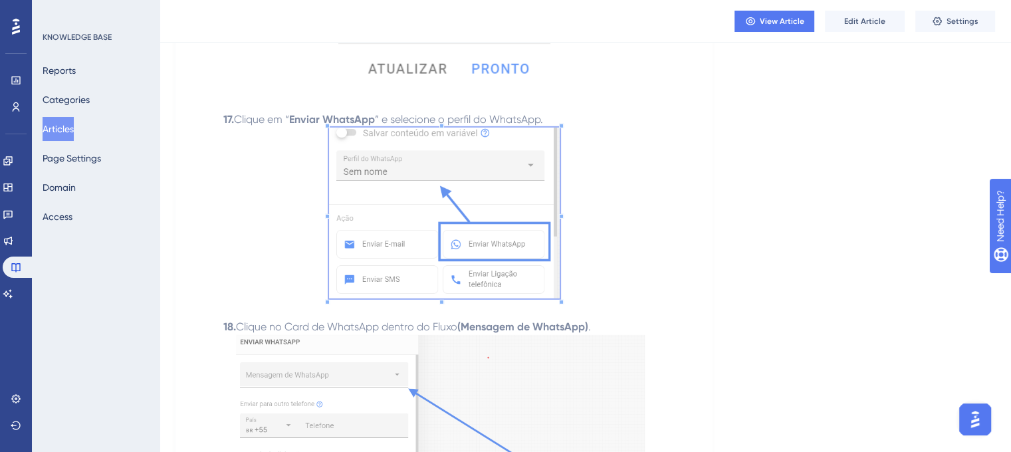
drag, startPoint x: 441, startPoint y: 190, endPoint x: 453, endPoint y: 205, distance: 19.8
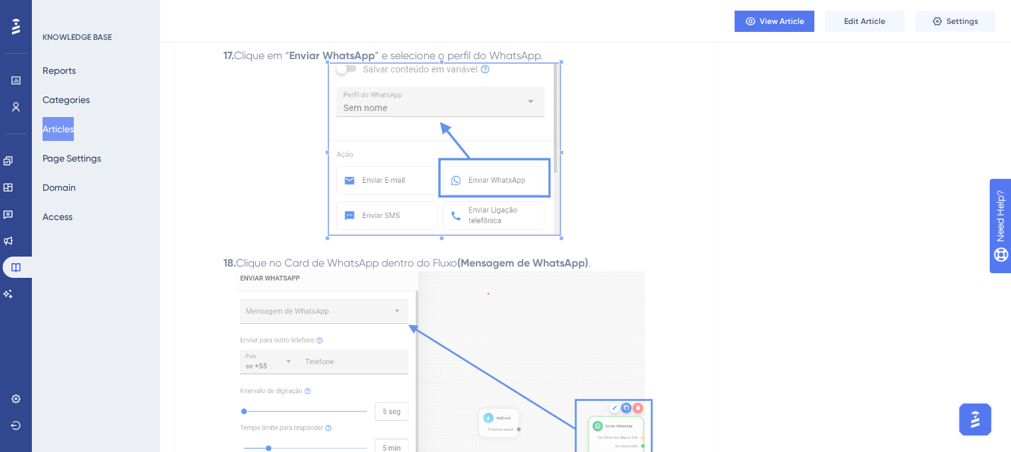
scroll to position [4320, 0]
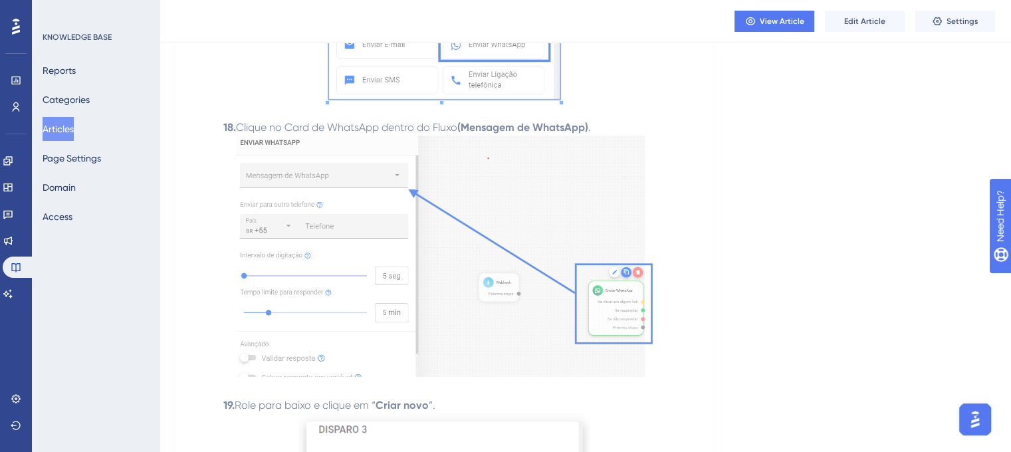
click at [415, 214] on img at bounding box center [444, 256] width 417 height 241
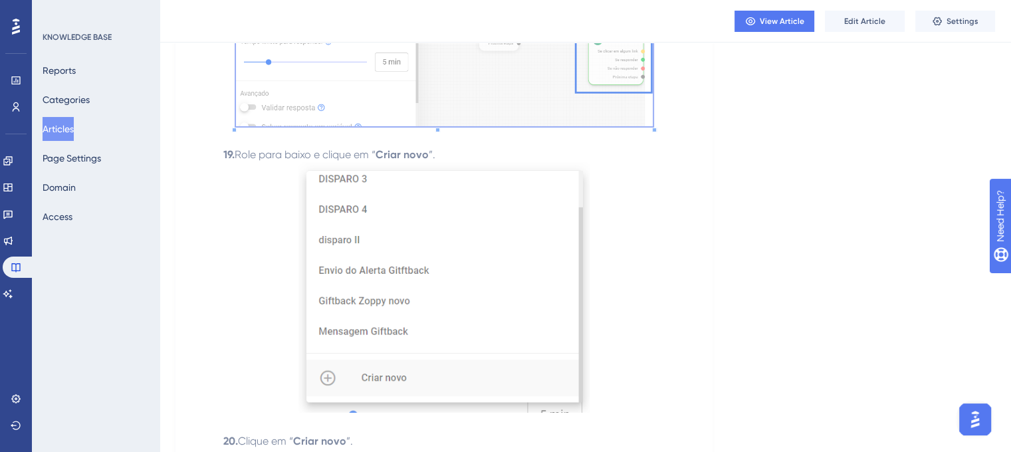
scroll to position [4586, 0]
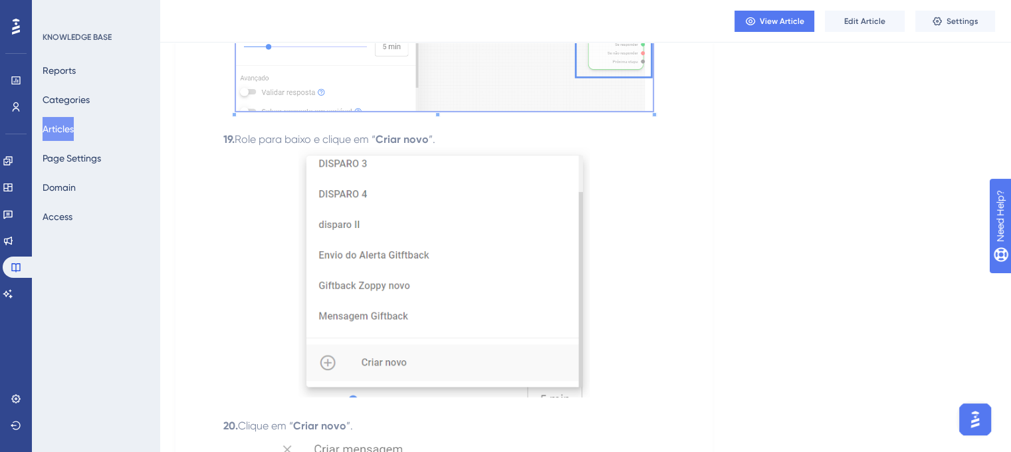
click at [436, 233] on img at bounding box center [443, 273] width 291 height 250
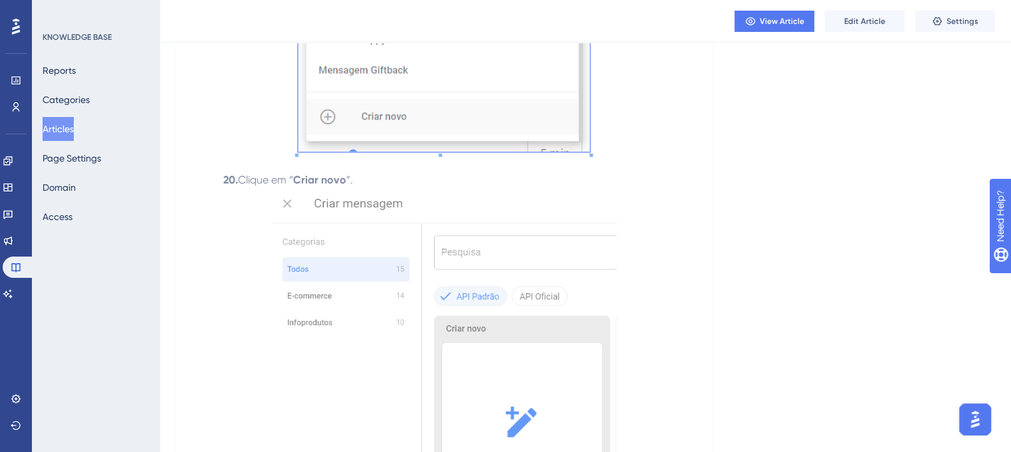
scroll to position [4852, 0]
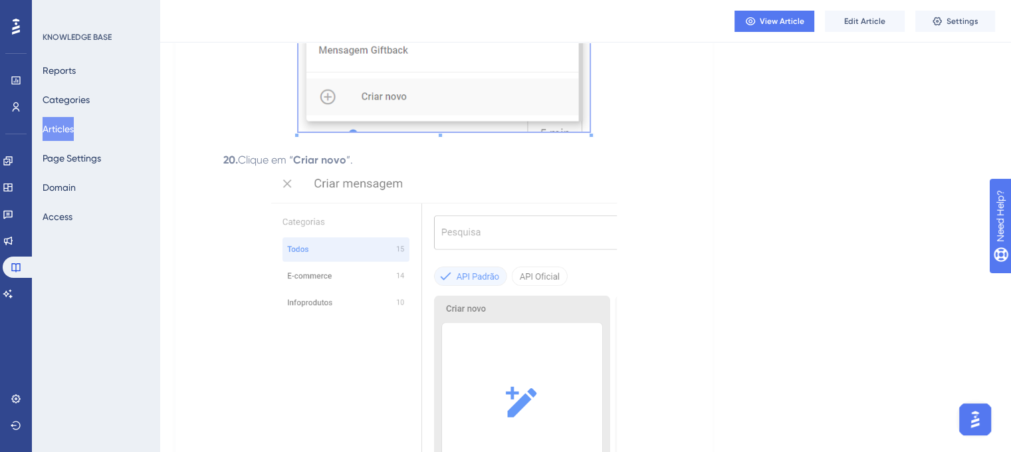
click at [463, 244] on img at bounding box center [444, 339] width 346 height 343
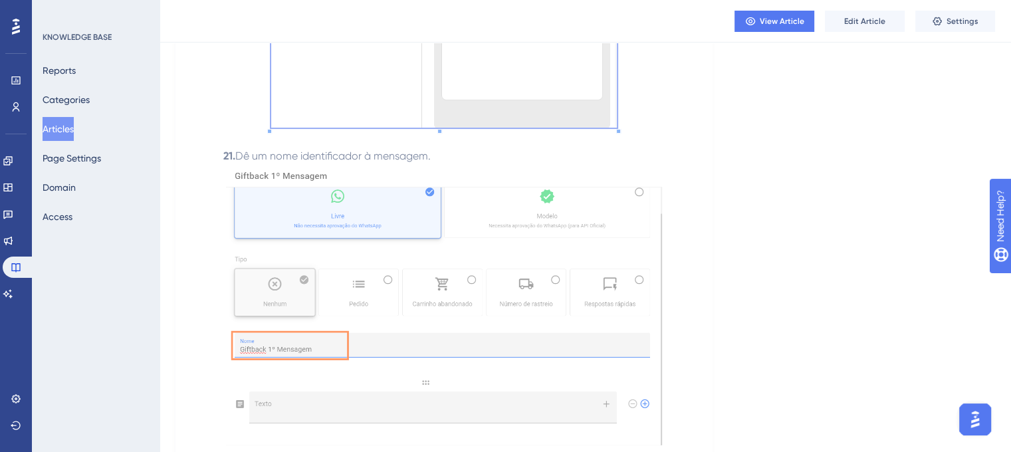
scroll to position [5250, 0]
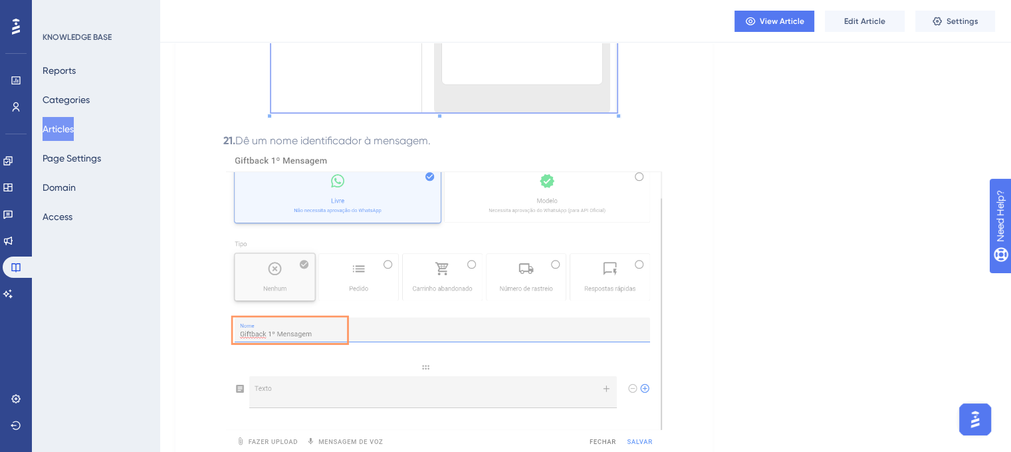
click at [486, 201] on img at bounding box center [444, 298] width 436 height 299
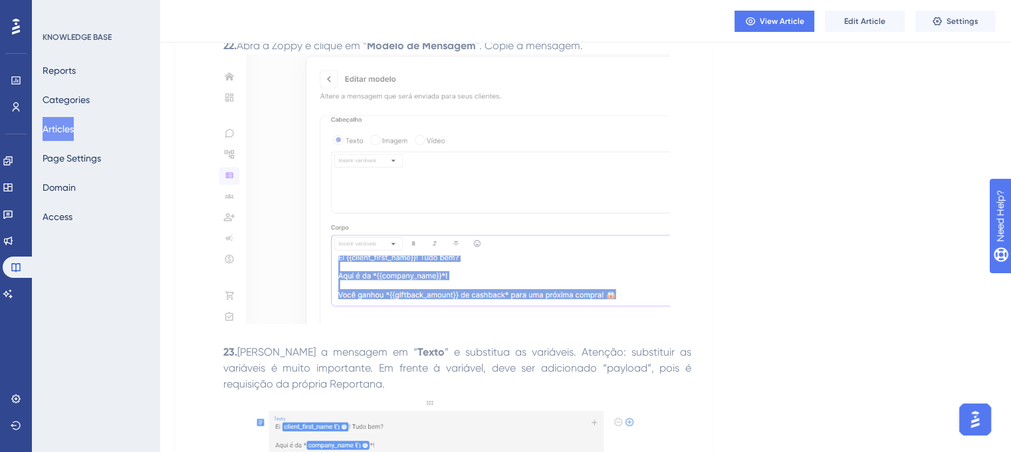
scroll to position [5716, 0]
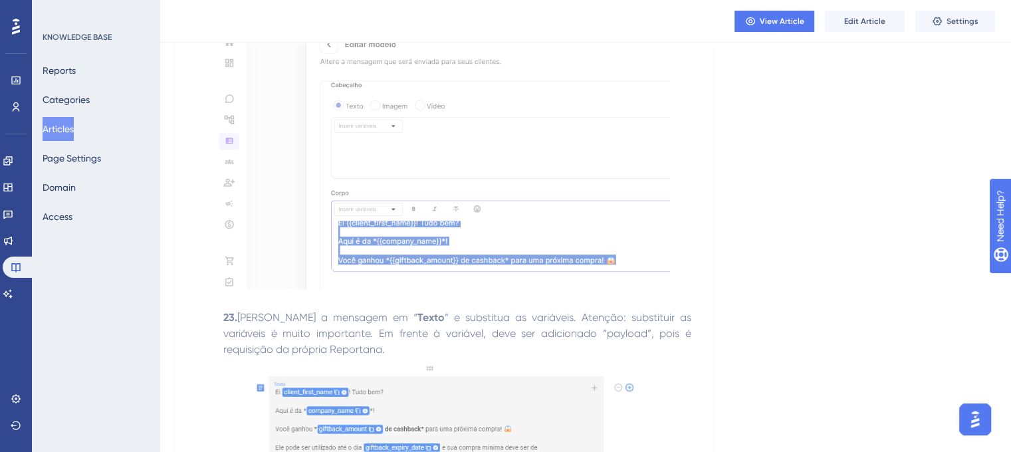
click at [467, 193] on img at bounding box center [444, 154] width 452 height 270
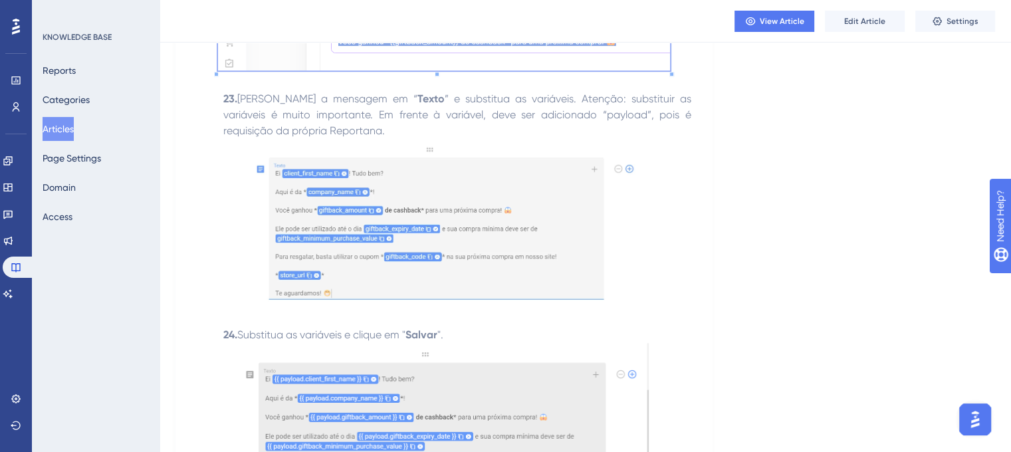
scroll to position [5981, 0]
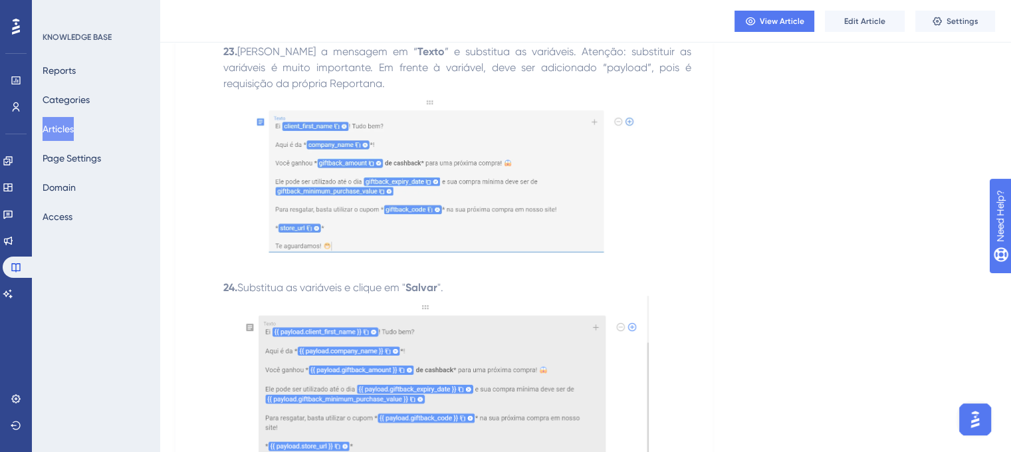
click at [479, 196] on img at bounding box center [444, 175] width 386 height 167
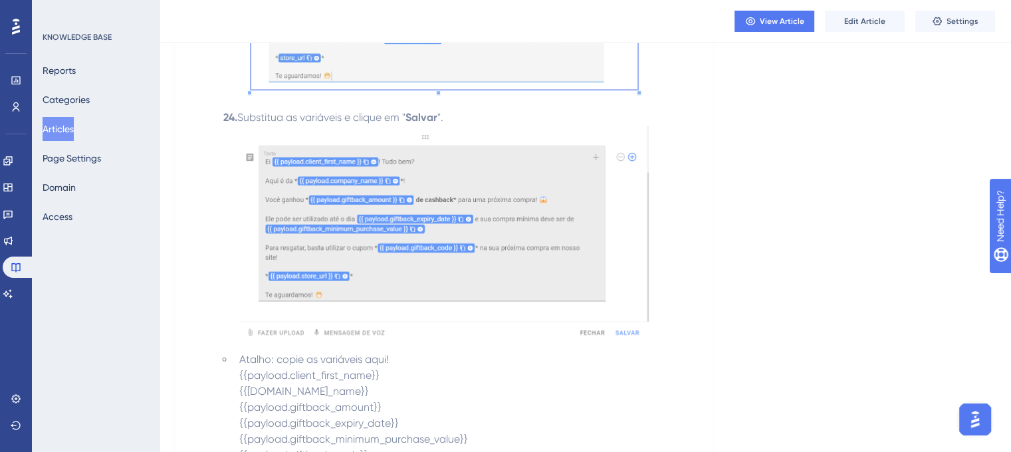
scroll to position [6181, 0]
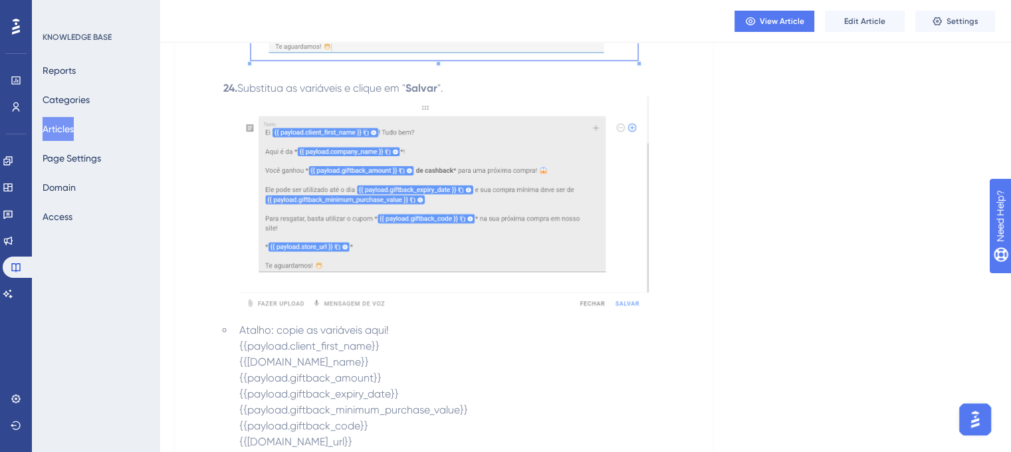
click at [395, 207] on img at bounding box center [444, 204] width 409 height 216
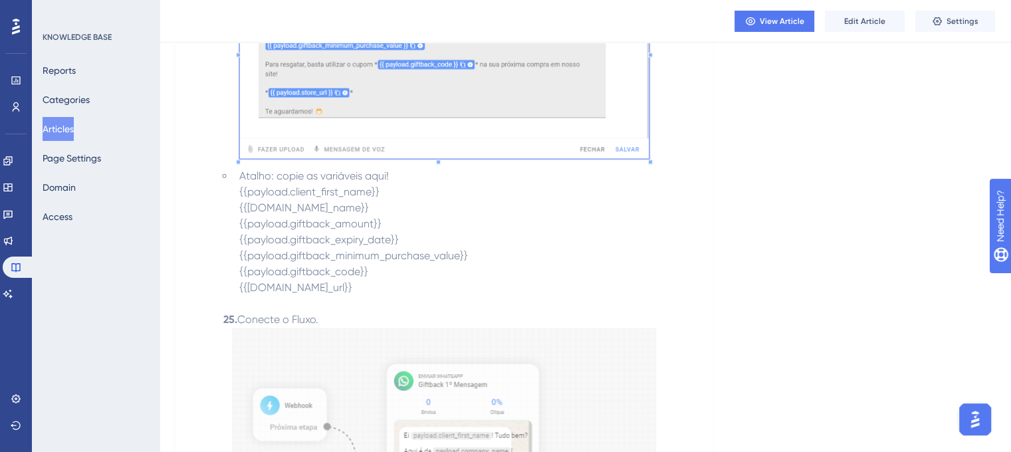
scroll to position [6447, 0]
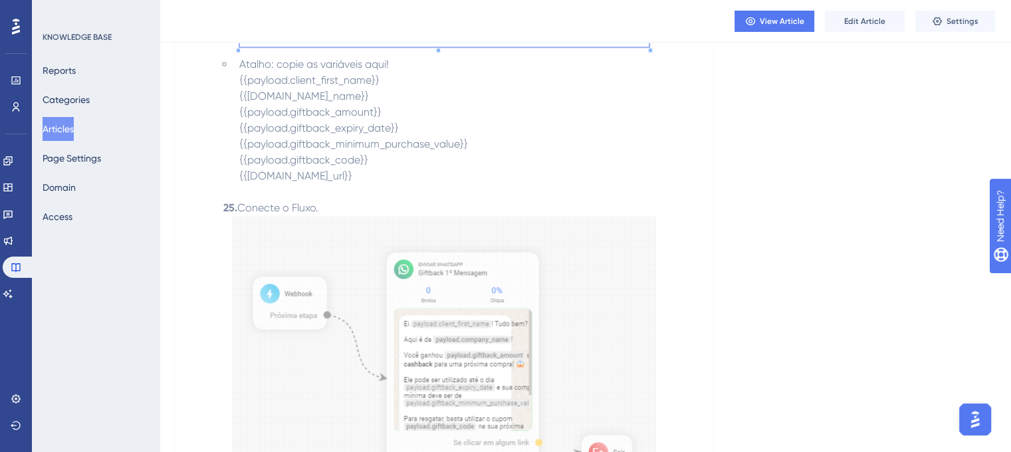
click at [457, 274] on img at bounding box center [444, 368] width 424 height 305
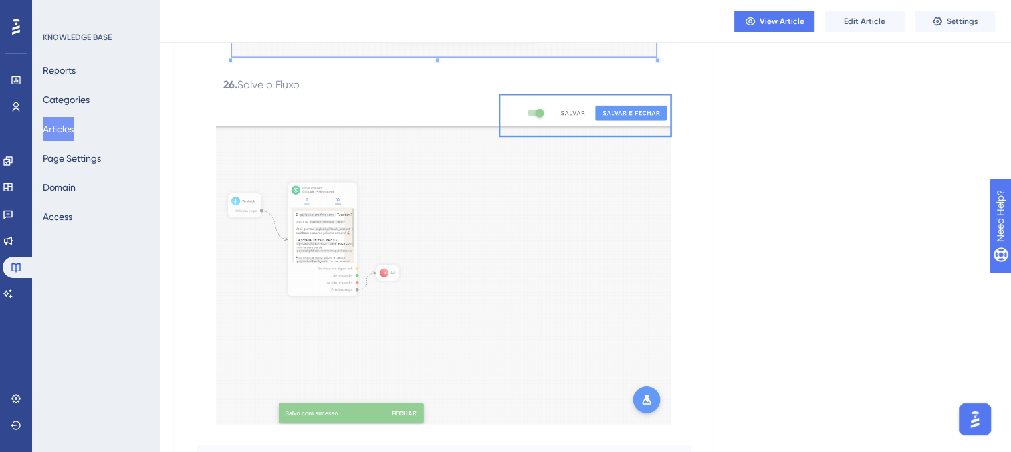
scroll to position [7045, 0]
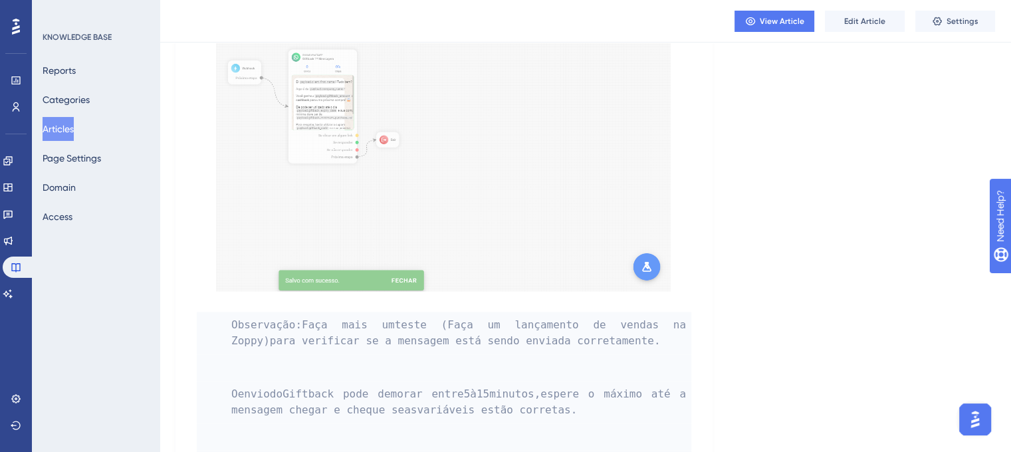
click at [422, 160] on img at bounding box center [444, 125] width 456 height 331
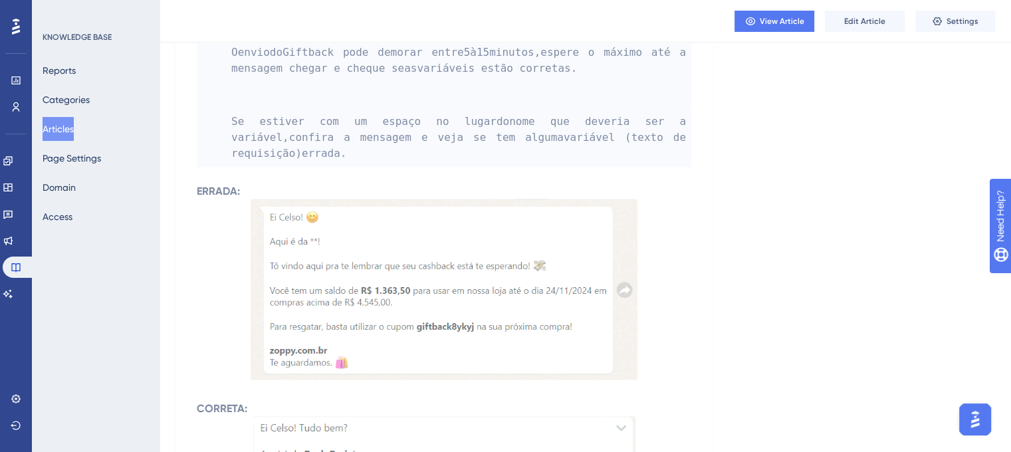
click at [393, 212] on img at bounding box center [444, 289] width 387 height 181
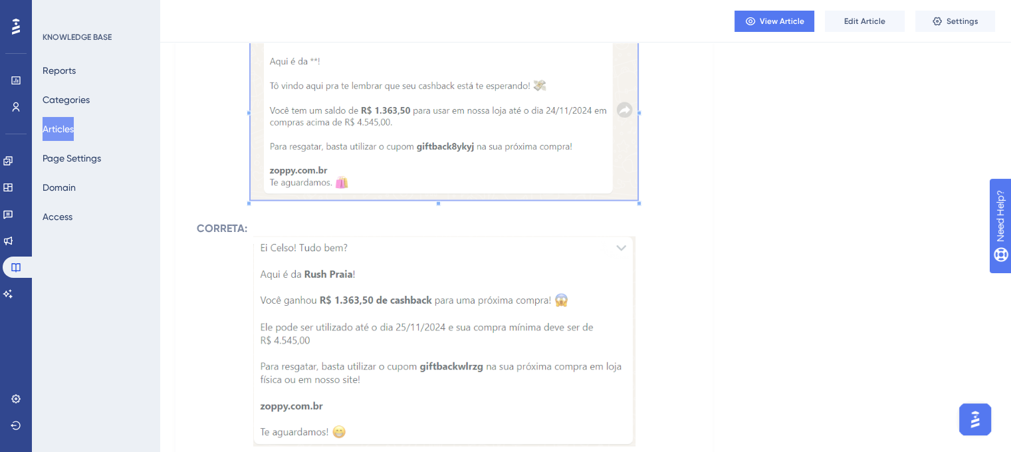
scroll to position [7643, 0]
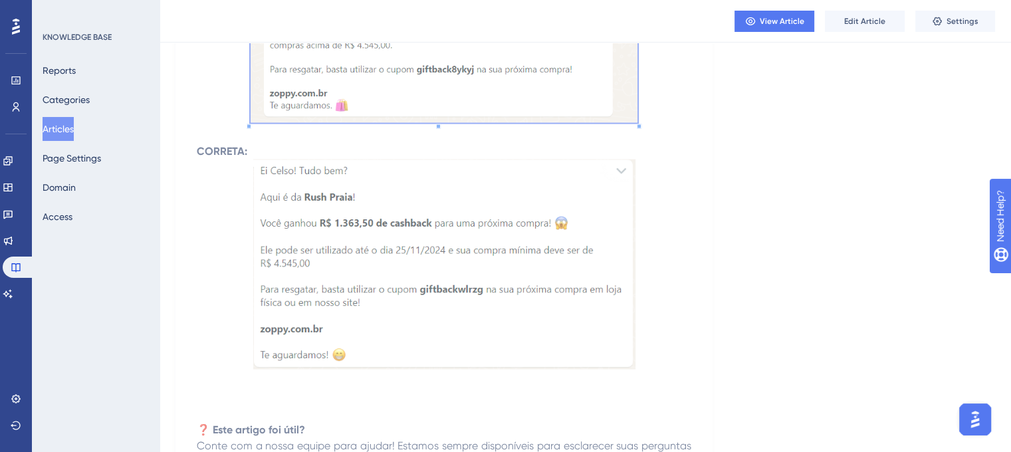
click at [393, 207] on img at bounding box center [444, 265] width 382 height 210
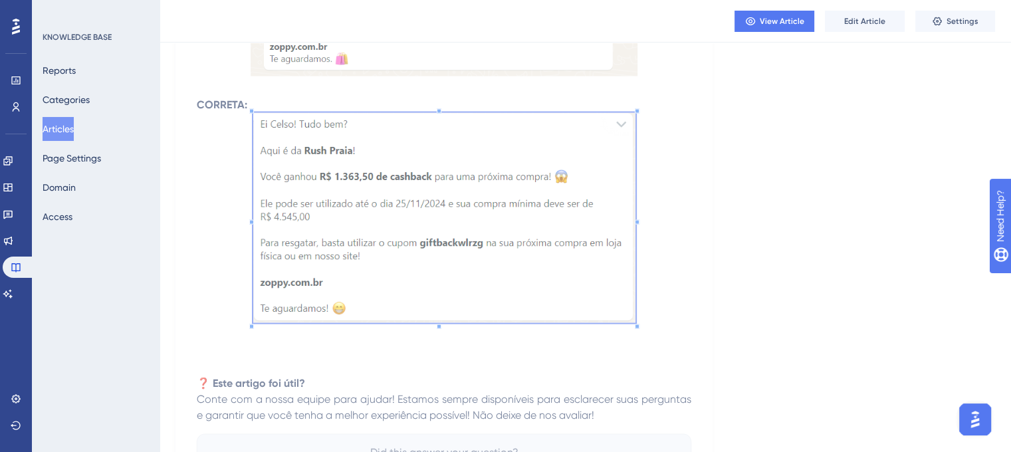
scroll to position [7808, 0]
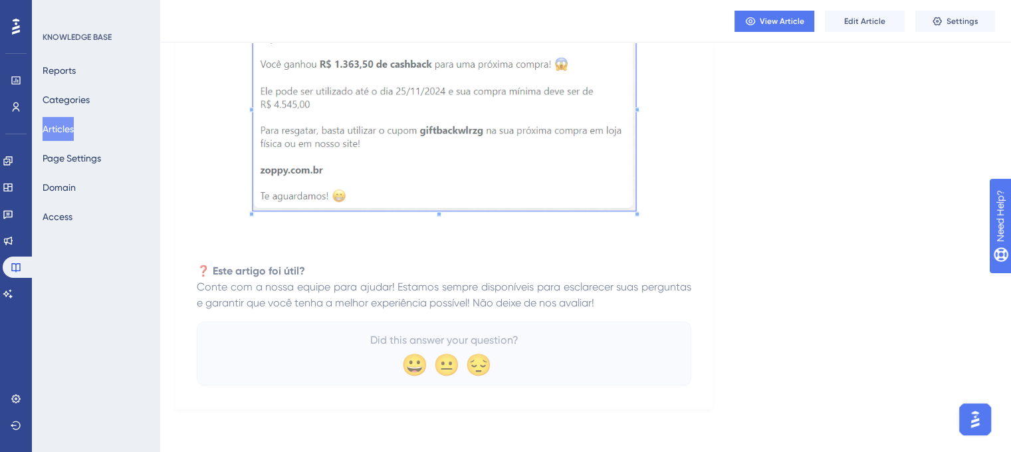
click at [70, 127] on button "Articles" at bounding box center [58, 129] width 31 height 24
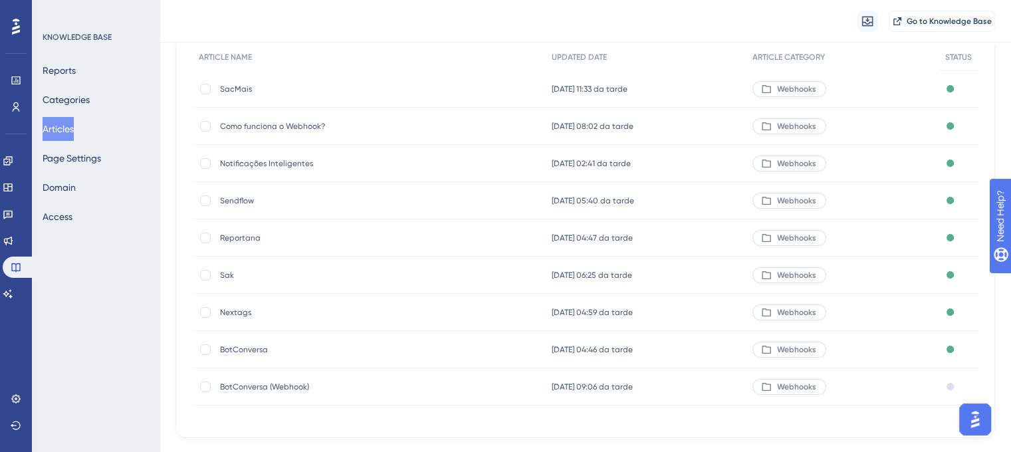
scroll to position [192, 0]
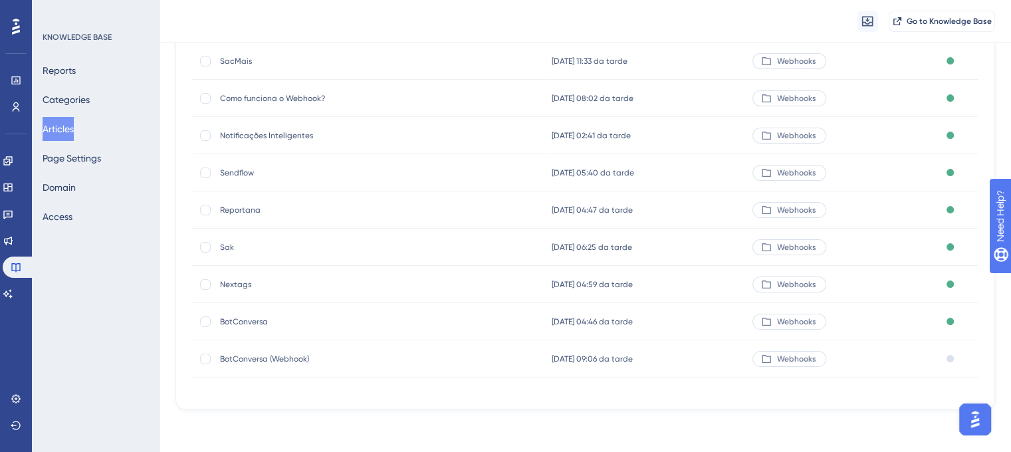
click at [227, 254] on div "Sak Sak" at bounding box center [326, 247] width 213 height 37
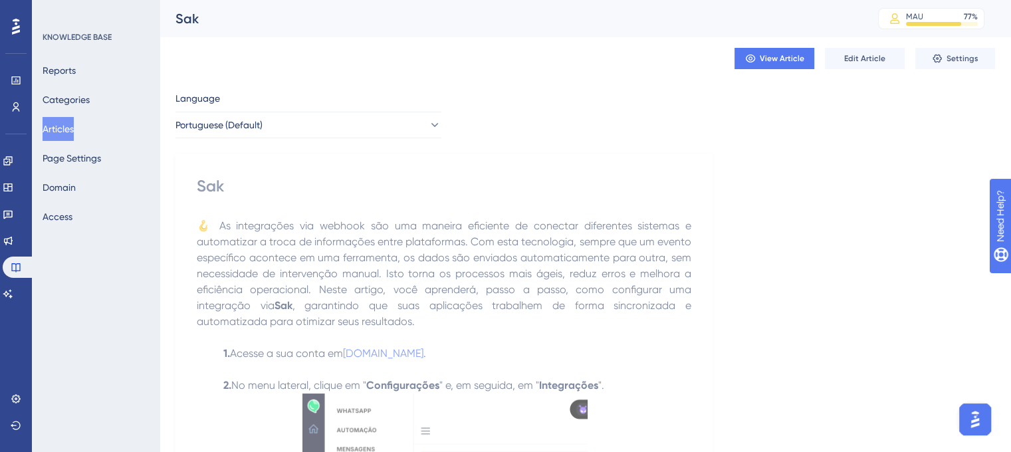
click at [173, 17] on div "Sak MAU 77 % Click to see add-on and upgrade options" at bounding box center [585, 18] width 851 height 37
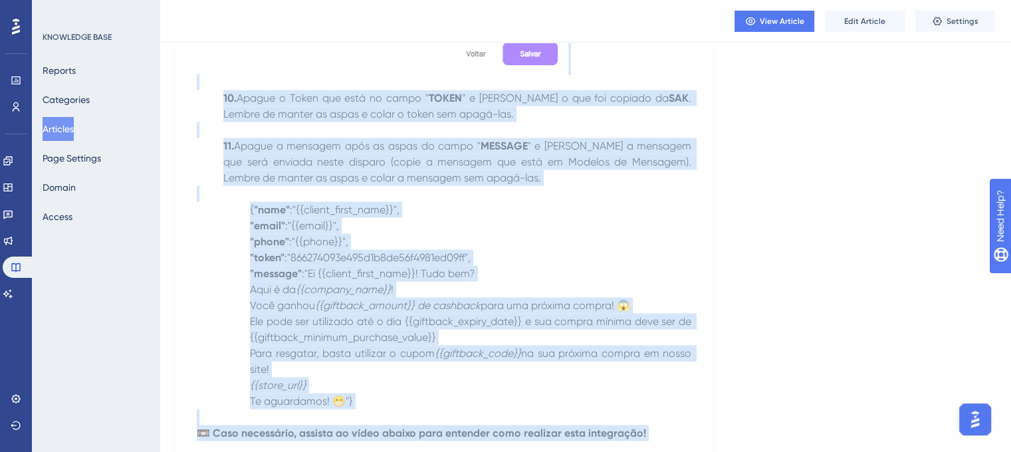
scroll to position [3158, 0]
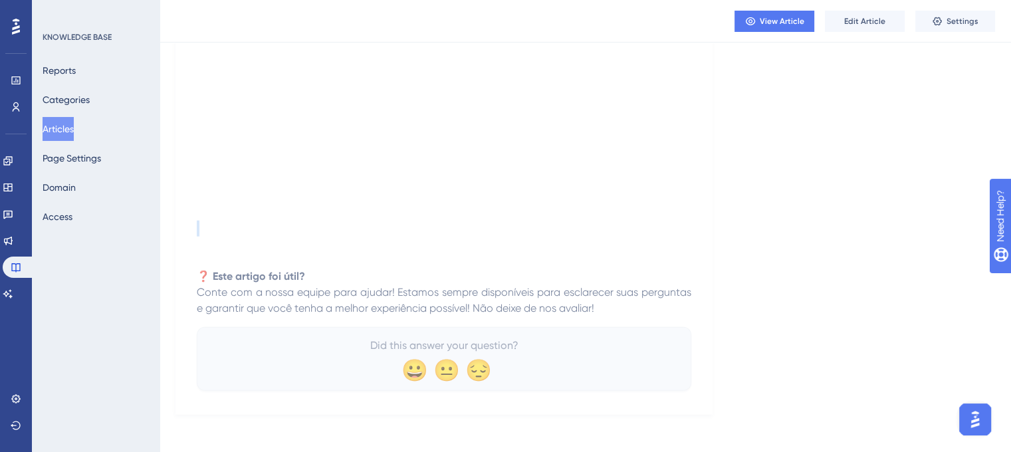
drag, startPoint x: 199, startPoint y: 185, endPoint x: 656, endPoint y: 298, distance: 470.4
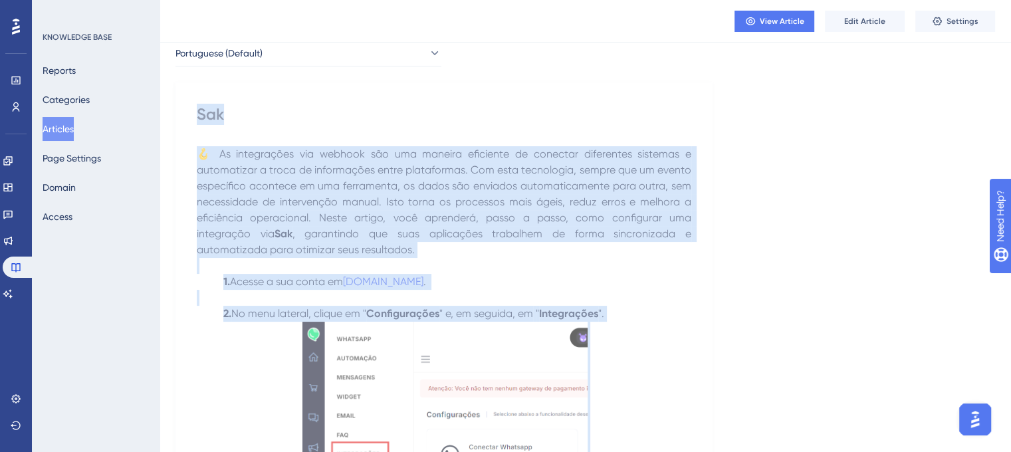
scroll to position [0, 0]
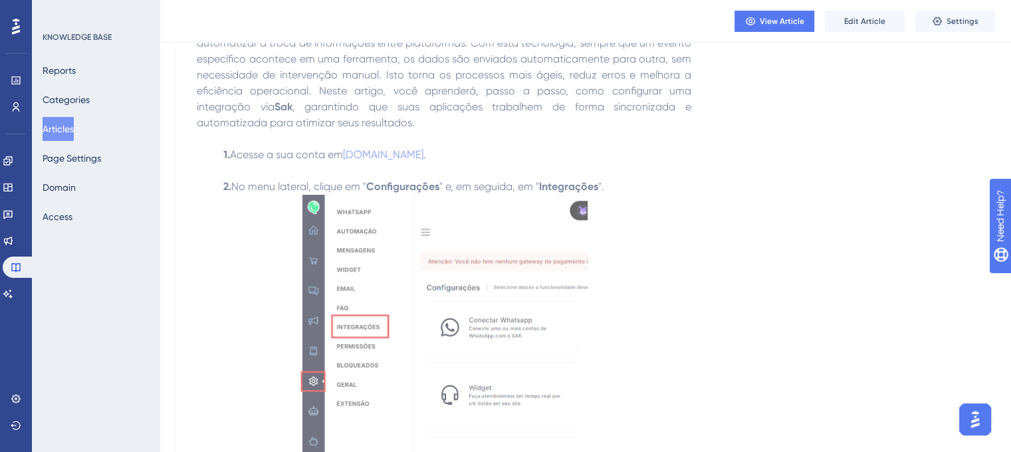
scroll to position [266, 0]
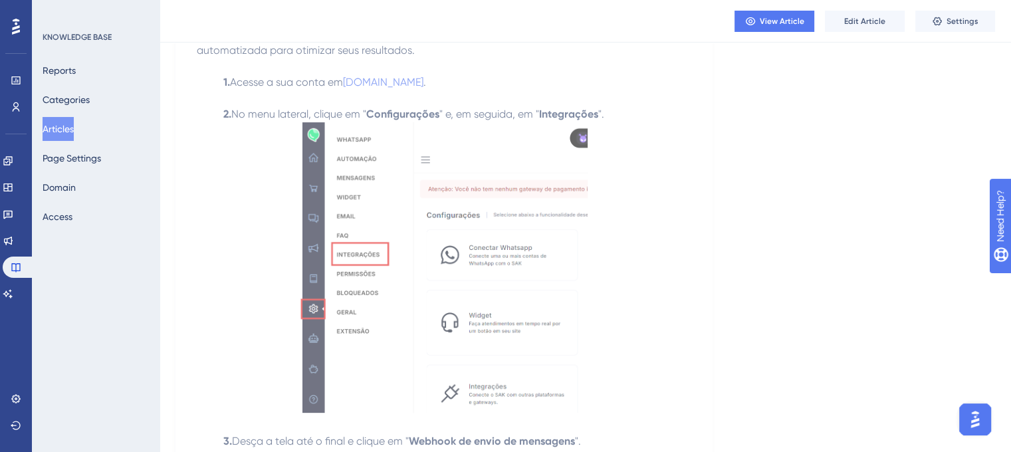
click at [466, 201] on img at bounding box center [443, 267] width 287 height 290
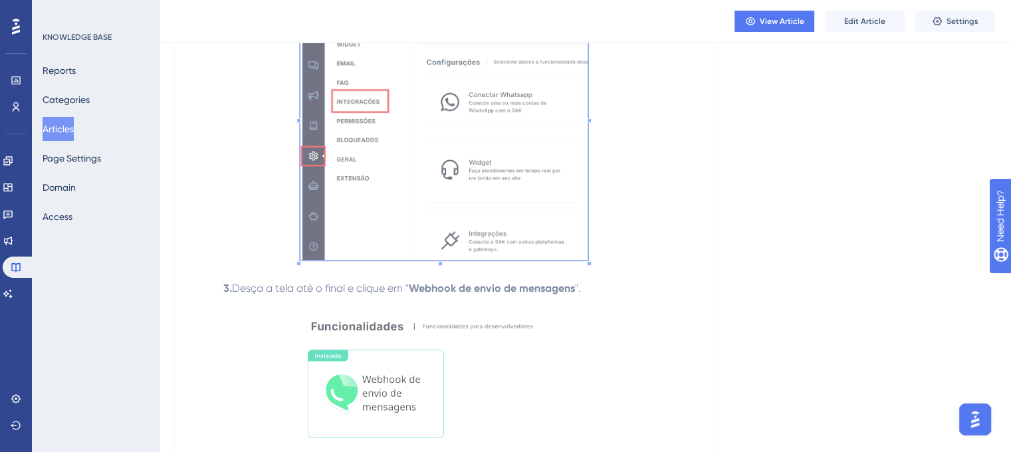
scroll to position [532, 0]
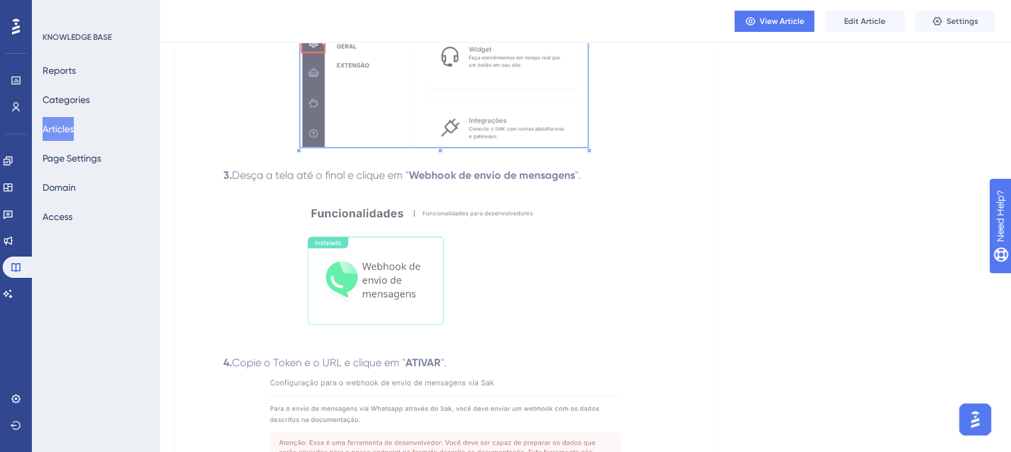
click at [356, 268] on img at bounding box center [444, 258] width 312 height 151
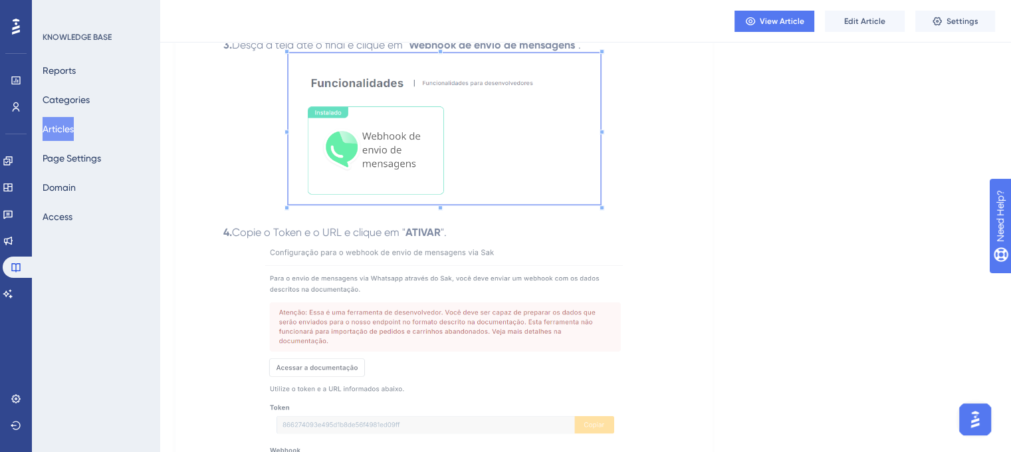
scroll to position [798, 0]
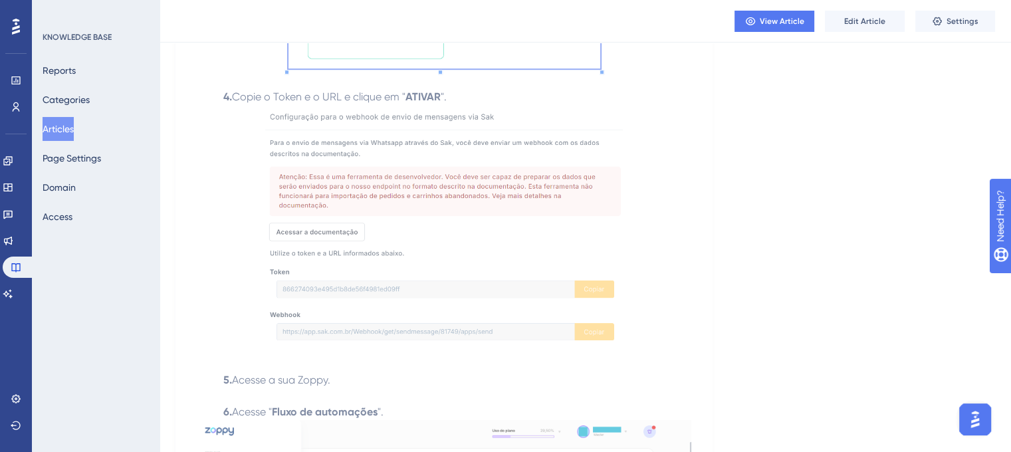
click at [407, 200] on img at bounding box center [444, 228] width 358 height 247
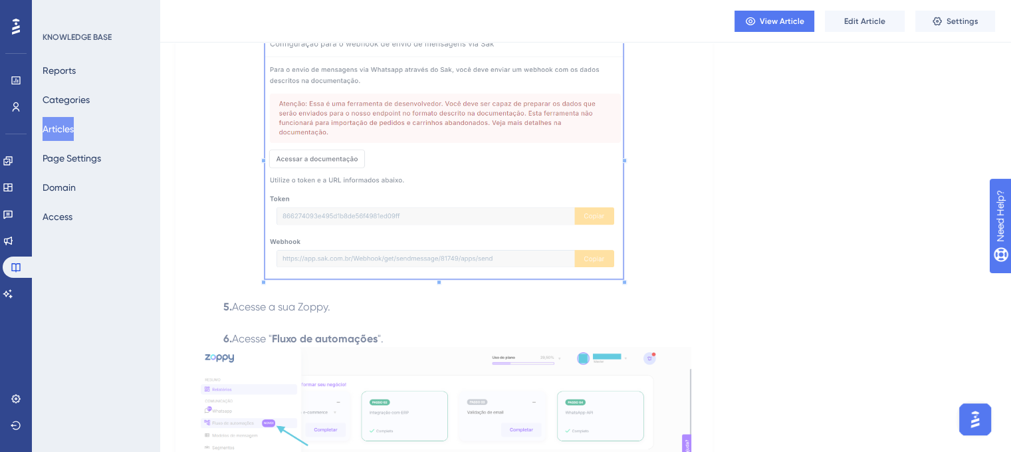
scroll to position [997, 0]
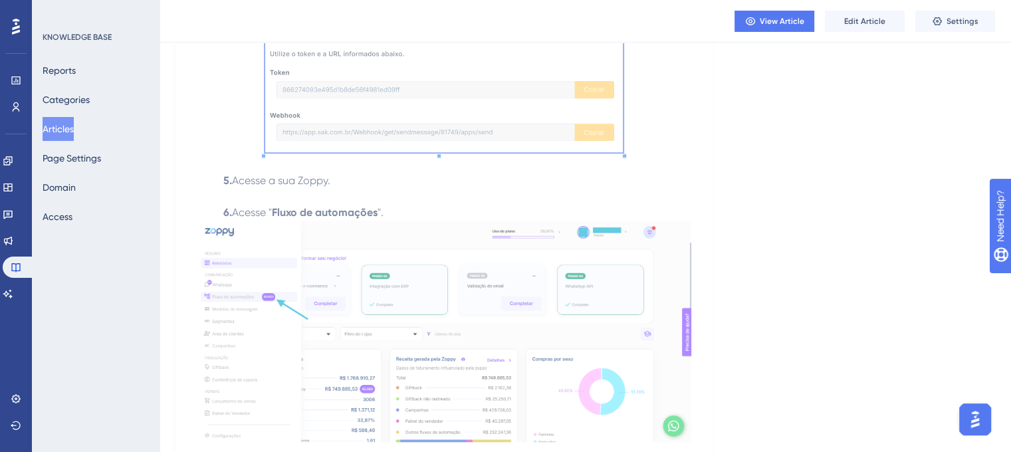
click at [391, 279] on img at bounding box center [444, 331] width 494 height 221
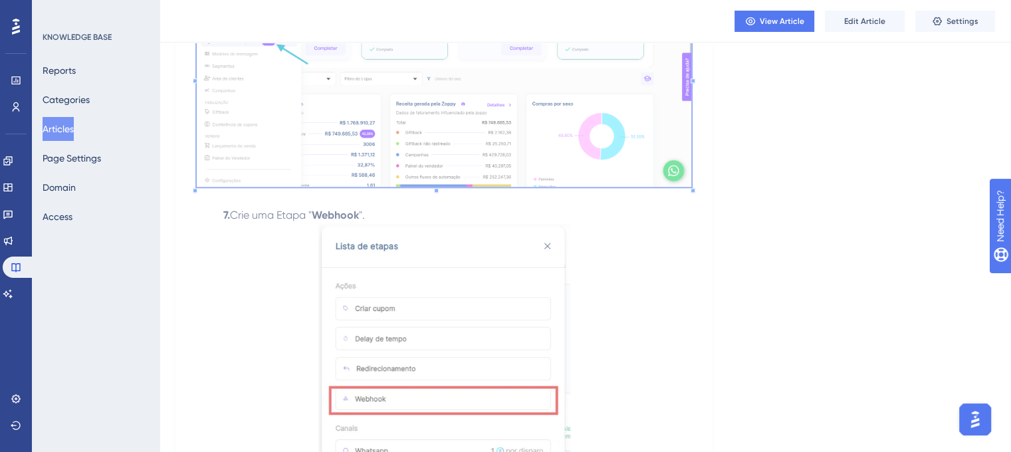
scroll to position [1329, 0]
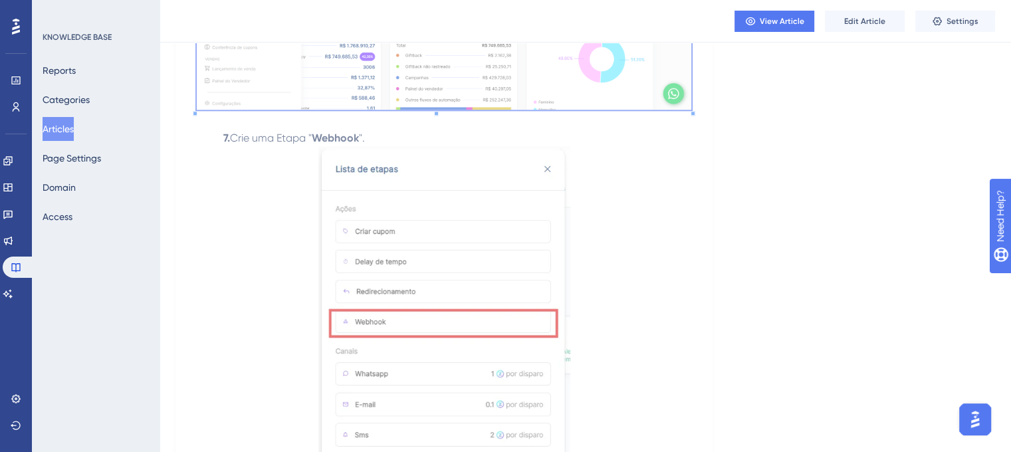
click at [442, 205] on img at bounding box center [444, 312] width 252 height 333
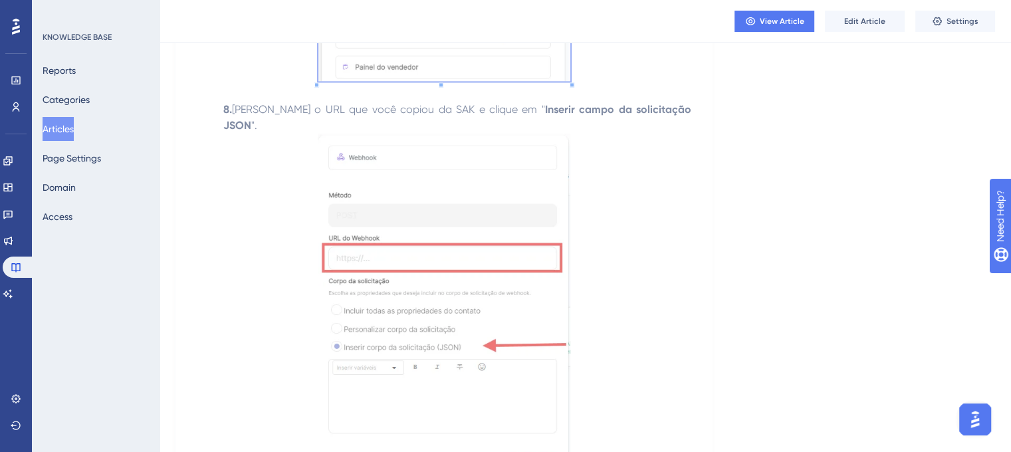
scroll to position [1728, 0]
click at [452, 233] on img at bounding box center [444, 306] width 253 height 346
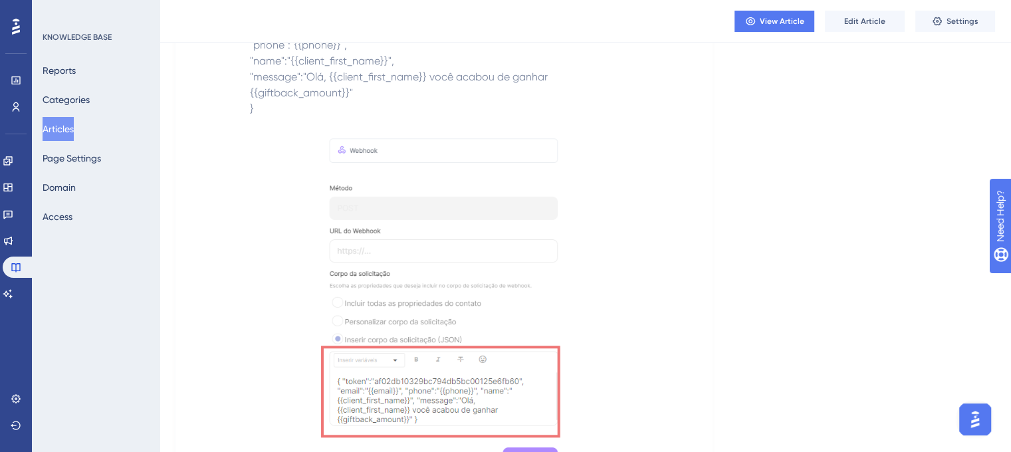
scroll to position [2260, 0]
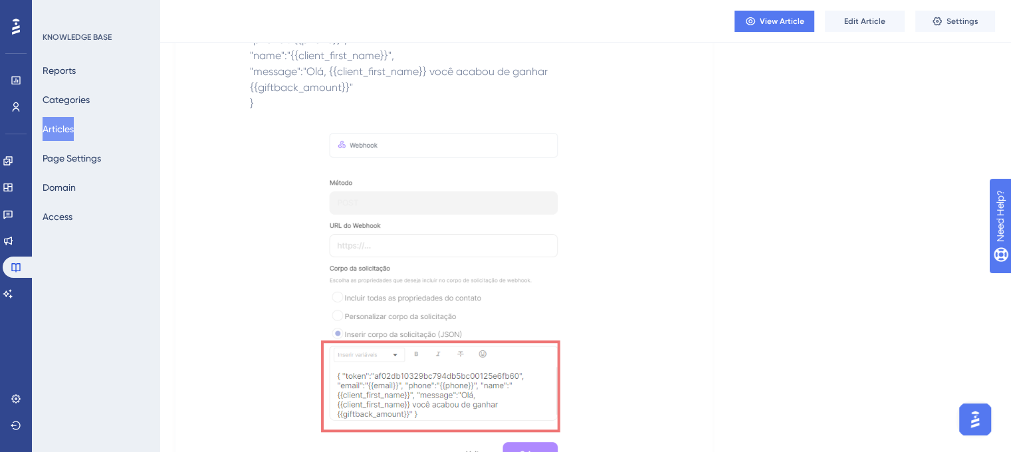
click at [471, 239] on img at bounding box center [444, 299] width 248 height 342
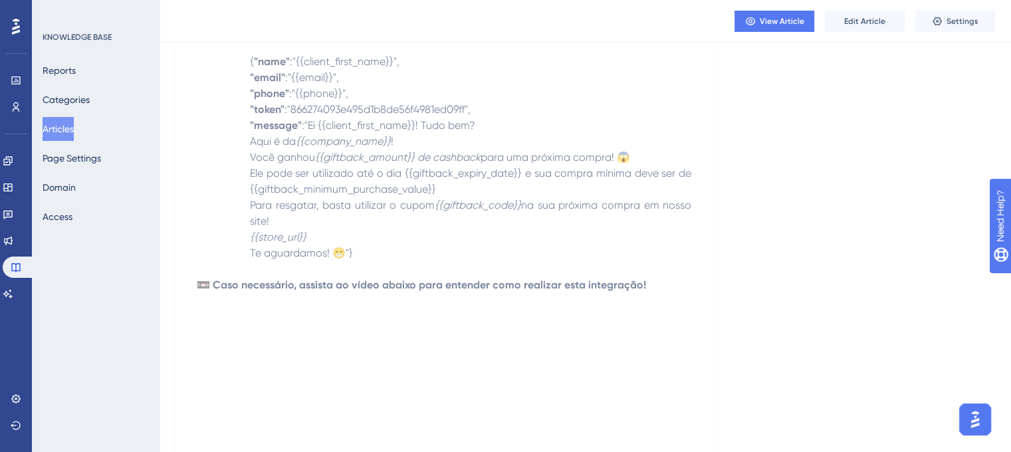
scroll to position [2991, 0]
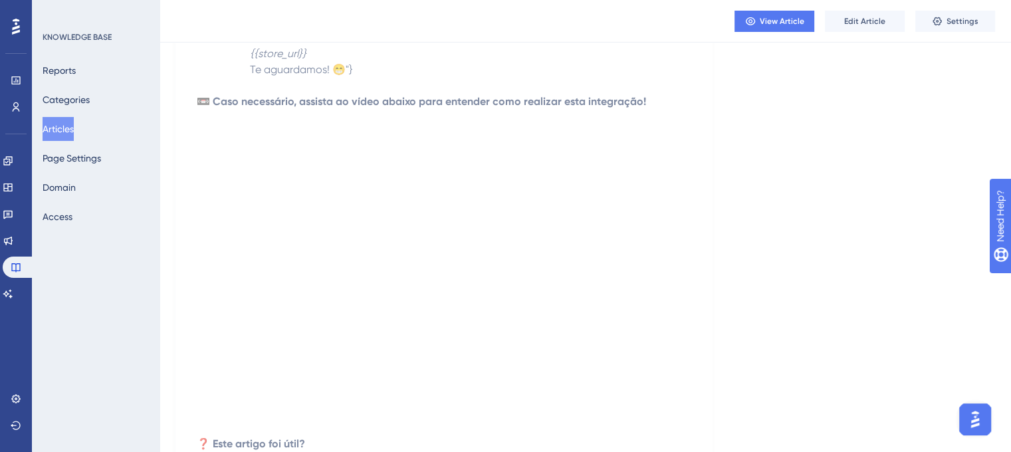
click at [74, 118] on button "Articles" at bounding box center [58, 129] width 31 height 24
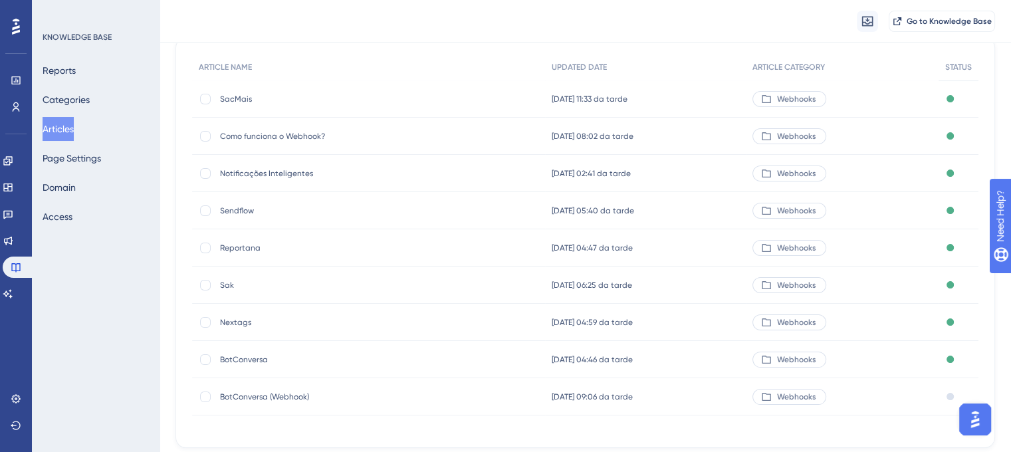
scroll to position [192, 0]
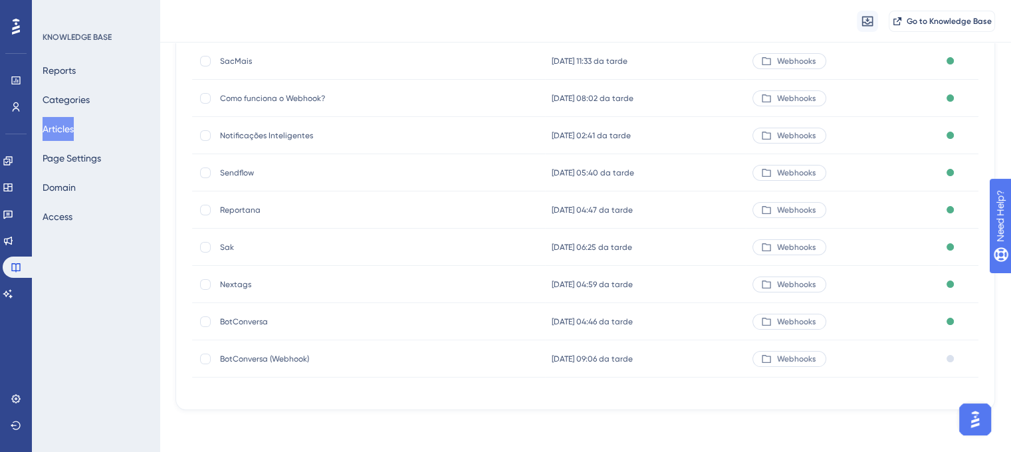
click at [231, 284] on span "Nextags" at bounding box center [326, 284] width 213 height 11
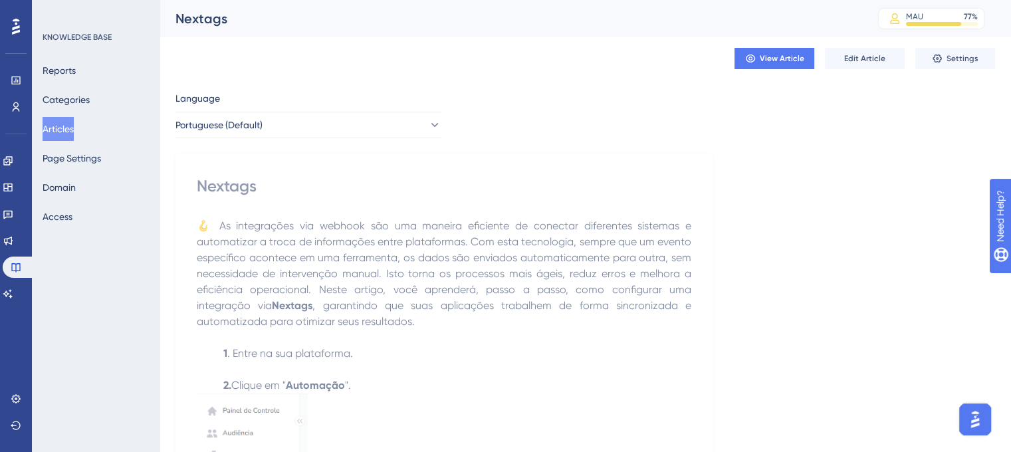
click at [218, 24] on div "Nextags" at bounding box center [509, 18] width 669 height 19
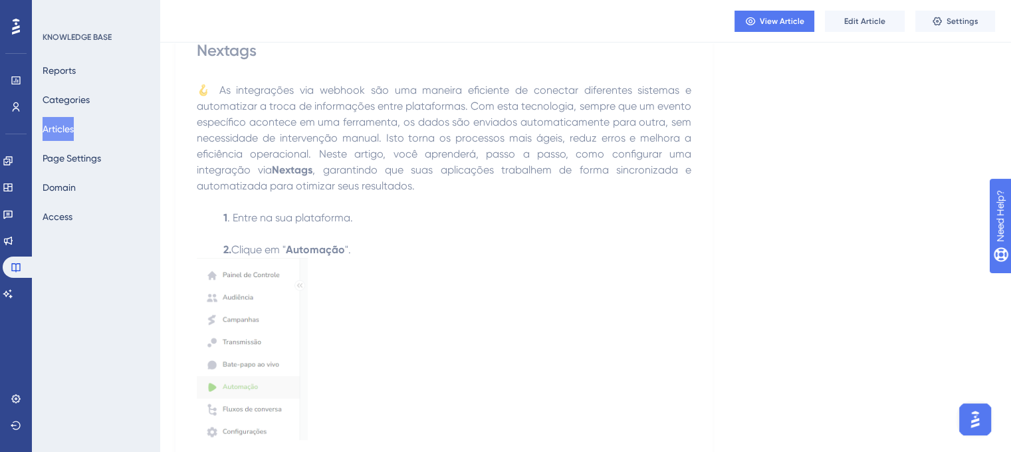
scroll to position [133, 0]
drag, startPoint x: 197, startPoint y: 44, endPoint x: 276, endPoint y: 41, distance: 79.1
click at [199, 45] on div "Nextags" at bounding box center [444, 47] width 494 height 21
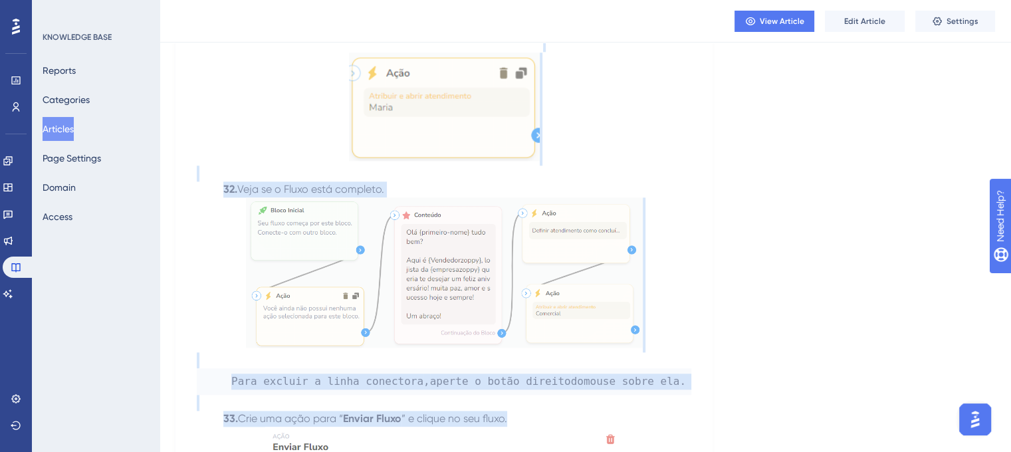
scroll to position [6888, 0]
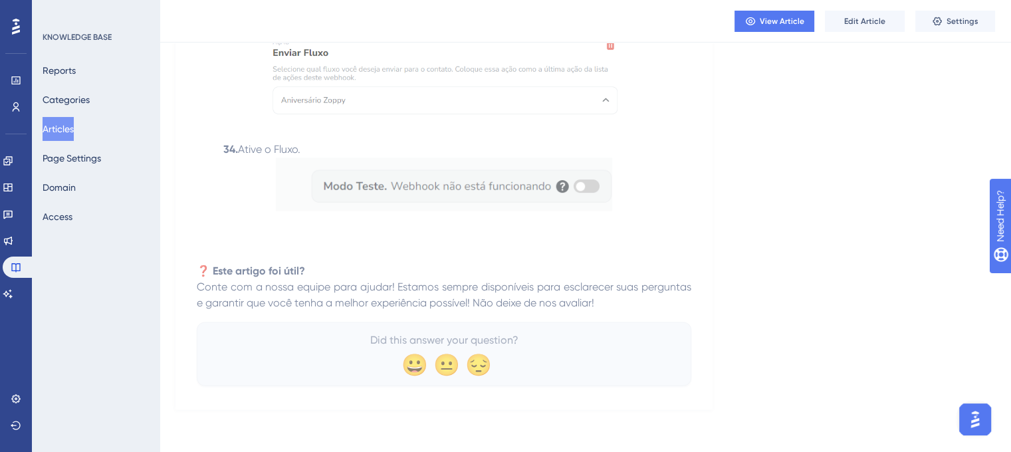
drag, startPoint x: 266, startPoint y: 88, endPoint x: 606, endPoint y: 304, distance: 402.7
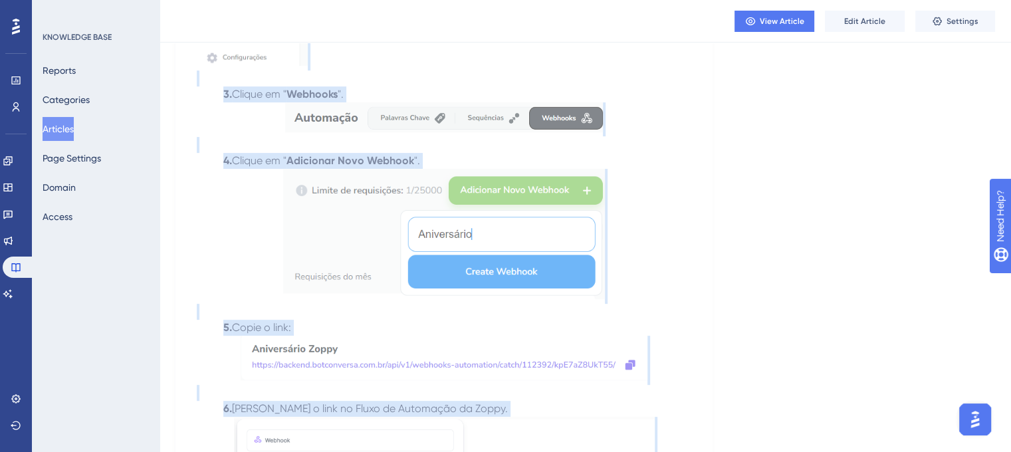
scroll to position [0, 0]
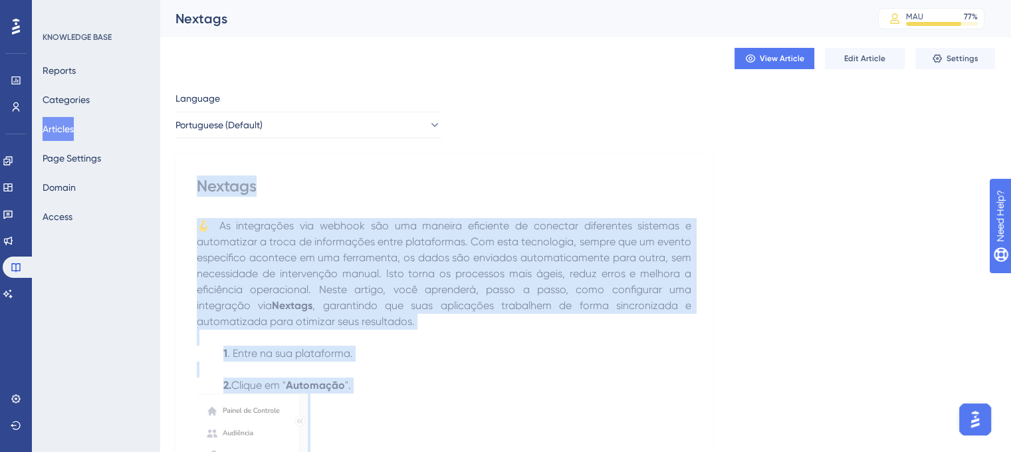
click at [441, 249] on p "🪝 As integrações via webhook são uma maneira eficiente de conectar diferentes s…" at bounding box center [444, 274] width 494 height 112
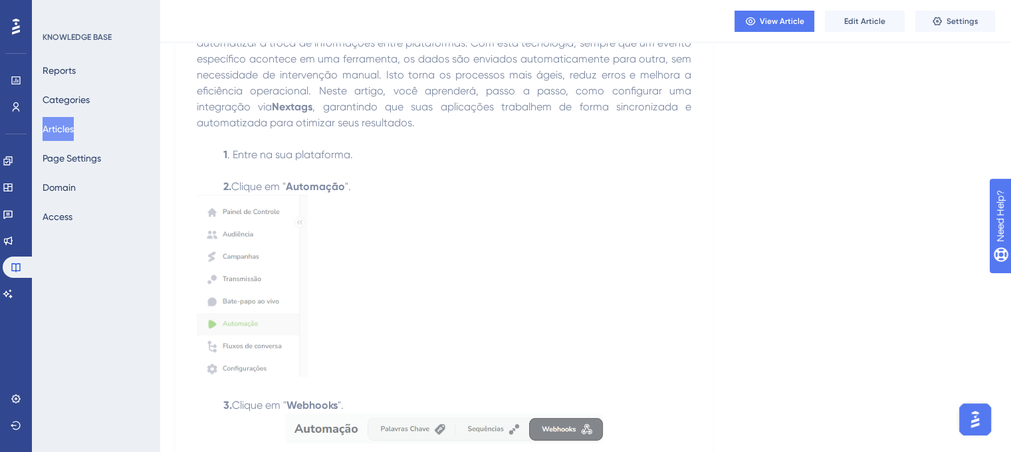
scroll to position [199, 0]
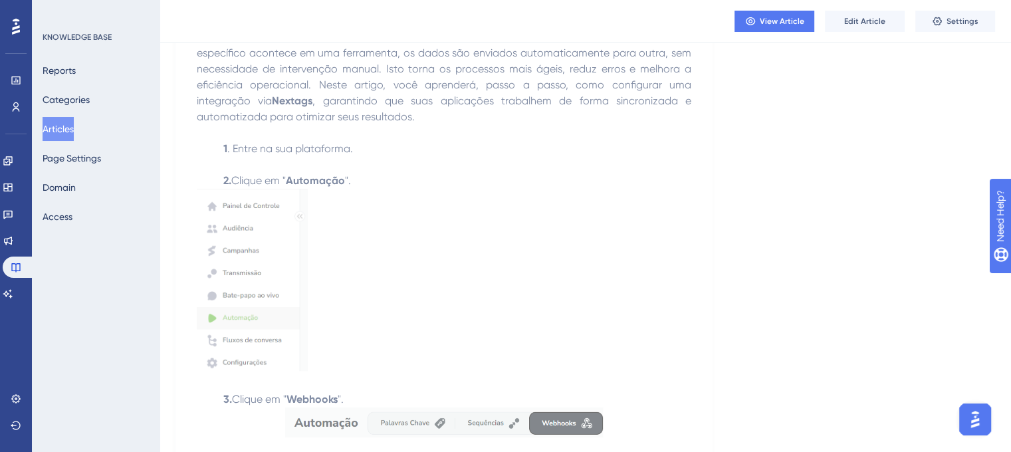
click at [300, 247] on img at bounding box center [252, 280] width 111 height 182
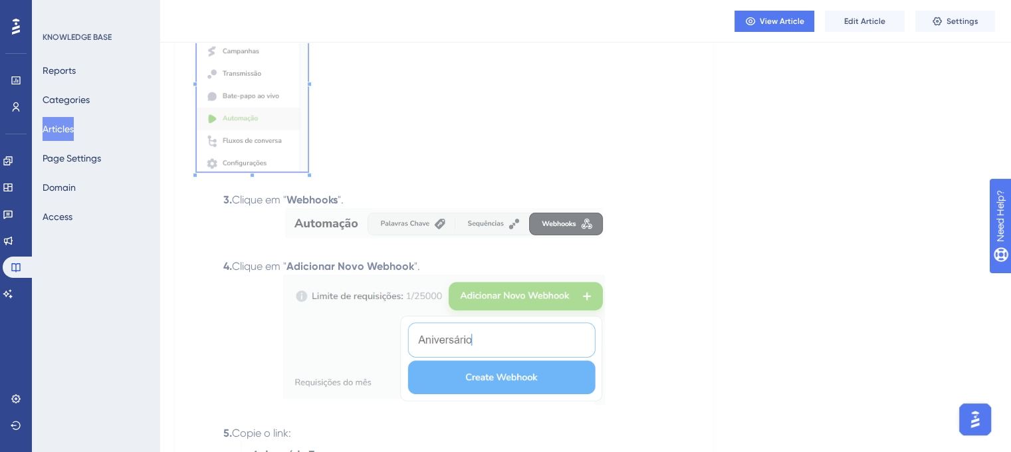
click at [340, 226] on img at bounding box center [444, 222] width 318 height 29
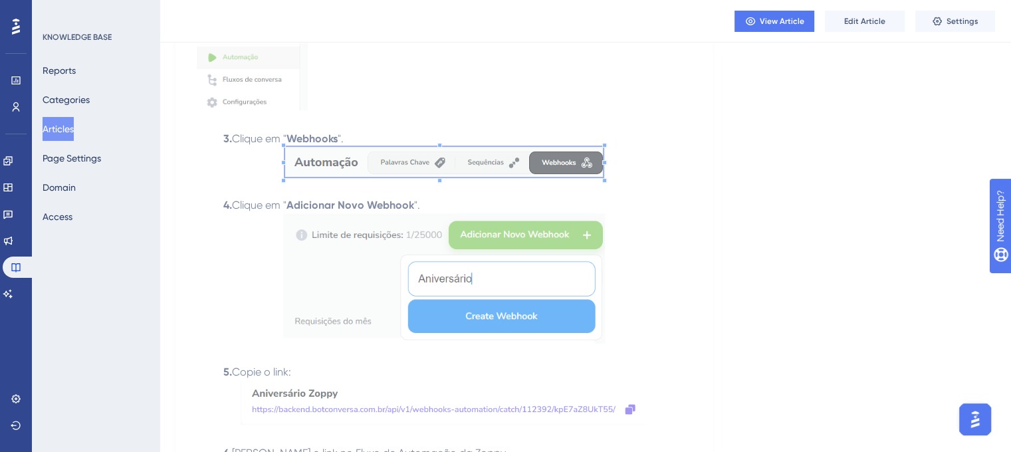
scroll to position [532, 0]
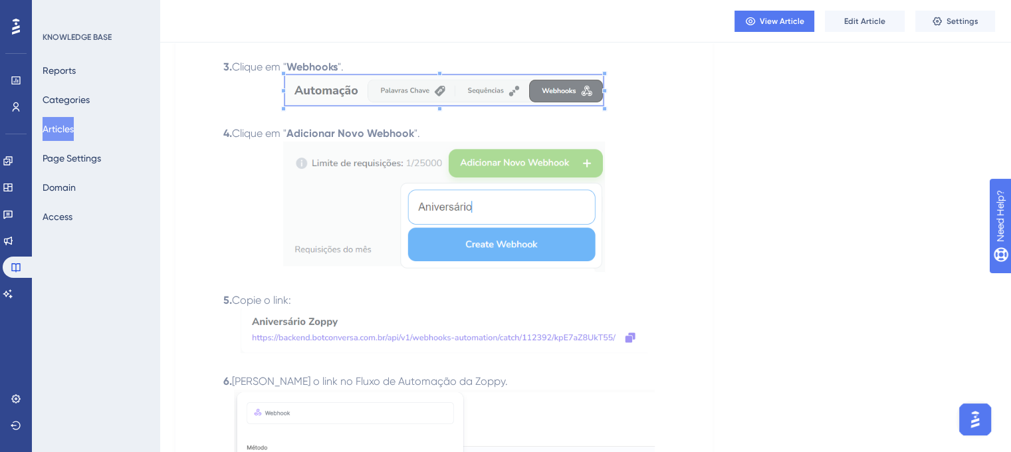
click at [383, 243] on img at bounding box center [444, 207] width 322 height 130
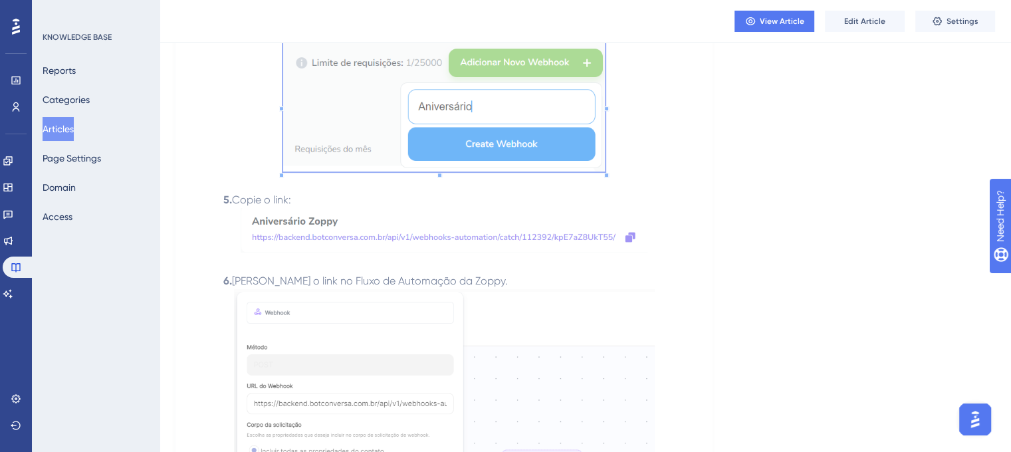
scroll to position [665, 0]
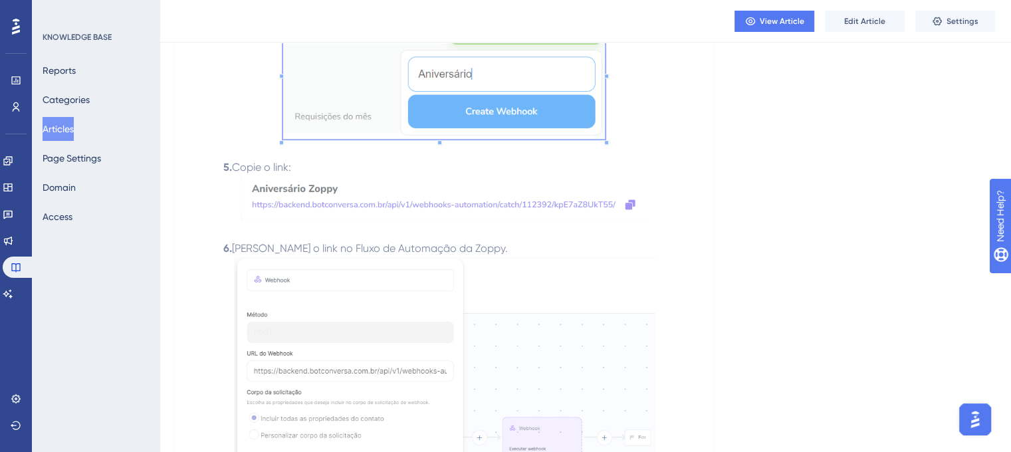
click at [367, 208] on img at bounding box center [444, 197] width 407 height 45
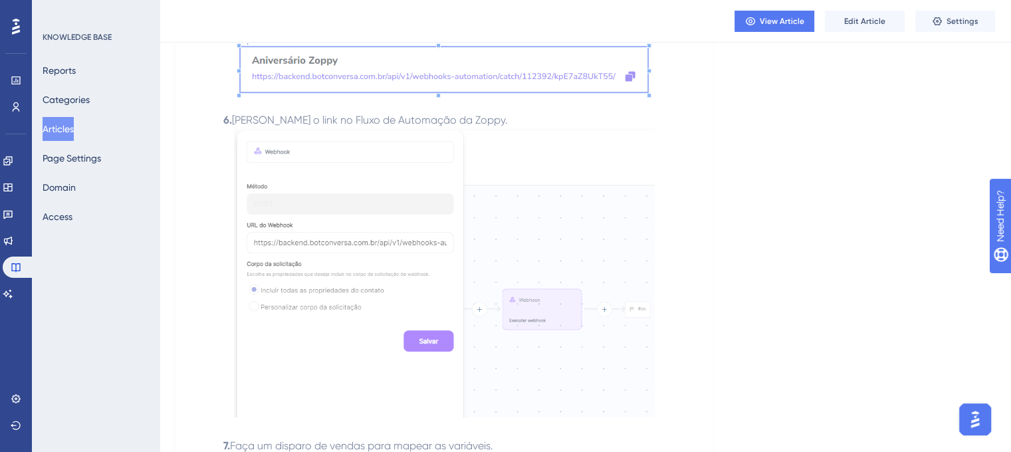
scroll to position [798, 0]
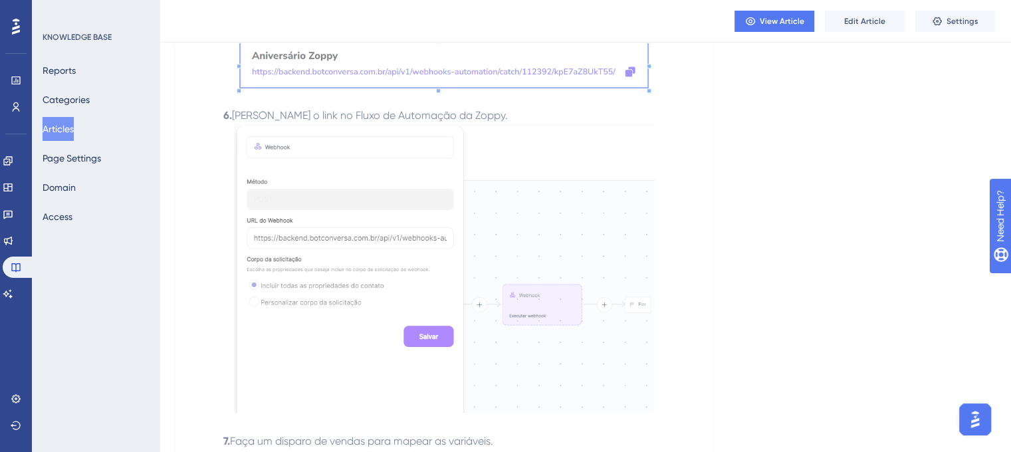
click at [399, 209] on img at bounding box center [444, 268] width 421 height 289
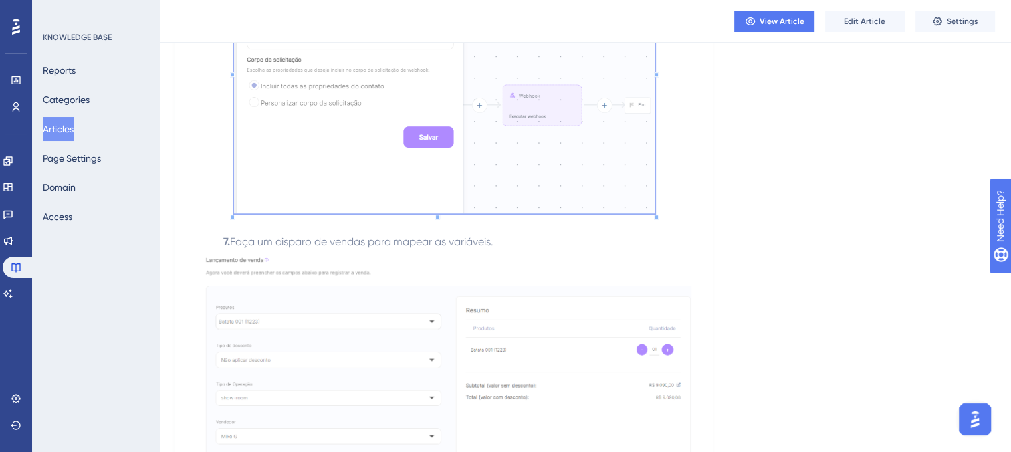
click at [357, 319] on img at bounding box center [444, 379] width 494 height 259
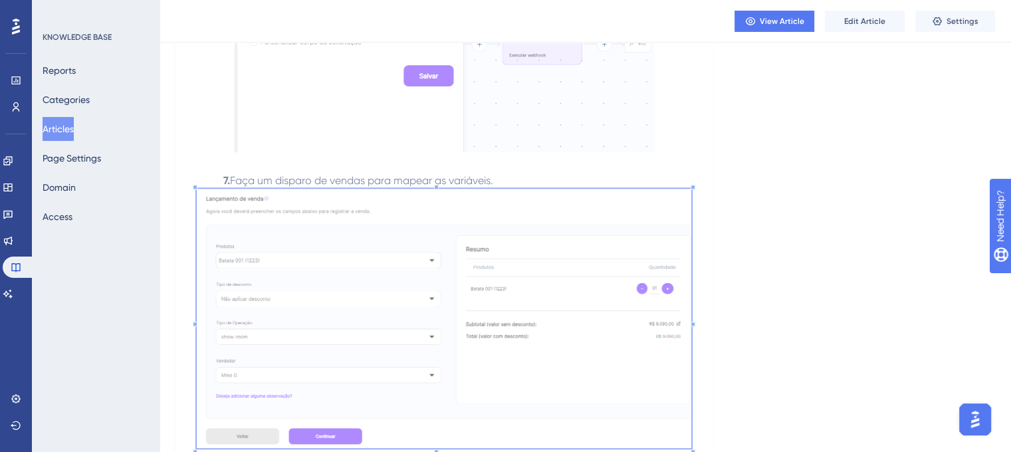
scroll to position [1130, 0]
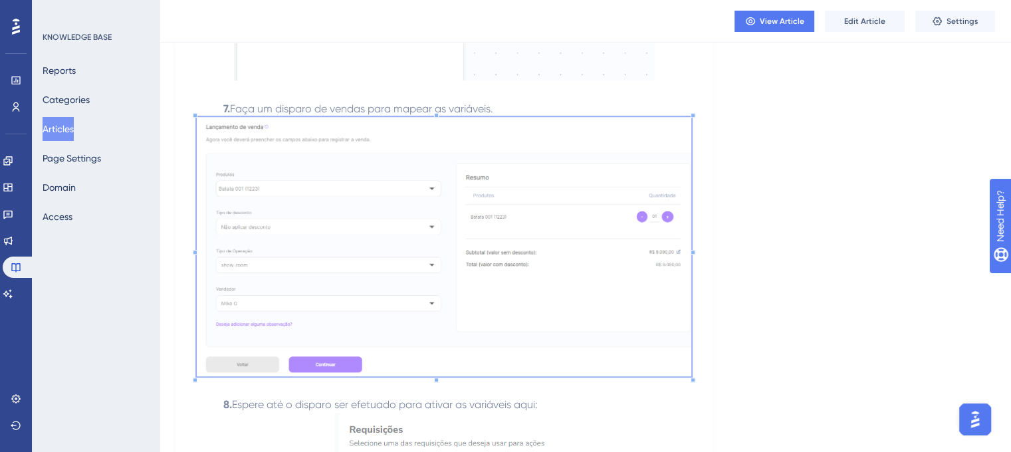
click at [436, 204] on img at bounding box center [444, 246] width 494 height 259
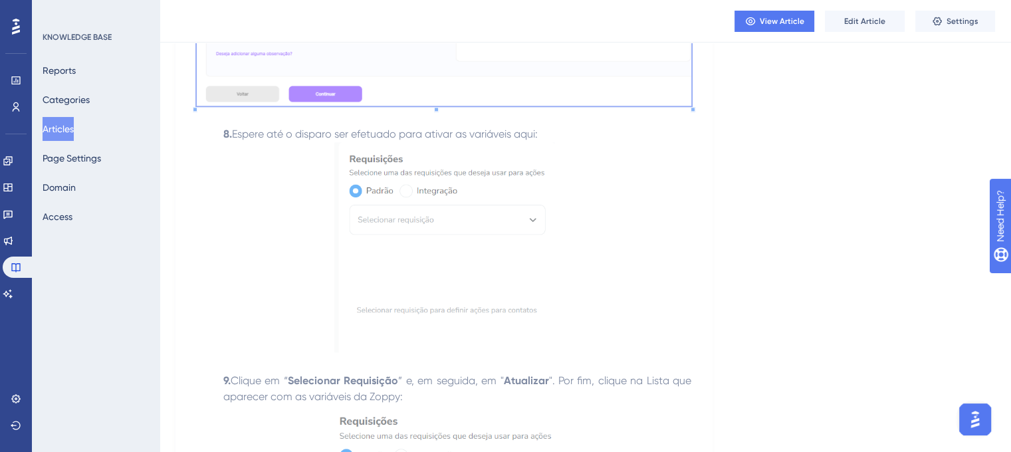
scroll to position [1462, 0]
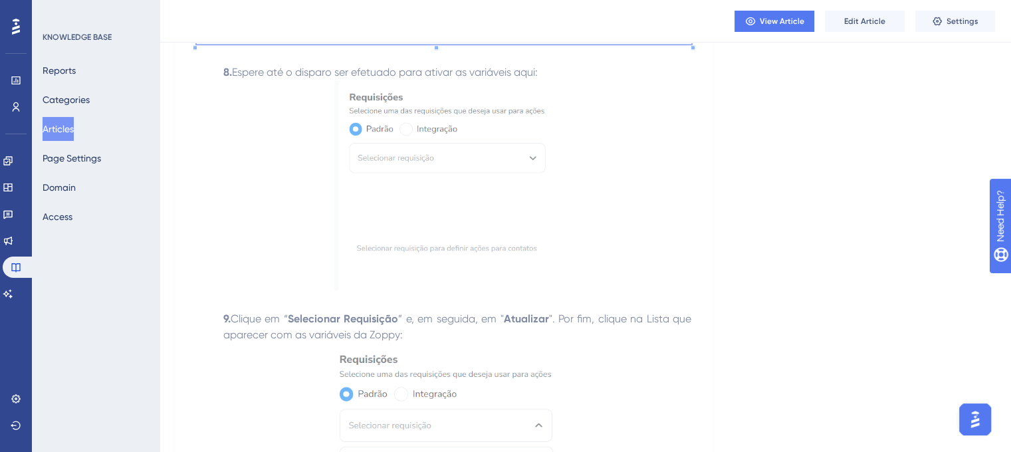
click at [400, 167] on img at bounding box center [444, 185] width 220 height 210
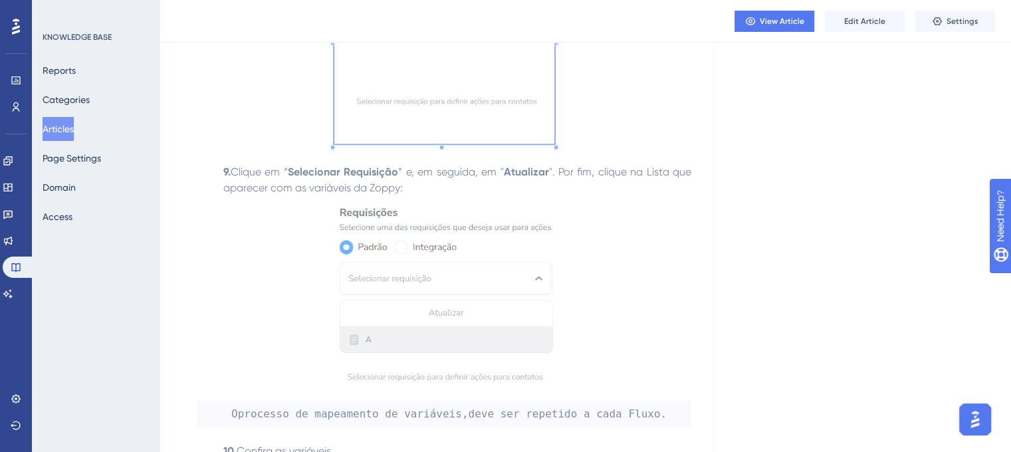
scroll to position [1728, 0]
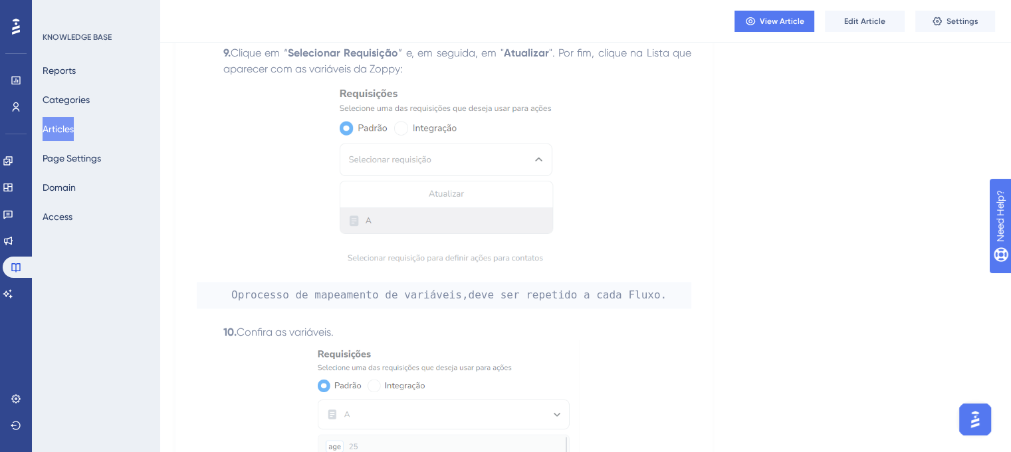
click at [472, 154] on img at bounding box center [443, 176] width 231 height 199
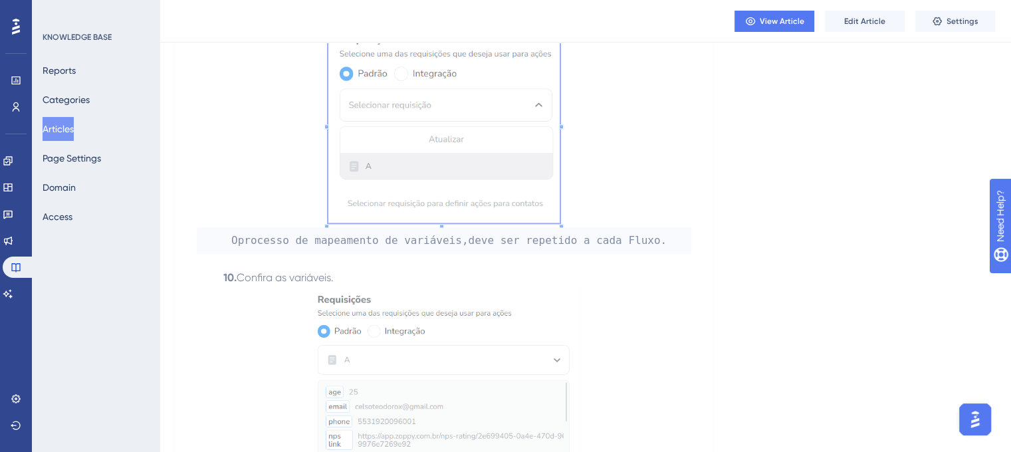
scroll to position [1927, 0]
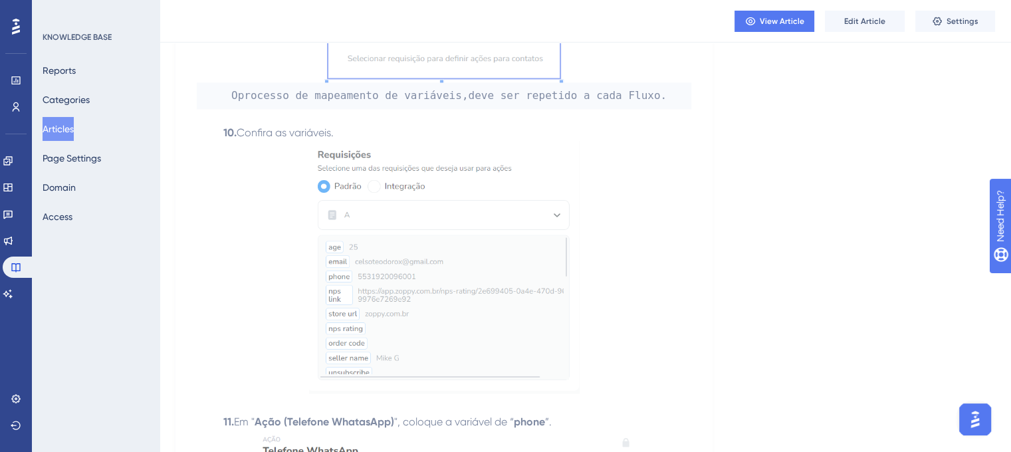
click at [435, 229] on img at bounding box center [444, 267] width 270 height 253
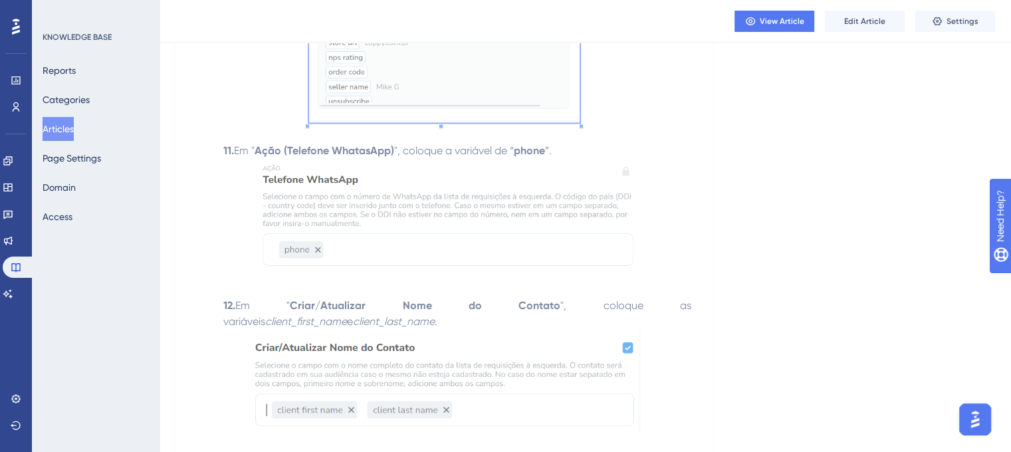
scroll to position [2260, 0]
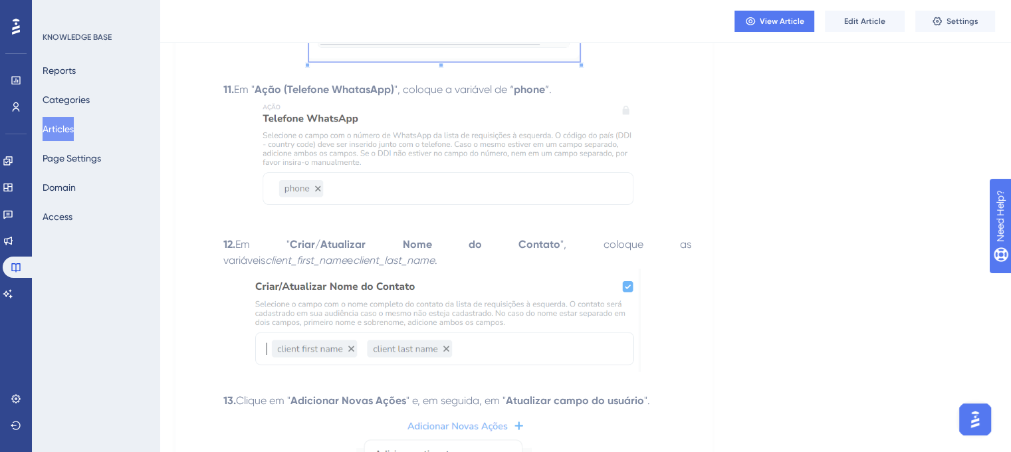
click at [471, 200] on img at bounding box center [444, 157] width 383 height 118
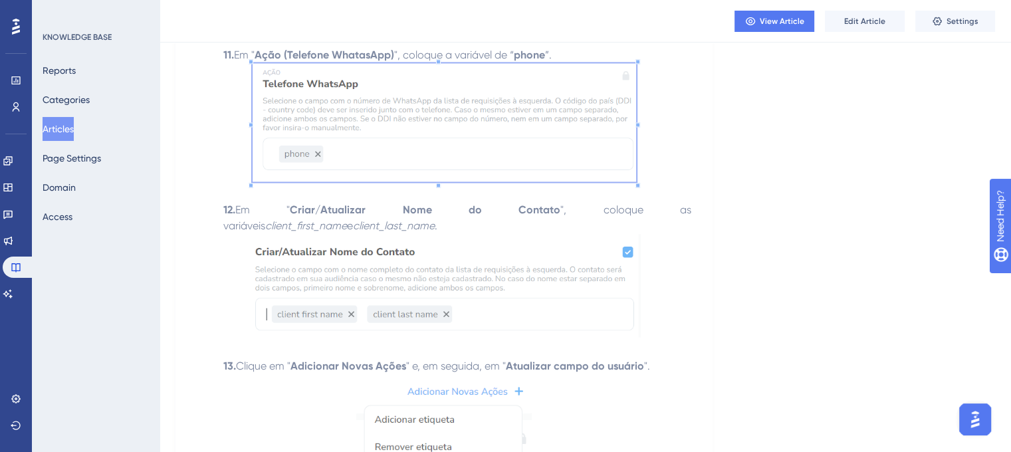
scroll to position [2326, 0]
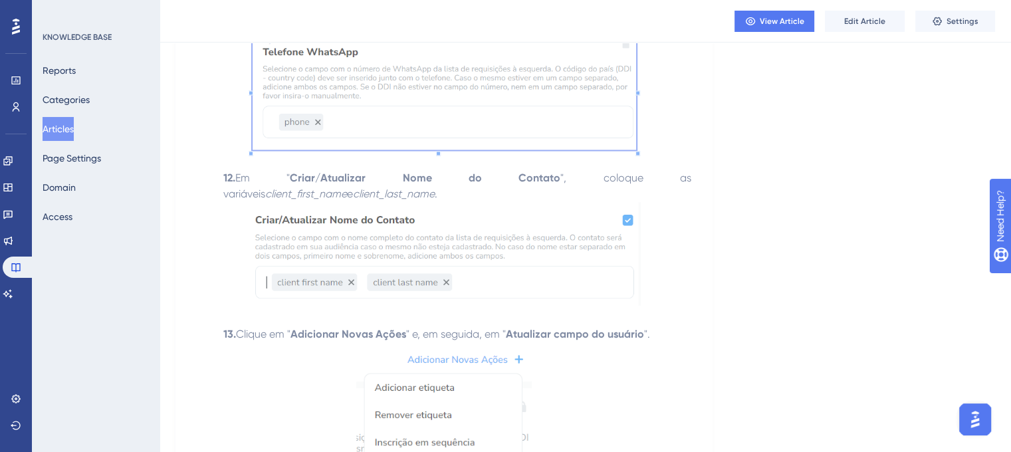
click at [336, 251] on img at bounding box center [444, 253] width 393 height 103
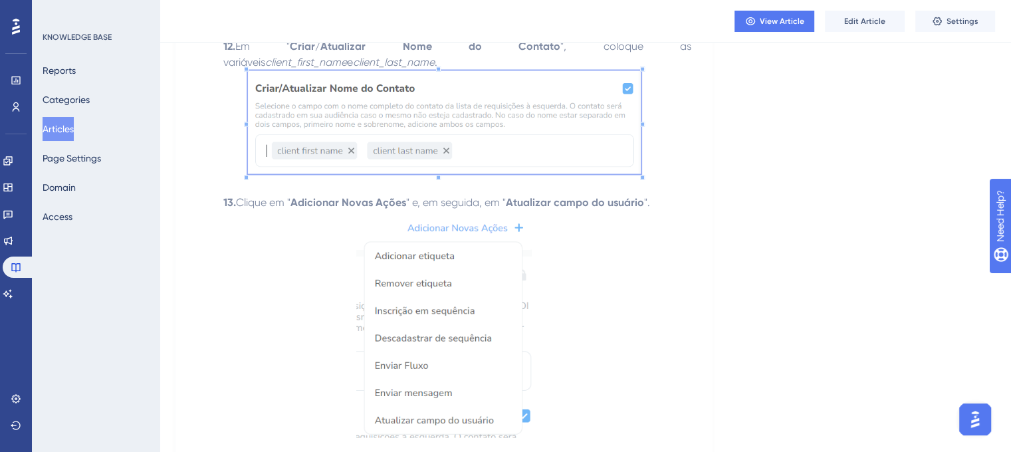
scroll to position [2526, 0]
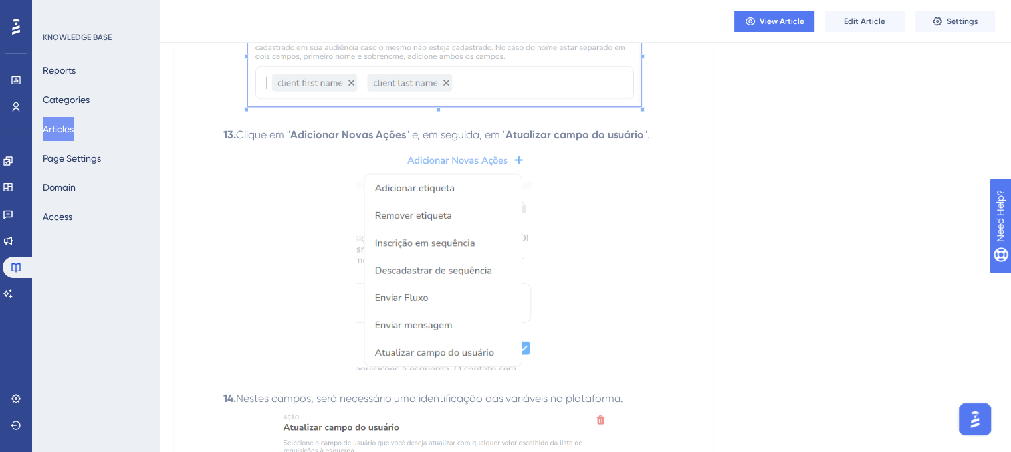
click at [397, 215] on img at bounding box center [443, 255] width 175 height 227
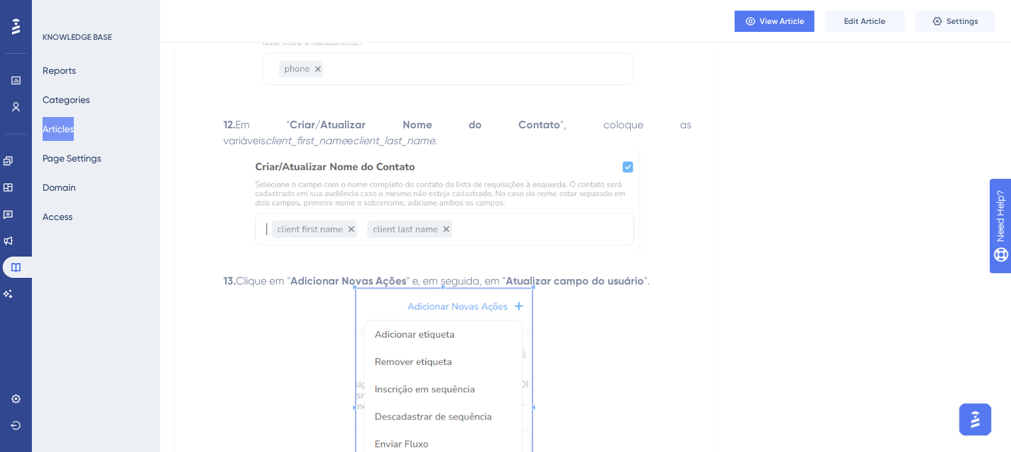
scroll to position [2326, 0]
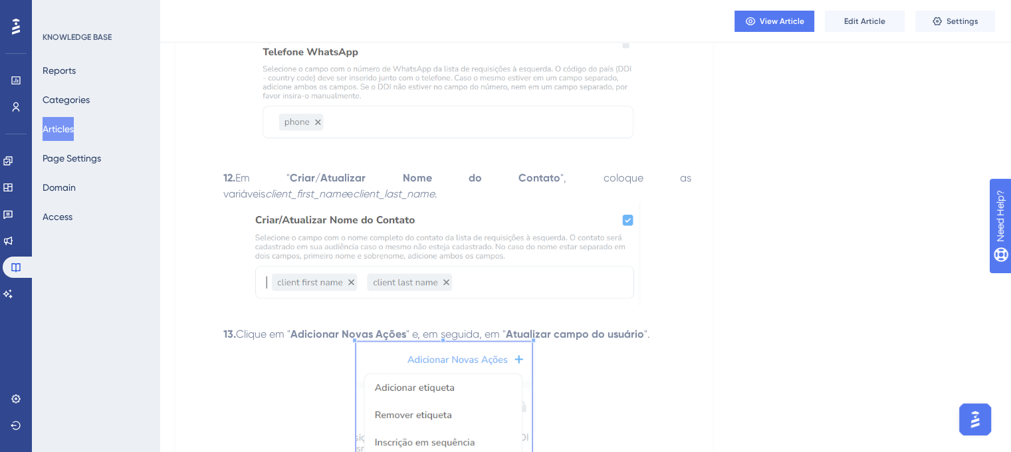
click at [339, 242] on img at bounding box center [444, 253] width 393 height 103
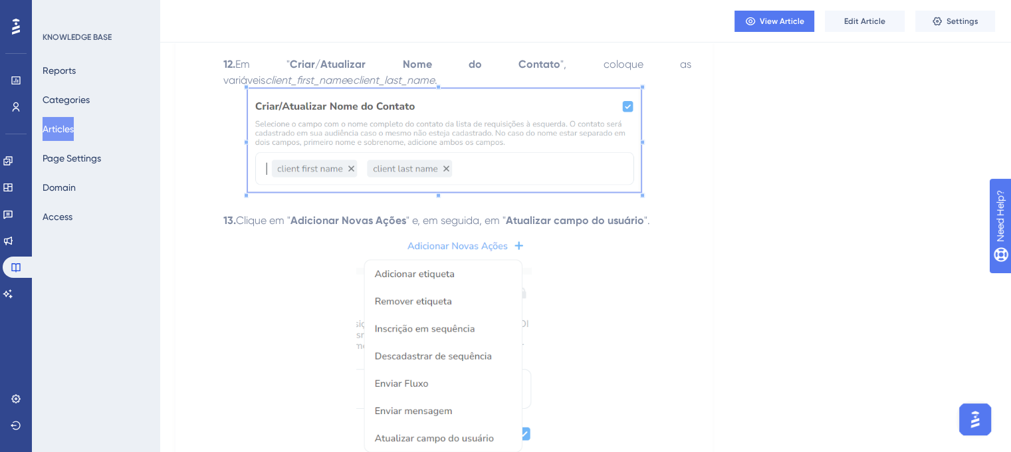
scroll to position [2526, 0]
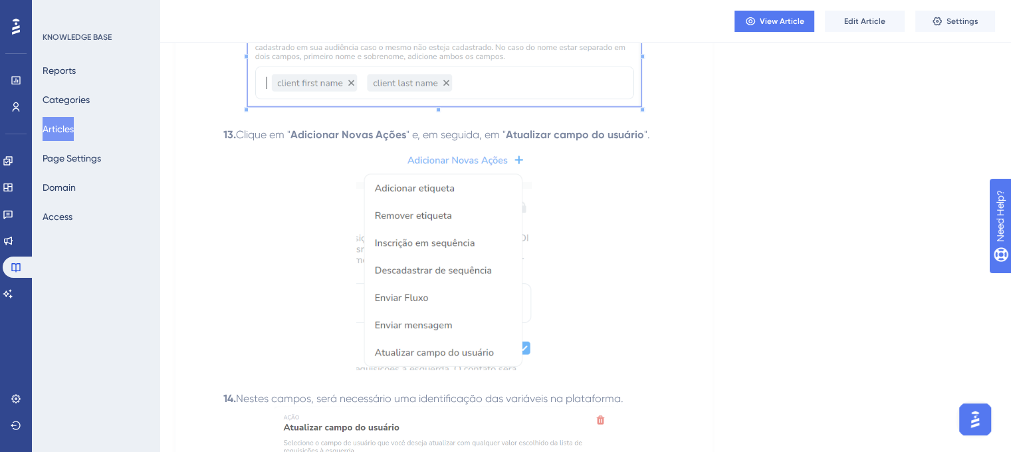
click at [411, 269] on img at bounding box center [443, 255] width 175 height 227
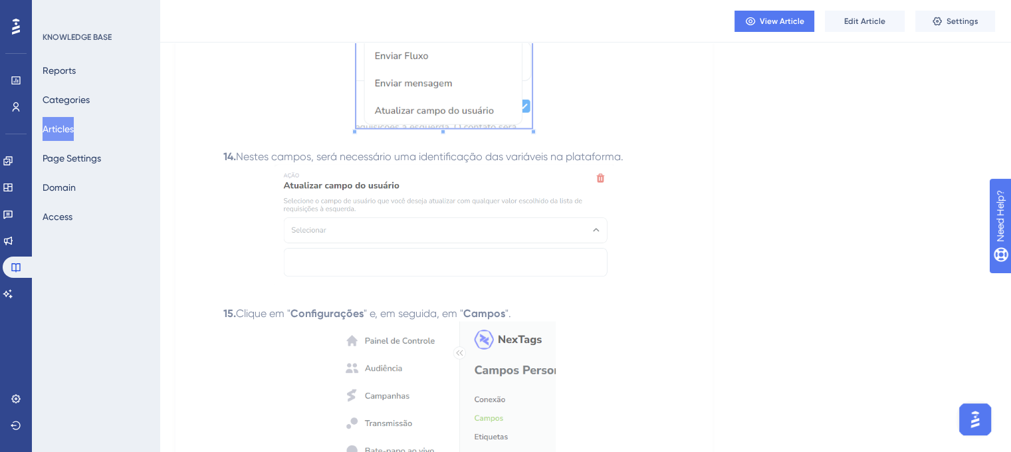
scroll to position [2791, 0]
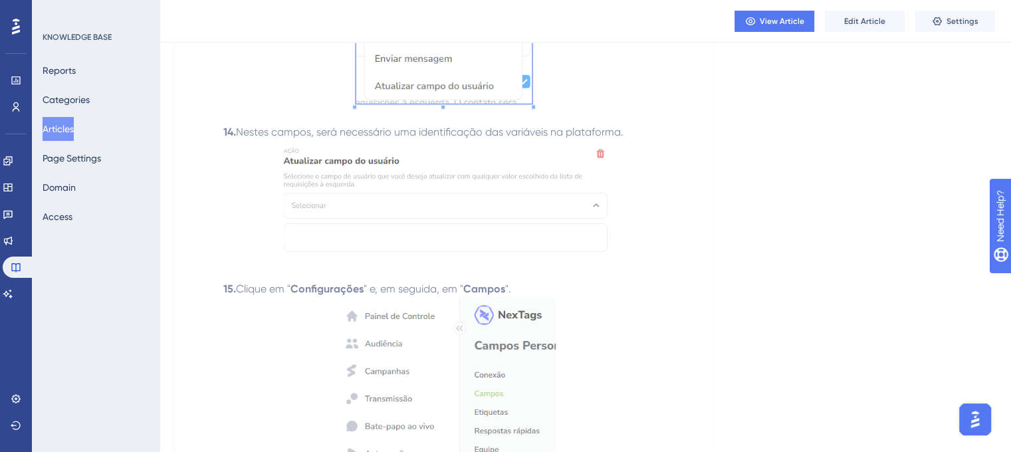
click at [429, 194] on img at bounding box center [443, 200] width 339 height 120
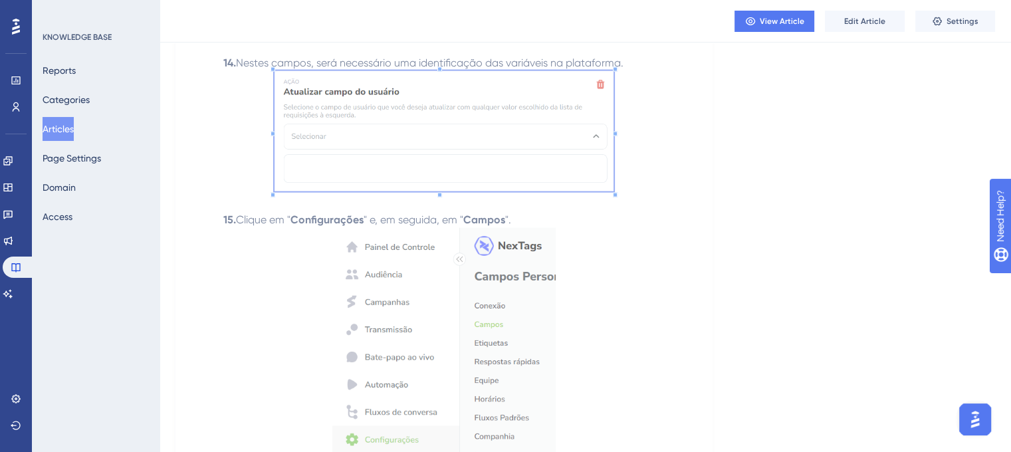
scroll to position [2924, 0]
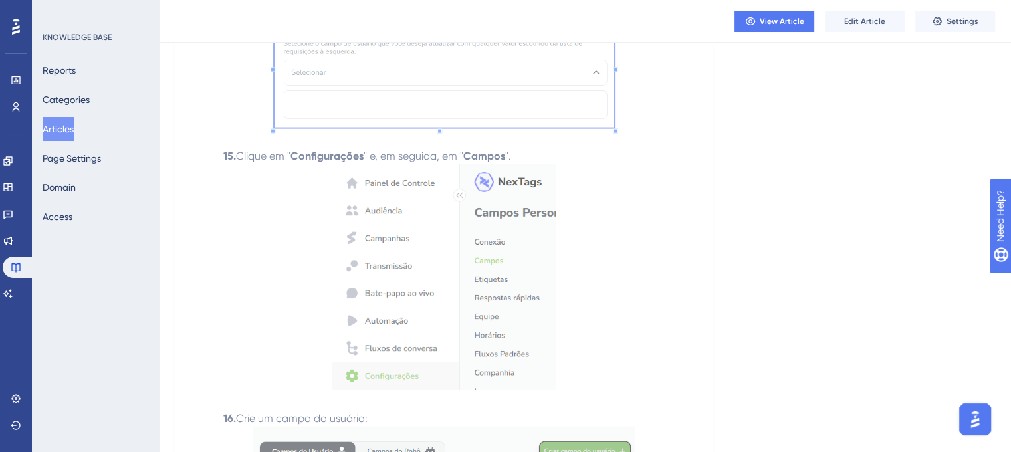
click at [399, 221] on img at bounding box center [443, 277] width 223 height 226
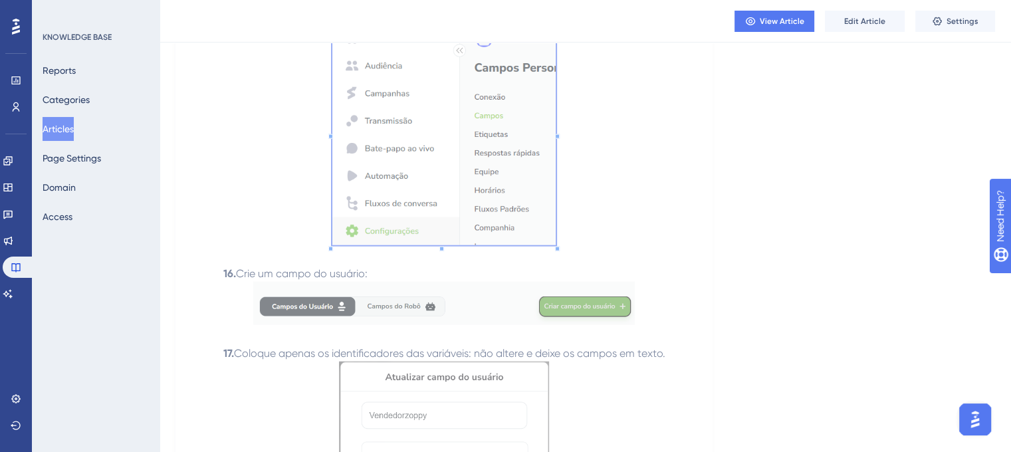
scroll to position [3190, 0]
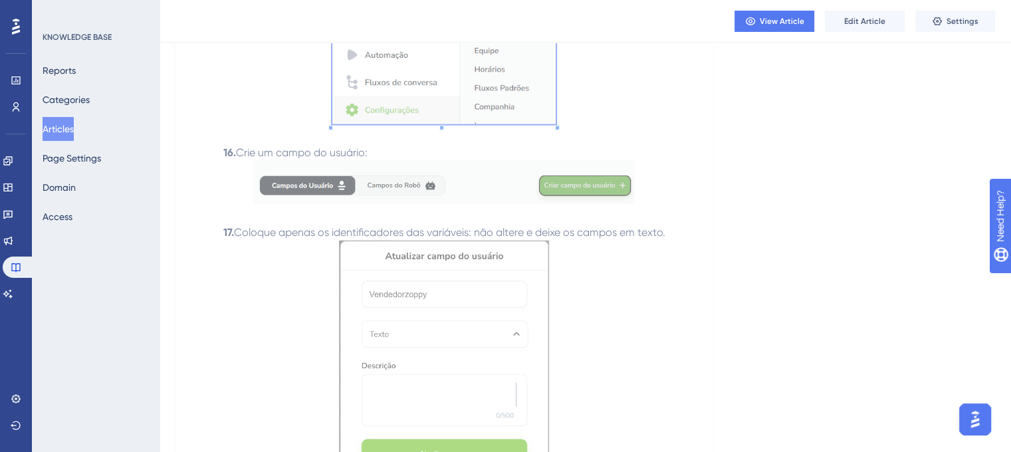
click at [380, 200] on img at bounding box center [443, 183] width 381 height 44
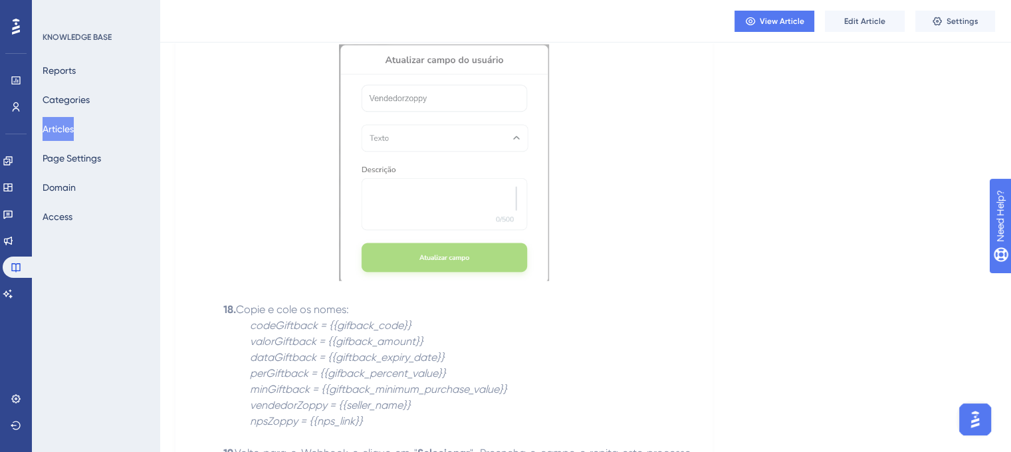
scroll to position [3323, 0]
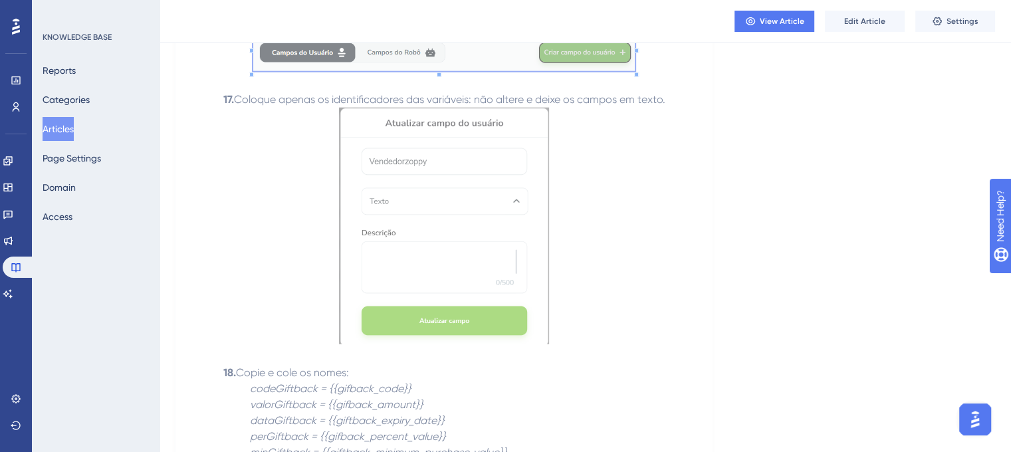
click at [425, 243] on img at bounding box center [444, 226] width 210 height 236
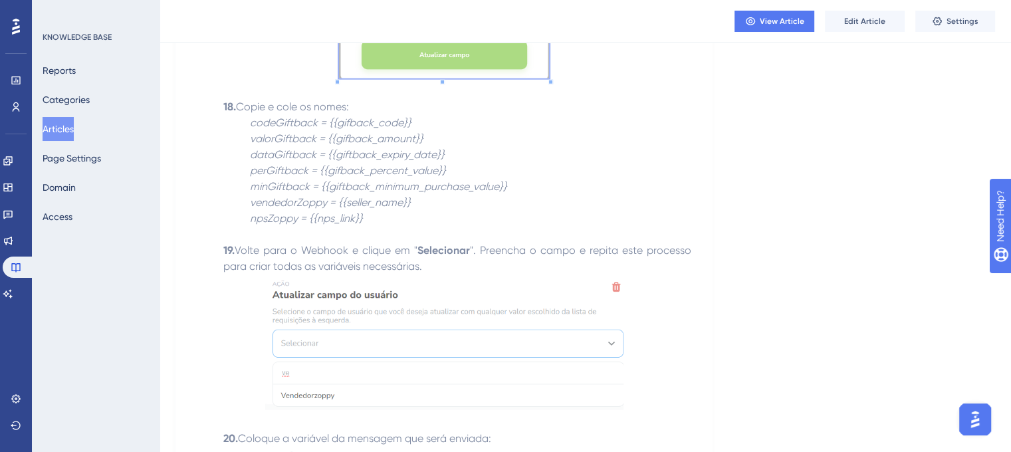
click at [395, 143] on p "codeGiftback = {{gifback_code}} valorGiftback = {{gifback_amount}} dataGiftback…" at bounding box center [444, 163] width 494 height 96
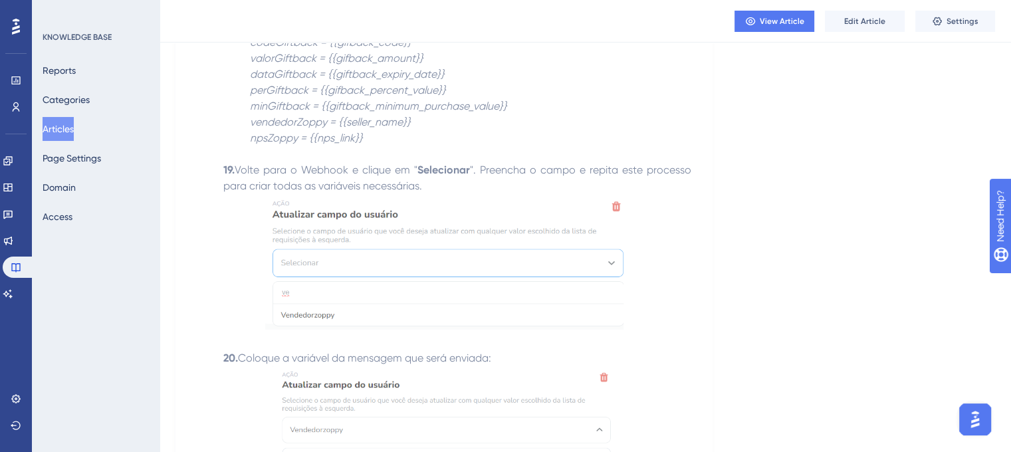
scroll to position [3722, 0]
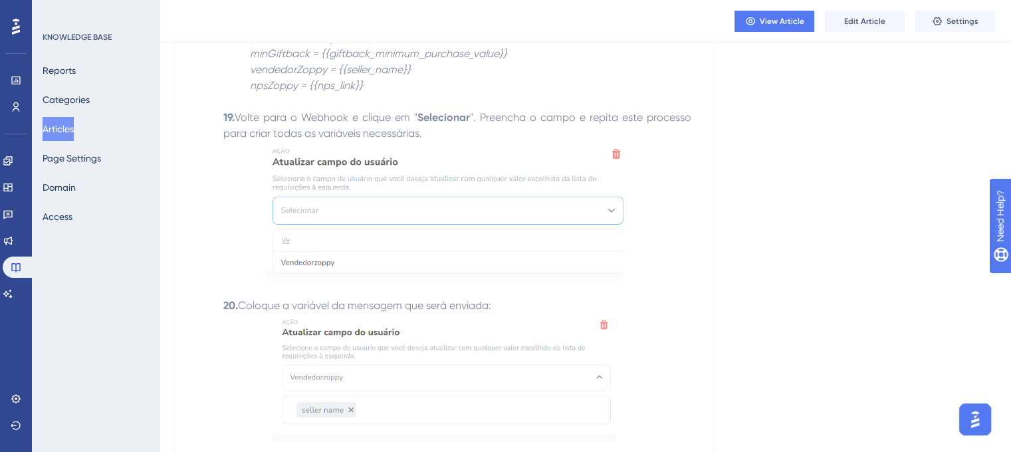
click at [393, 211] on img at bounding box center [444, 210] width 358 height 136
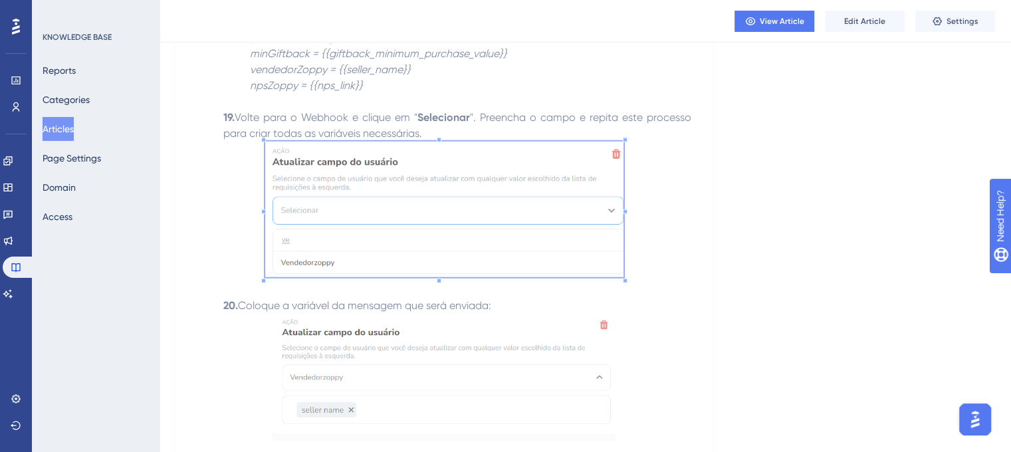
scroll to position [3921, 0]
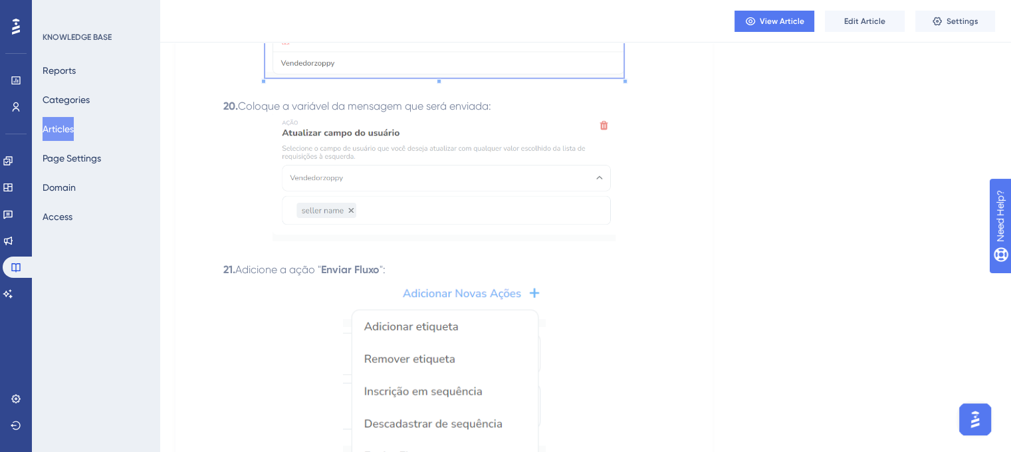
click at [421, 217] on img at bounding box center [443, 178] width 343 height 128
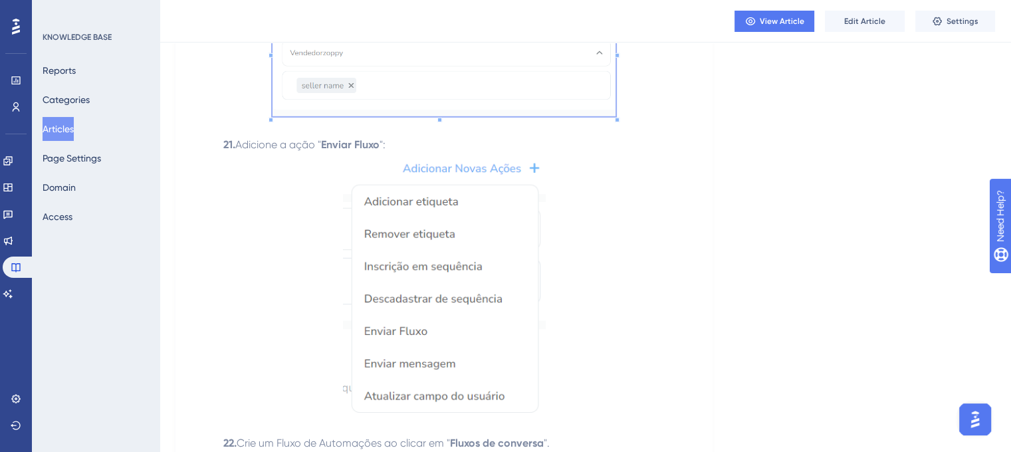
scroll to position [4054, 0]
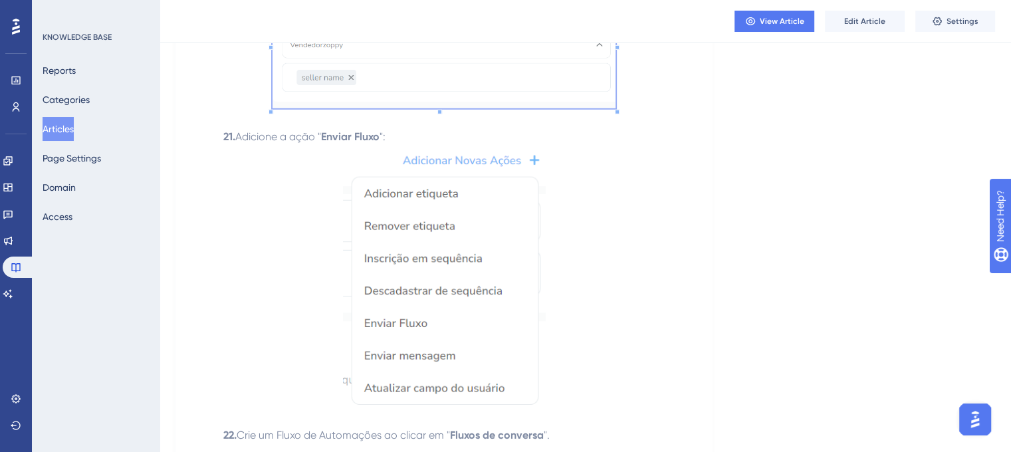
click at [425, 239] on img at bounding box center [444, 276] width 203 height 262
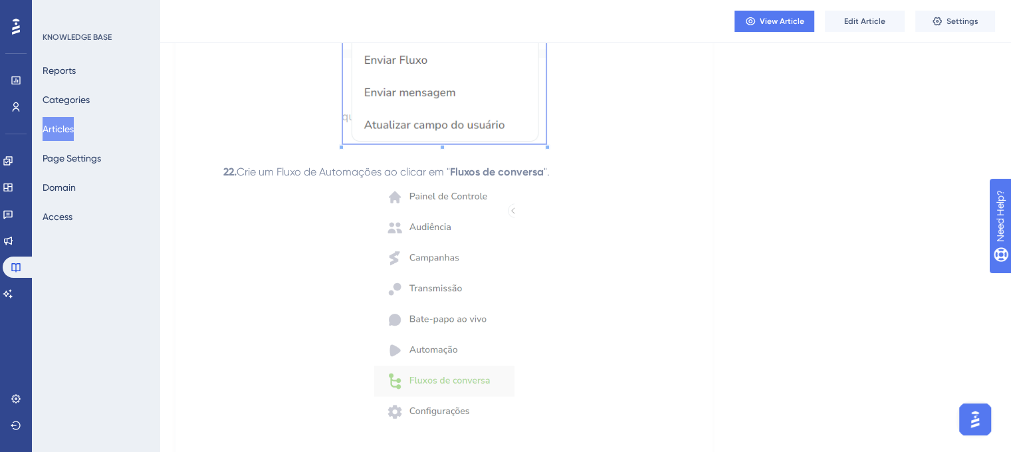
scroll to position [4519, 0]
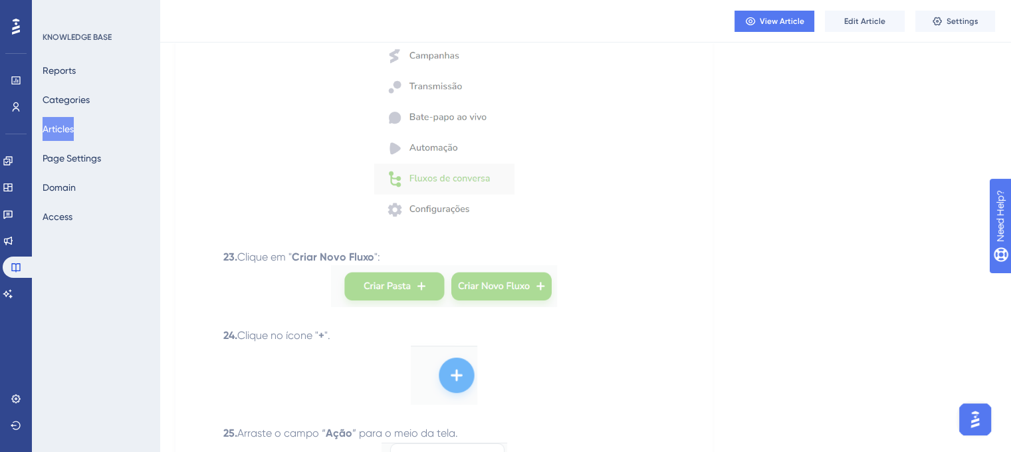
click at [439, 144] on img at bounding box center [444, 103] width 140 height 251
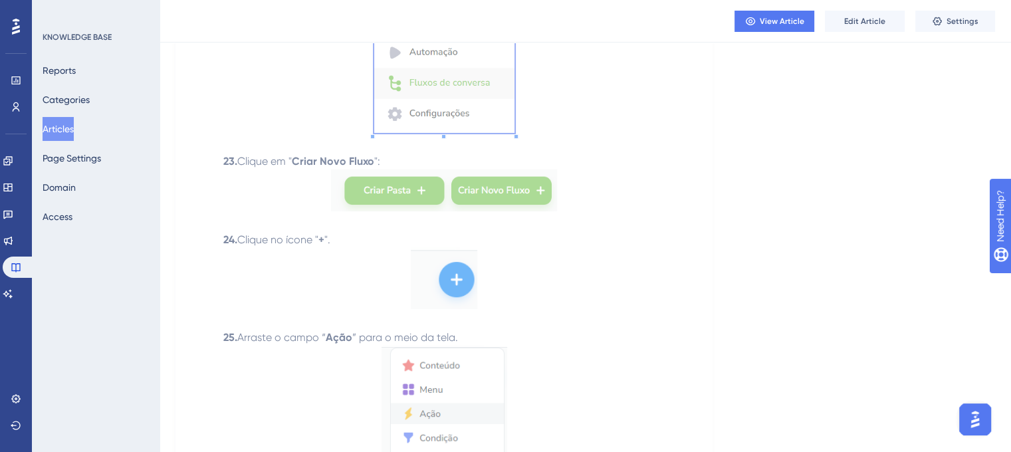
scroll to position [4719, 0]
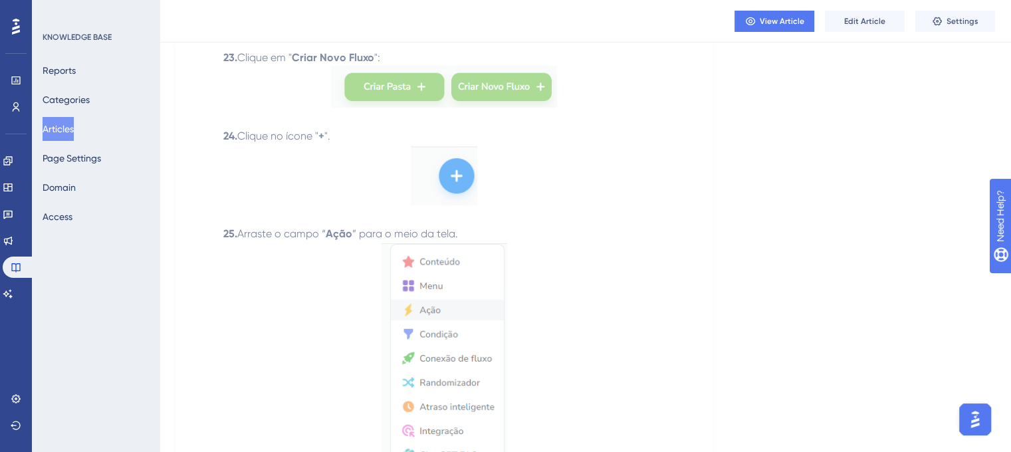
click at [401, 95] on img at bounding box center [444, 86] width 226 height 41
click at [463, 173] on img at bounding box center [444, 174] width 66 height 61
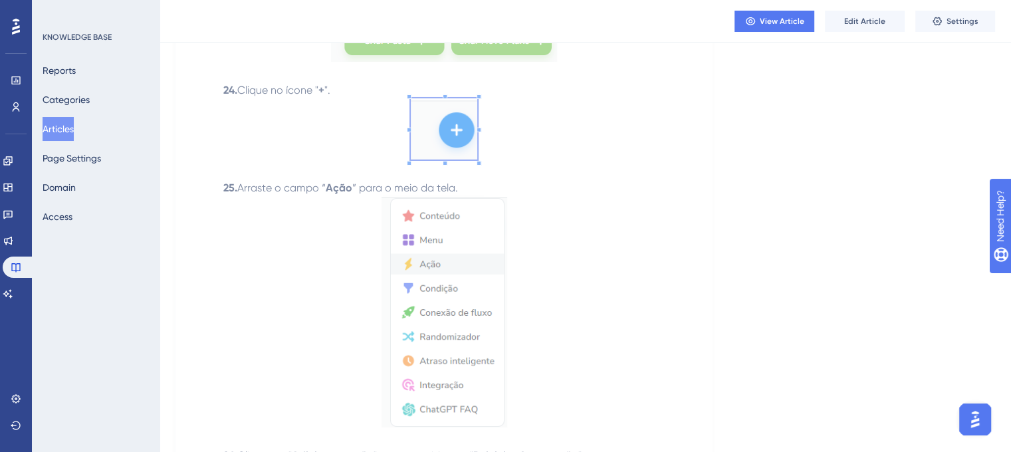
scroll to position [4852, 0]
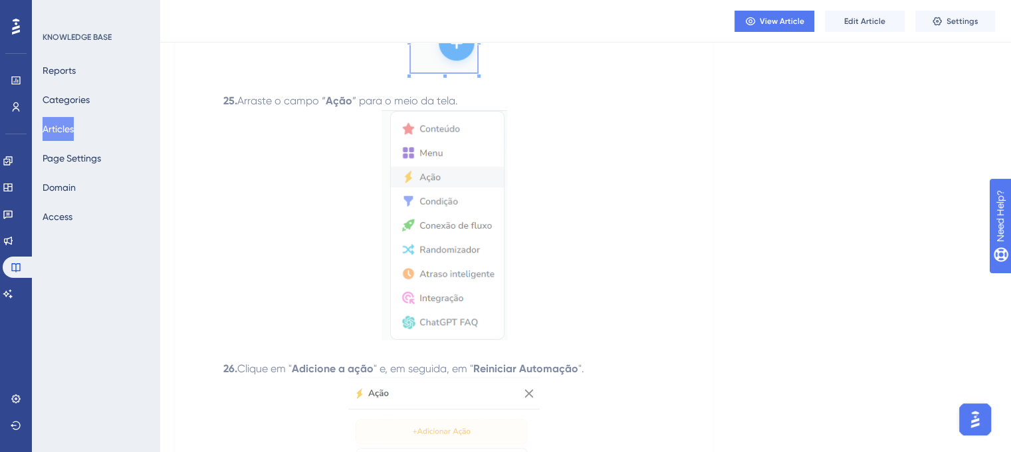
click at [449, 233] on img at bounding box center [444, 224] width 126 height 231
click at [425, 219] on img at bounding box center [444, 224] width 126 height 231
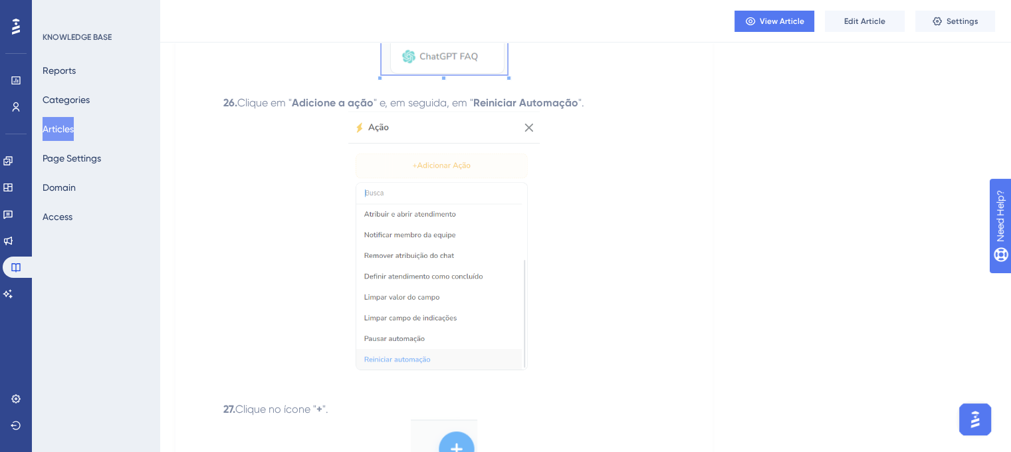
drag, startPoint x: 425, startPoint y: 219, endPoint x: 370, endPoint y: 225, distance: 55.6
click at [370, 225] on img at bounding box center [443, 245] width 191 height 269
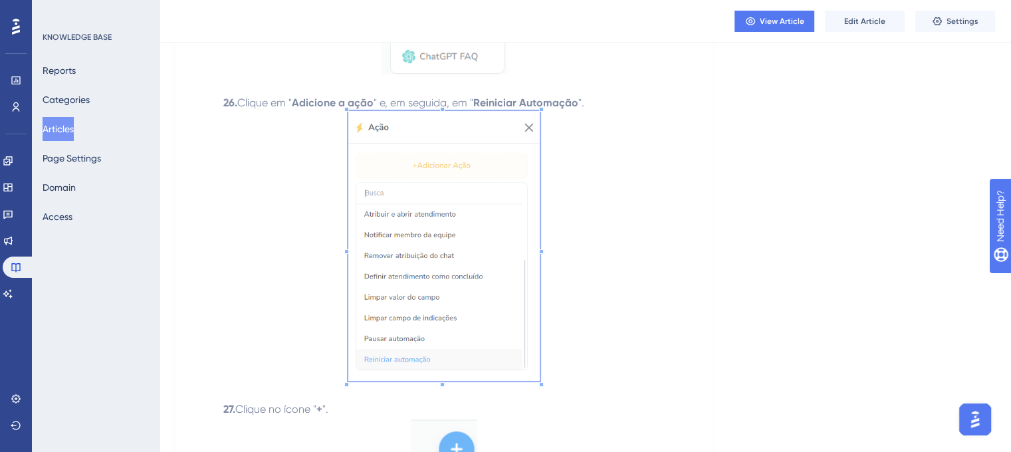
click at [370, 225] on img at bounding box center [443, 245] width 191 height 269
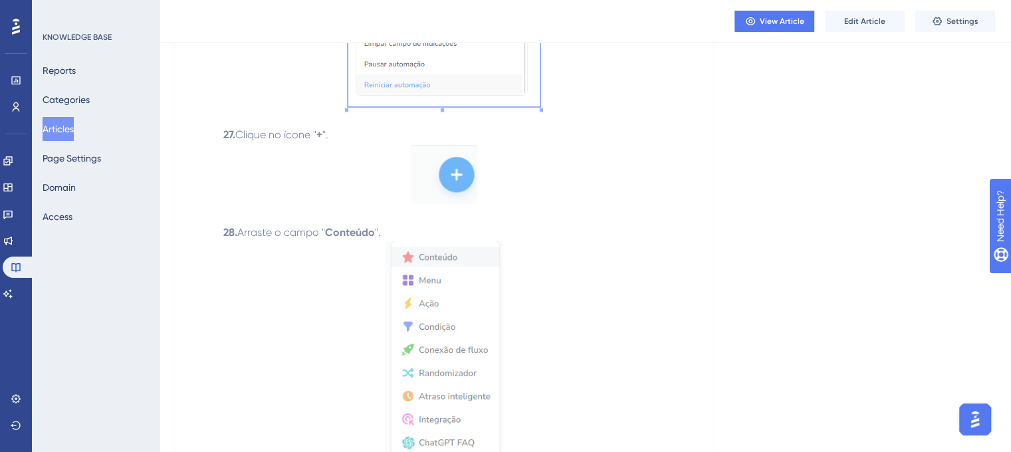
scroll to position [5450, 0]
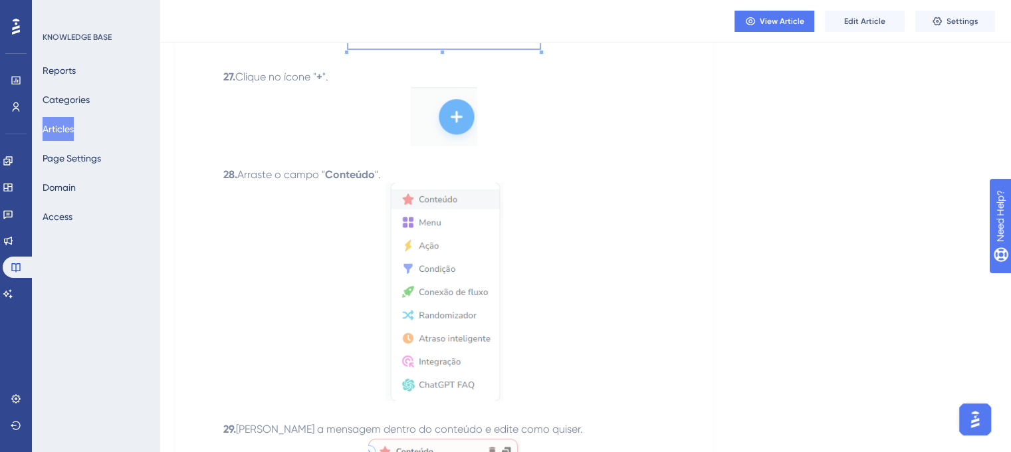
click at [474, 128] on img at bounding box center [444, 115] width 66 height 61
click at [574, 151] on p at bounding box center [444, 118] width 494 height 66
click at [447, 278] on img at bounding box center [444, 292] width 118 height 218
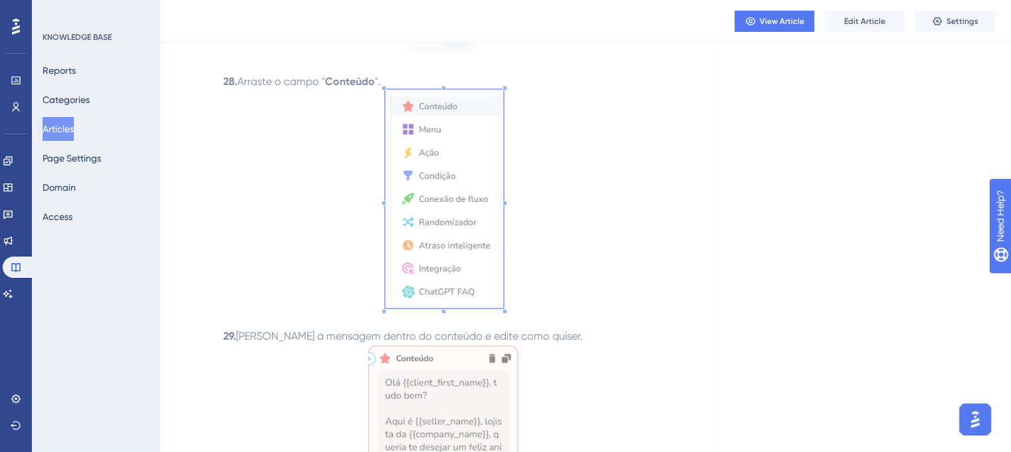
scroll to position [5649, 0]
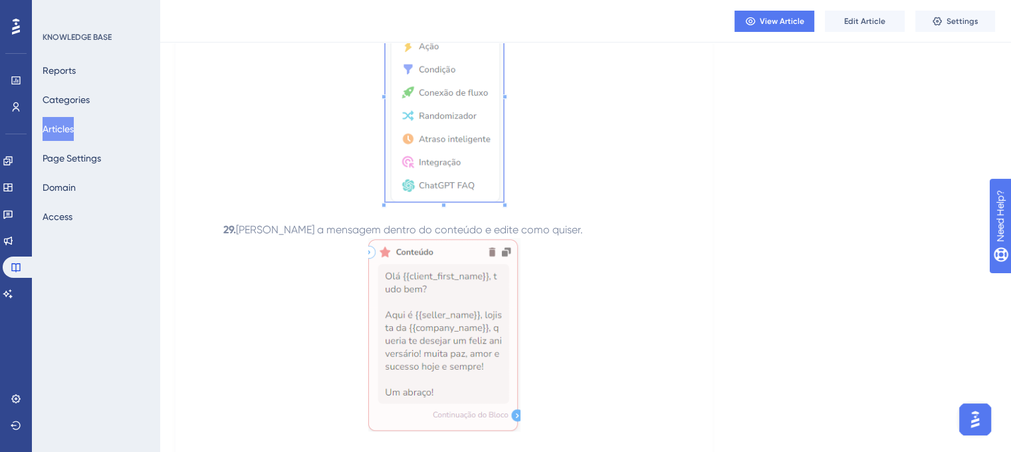
click at [432, 294] on img at bounding box center [444, 334] width 152 height 193
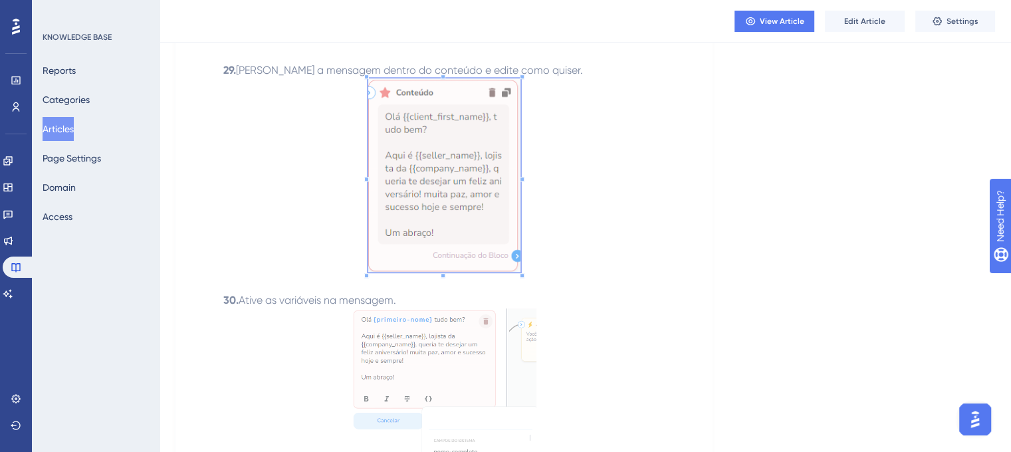
scroll to position [5915, 0]
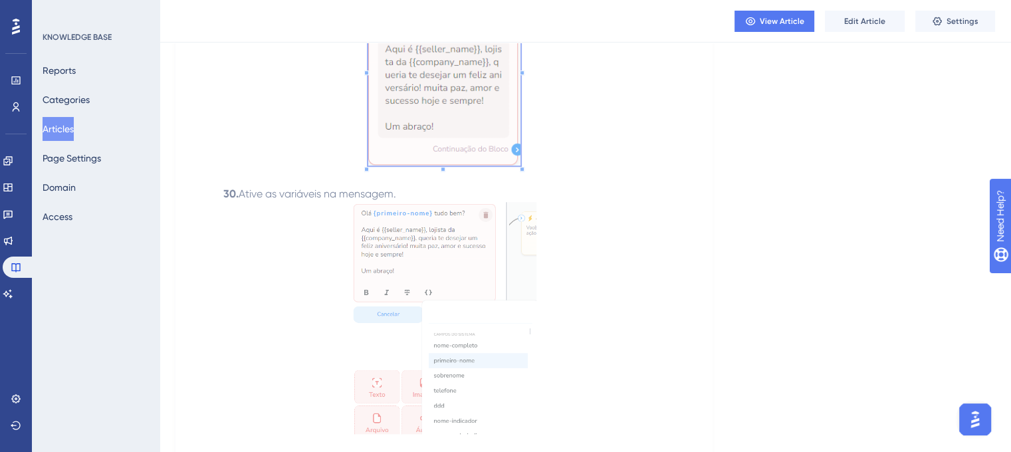
click at [438, 292] on img at bounding box center [444, 318] width 185 height 233
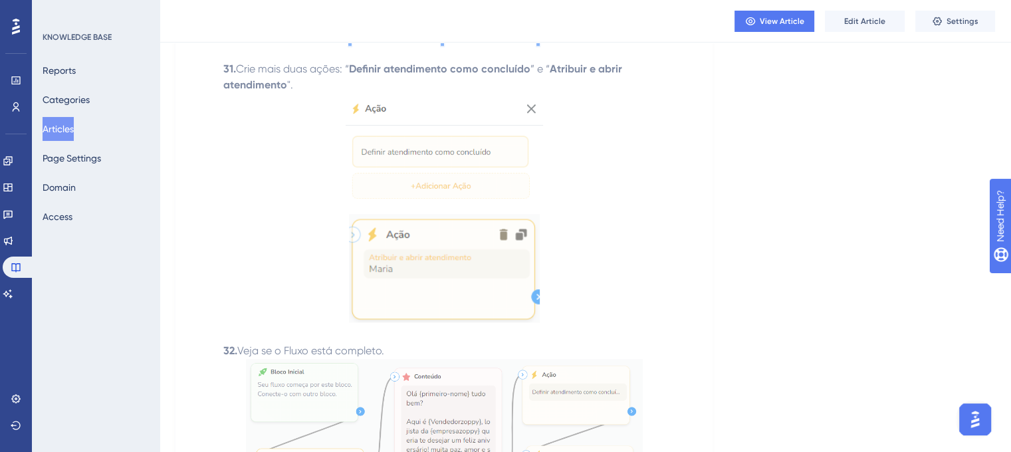
scroll to position [6314, 0]
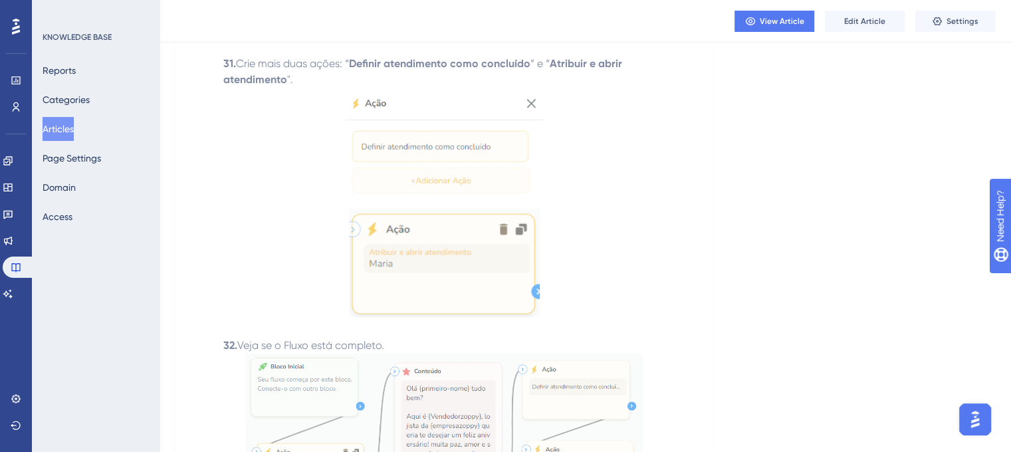
click at [494, 203] on img at bounding box center [444, 146] width 197 height 116
click at [474, 267] on img at bounding box center [444, 263] width 191 height 108
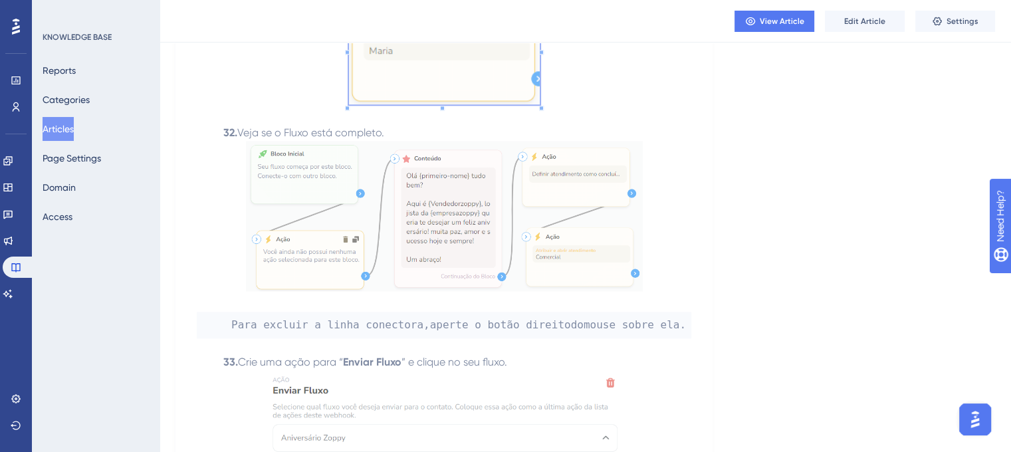
scroll to position [6580, 0]
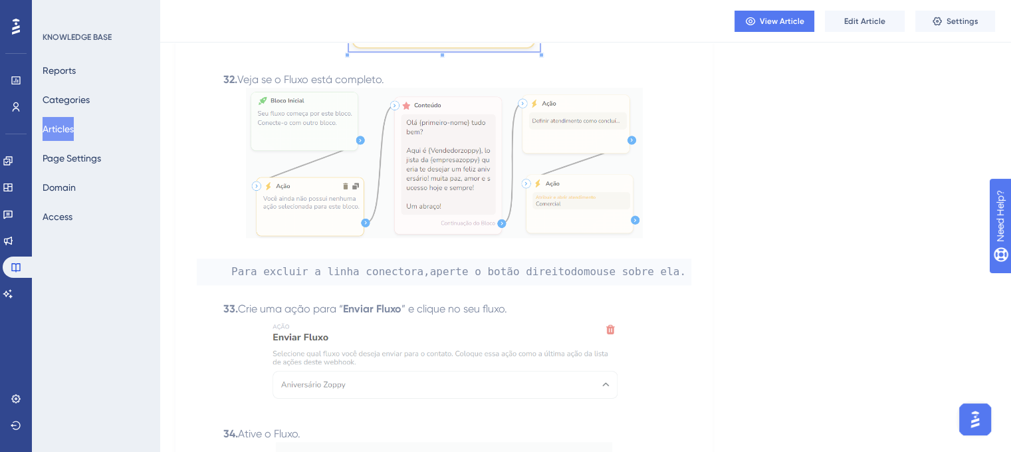
click at [435, 225] on img at bounding box center [444, 163] width 397 height 150
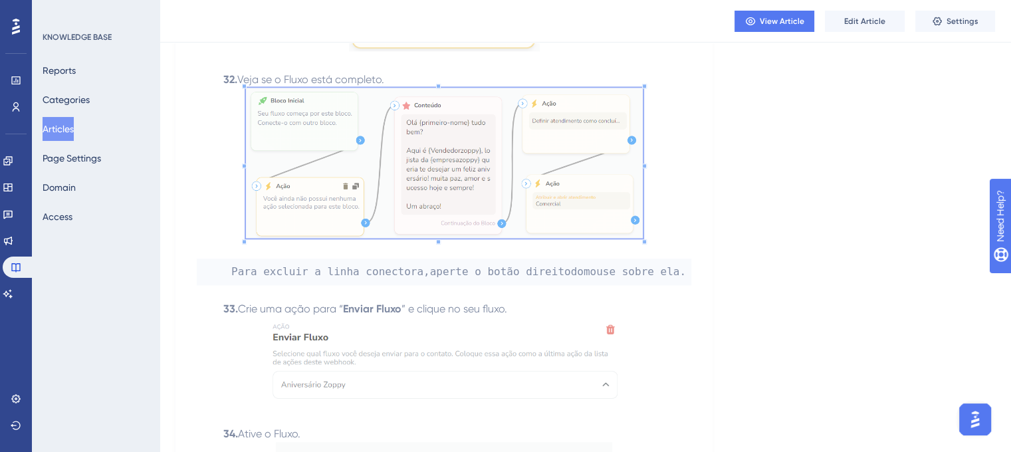
scroll to position [6622, 0]
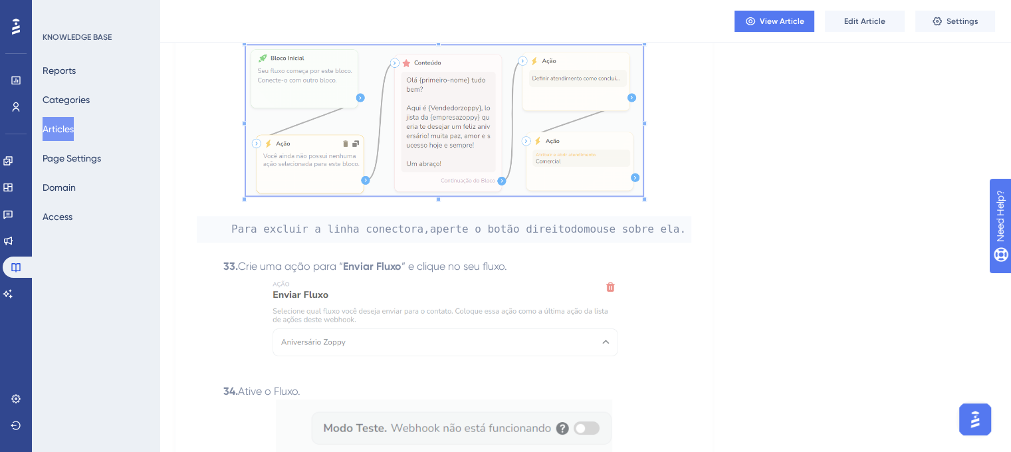
click at [330, 274] on img at bounding box center [444, 318] width 358 height 88
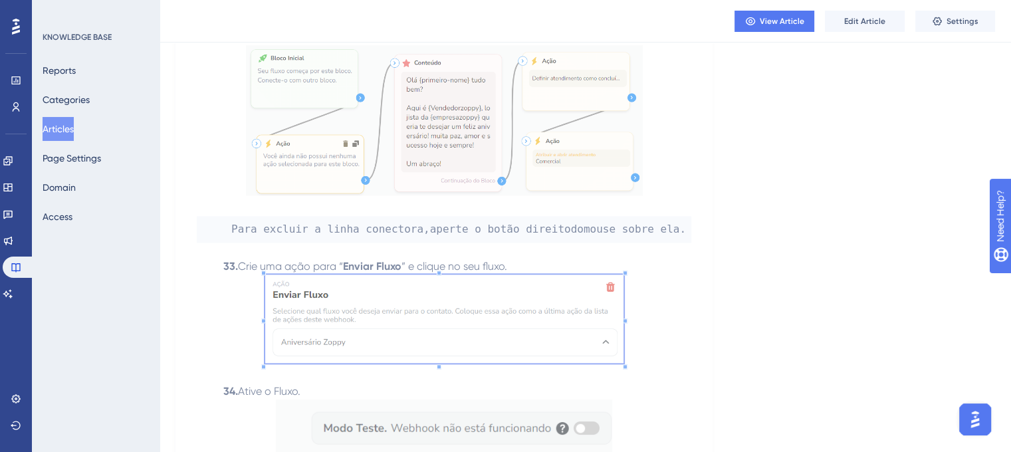
scroll to position [6713, 0]
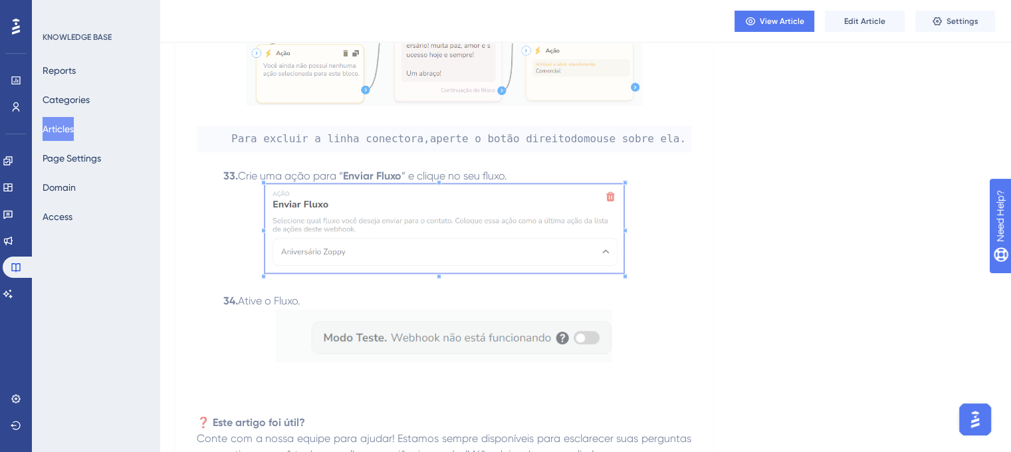
click at [335, 233] on img at bounding box center [444, 228] width 358 height 88
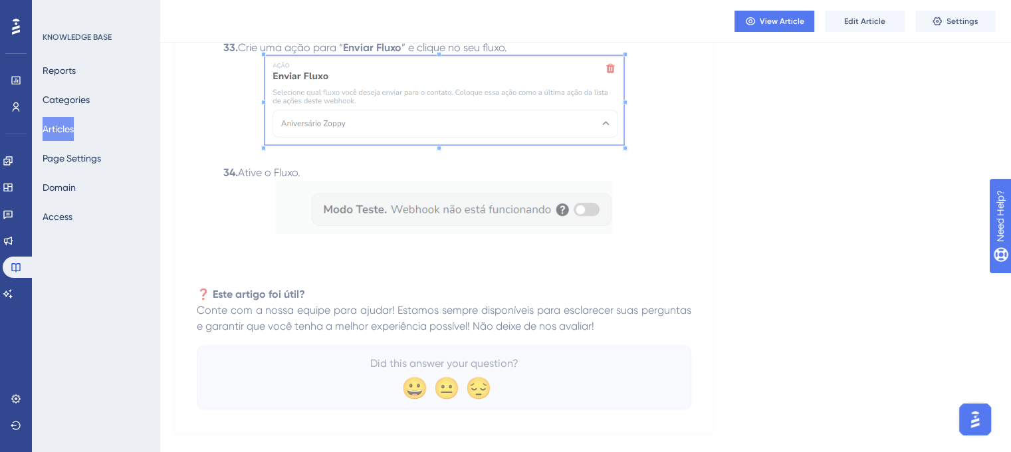
scroll to position [6845, 0]
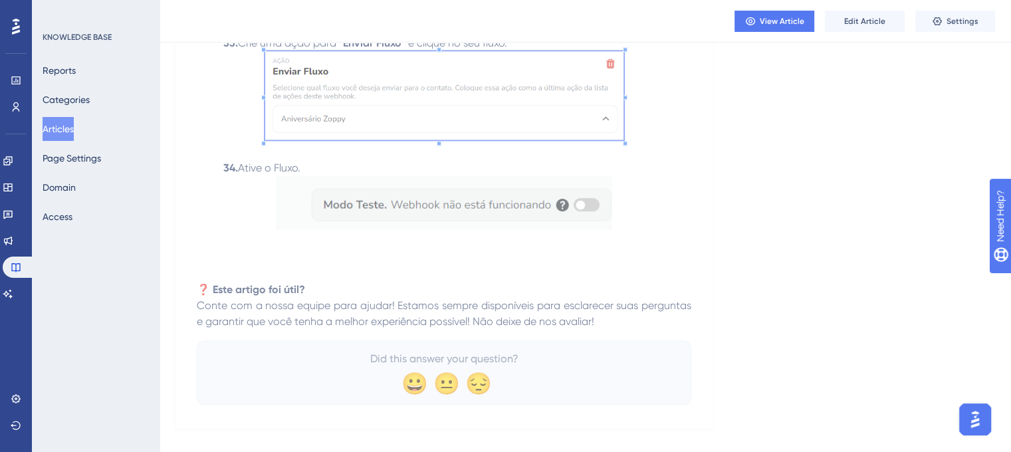
click at [391, 228] on img at bounding box center [444, 202] width 336 height 53
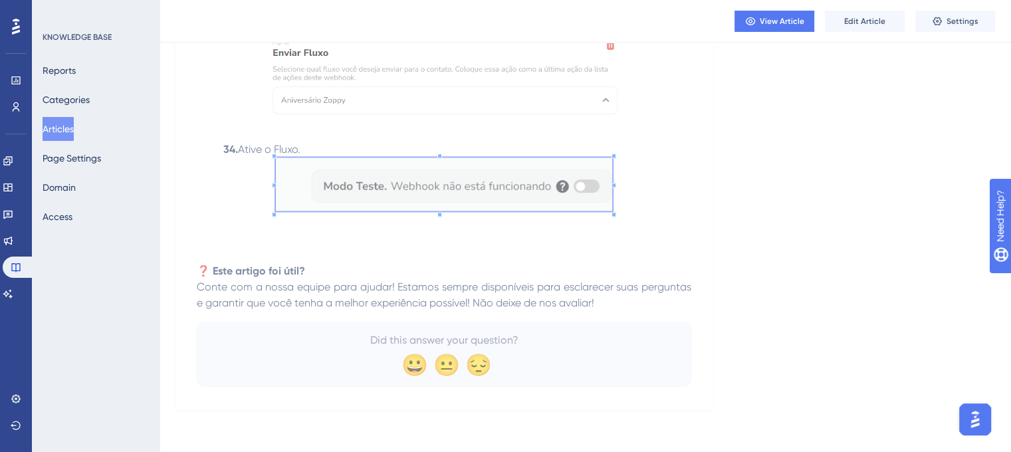
scroll to position [6888, 0]
click at [48, 126] on button "Articles" at bounding box center [58, 129] width 31 height 24
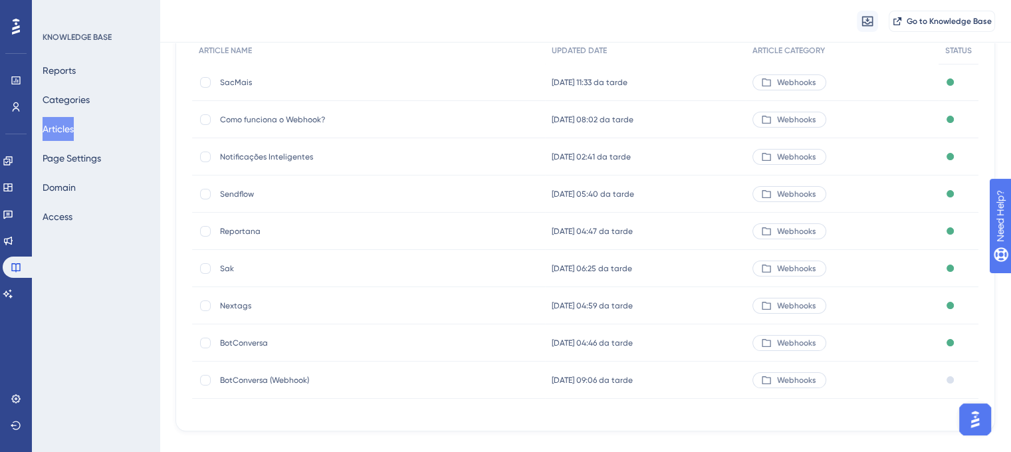
scroll to position [192, 0]
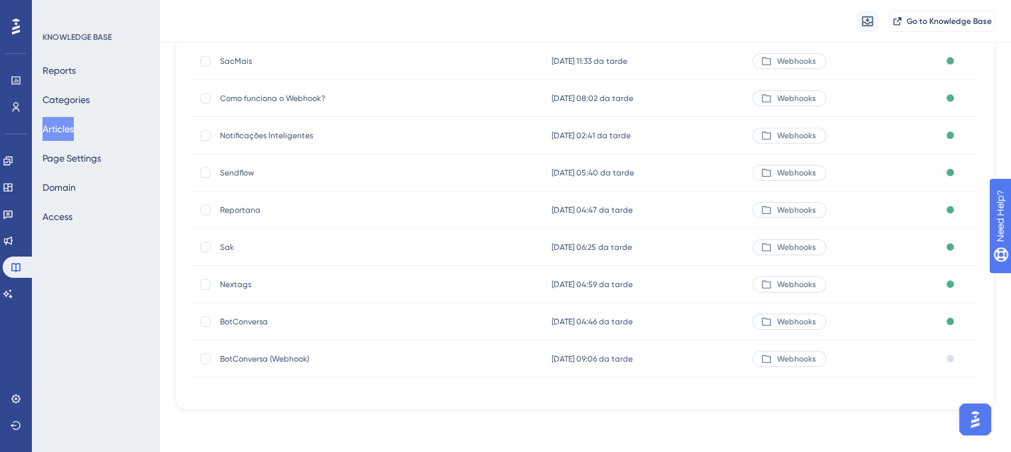
click at [261, 320] on span "BotConversa" at bounding box center [326, 321] width 213 height 11
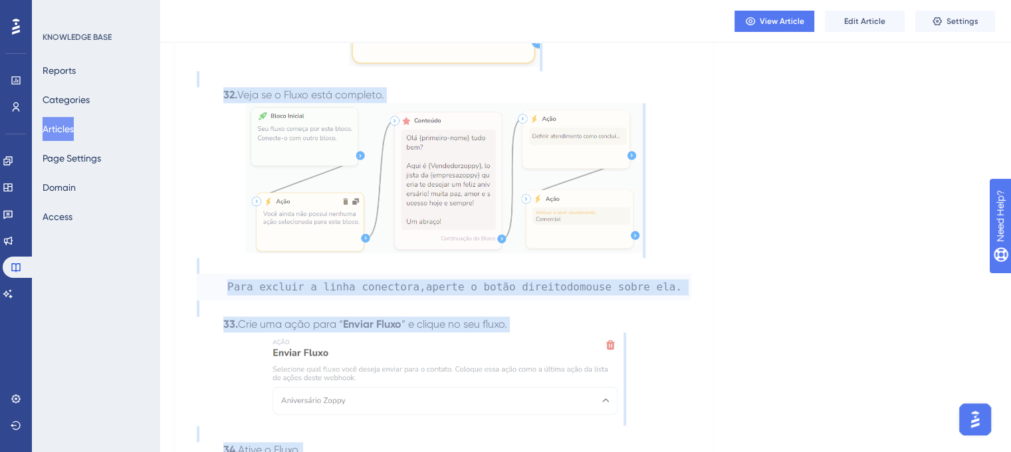
scroll to position [6882, 0]
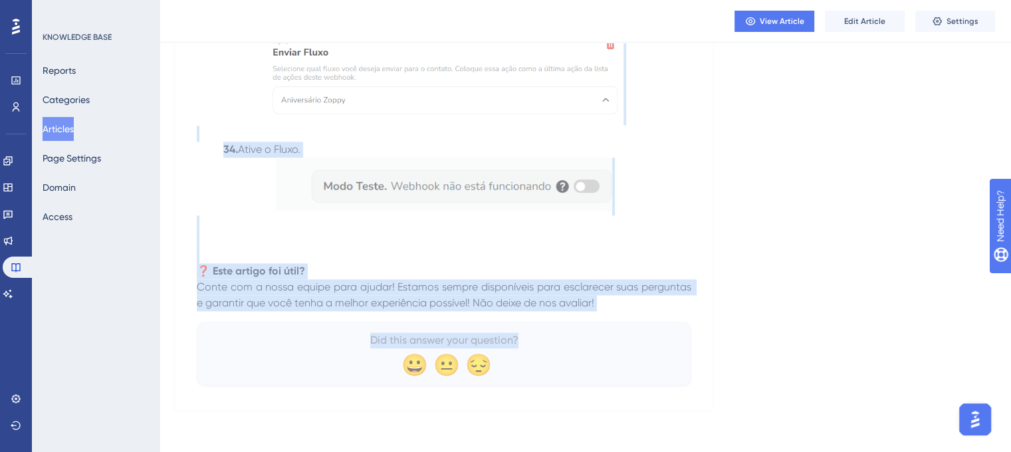
drag, startPoint x: 194, startPoint y: 180, endPoint x: 682, endPoint y: 302, distance: 502.9
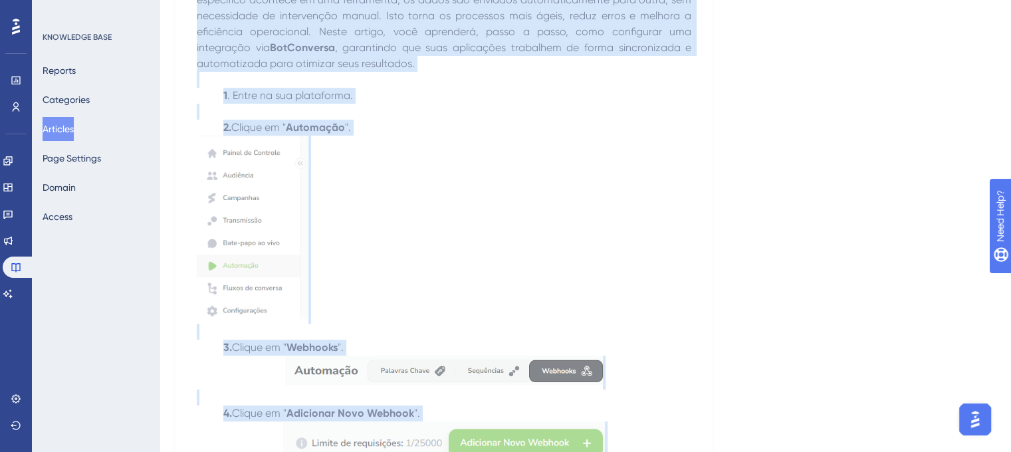
scroll to position [0, 0]
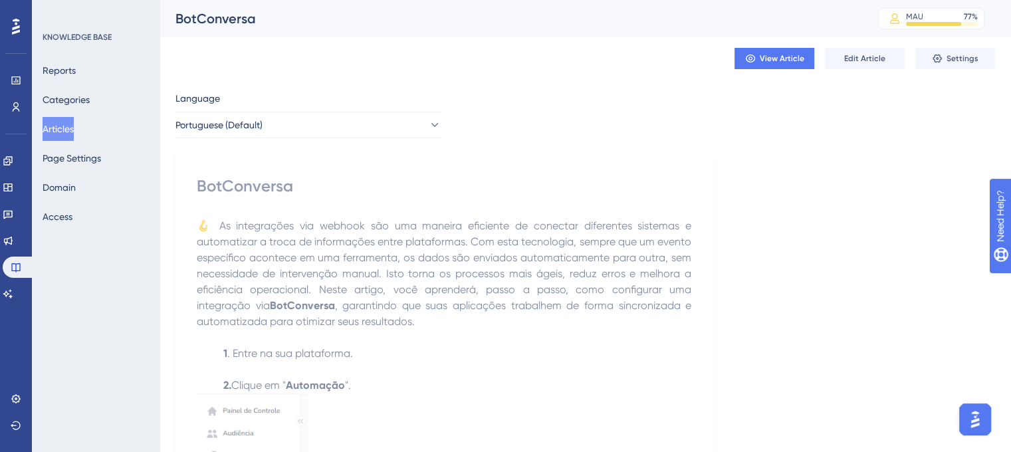
click at [428, 260] on span "🪝 As integrações via webhook são uma maneira eficiente de conectar diferentes s…" at bounding box center [445, 265] width 497 height 92
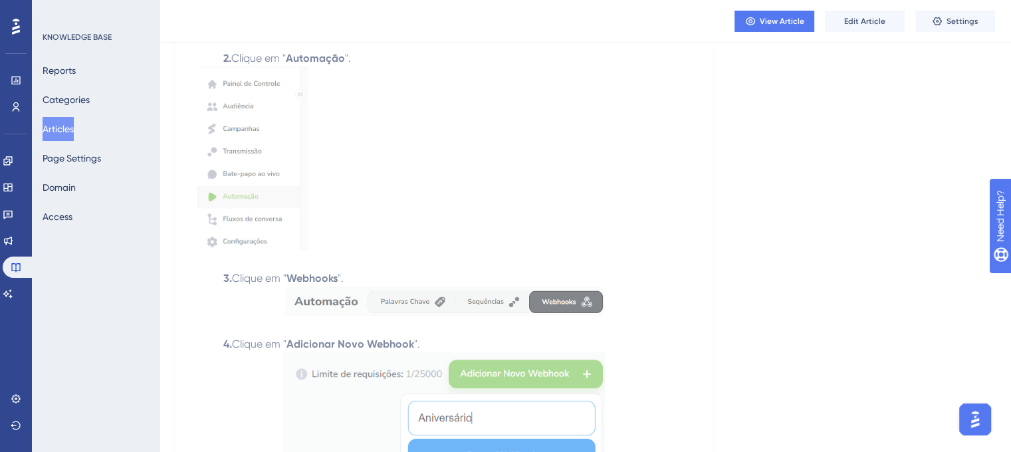
scroll to position [332, 0]
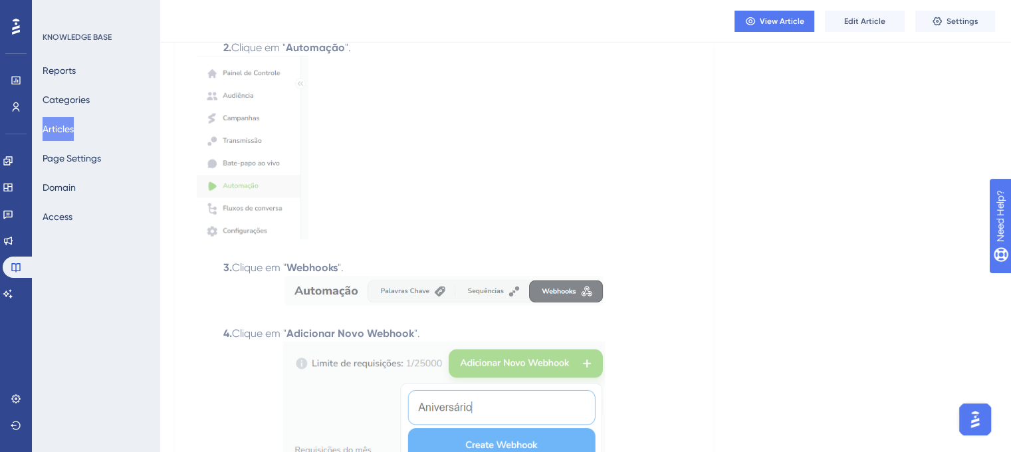
click at [245, 187] on img at bounding box center [253, 147] width 112 height 183
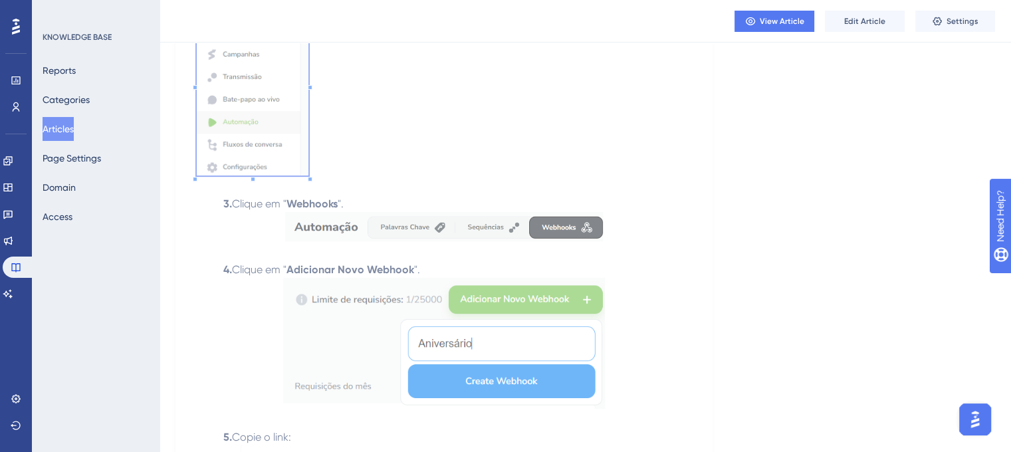
scroll to position [399, 0]
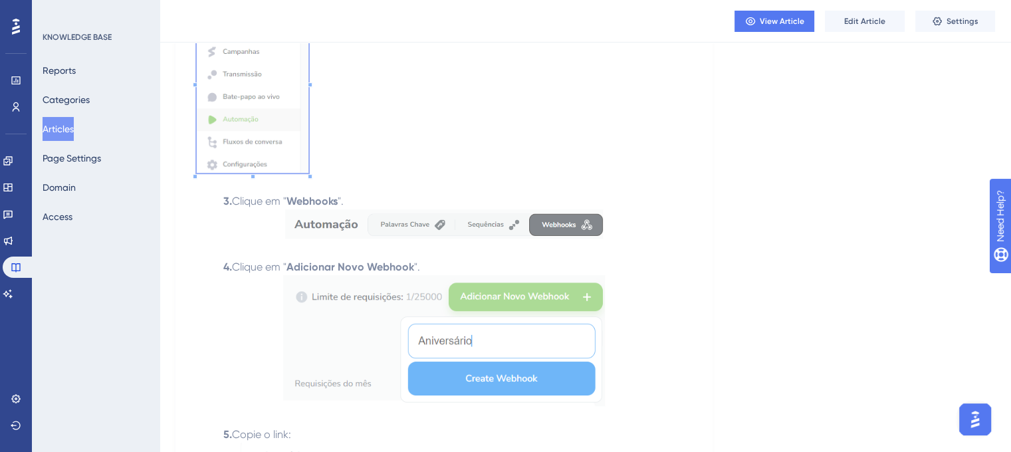
click at [328, 217] on img at bounding box center [444, 223] width 318 height 29
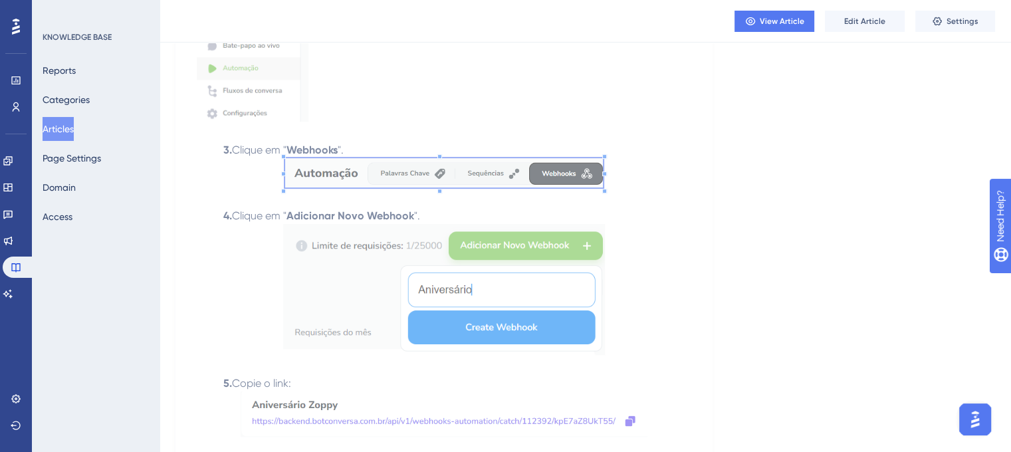
scroll to position [465, 0]
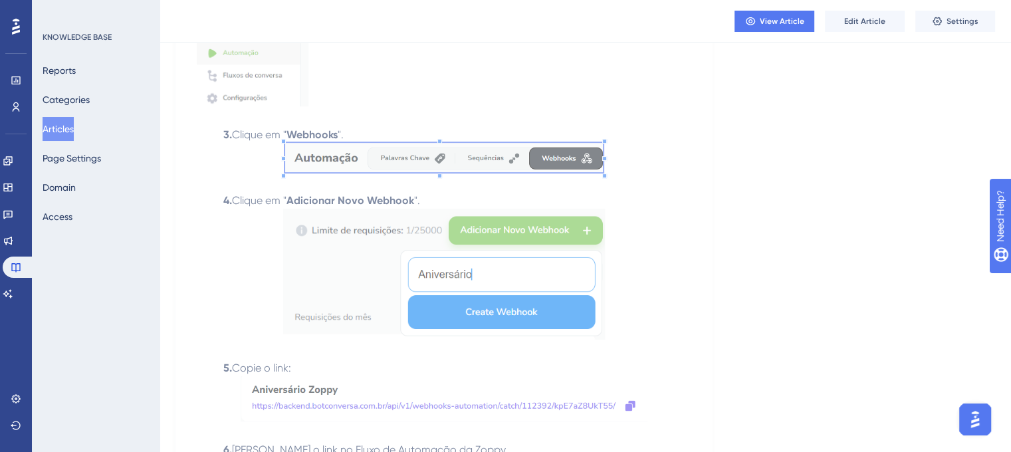
click at [387, 233] on img at bounding box center [444, 274] width 322 height 131
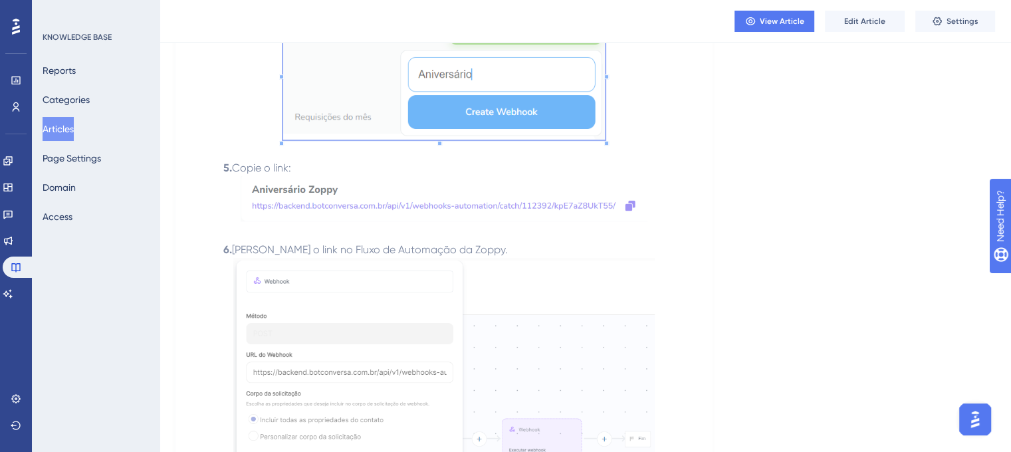
scroll to position [731, 0]
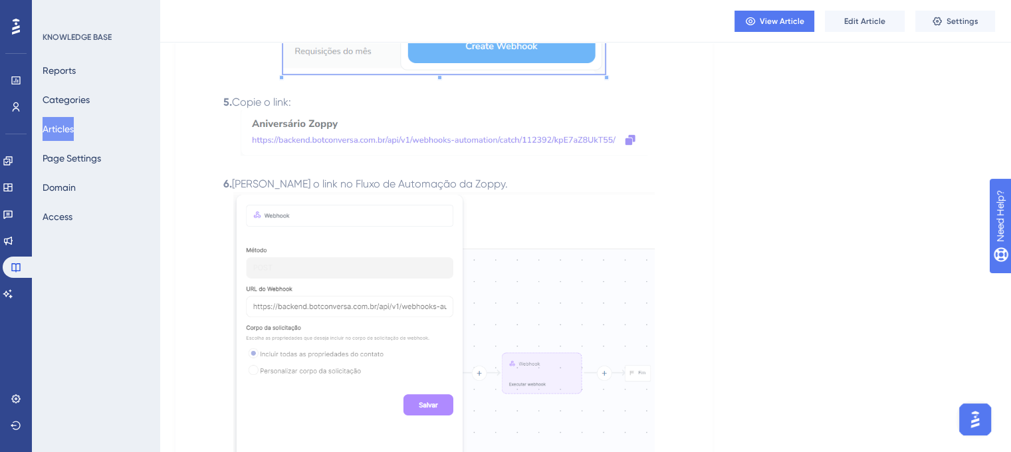
click at [348, 137] on img at bounding box center [444, 132] width 407 height 45
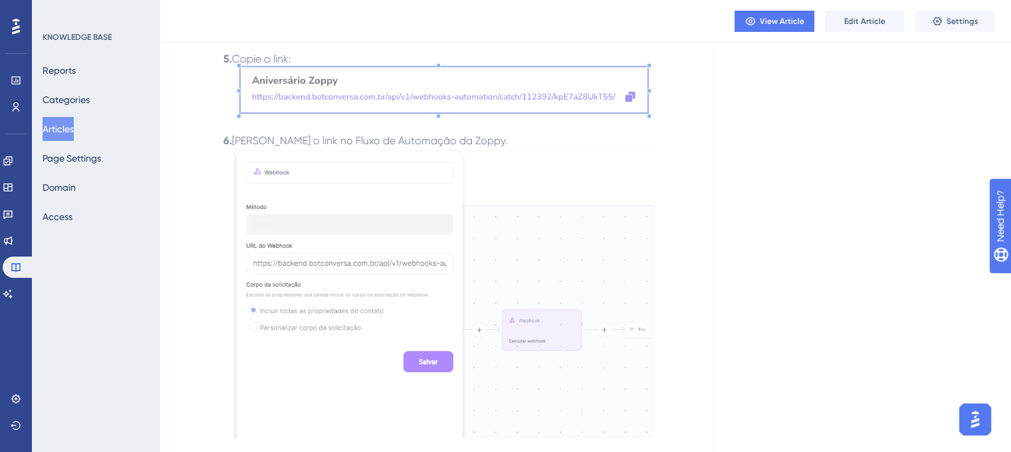
scroll to position [798, 0]
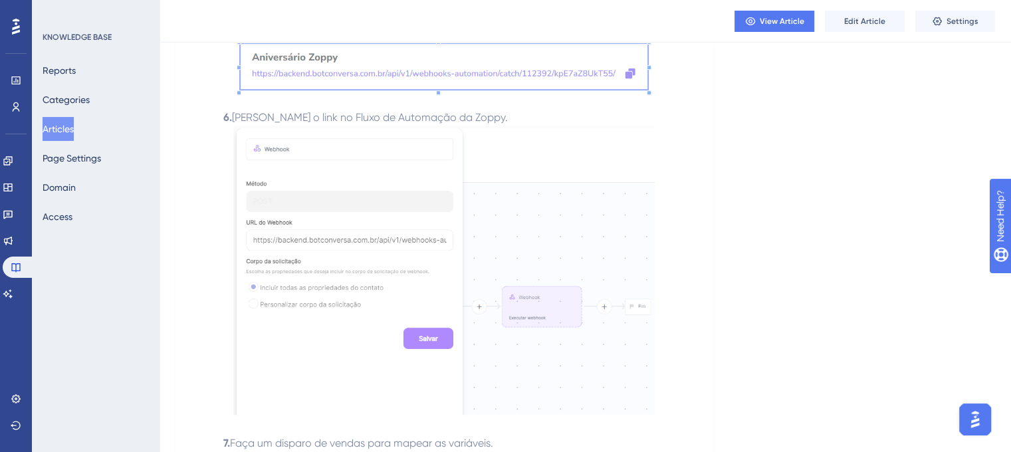
click at [324, 247] on img at bounding box center [443, 270] width 421 height 289
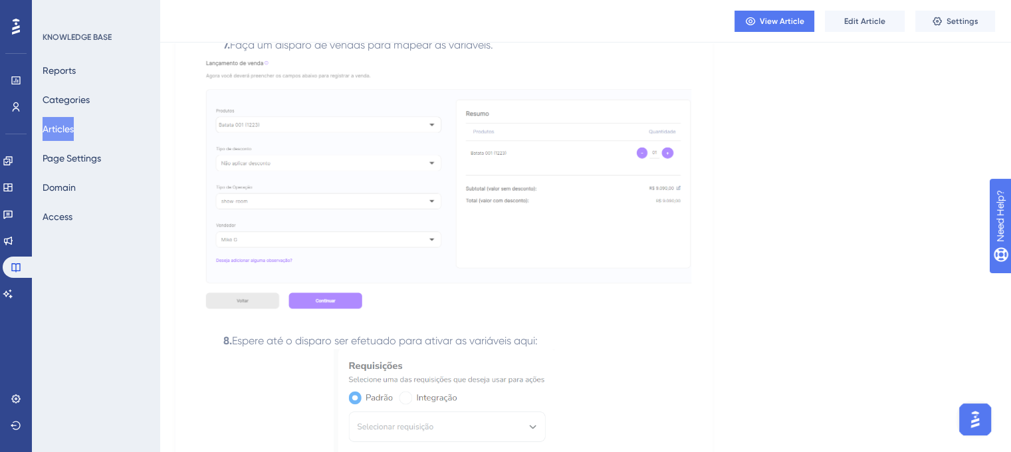
scroll to position [1196, 0]
click at [495, 174] on img at bounding box center [444, 182] width 494 height 259
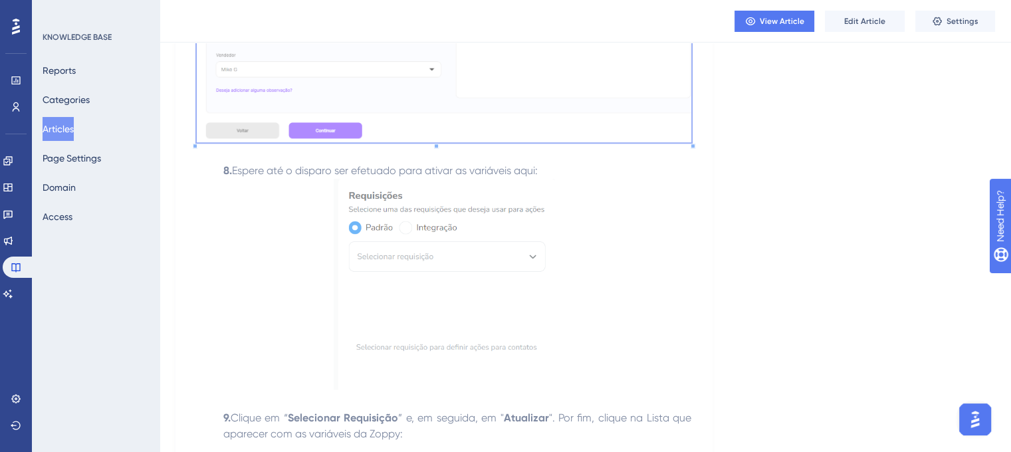
scroll to position [1396, 0]
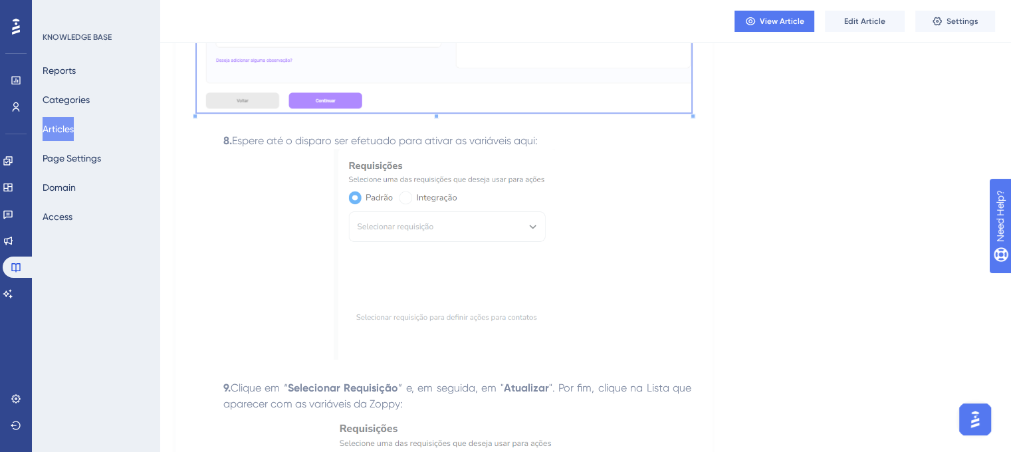
click at [481, 211] on img at bounding box center [444, 254] width 221 height 211
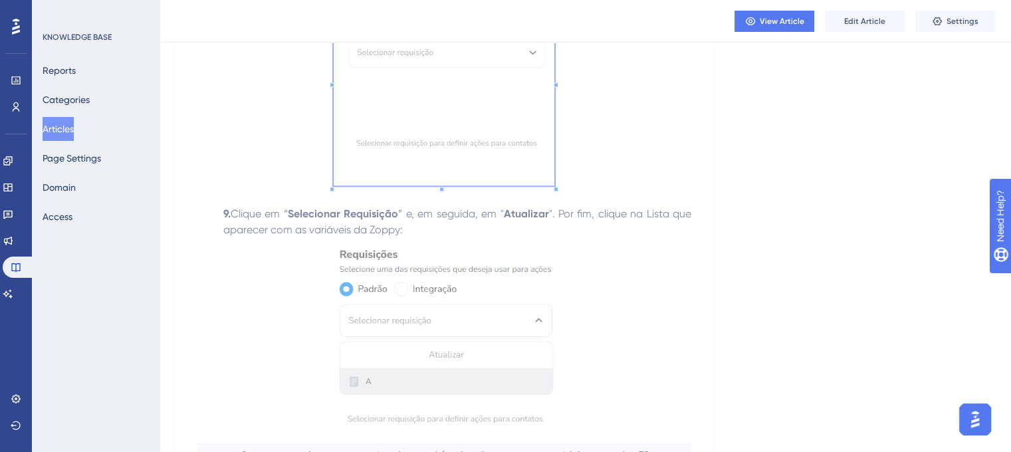
scroll to position [1662, 0]
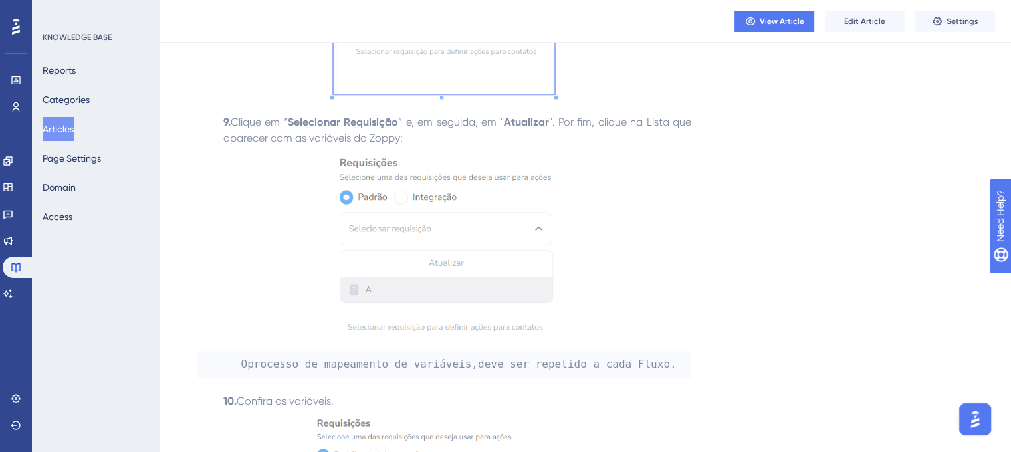
click at [452, 195] on img at bounding box center [444, 246] width 232 height 200
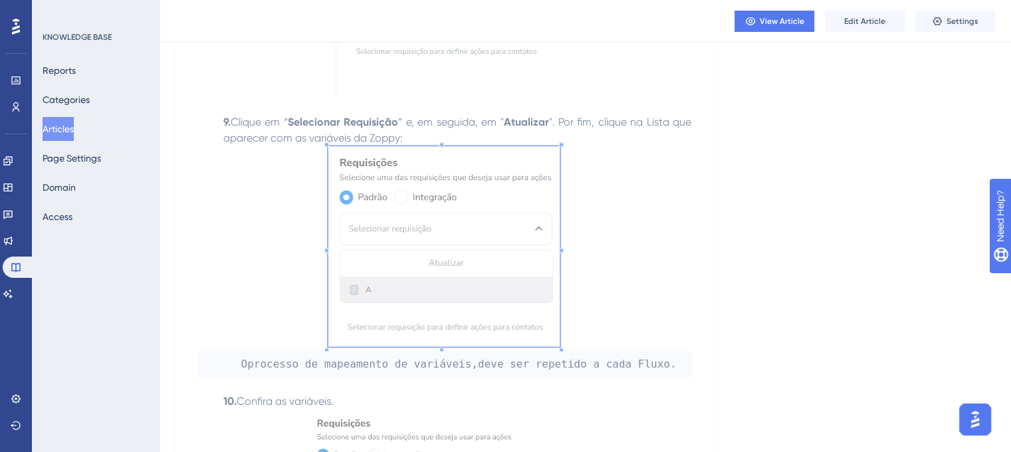
scroll to position [1861, 0]
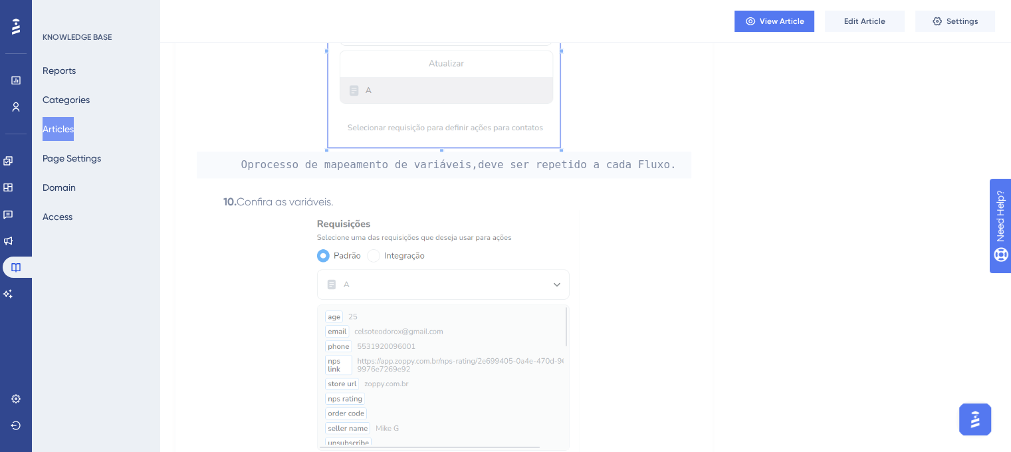
click at [363, 278] on img at bounding box center [443, 337] width 271 height 254
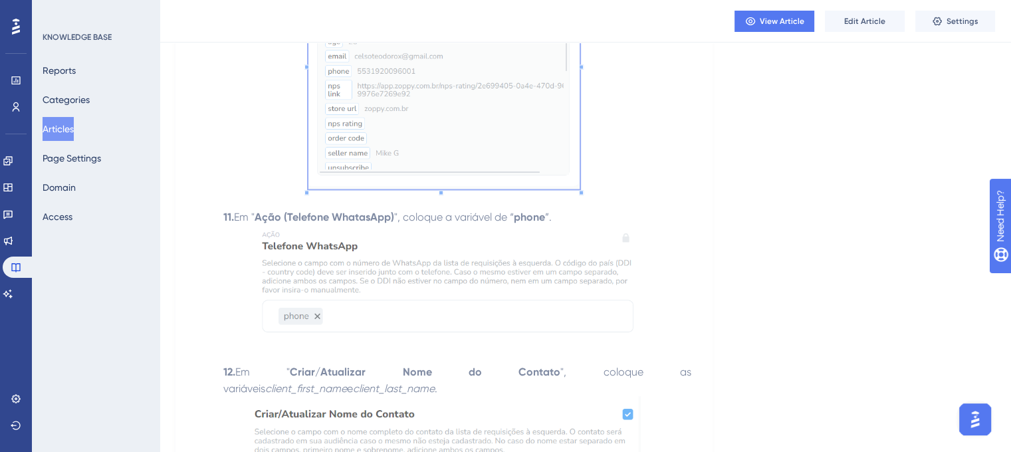
scroll to position [2193, 0]
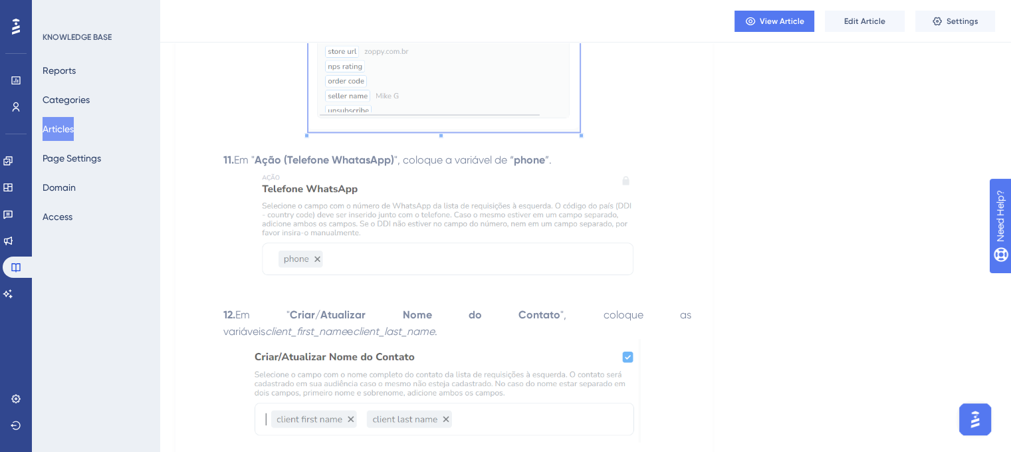
click at [412, 225] on img at bounding box center [444, 227] width 384 height 118
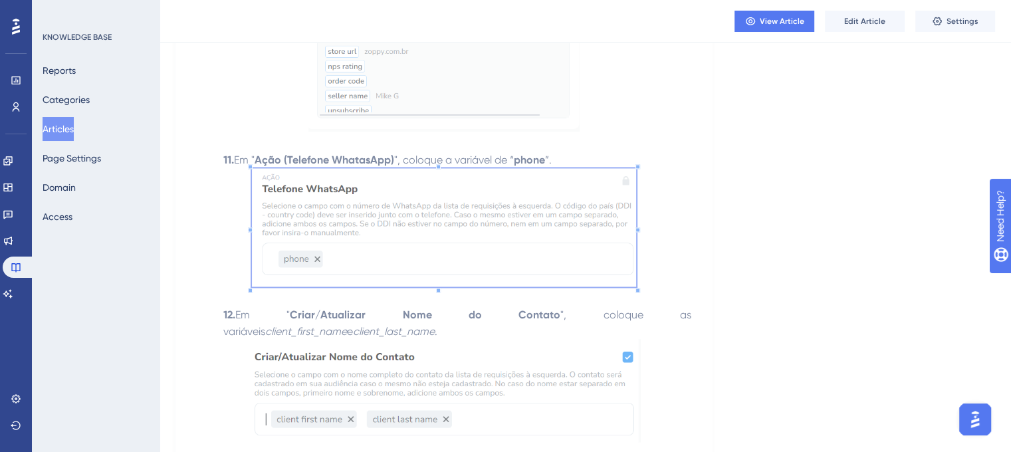
scroll to position [2326, 0]
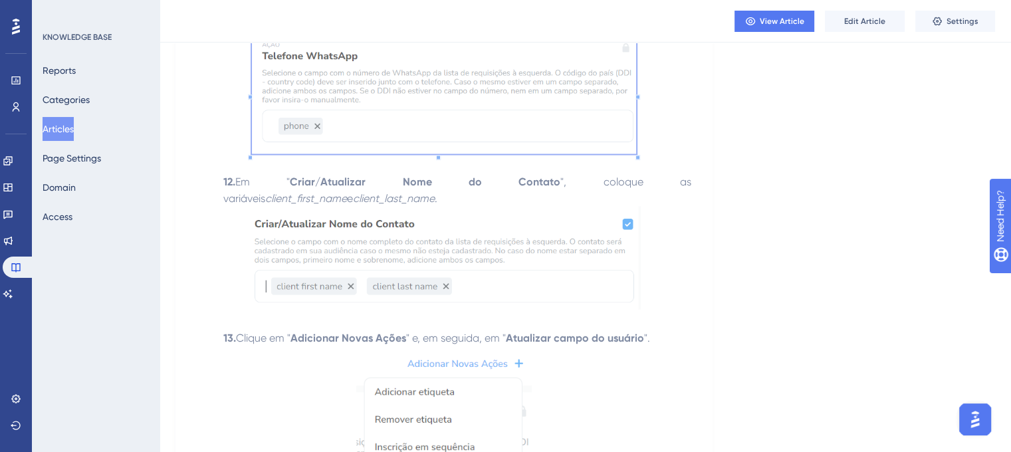
click at [409, 276] on img at bounding box center [443, 258] width 393 height 104
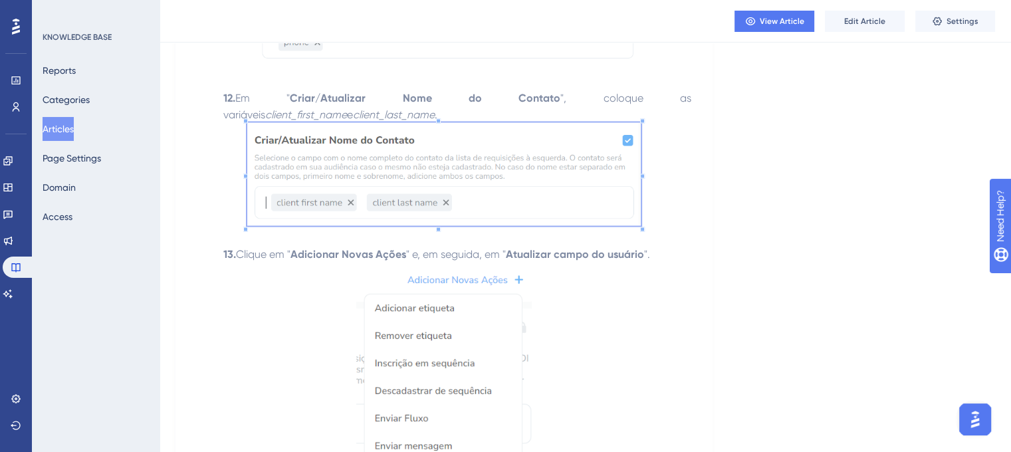
scroll to position [2592, 0]
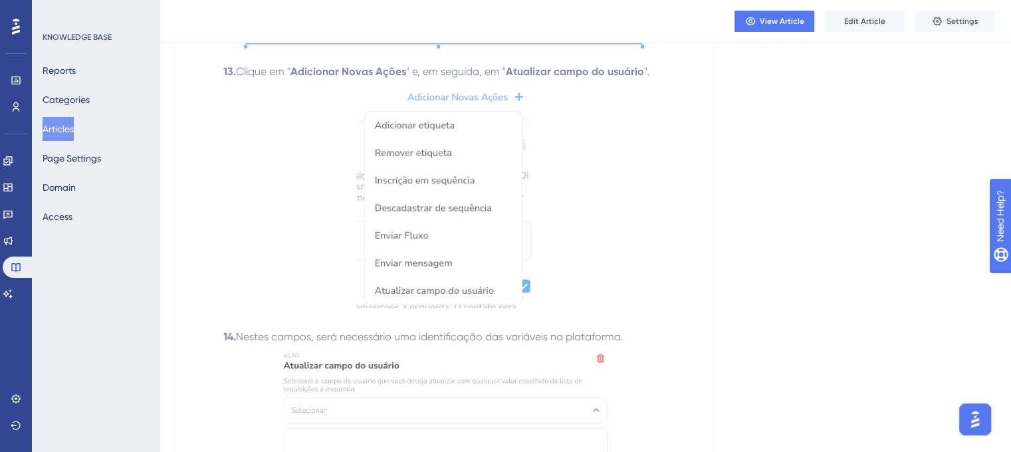
click at [433, 197] on img at bounding box center [444, 194] width 176 height 229
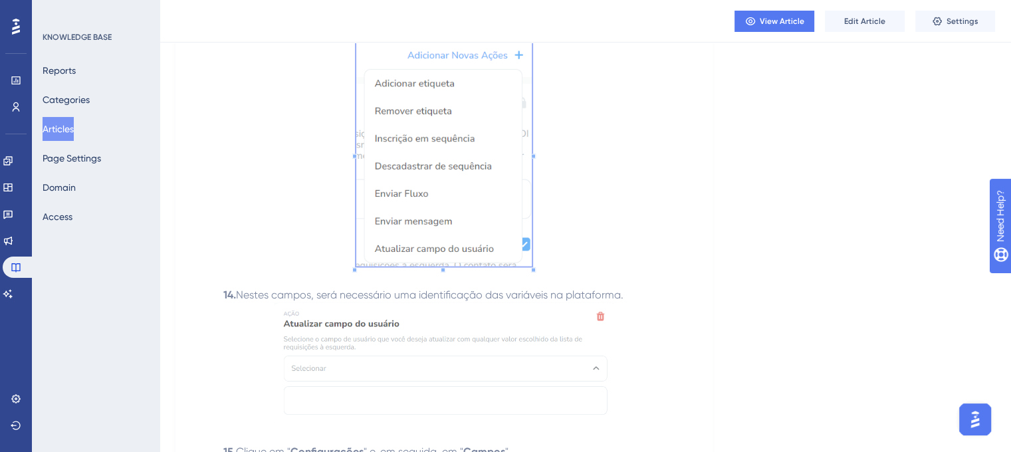
scroll to position [2791, 0]
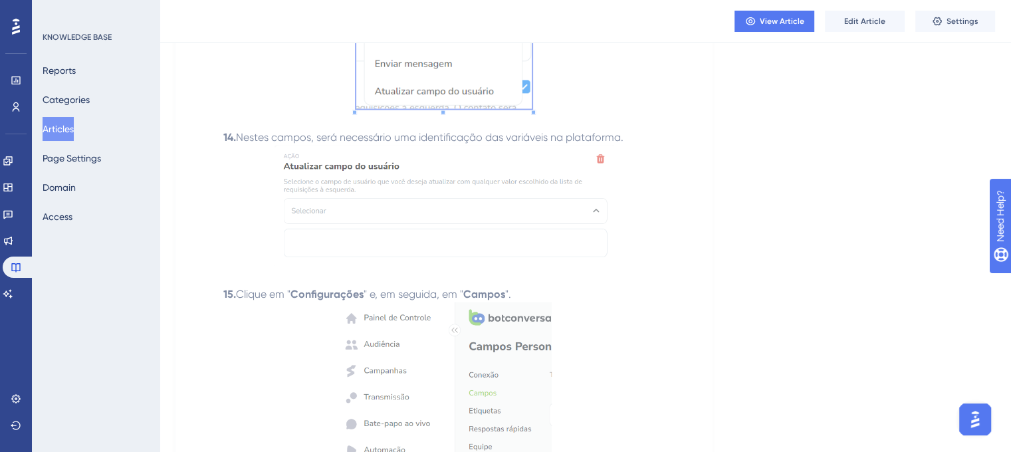
click at [401, 183] on img at bounding box center [444, 206] width 340 height 120
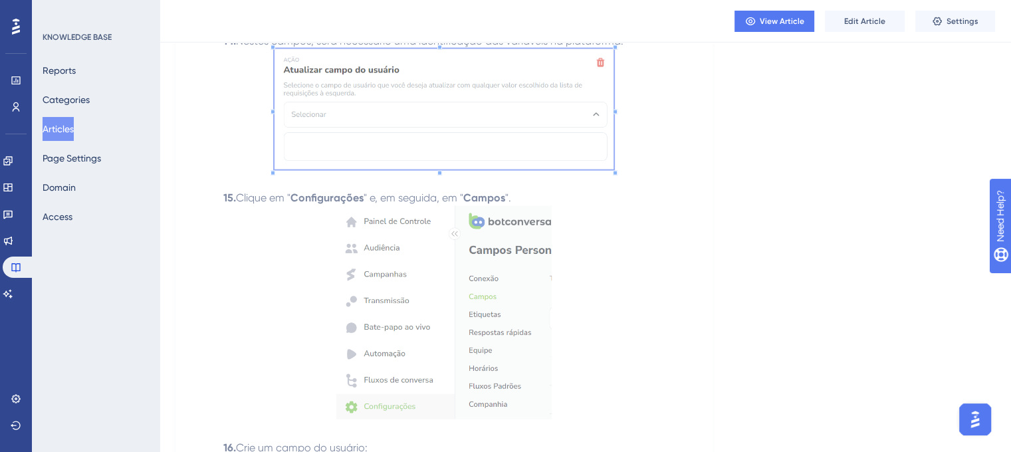
scroll to position [2991, 0]
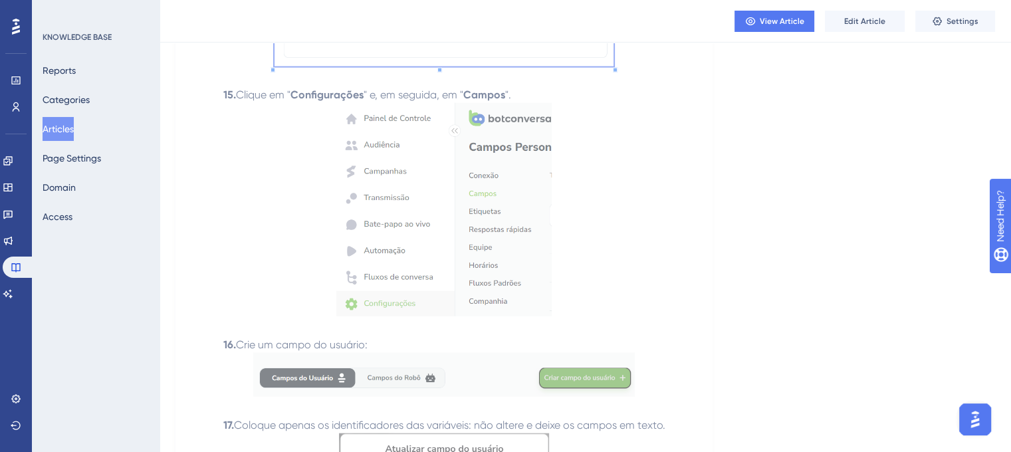
click at [367, 233] on img at bounding box center [444, 209] width 216 height 213
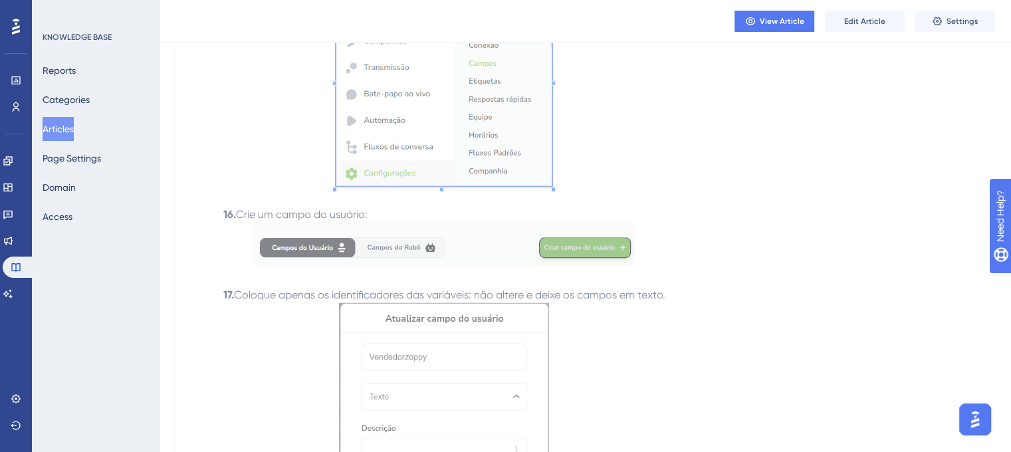
scroll to position [3124, 0]
click at [405, 245] on img at bounding box center [444, 242] width 382 height 44
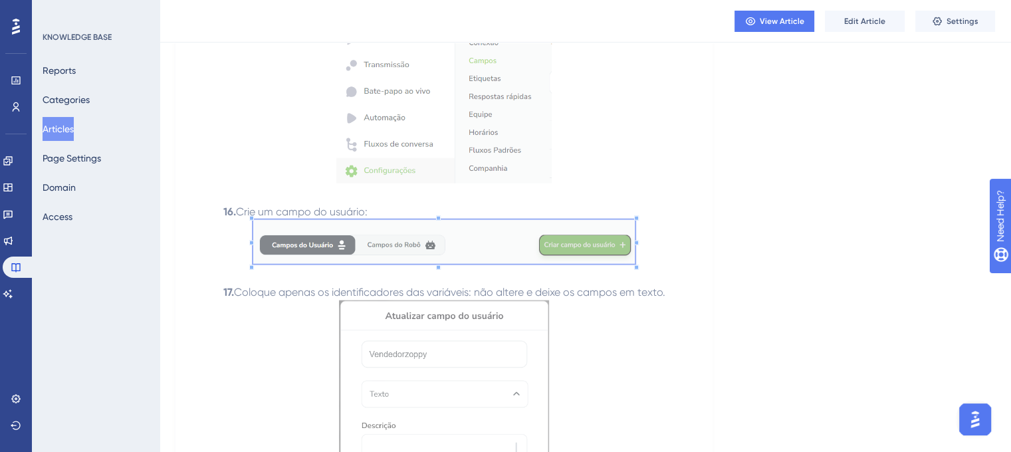
drag, startPoint x: 425, startPoint y: 249, endPoint x: 479, endPoint y: 239, distance: 54.2
click at [479, 239] on img at bounding box center [444, 242] width 382 height 44
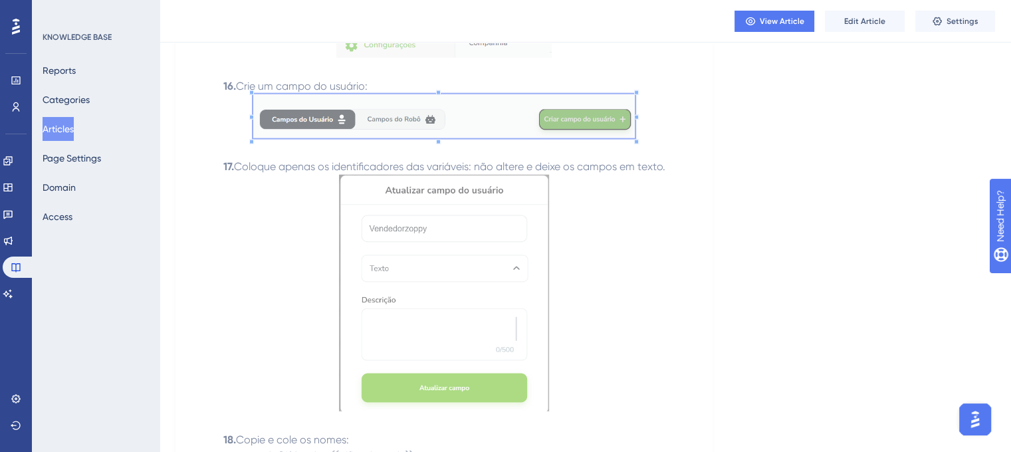
scroll to position [3323, 0]
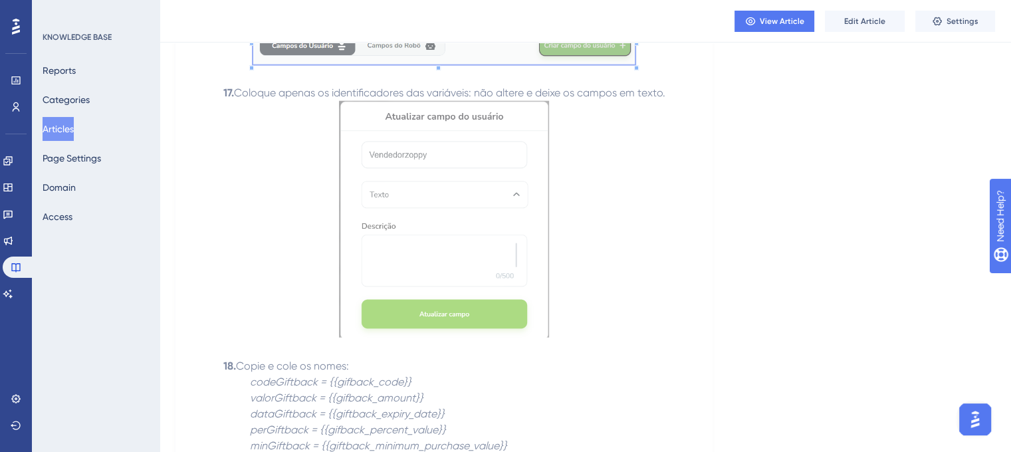
click at [457, 247] on img at bounding box center [444, 219] width 211 height 237
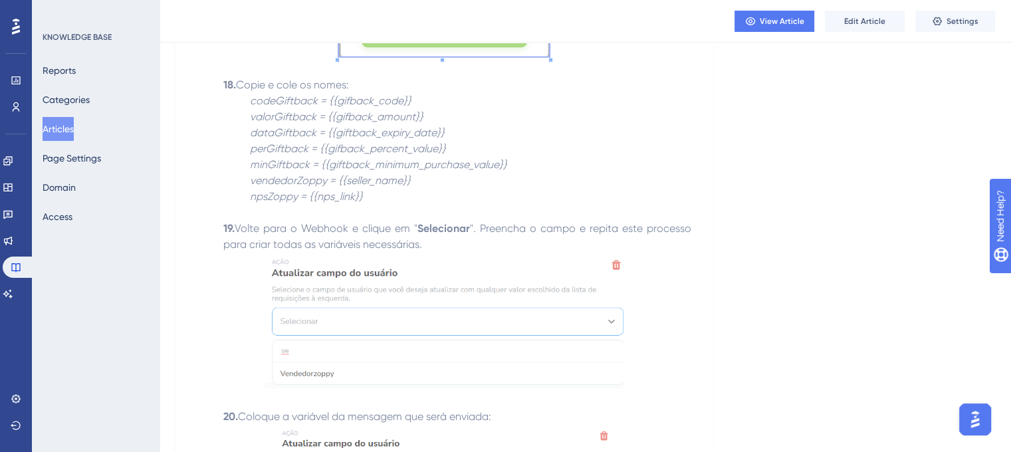
scroll to position [3655, 0]
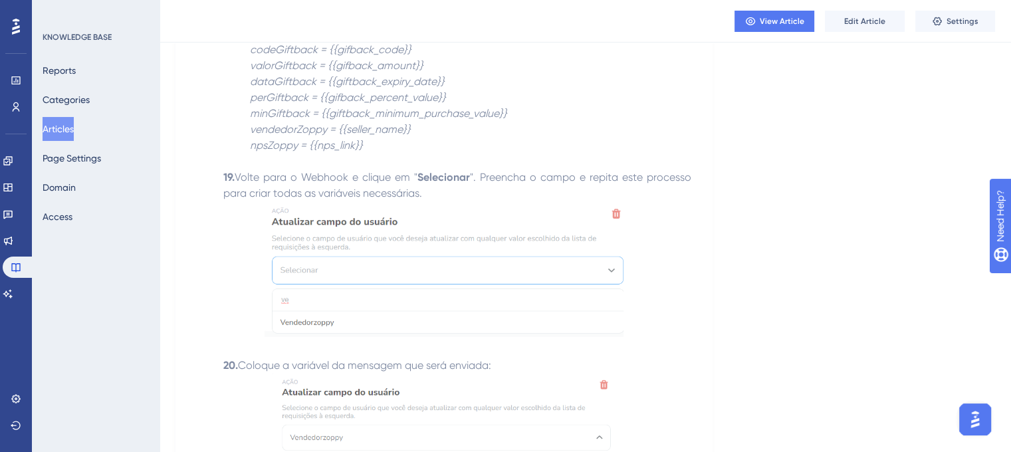
click at [441, 262] on img at bounding box center [444, 269] width 359 height 136
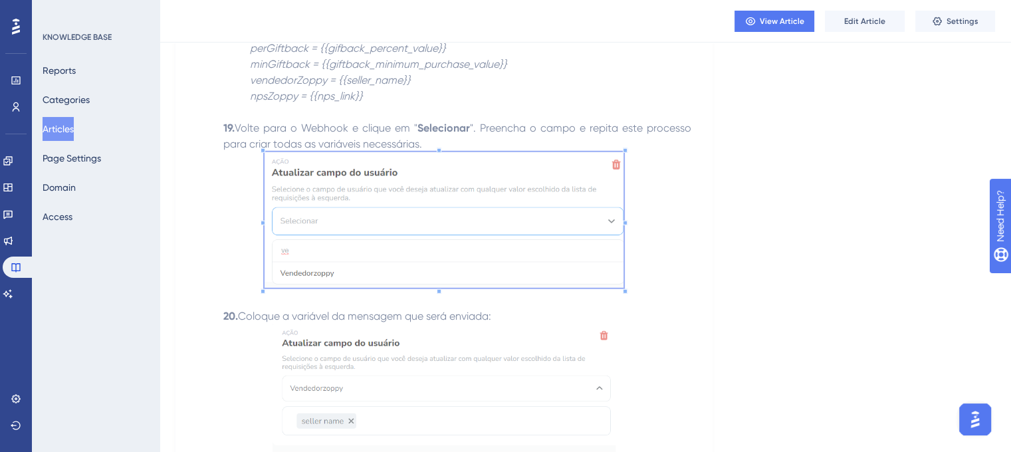
scroll to position [3788, 0]
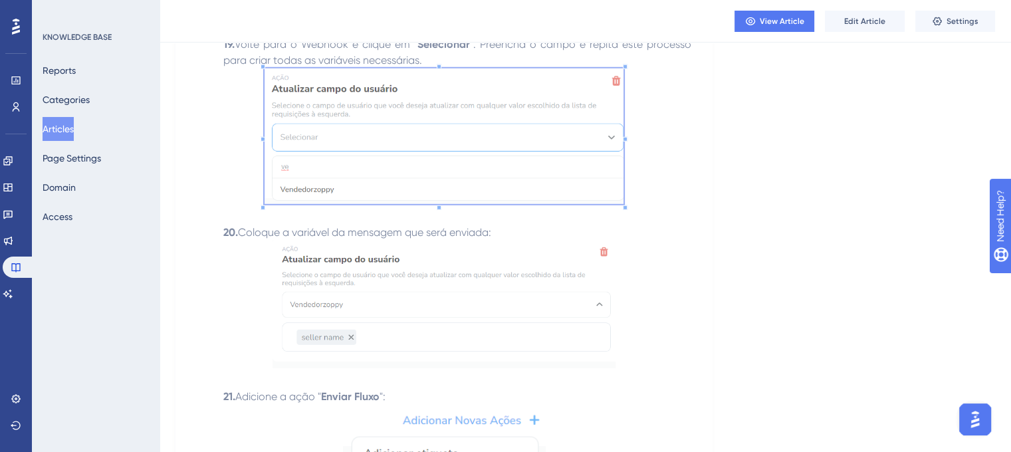
click at [360, 326] on img at bounding box center [443, 305] width 343 height 128
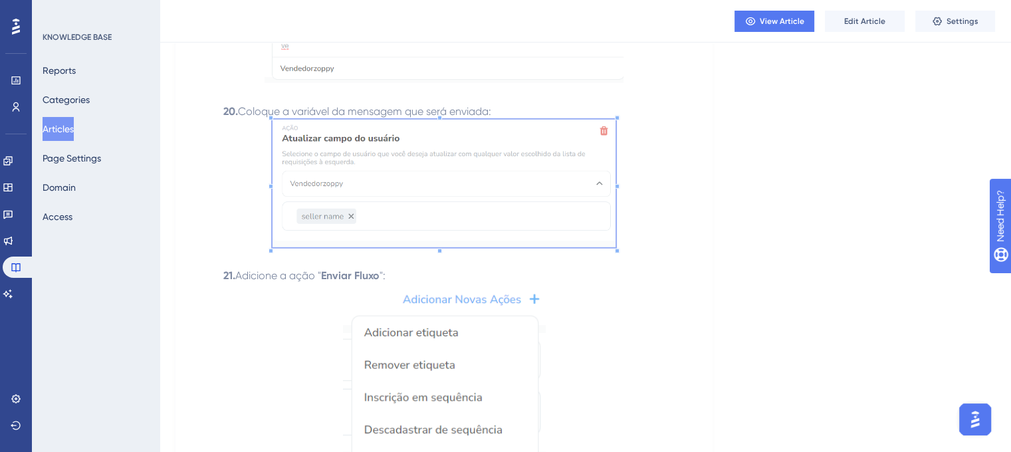
scroll to position [3988, 0]
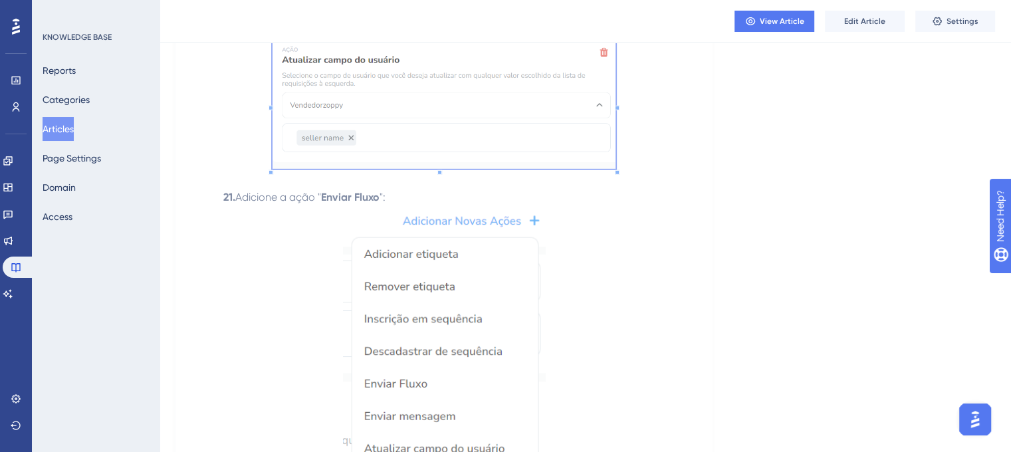
click at [391, 270] on img at bounding box center [444, 336] width 203 height 262
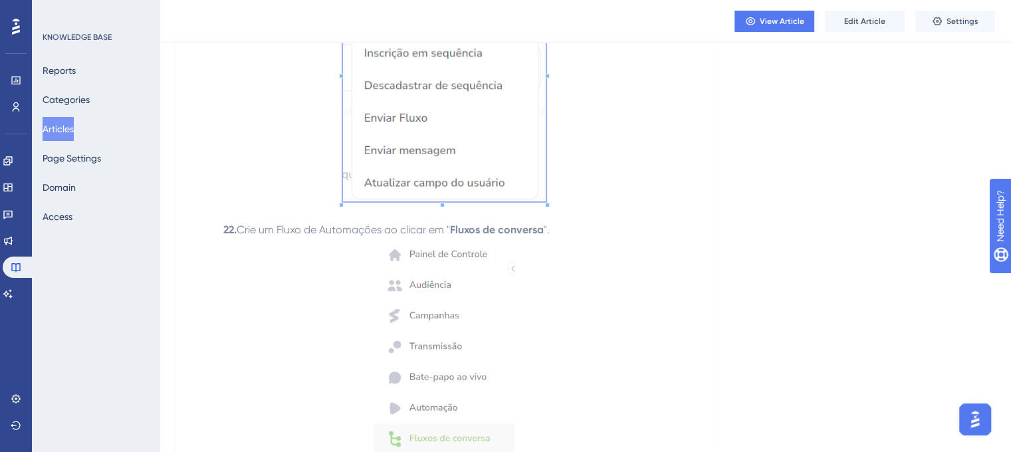
scroll to position [4386, 0]
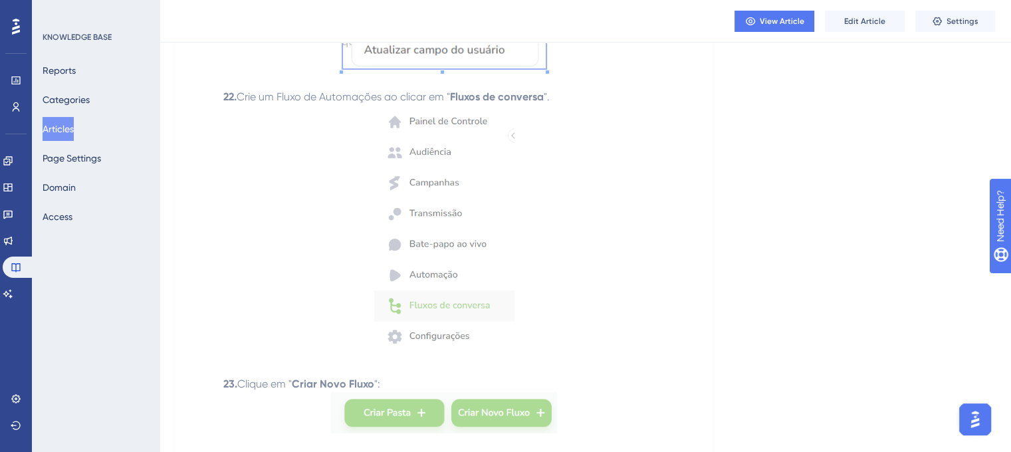
click at [481, 217] on img at bounding box center [444, 230] width 140 height 251
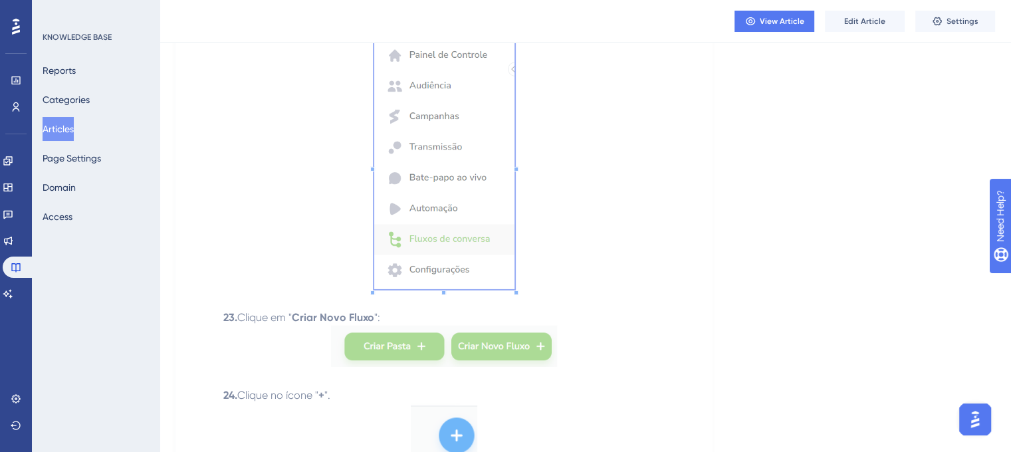
scroll to position [4519, 0]
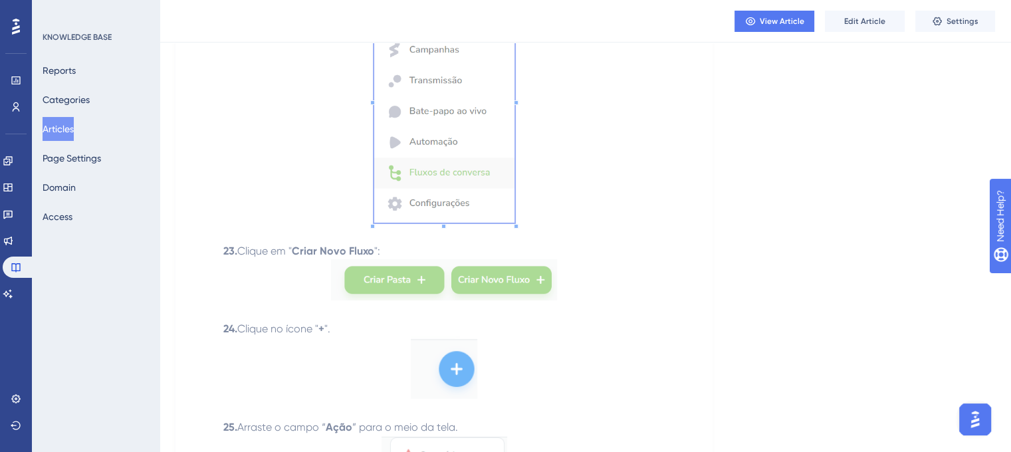
click at [376, 281] on img at bounding box center [444, 279] width 226 height 41
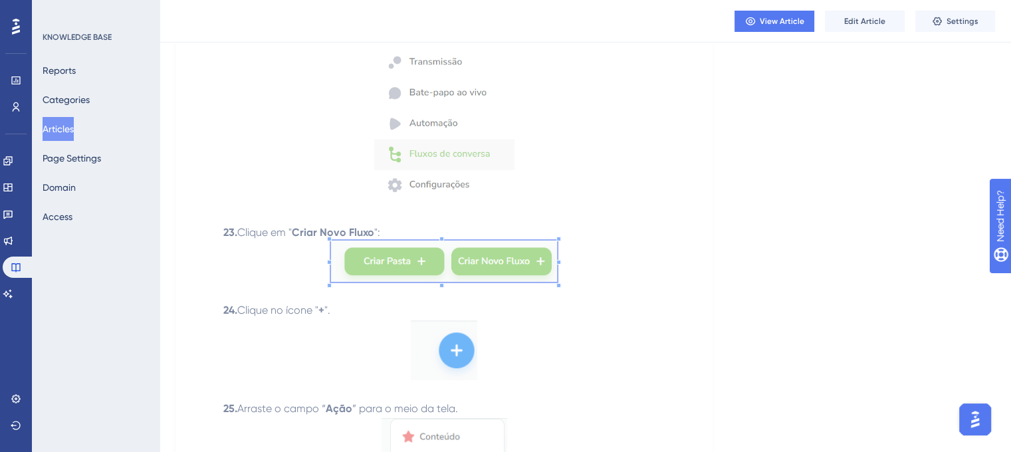
scroll to position [4719, 0]
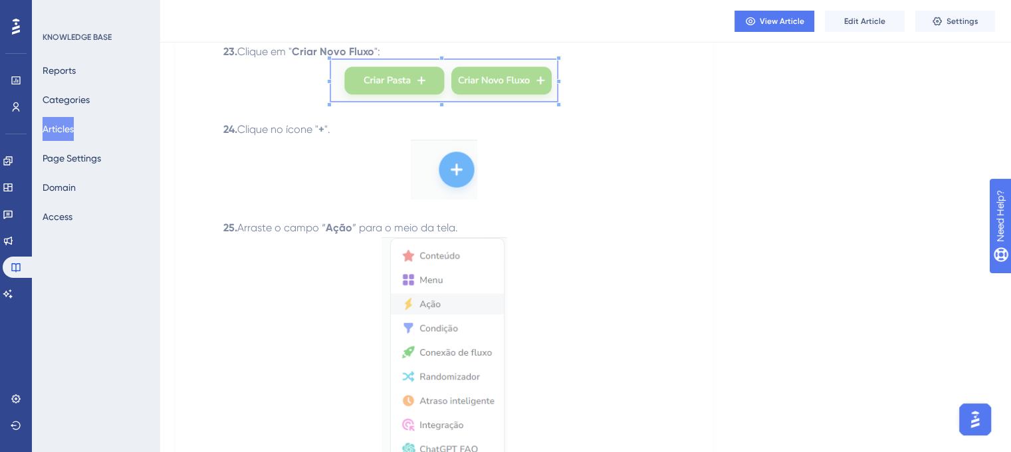
click at [455, 175] on img at bounding box center [444, 168] width 66 height 61
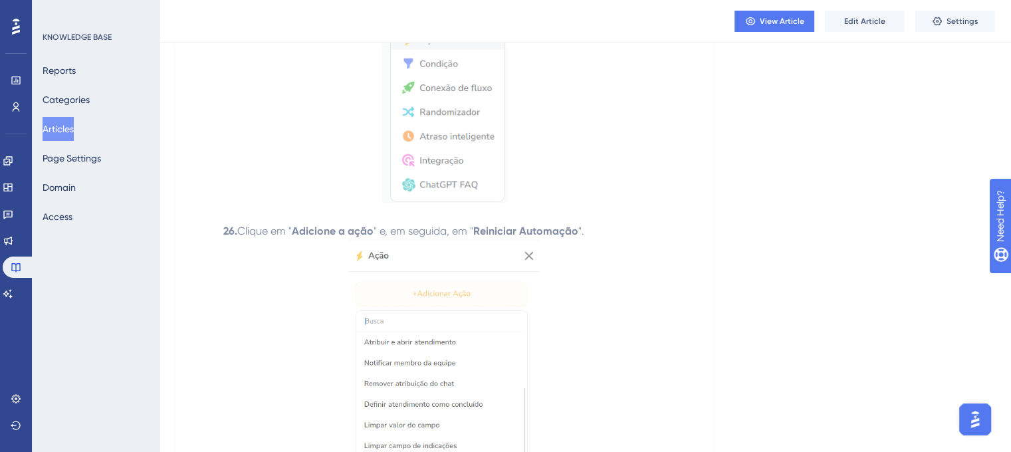
scroll to position [4985, 0]
click at [370, 98] on p at bounding box center [444, 88] width 494 height 236
click at [405, 114] on img at bounding box center [444, 85] width 126 height 231
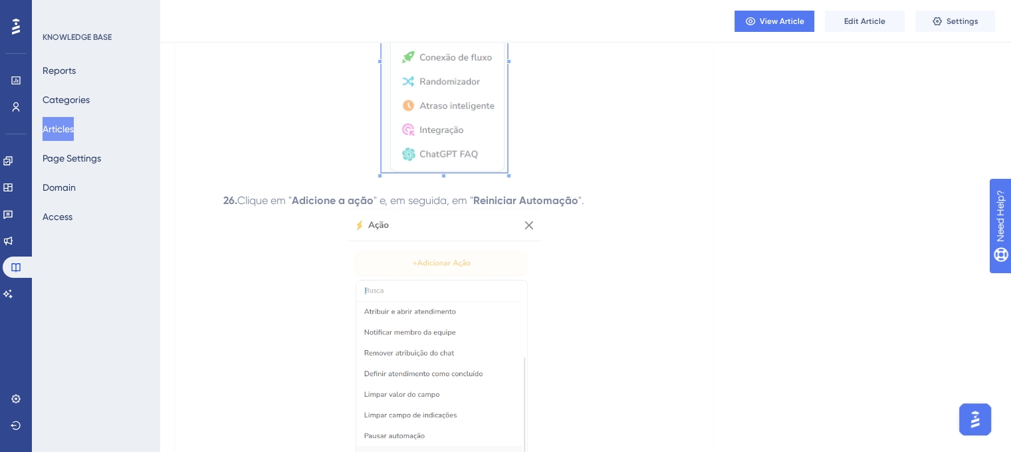
scroll to position [5051, 0]
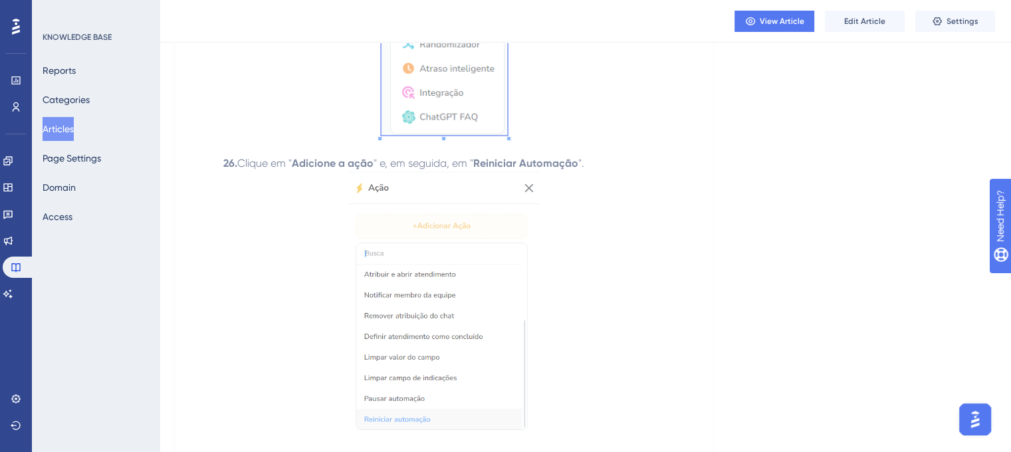
click at [453, 241] on img at bounding box center [443, 305] width 191 height 269
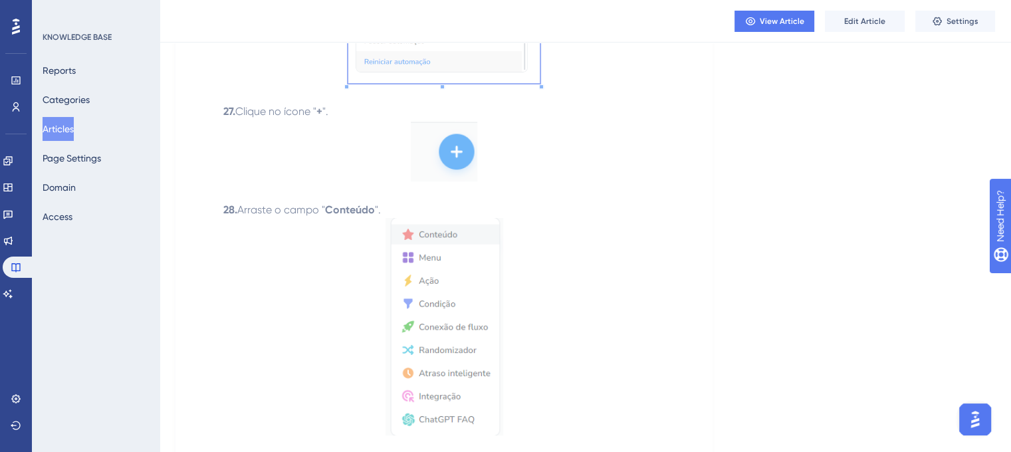
scroll to position [5450, 0]
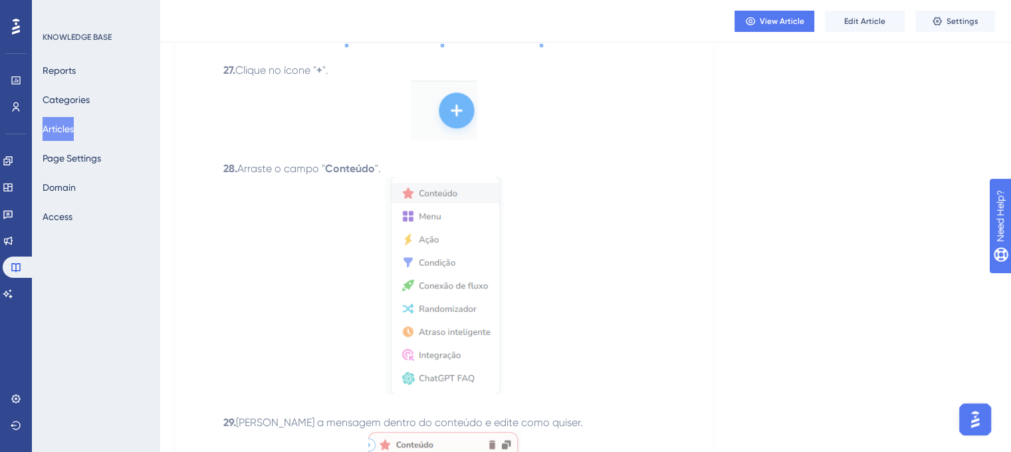
click at [463, 135] on img at bounding box center [444, 108] width 66 height 61
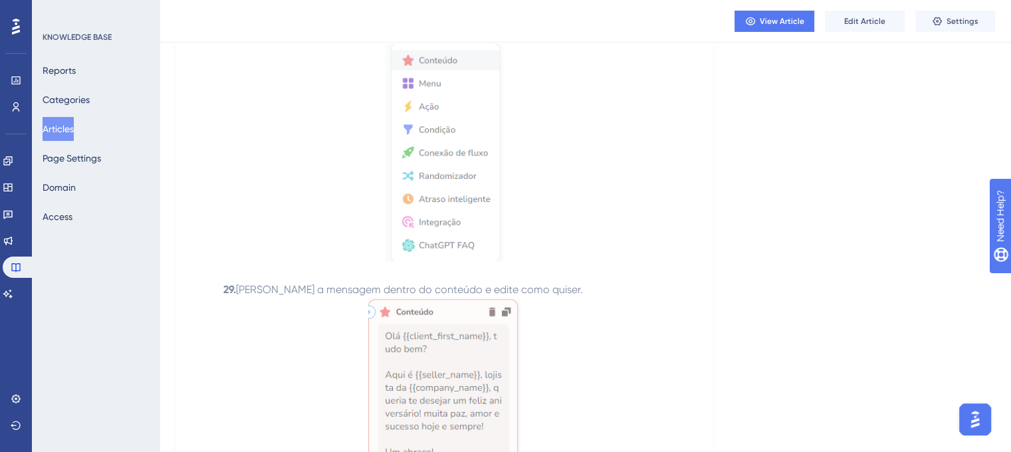
click at [435, 198] on img at bounding box center [444, 153] width 118 height 218
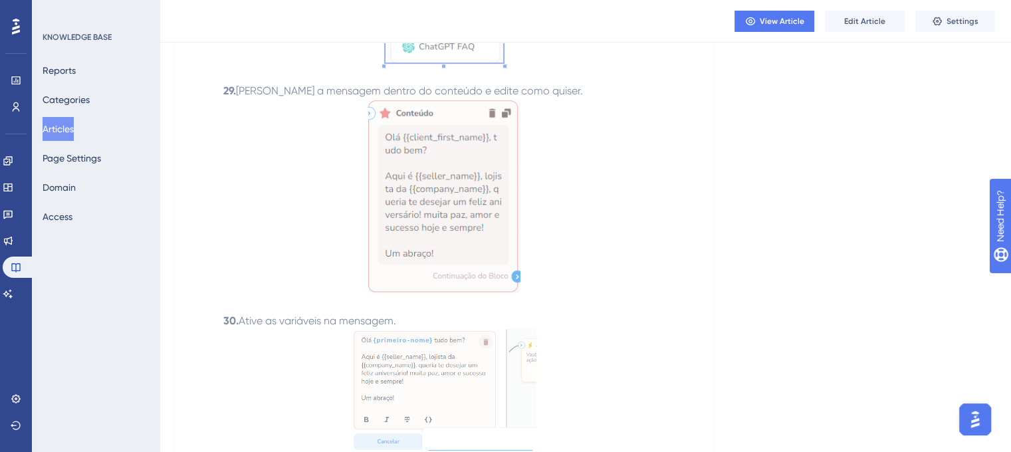
scroll to position [5782, 0]
click at [485, 181] on img at bounding box center [444, 194] width 152 height 193
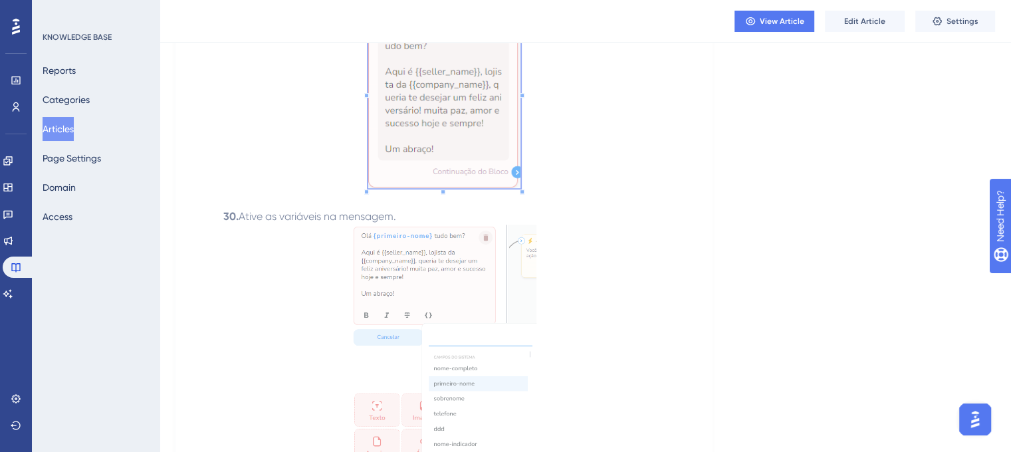
scroll to position [5981, 0]
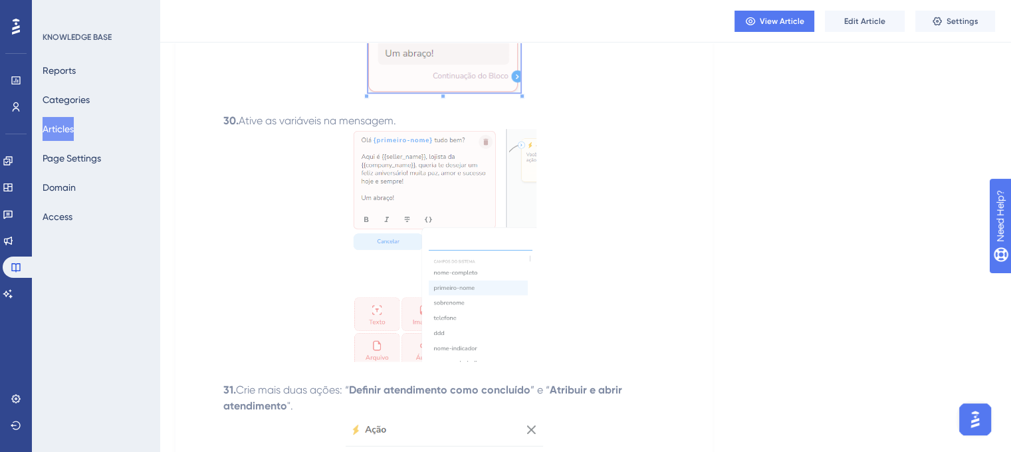
click at [421, 204] on img at bounding box center [444, 245] width 185 height 233
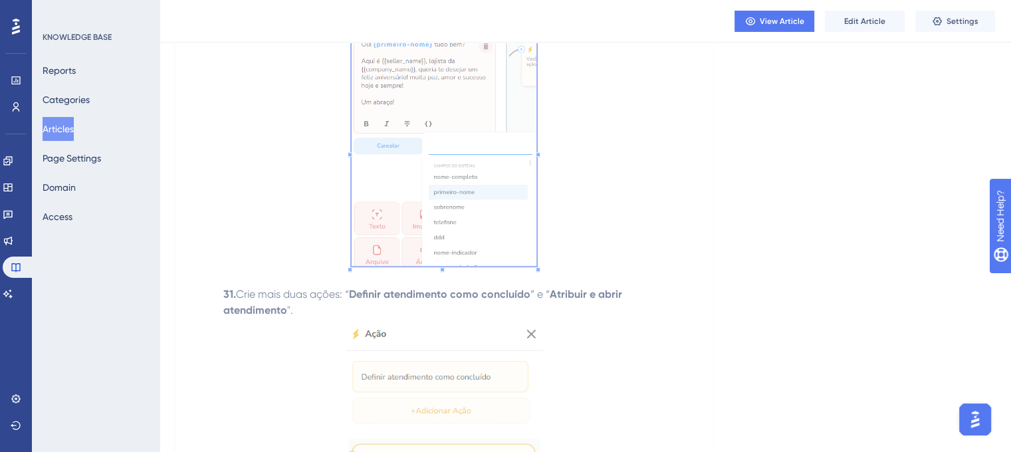
scroll to position [6181, 0]
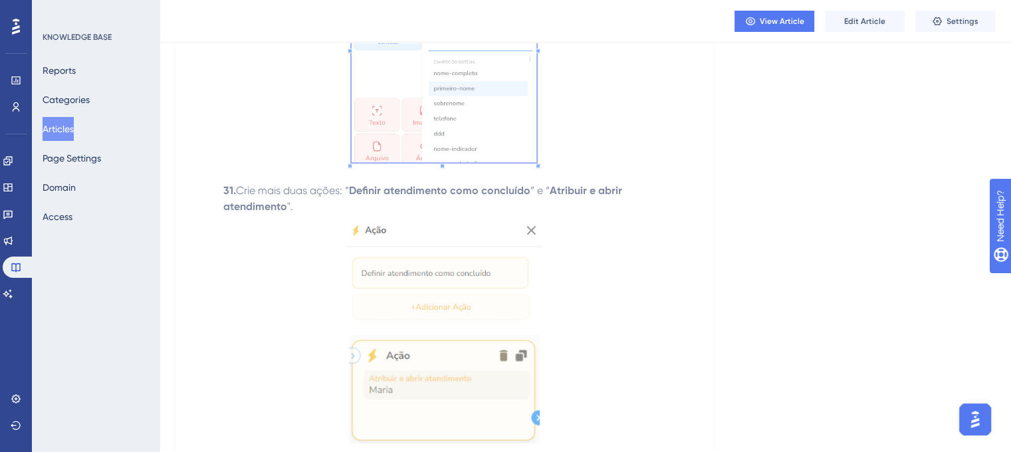
click at [428, 283] on img at bounding box center [444, 273] width 197 height 116
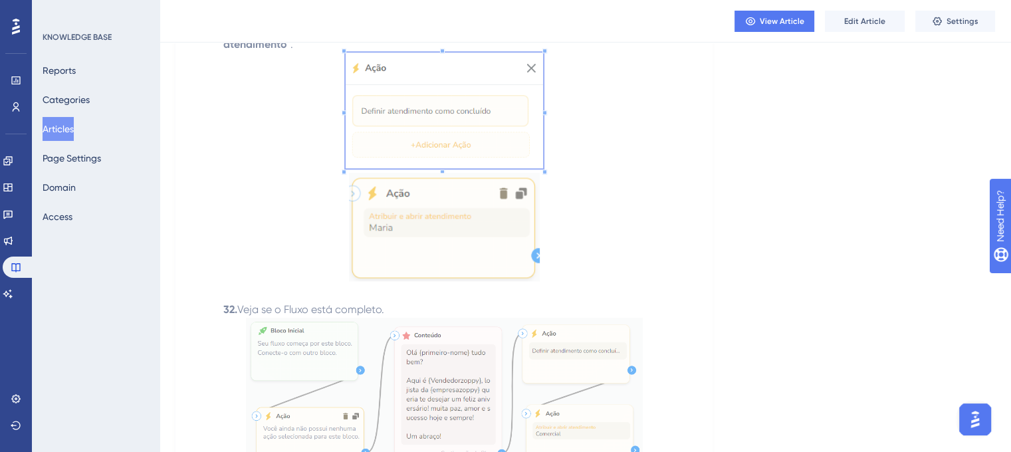
scroll to position [6380, 0]
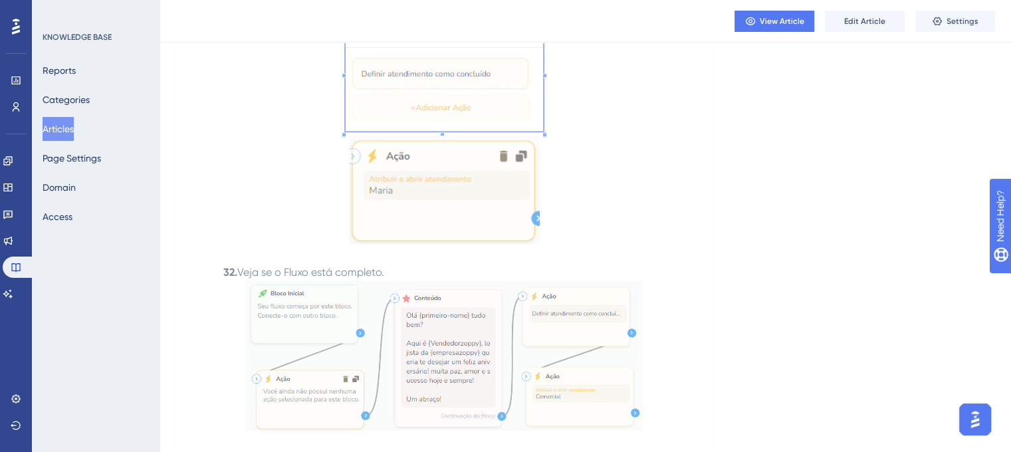
click at [423, 223] on img at bounding box center [444, 190] width 191 height 108
click at [426, 369] on img at bounding box center [444, 355] width 397 height 150
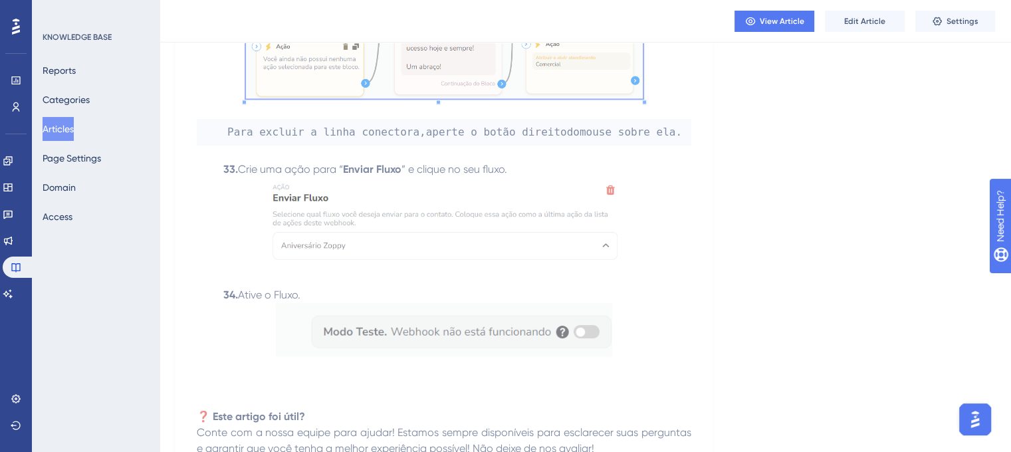
scroll to position [6763, 0]
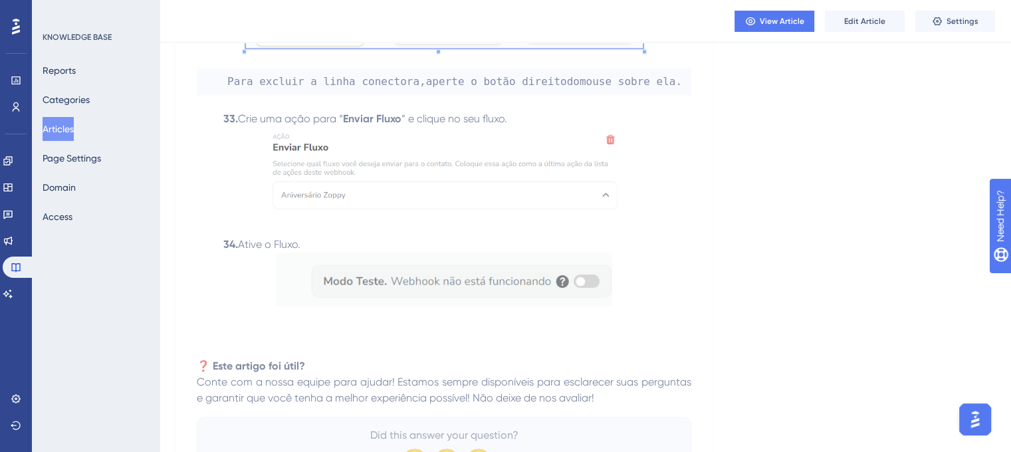
click at [427, 127] on img at bounding box center [444, 171] width 358 height 88
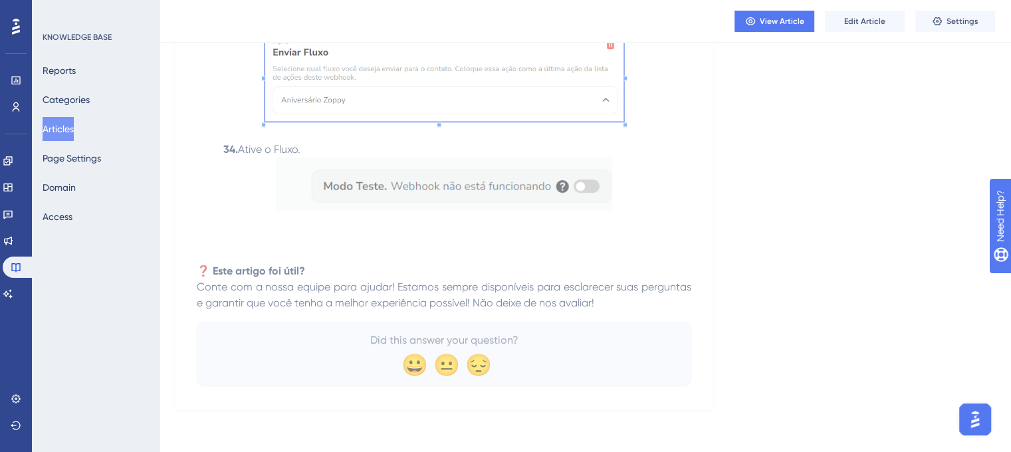
scroll to position [6882, 0]
click at [437, 185] on img at bounding box center [444, 184] width 336 height 53
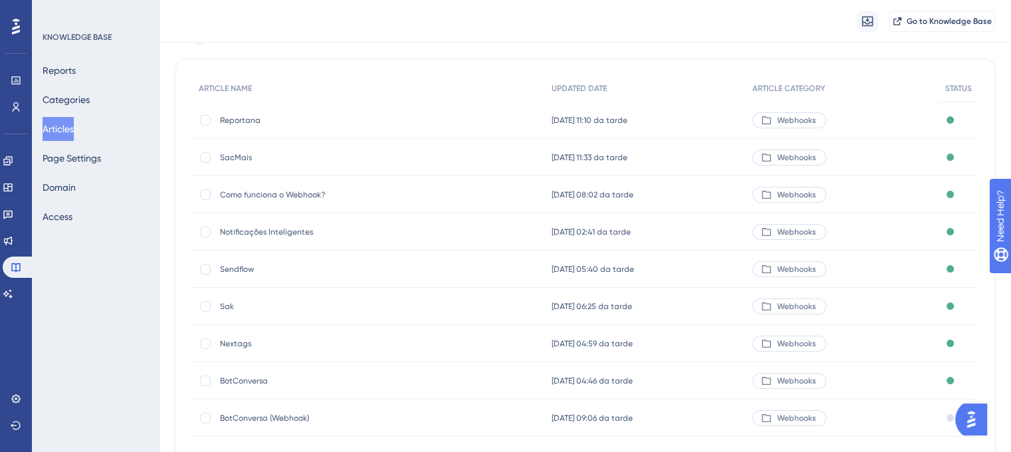
scroll to position [192, 0]
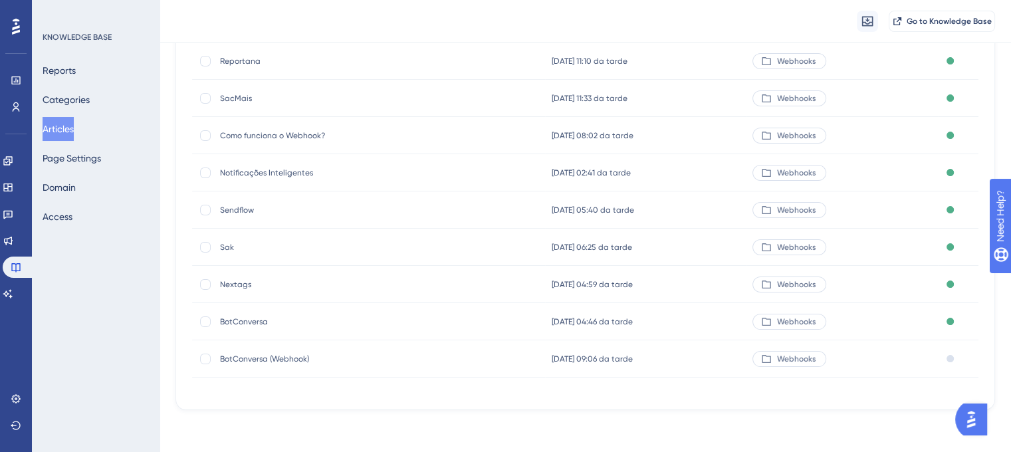
click at [286, 358] on span "BotConversa (Webhook)" at bounding box center [326, 359] width 213 height 11
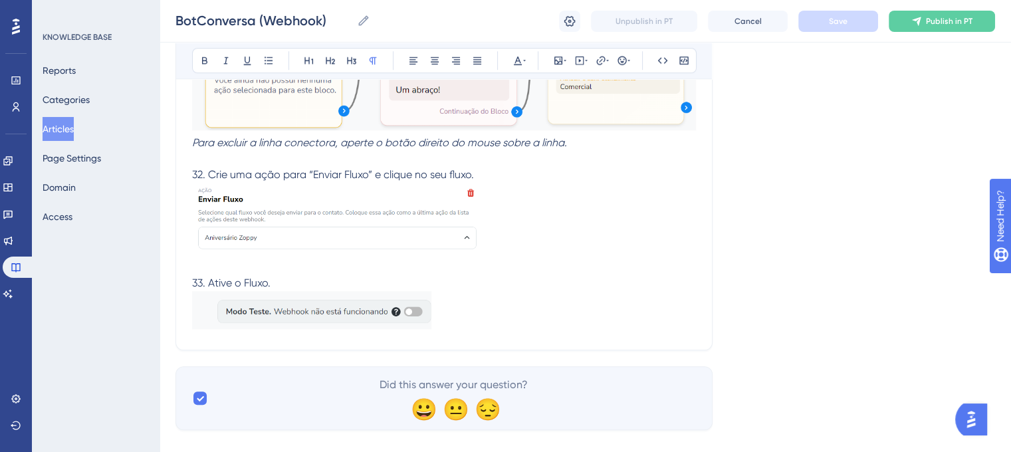
scroll to position [6162, 0]
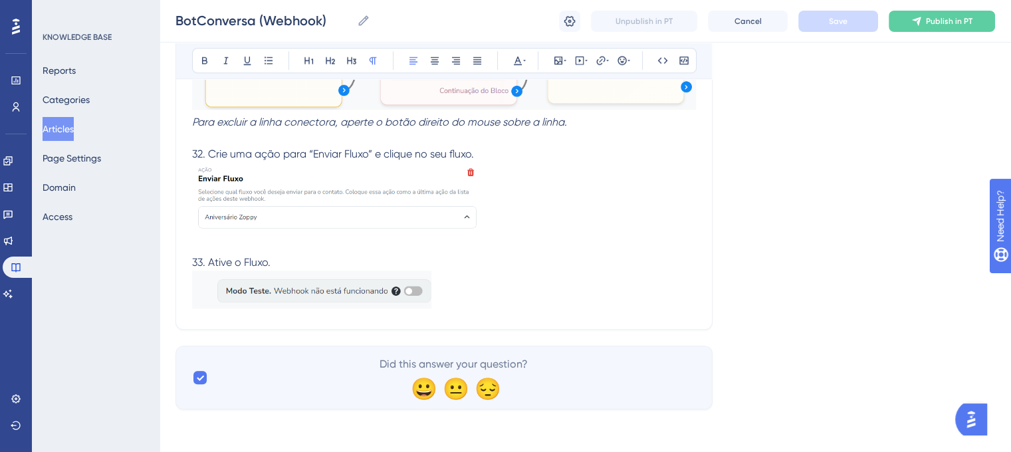
click at [57, 135] on button "Articles" at bounding box center [58, 129] width 31 height 24
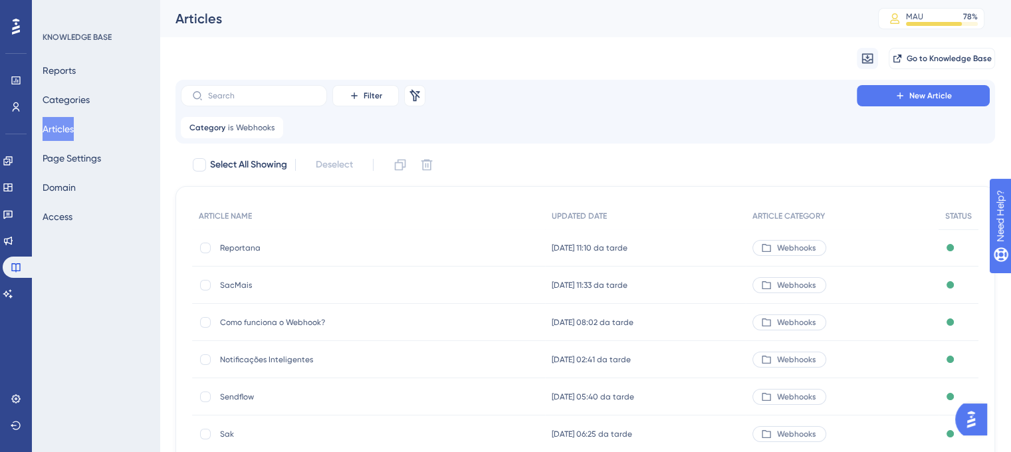
click at [64, 130] on button "Articles" at bounding box center [58, 129] width 31 height 24
click at [421, 94] on button at bounding box center [414, 95] width 21 height 21
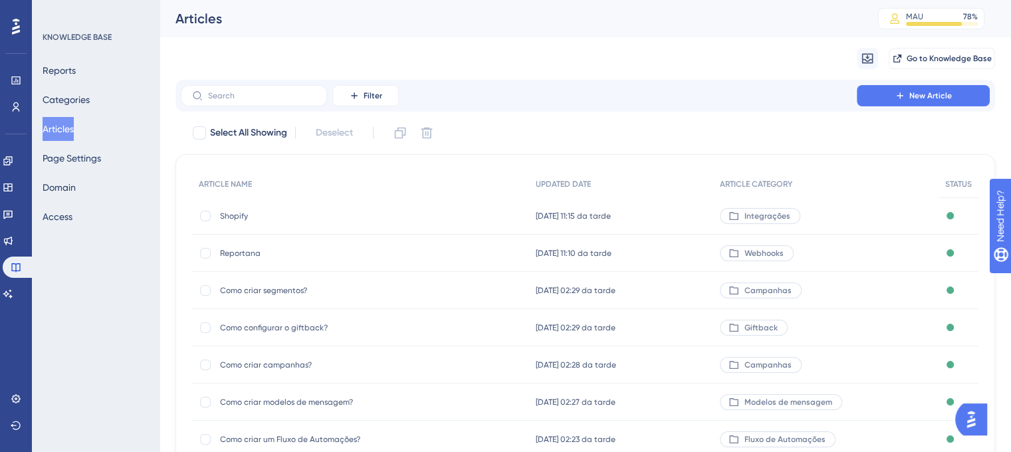
click at [400, 92] on div "Filter New Article" at bounding box center [585, 95] width 809 height 21
click at [385, 95] on button "Filter" at bounding box center [365, 95] width 66 height 21
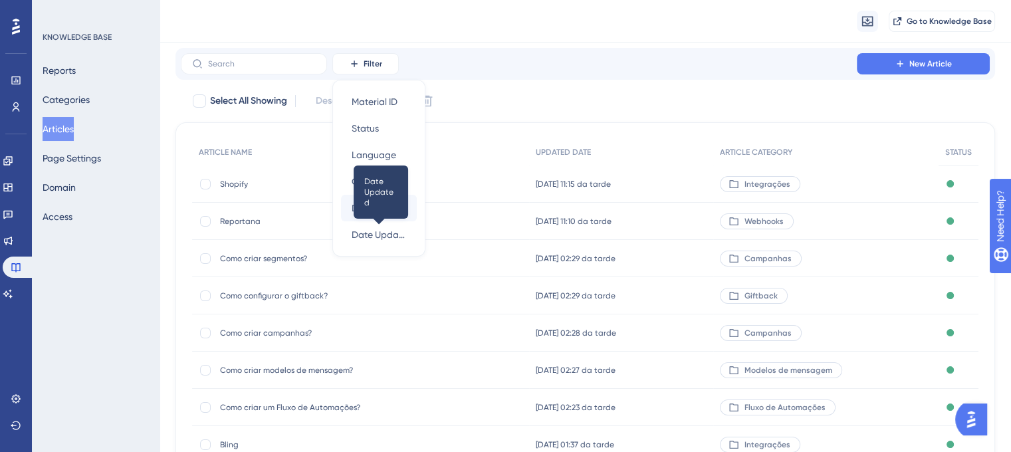
scroll to position [66, 0]
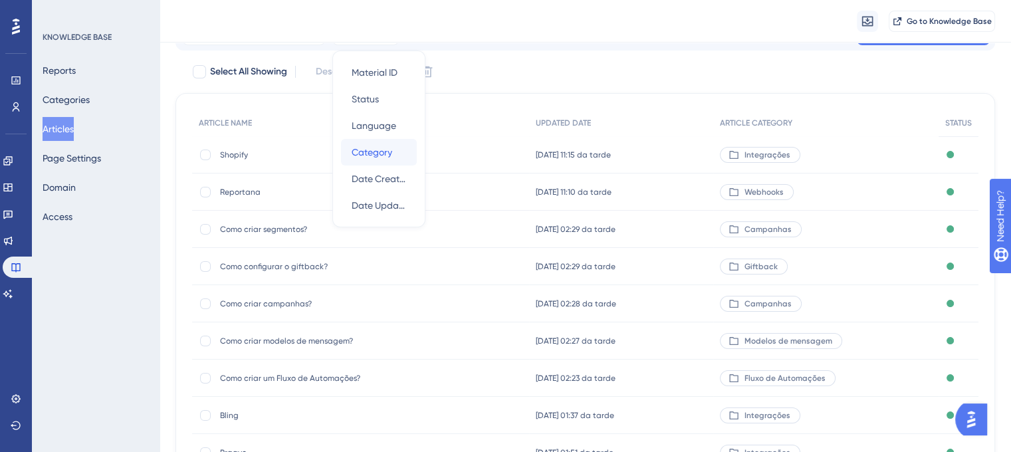
click at [374, 150] on span "Category" at bounding box center [372, 152] width 41 height 16
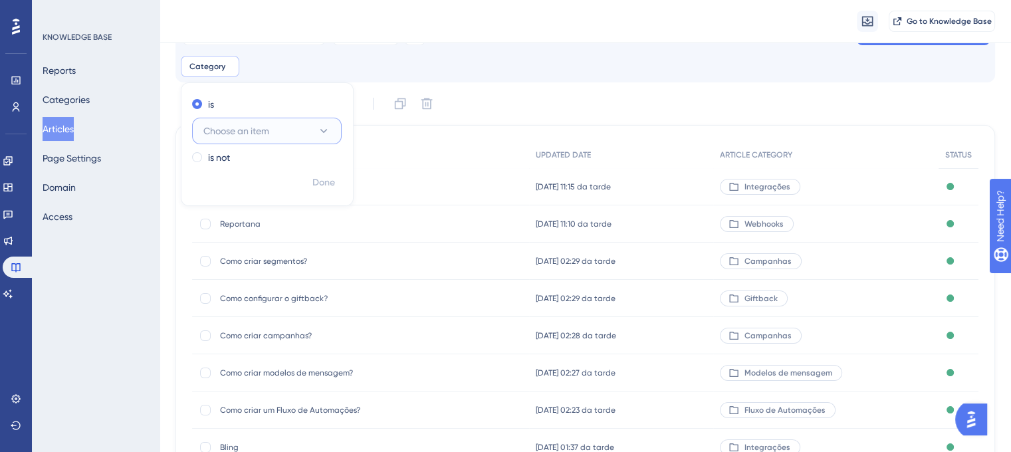
click at [275, 135] on button "Choose an item" at bounding box center [267, 131] width 150 height 27
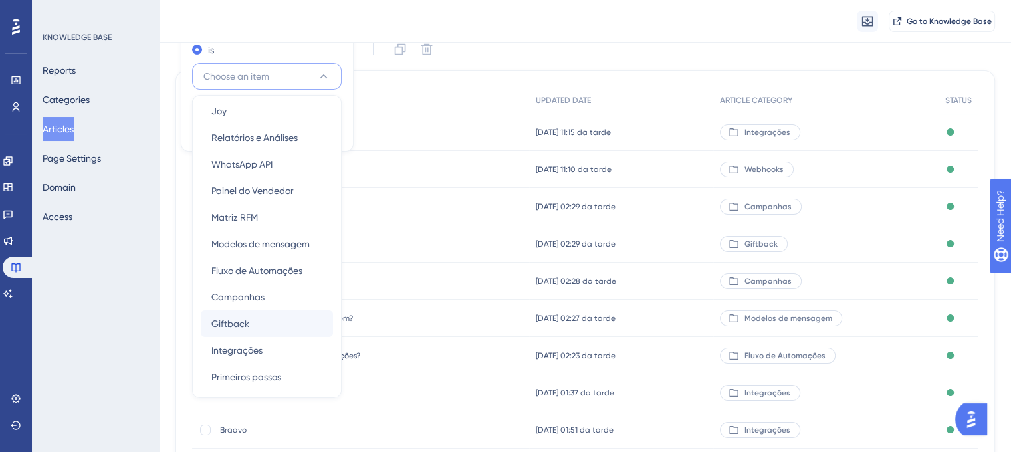
scroll to position [141, 0]
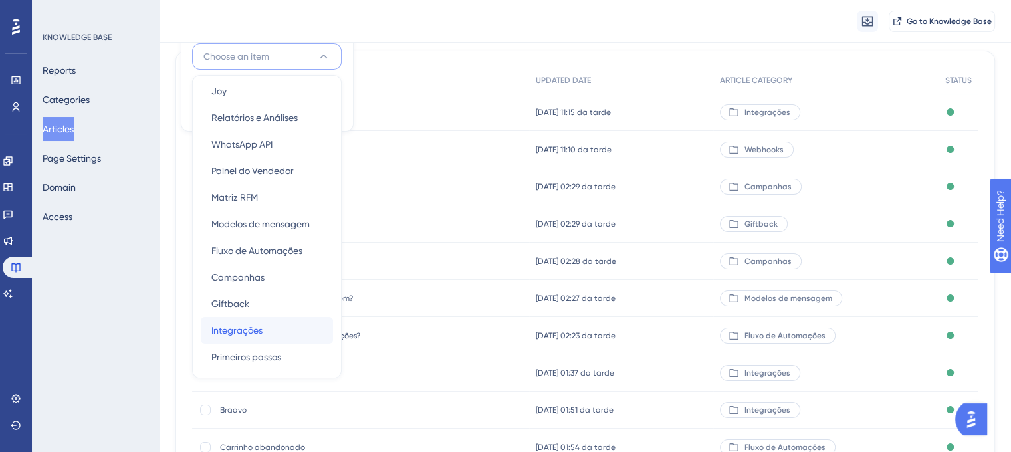
click at [266, 321] on div "Integrações Integrações" at bounding box center [266, 330] width 111 height 27
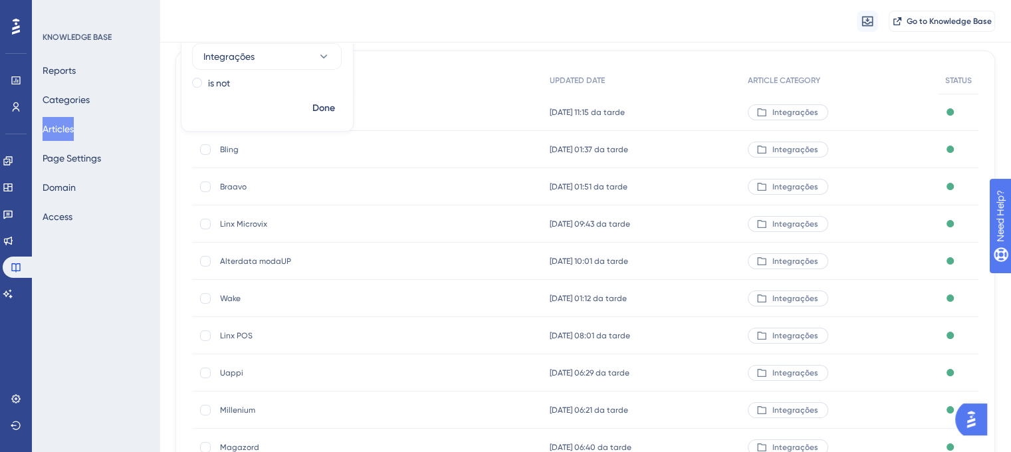
click at [426, 58] on div "ARTICLE NAME UPDATED DATE ARTICLE CATEGORY STATUS Shopify Shopify 14.10.2025 11…" at bounding box center [584, 288] width 819 height 475
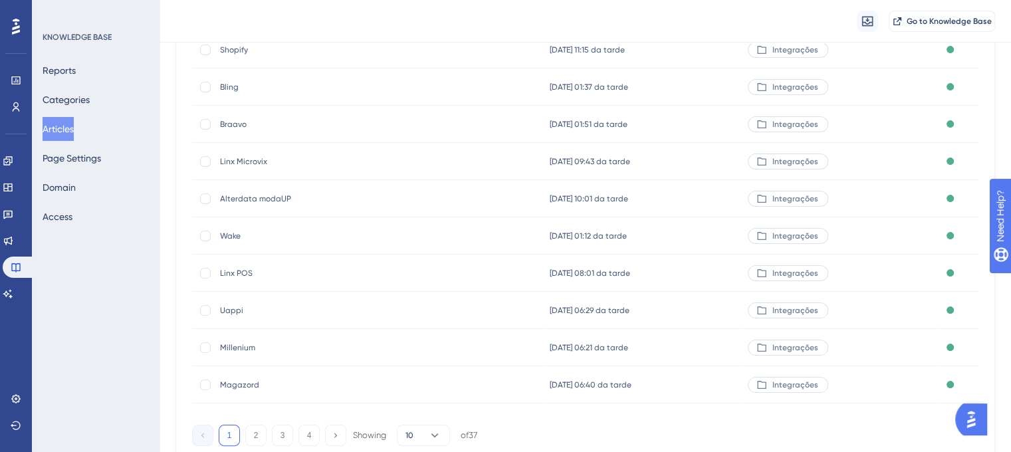
scroll to position [256, 0]
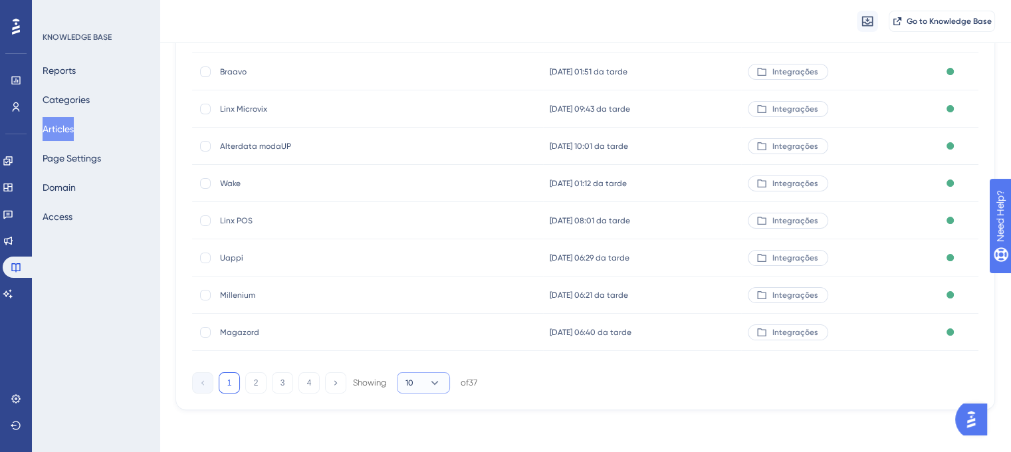
click at [411, 382] on span "10" at bounding box center [409, 382] width 8 height 11
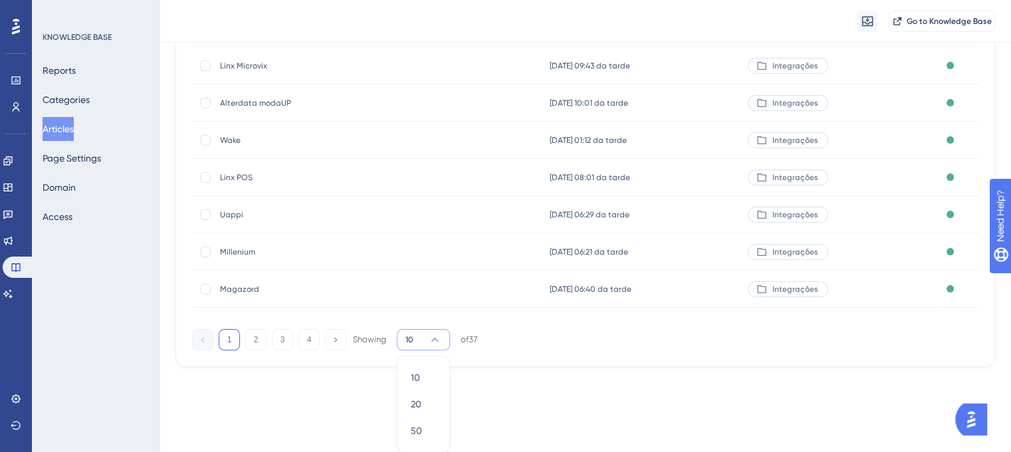
click at [599, 354] on div "ARTICLE NAME UPDATED DATE ARTICLE CATEGORY STATUS Shopify Shopify 14.10.2025 11…" at bounding box center [584, 129] width 819 height 475
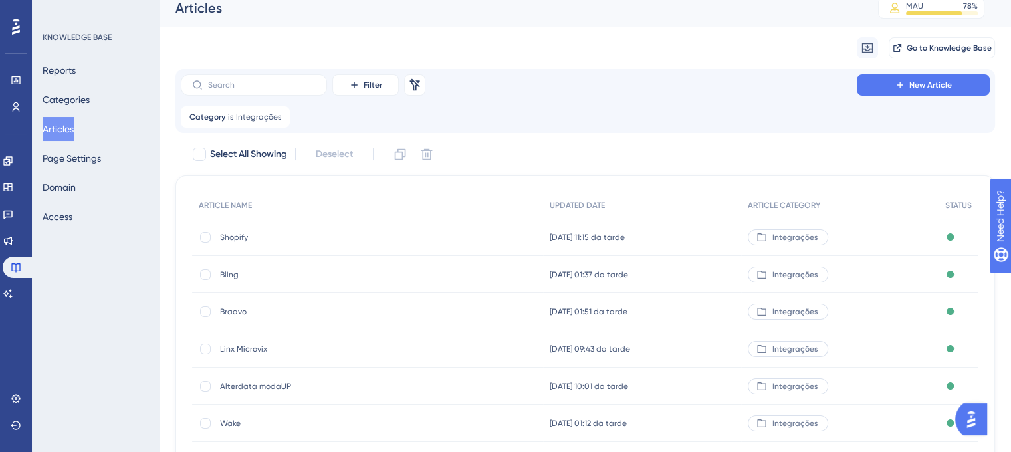
scroll to position [0, 0]
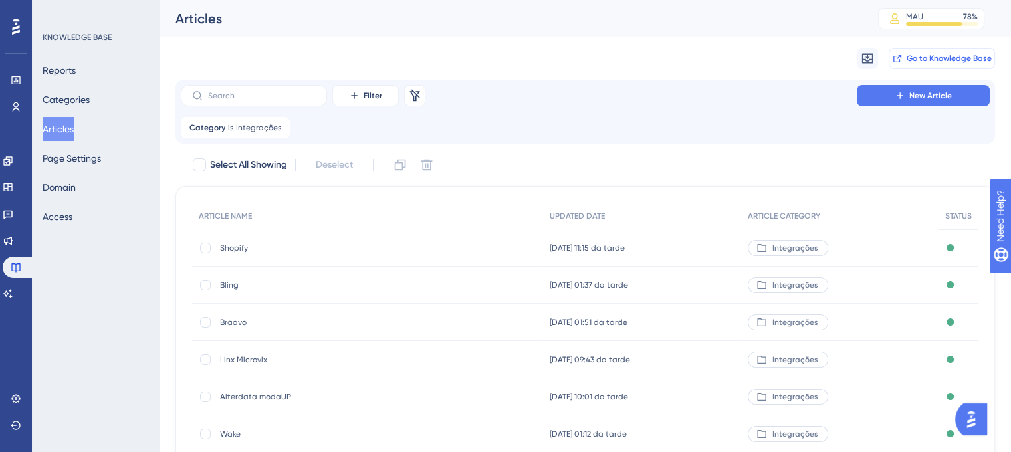
click at [930, 56] on span "Go to Knowledge Base" at bounding box center [949, 58] width 85 height 11
